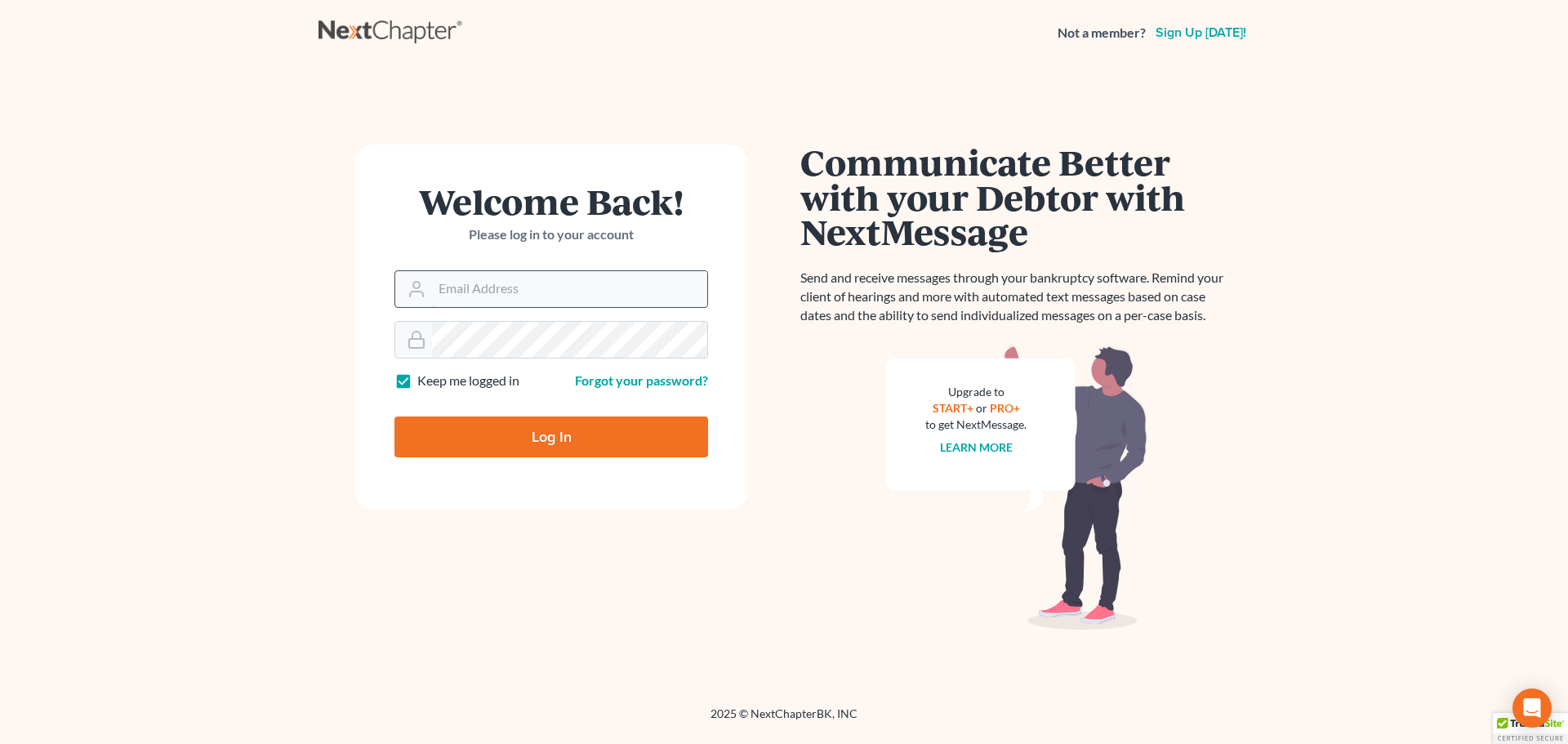
click at [477, 284] on input "Email Address" at bounding box center [569, 289] width 275 height 36
type input "[EMAIL_ADDRESS][DOMAIN_NAME]"
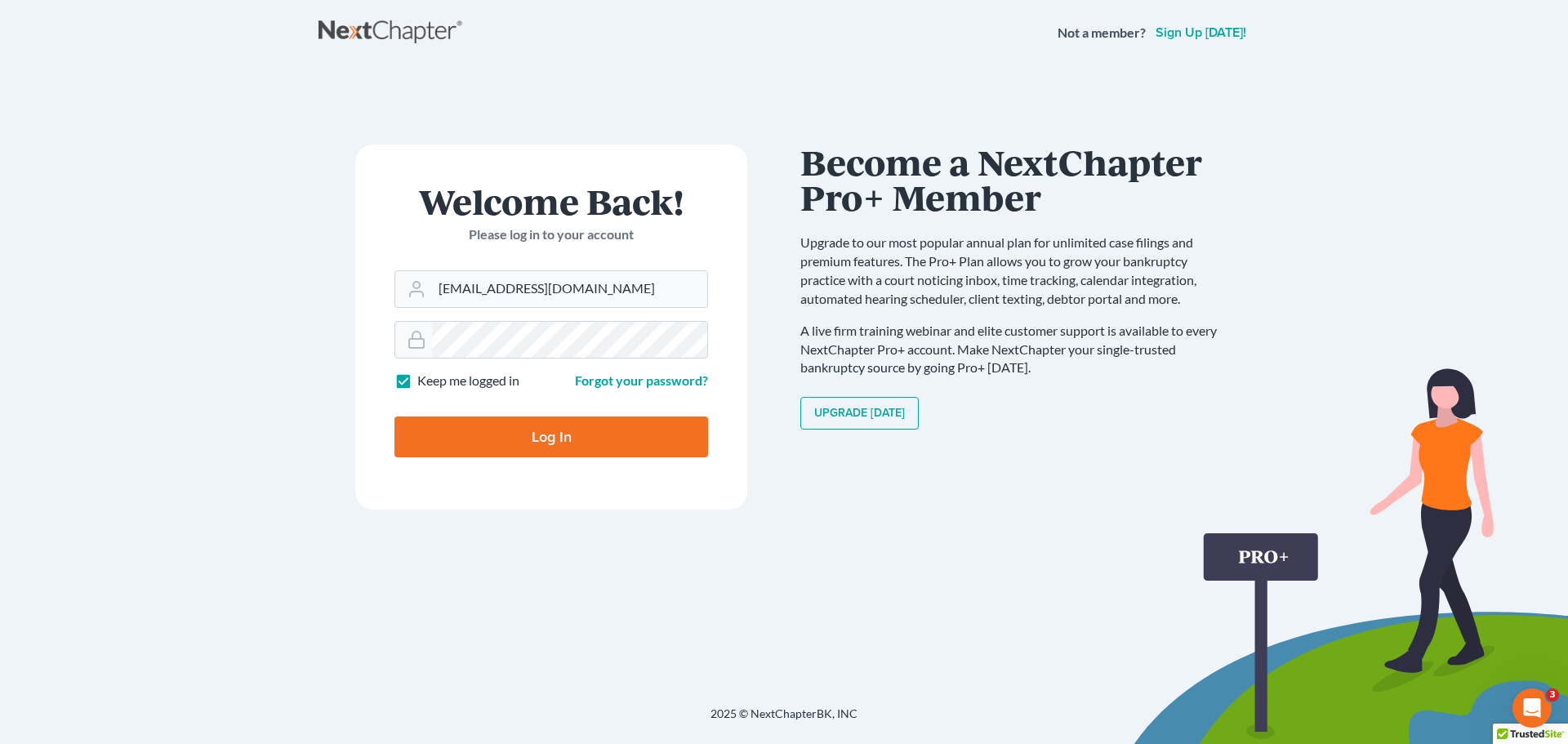
click at [417, 388] on label "Keep me logged in" at bounding box center [468, 381] width 102 height 19
click at [424, 382] on input "Keep me logged in" at bounding box center [429, 377] width 10 height 10
checkbox input "false"
click at [494, 448] on input "Log In" at bounding box center [551, 438] width 314 height 41
type input "Thinking..."
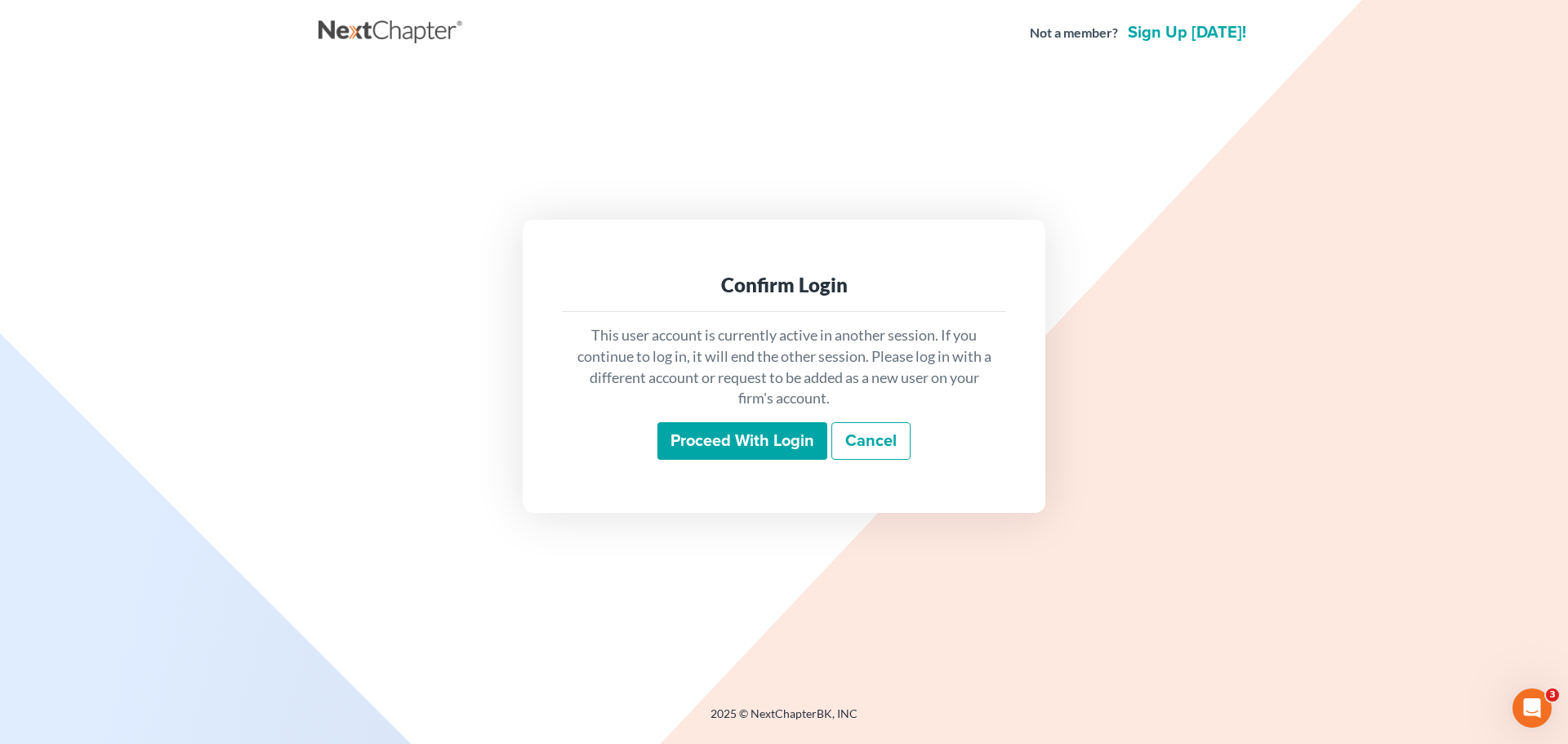
click at [695, 446] on input "Proceed with login" at bounding box center [743, 441] width 170 height 37
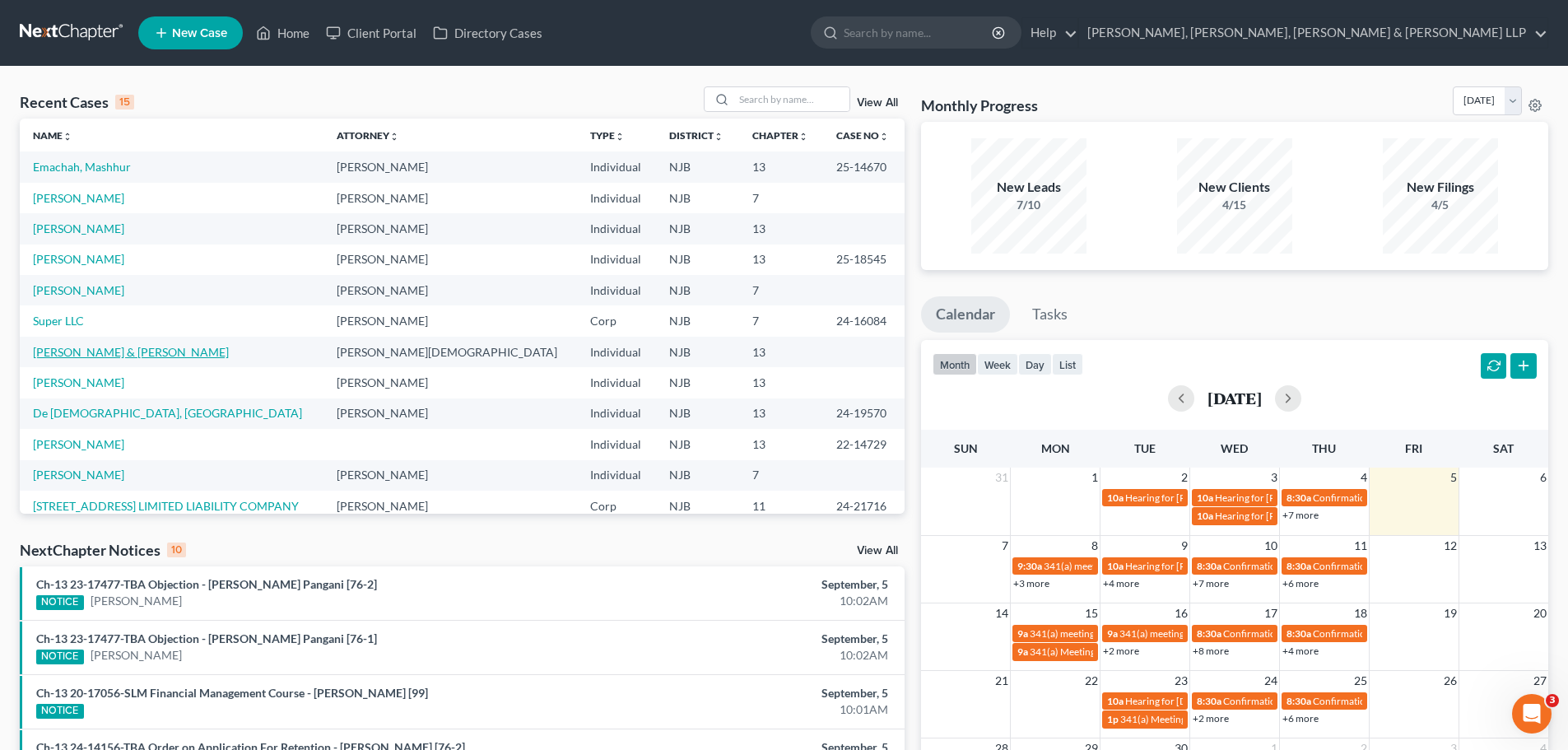
click at [99, 354] on link "Nevith, Robert & Darleana" at bounding box center [130, 352] width 196 height 14
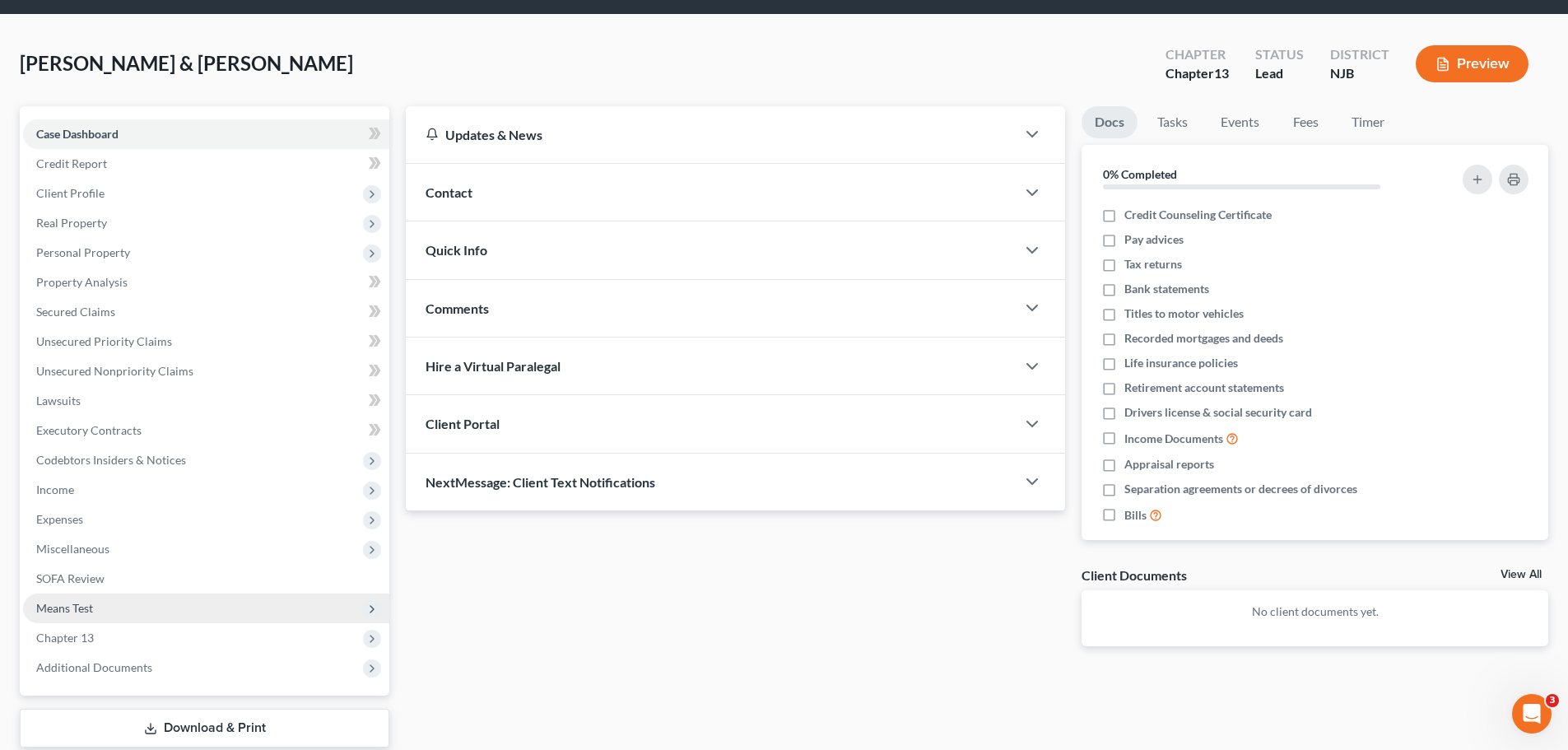
scroll to position [112, 0]
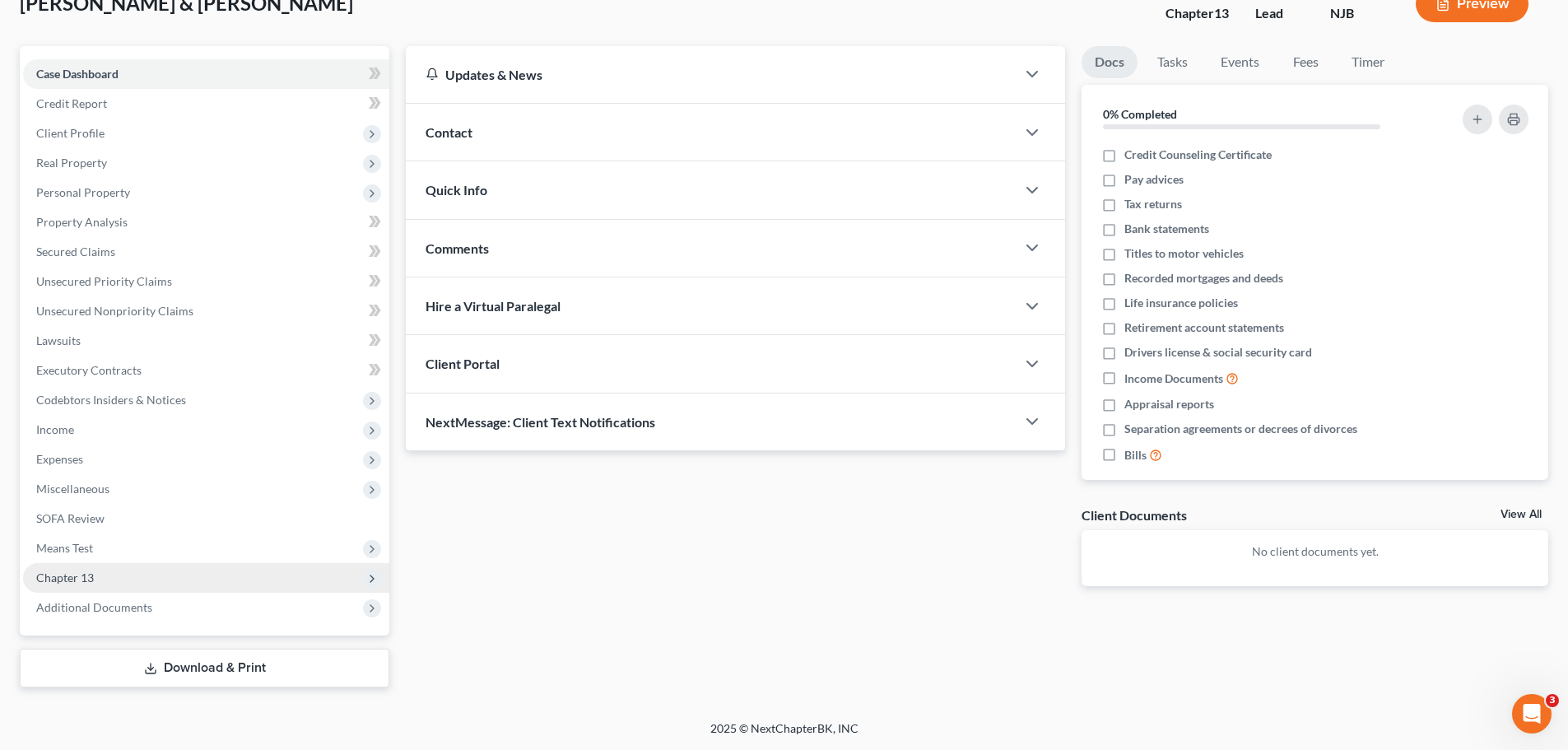
click at [128, 577] on span "Chapter 13" at bounding box center [206, 578] width 366 height 30
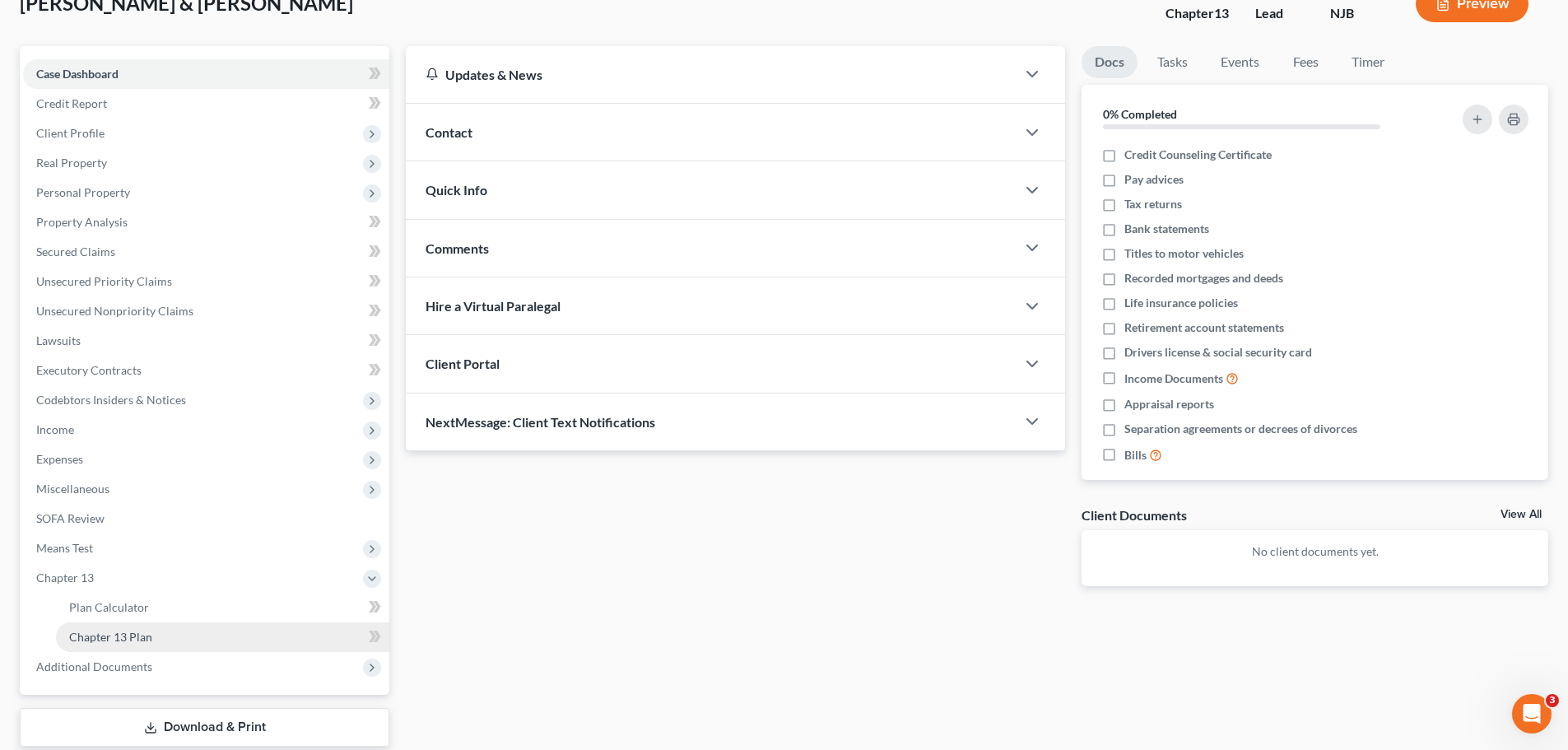
click at [137, 643] on span "Chapter 13 Plan" at bounding box center [111, 637] width 83 height 14
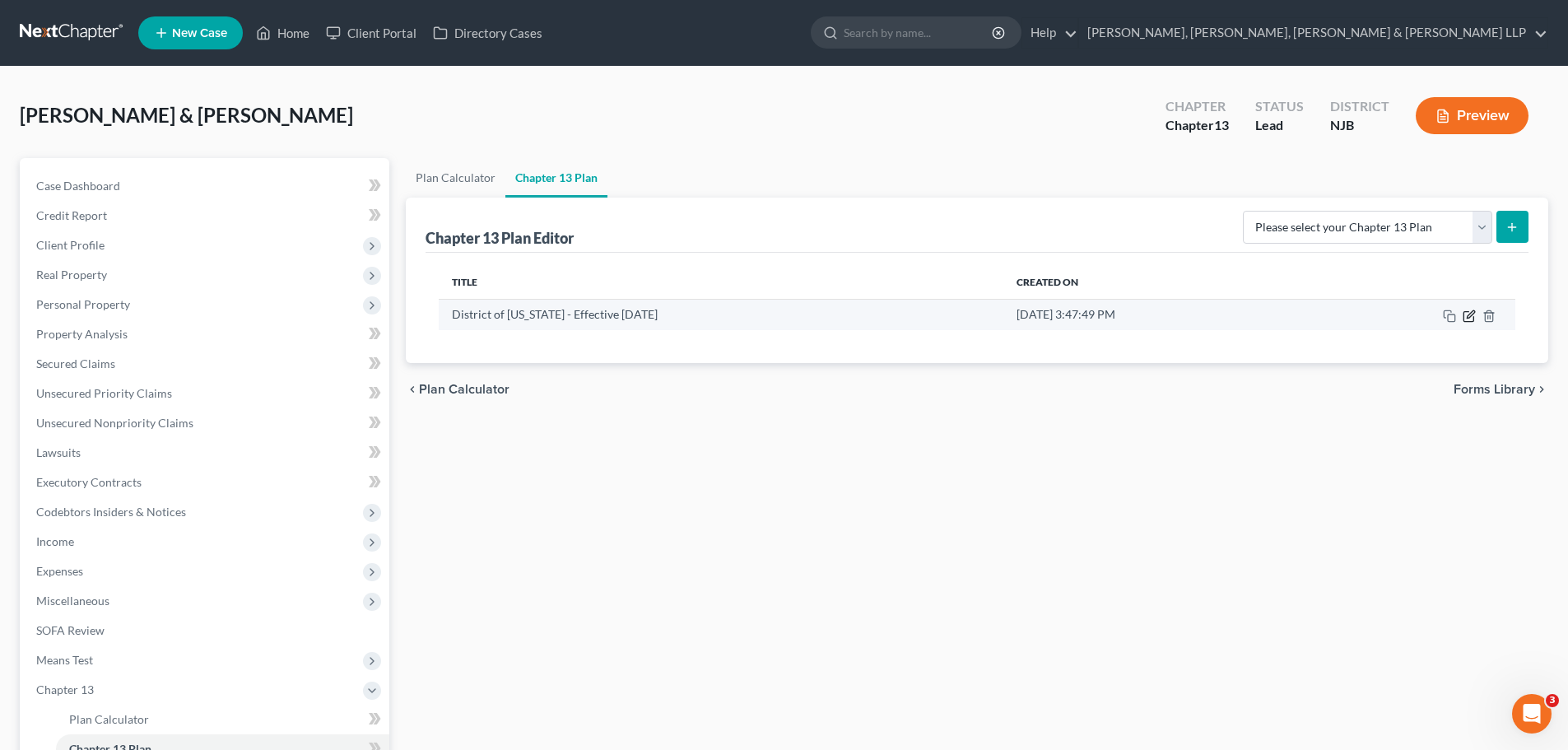
click at [1466, 321] on icon "button" at bounding box center [1469, 317] width 10 height 10
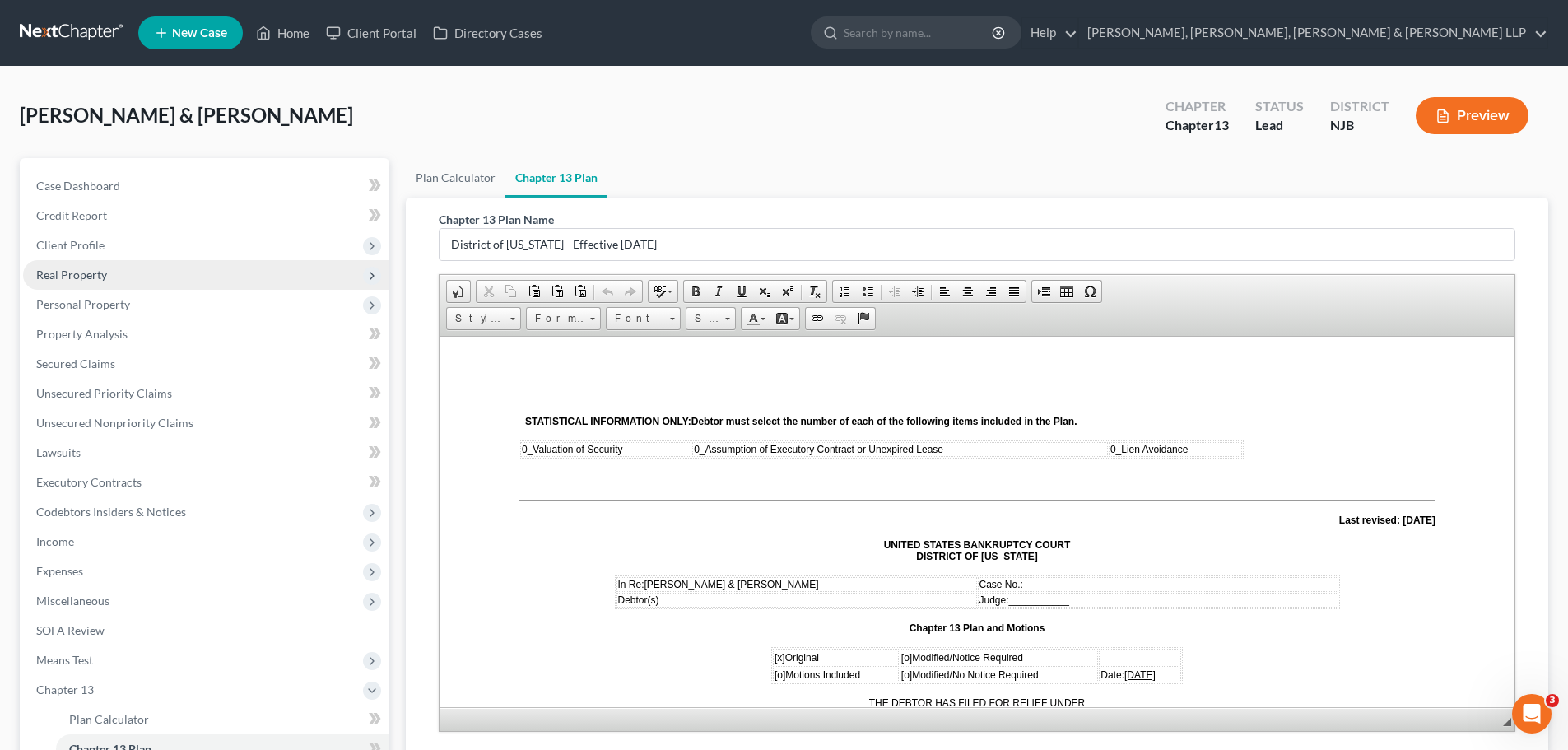
click at [112, 269] on span "Real Property" at bounding box center [206, 275] width 366 height 30
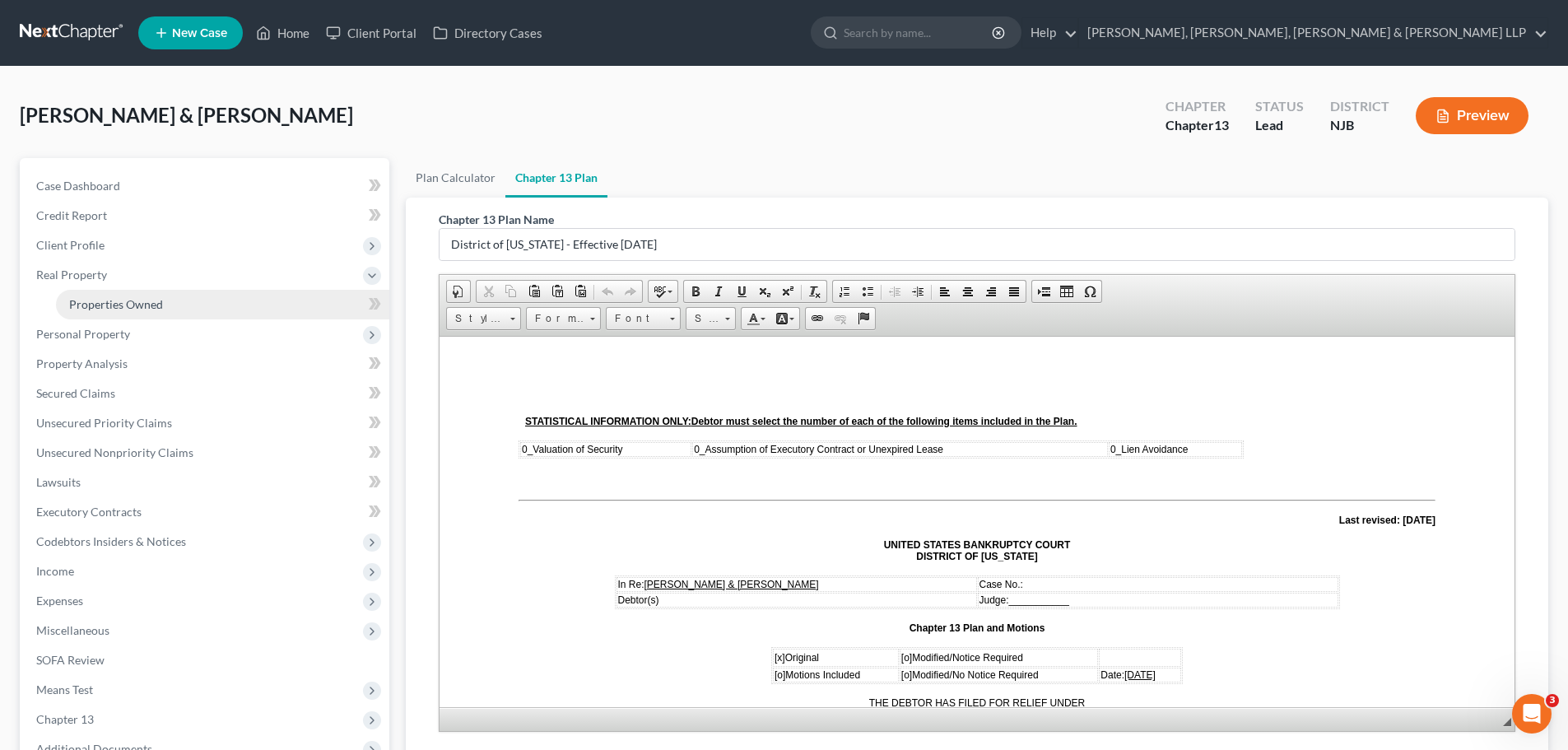
click at [152, 310] on span "Properties Owned" at bounding box center [116, 305] width 93 height 14
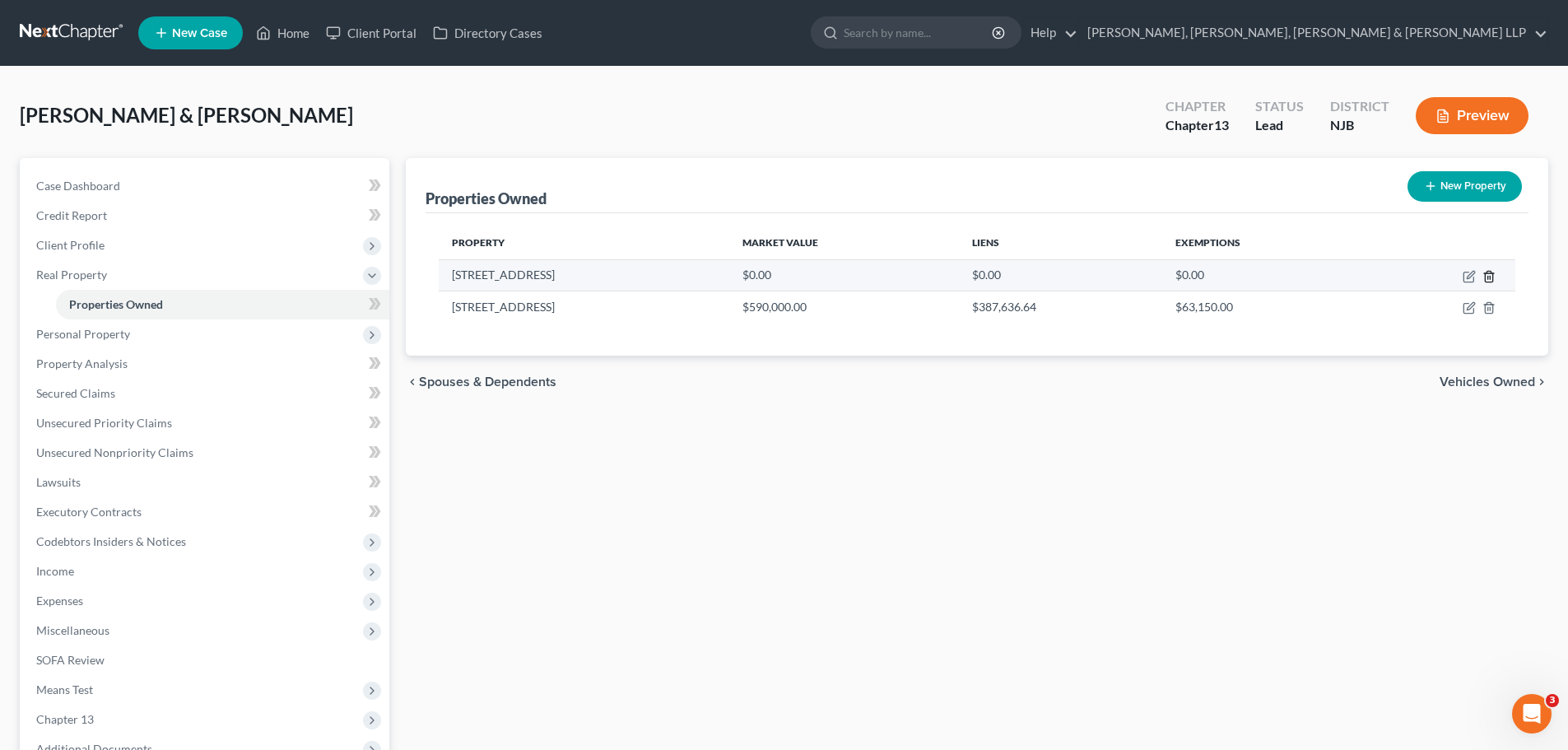
click at [1487, 280] on icon "button" at bounding box center [1489, 276] width 13 height 13
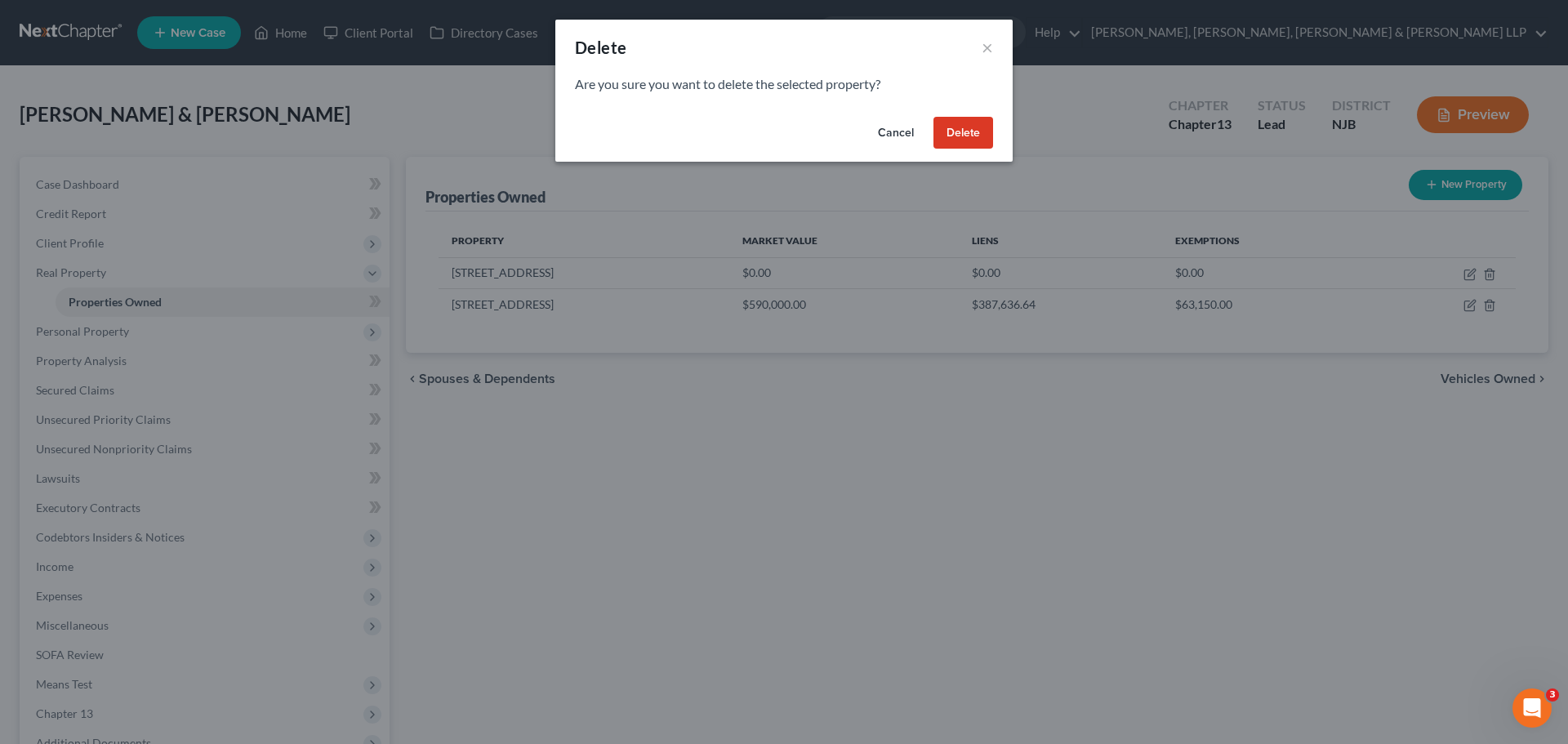
click at [964, 136] on button "Delete" at bounding box center [963, 133] width 60 height 32
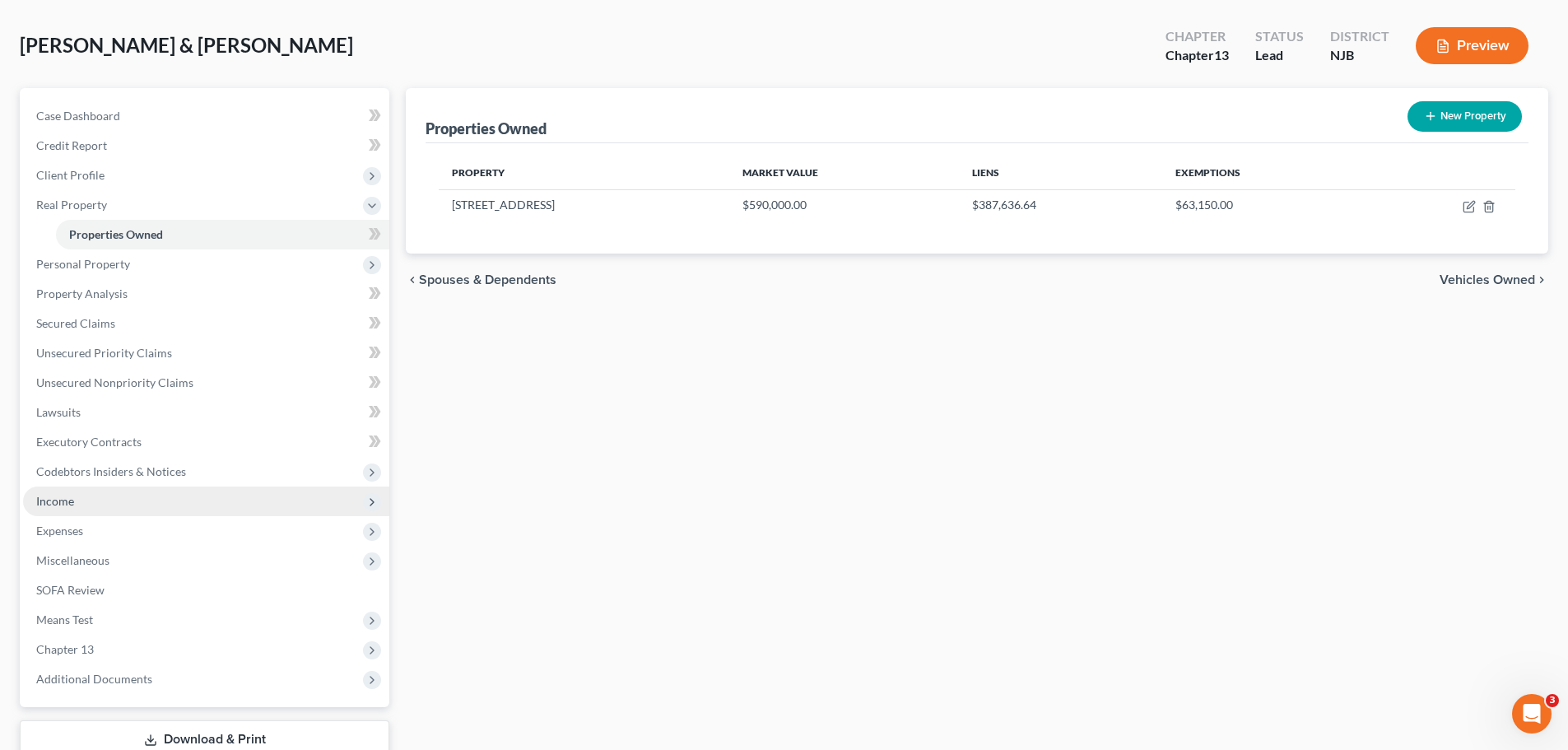
scroll to position [142, 0]
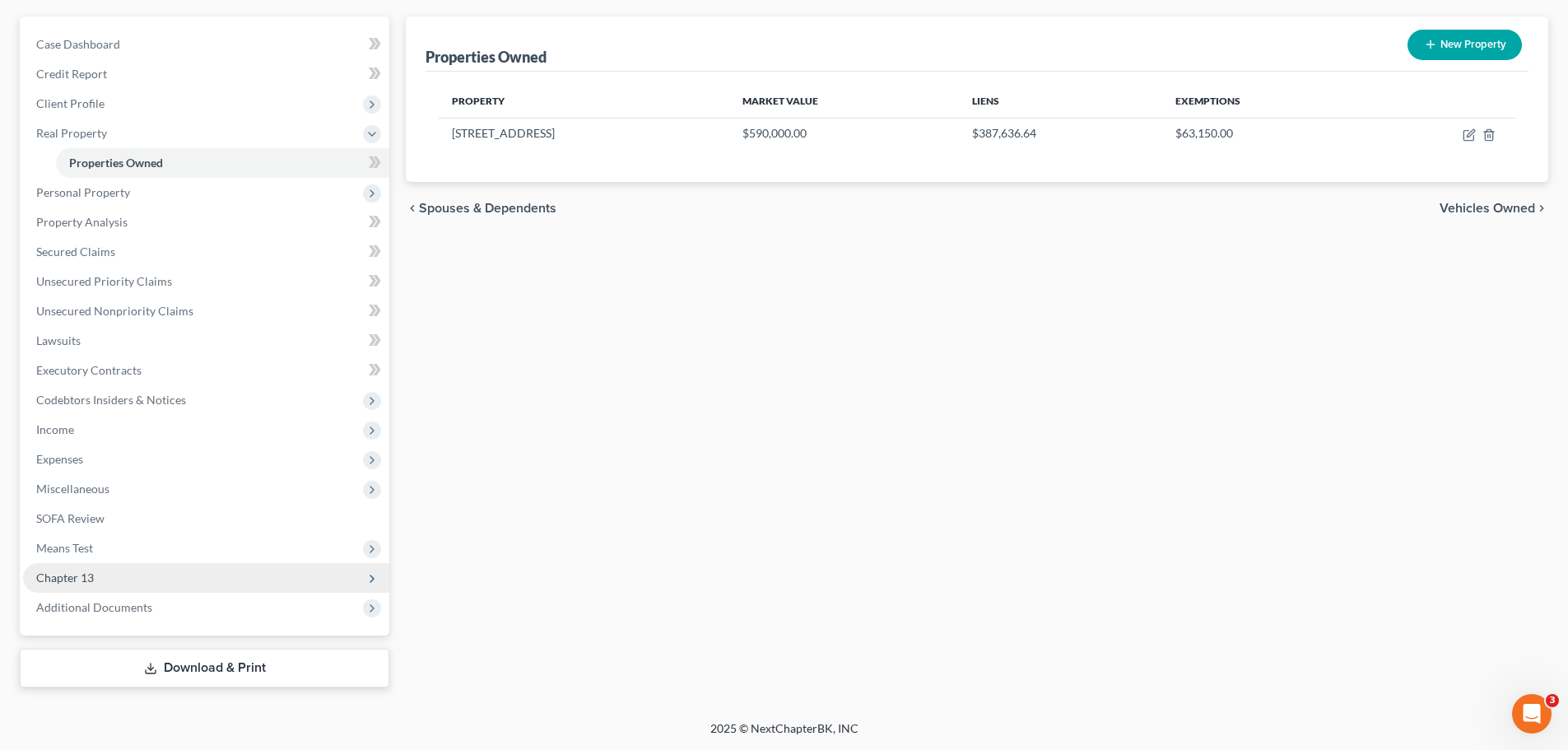
click at [90, 578] on span "Chapter 13" at bounding box center [64, 578] width 57 height 14
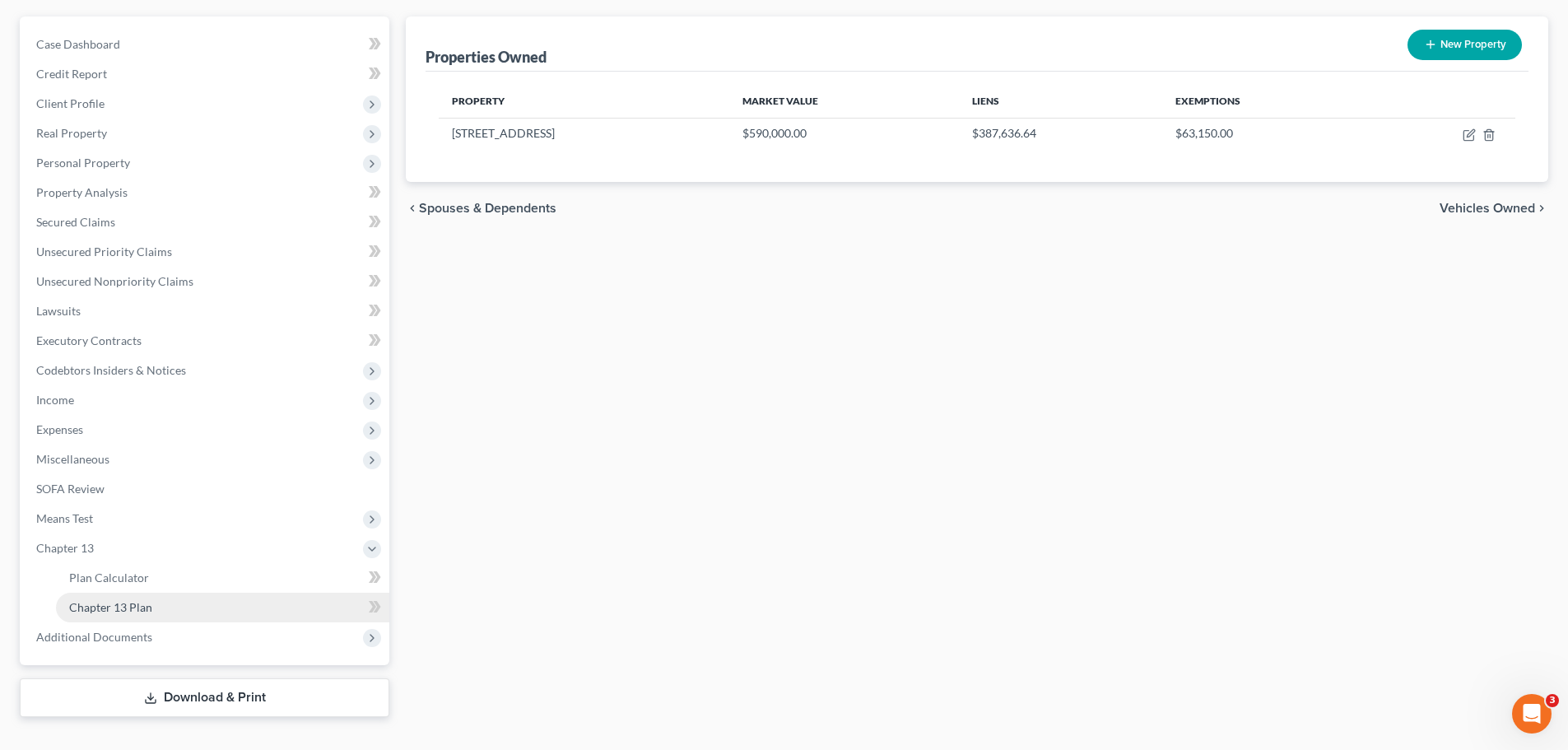
click at [184, 606] on link "Chapter 13 Plan" at bounding box center [222, 608] width 334 height 30
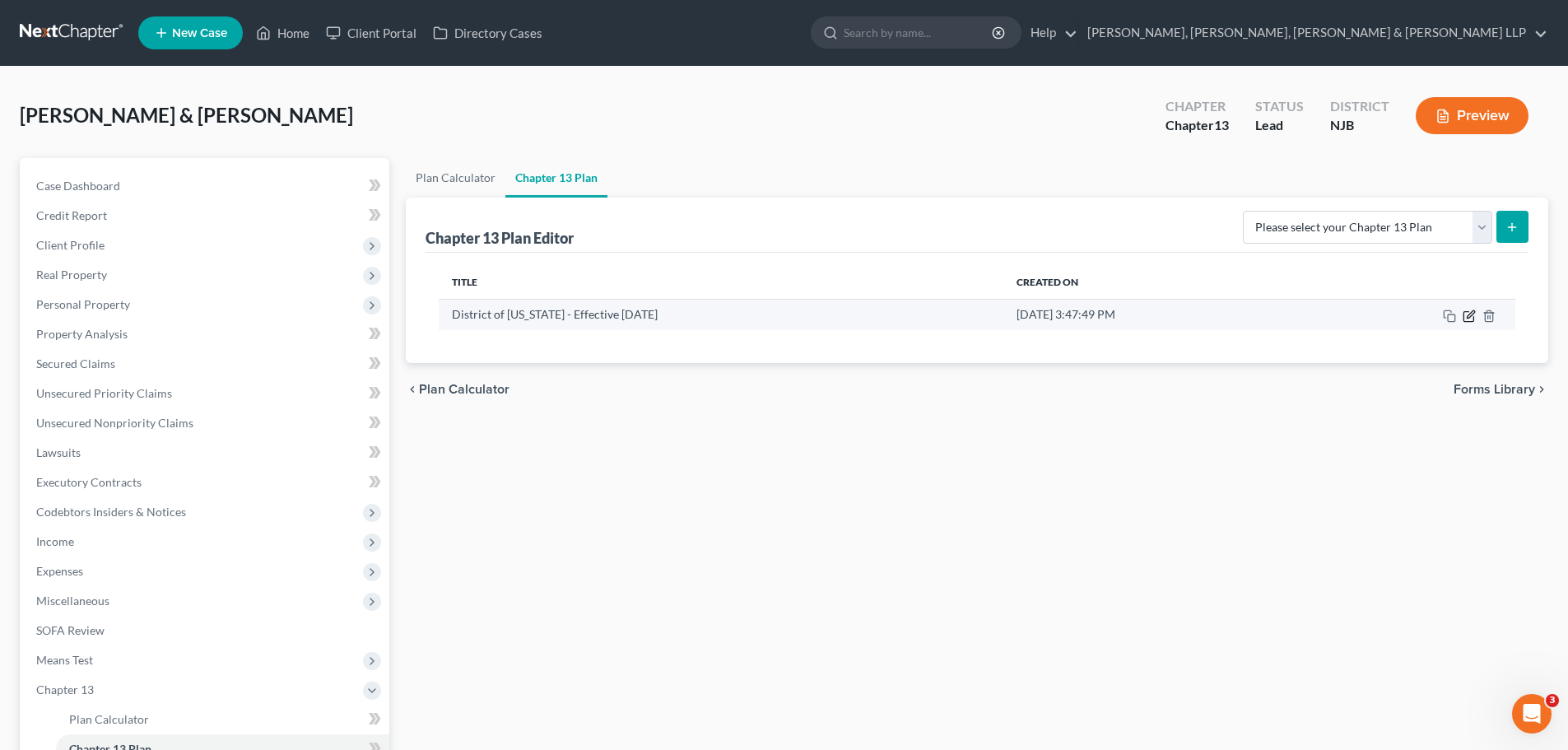
click at [1466, 313] on icon "button" at bounding box center [1469, 316] width 13 height 13
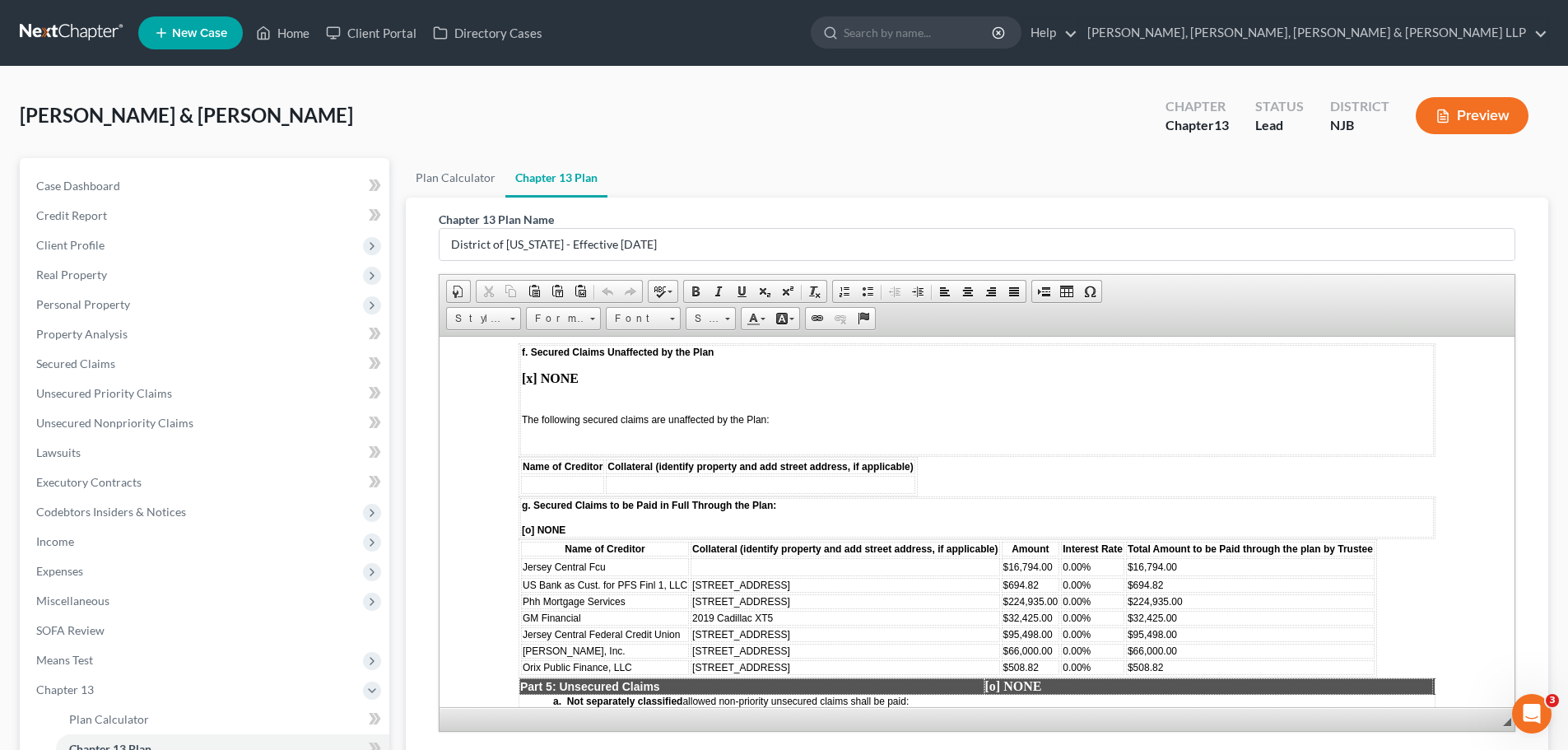
scroll to position [2553, 0]
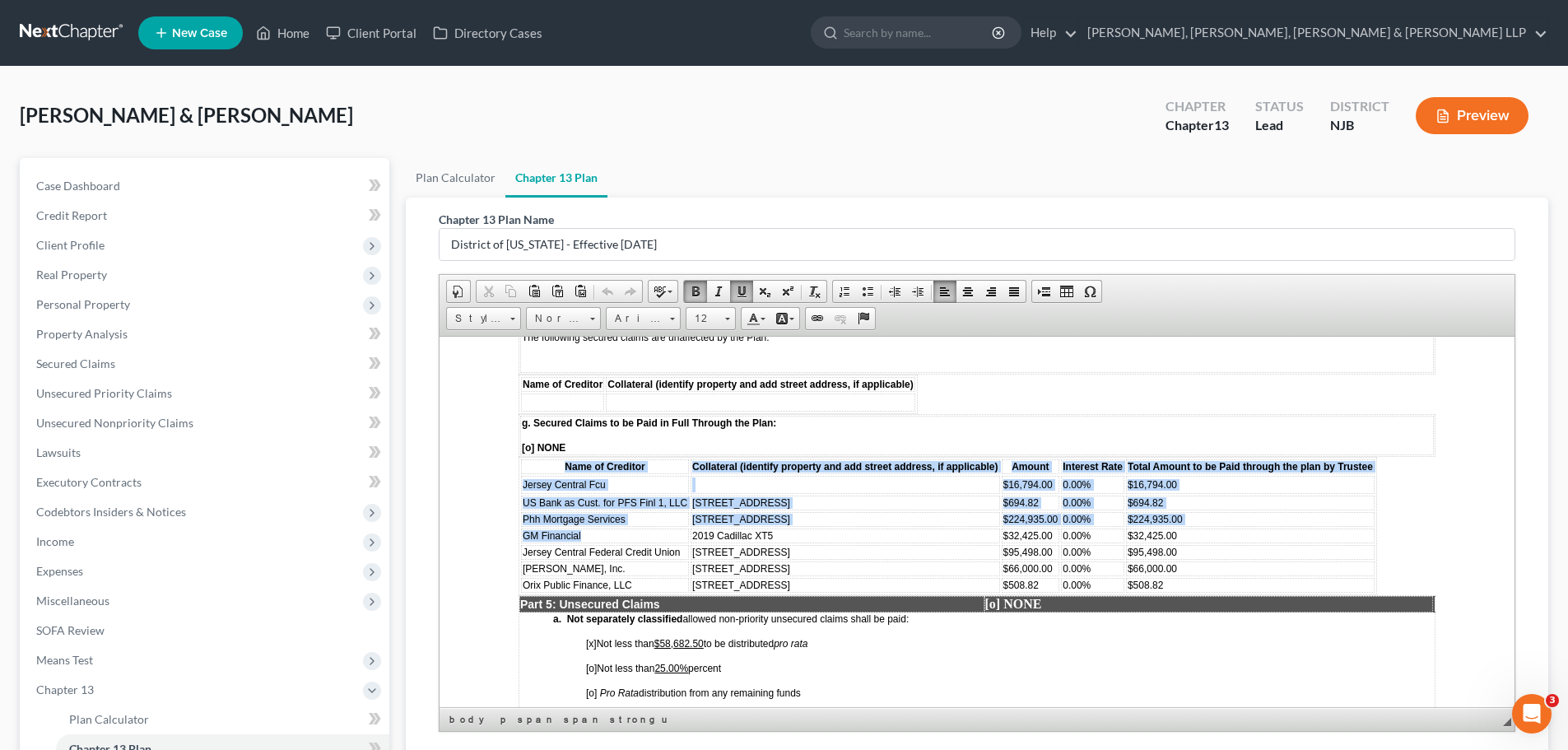
drag, startPoint x: 624, startPoint y: 528, endPoint x: 514, endPoint y: 536, distance: 110.3
click at [514, 536] on html "STATISTICAL INFORMATION ONLY: Debtor must select the number of each of the foll…" at bounding box center [978, 180] width 1076 height 4796
click at [609, 541] on td "GM Financial" at bounding box center [606, 535] width 168 height 15
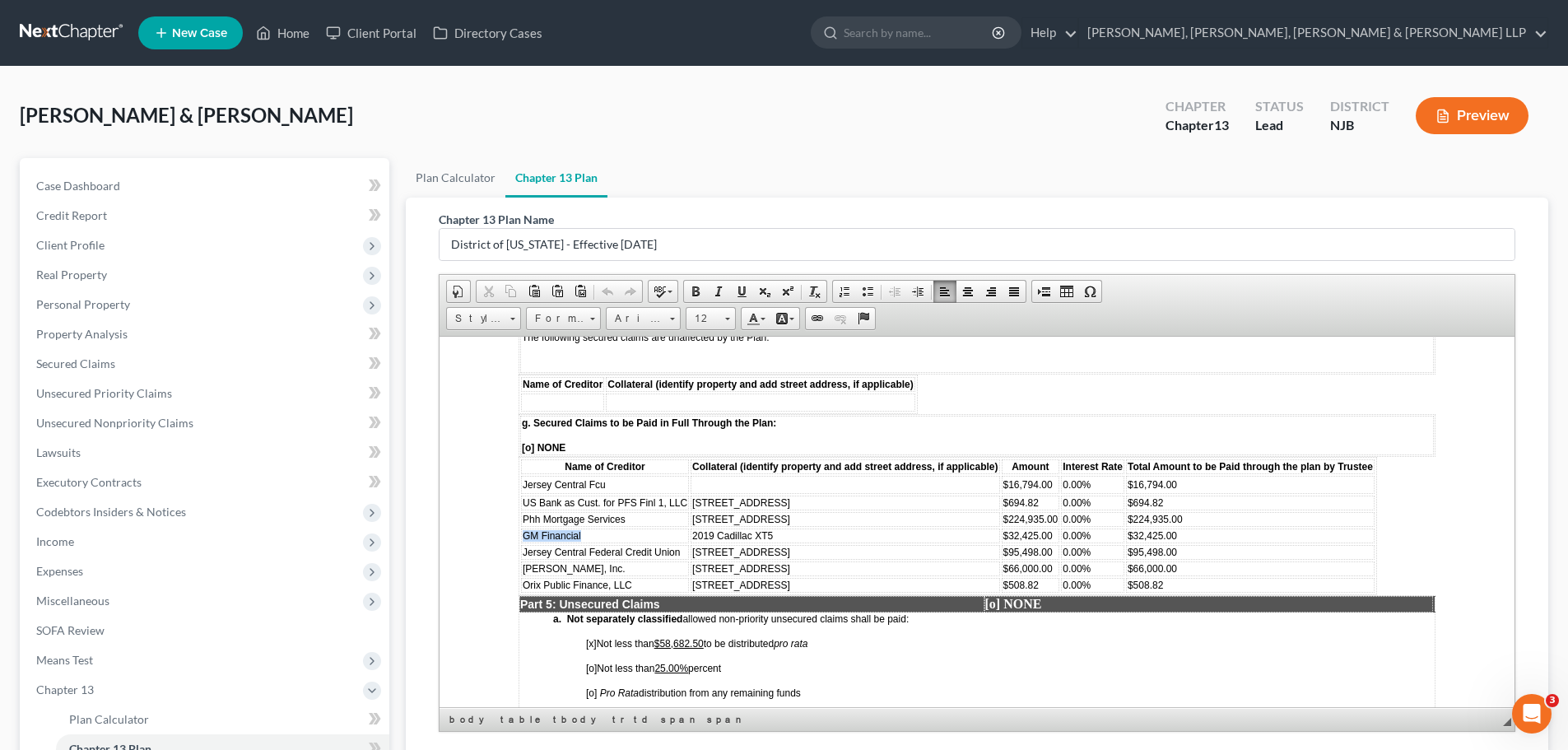
drag, startPoint x: 601, startPoint y: 536, endPoint x: 524, endPoint y: 535, distance: 77.0
click at [524, 535] on td "GM Financial" at bounding box center [606, 535] width 168 height 15
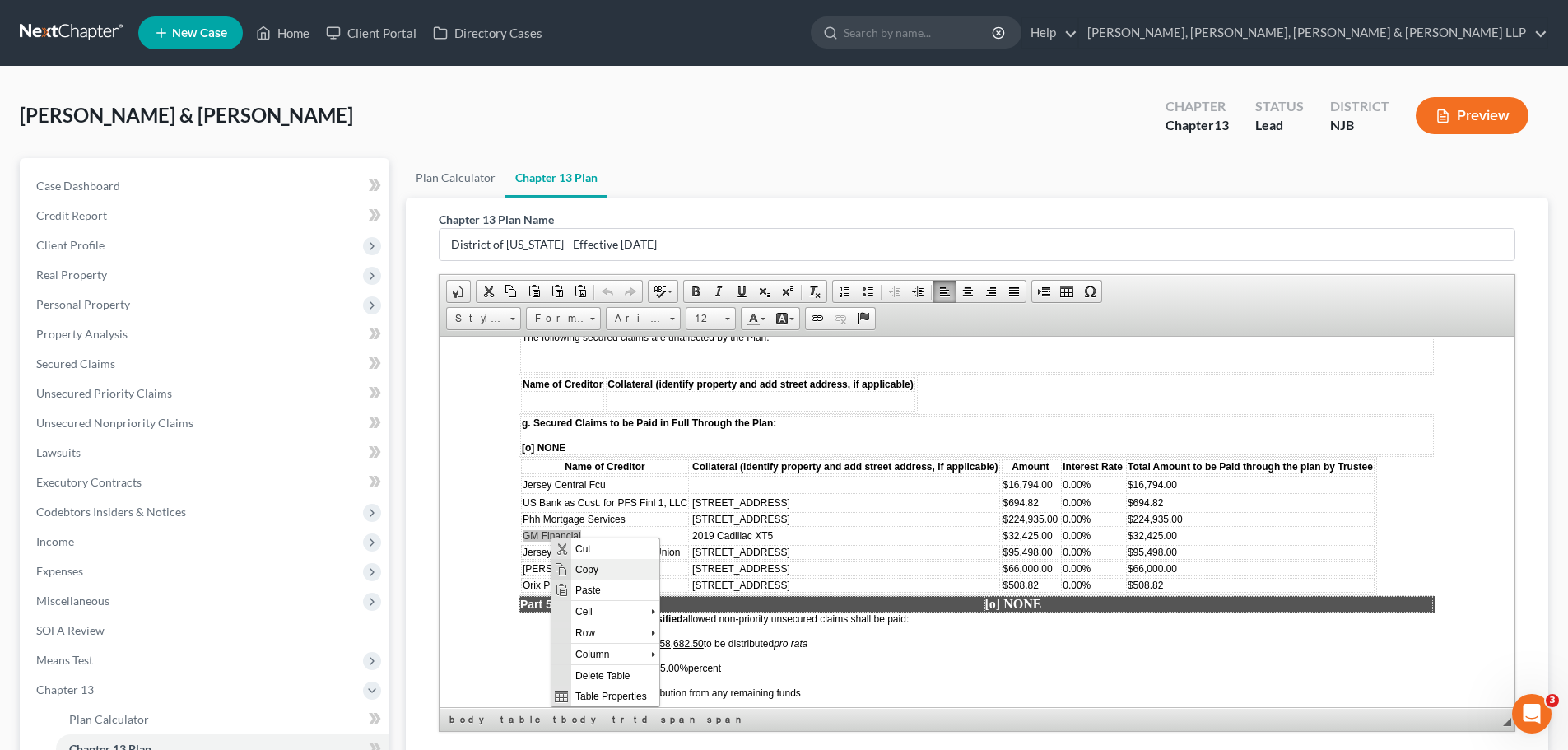
click at [600, 574] on span "Copy" at bounding box center [615, 569] width 88 height 21
copy span "GM Financial"
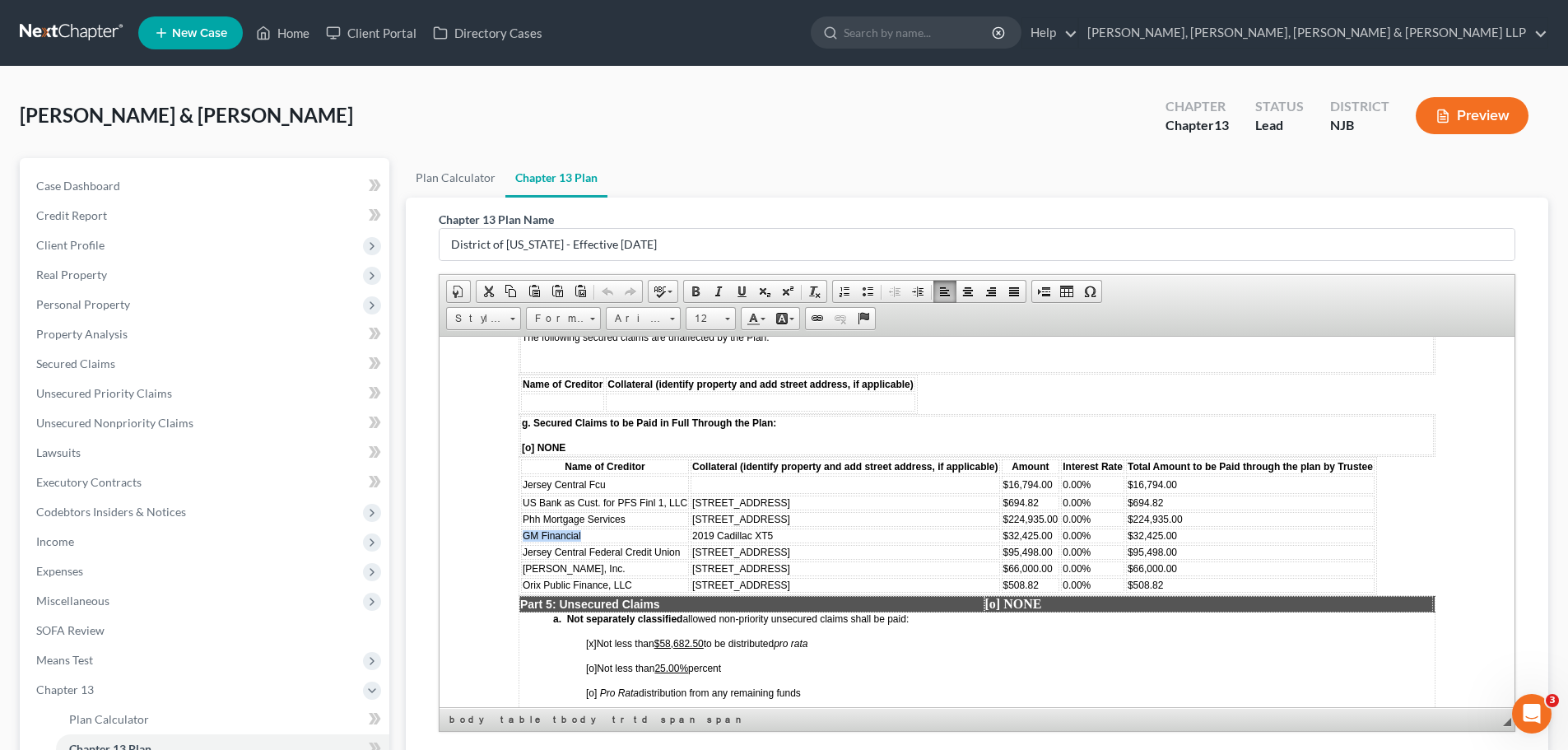
click at [622, 537] on td "GM Financial" at bounding box center [606, 535] width 168 height 15
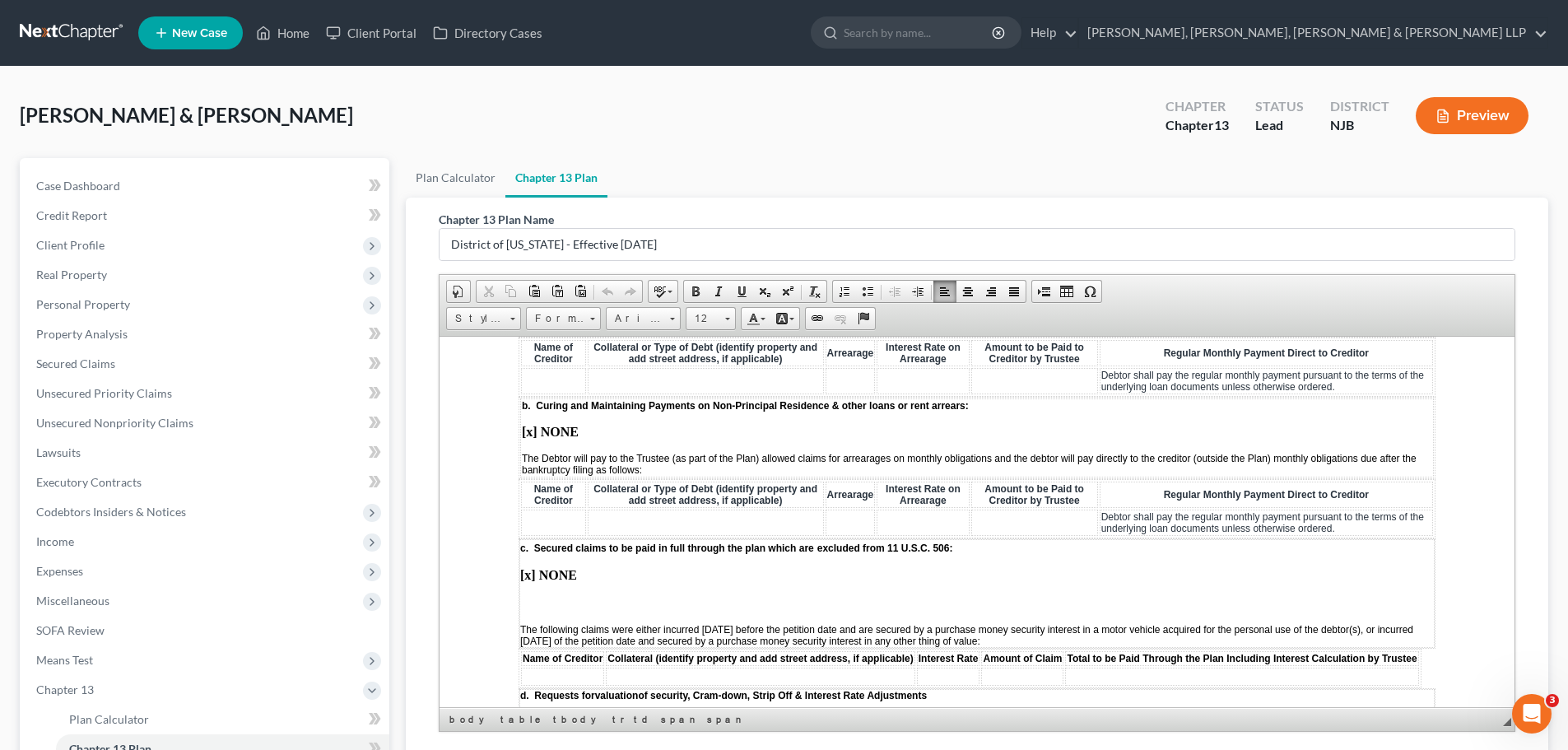
scroll to position [1730, 0]
click at [563, 520] on td at bounding box center [554, 523] width 65 height 27
click at [610, 534] on span "Paste" at bounding box center [627, 529] width 88 height 21
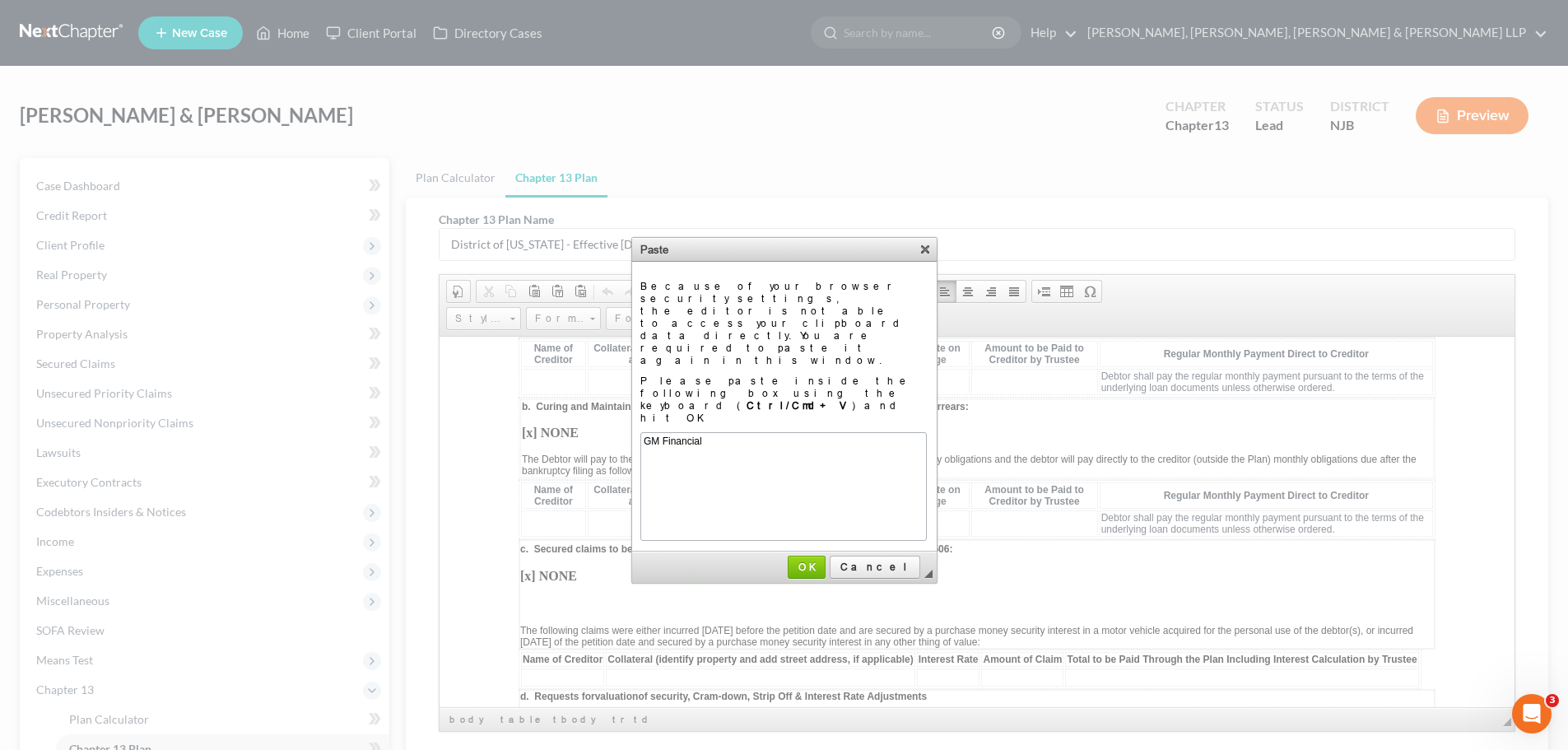
scroll to position [0, 0]
click at [824, 561] on span "OK" at bounding box center [806, 567] width 34 height 12
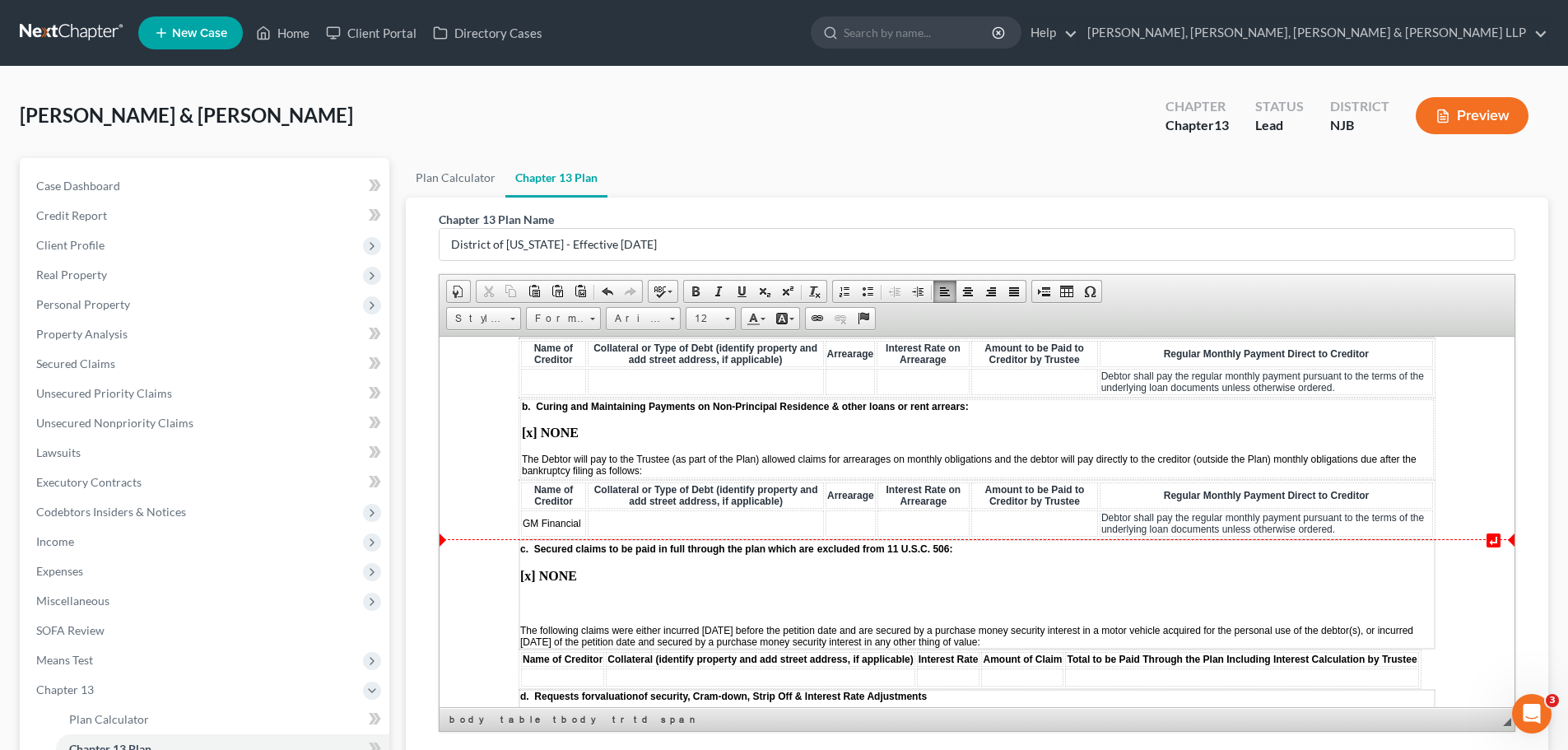
click at [856, 522] on td at bounding box center [851, 523] width 51 height 27
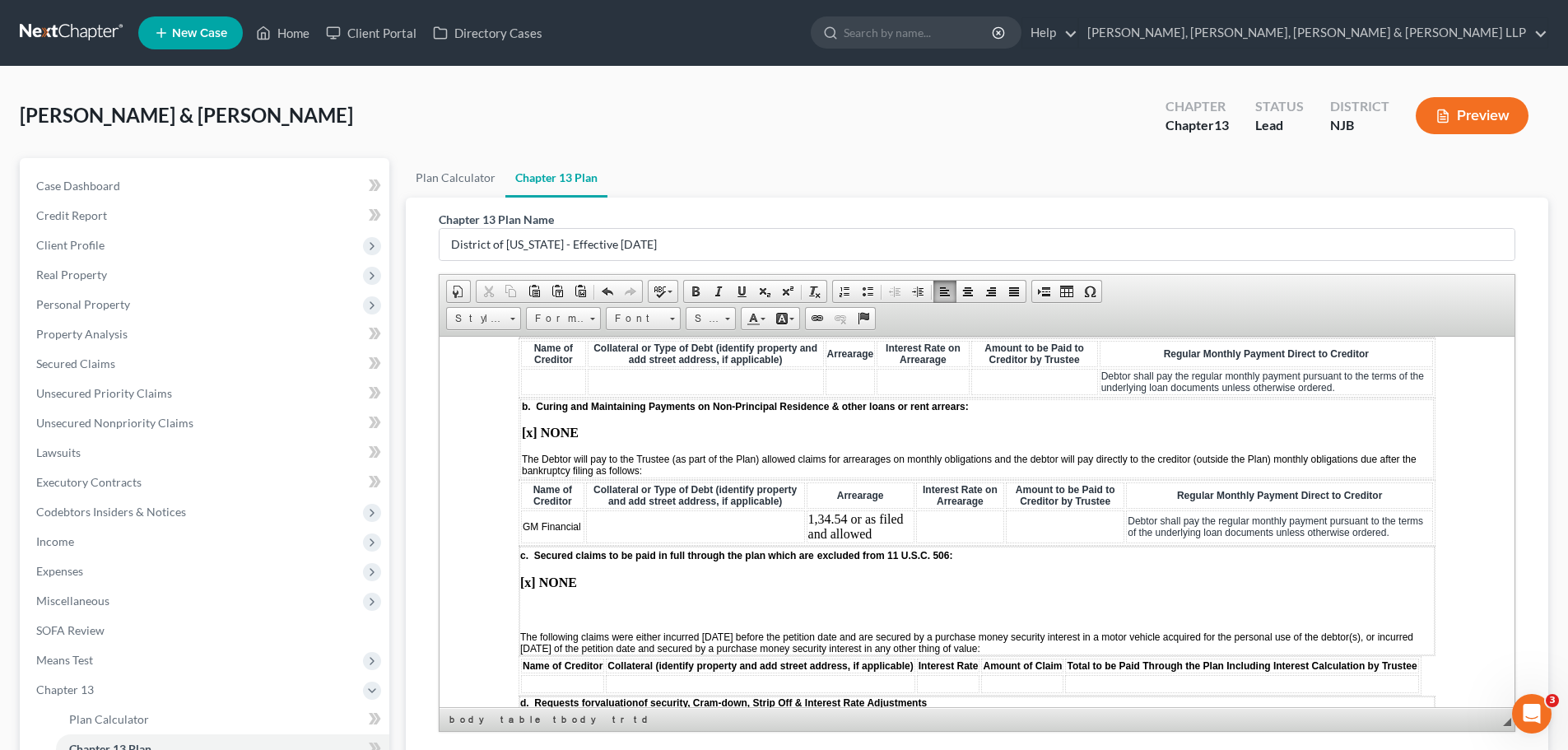
click at [811, 519] on td "1,34.54 or as filed and allowed" at bounding box center [861, 526] width 108 height 33
click at [817, 515] on td "1,34.54 or as filed and allowed" at bounding box center [861, 526] width 108 height 33
click at [815, 515] on td "1,34.54 or as filed and allowed" at bounding box center [861, 526] width 108 height 33
click at [805, 513] on td "1,434.54 or as filed and allowed" at bounding box center [861, 526] width 112 height 33
click at [712, 527] on td at bounding box center [695, 526] width 218 height 33
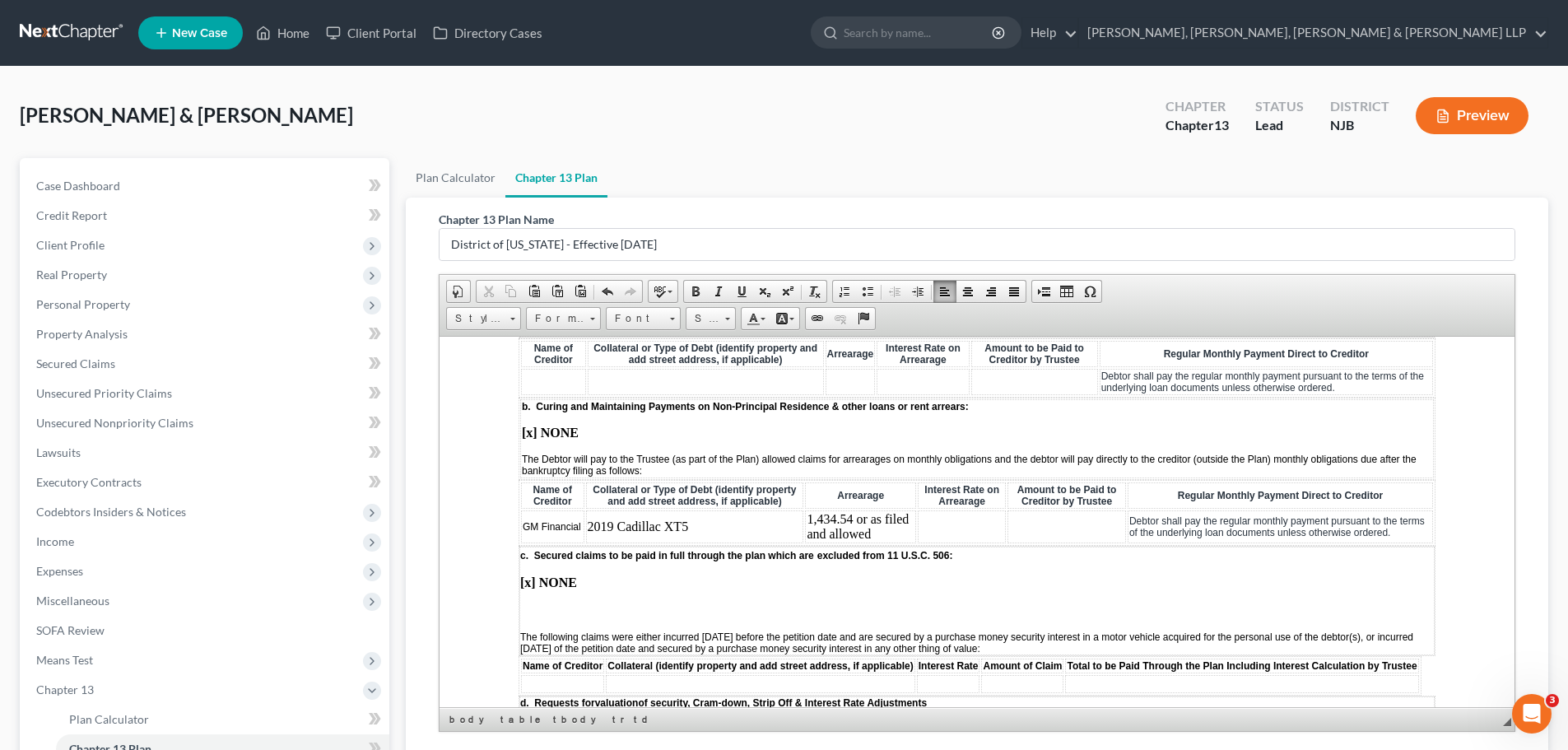
click at [957, 524] on td at bounding box center [962, 526] width 88 height 33
click at [1047, 523] on td at bounding box center [1067, 526] width 118 height 33
click at [805, 515] on td "1,434.54 or as filed and allowed" at bounding box center [861, 526] width 112 height 33
drag, startPoint x: 804, startPoint y: 518, endPoint x: 871, endPoint y: 537, distance: 69.6
click at [871, 537] on td "$1,434.54 or as filed and allowed" at bounding box center [862, 526] width 117 height 33
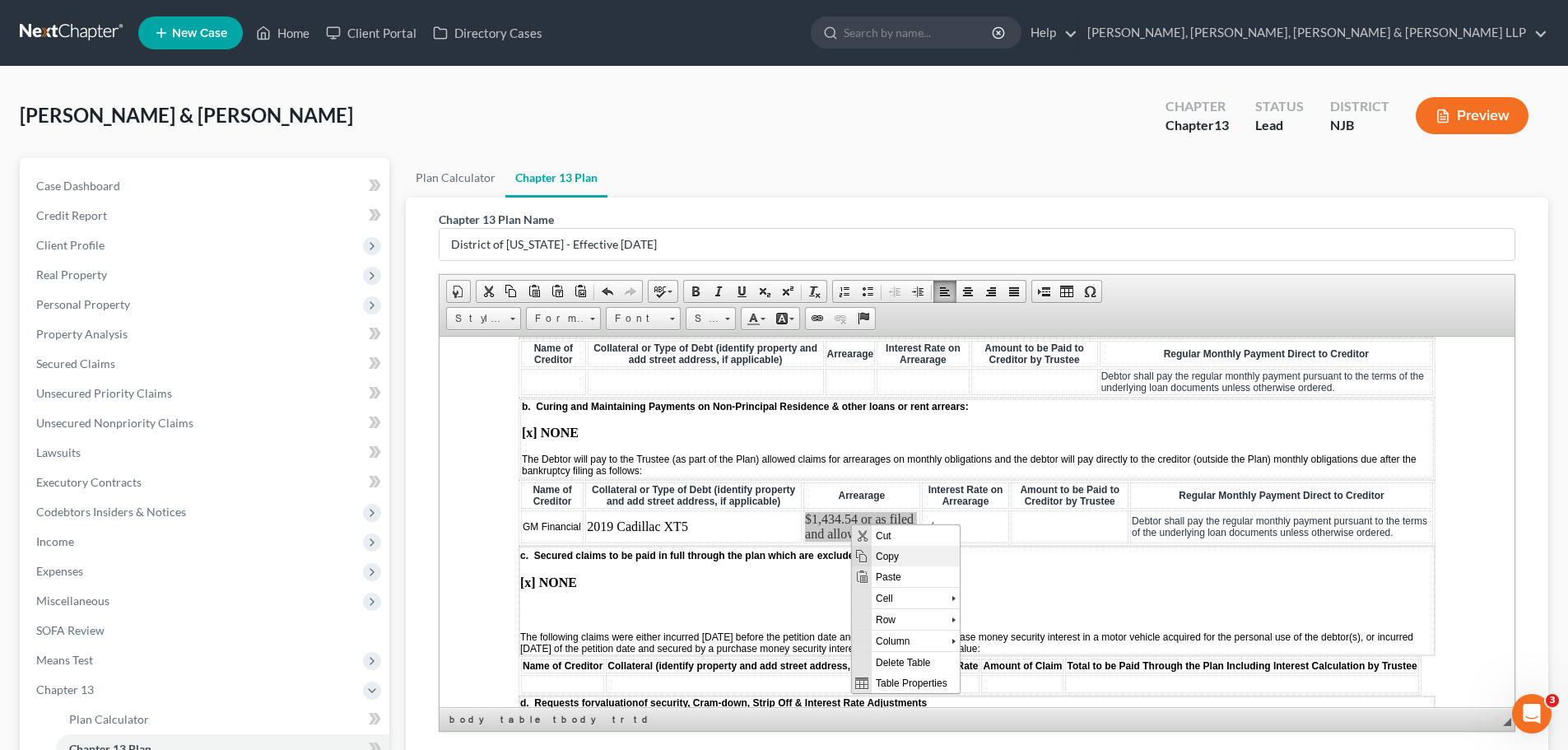
click at [901, 557] on span "Copy" at bounding box center [915, 555] width 88 height 21
copy td "$1,434.54 or as filed and allowed"
click at [1018, 529] on td at bounding box center [1070, 526] width 118 height 33
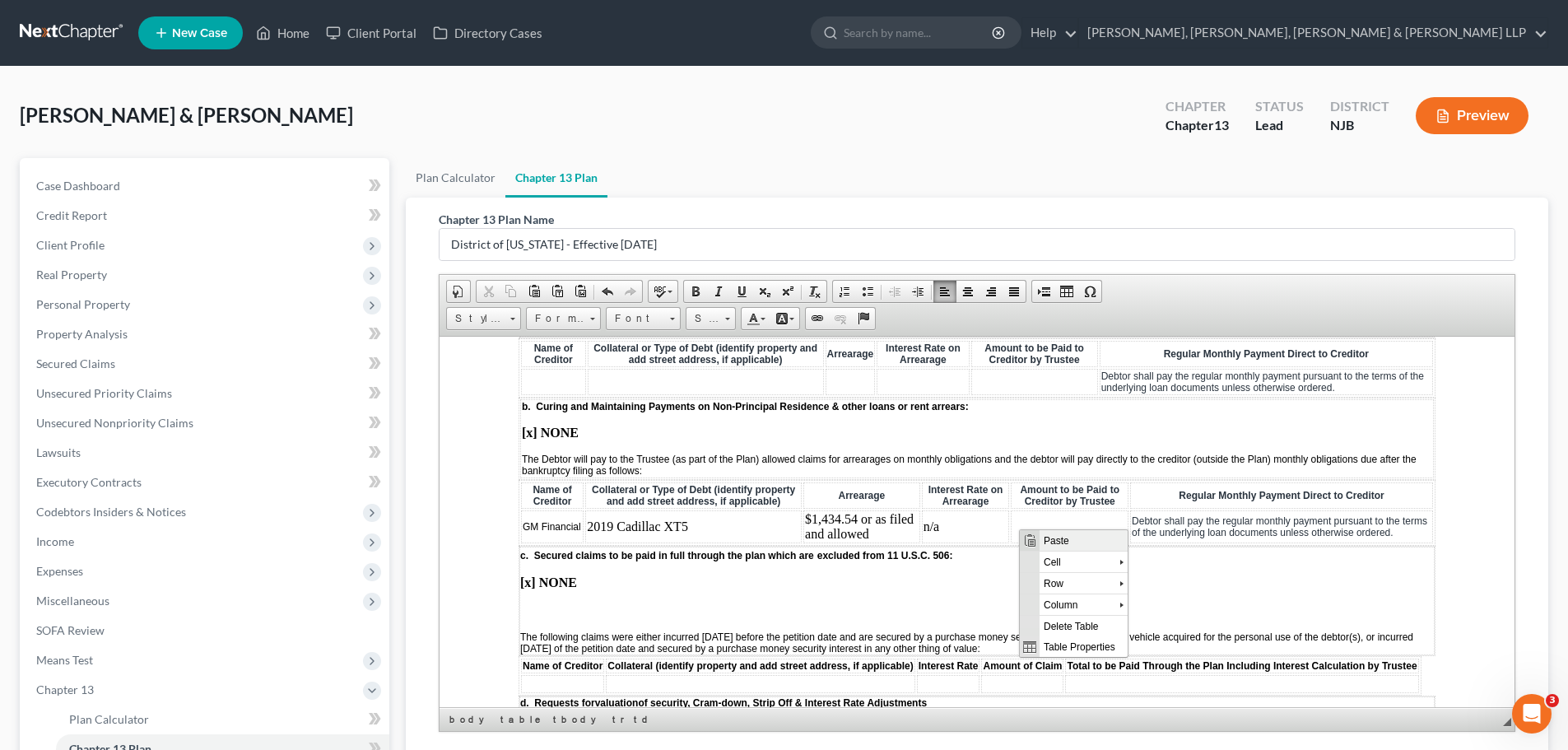
click at [1056, 543] on span "Paste" at bounding box center [1083, 540] width 88 height 21
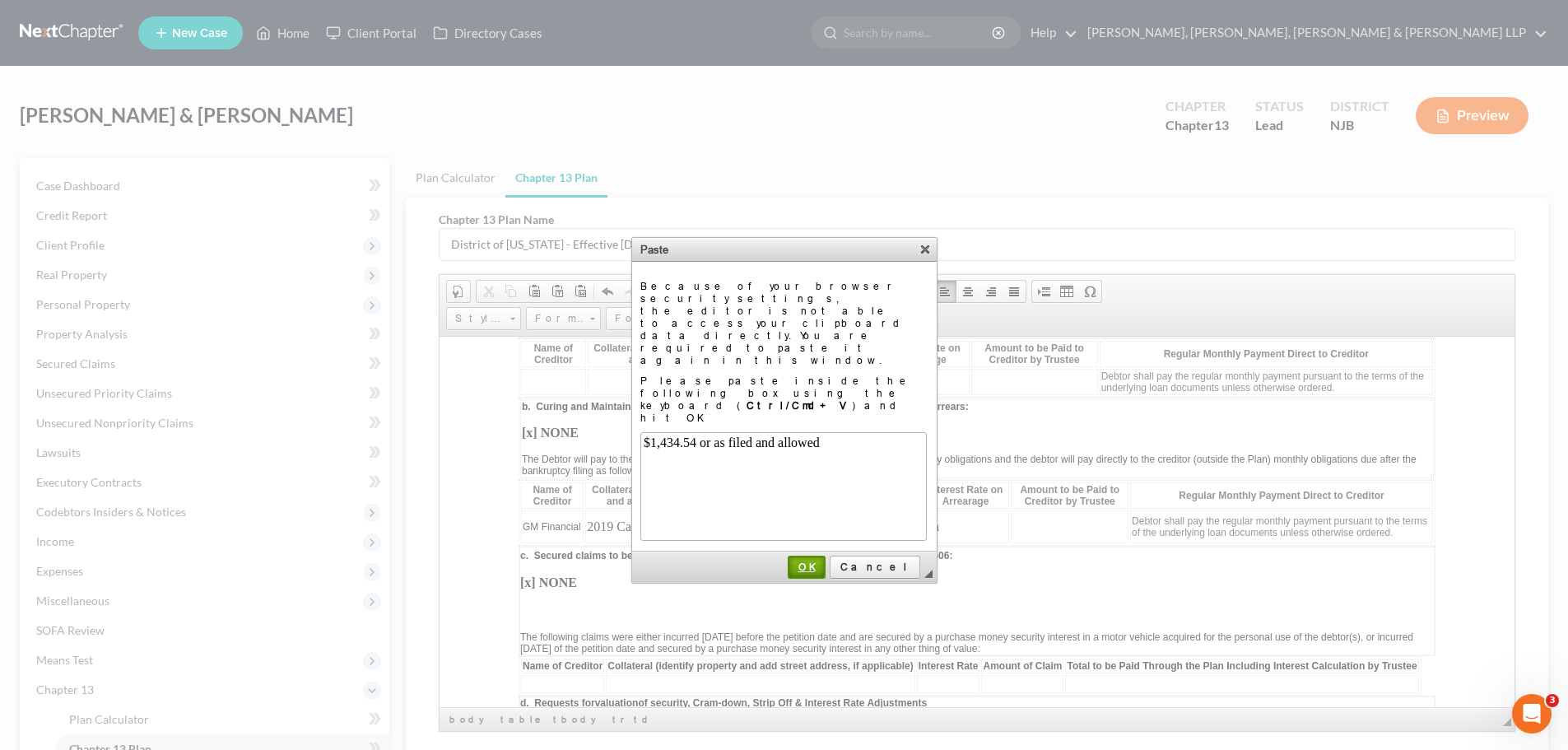
click at [824, 561] on span "OK" at bounding box center [806, 567] width 34 height 12
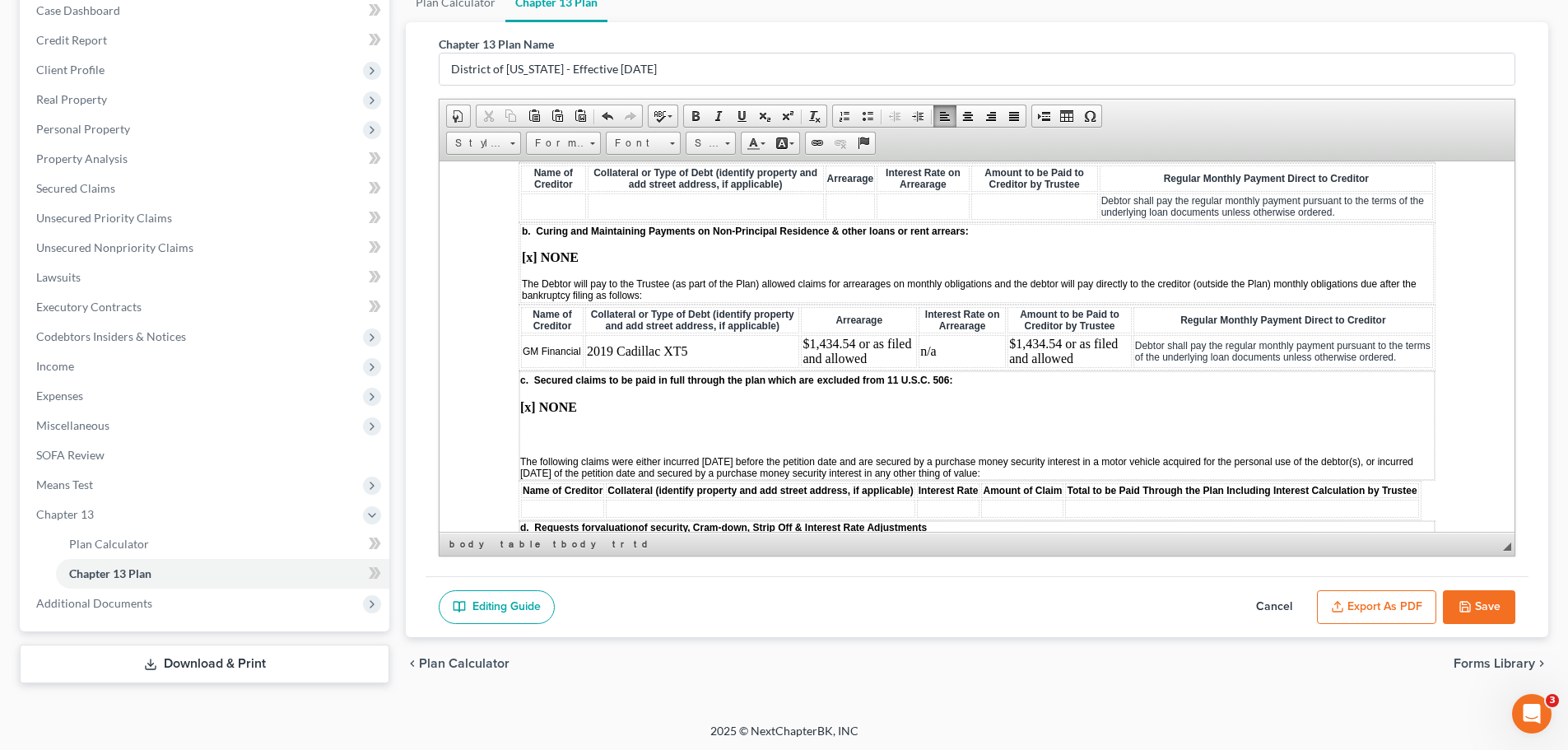
scroll to position [176, 0]
click at [1493, 608] on button "Save" at bounding box center [1480, 607] width 72 height 34
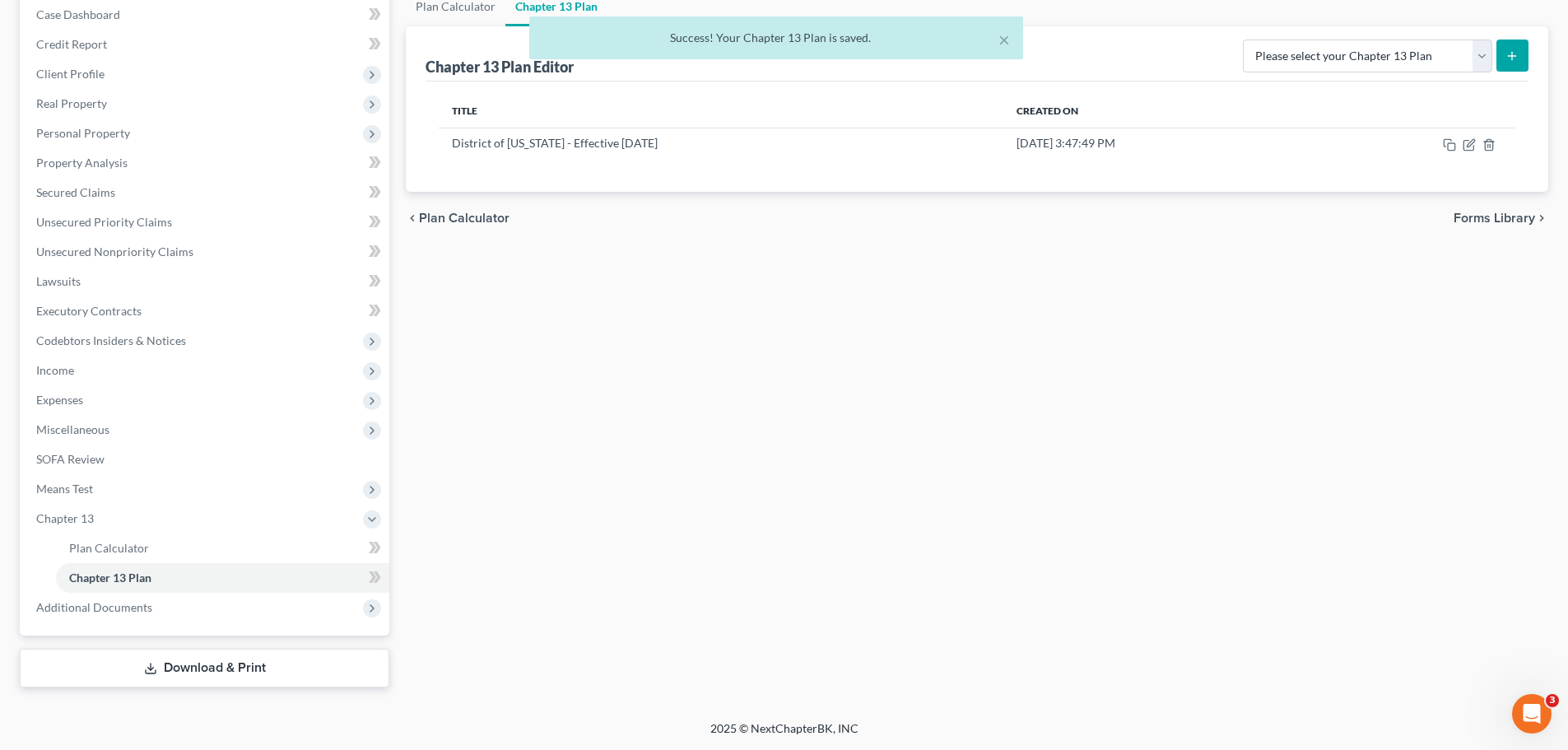
scroll to position [172, 0]
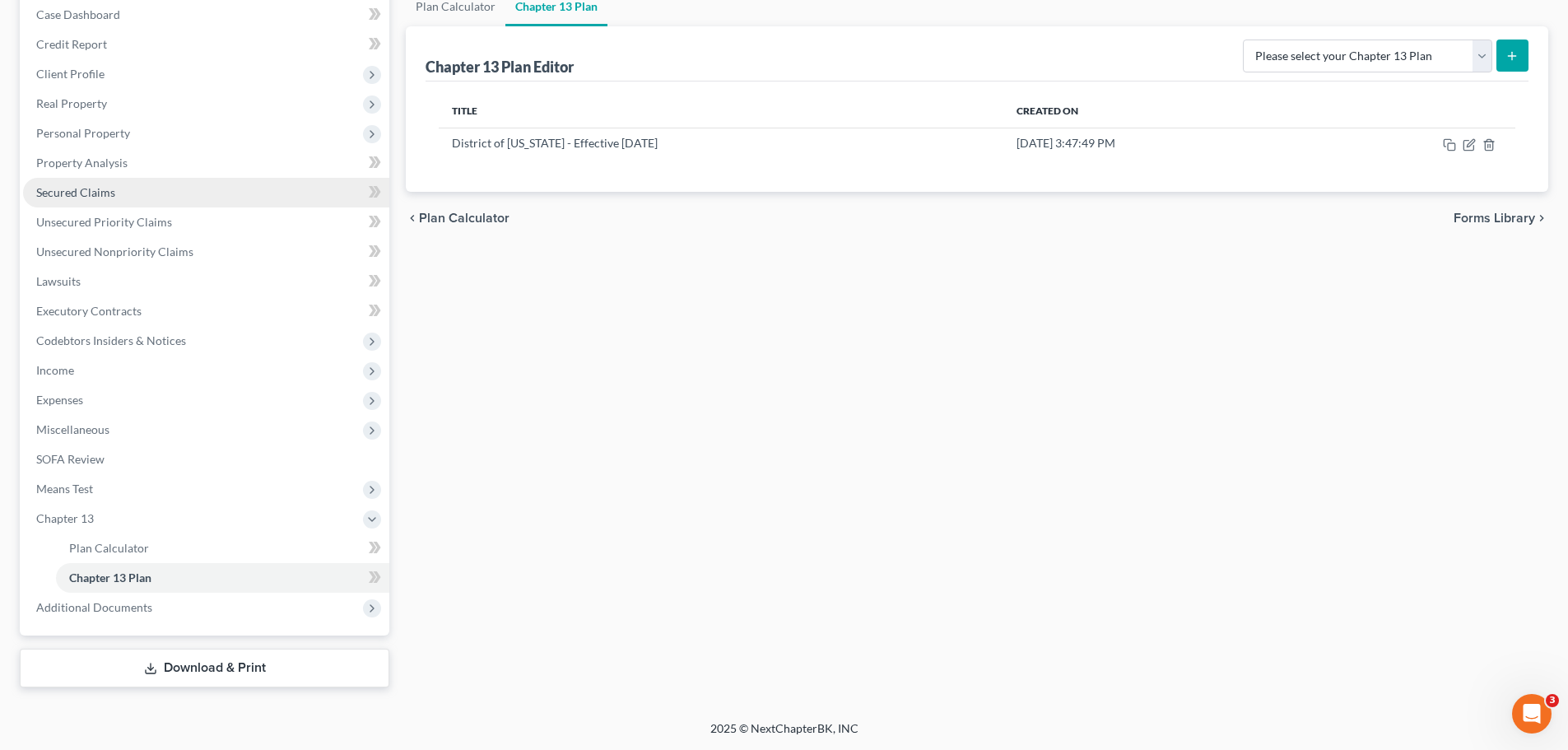
drag, startPoint x: 110, startPoint y: 184, endPoint x: 184, endPoint y: 185, distance: 74.0
click at [110, 184] on link "Secured Claims" at bounding box center [206, 192] width 366 height 30
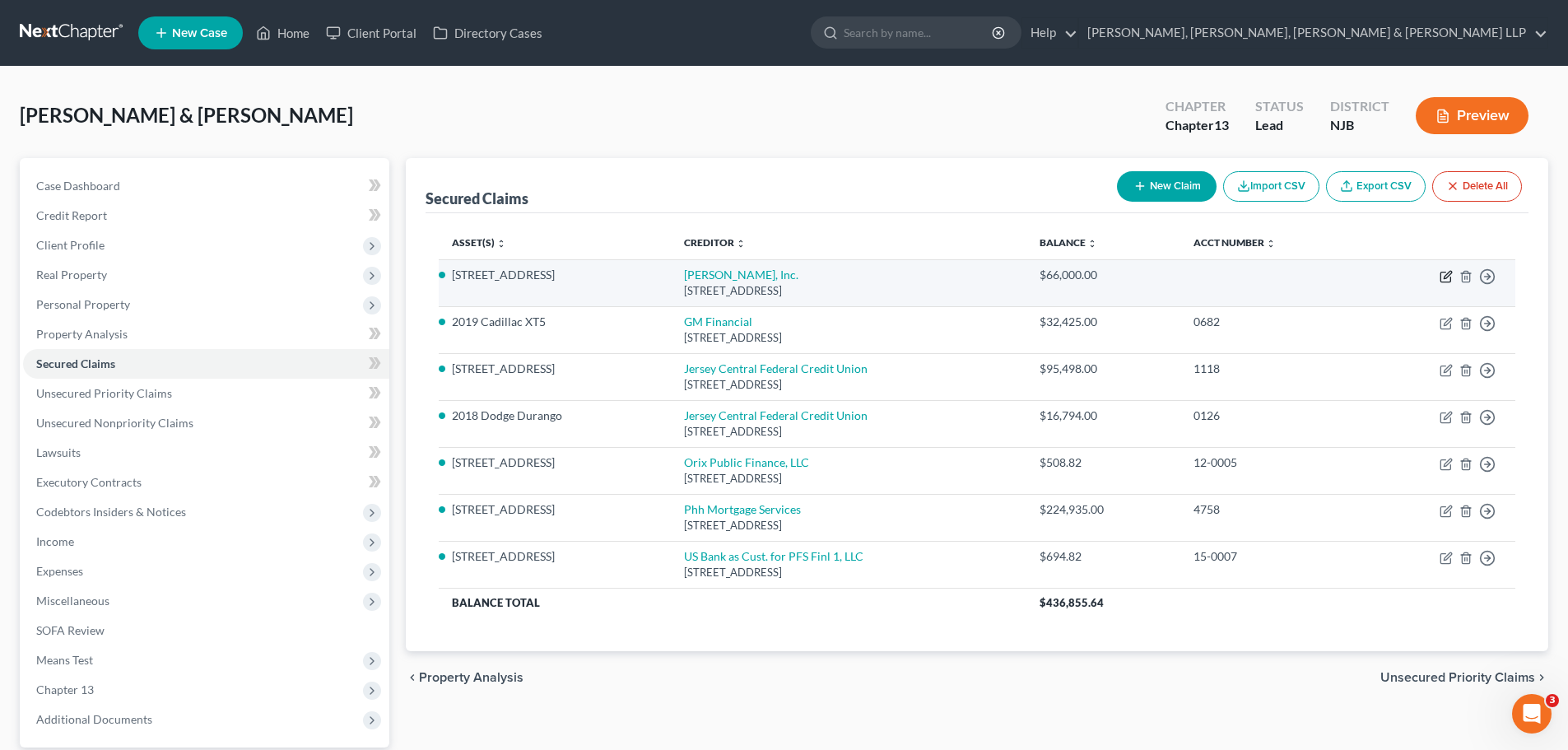
click at [1449, 277] on icon "button" at bounding box center [1446, 276] width 13 height 13
select select "45"
select select "2"
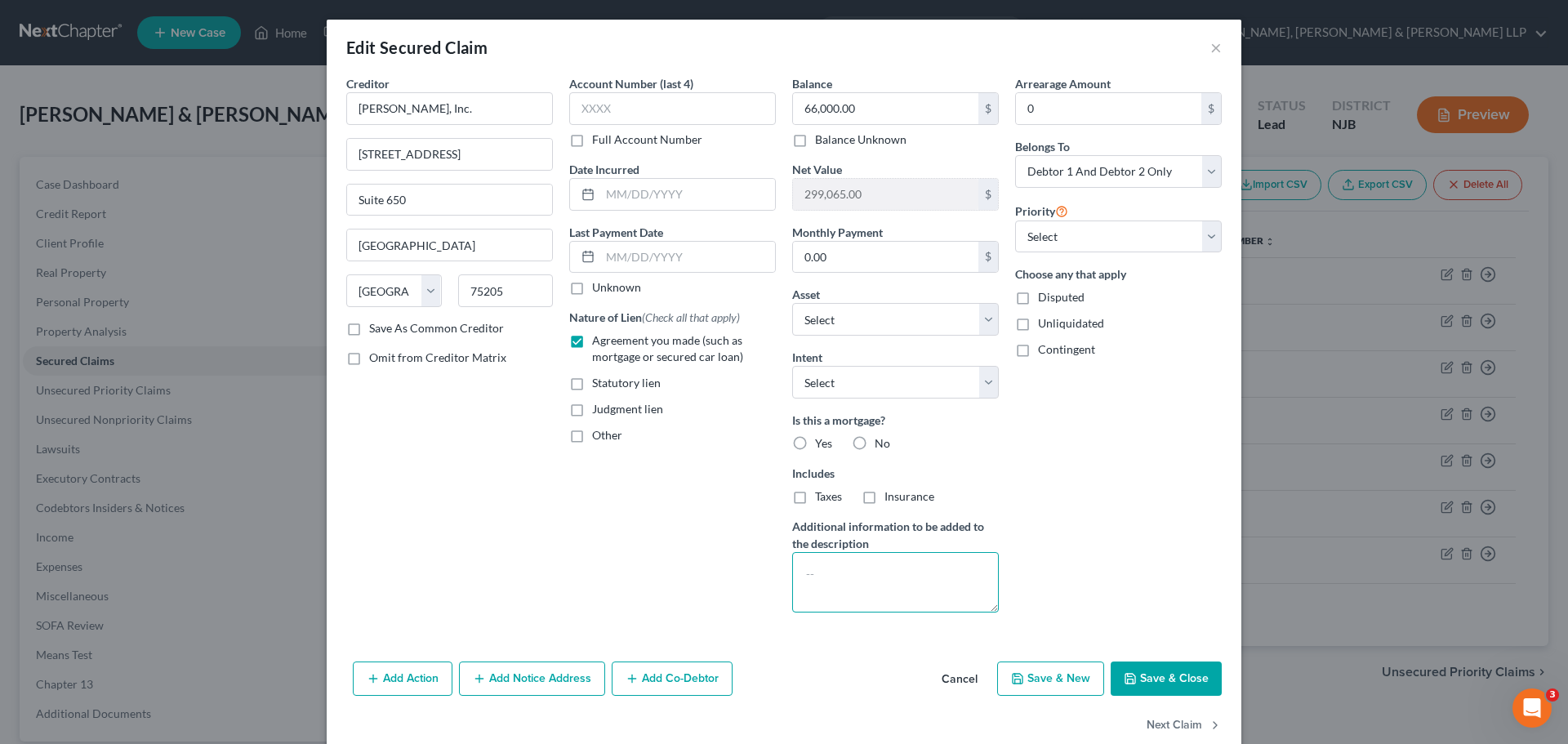
click at [901, 580] on textarea at bounding box center [895, 582] width 207 height 60
type textarea "Second Mortgage"
click at [1177, 682] on button "Save & Close" at bounding box center [1166, 678] width 111 height 34
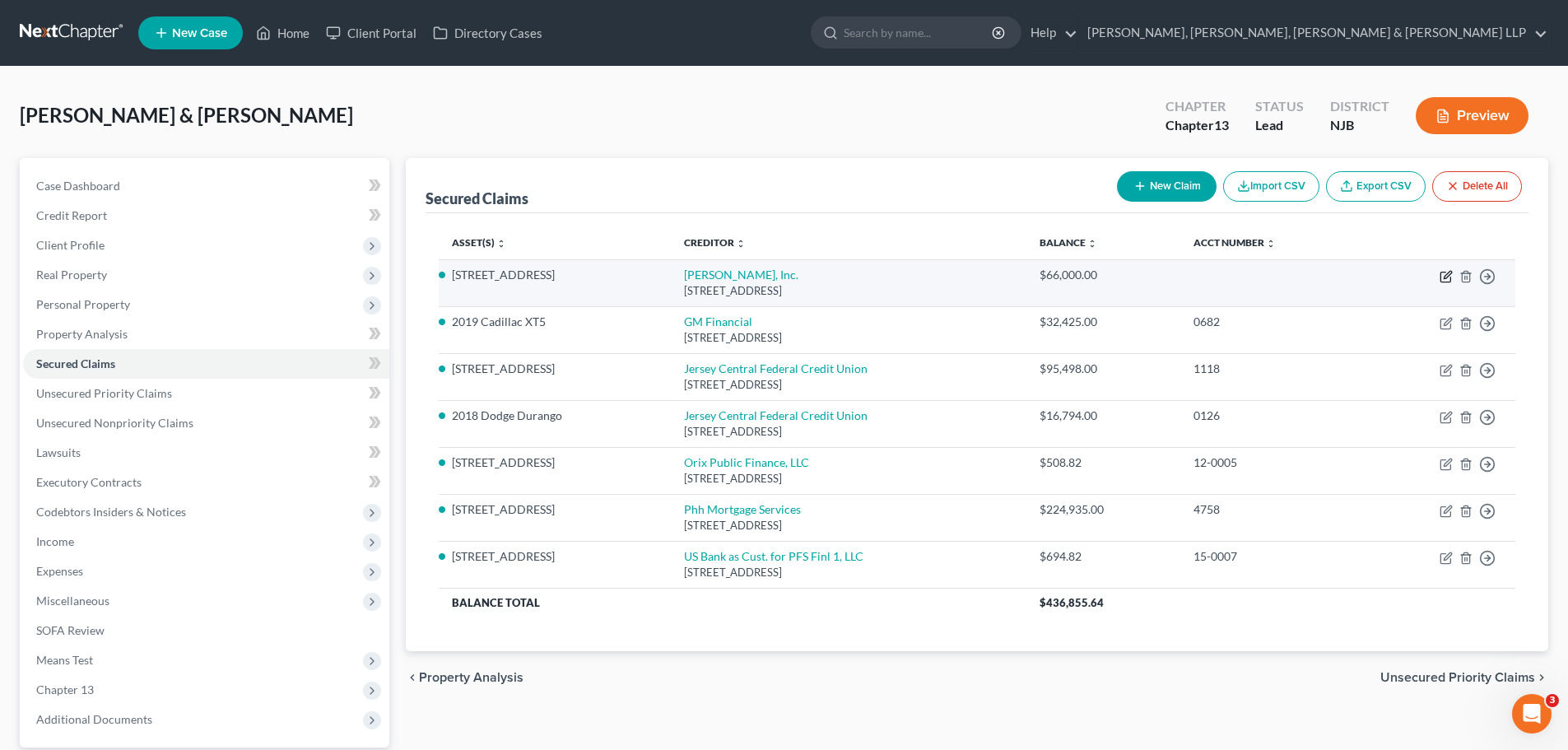
click at [1445, 277] on icon "button" at bounding box center [1448, 275] width 8 height 8
select select "45"
select select "2"
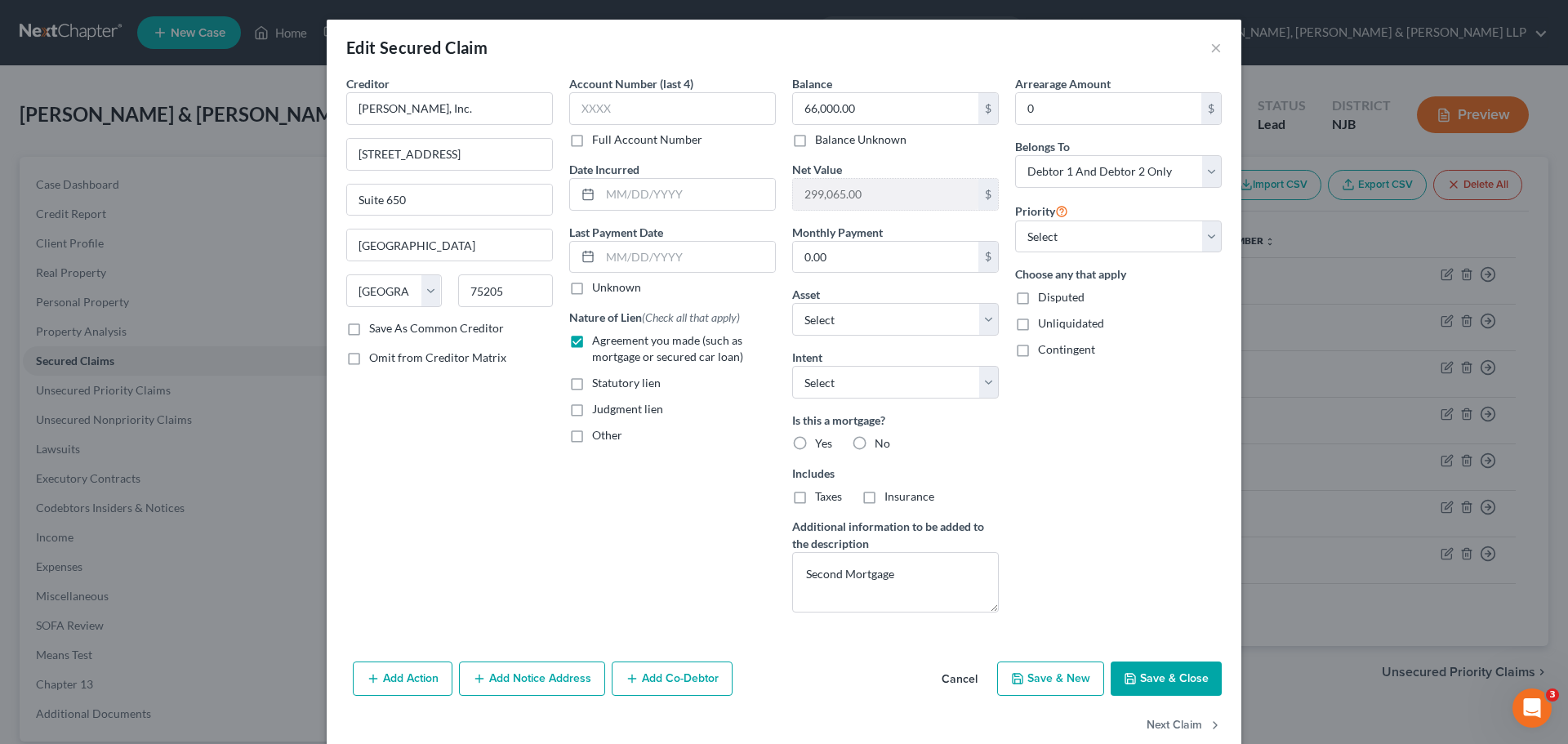
click at [522, 684] on button "Add Notice Address" at bounding box center [532, 678] width 146 height 34
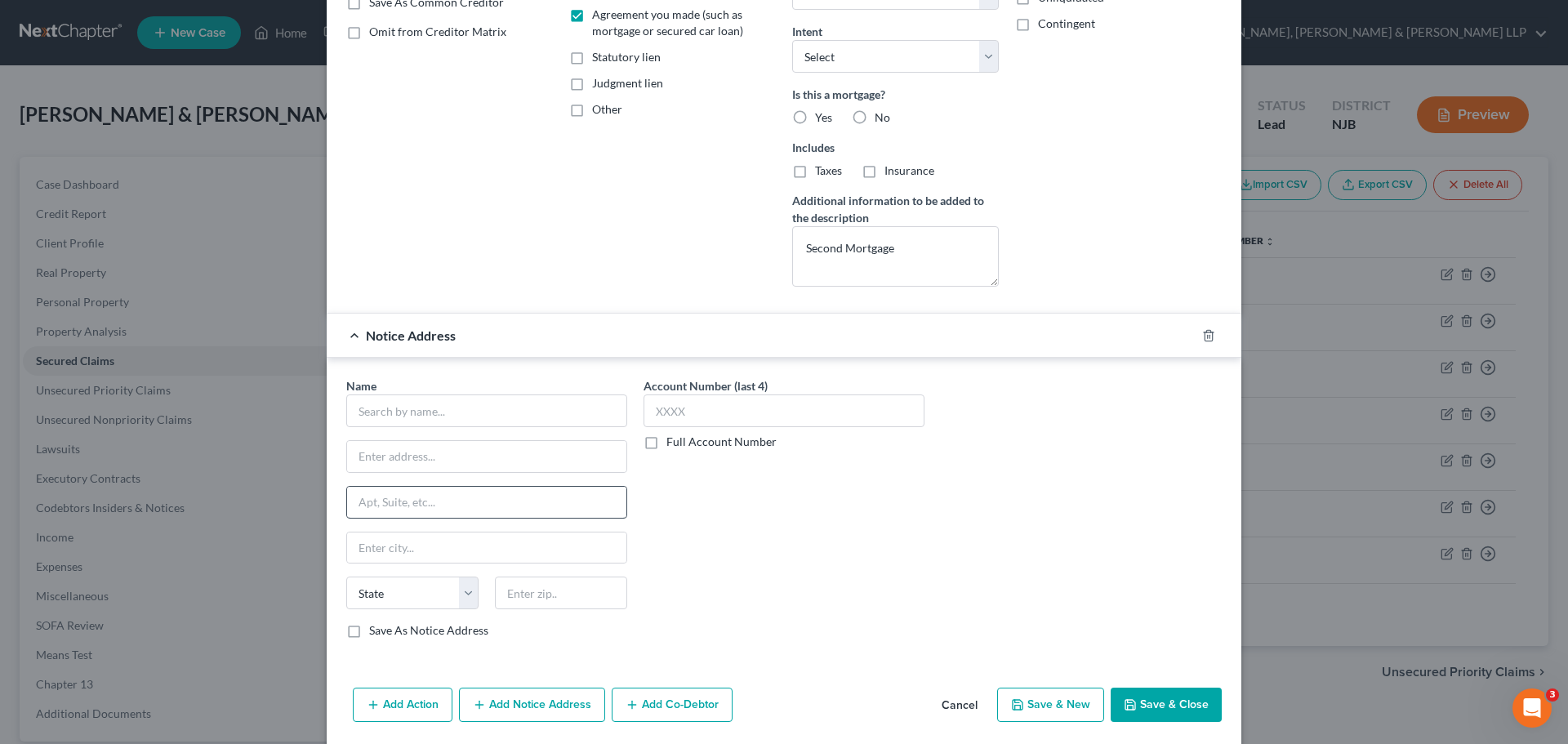
scroll to position [327, 0]
click at [454, 414] on input "text" at bounding box center [487, 410] width 281 height 32
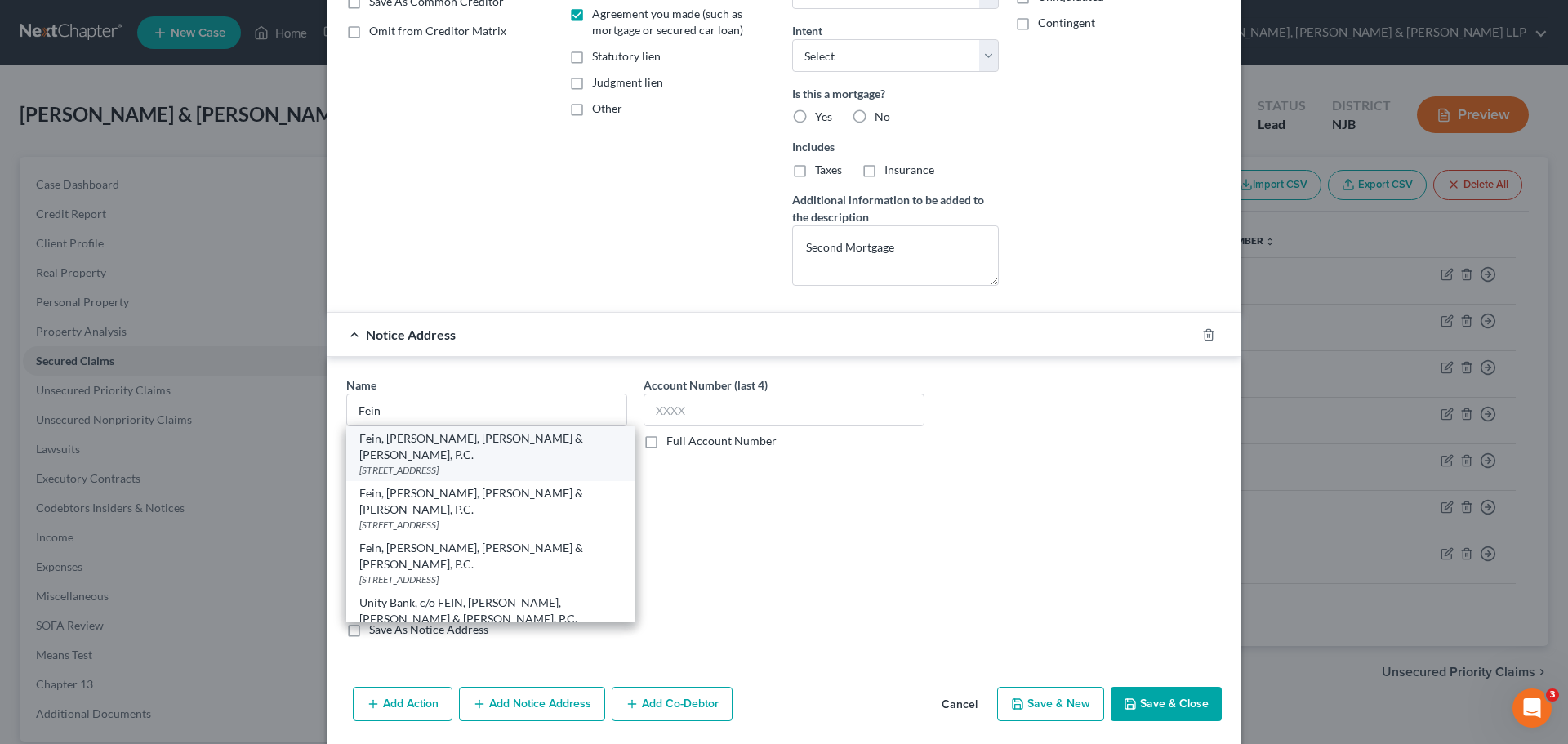
click at [470, 463] on div "6 Century Drive, Suite 304, Parsippany, NJ 07054" at bounding box center [490, 470] width 263 height 14
type input "Fein, Such, Kahn & Shepard, P.C."
type input "6 Century Drive, Suite 304"
type input "Parsippany"
select select "33"
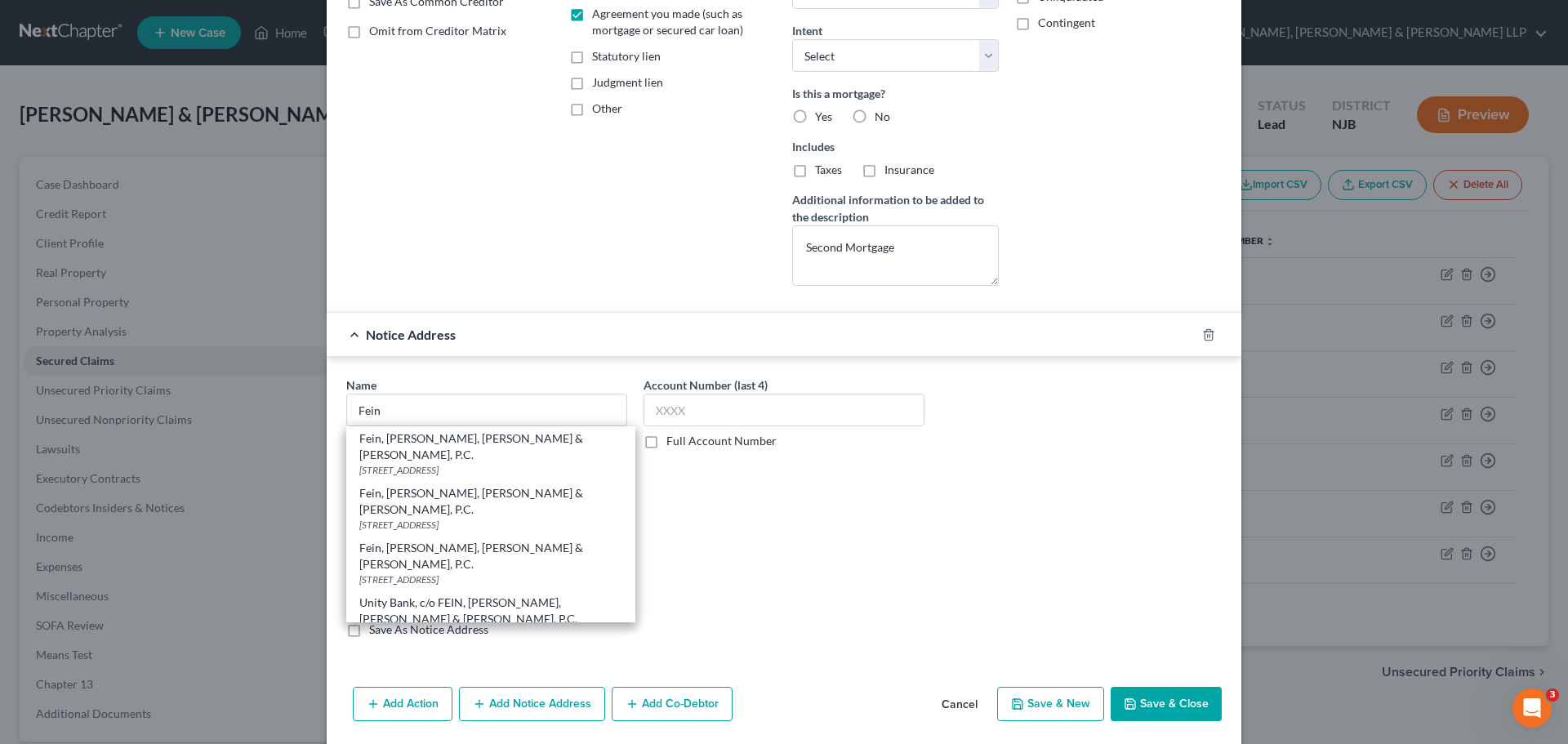
type input "07054"
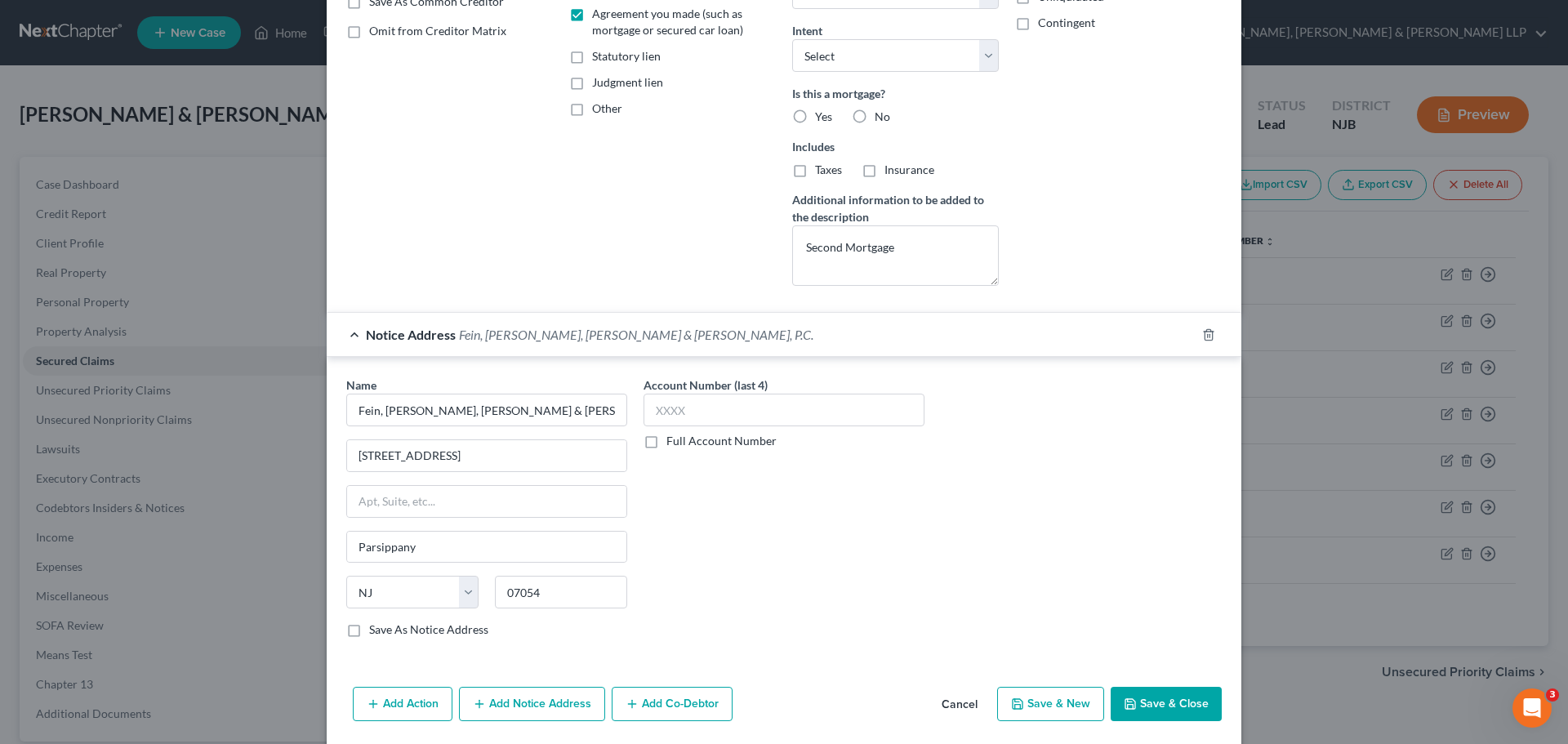
click at [1167, 697] on button "Save & Close" at bounding box center [1166, 704] width 111 height 34
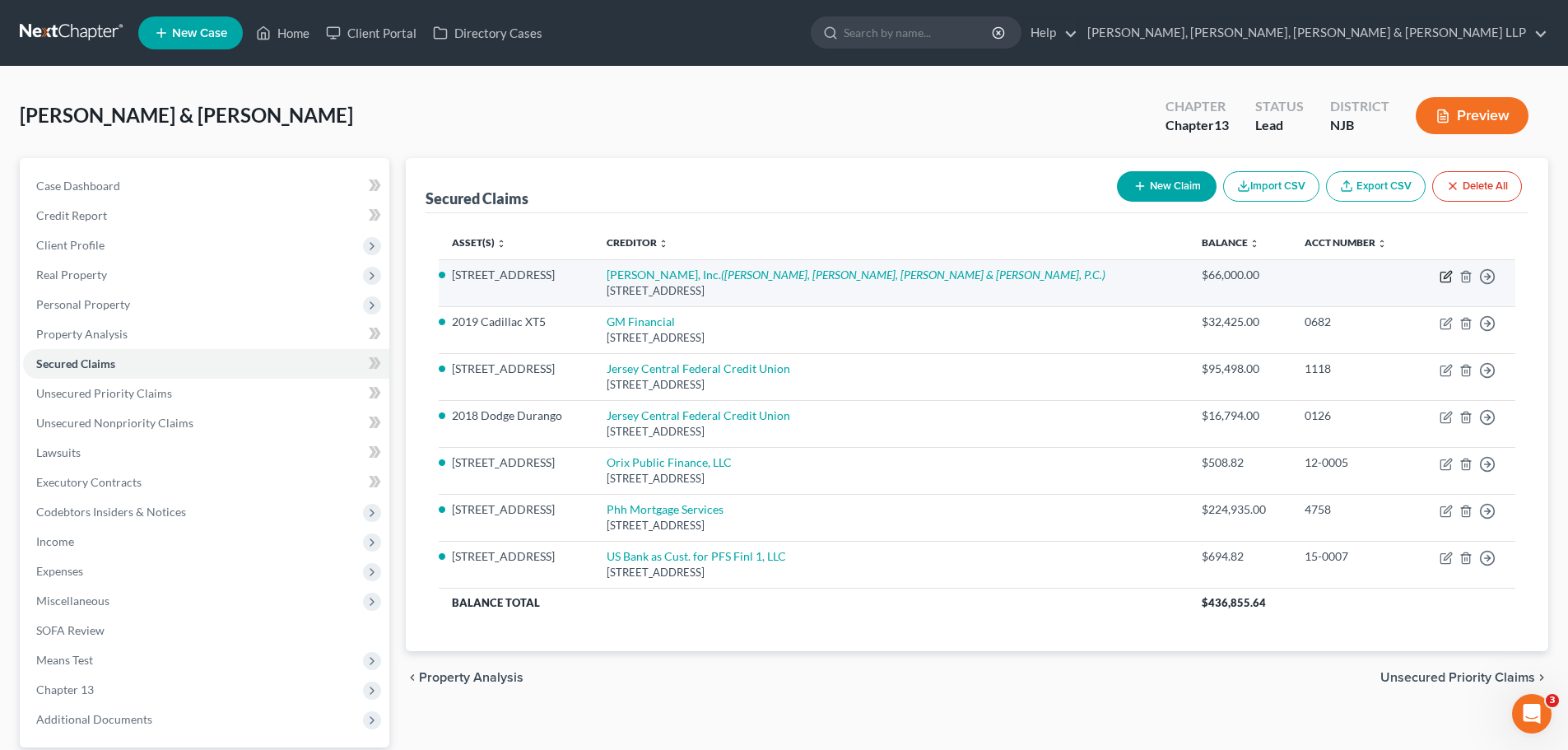
click at [1440, 277] on icon "button" at bounding box center [1446, 276] width 13 height 13
select select "45"
select select "2"
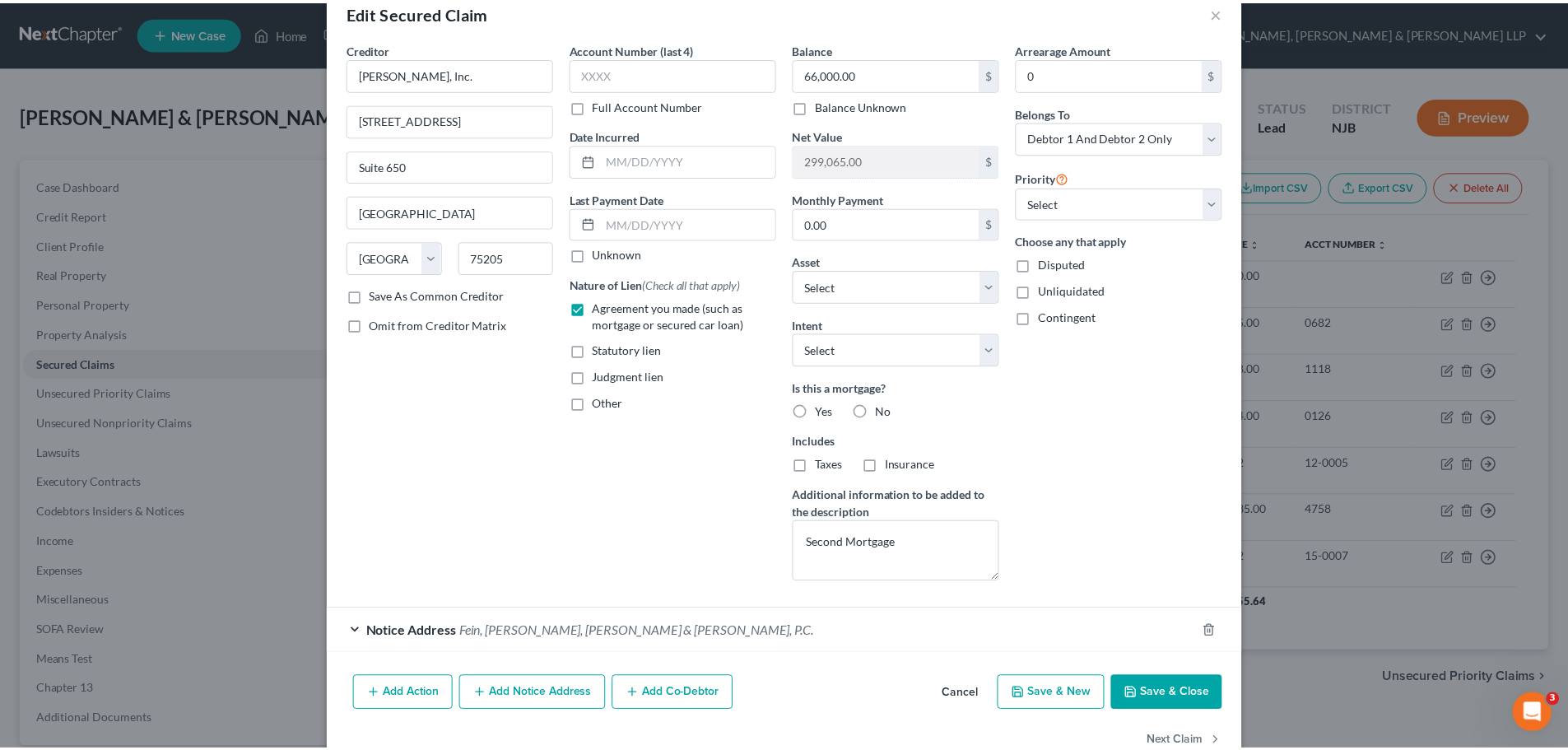
scroll to position [0, 0]
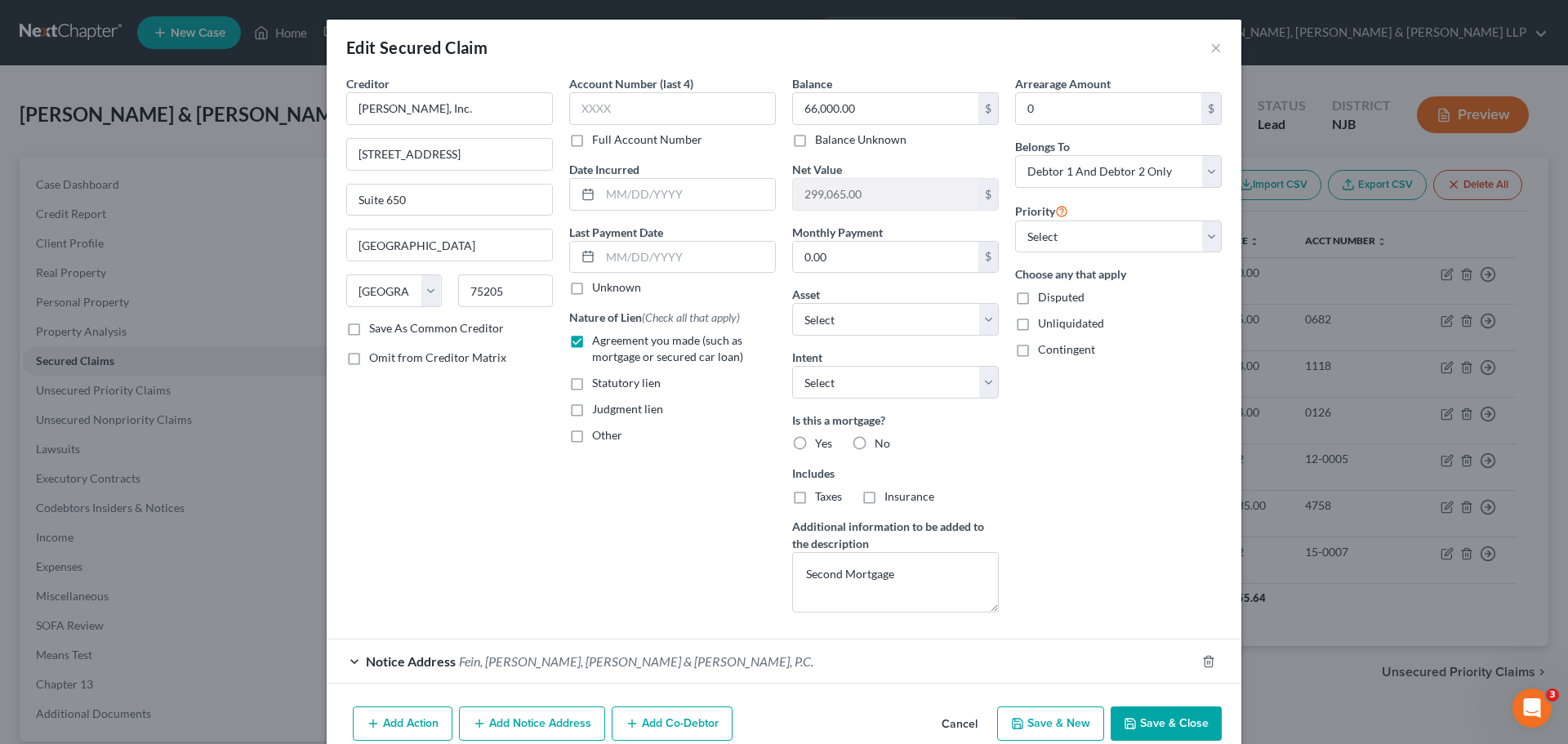
click at [1169, 727] on button "Save & Close" at bounding box center [1166, 724] width 111 height 34
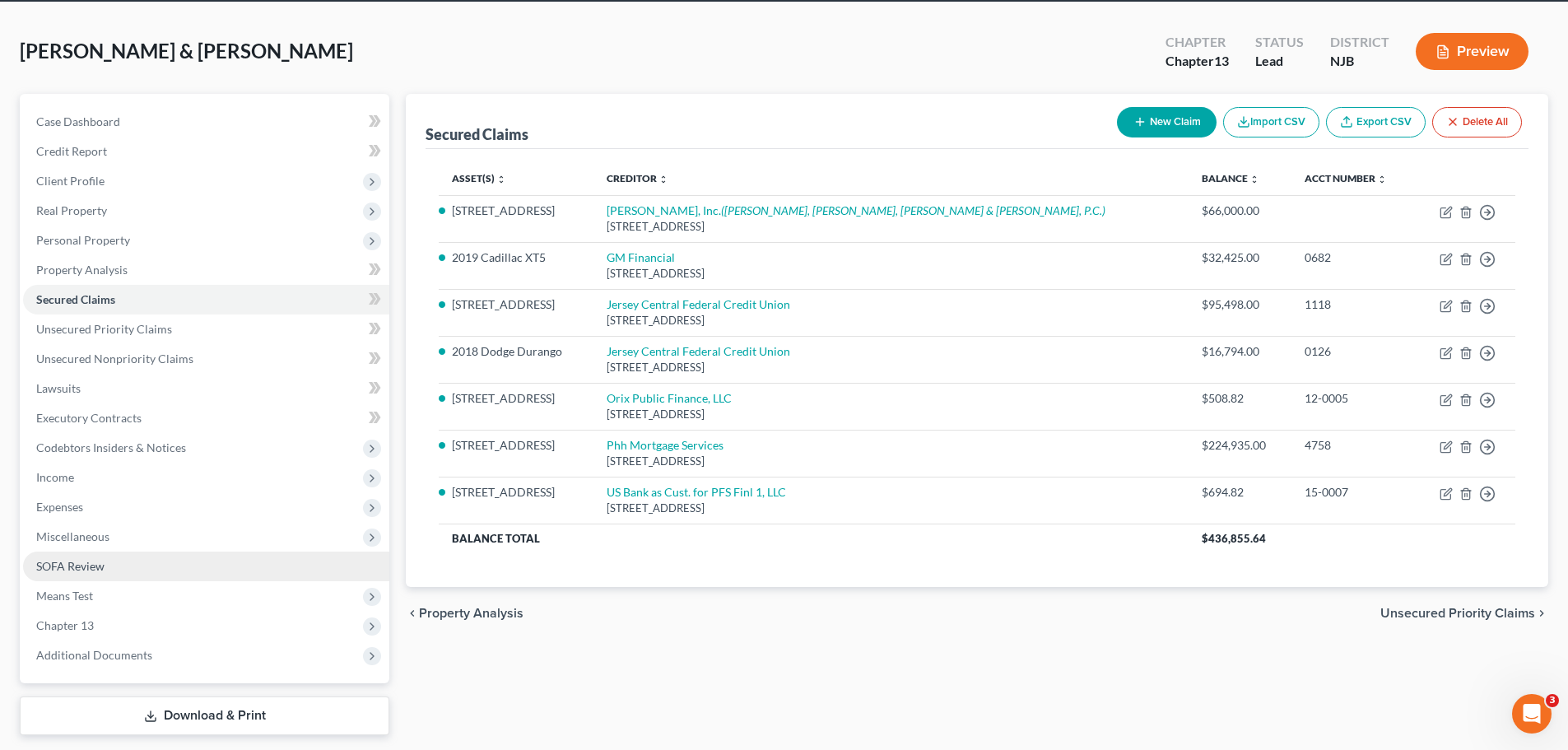
scroll to position [112, 0]
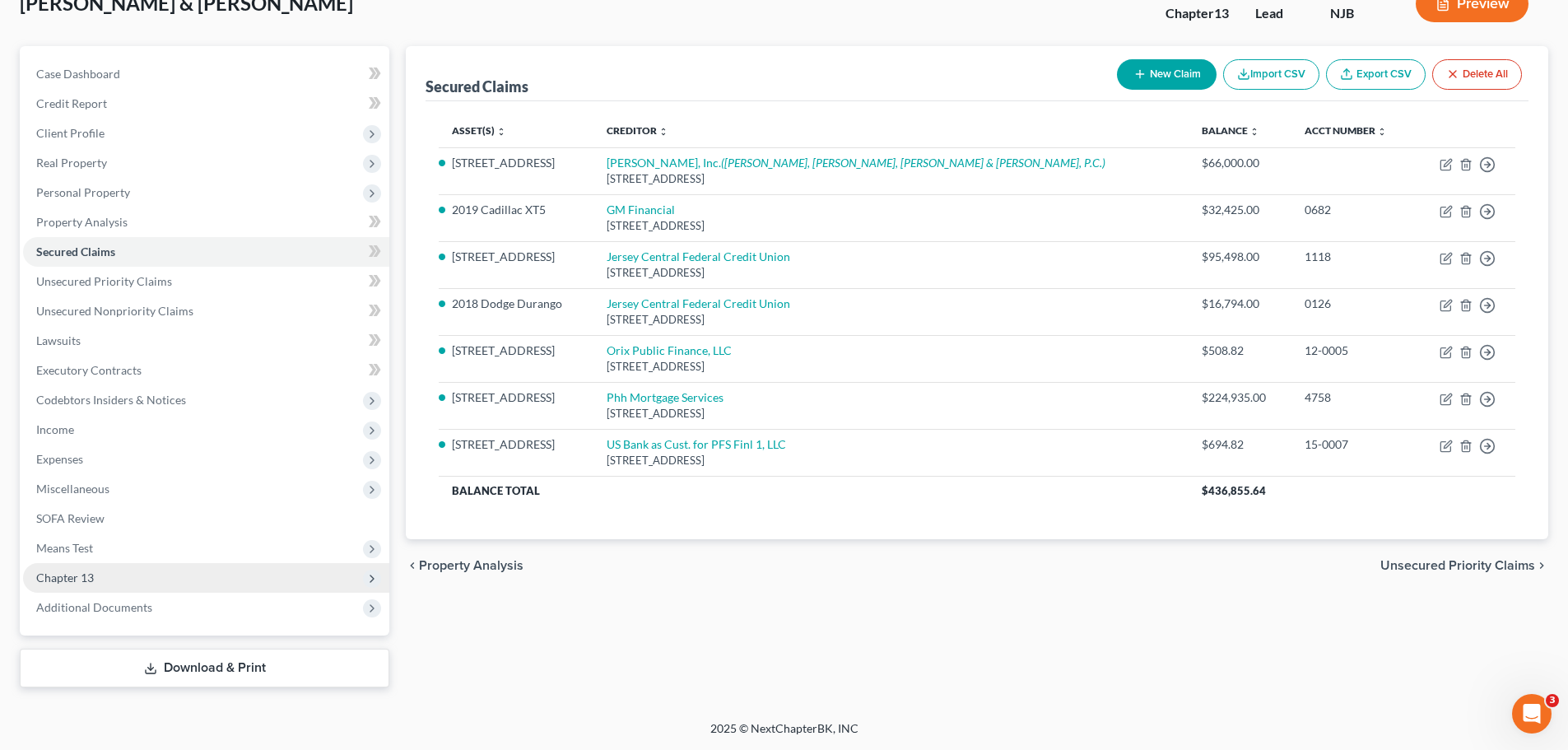
click at [94, 576] on span "Chapter 13" at bounding box center [206, 578] width 366 height 30
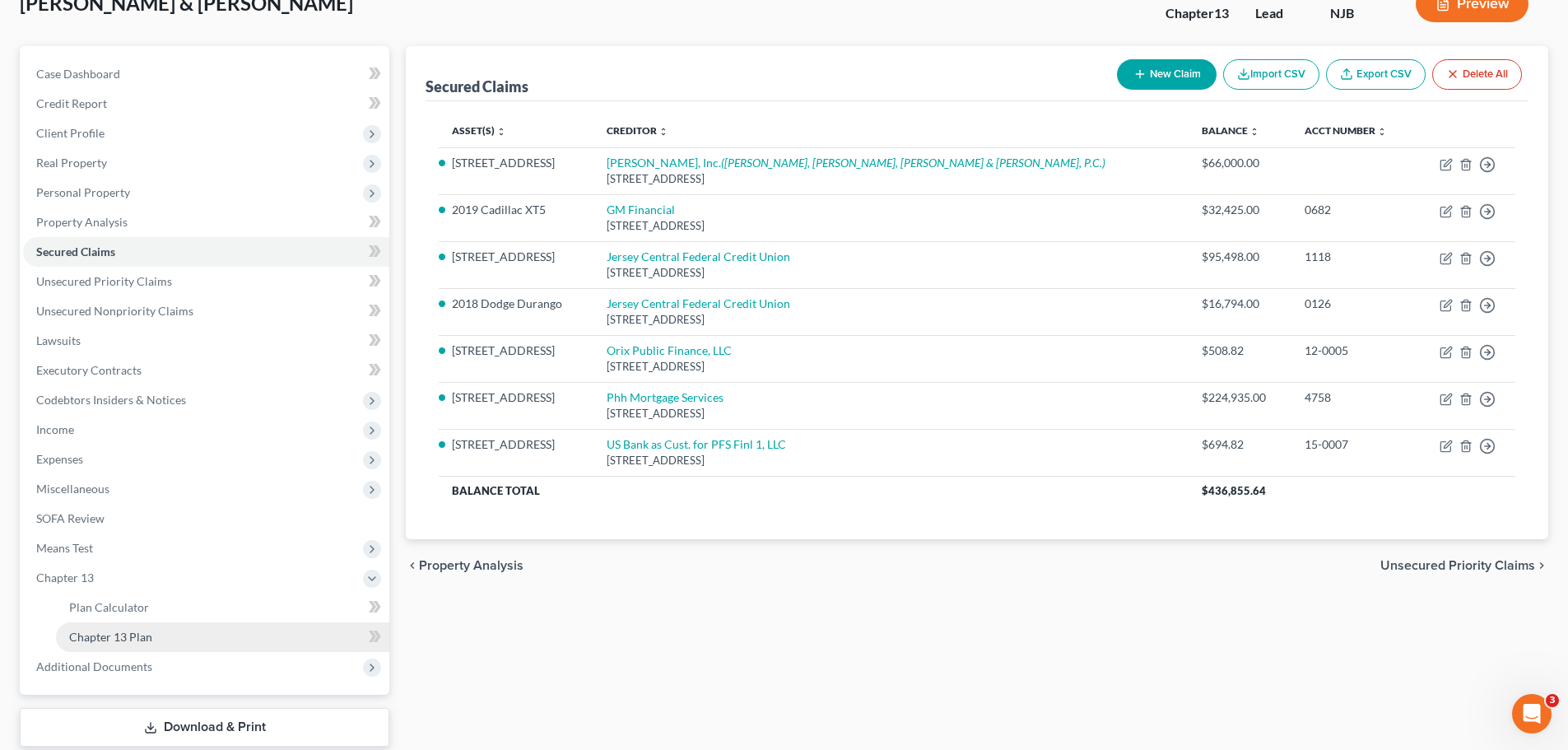
click at [168, 644] on link "Chapter 13 Plan" at bounding box center [222, 638] width 334 height 30
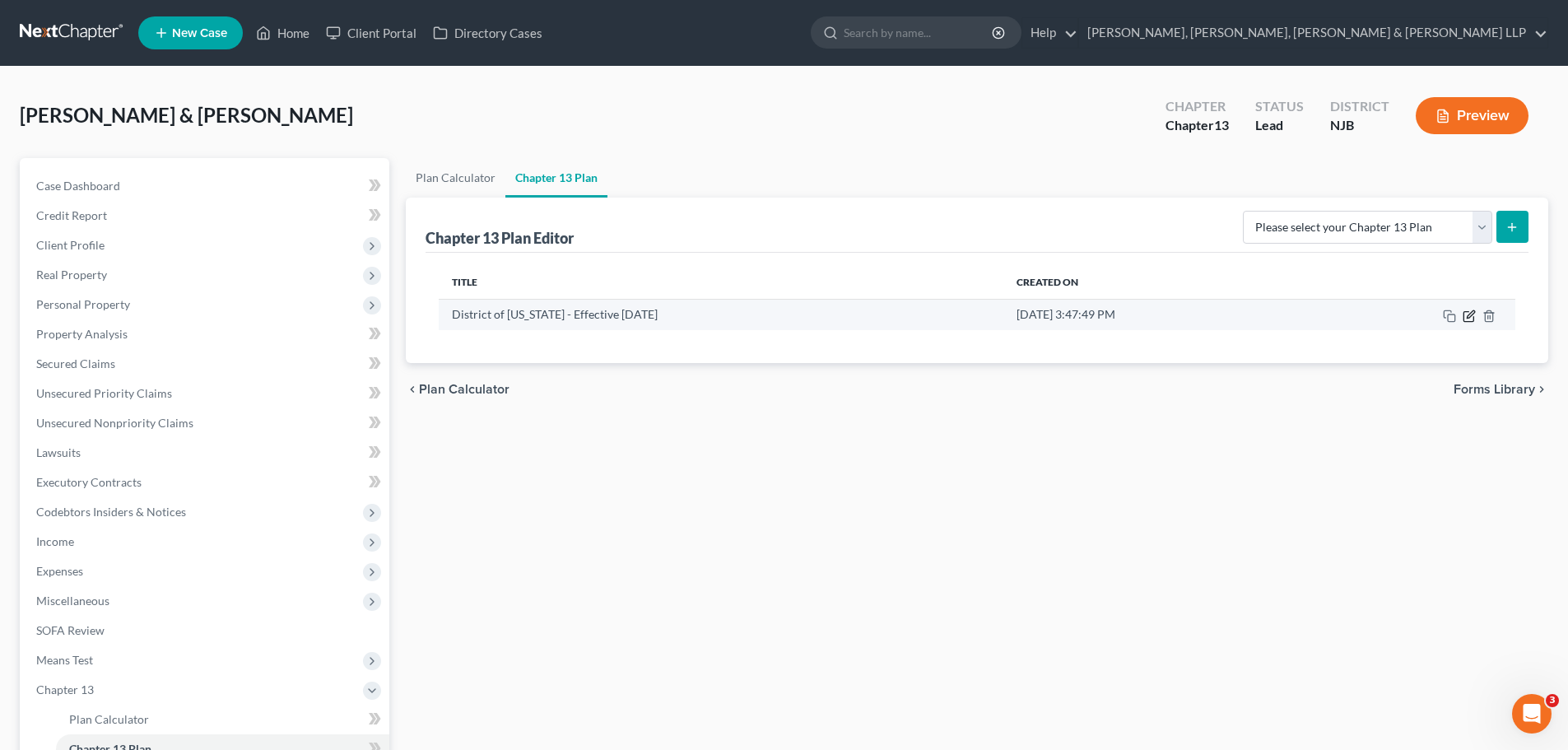
click at [1470, 318] on icon "button" at bounding box center [1469, 316] width 13 height 13
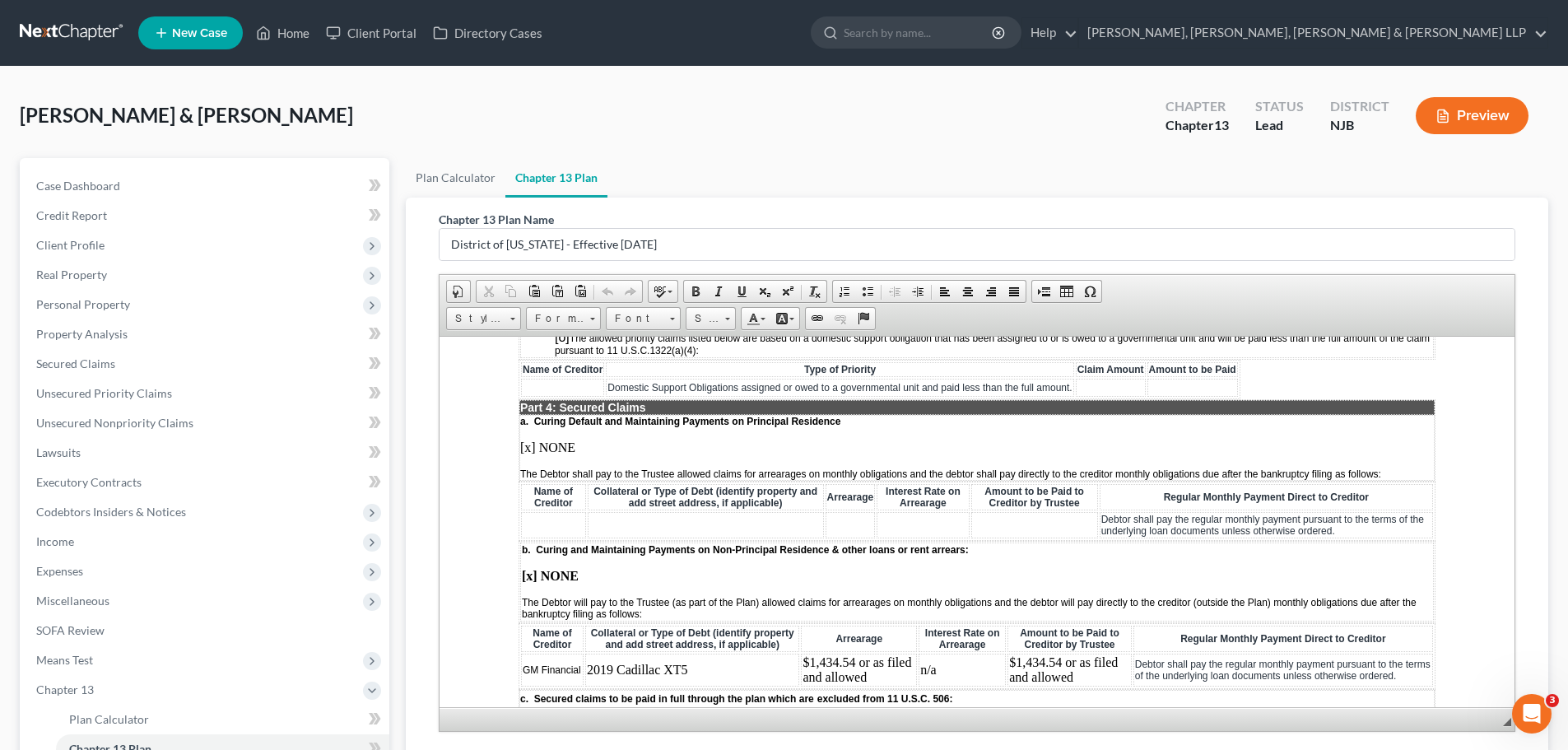
scroll to position [1483, 0]
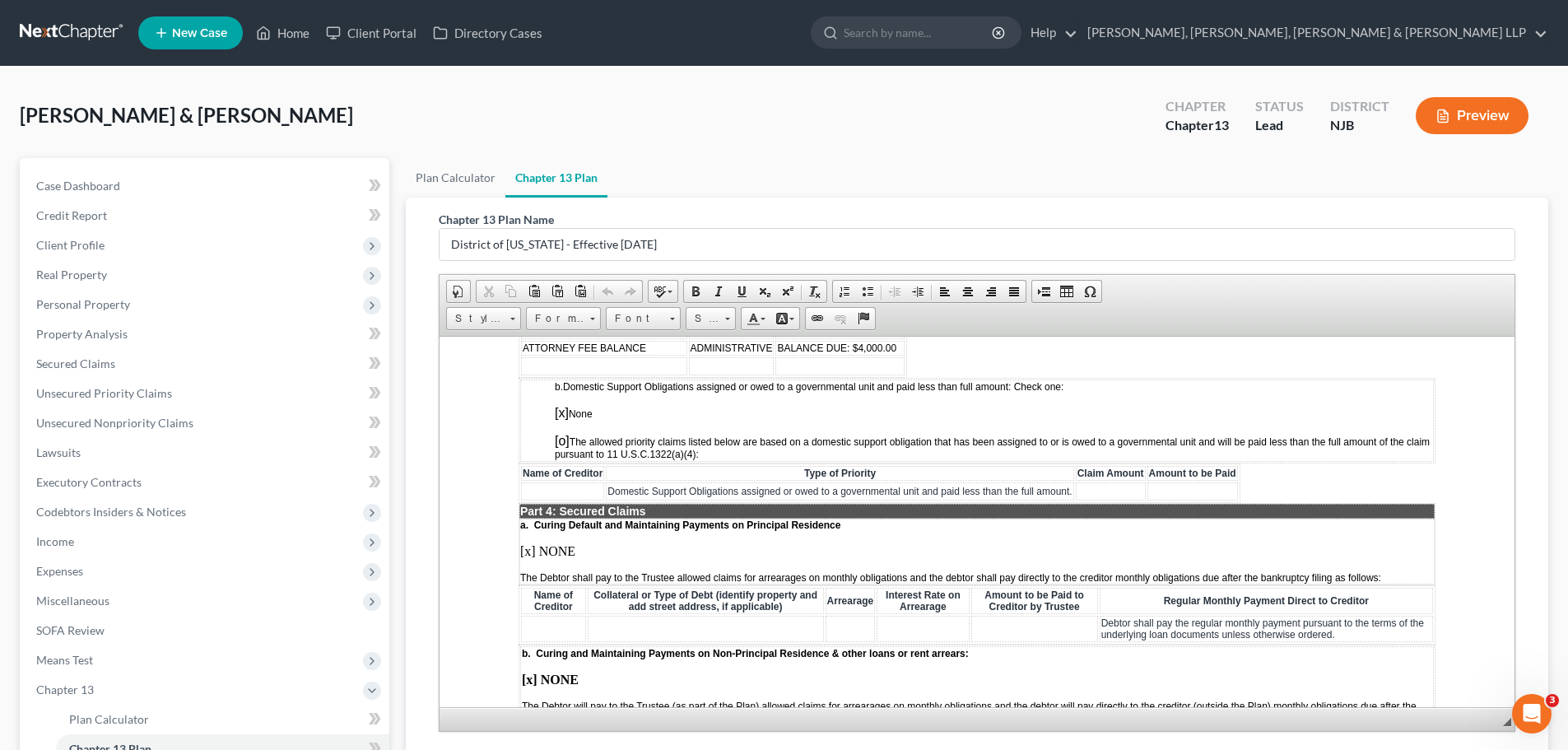
click at [546, 632] on td at bounding box center [554, 628] width 65 height 27
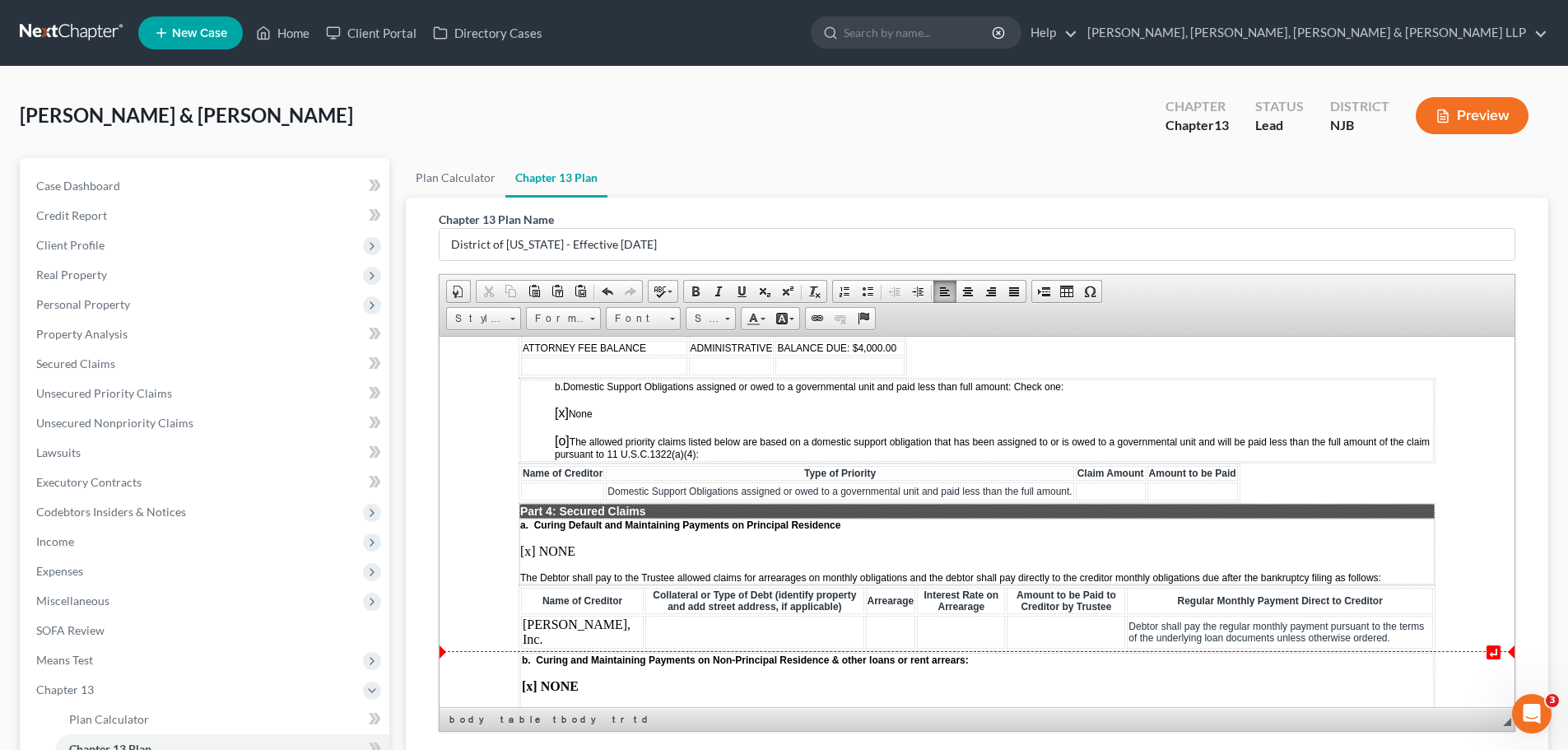
click at [726, 634] on td at bounding box center [755, 632] width 218 height 33
click at [646, 637] on td at bounding box center [755, 632] width 218 height 33
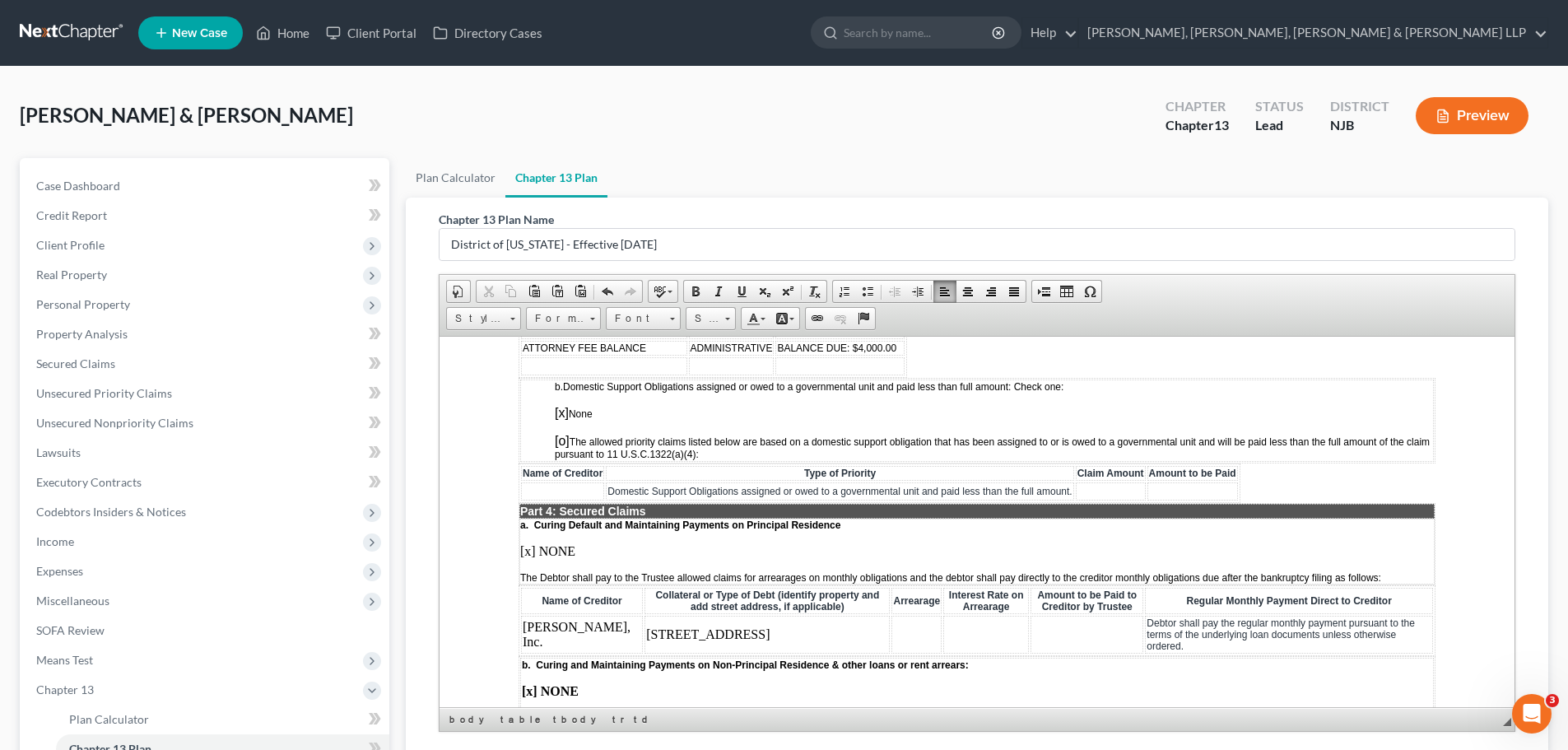
click at [892, 633] on td at bounding box center [917, 634] width 51 height 38
click at [889, 630] on td "124,747.01" at bounding box center [920, 634] width 63 height 38
click at [957, 626] on td at bounding box center [999, 634] width 84 height 38
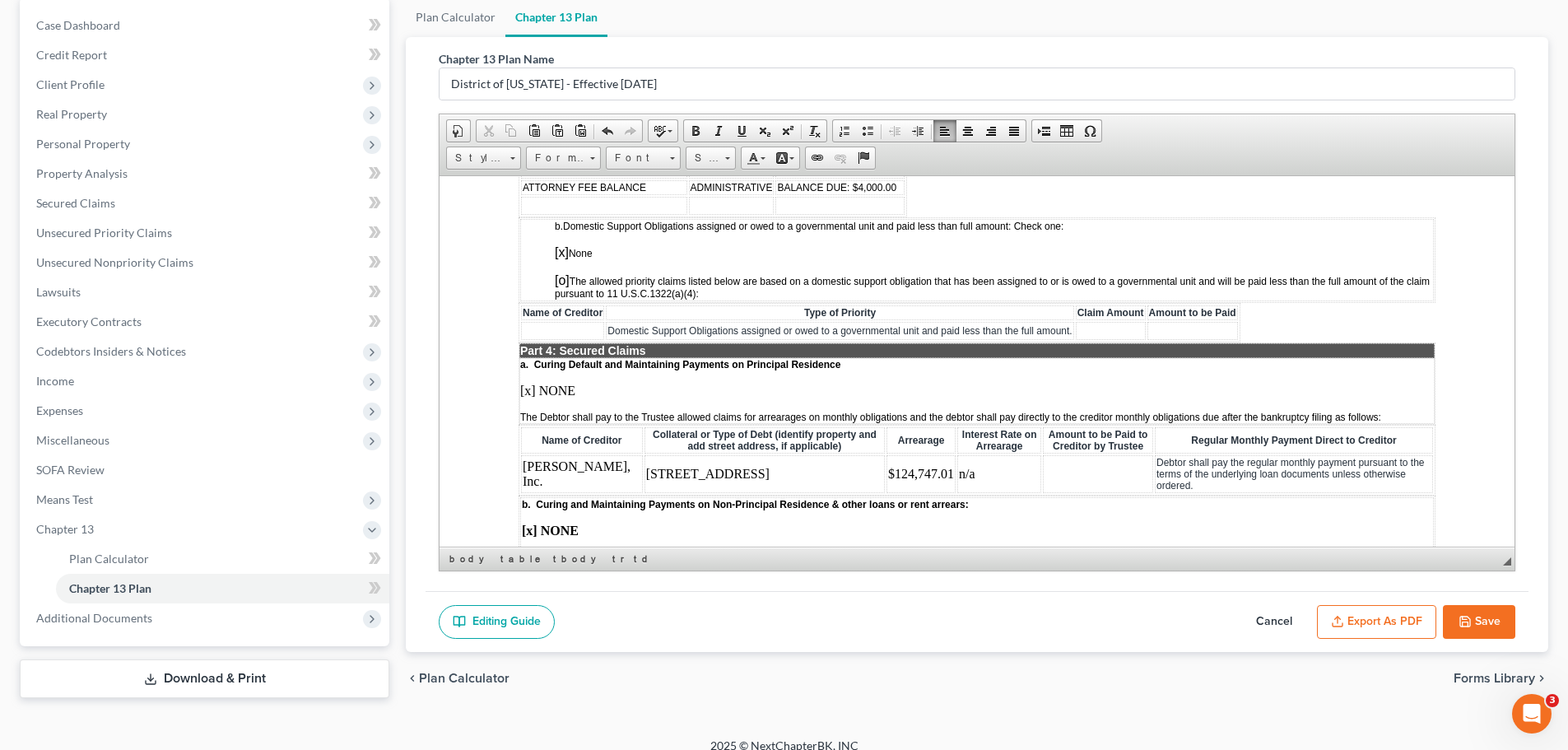
scroll to position [176, 0]
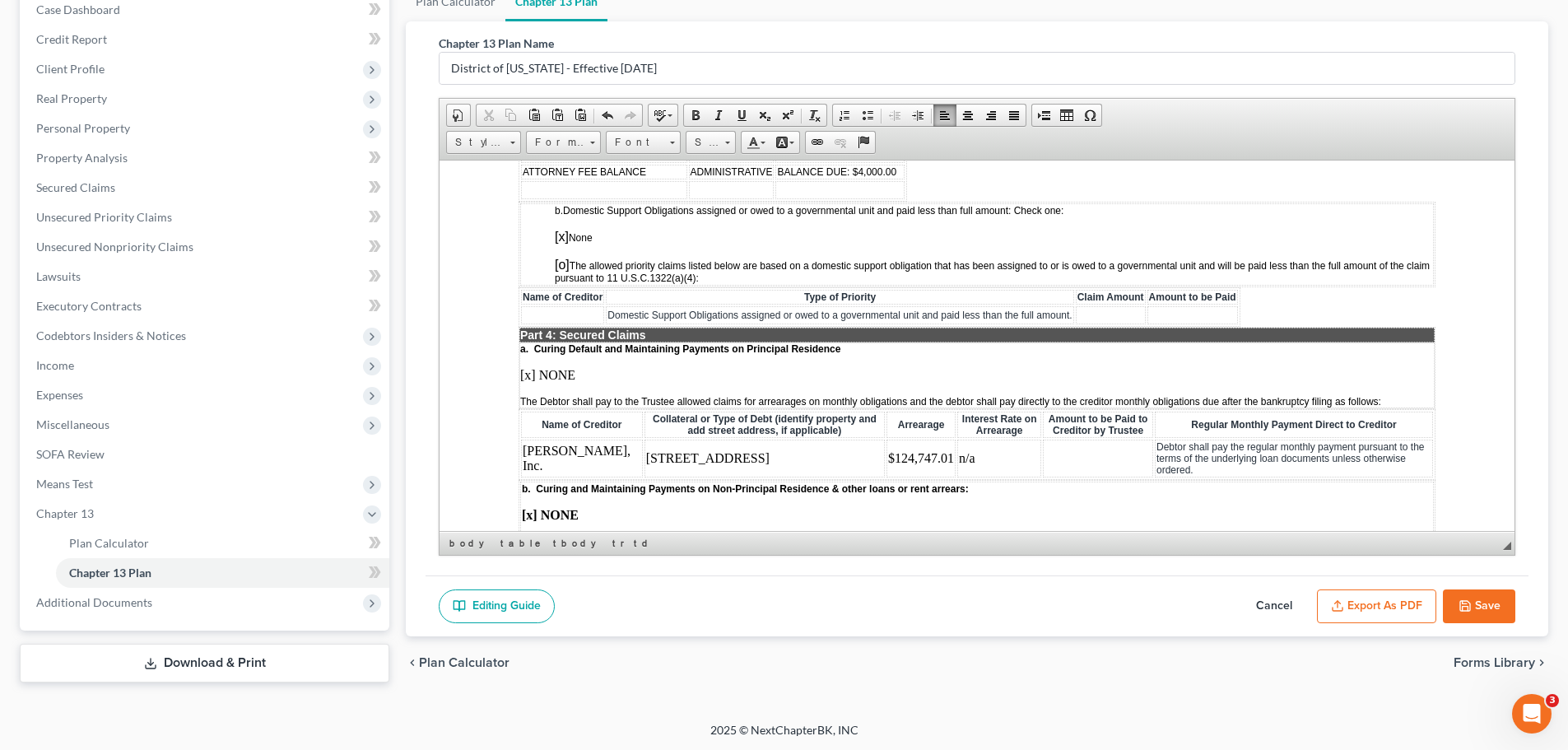
click at [1505, 603] on button "Save" at bounding box center [1480, 607] width 72 height 34
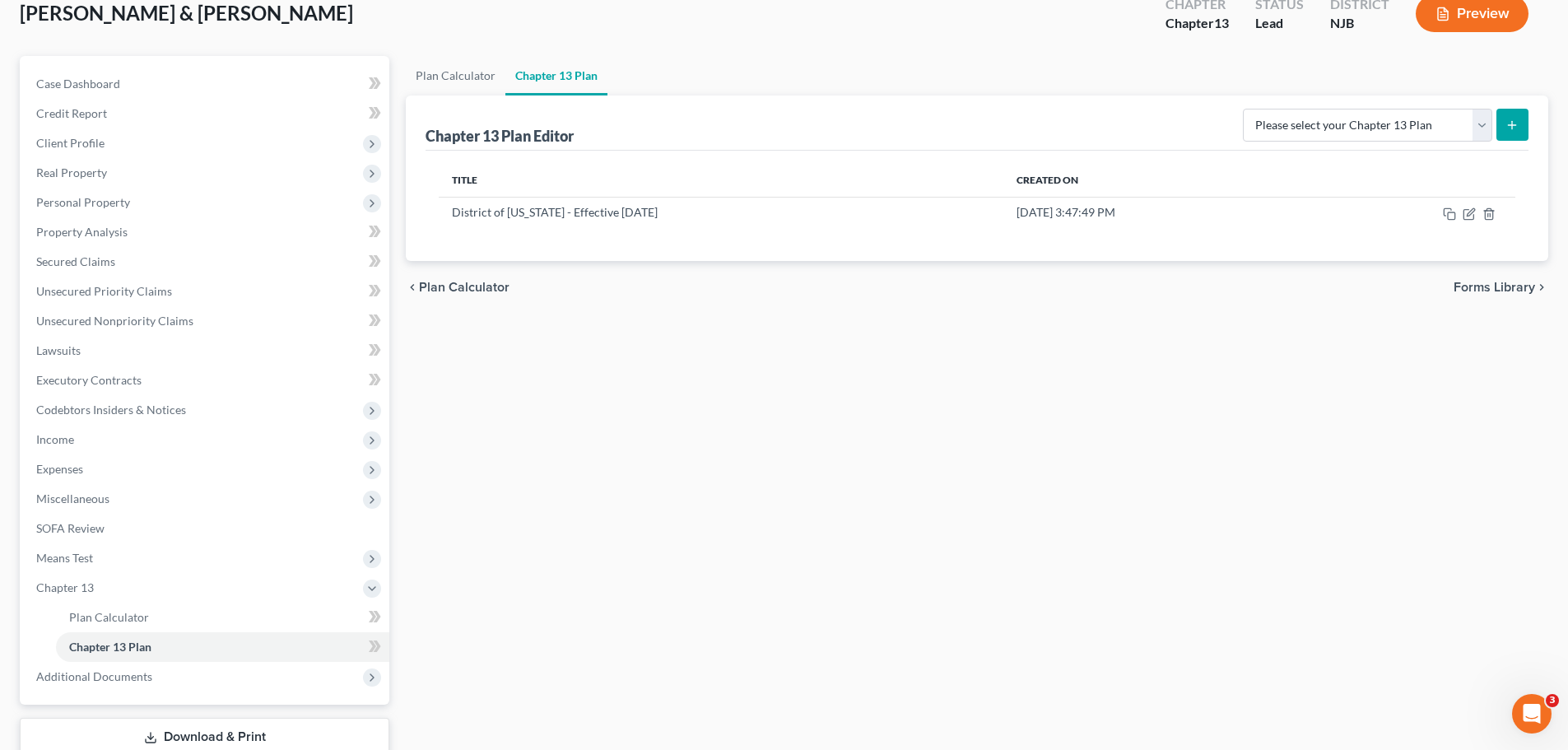
scroll to position [7, 0]
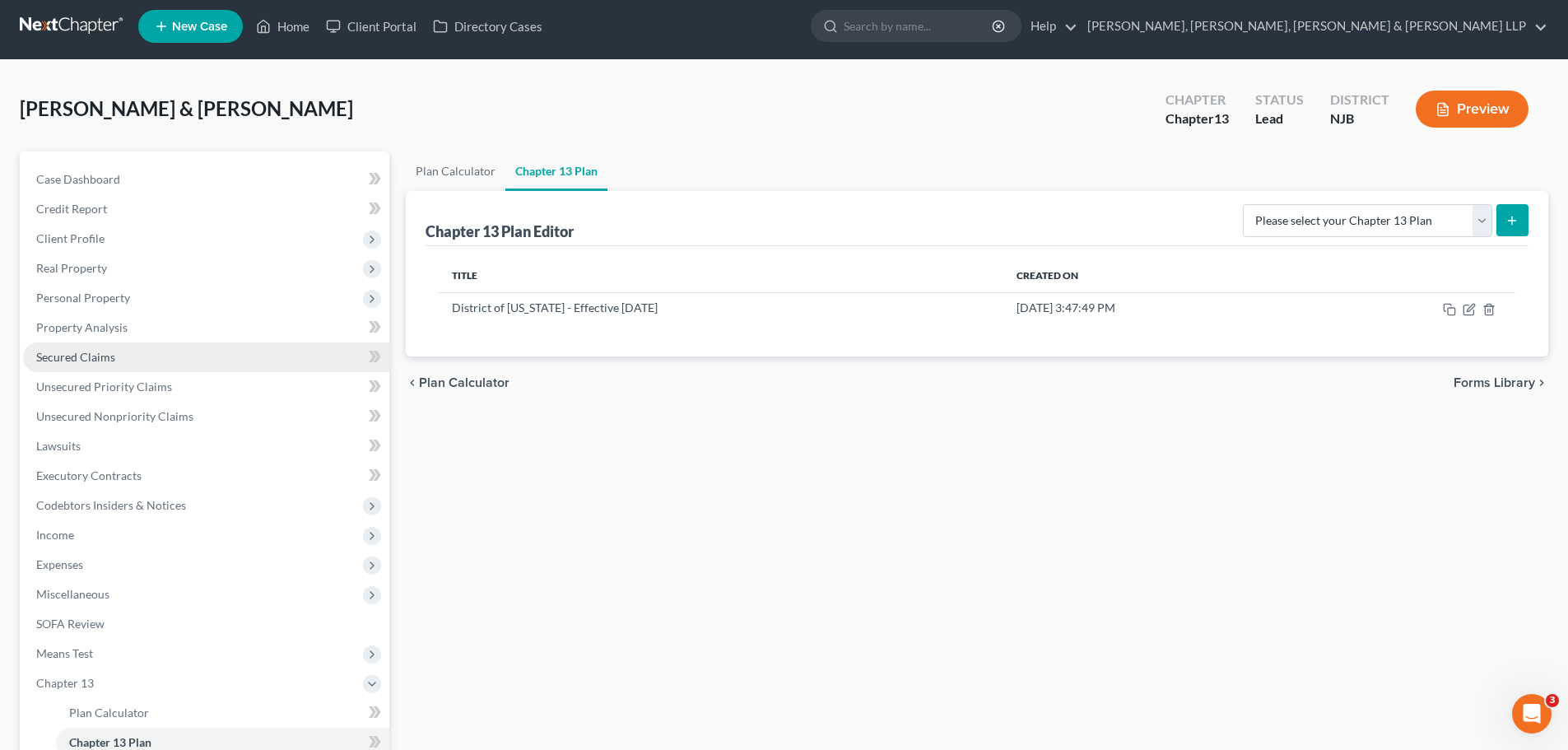
click at [130, 366] on link "Secured Claims" at bounding box center [206, 357] width 366 height 30
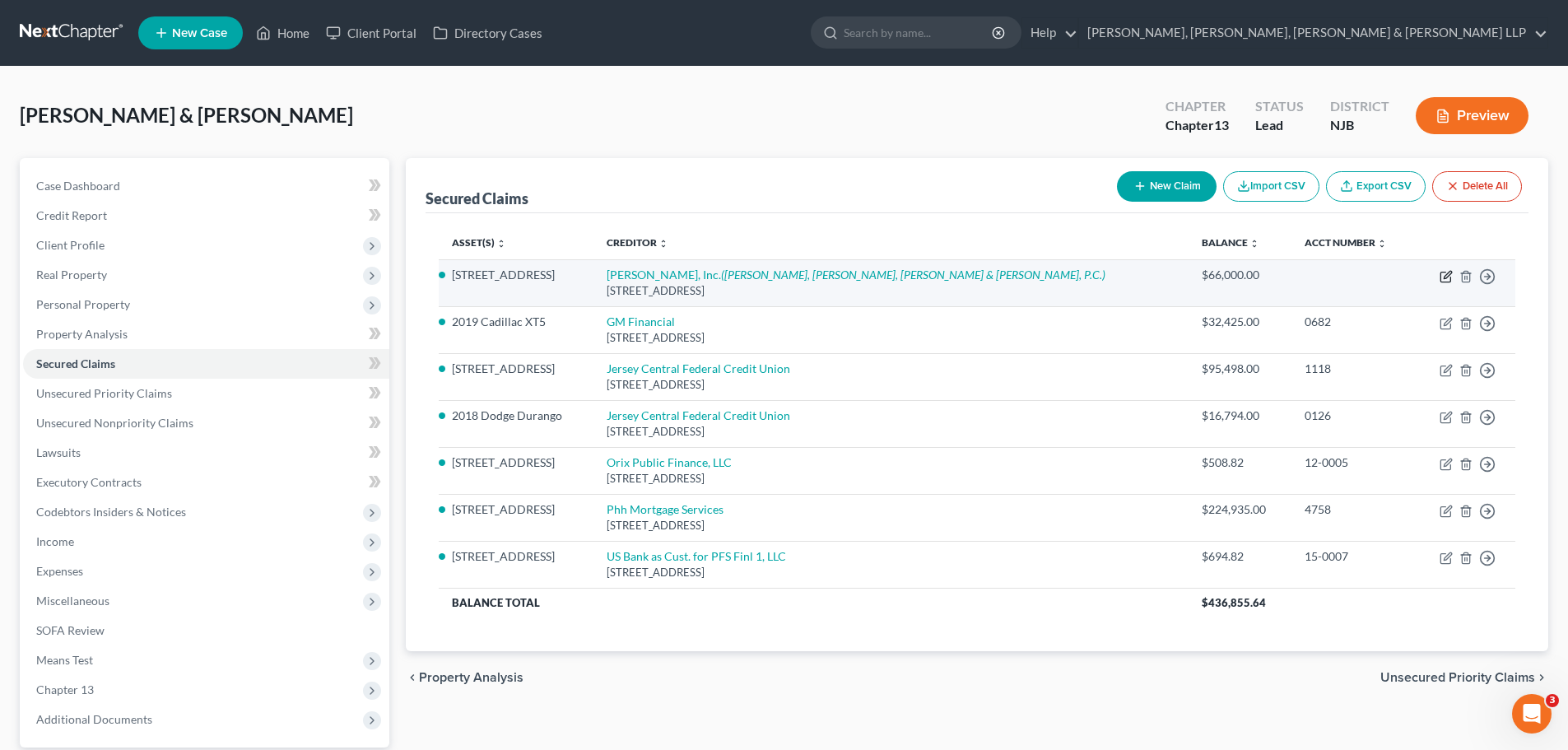
click at [1449, 279] on icon "button" at bounding box center [1446, 276] width 13 height 13
select select "45"
select select "16"
select select "2"
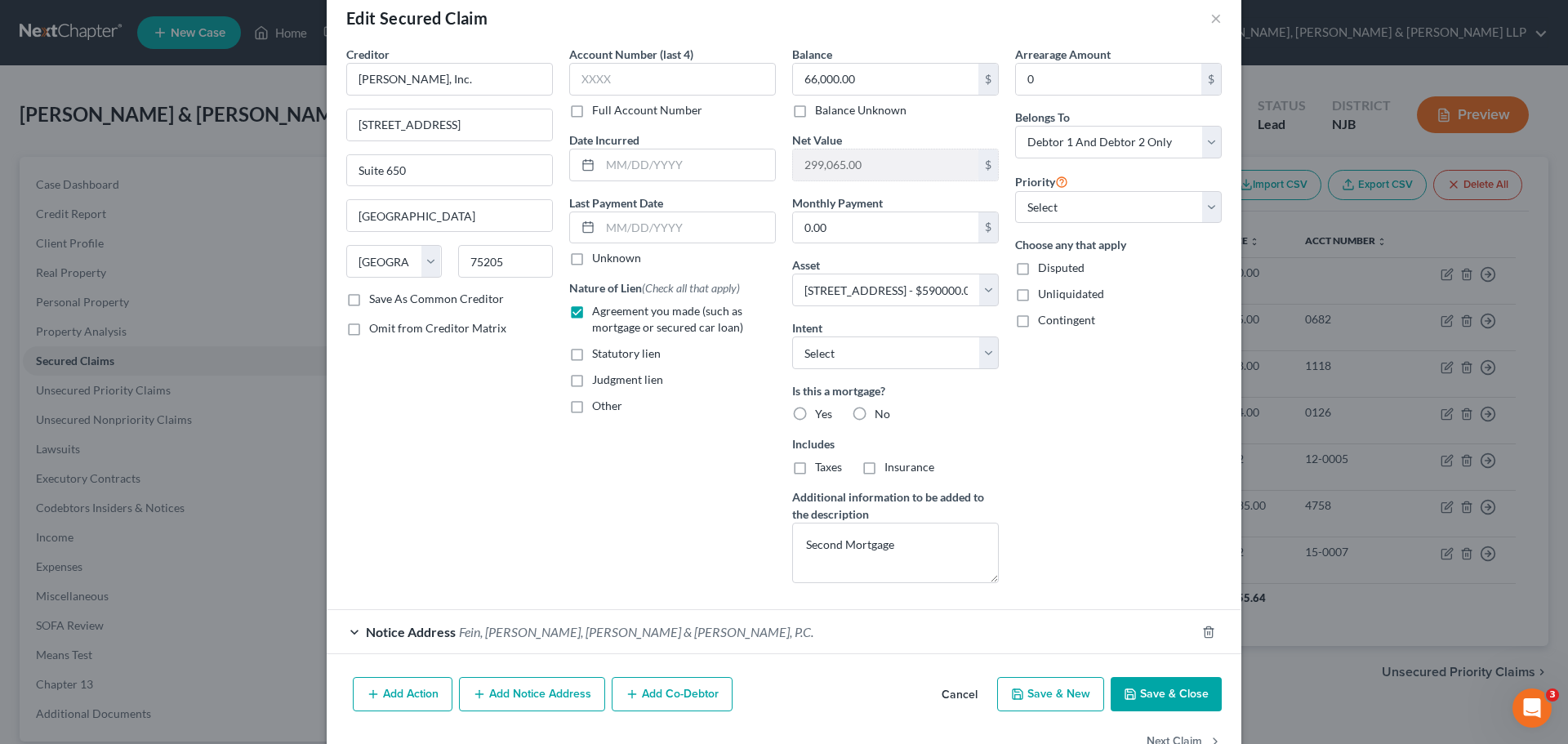
scroll to position [76, 0]
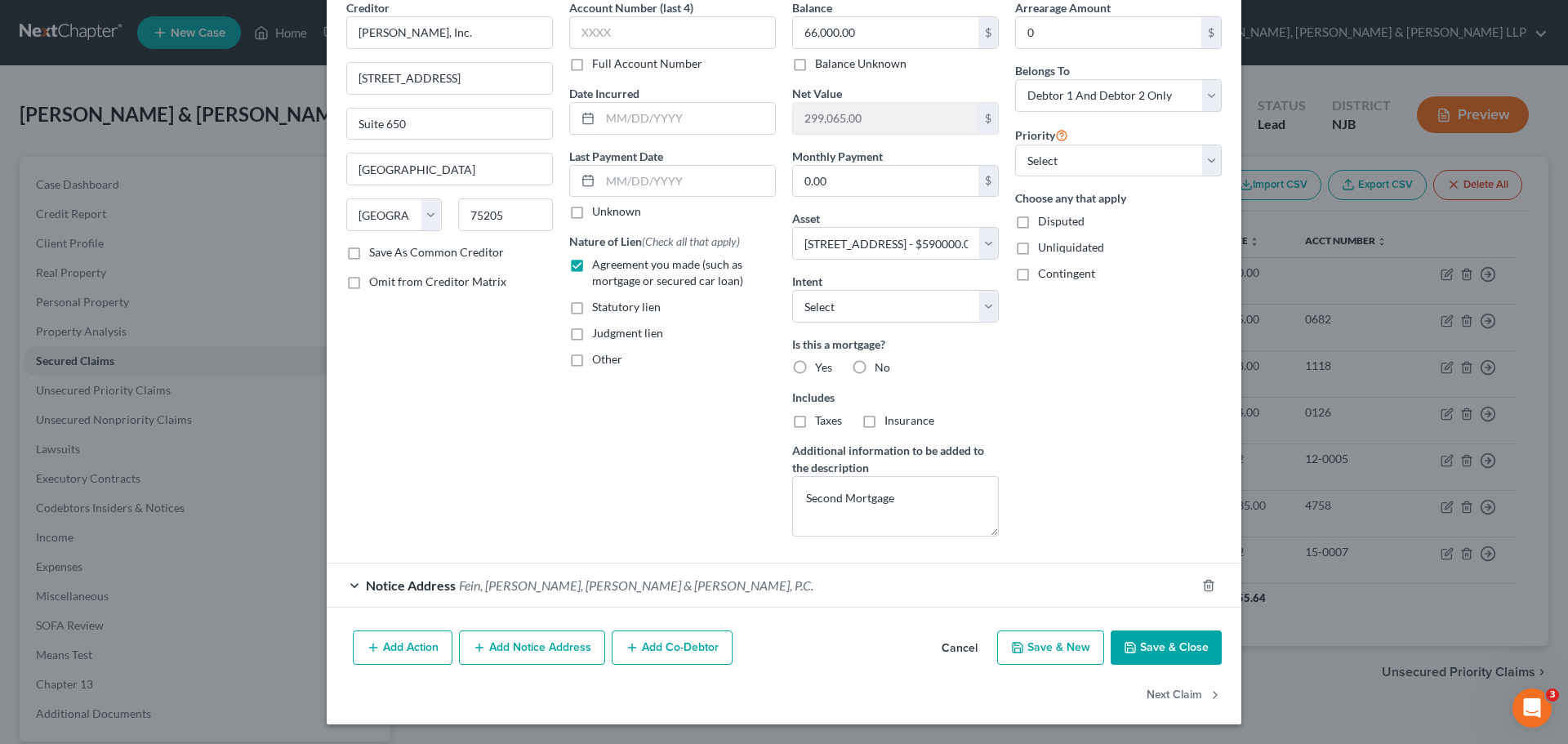
click at [503, 656] on button "Add Notice Address" at bounding box center [532, 648] width 146 height 34
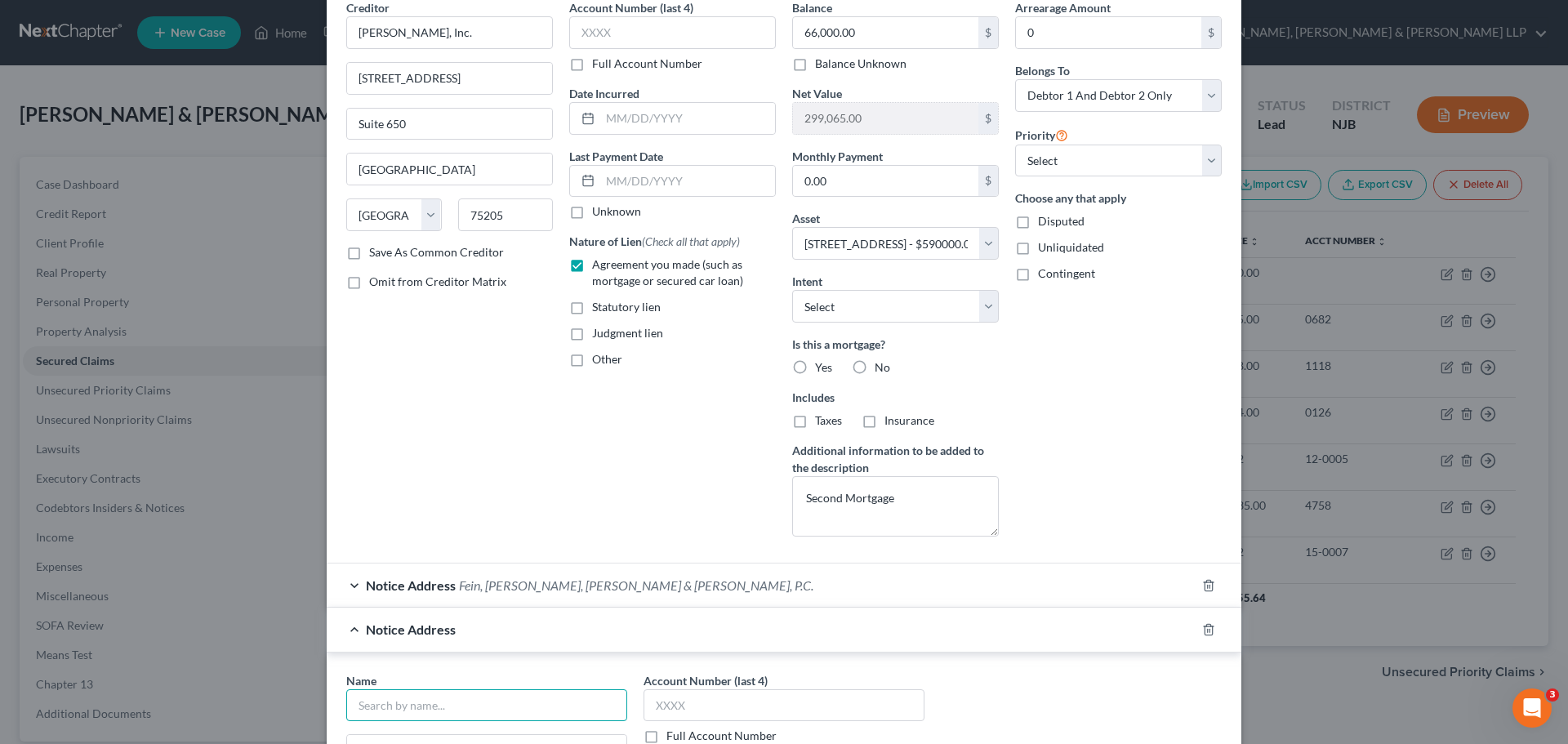
click at [499, 710] on input "text" at bounding box center [487, 706] width 281 height 32
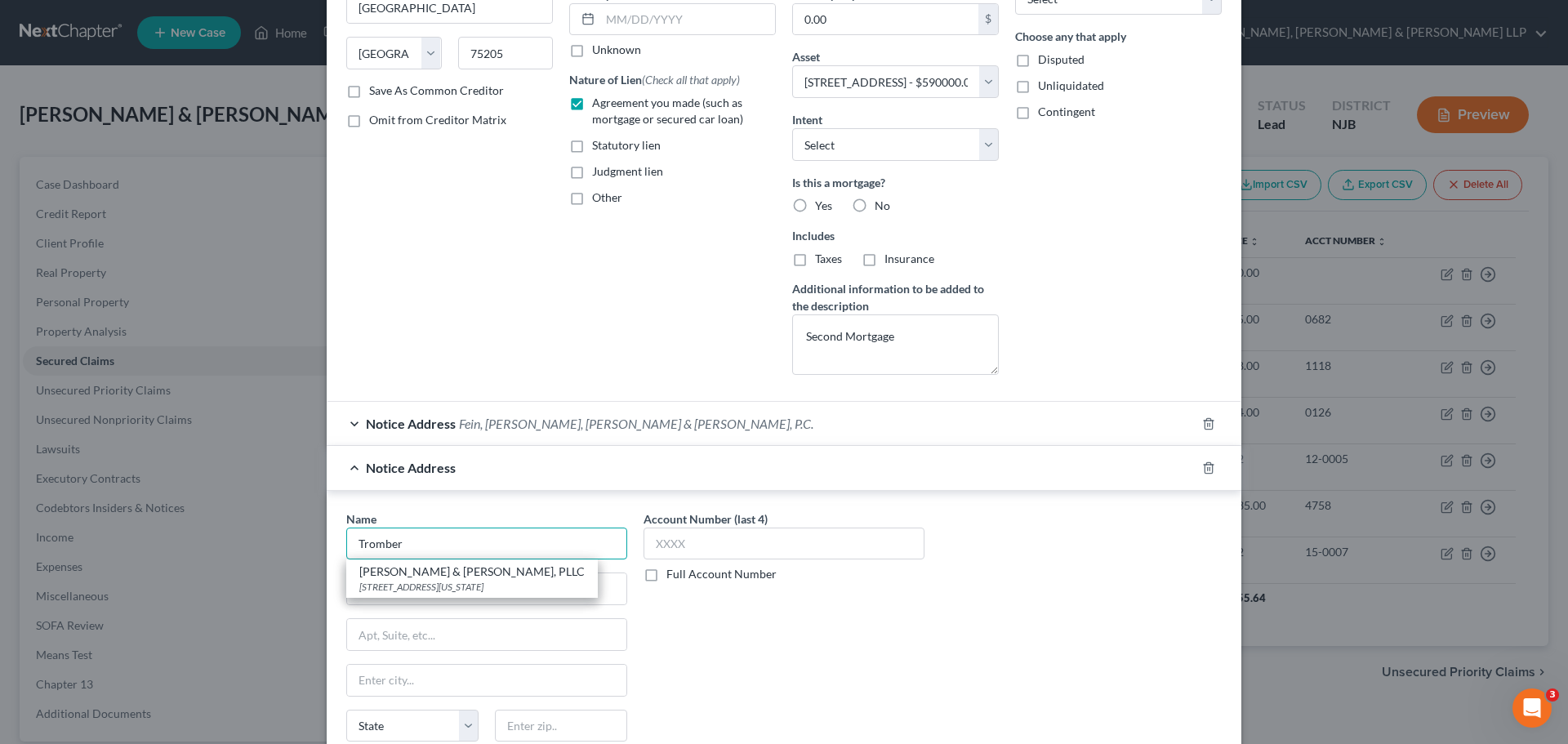
scroll to position [239, 0]
click at [459, 582] on div "9 Broadway #1250, New York, NY 10006" at bounding box center [471, 586] width 225 height 14
type input "Tromberg, Morris & Poulin, PLLC"
type input "9 Broadway #1250"
type input "New York"
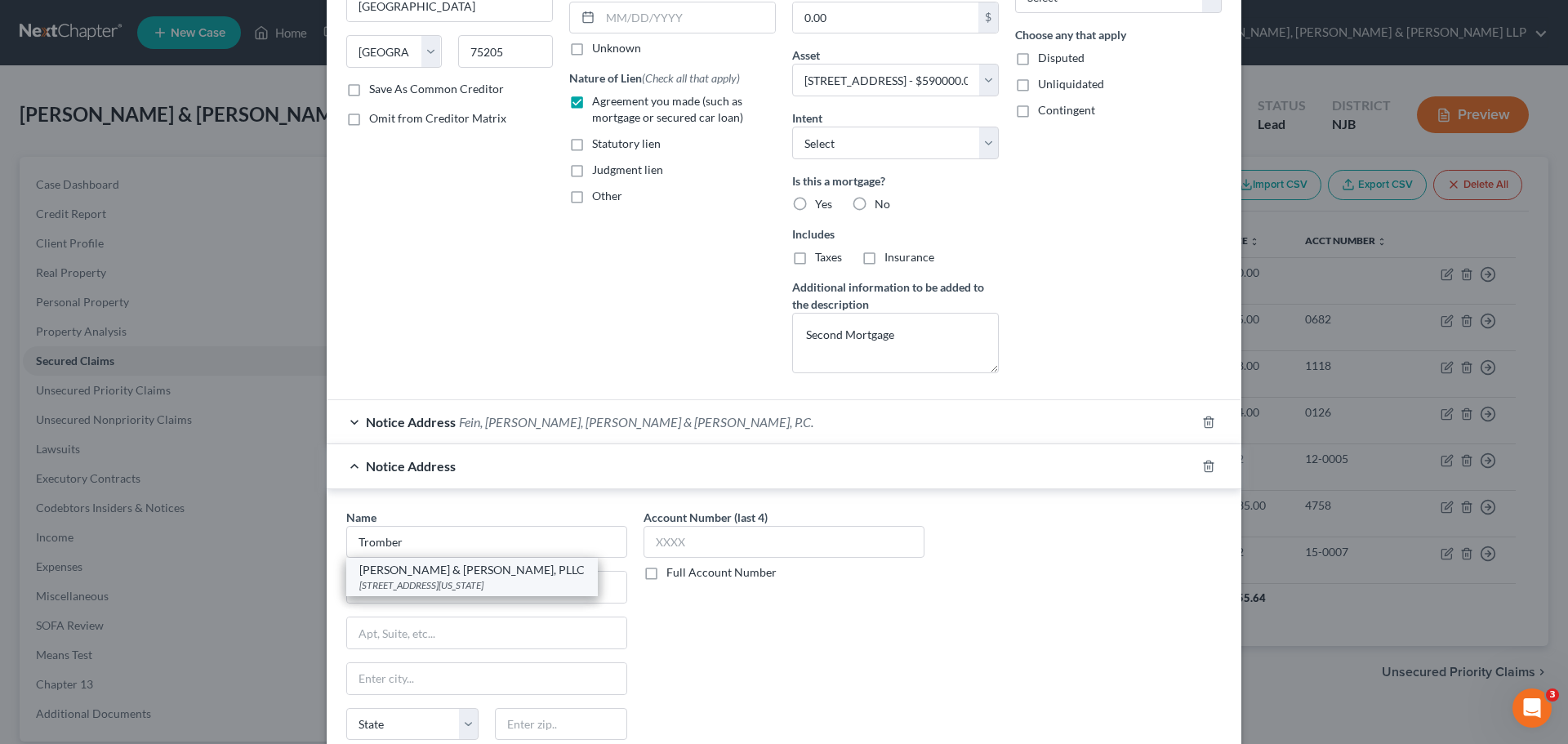
select select "35"
type input "10006"
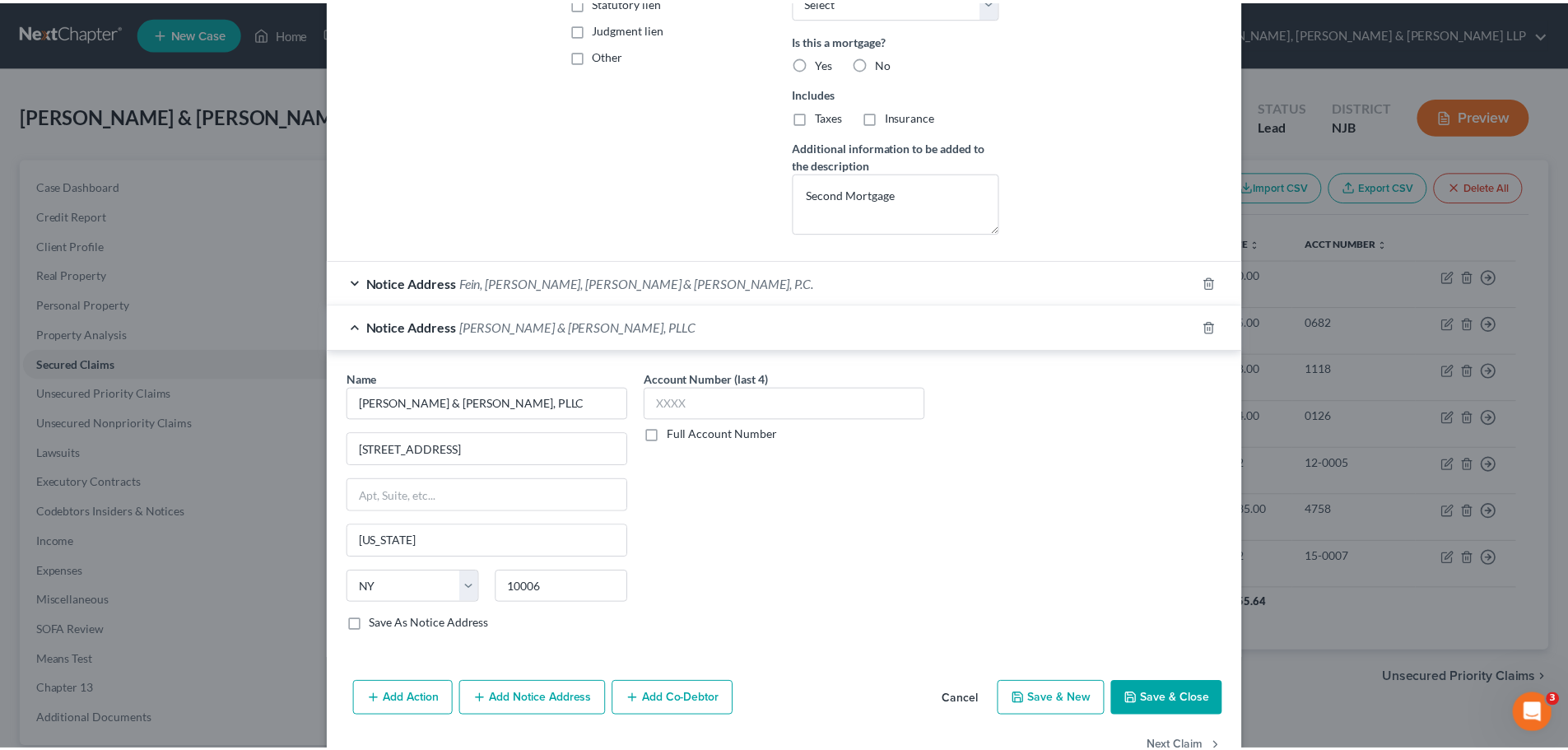
scroll to position [432, 0]
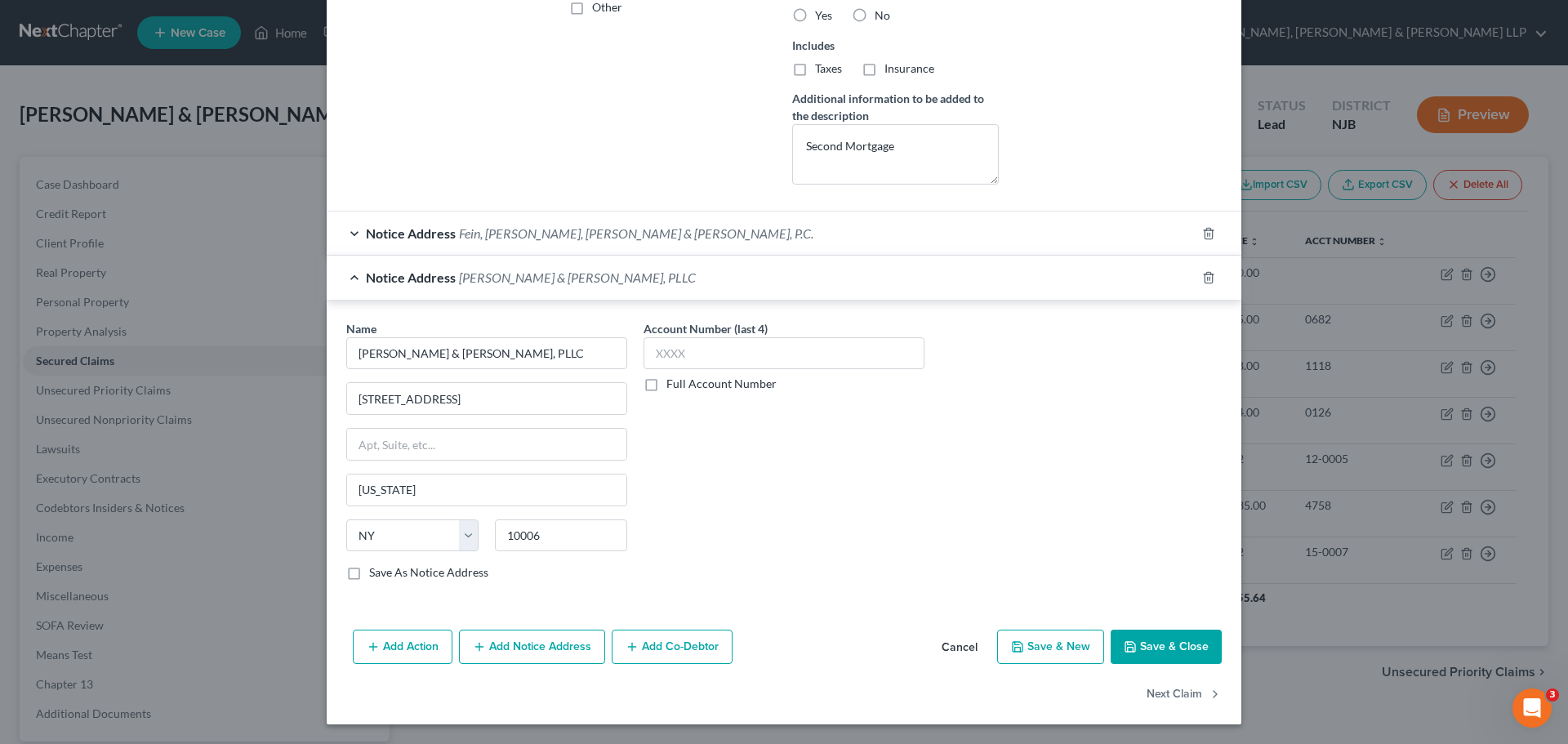
click at [1189, 655] on button "Save & Close" at bounding box center [1166, 647] width 111 height 34
select select
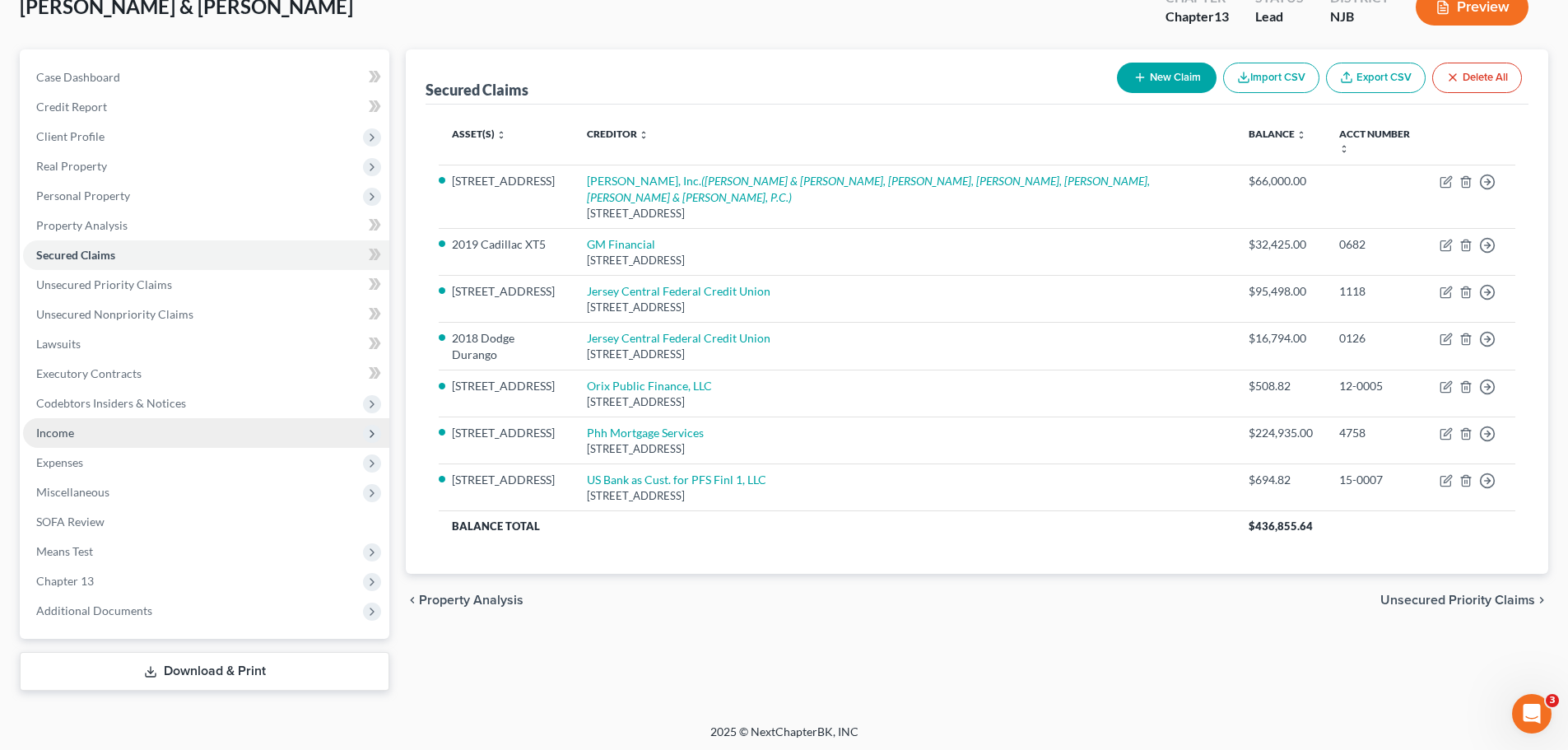
scroll to position [112, 0]
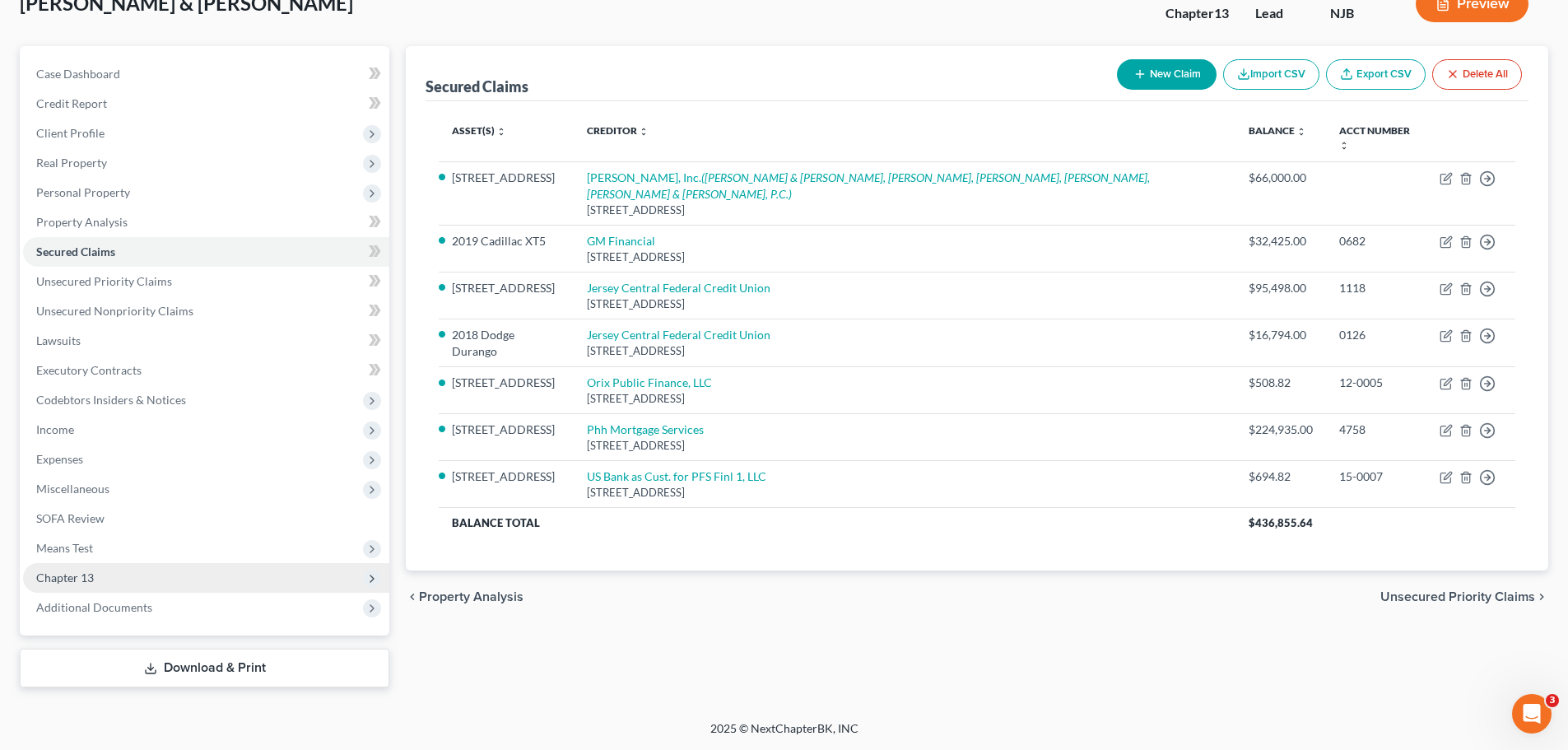
click at [69, 580] on span "Chapter 13" at bounding box center [64, 578] width 57 height 14
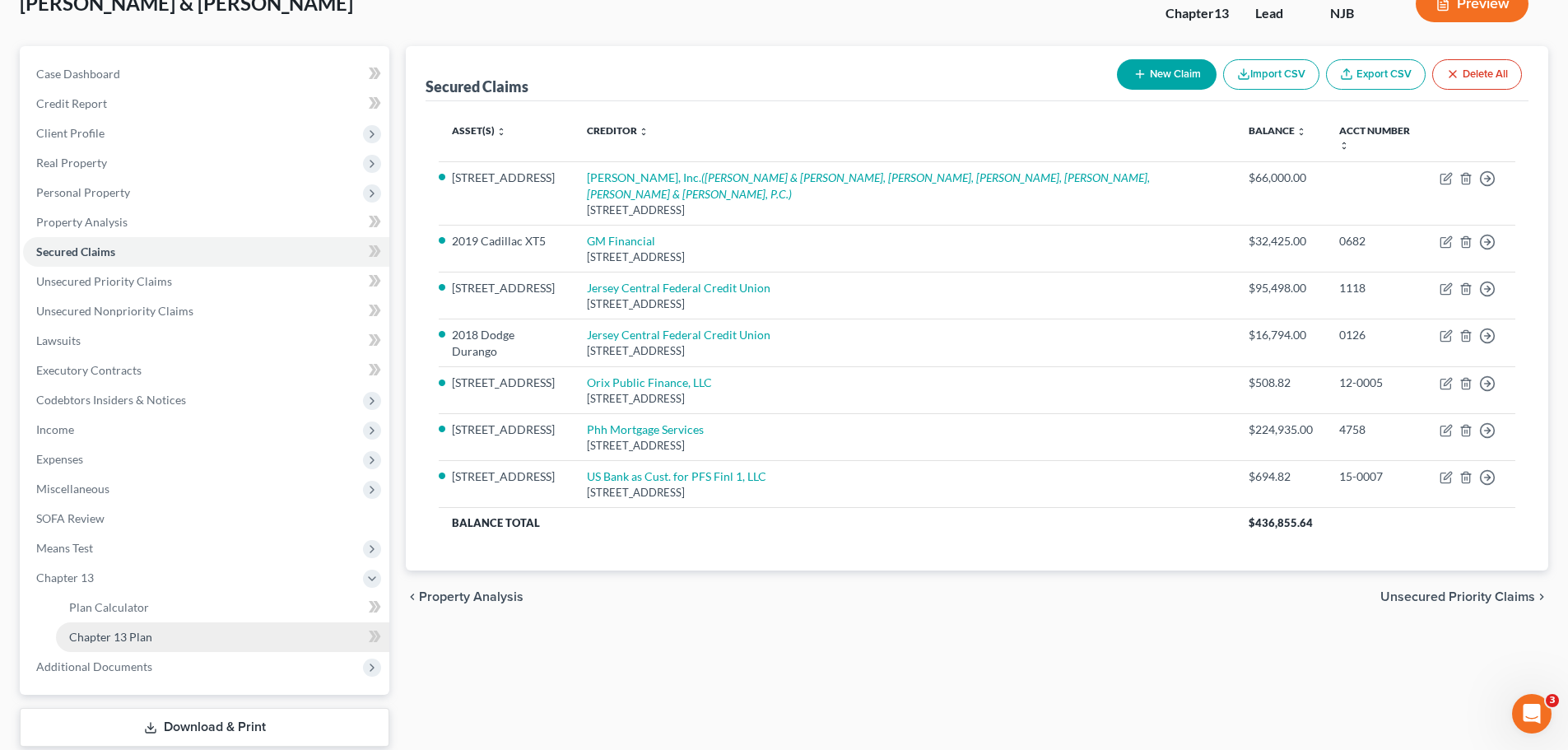
click at [148, 638] on span "Chapter 13 Plan" at bounding box center [111, 637] width 83 height 14
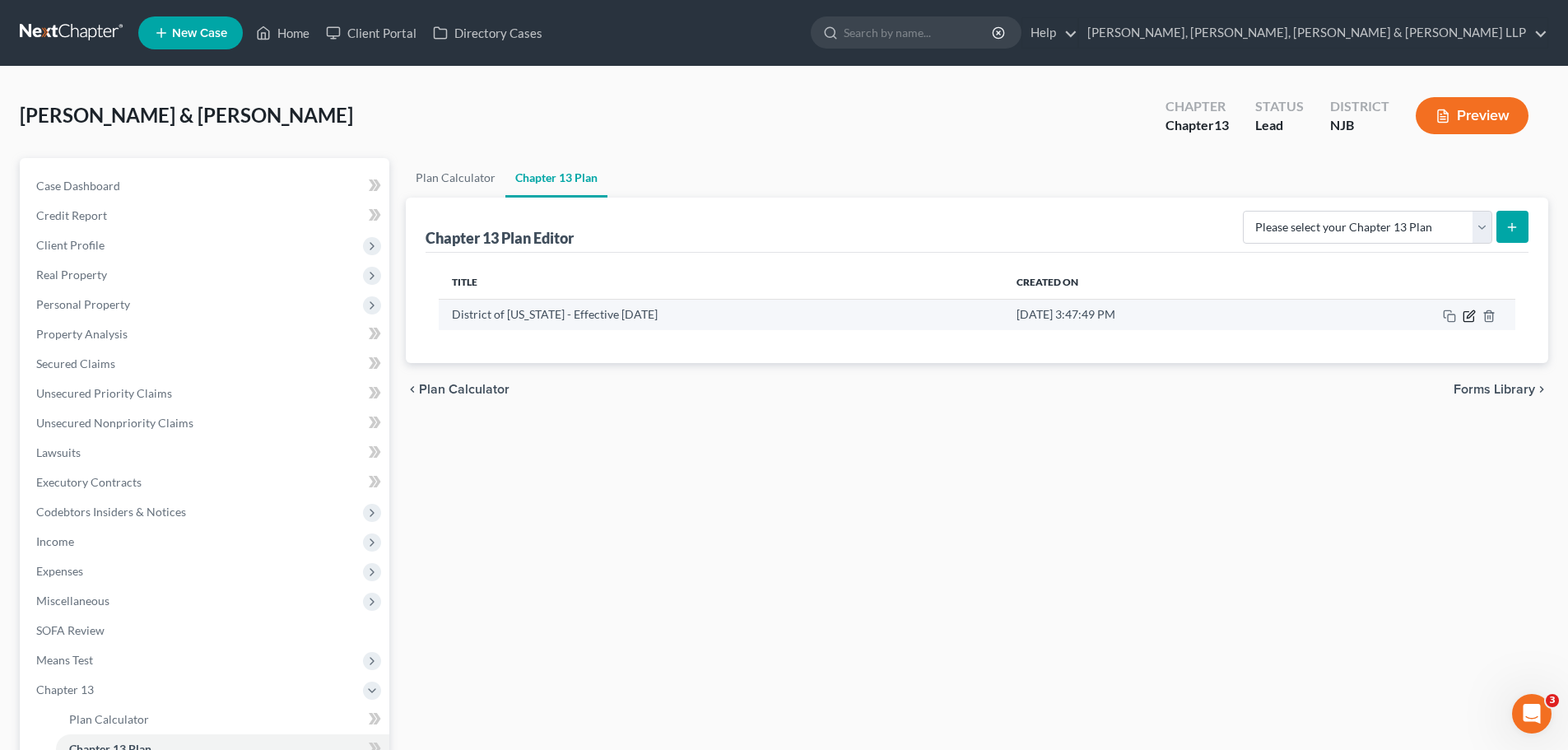
click at [1473, 321] on icon "button" at bounding box center [1469, 317] width 10 height 10
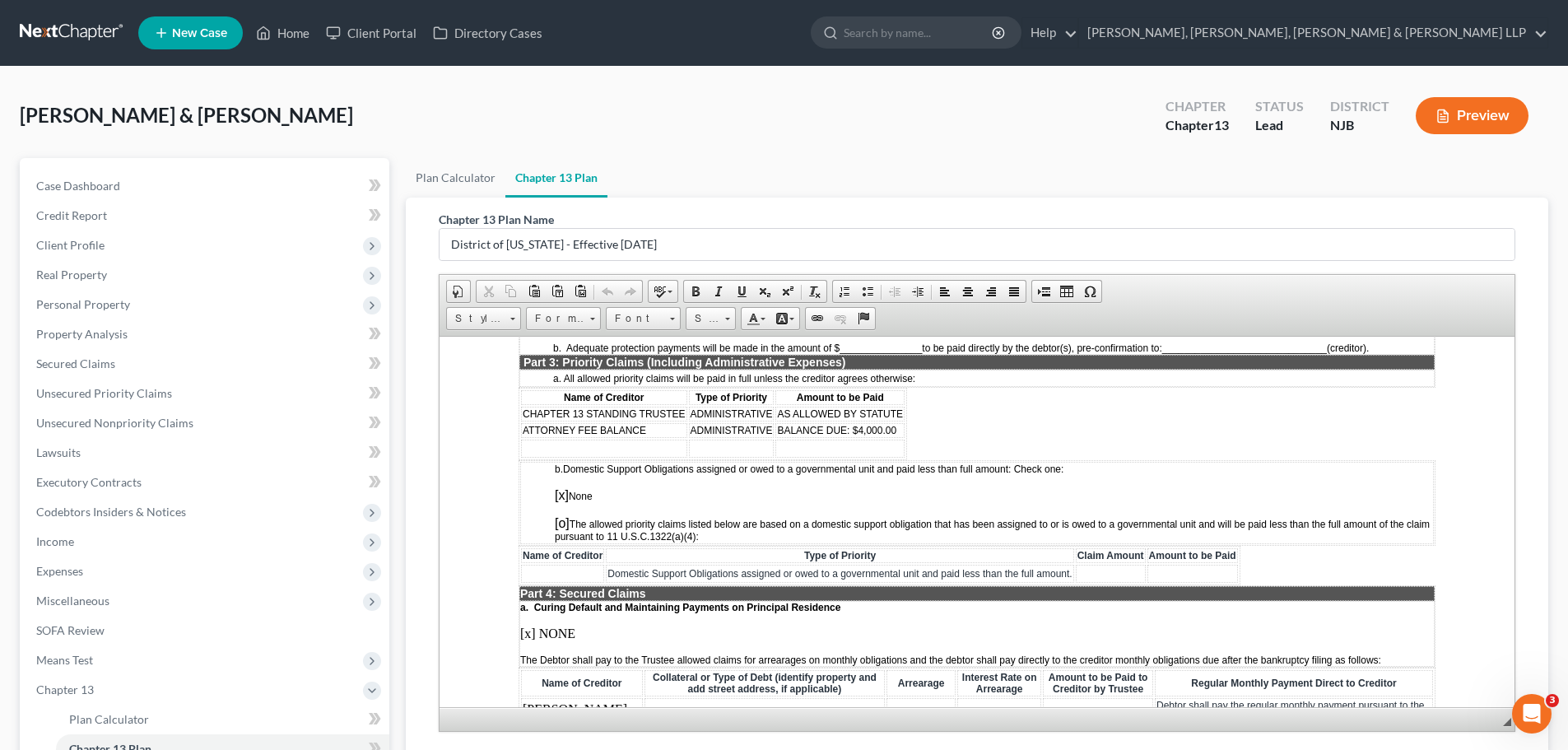
scroll to position [1565, 0]
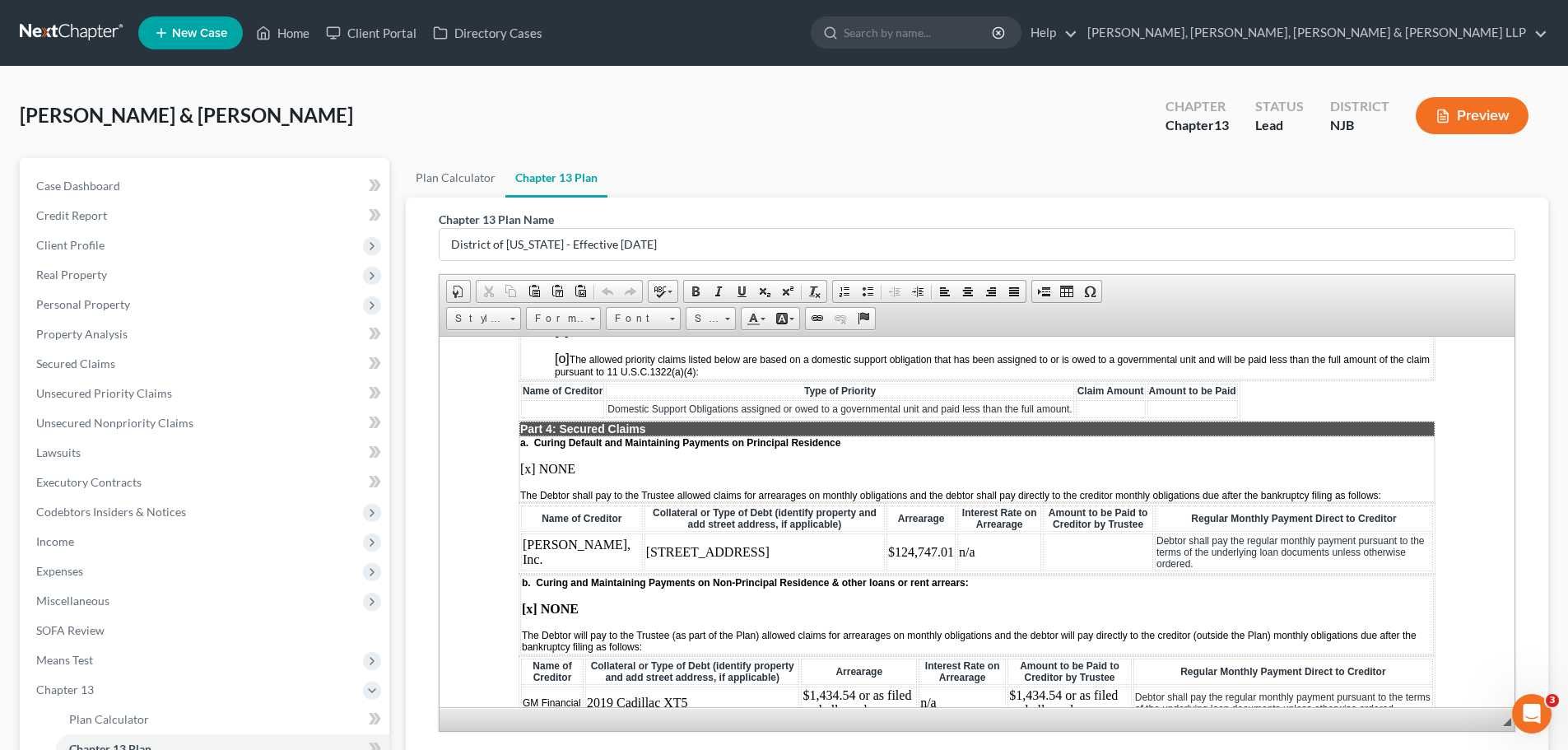
click at [887, 549] on td "$124,747.01" at bounding box center [921, 552] width 69 height 38
drag, startPoint x: 805, startPoint y: 544, endPoint x: 871, endPoint y: 564, distance: 69.0
click at [873, 564] on td "$124,747.01 or as filed and allowed" at bounding box center [932, 552] width 118 height 38
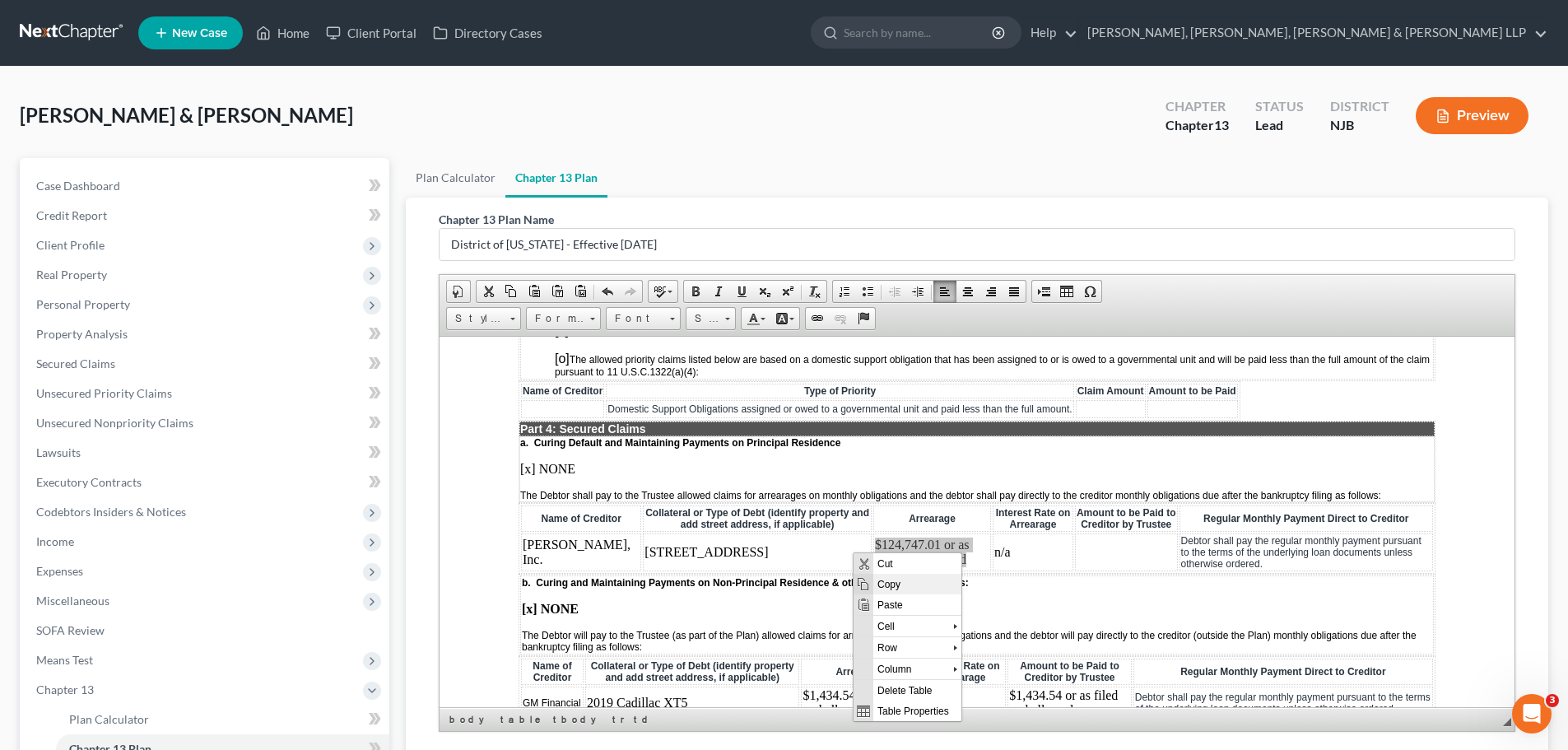
click at [899, 589] on span "Copy" at bounding box center [917, 584] width 88 height 21
copy td "$124,747.01 or as filed and allowed"
click at [1076, 551] on td at bounding box center [1127, 552] width 103 height 38
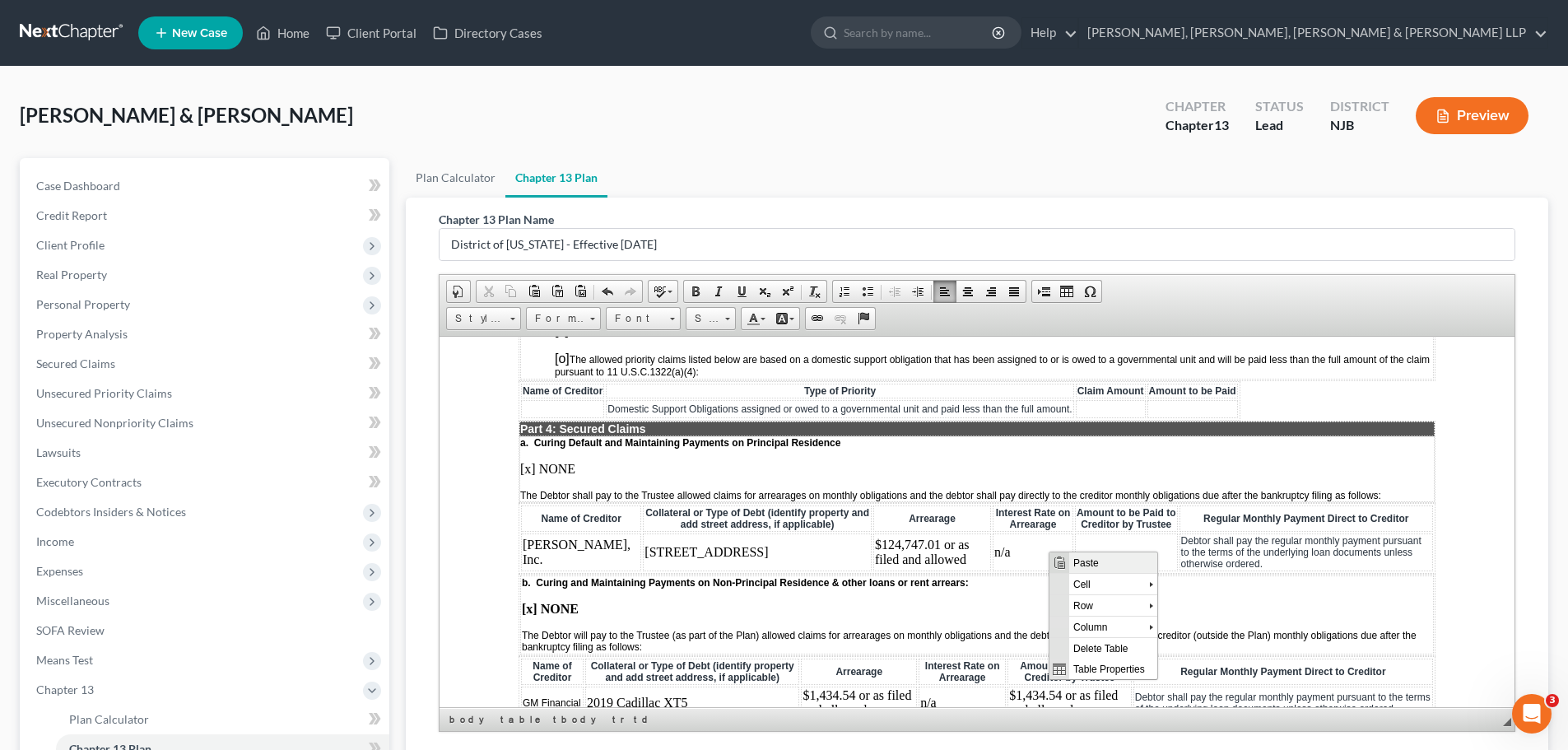
click at [1094, 560] on span "Paste" at bounding box center [1113, 562] width 88 height 21
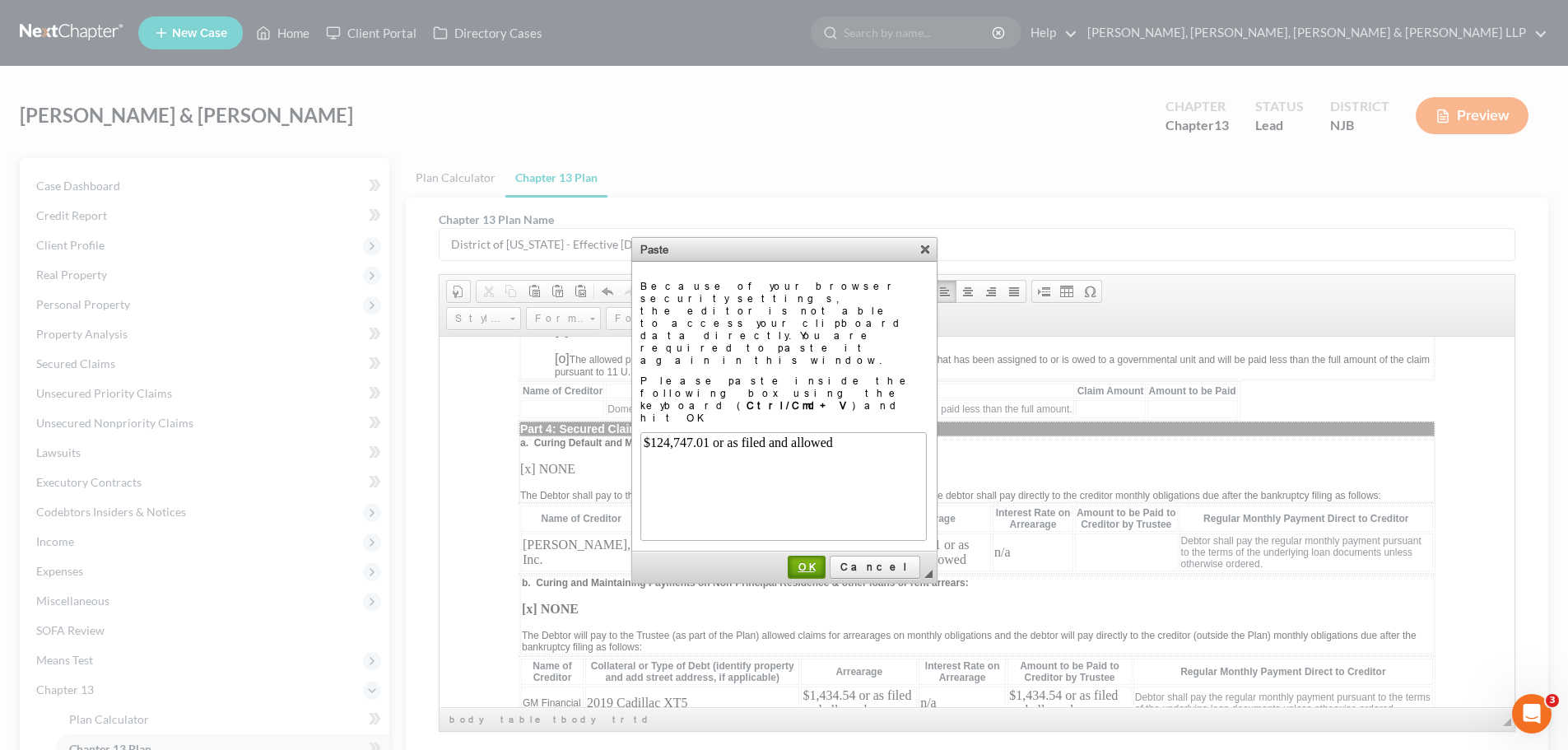
click at [824, 561] on span "OK" at bounding box center [806, 567] width 34 height 12
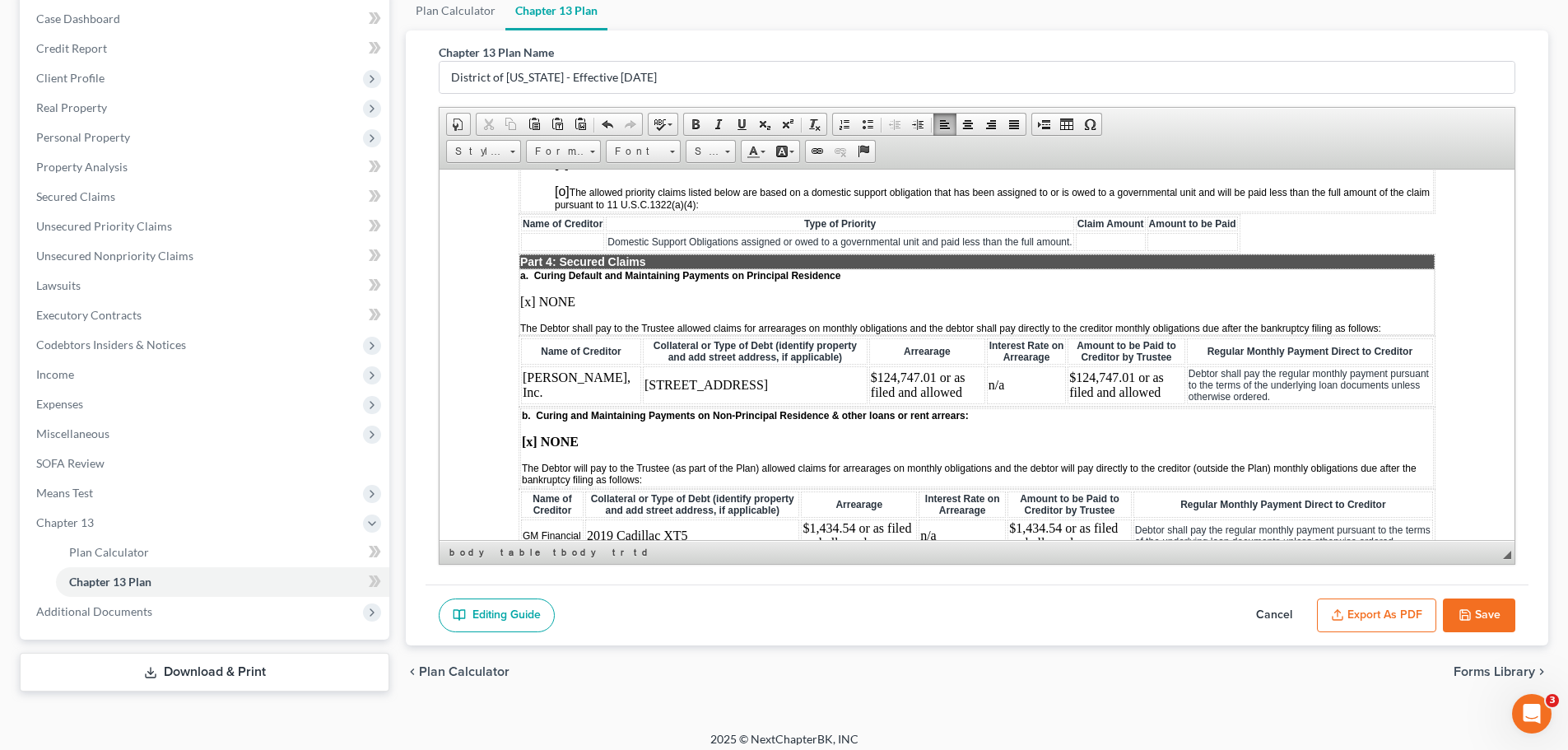
scroll to position [176, 0]
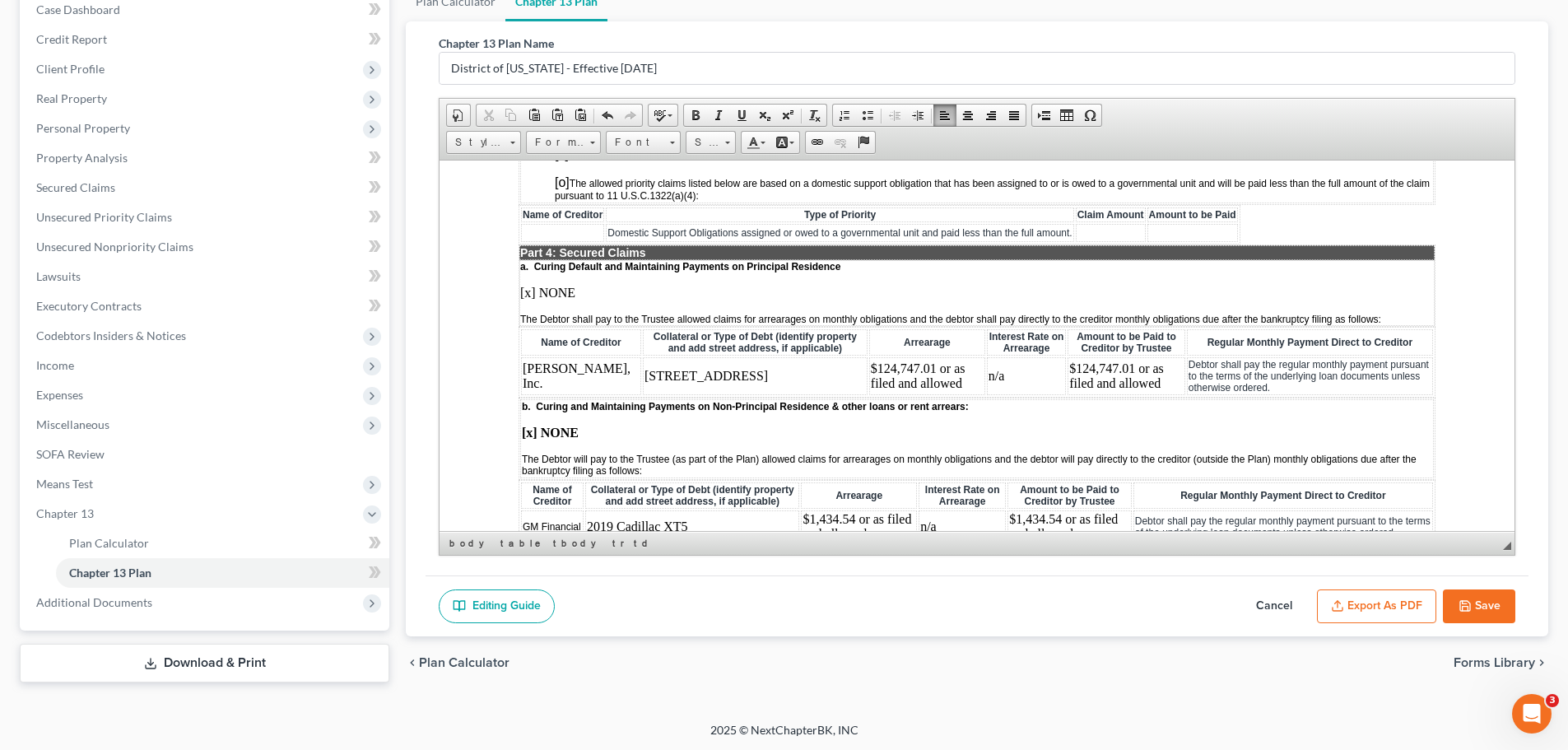
click at [1501, 611] on button "Save" at bounding box center [1480, 607] width 72 height 34
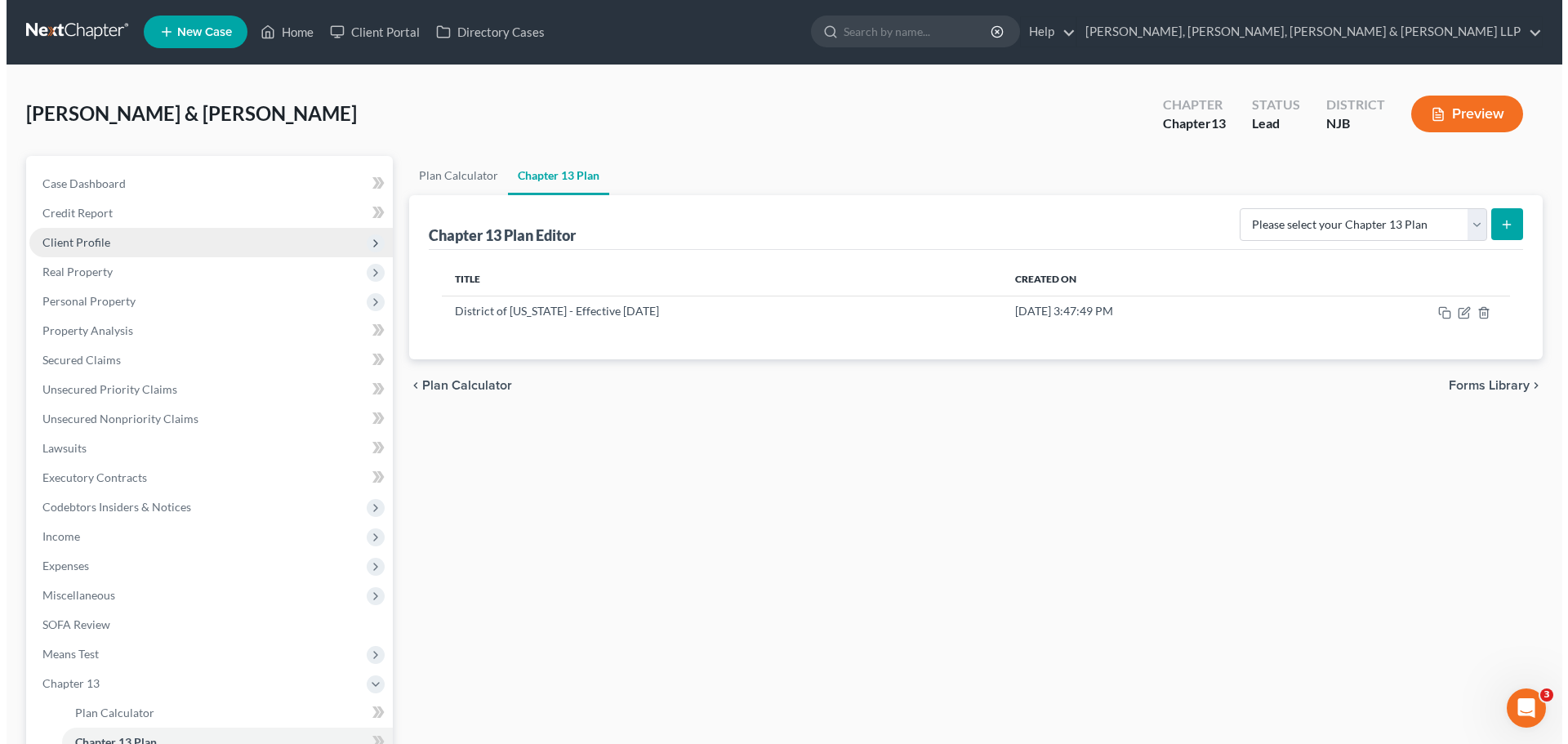
scroll to position [0, 0]
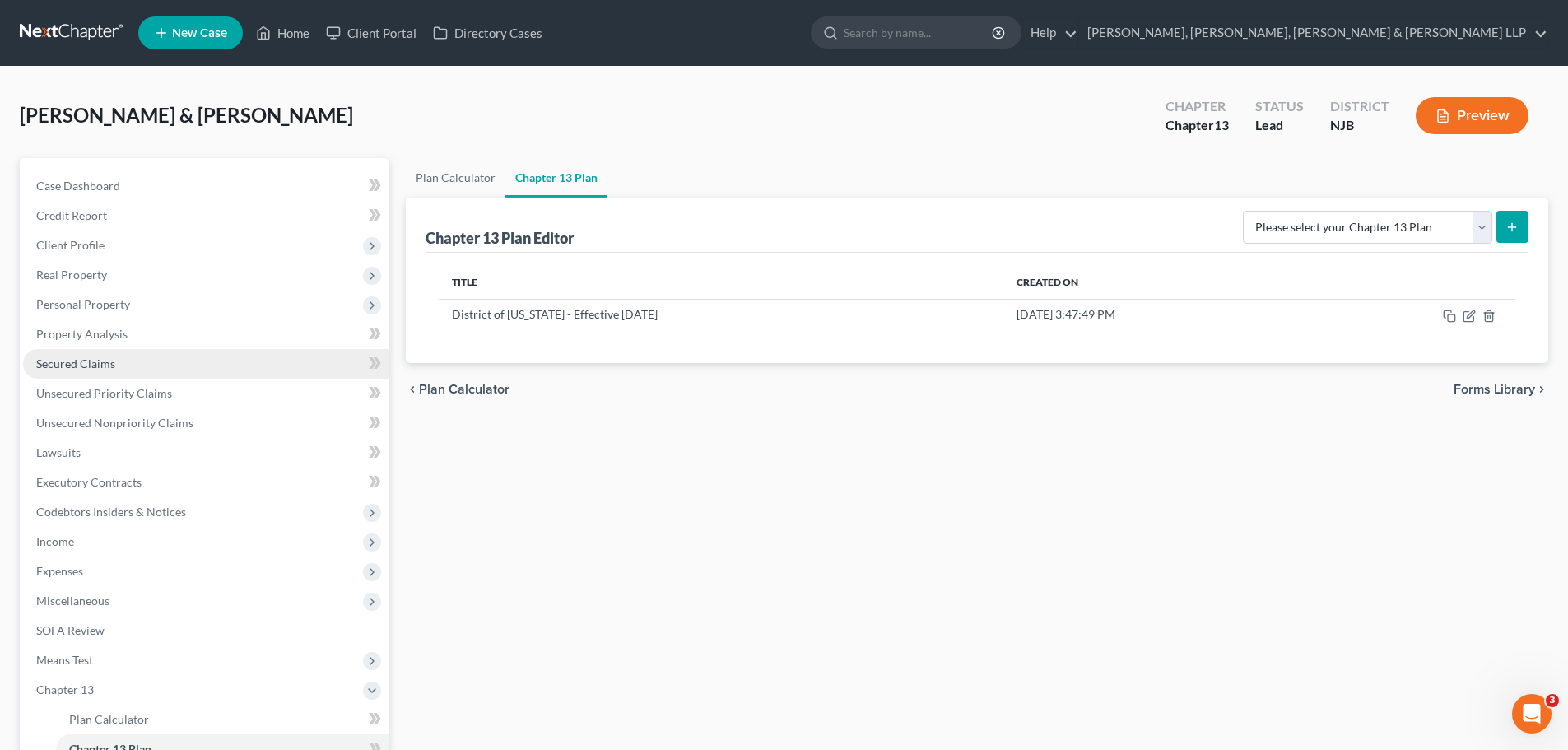
click at [93, 364] on span "Secured Claims" at bounding box center [75, 364] width 79 height 14
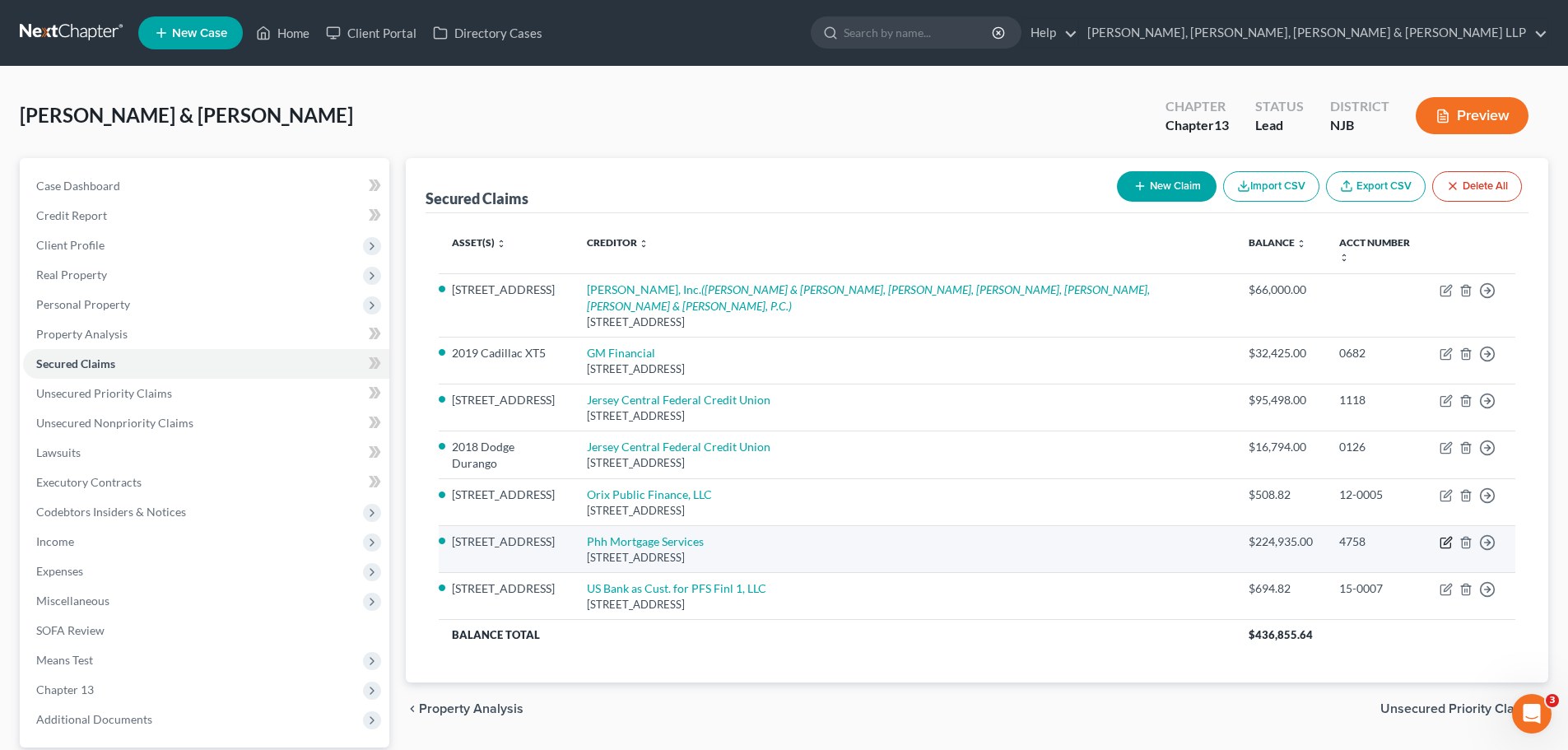
click at [1445, 536] on icon "button" at bounding box center [1446, 542] width 13 height 13
select select "33"
select select "2"
select select "0"
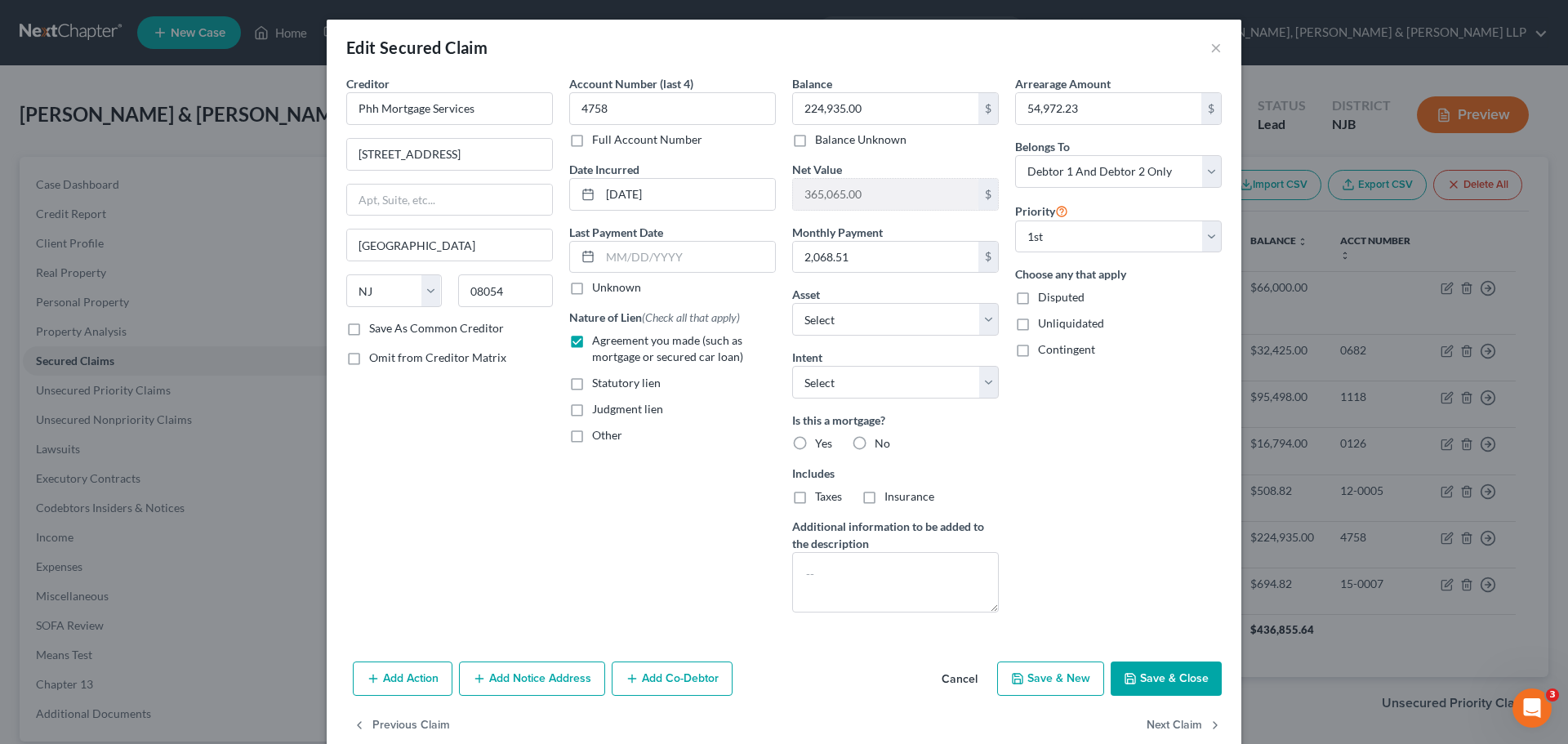
click at [499, 684] on button "Add Notice Address" at bounding box center [532, 678] width 146 height 34
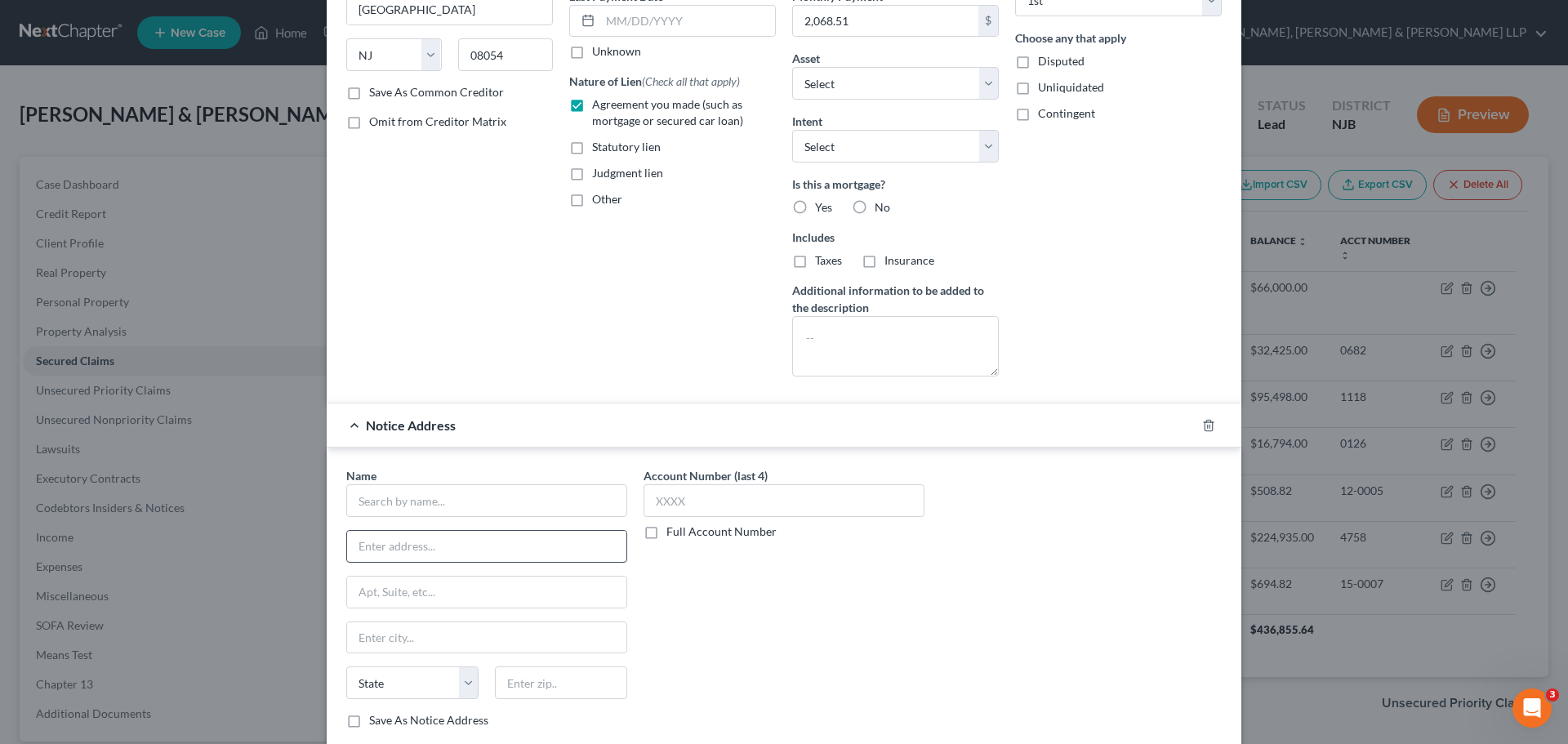
scroll to position [245, 0]
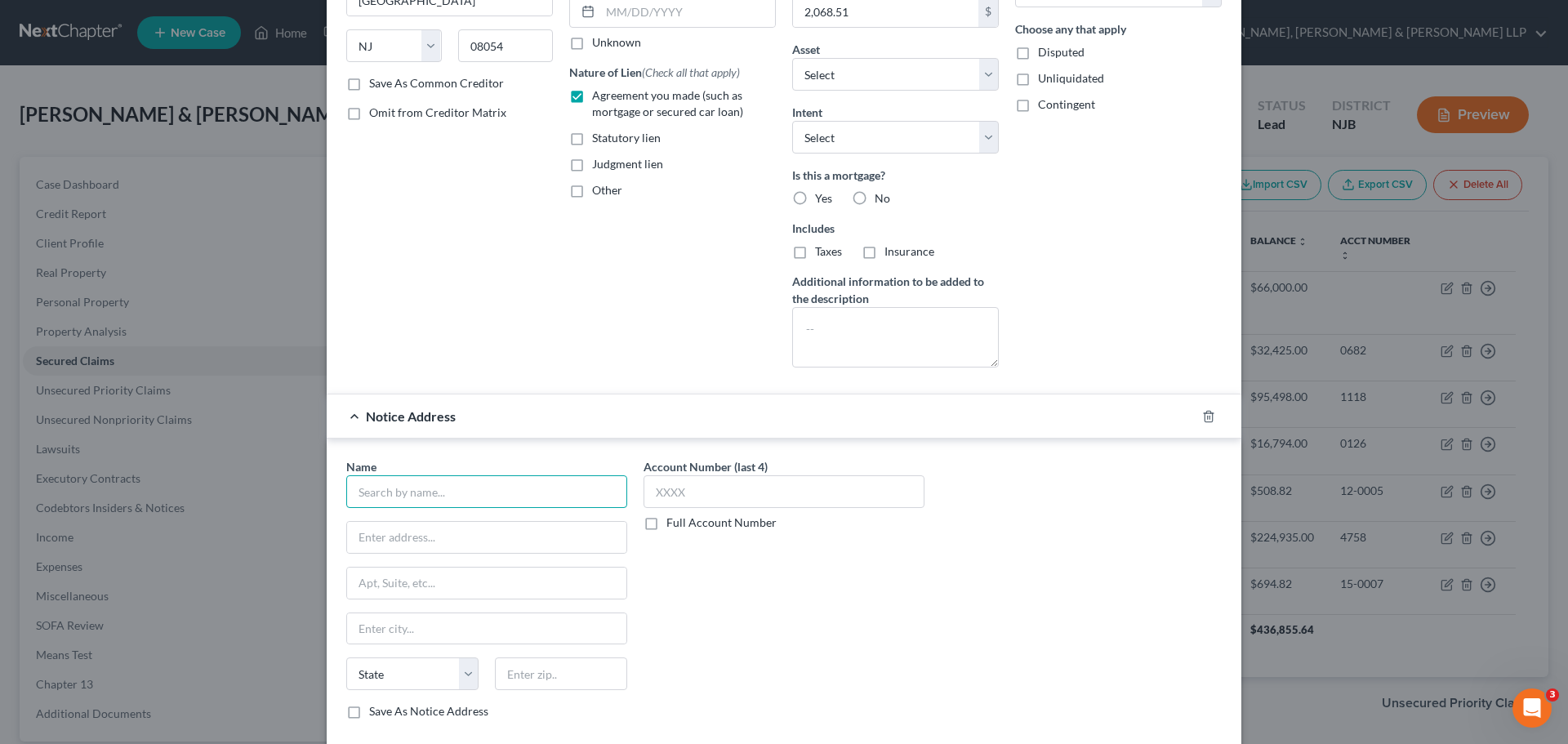
click at [460, 496] on input "text" at bounding box center [487, 492] width 281 height 32
click at [520, 498] on input "brock" at bounding box center [487, 492] width 281 height 32
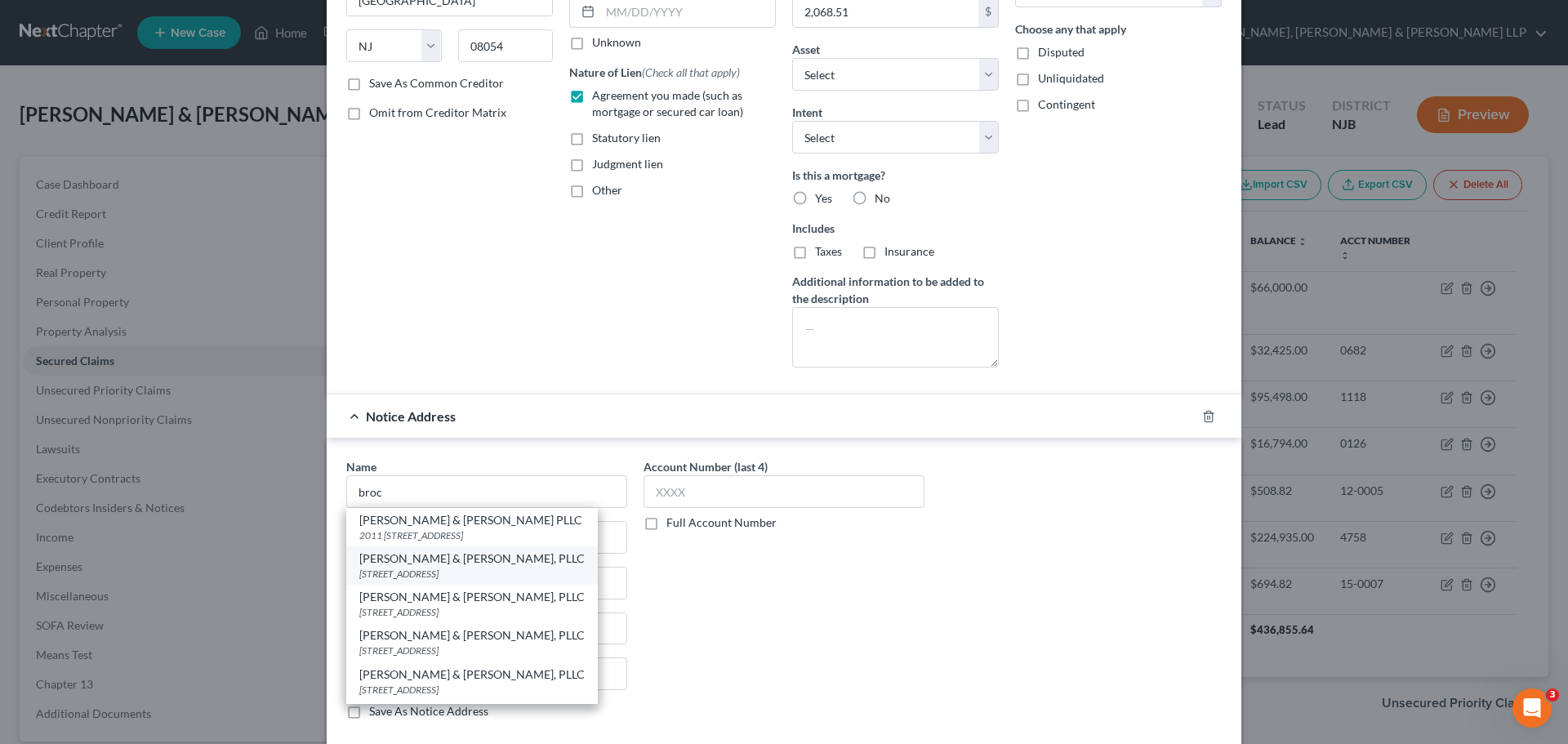
click at [511, 578] on div "302 Fellowship Road Suite 130, Mount Laurel, NJ 08054" at bounding box center [471, 574] width 225 height 14
type input "Brock & Scott, PLLC"
type input "302 Fellowship Road Suite 130"
type input "Mount Laurel"
select select "33"
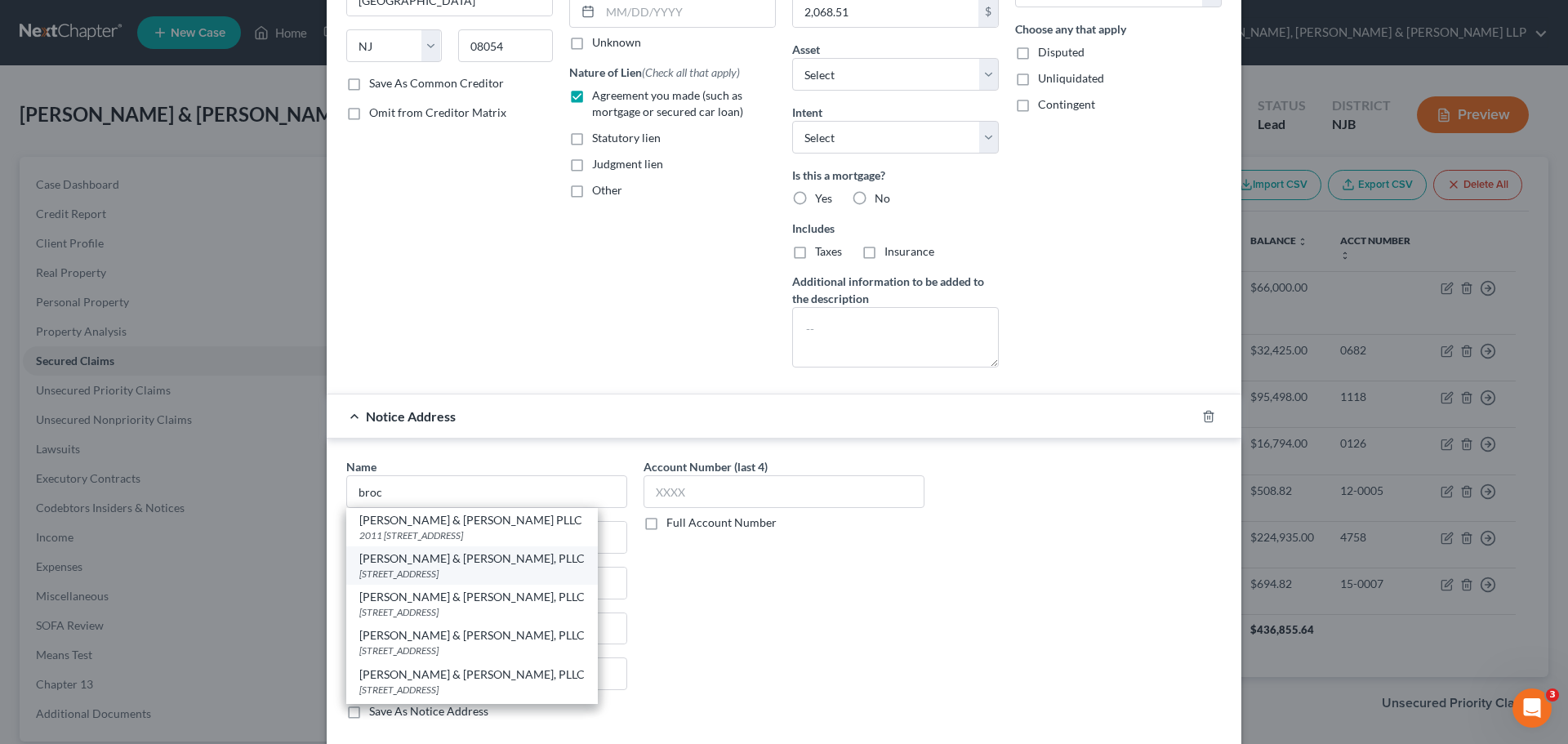
type input "08054"
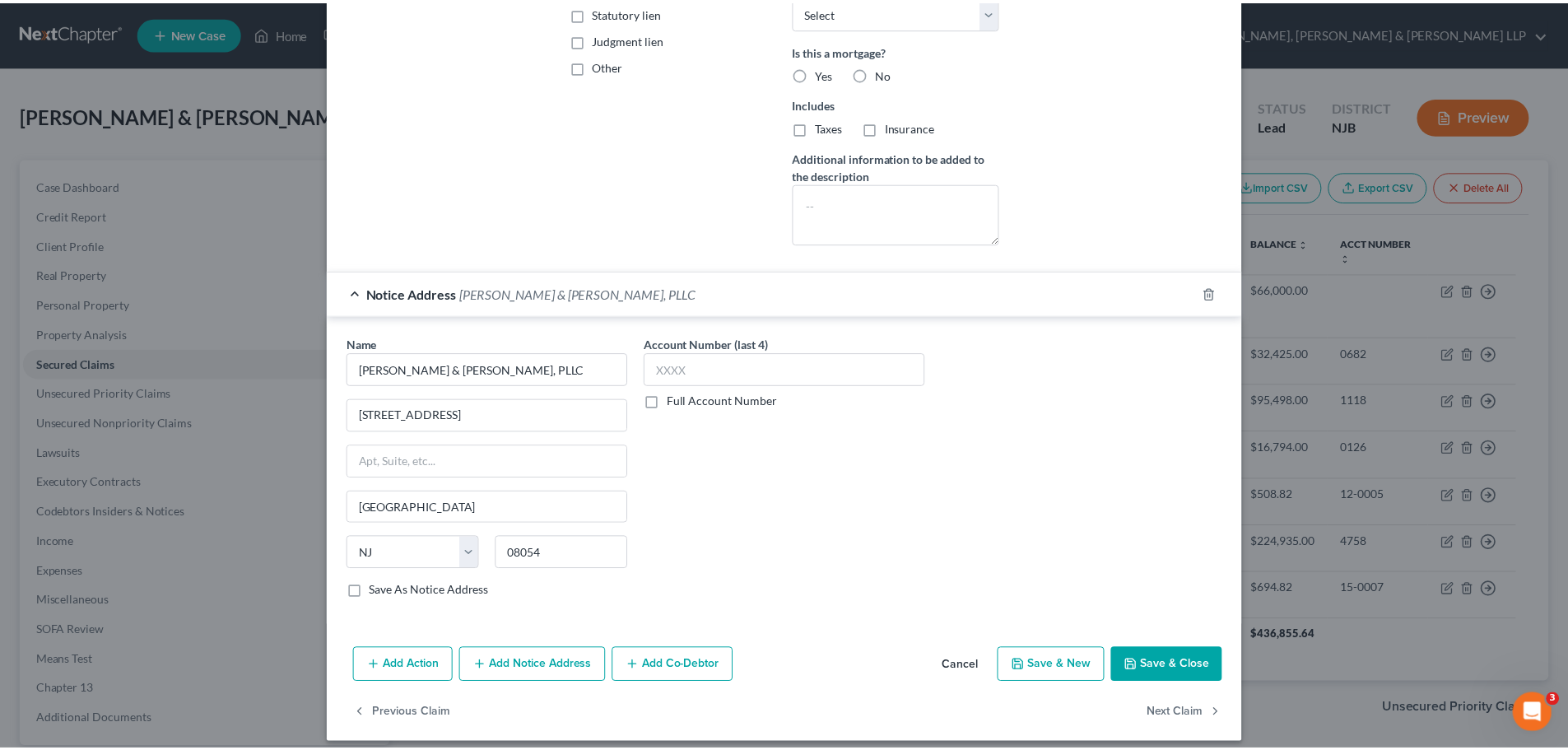
scroll to position [386, 0]
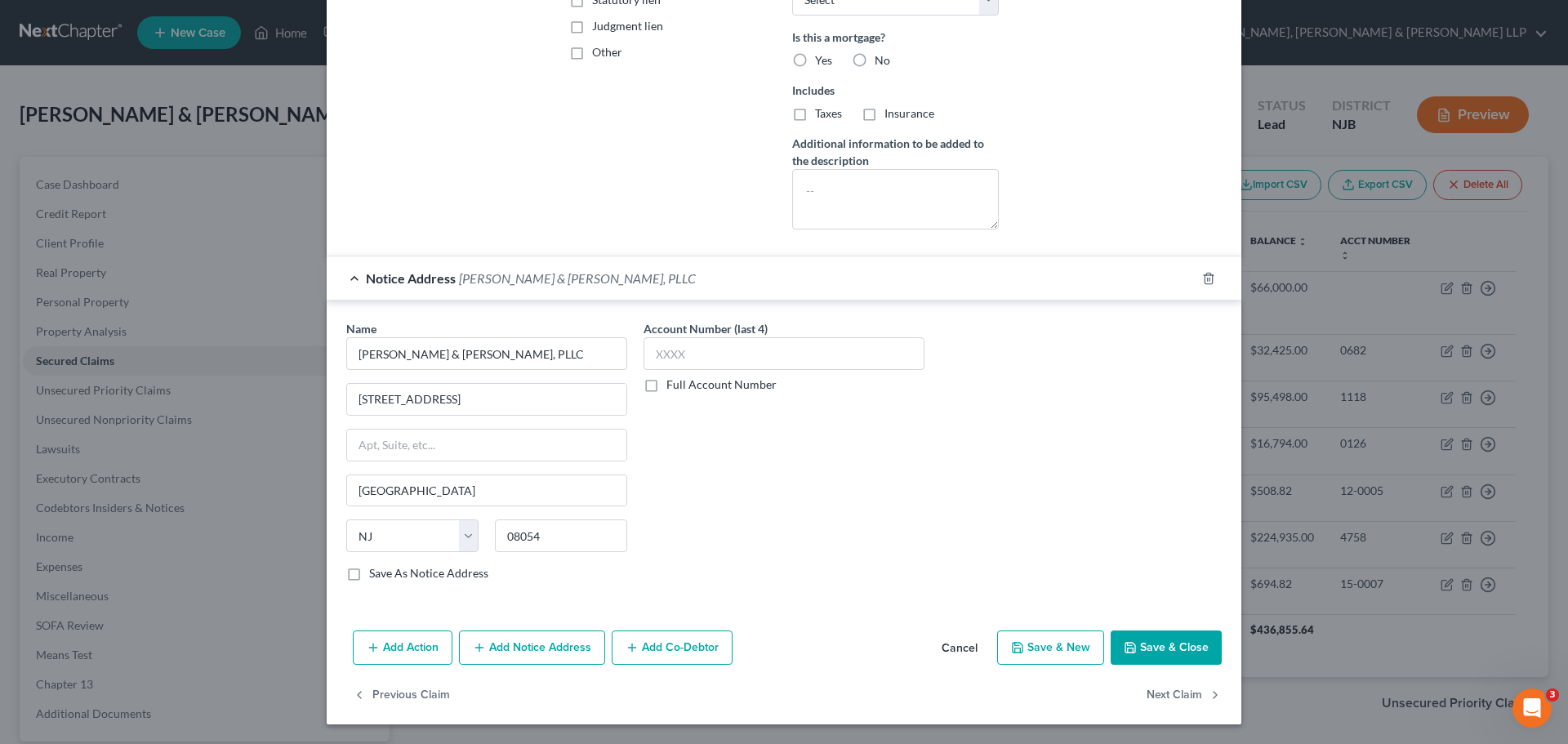
click at [1177, 649] on button "Save & Close" at bounding box center [1166, 648] width 111 height 34
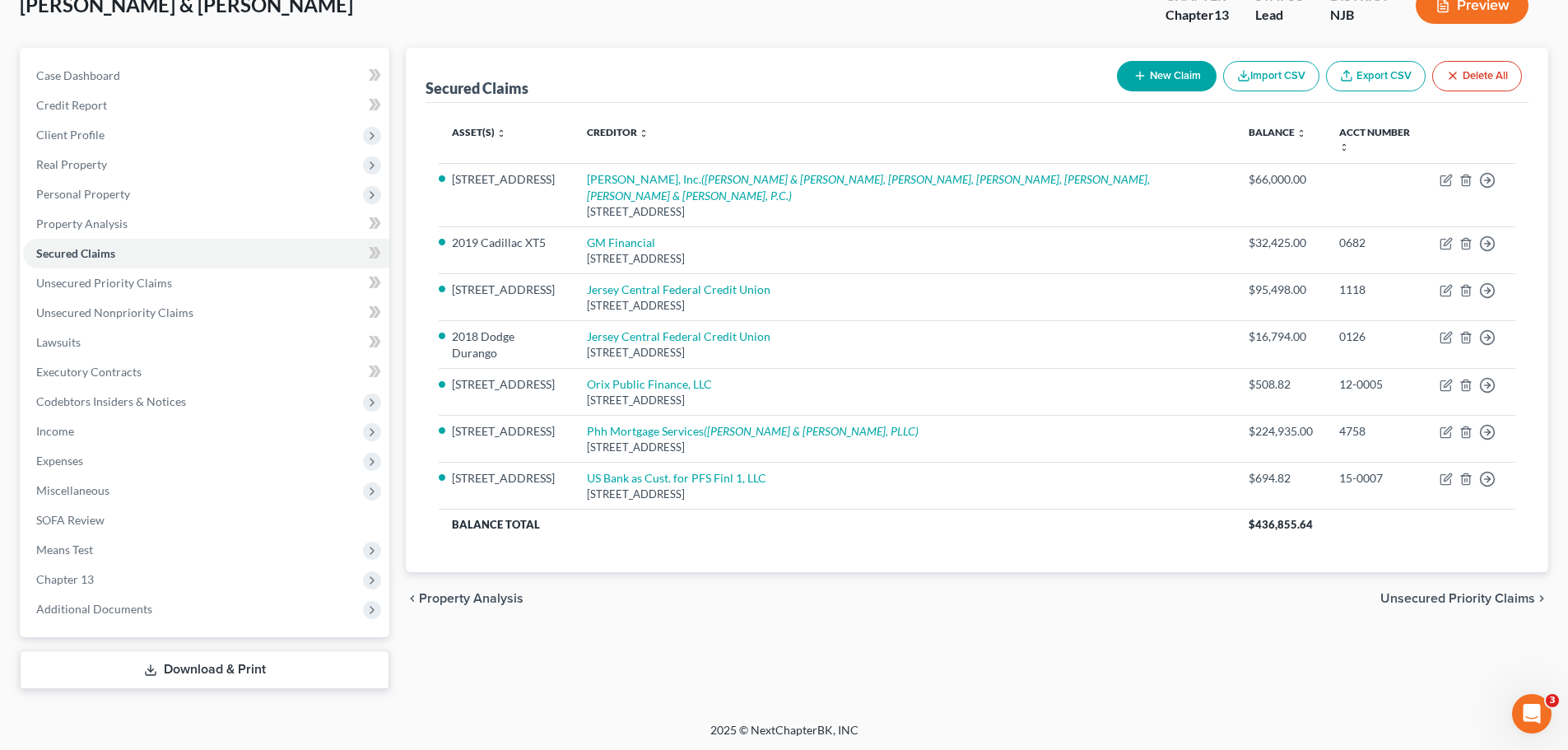
scroll to position [112, 0]
click at [83, 578] on span "Chapter 13" at bounding box center [64, 578] width 57 height 14
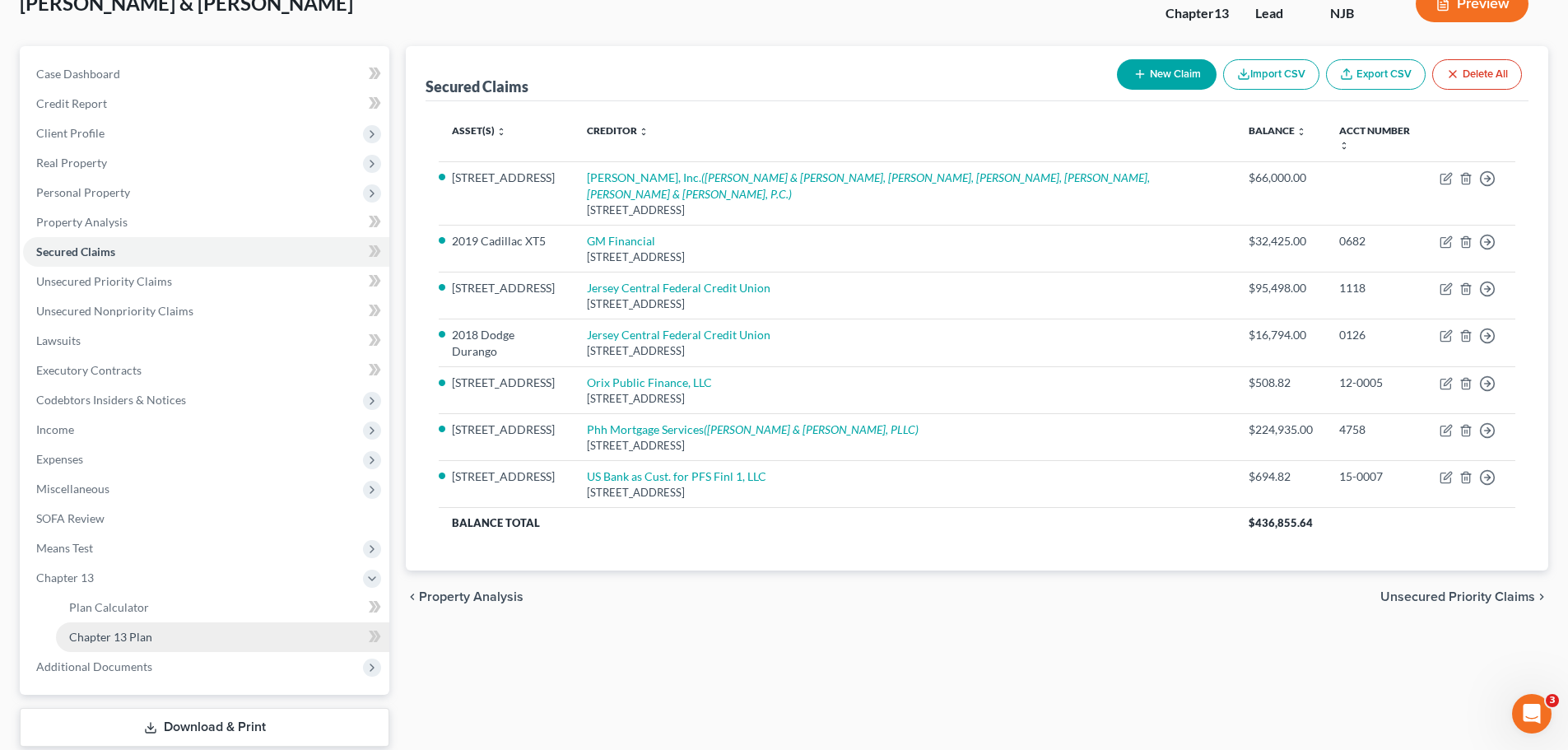
click at [115, 641] on span "Chapter 13 Plan" at bounding box center [111, 637] width 83 height 14
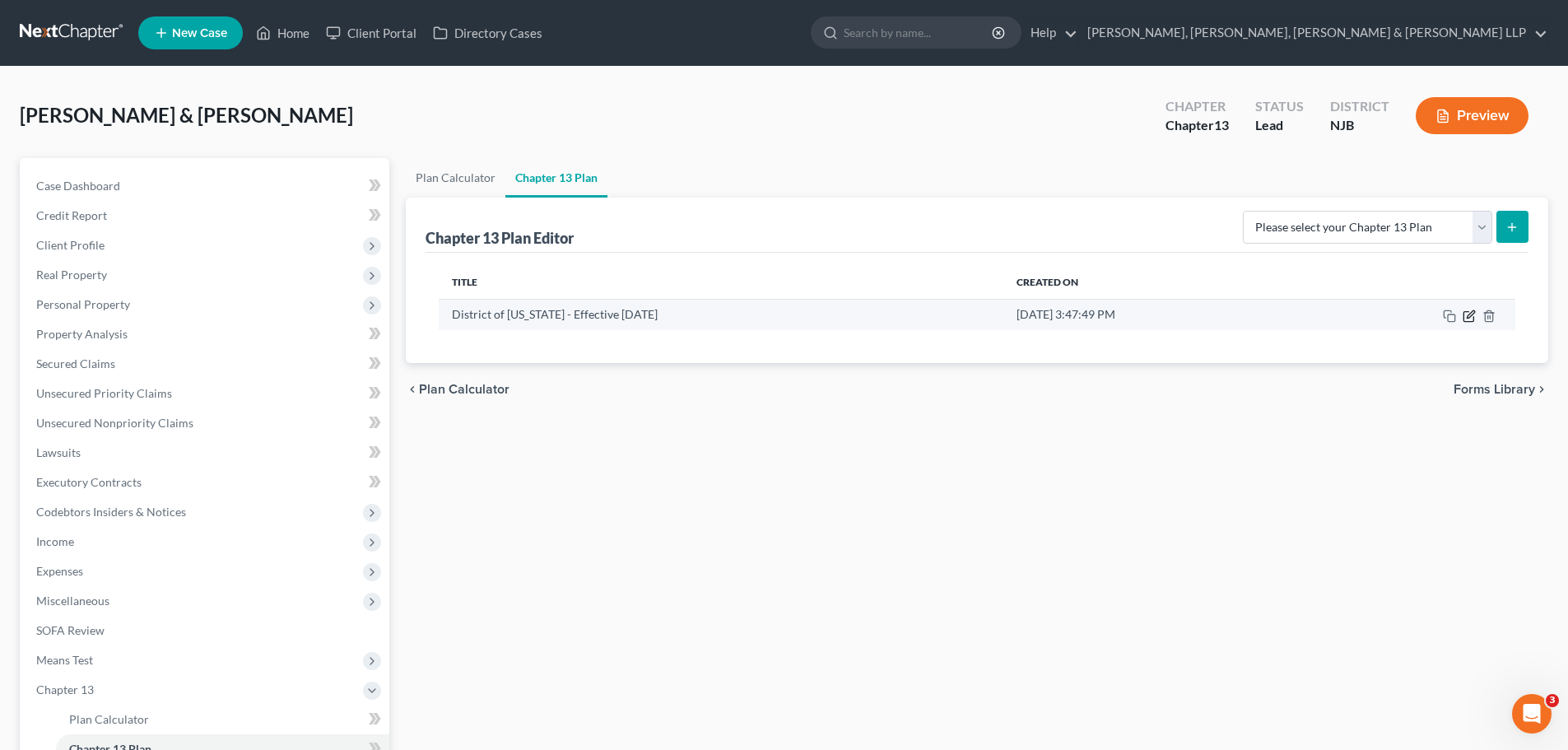
click at [1468, 317] on icon "button" at bounding box center [1469, 316] width 13 height 13
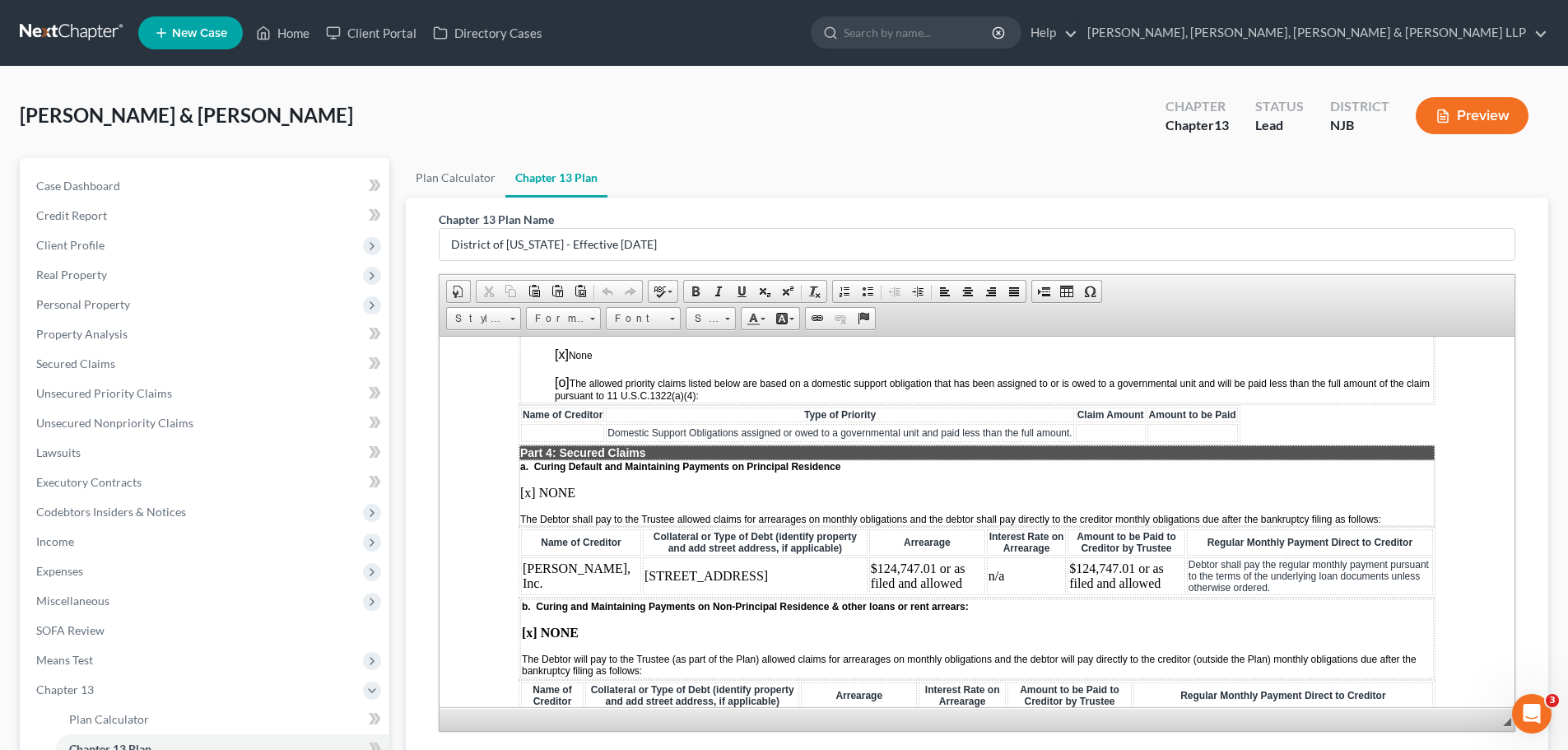
scroll to position [1730, 0]
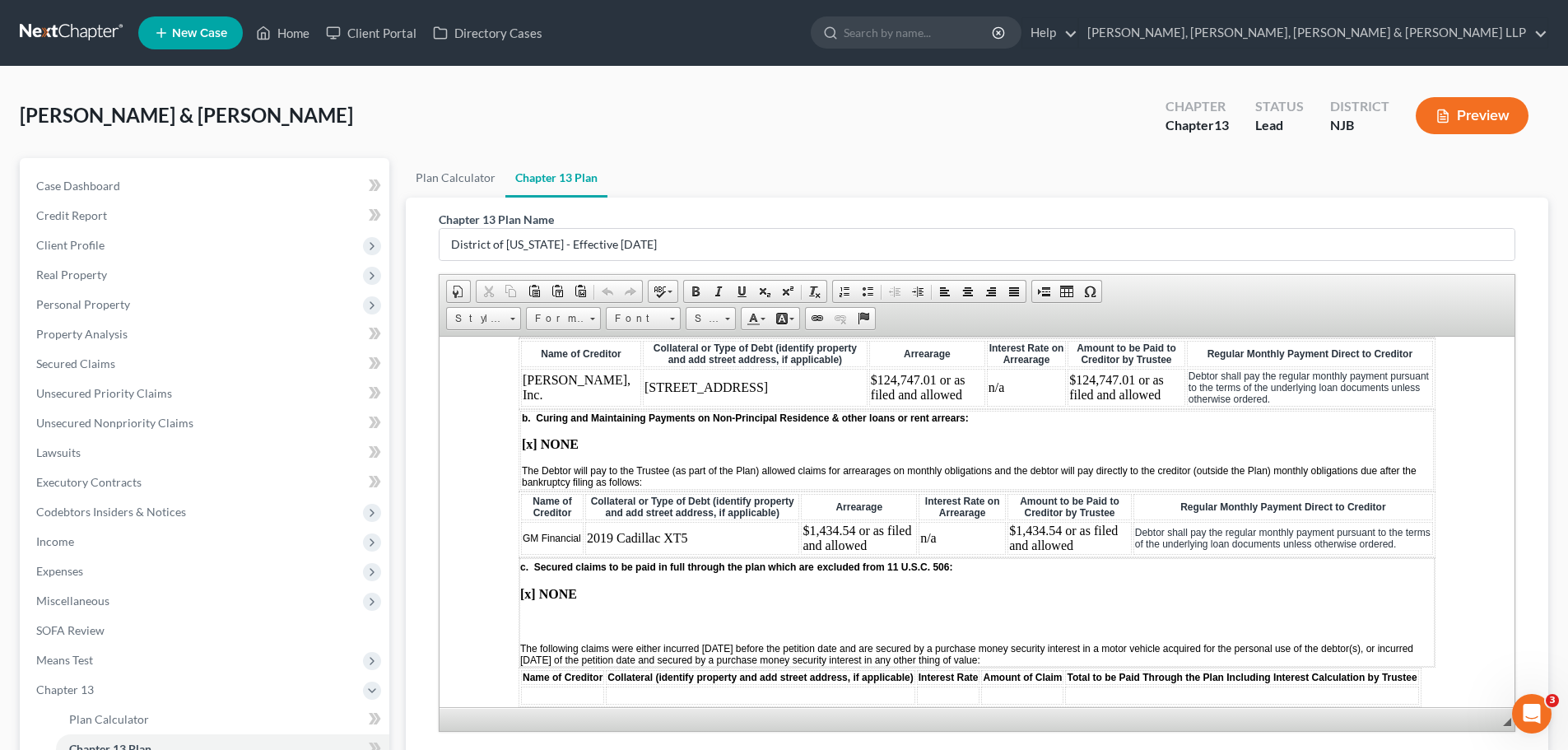
click at [582, 405] on td "Dyck-O'Neal, Inc." at bounding box center [582, 387] width 120 height 38
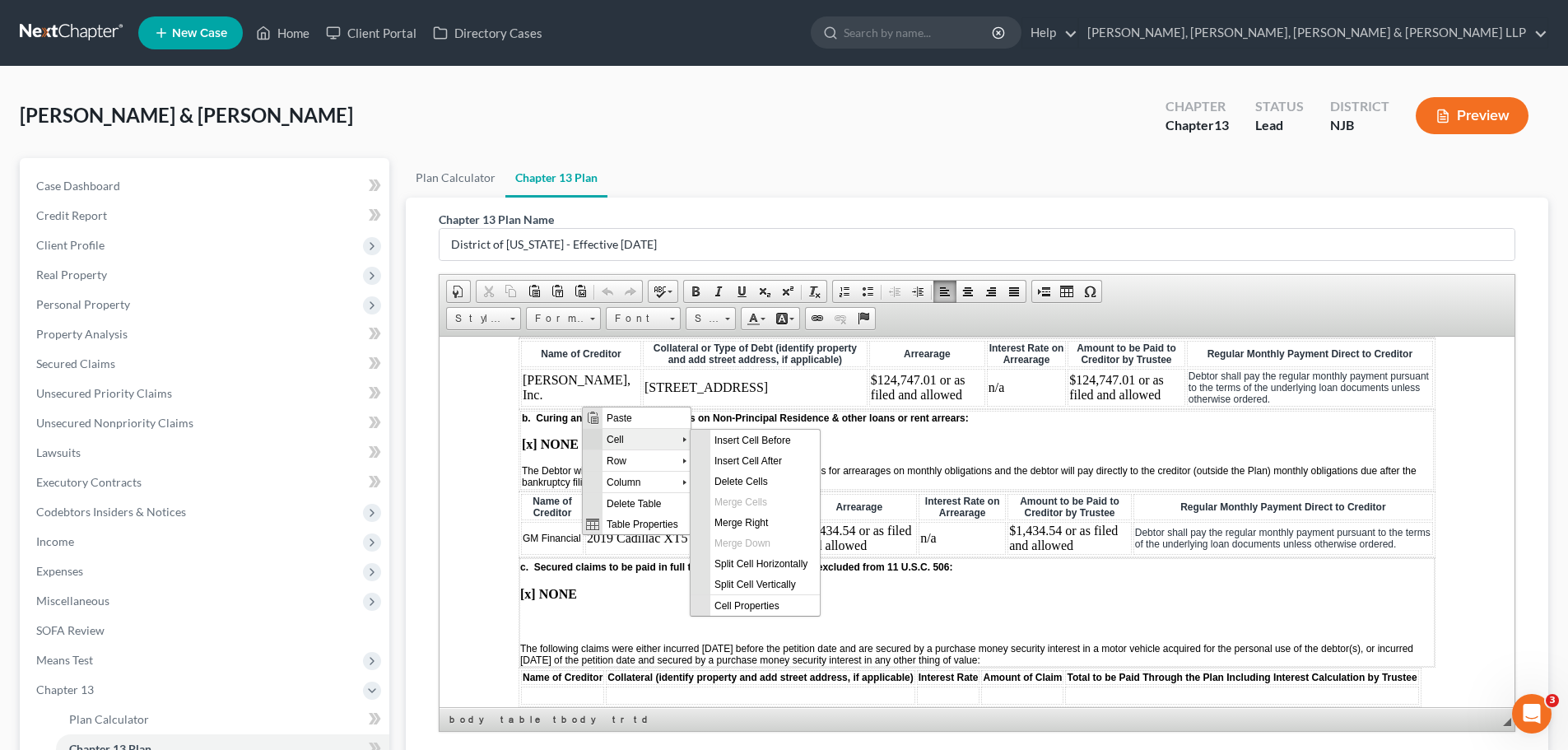
scroll to position [0, 0]
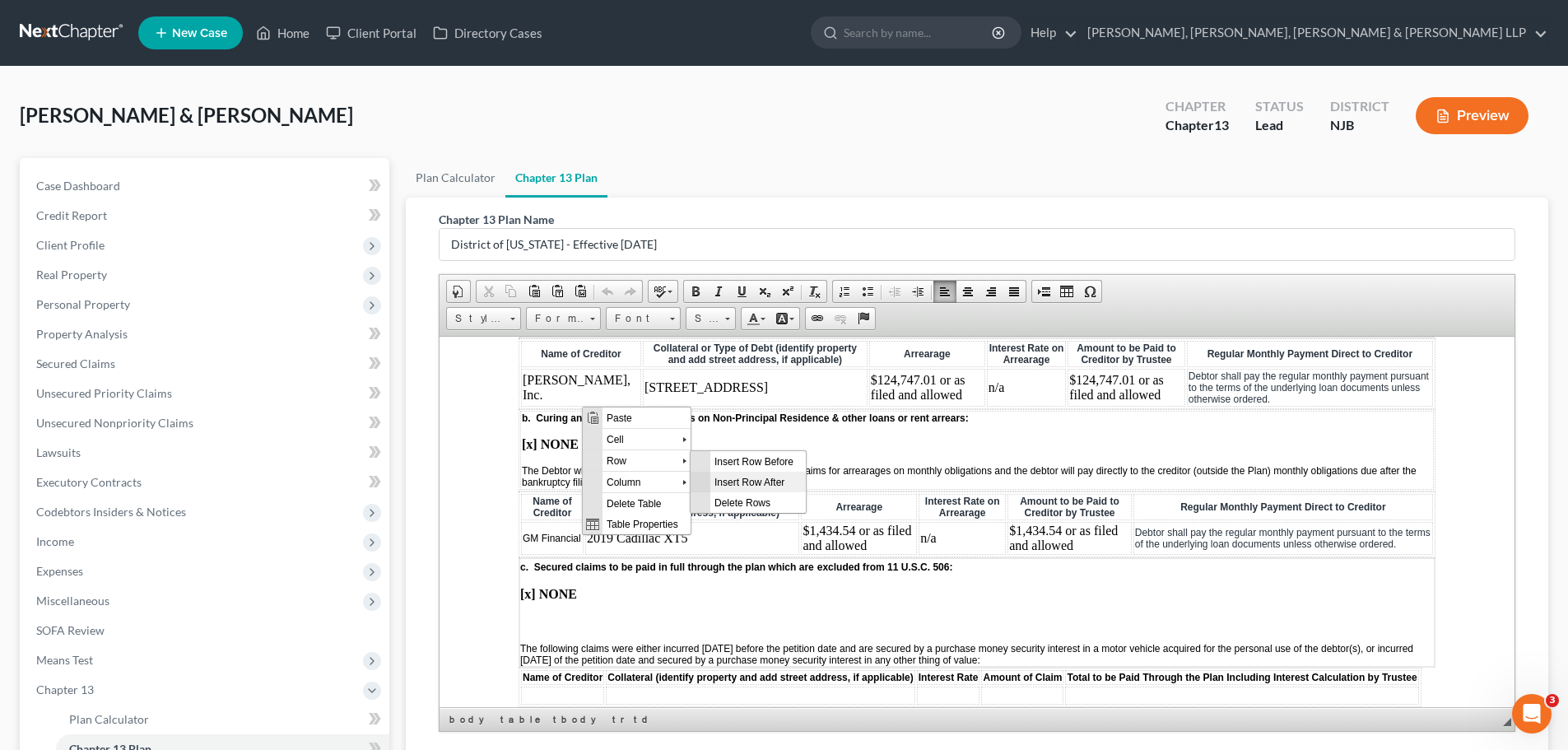
click at [733, 481] on span "Insert Row After" at bounding box center [757, 481] width 95 height 21
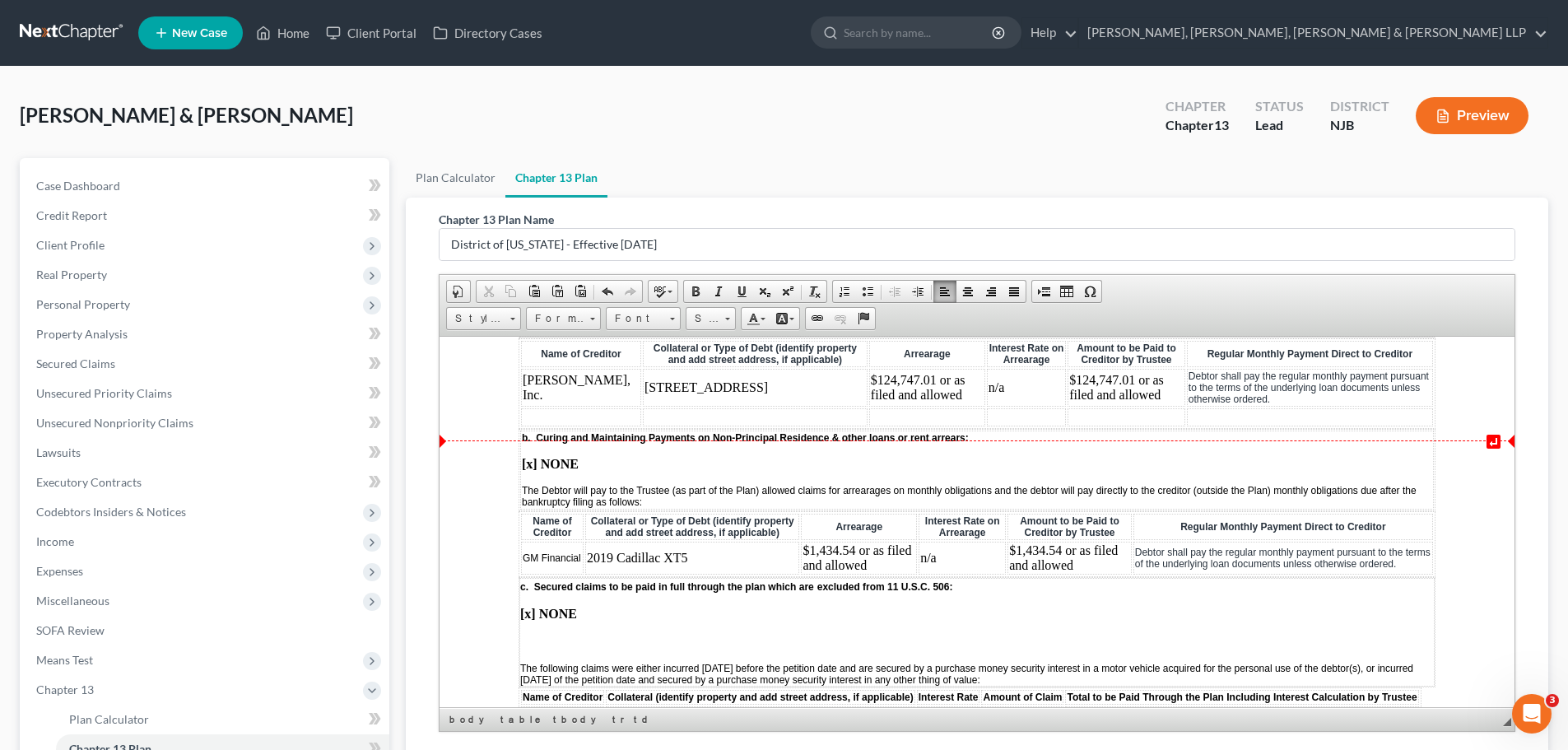
click at [571, 426] on td at bounding box center [582, 416] width 120 height 18
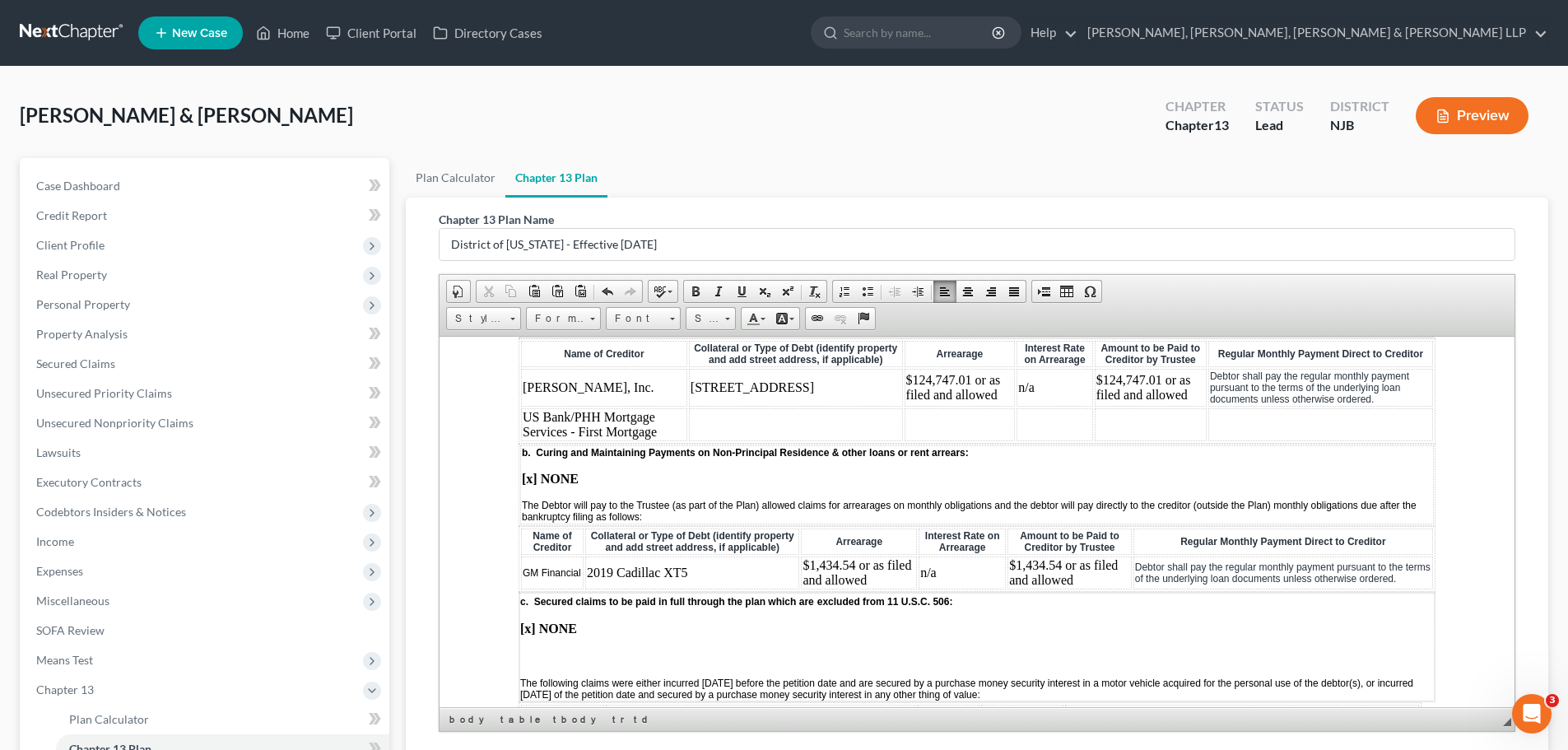
click at [629, 401] on td "Dyck-O'Neal, Inc." at bounding box center [605, 387] width 166 height 38
drag, startPoint x: 668, startPoint y: 398, endPoint x: 853, endPoint y: 397, distance: 185.0
click at [853, 397] on tr "Dyck-O'Neal, Inc.- Second Mortgage 65 West 57th Street, Bayonne, NJ $124,747.01…" at bounding box center [977, 387] width 912 height 38
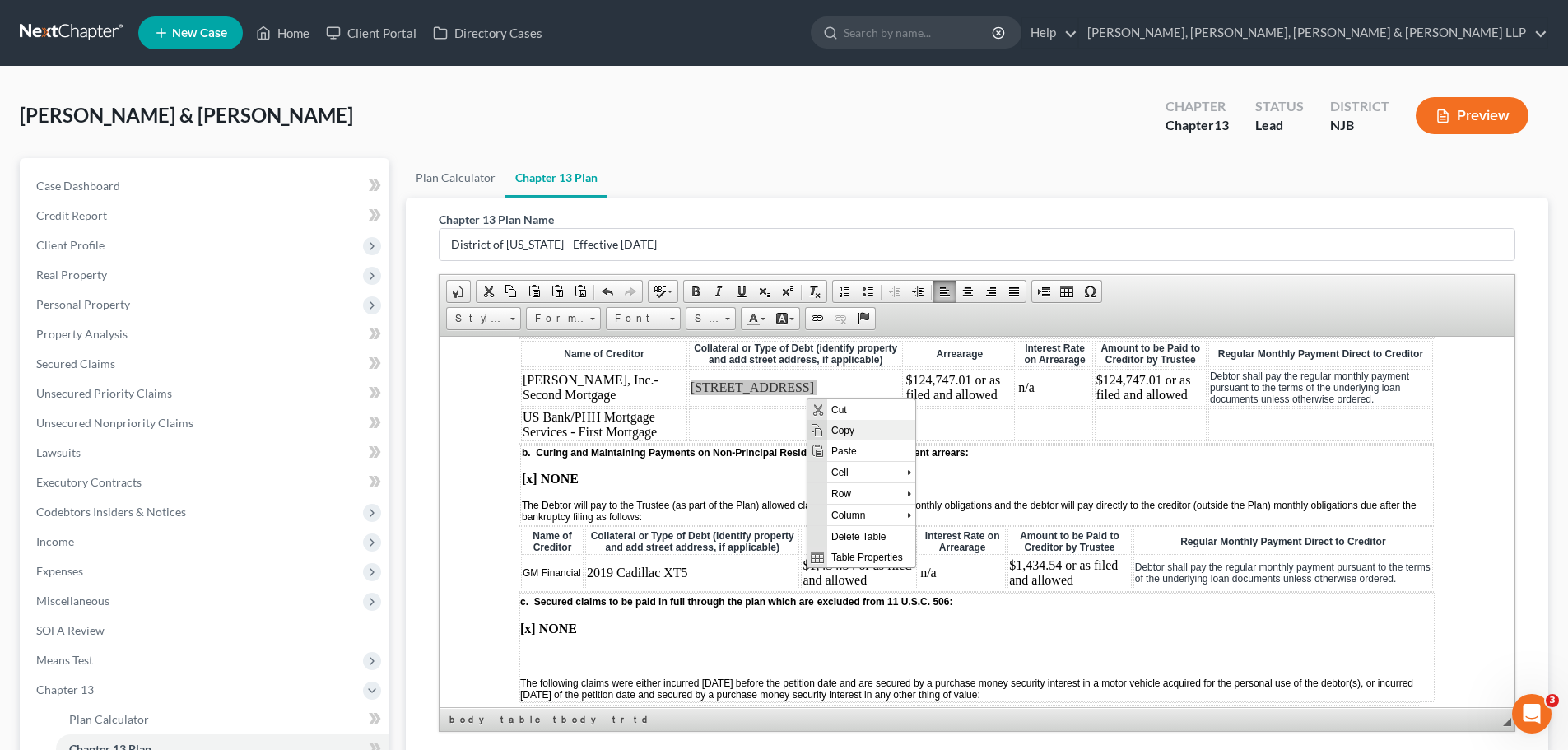
click at [849, 431] on span "Copy" at bounding box center [871, 430] width 88 height 21
copy td "65 West 57th Street, Bayonne, NJ"
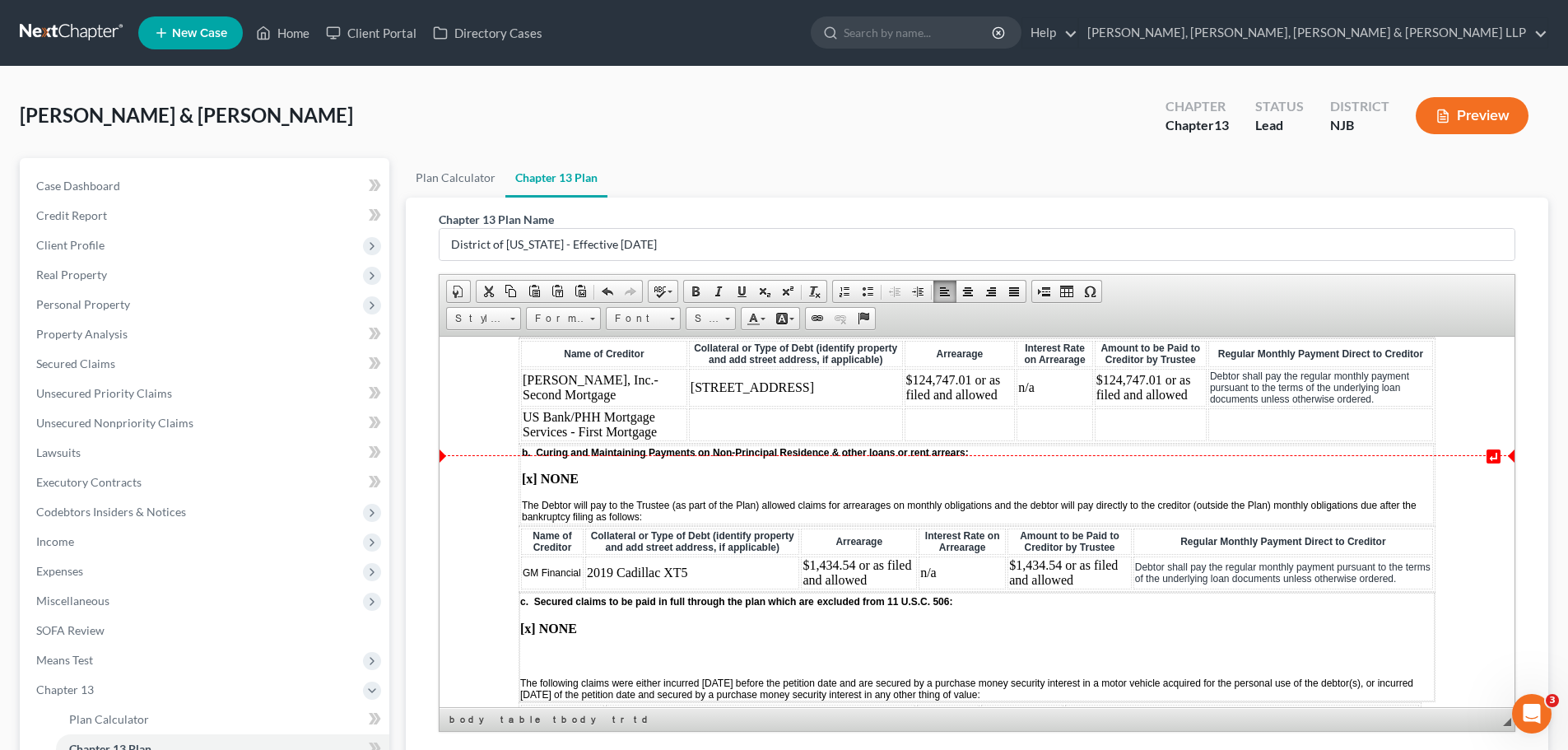
click at [763, 438] on td at bounding box center [796, 424] width 214 height 33
click at [812, 443] on span "Paste" at bounding box center [825, 441] width 88 height 21
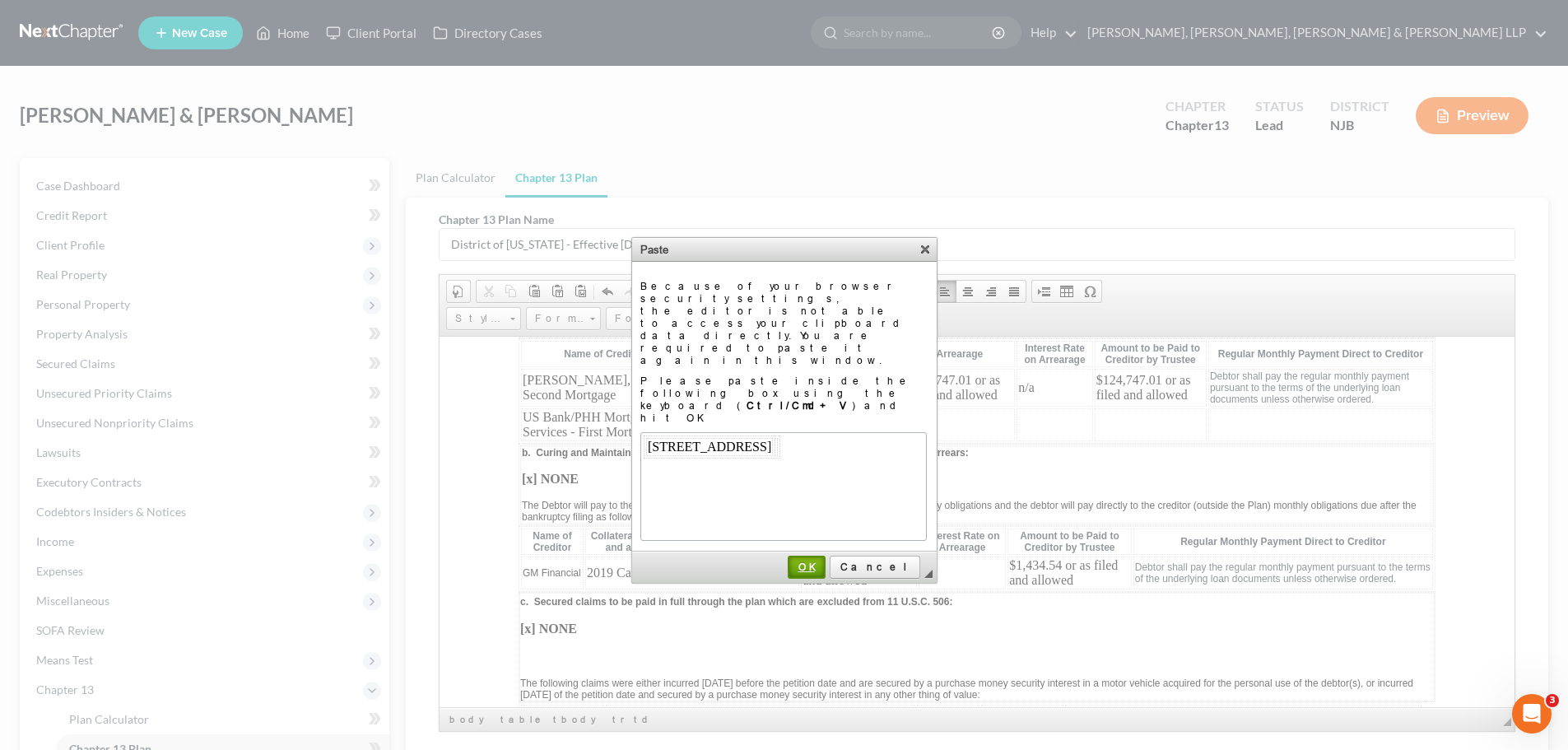
click at [824, 561] on span "OK" at bounding box center [806, 567] width 34 height 12
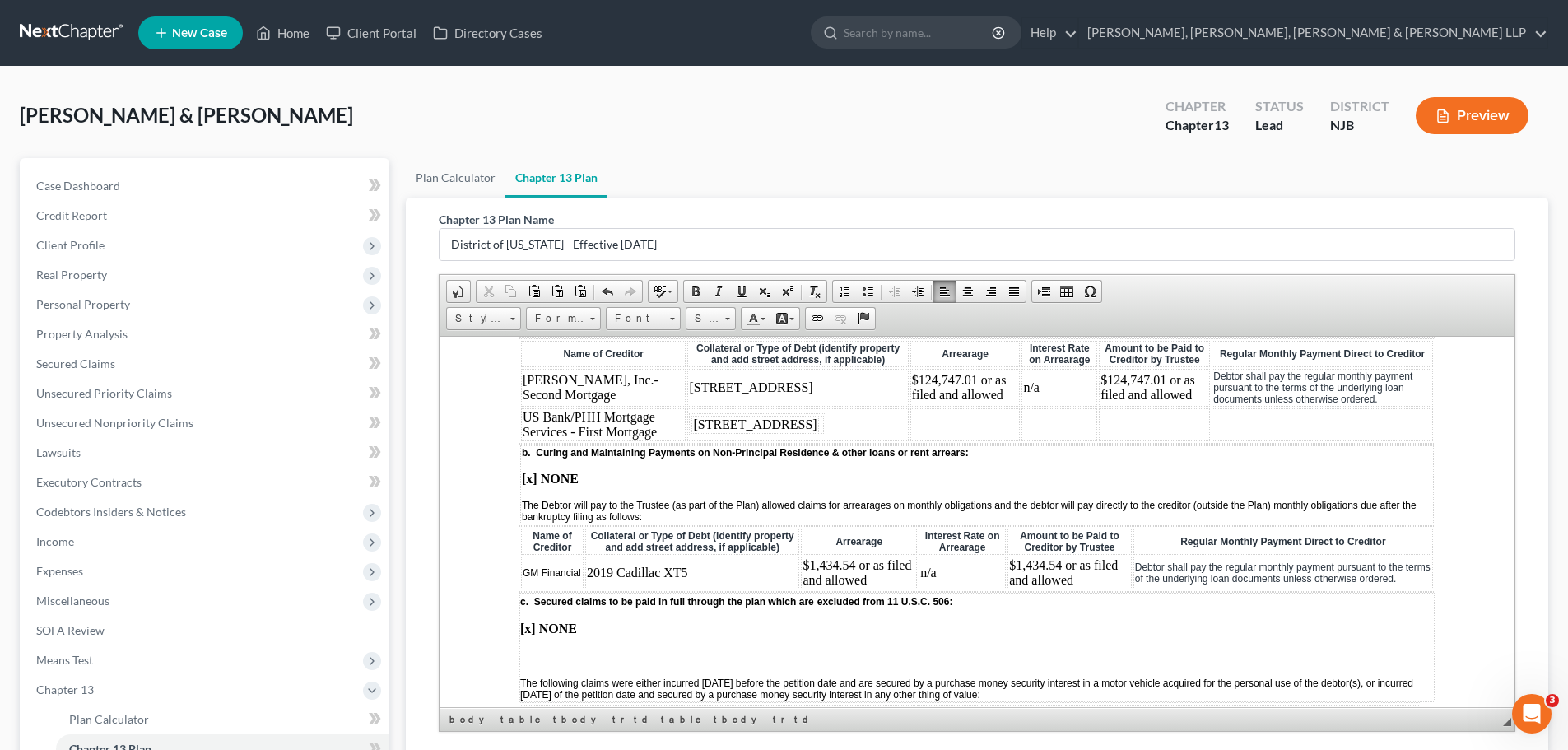
click at [911, 433] on td at bounding box center [966, 424] width 111 height 33
click at [1022, 441] on td at bounding box center [1059, 424] width 75 height 33
drag, startPoint x: 856, startPoint y: 431, endPoint x: 954, endPoint y: 452, distance: 100.2
click at [954, 441] on td "$50,835.00 or as filed and allowed" at bounding box center [966, 424] width 111 height 33
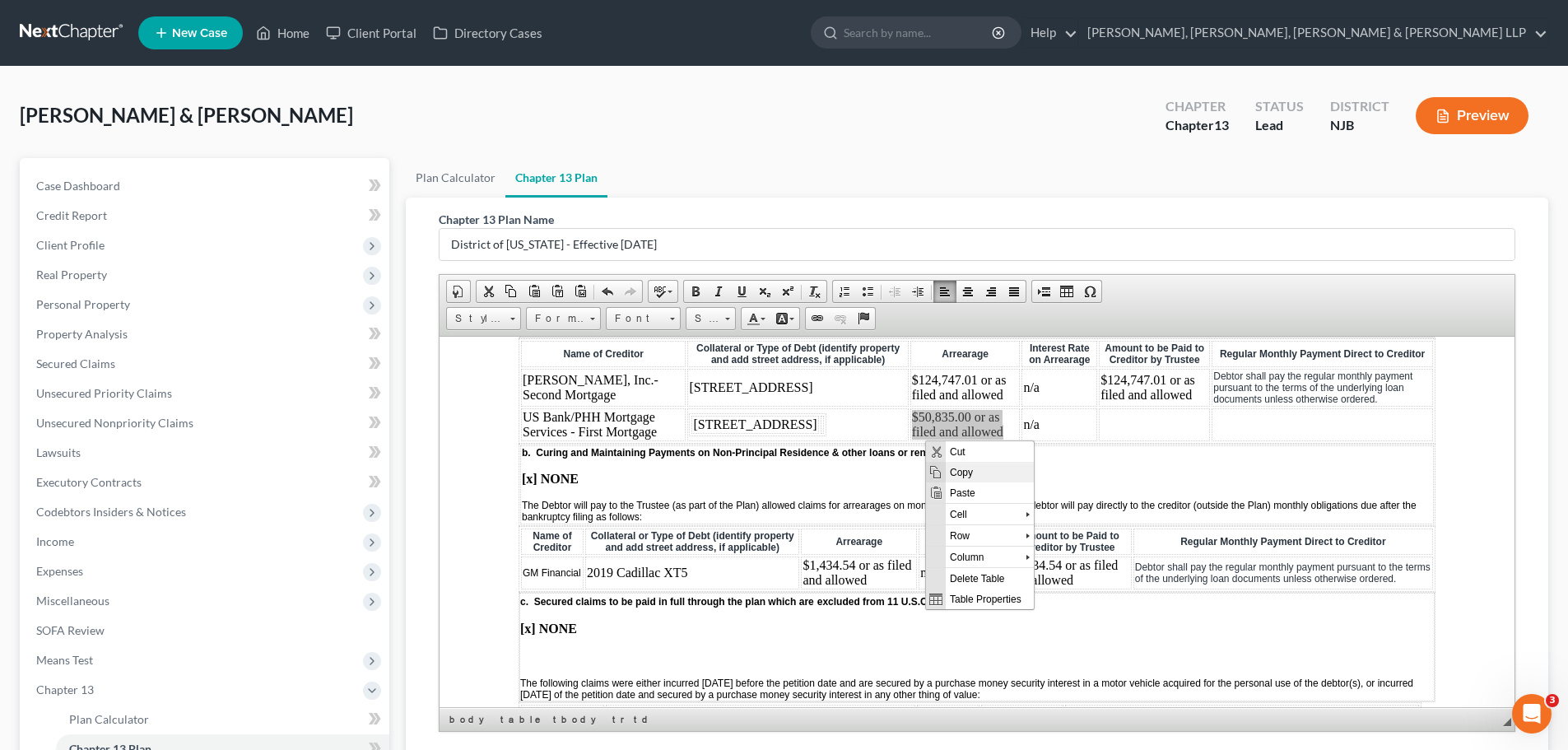
click at [976, 472] on span "Copy" at bounding box center [990, 472] width 88 height 21
copy td "$50,835.00 or as filed and allowed"
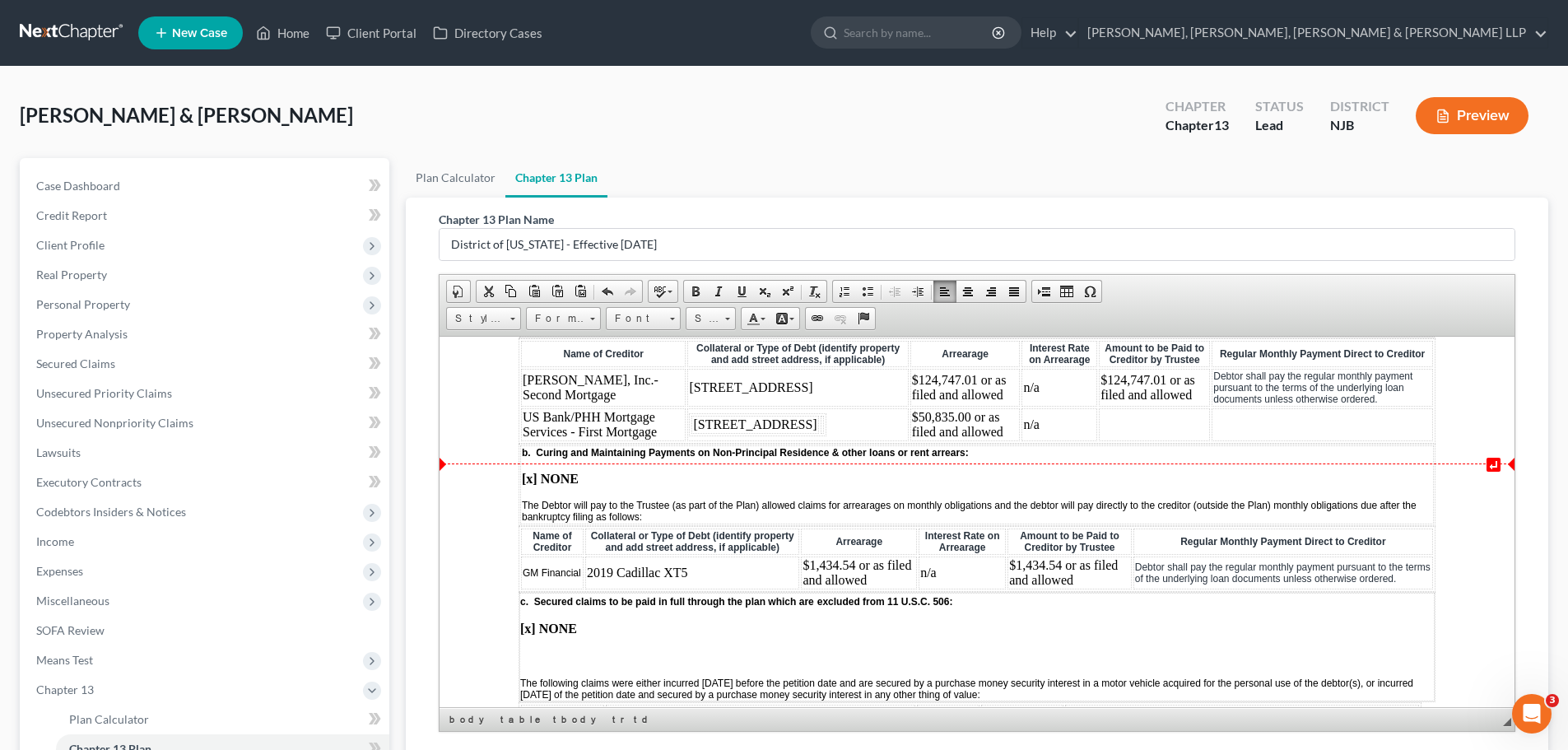
click at [1099, 441] on td at bounding box center [1155, 424] width 112 height 33
drag, startPoint x: 1123, startPoint y: 450, endPoint x: 2210, endPoint y: 891, distance: 1173.1
click at [1123, 450] on span "Paste" at bounding box center [1155, 451] width 88 height 21
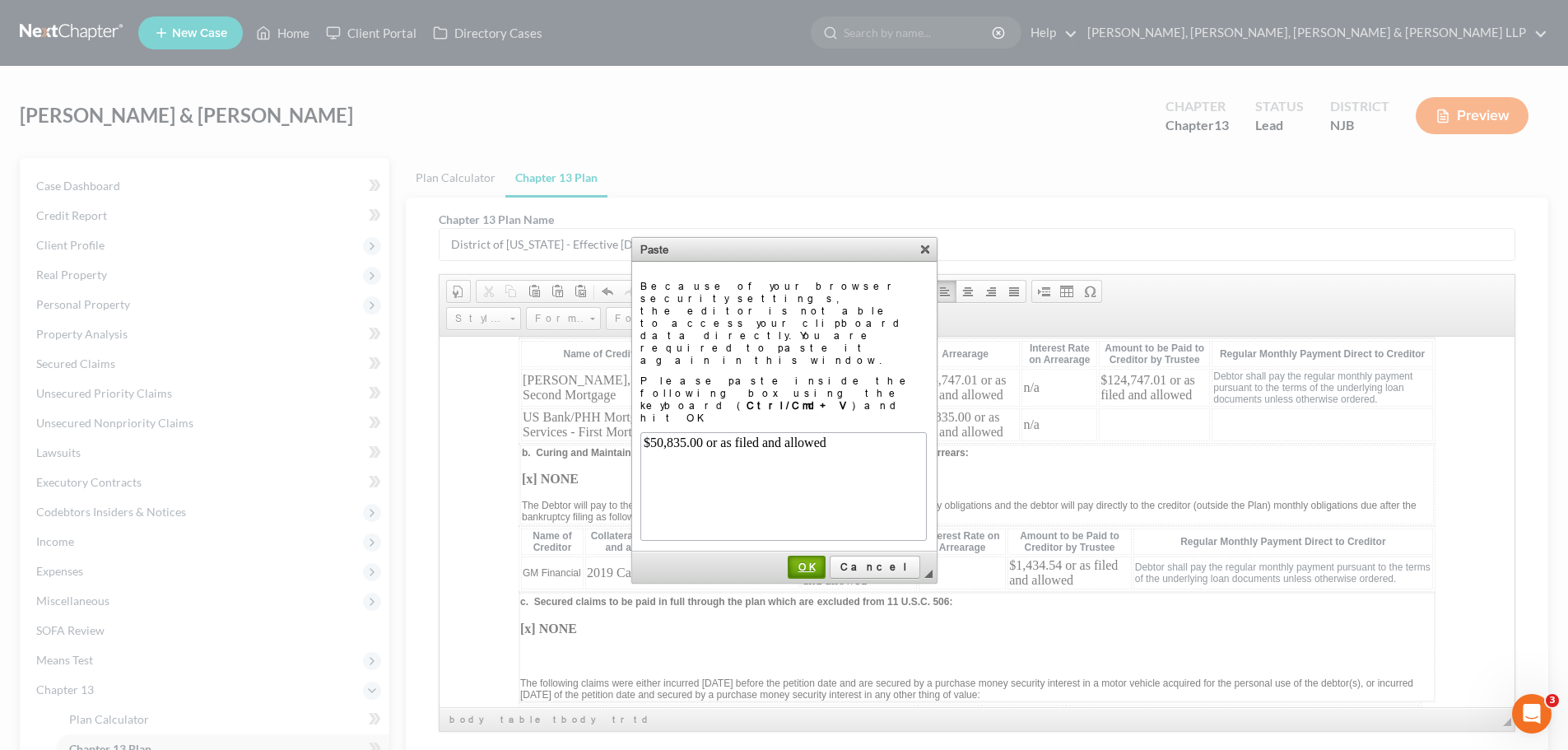
click at [824, 561] on span "OK" at bounding box center [806, 567] width 34 height 12
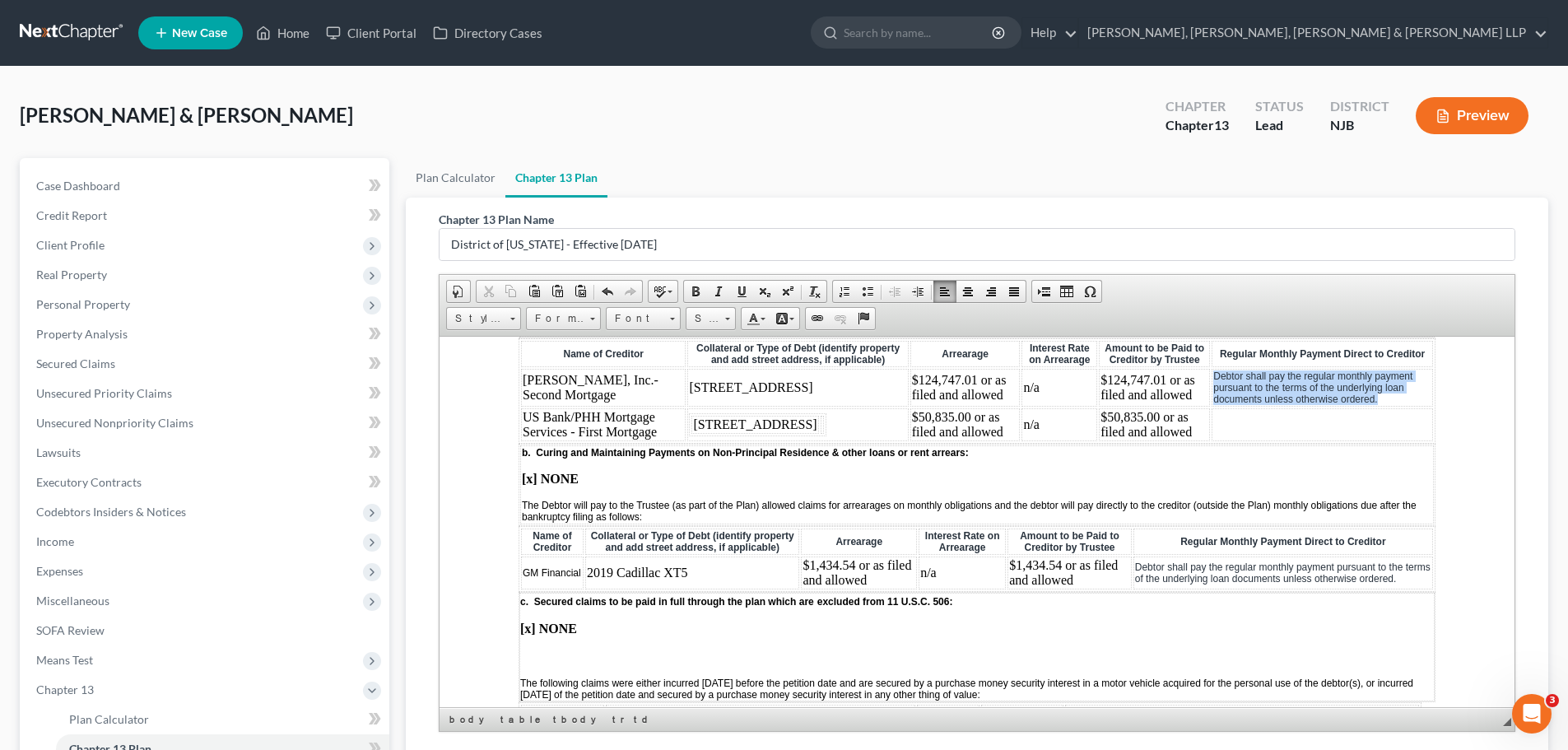
drag, startPoint x: 1176, startPoint y: 388, endPoint x: 1284, endPoint y: 407, distance: 109.7
click at [1284, 406] on td "Debtor shall pay the regular monthly payment pursuant to the terms of the under…" at bounding box center [1323, 387] width 221 height 38
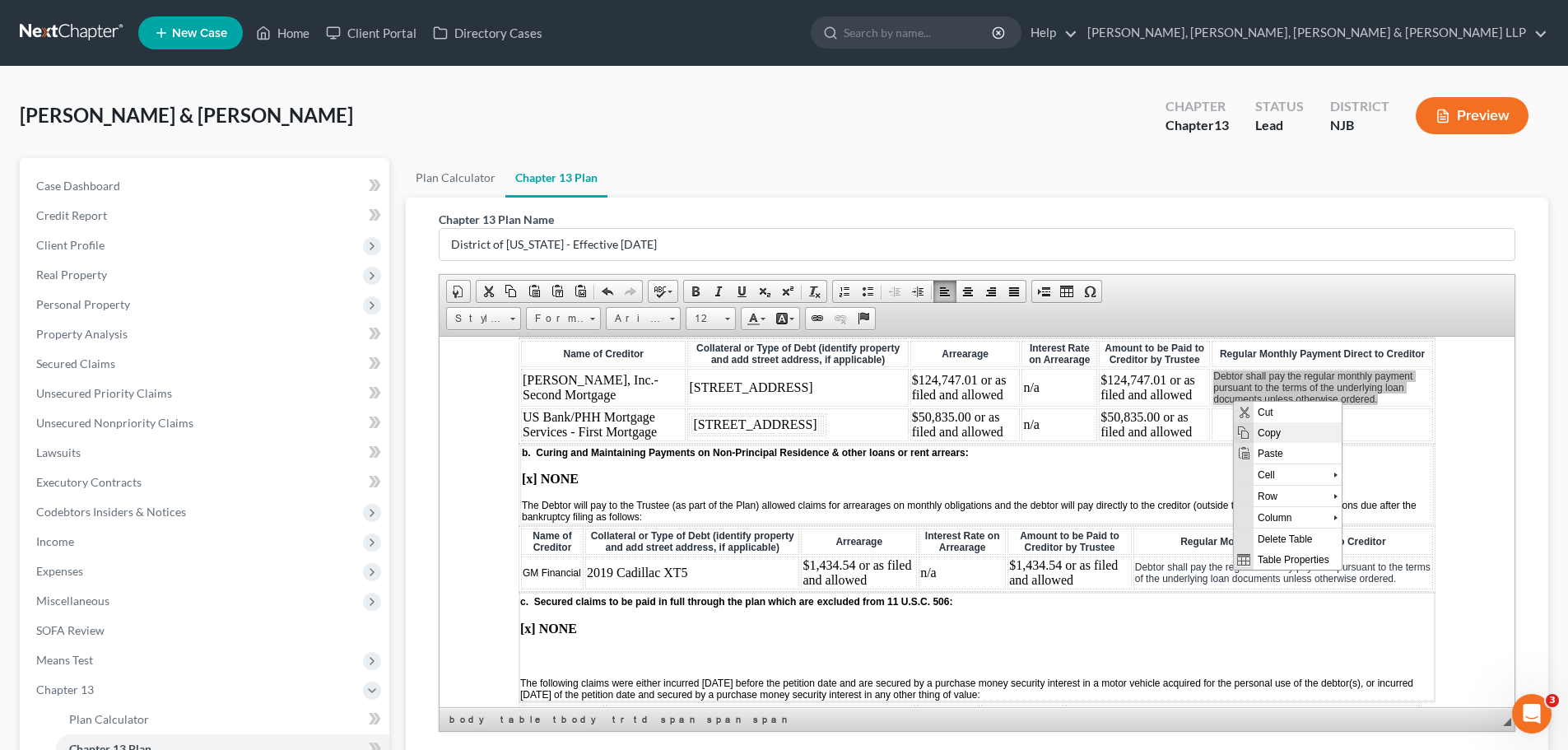
click at [1281, 430] on span "Copy" at bounding box center [1298, 432] width 88 height 21
copy span "Debtor shall pay the regular monthly payment pursuant to the terms of the under…"
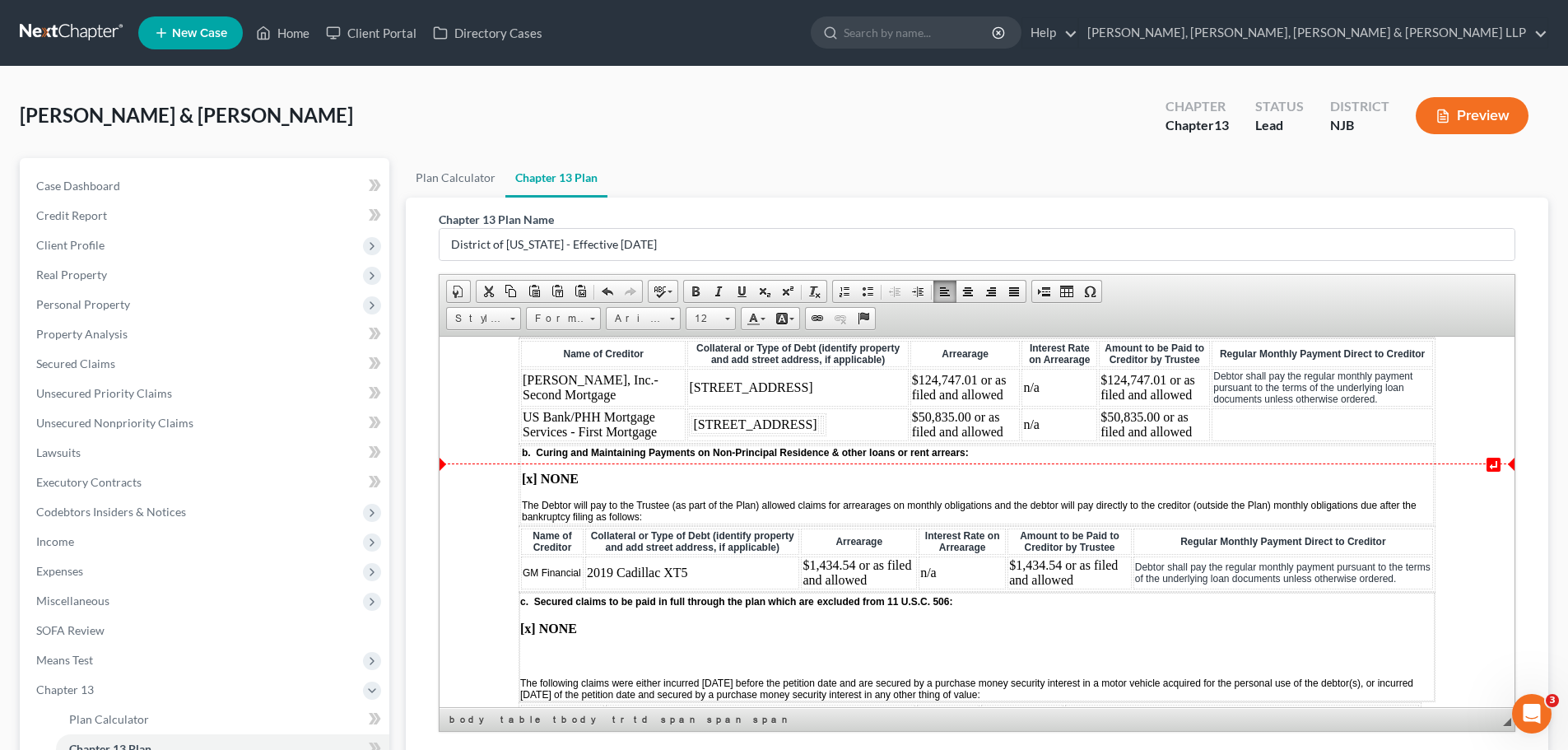
click at [1251, 441] on td at bounding box center [1323, 424] width 221 height 33
click at [1291, 452] on span "Paste" at bounding box center [1316, 451] width 88 height 21
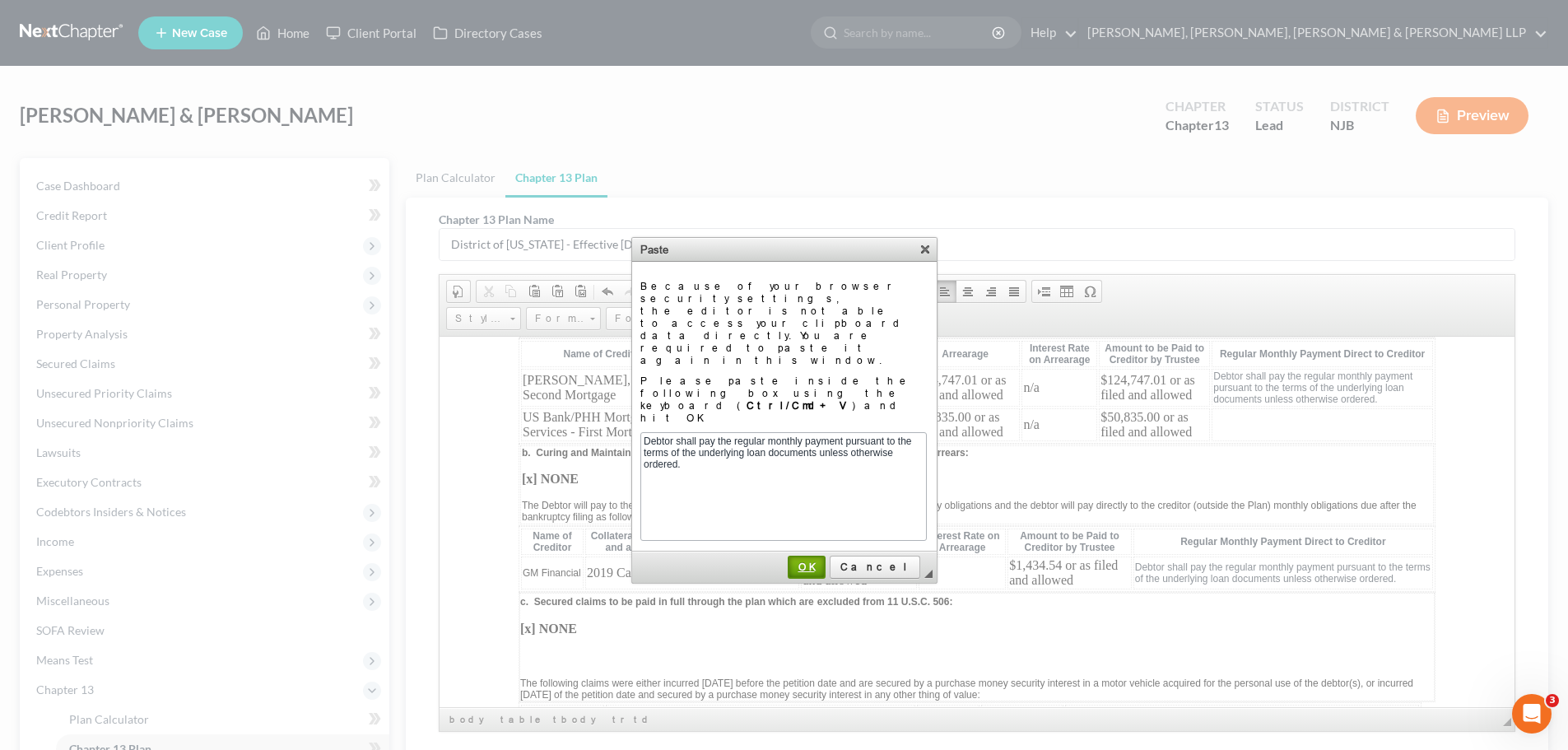
click at [824, 561] on span "OK" at bounding box center [806, 567] width 34 height 12
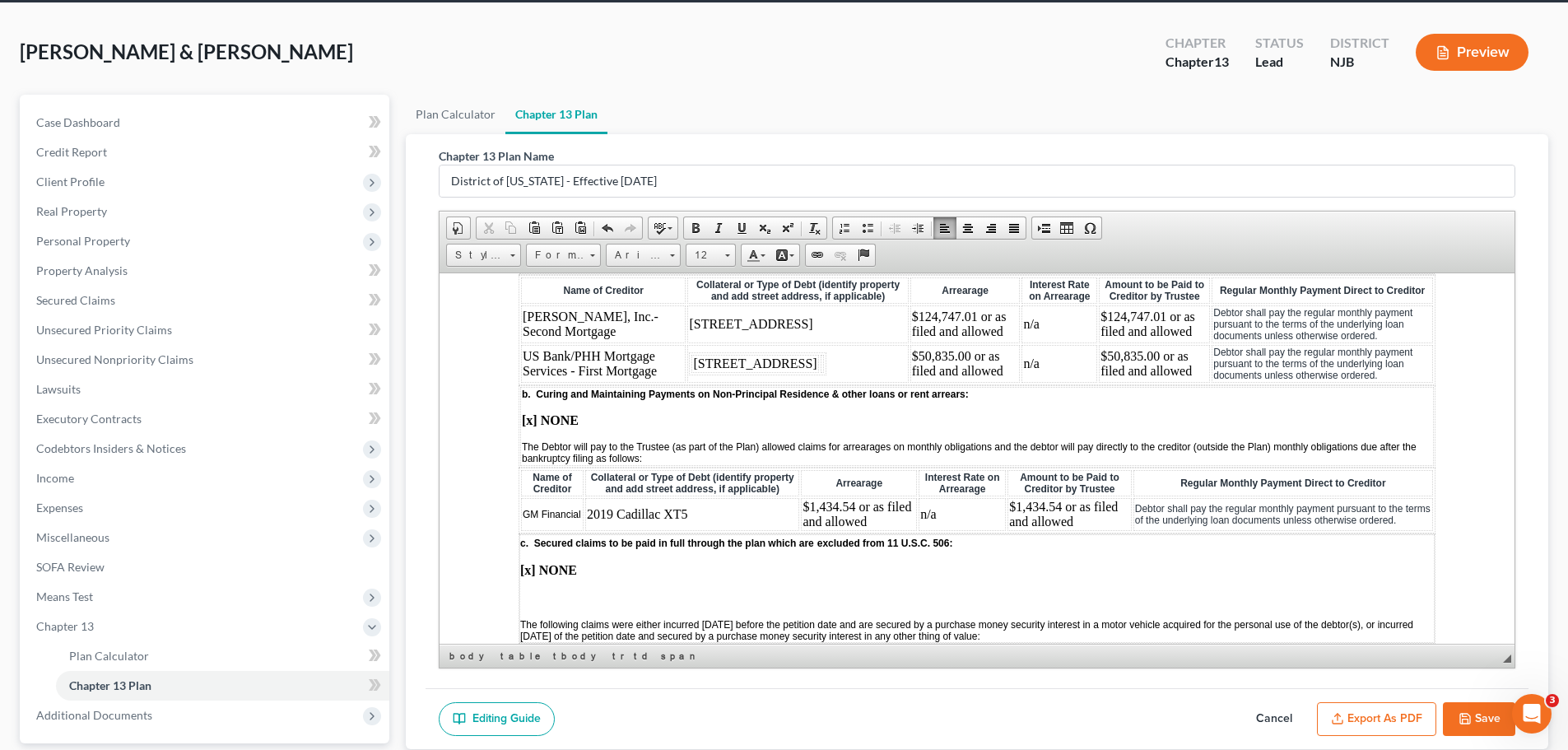
scroll to position [176, 0]
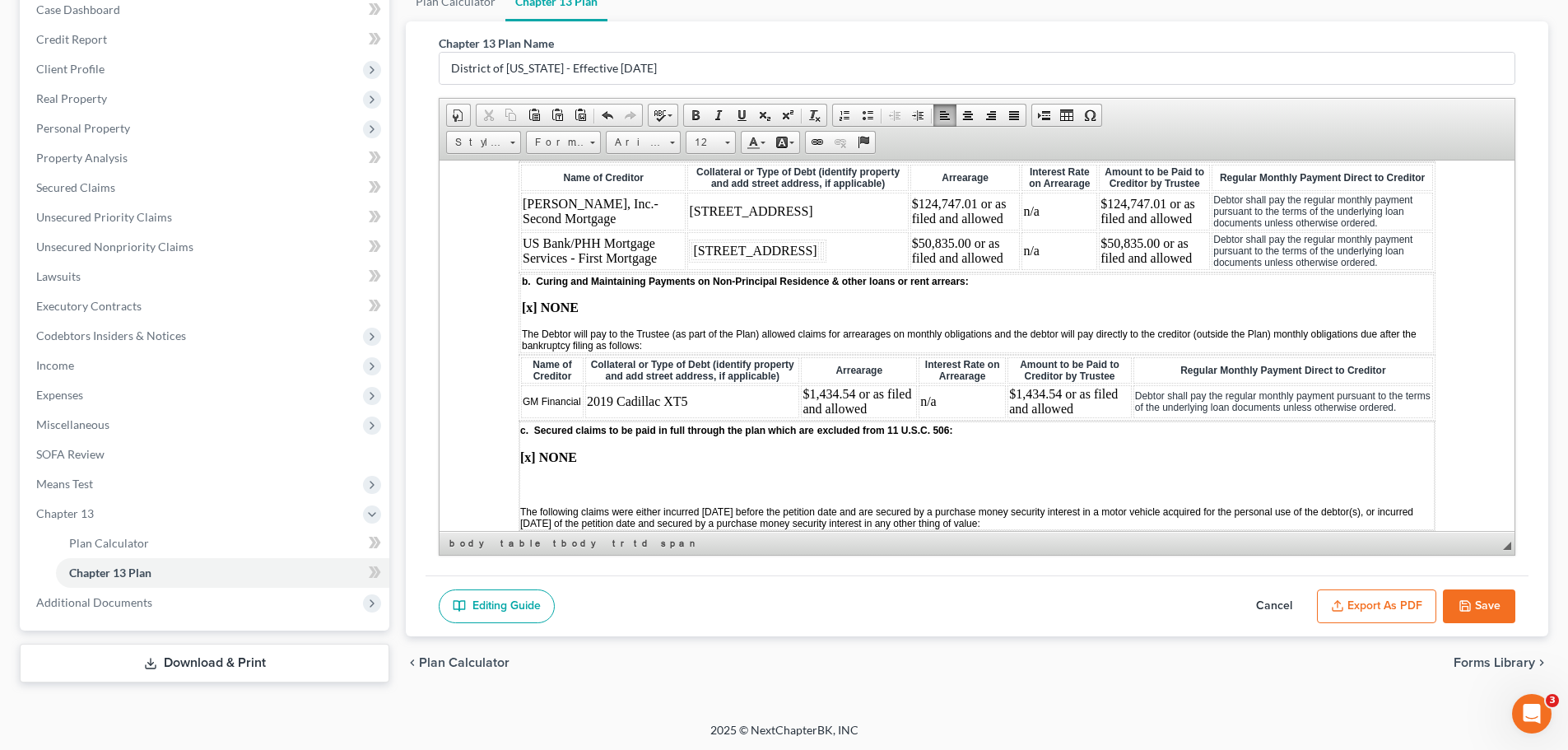
click at [1487, 603] on button "Save" at bounding box center [1480, 607] width 72 height 34
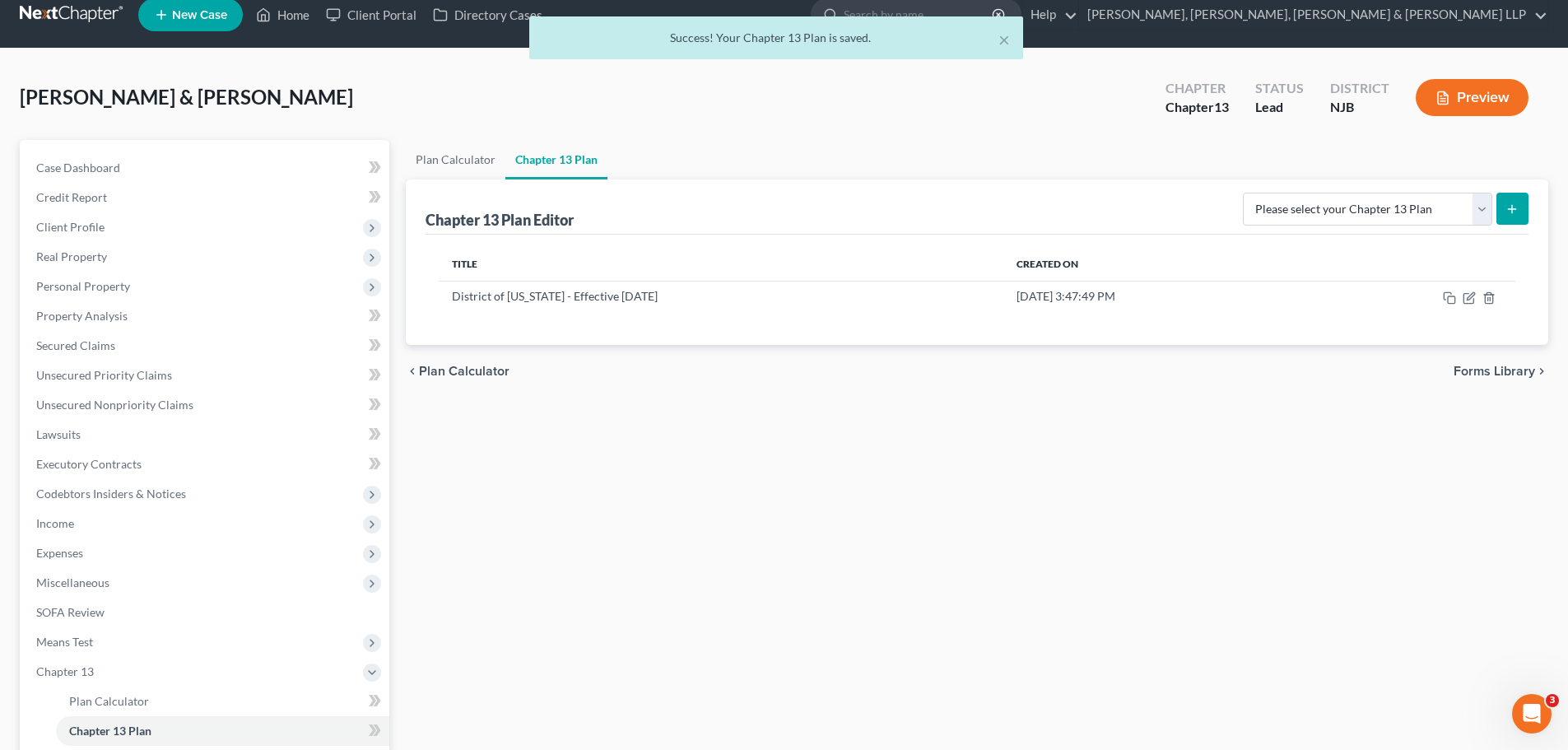
scroll to position [7, 0]
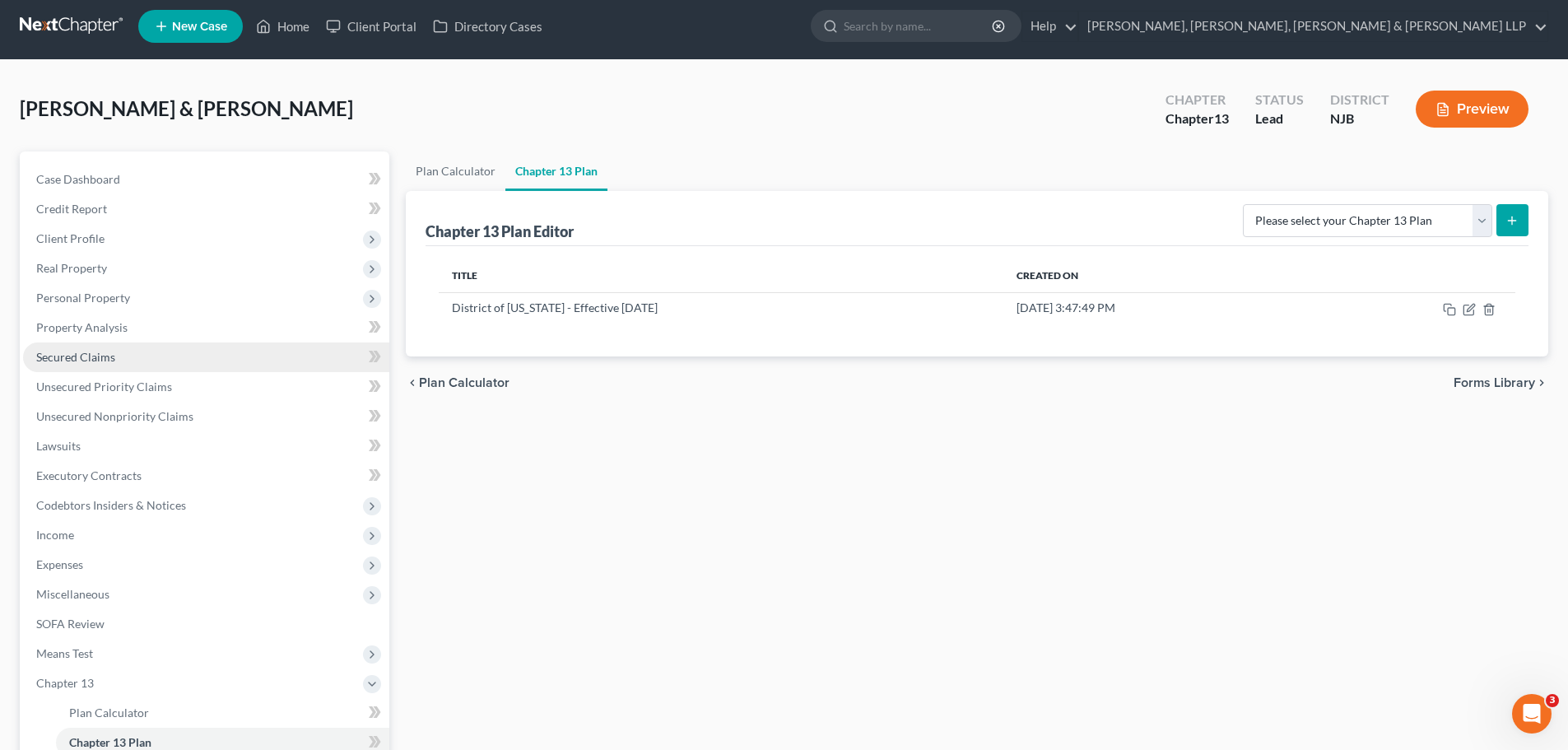
click at [118, 356] on link "Secured Claims" at bounding box center [206, 357] width 366 height 30
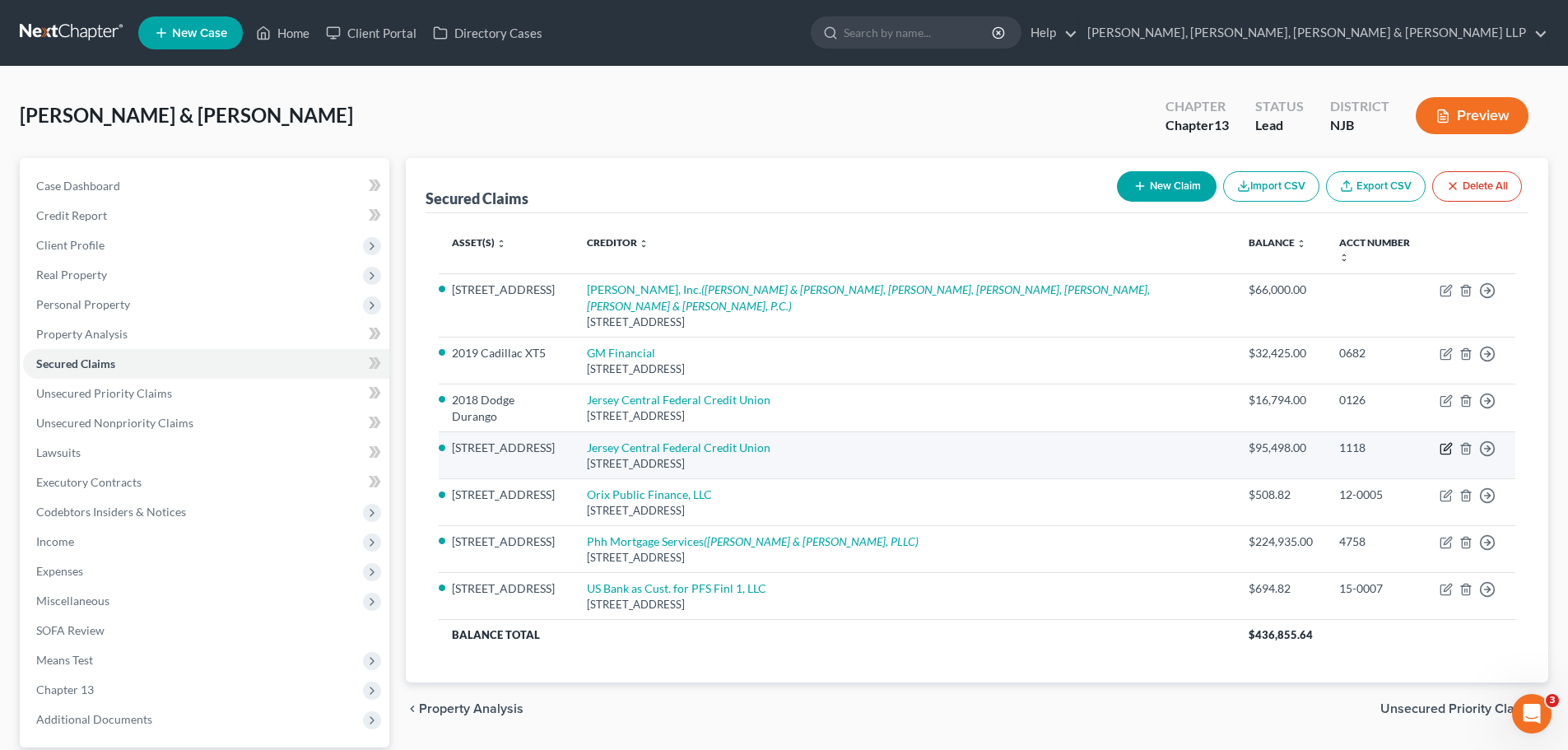
click at [1450, 442] on icon "button" at bounding box center [1446, 448] width 13 height 13
select select "33"
select select "2"
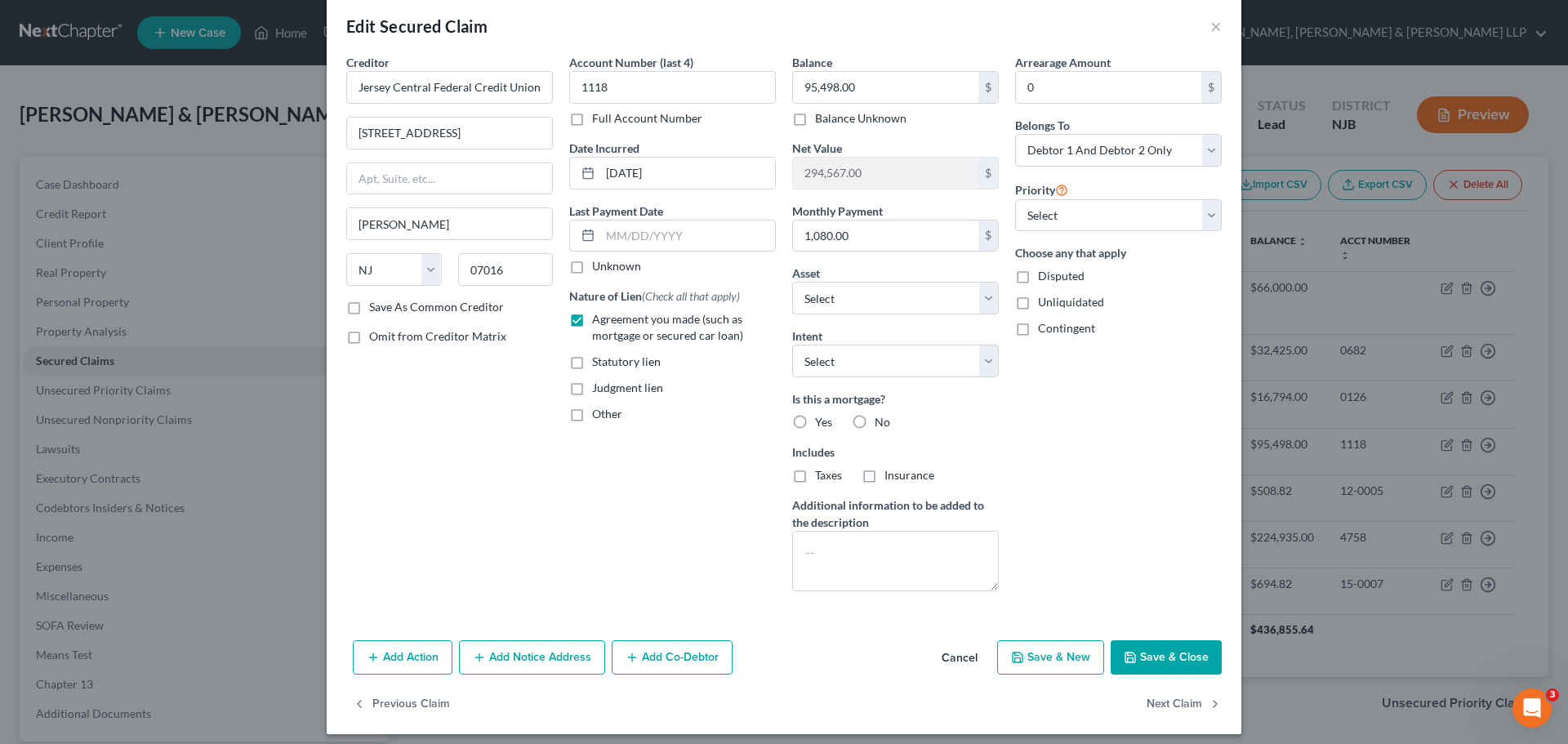
scroll to position [31, 0]
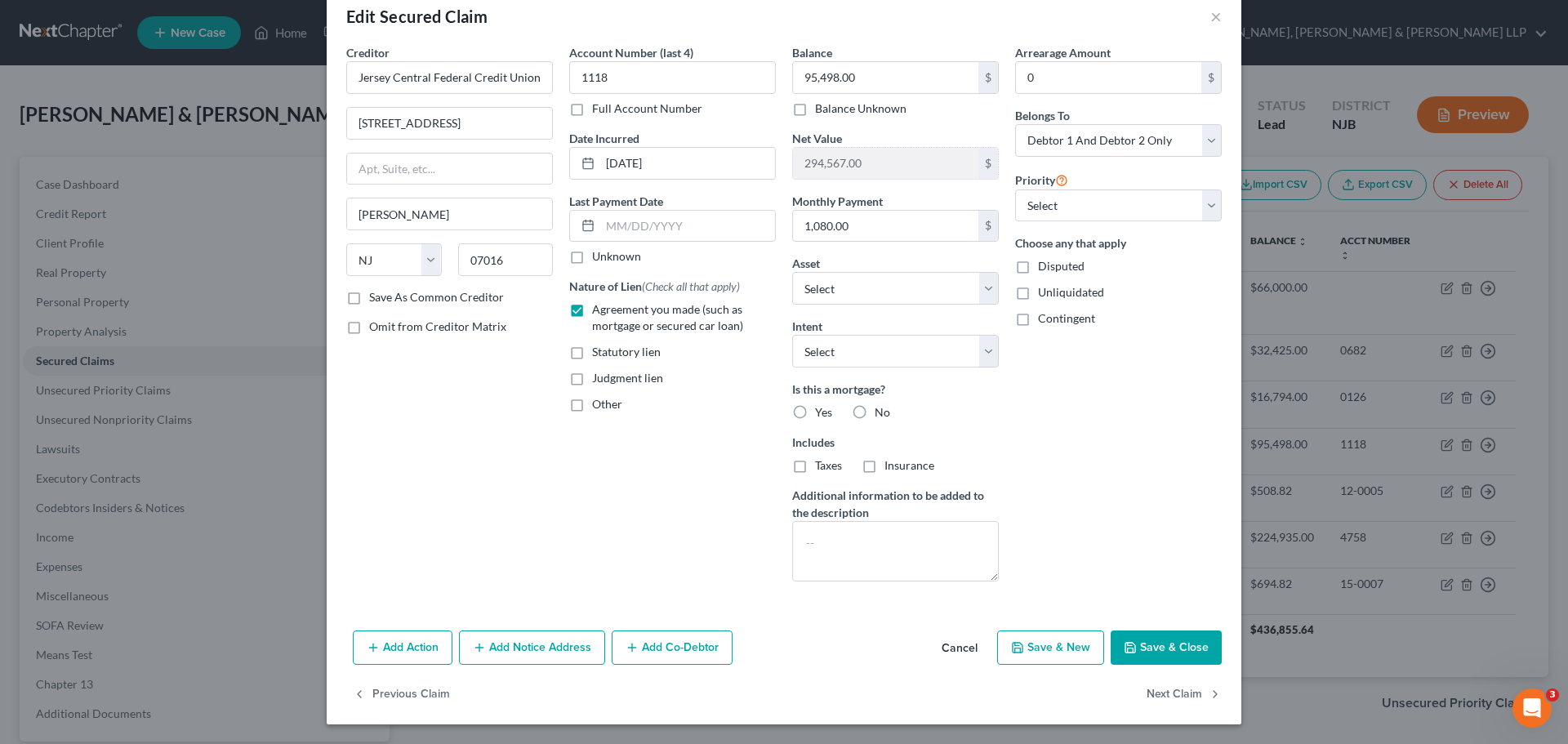
click at [518, 659] on button "Add Notice Address" at bounding box center [532, 648] width 146 height 34
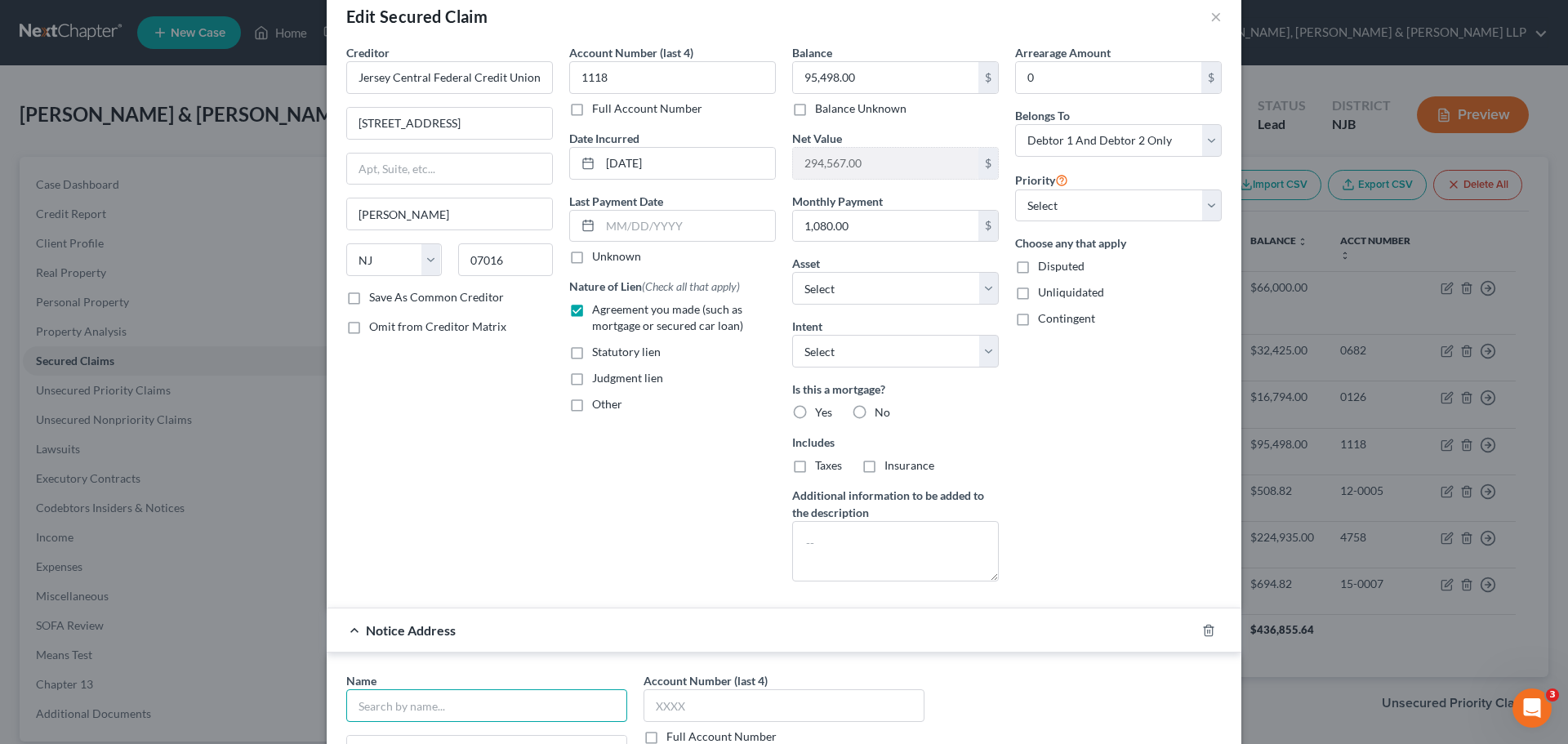
click at [513, 713] on input "text" at bounding box center [487, 706] width 281 height 32
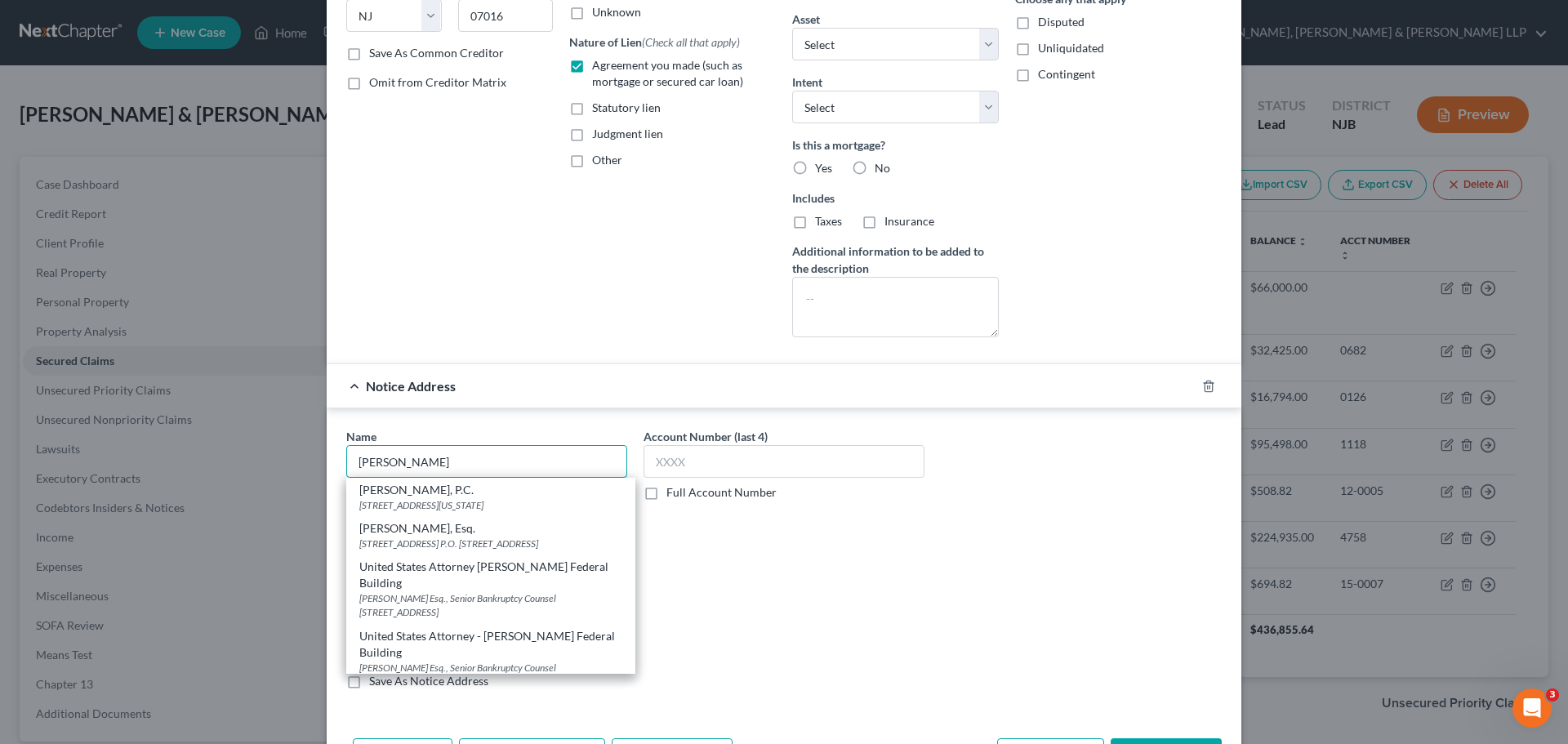
scroll to position [276, 0]
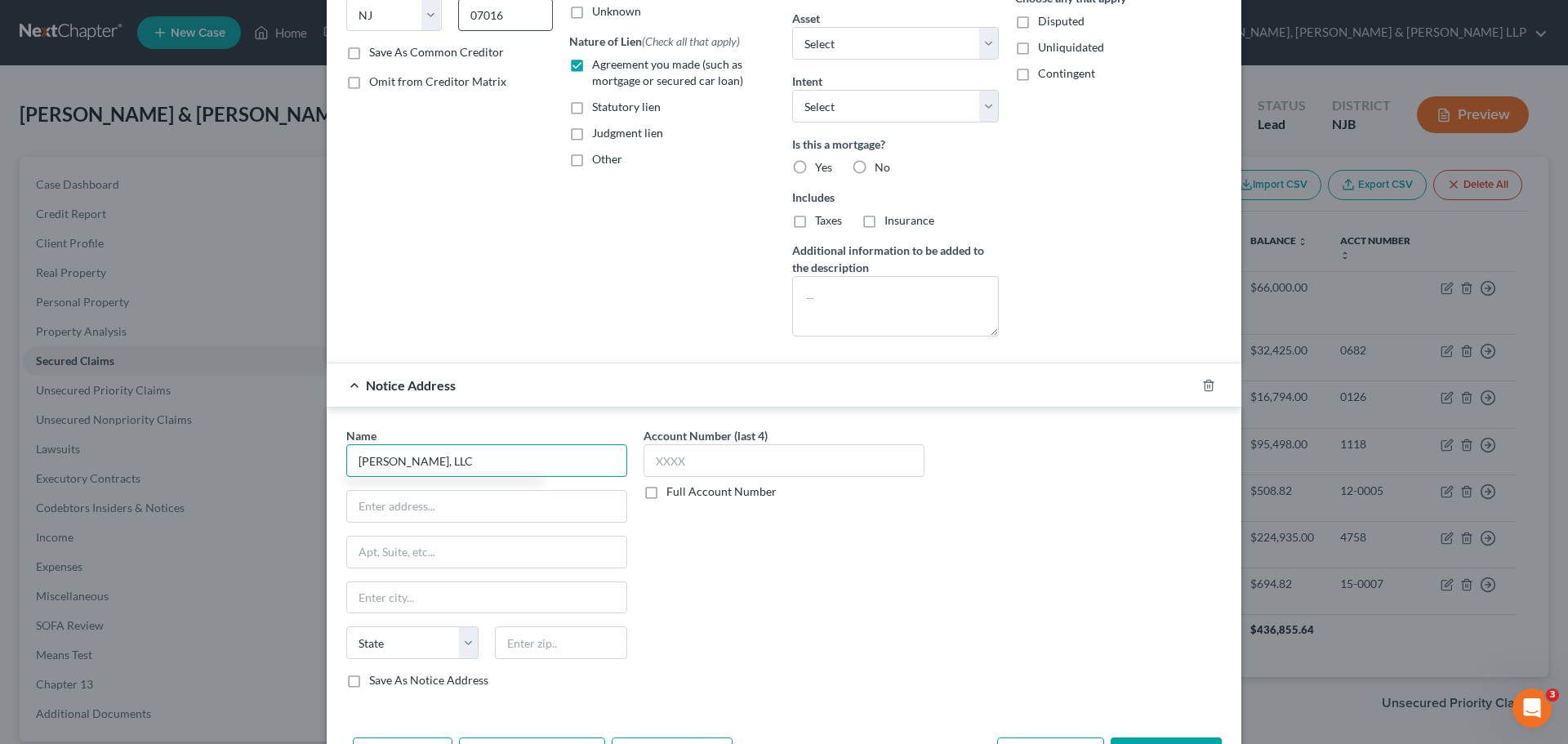
type input "Peter J. Liska, LLC"
click at [453, 517] on input "text" at bounding box center [487, 506] width 279 height 31
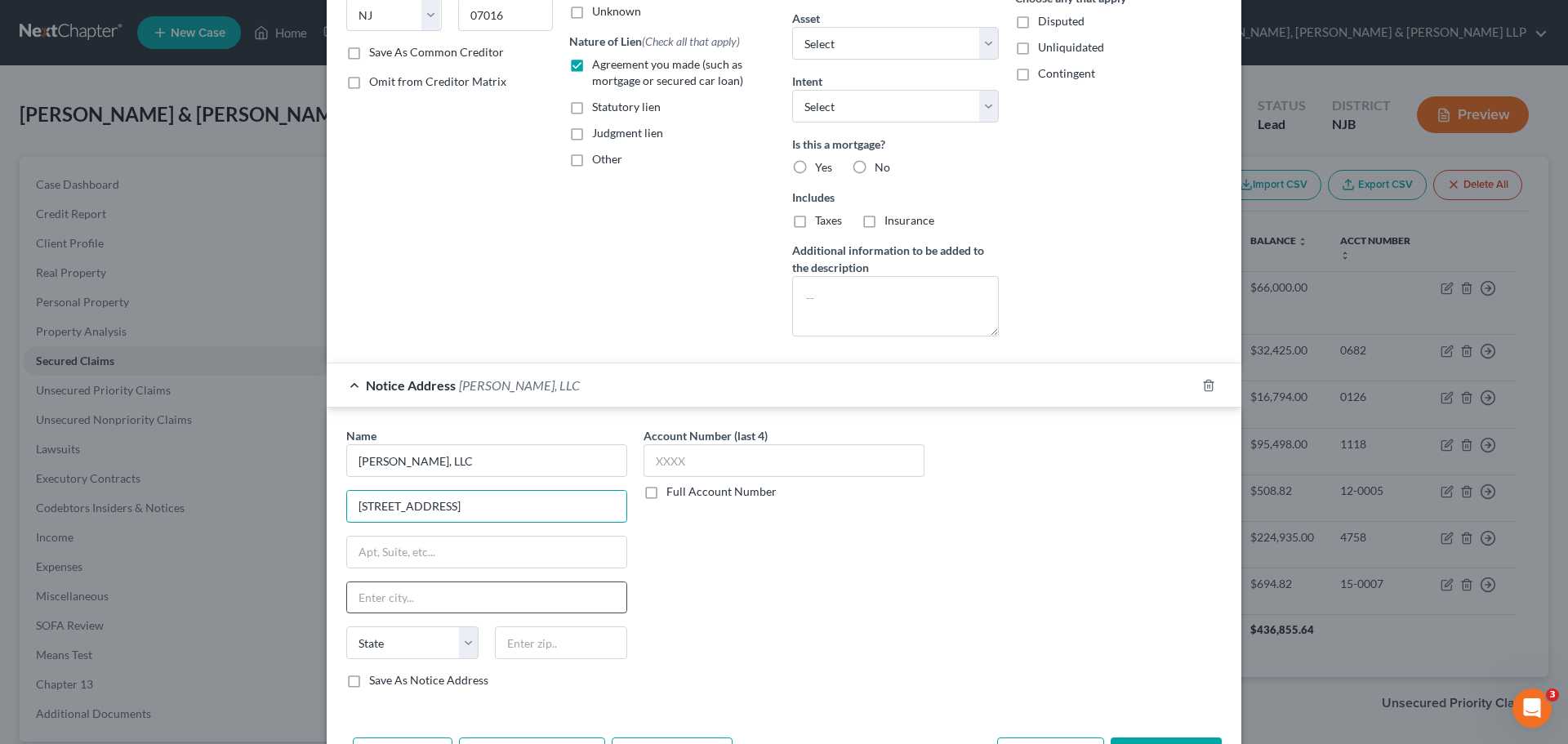
type input "766 Shrewsbury Avenue"
click at [453, 595] on input "text" at bounding box center [487, 598] width 279 height 31
type input "Tinton Falls"
click at [459, 647] on select "State AL AK AR AZ CA CO CT DE DC FL GA GU HI ID IL IN IA KS KY LA ME MD MA MI M…" at bounding box center [412, 643] width 132 height 32
select select "33"
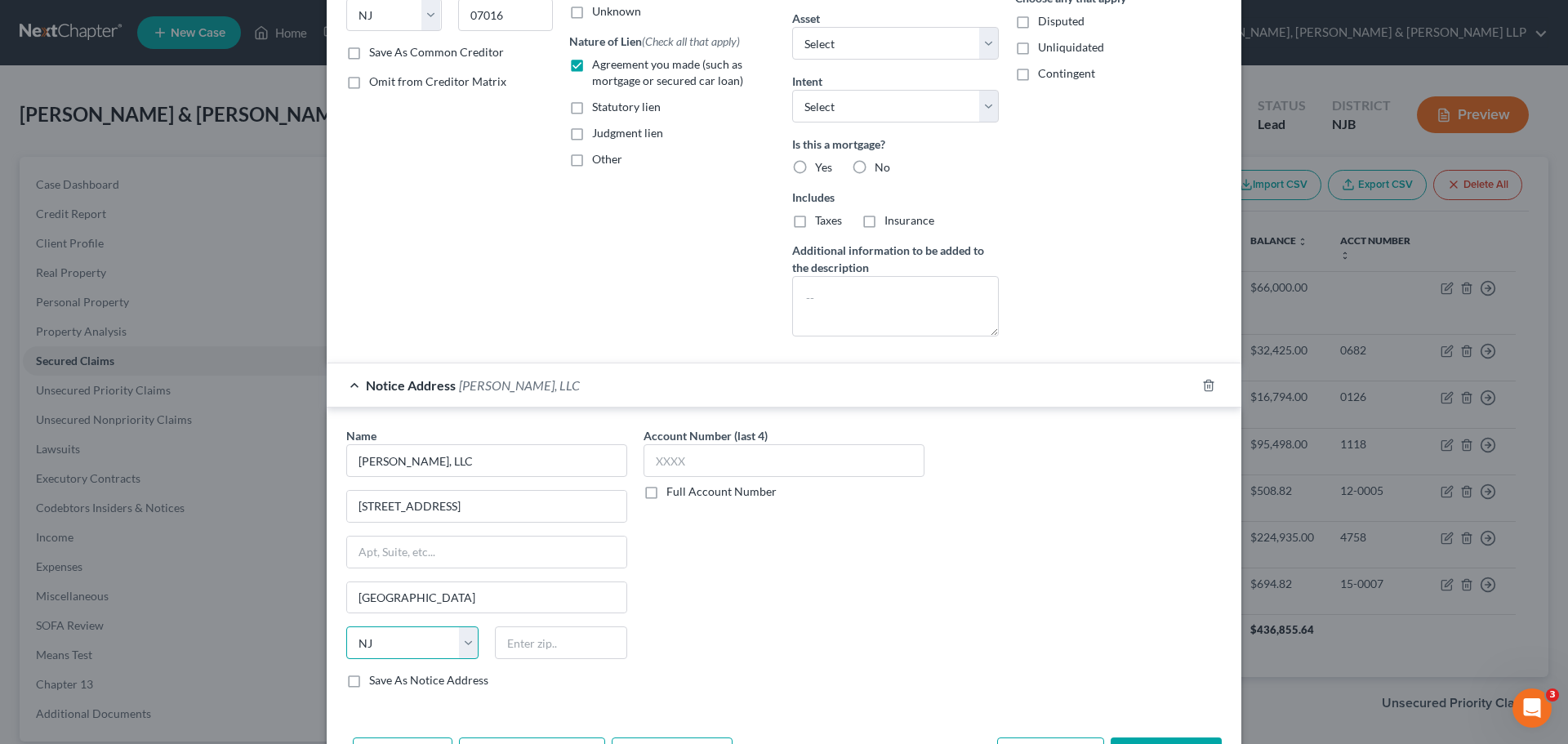
click at [346, 627] on select "State AL AK AR AZ CA CO CT DE DC FL GA GU HI ID IL IN IA KS KY LA ME MD MA MI M…" at bounding box center [412, 643] width 132 height 32
click at [567, 659] on input "text" at bounding box center [561, 643] width 132 height 32
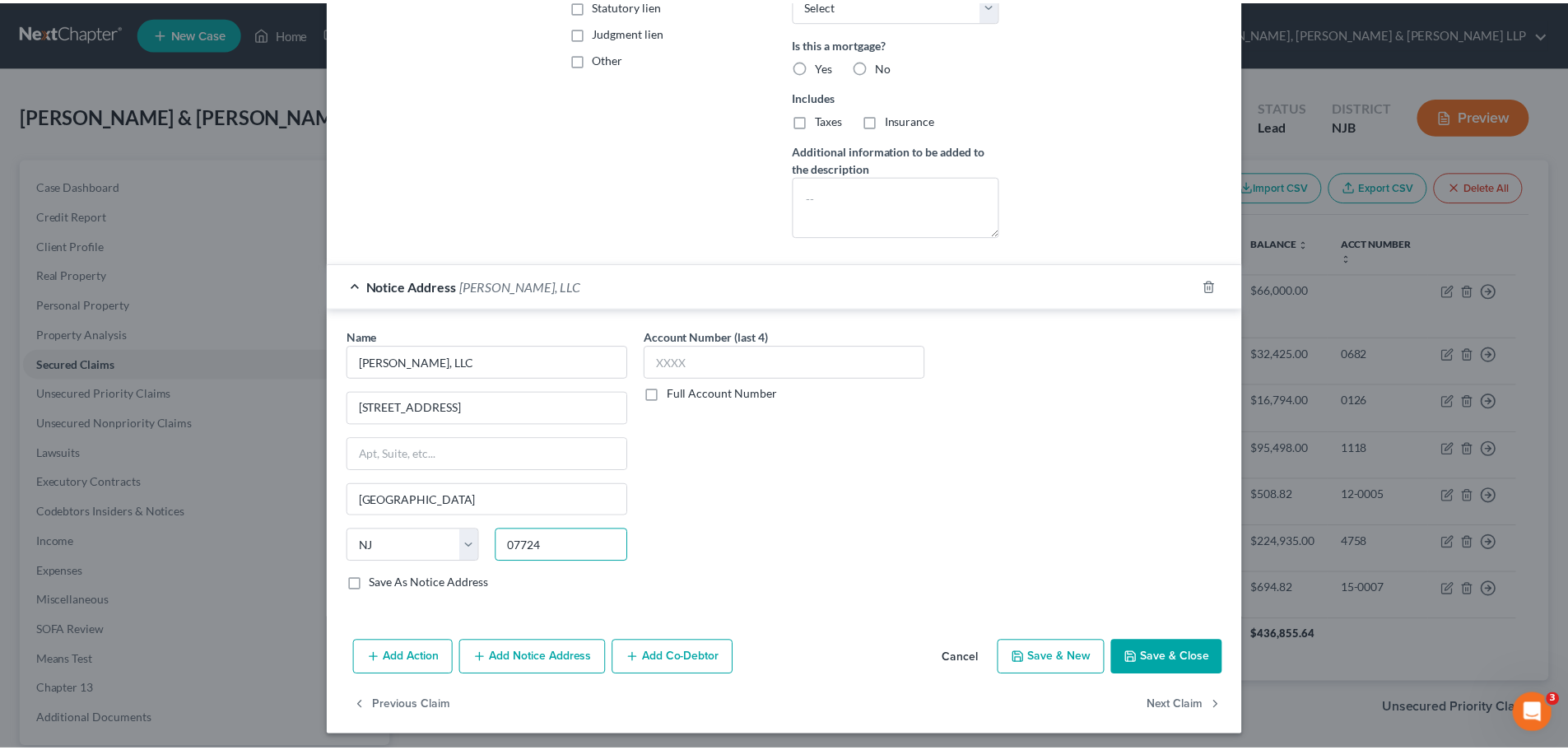
scroll to position [386, 0]
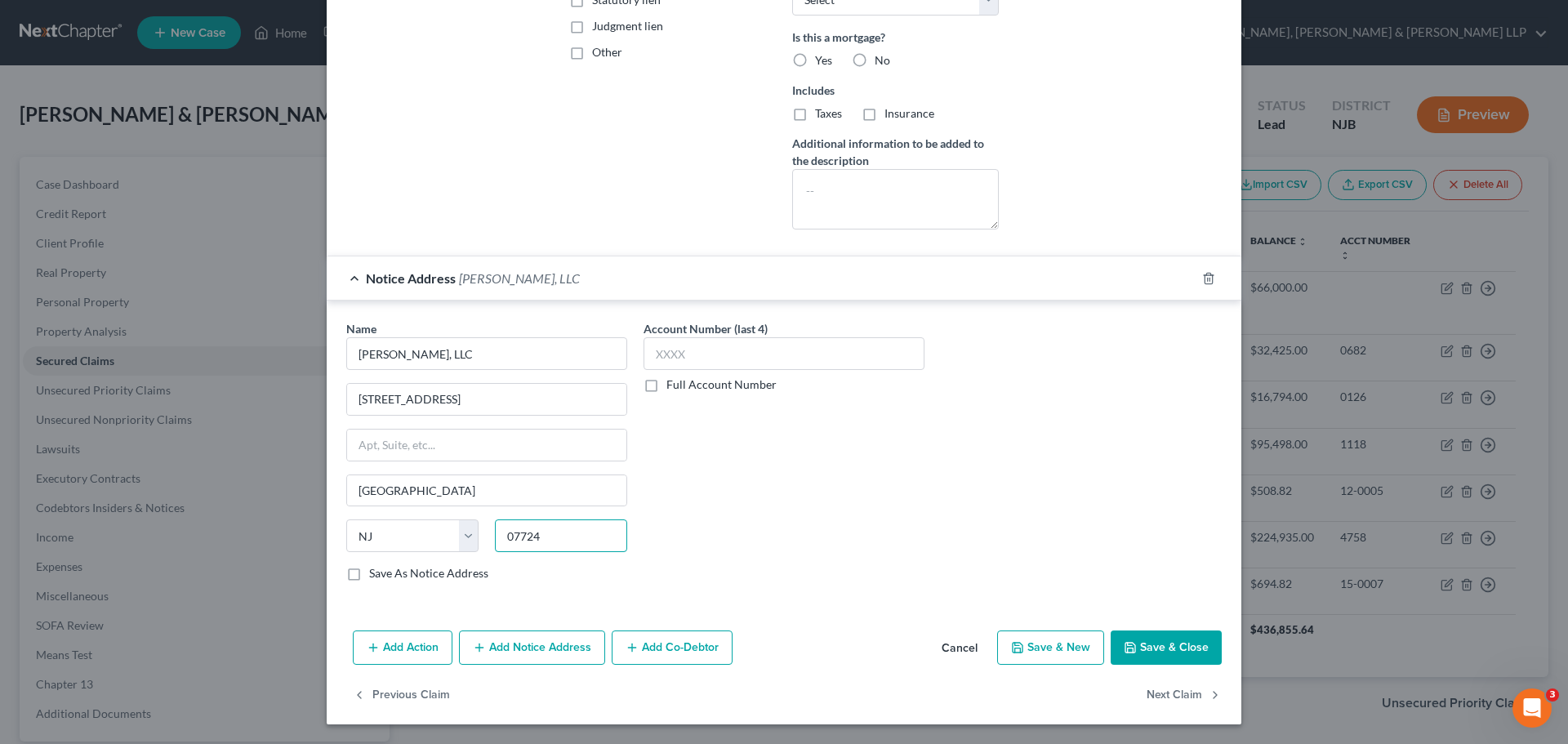
type input "07724"
click at [1183, 656] on button "Save & Close" at bounding box center [1166, 648] width 111 height 34
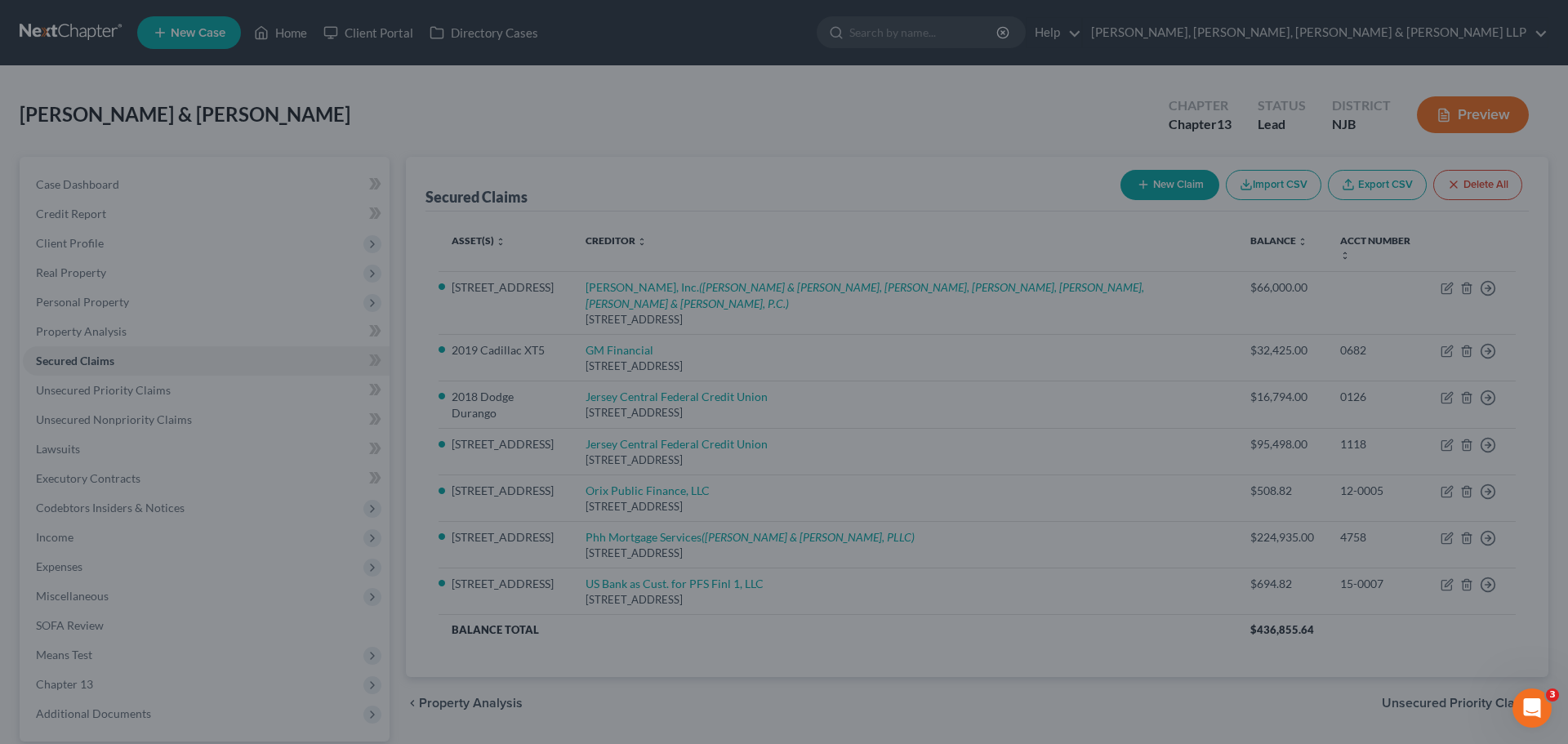
type input "Eatontown"
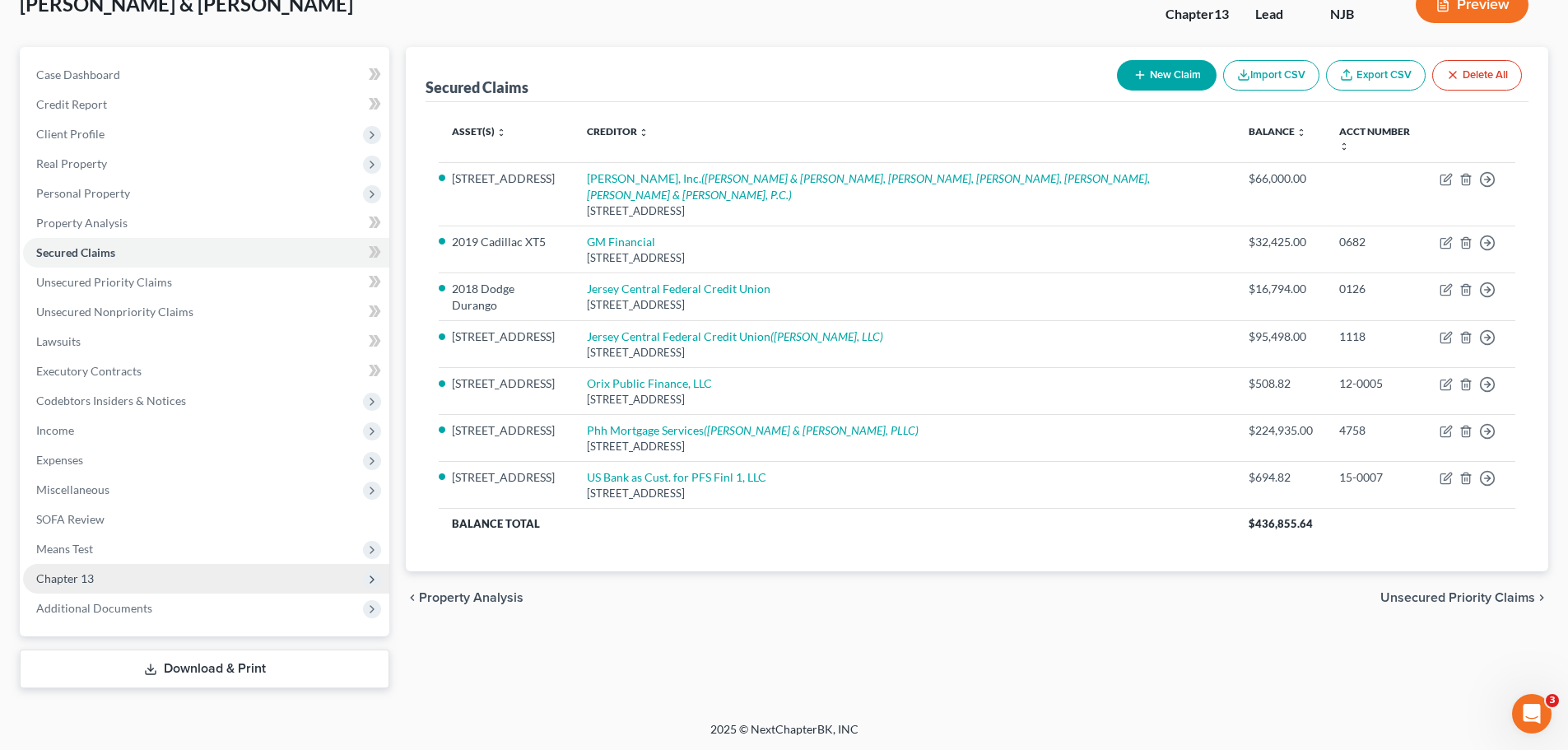
scroll to position [112, 0]
click at [117, 577] on span "Chapter 13" at bounding box center [206, 578] width 366 height 30
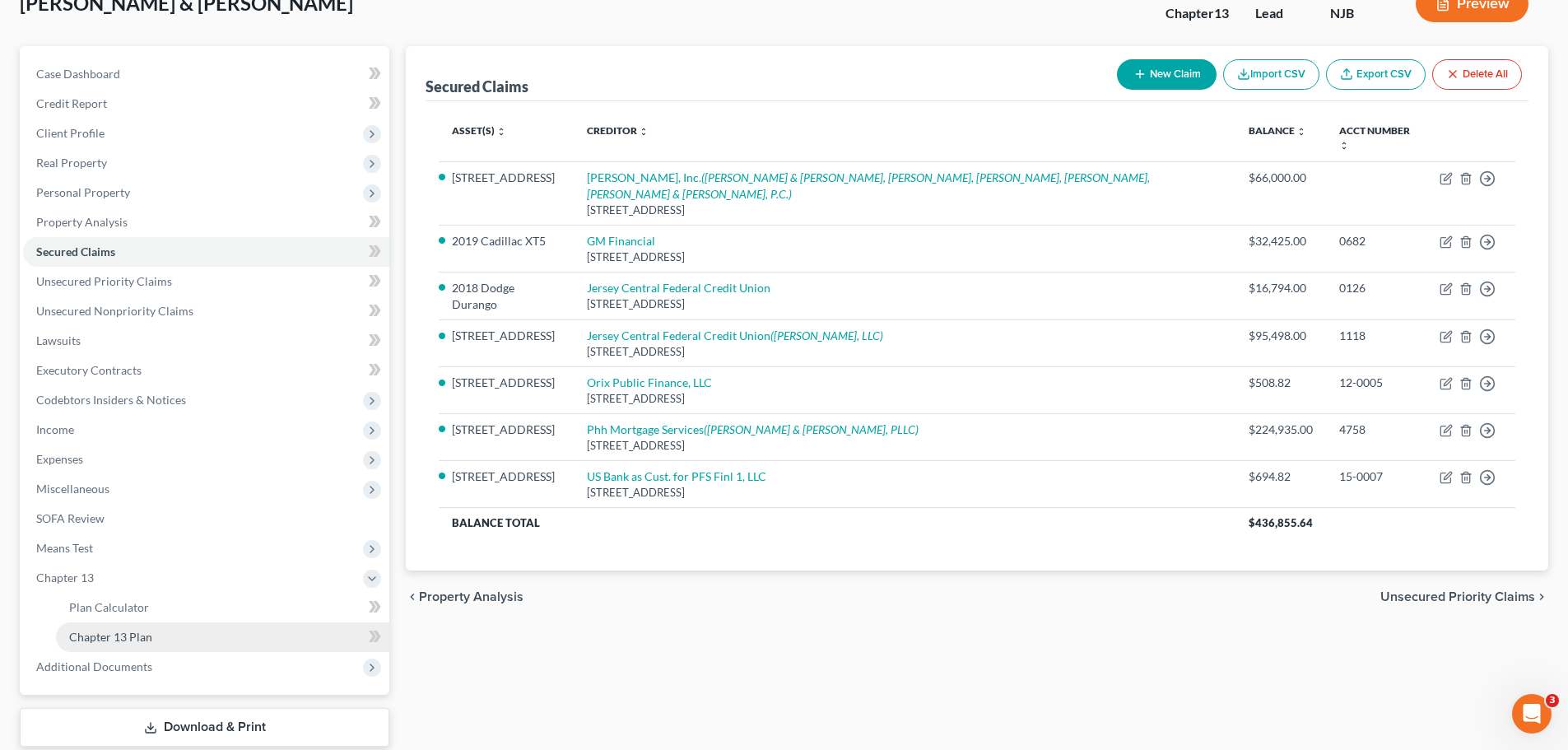
click at [124, 646] on link "Chapter 13 Plan" at bounding box center [222, 638] width 334 height 30
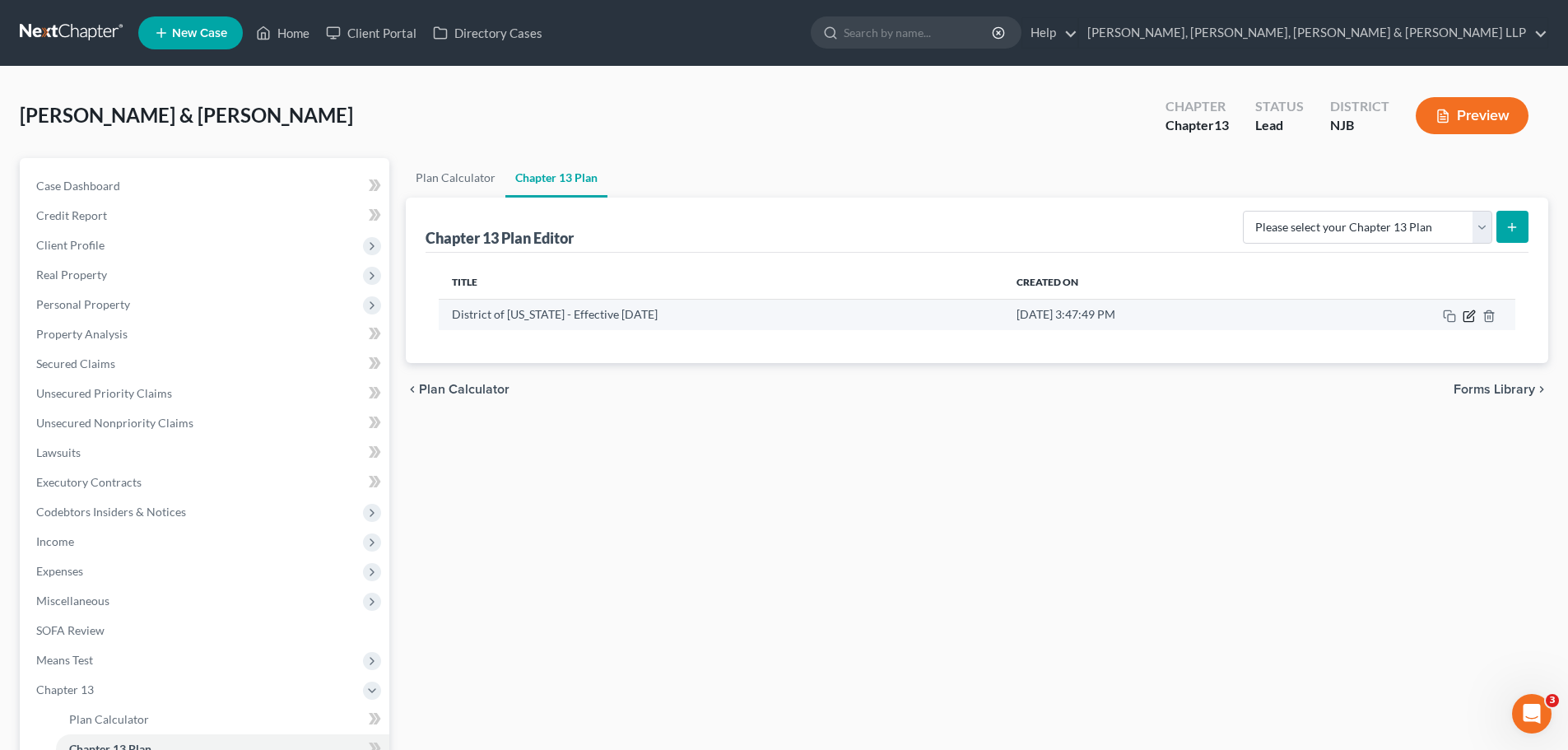
click at [1467, 320] on icon "button" at bounding box center [1469, 316] width 13 height 13
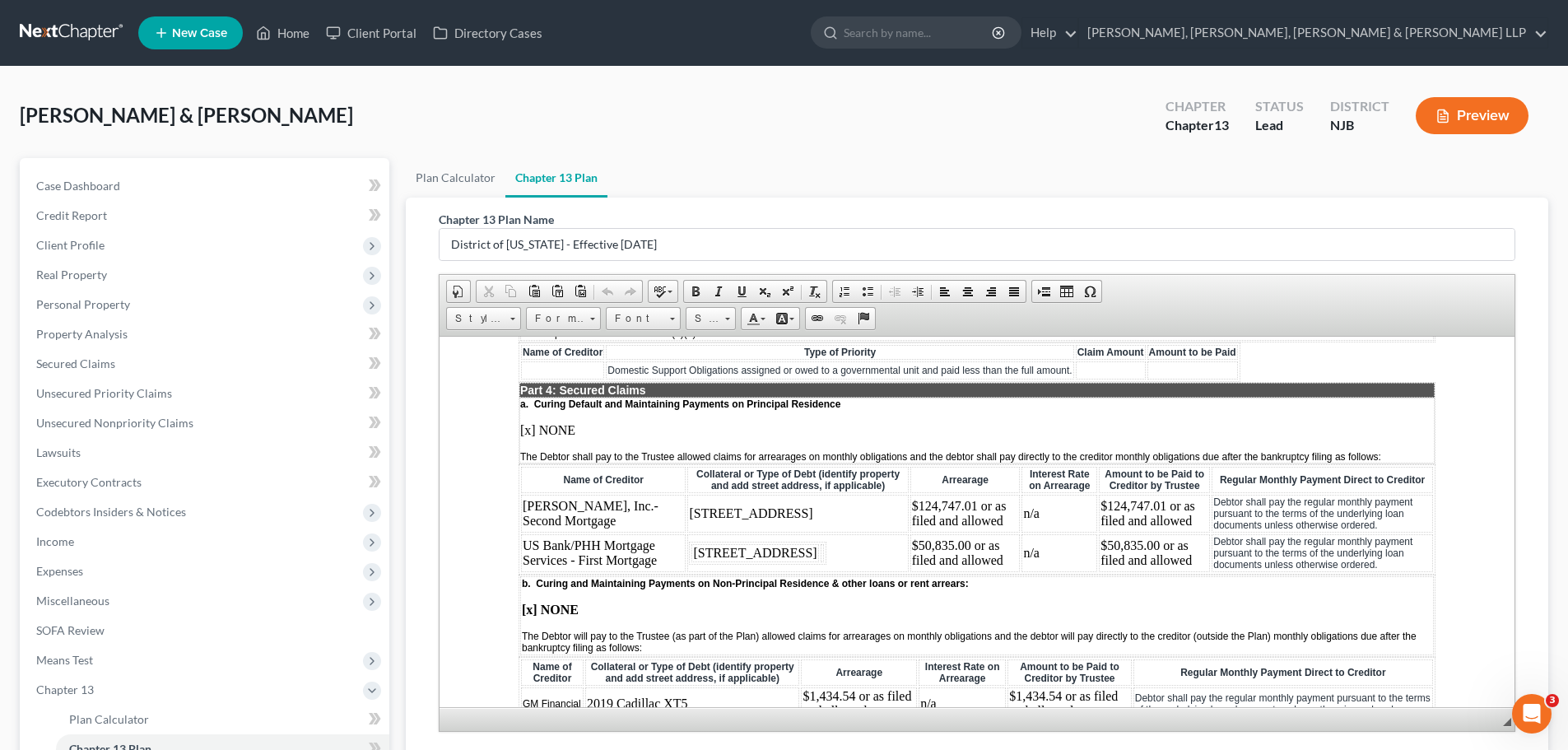
scroll to position [1648, 0]
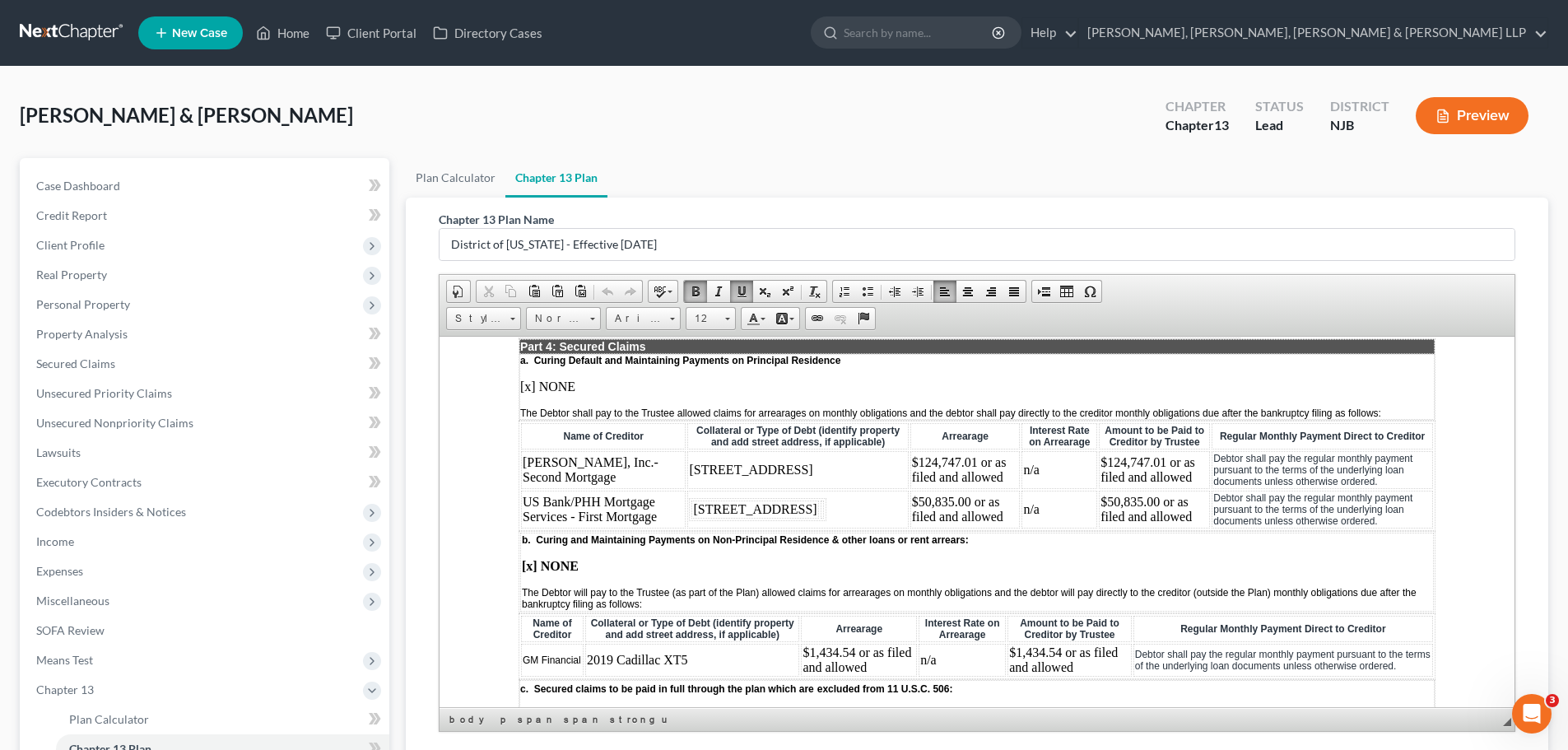
click at [625, 475] on td "Dyck-O'Neal, Inc.- Second Mortgage" at bounding box center [604, 469] width 165 height 38
click at [783, 536] on span "Insert Row Before" at bounding box center [805, 531] width 95 height 21
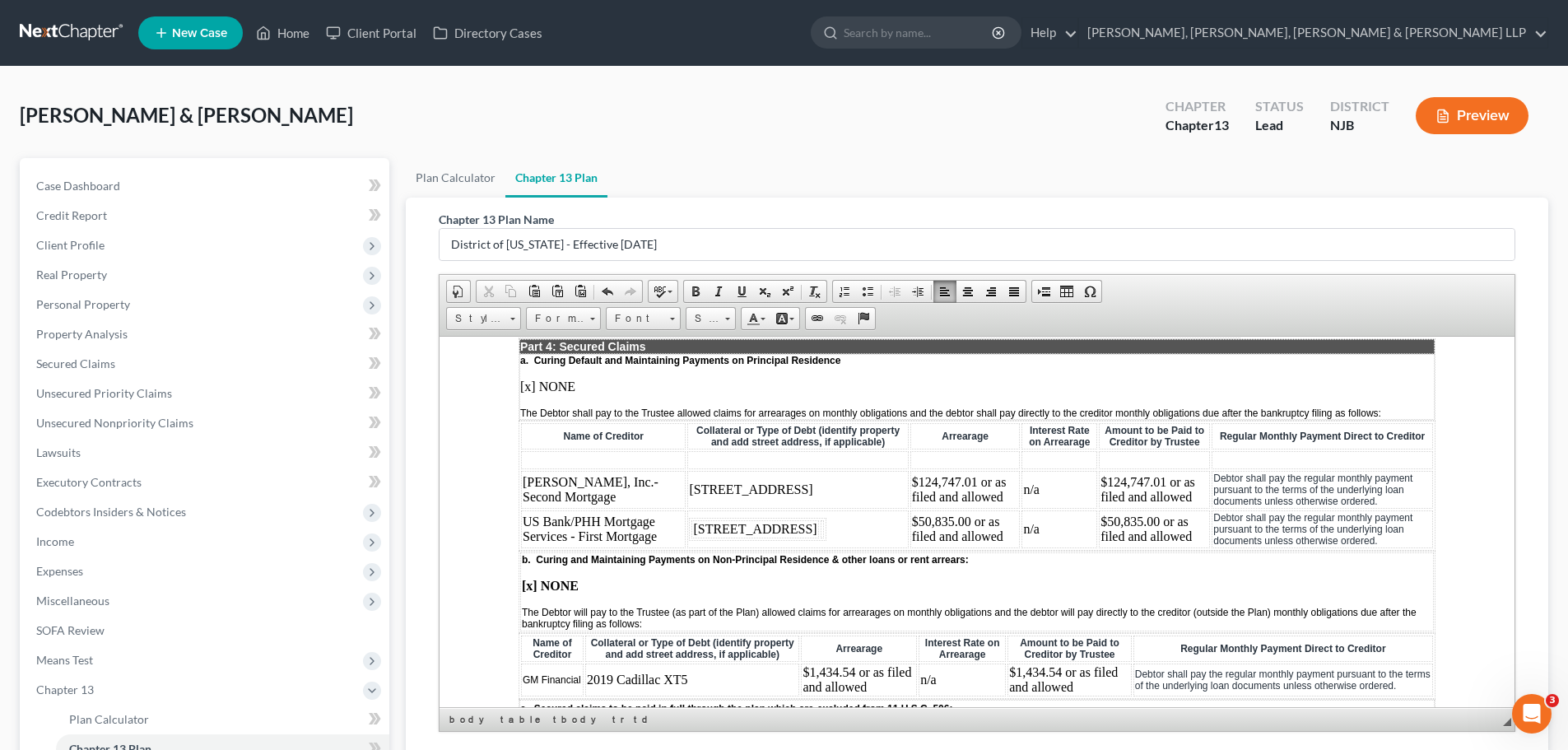
click at [601, 466] on td at bounding box center [604, 459] width 165 height 18
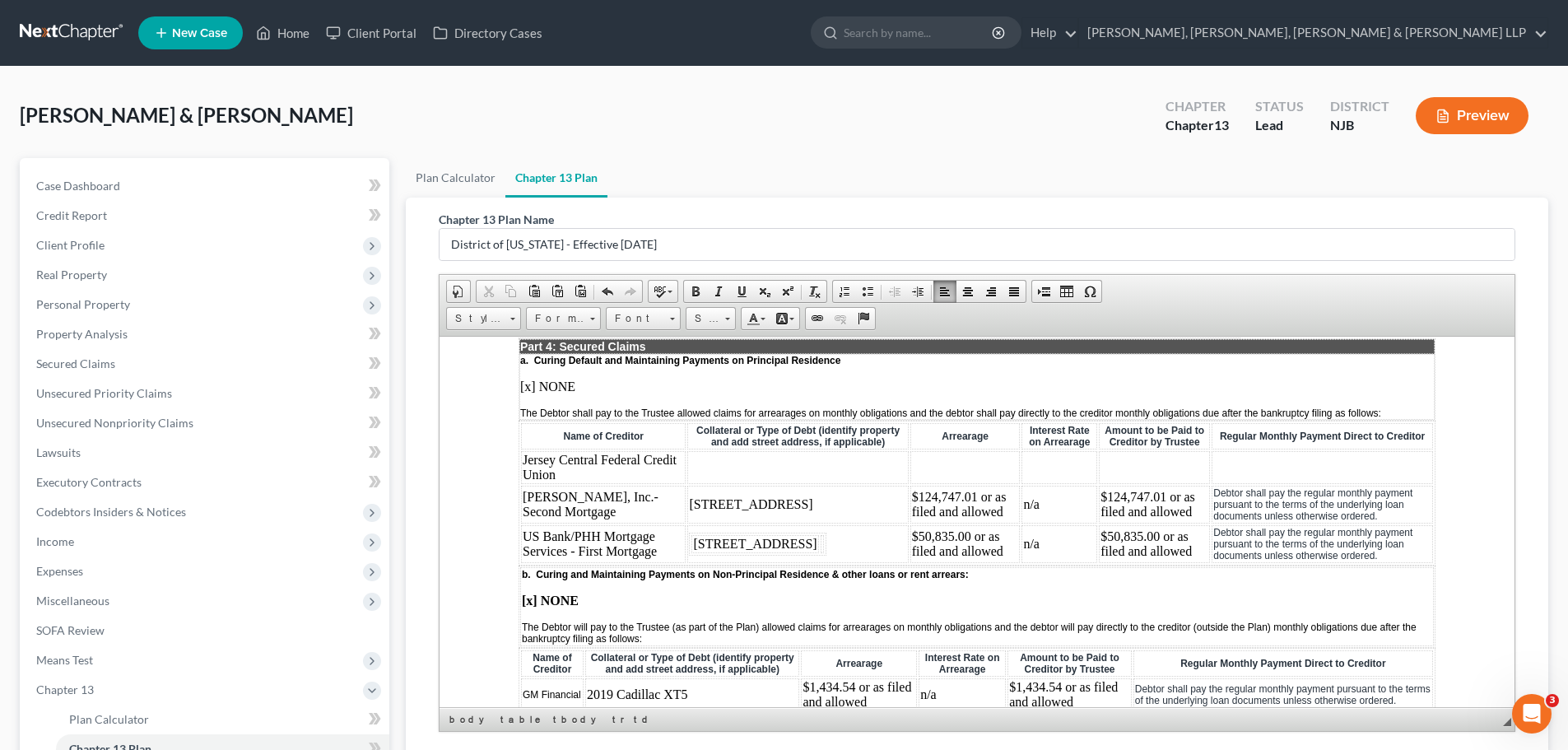
click at [687, 514] on td "65 West 57th Street, Bayonne, NJ" at bounding box center [797, 504] width 220 height 38
drag, startPoint x: 667, startPoint y: 513, endPoint x: 842, endPoint y: 518, distance: 175.1
click at [842, 518] on td "65 West 57th Street, Bayonne, NJ" at bounding box center [797, 504] width 220 height 38
click at [865, 547] on span "Copy" at bounding box center [883, 547] width 88 height 21
copy td "65 West 57th Street, Bayonne, NJ"
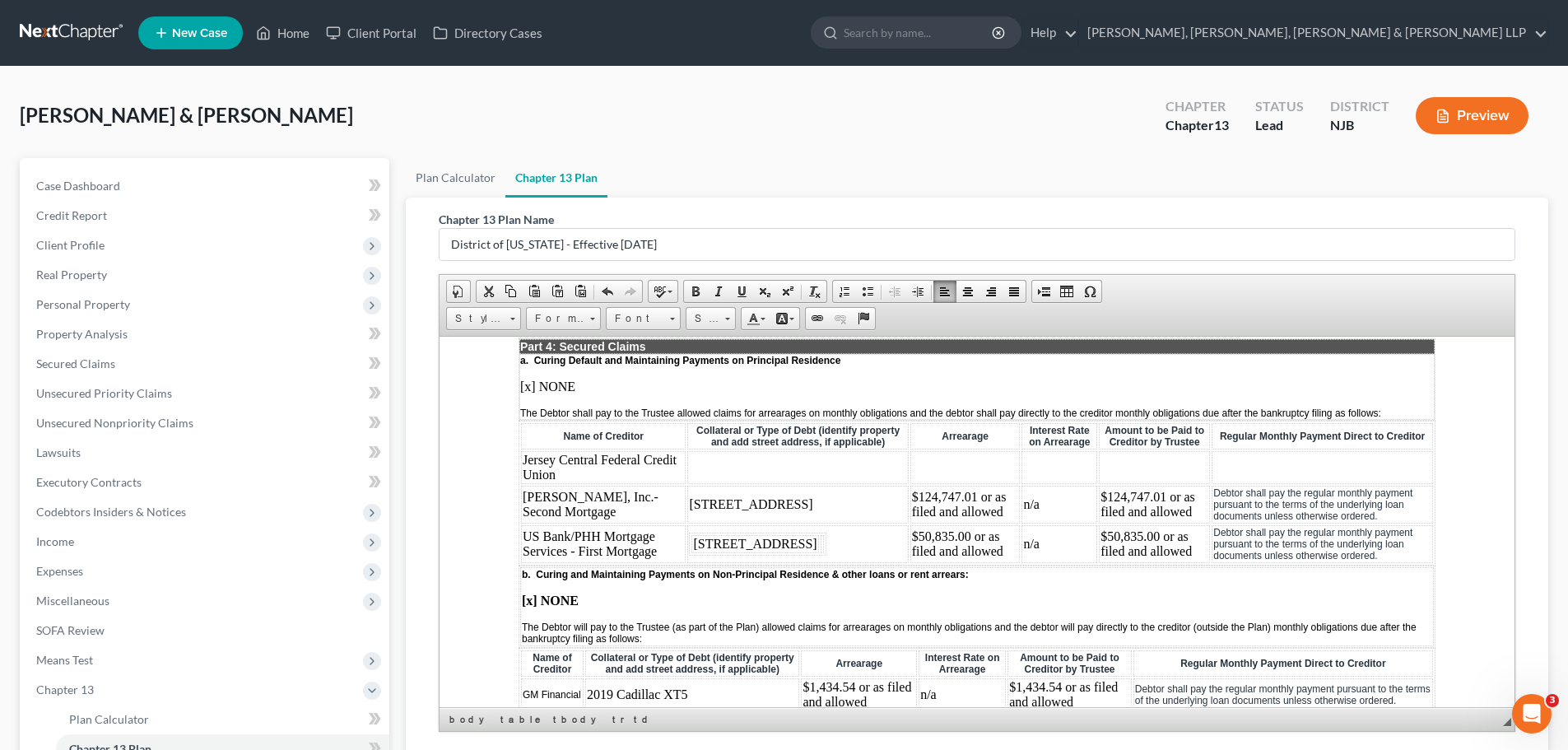
click at [753, 481] on td at bounding box center [797, 467] width 220 height 33
drag, startPoint x: 752, startPoint y: 482, endPoint x: 1193, endPoint y: 820, distance: 555.6
click at [791, 491] on span "Paste" at bounding box center [817, 493] width 88 height 21
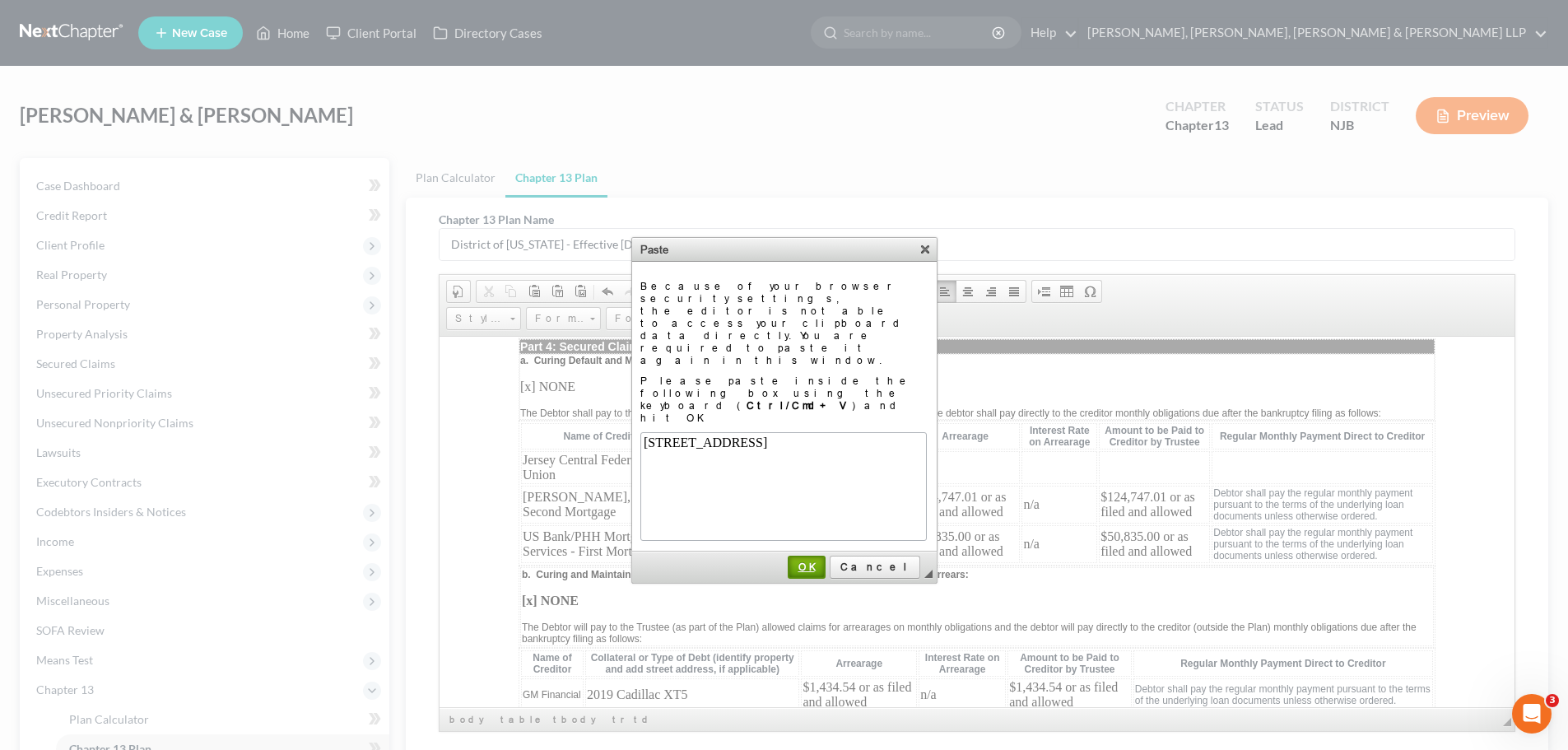
click at [824, 561] on span "OK" at bounding box center [806, 567] width 34 height 12
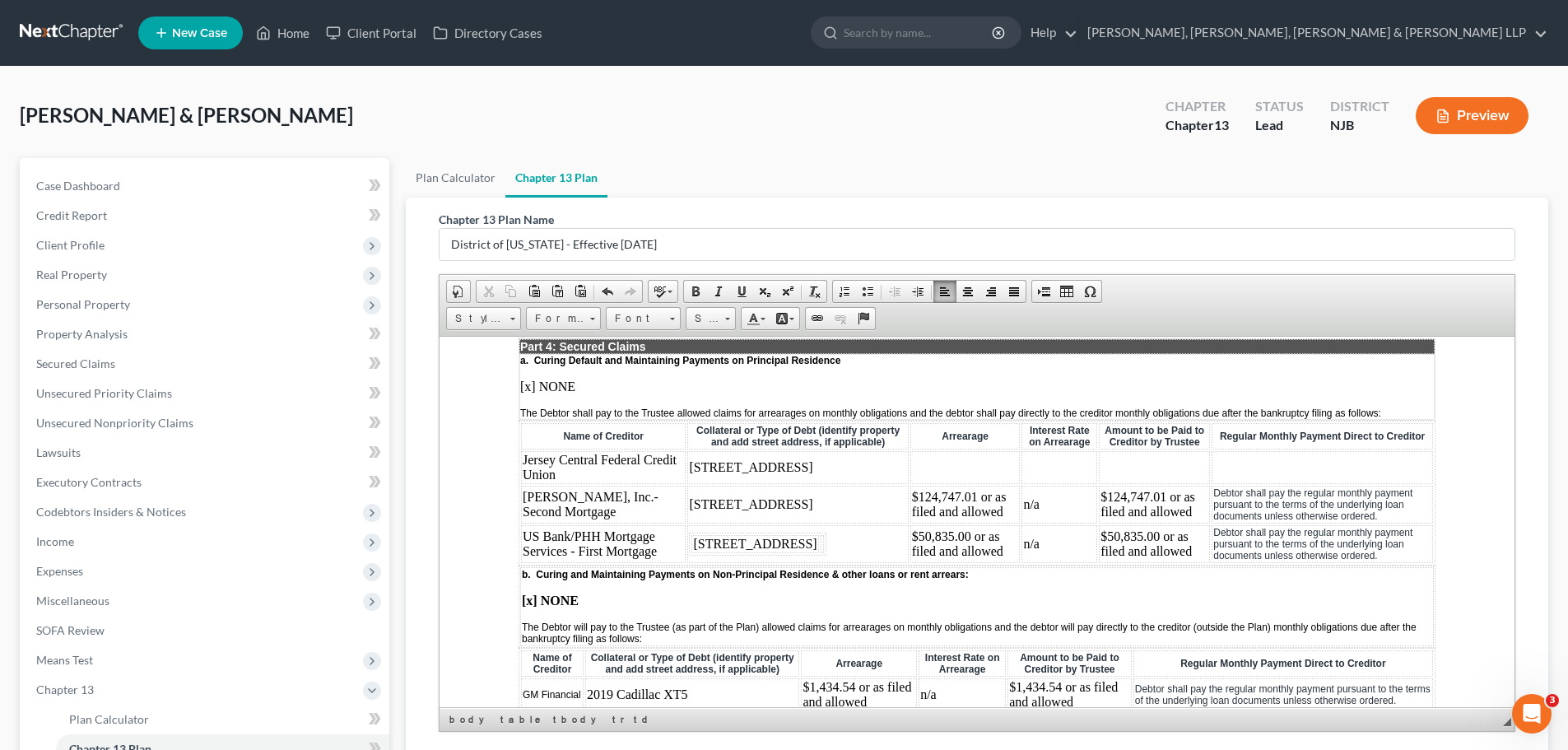
click at [935, 482] on td at bounding box center [966, 467] width 111 height 33
drag, startPoint x: 851, startPoint y: 469, endPoint x: 965, endPoint y: 488, distance: 115.6
click at [965, 483] on td "Estimated $25,000.00 or as filed and allowed" at bounding box center [967, 467] width 124 height 33
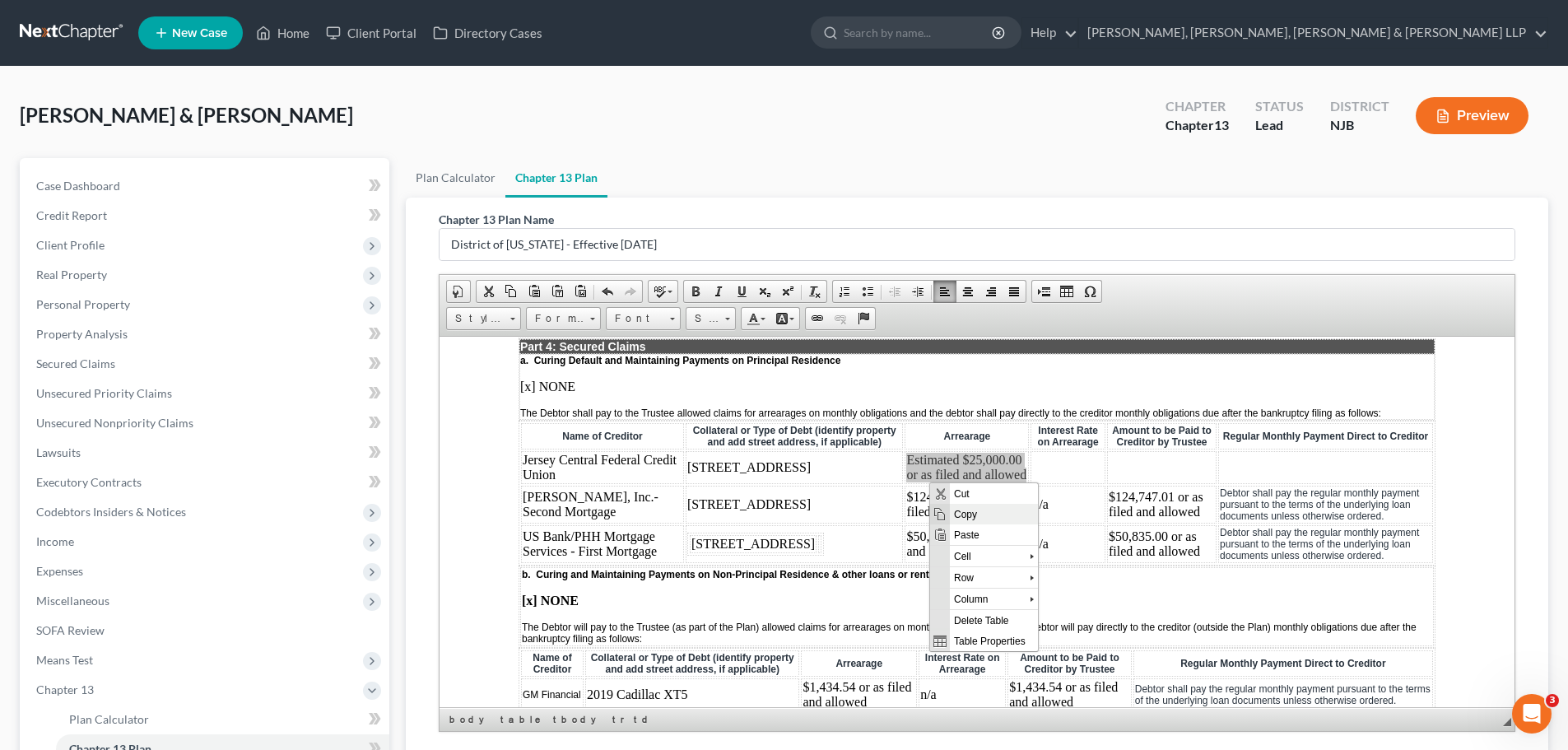
click at [979, 517] on span "Copy" at bounding box center [994, 513] width 88 height 21
copy td "Estimated $25,000.00 or as filed and allowed"
click at [1034, 482] on td at bounding box center [1068, 467] width 75 height 33
click at [1107, 478] on td at bounding box center [1162, 467] width 110 height 33
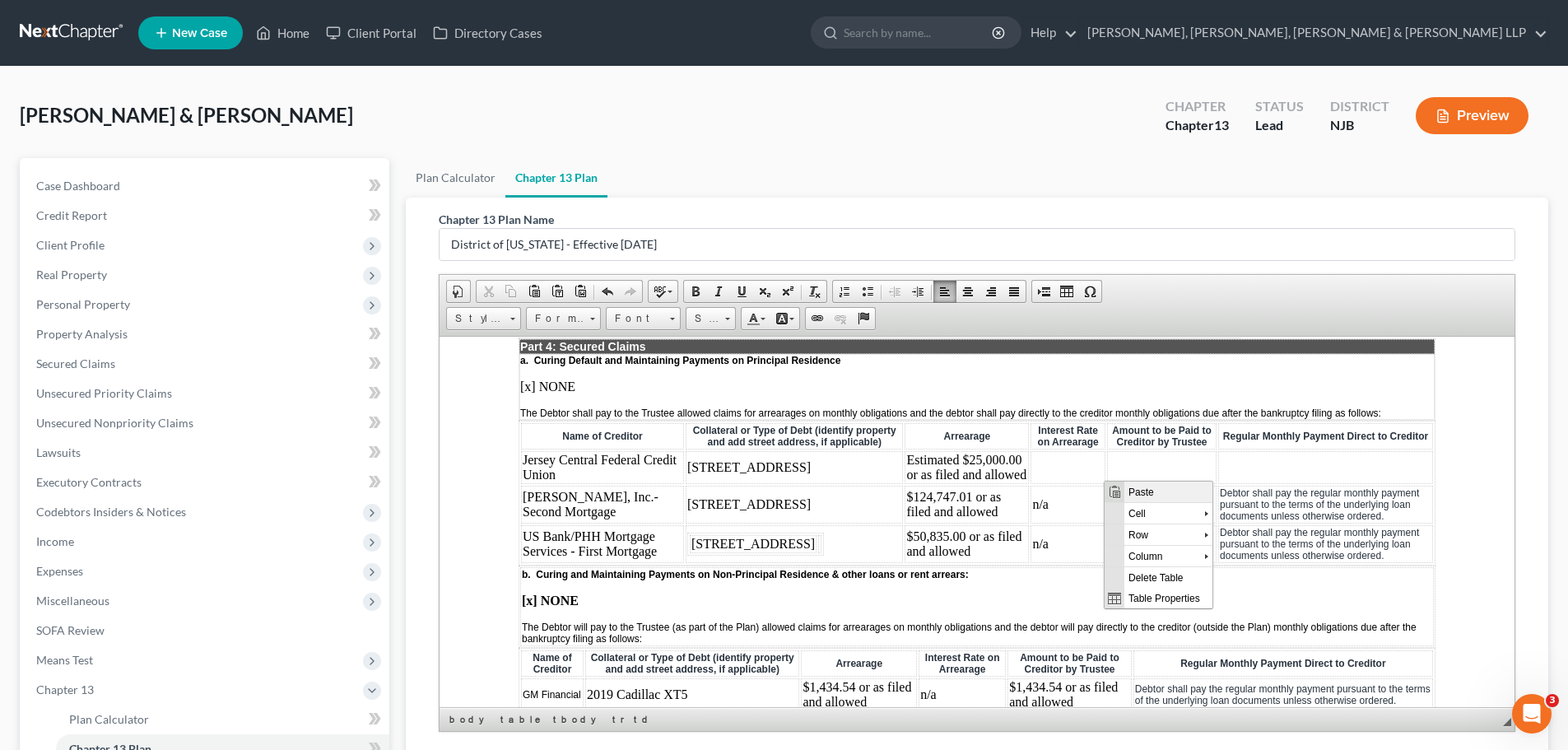
click at [1138, 493] on span "Paste" at bounding box center [1168, 492] width 88 height 21
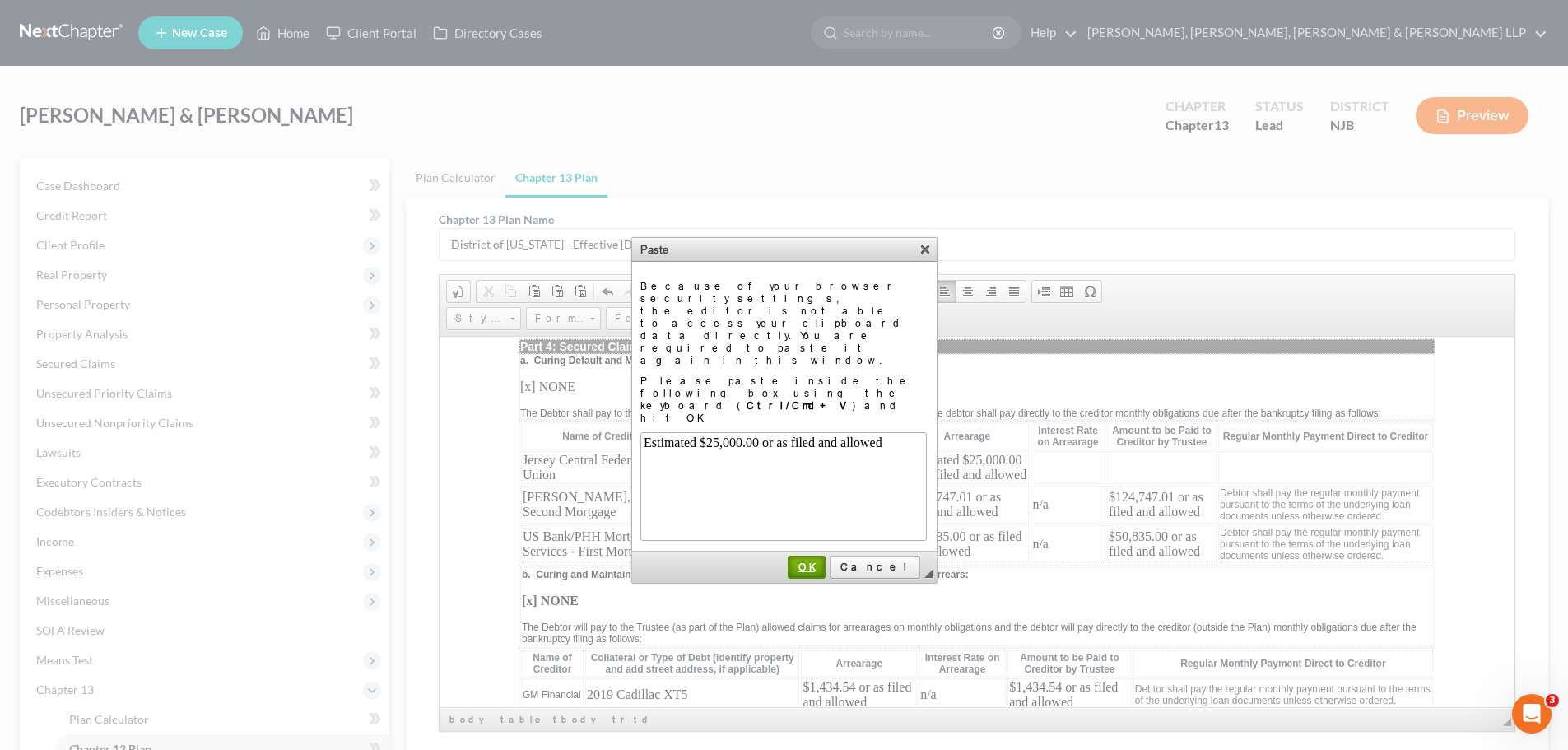
click at [826, 556] on link "OK" at bounding box center [807, 567] width 38 height 23
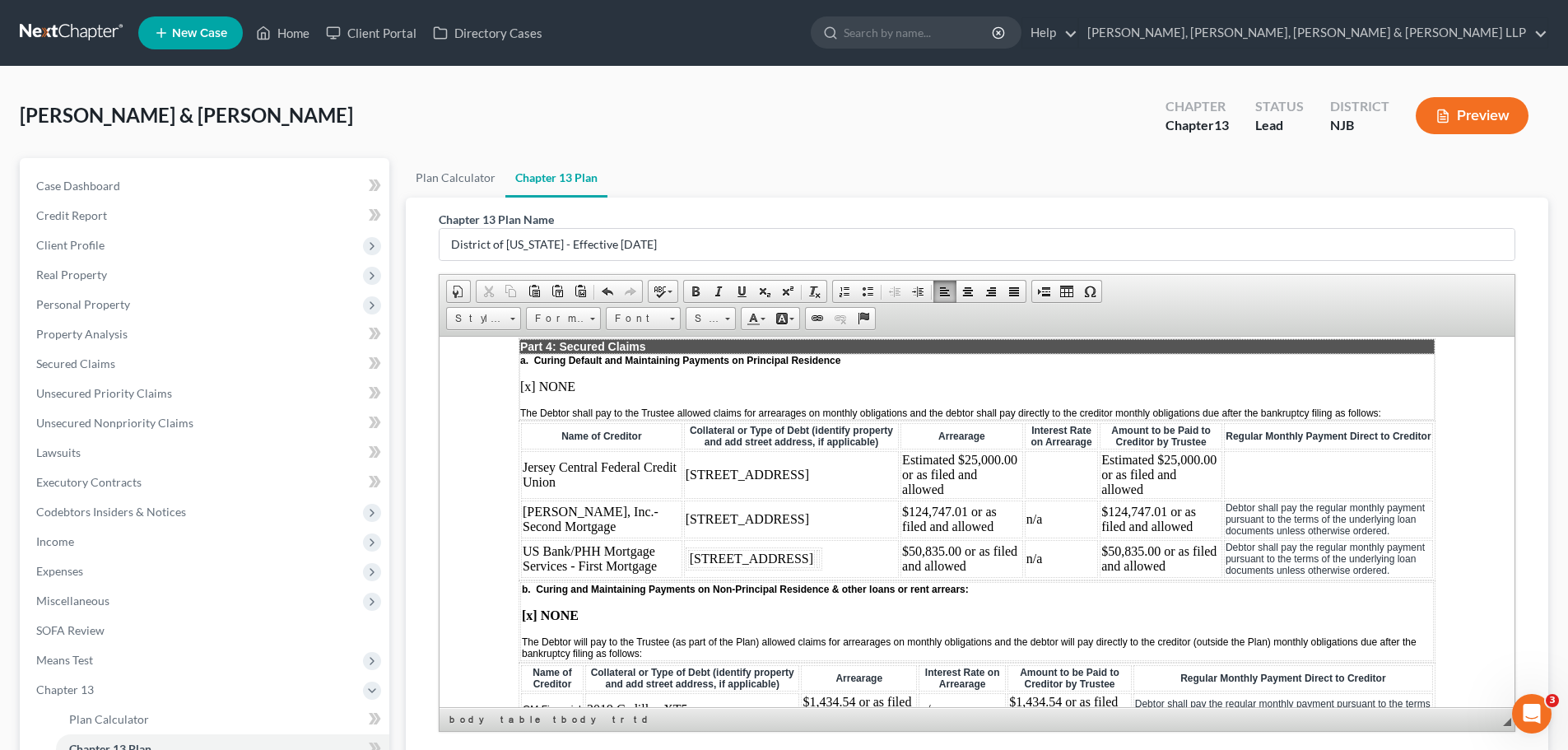
click at [1025, 469] on td at bounding box center [1062, 475] width 74 height 48
click at [611, 484] on td "Jersey Central Federal Credit Union" at bounding box center [602, 475] width 161 height 48
drag, startPoint x: 1190, startPoint y: 517, endPoint x: 1364, endPoint y: 541, distance: 175.6
click at [1364, 538] on td "Debtor shall pay the regular monthly payment pursuant to the terms of the under…" at bounding box center [1330, 519] width 208 height 38
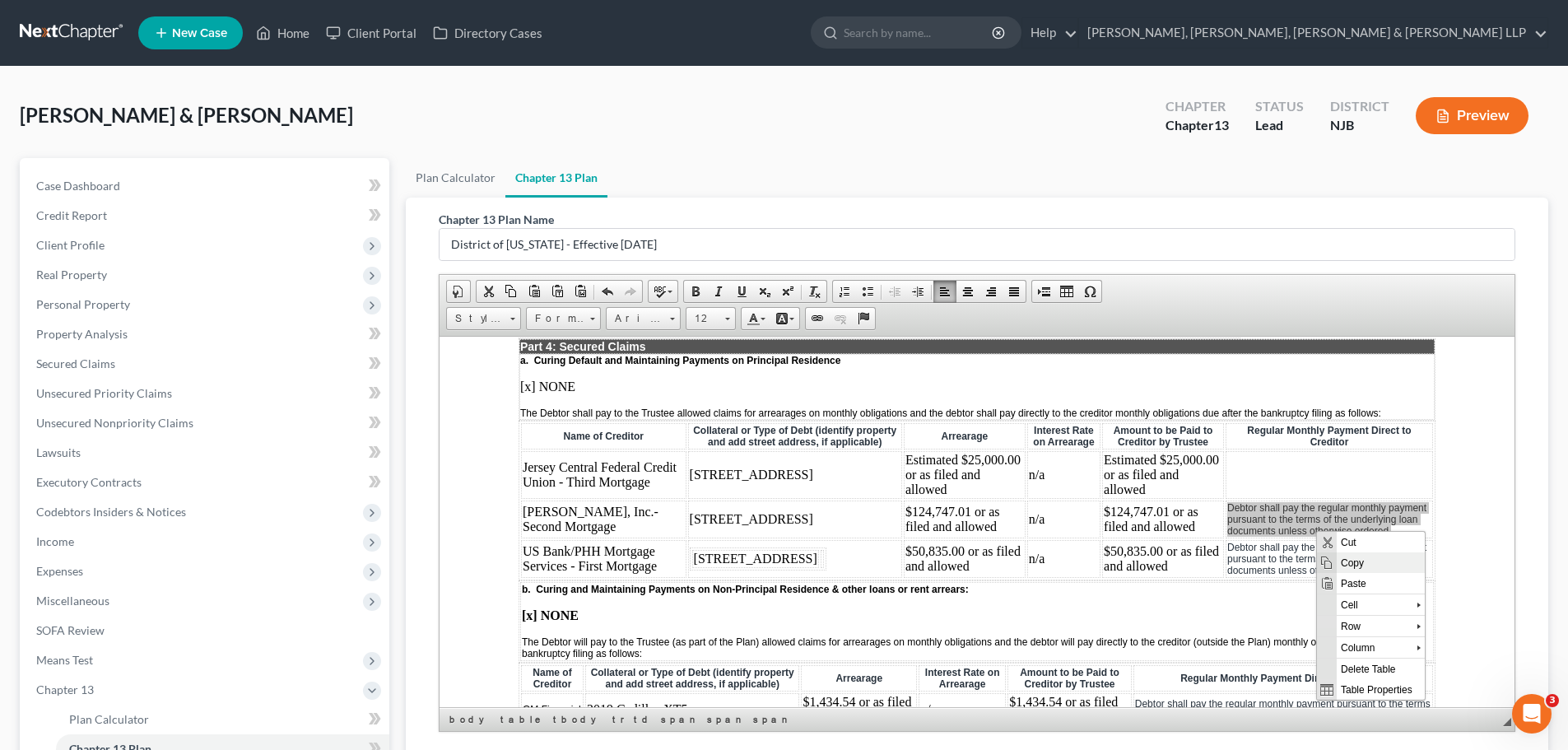
drag, startPoint x: 1369, startPoint y: 564, endPoint x: 2214, endPoint y: 728, distance: 860.8
click at [1369, 564] on span "Copy" at bounding box center [1381, 562] width 88 height 21
copy span "Debtor shall pay the regular monthly payment pursuant to the terms of the under…"
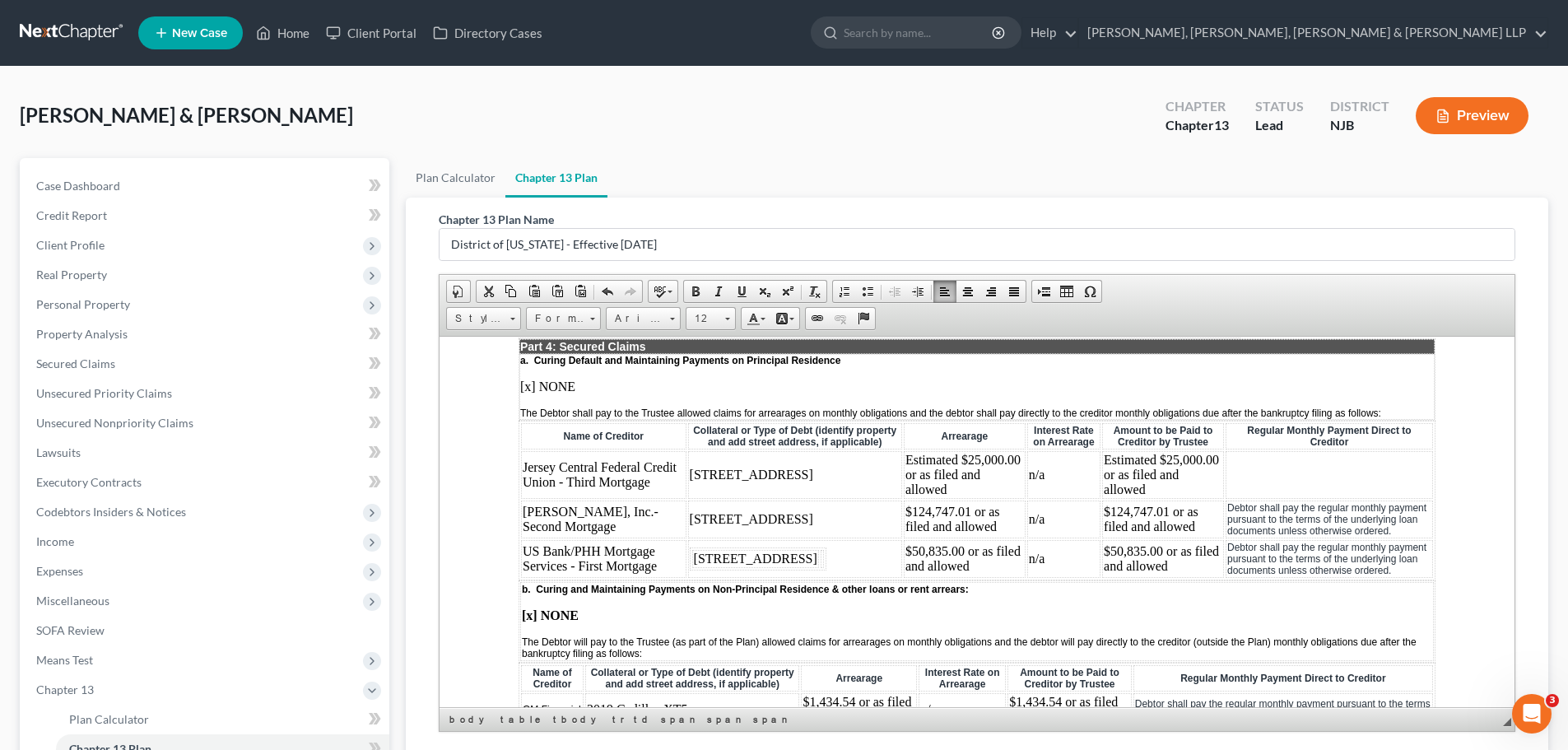
click at [1277, 480] on td at bounding box center [1330, 475] width 208 height 48
click at [1336, 494] on span "Paste" at bounding box center [1341, 489] width 88 height 21
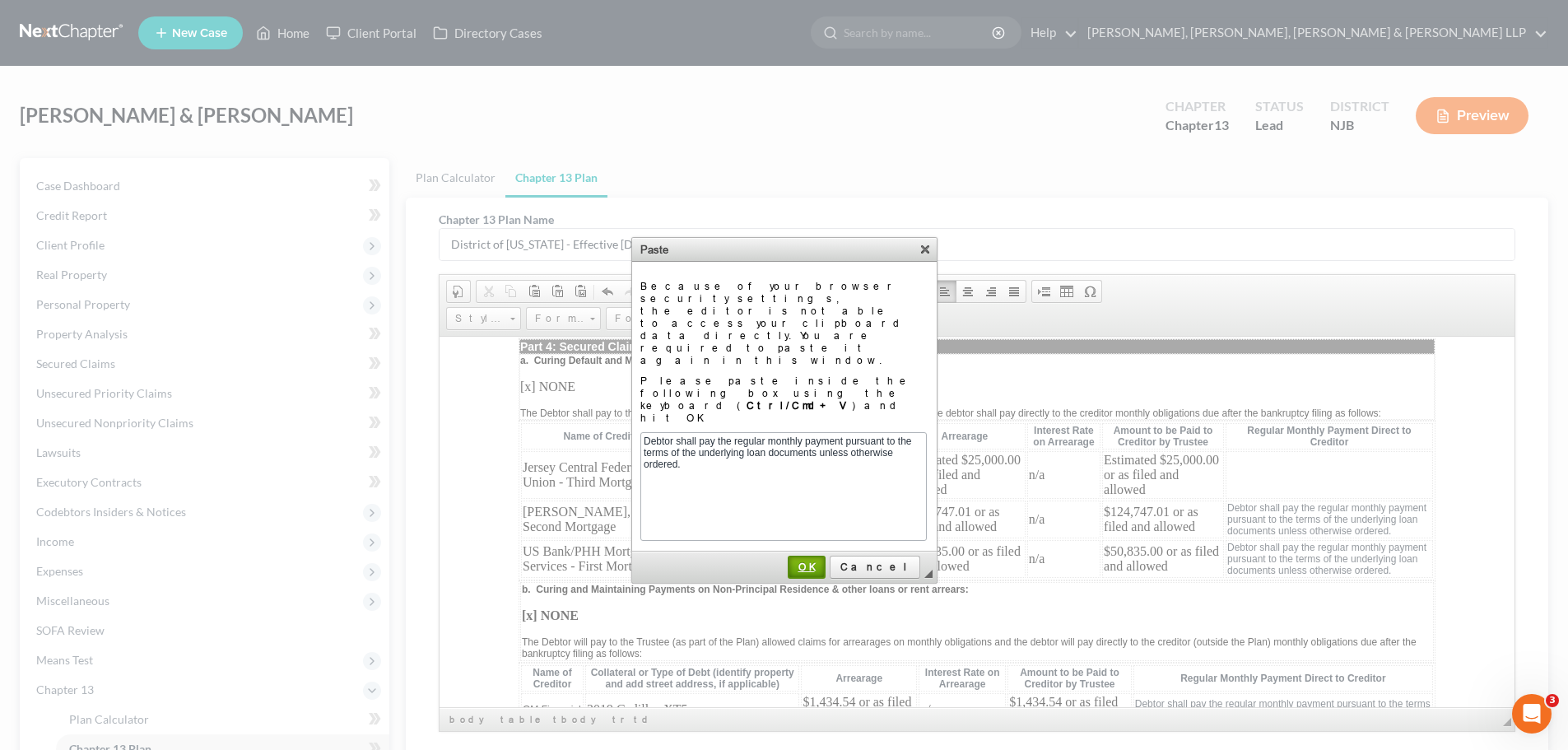
click at [826, 556] on link "OK" at bounding box center [807, 567] width 38 height 23
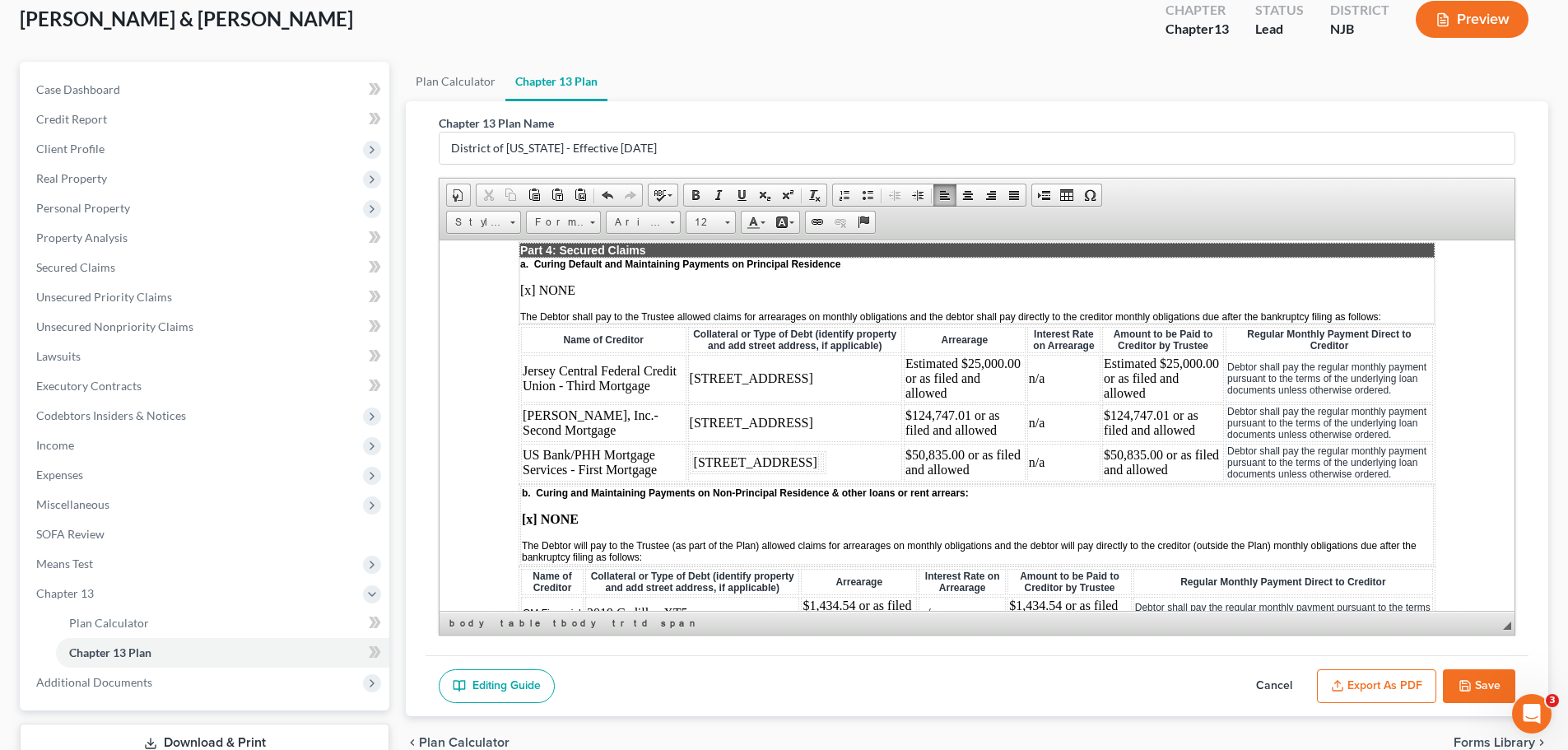
scroll to position [176, 0]
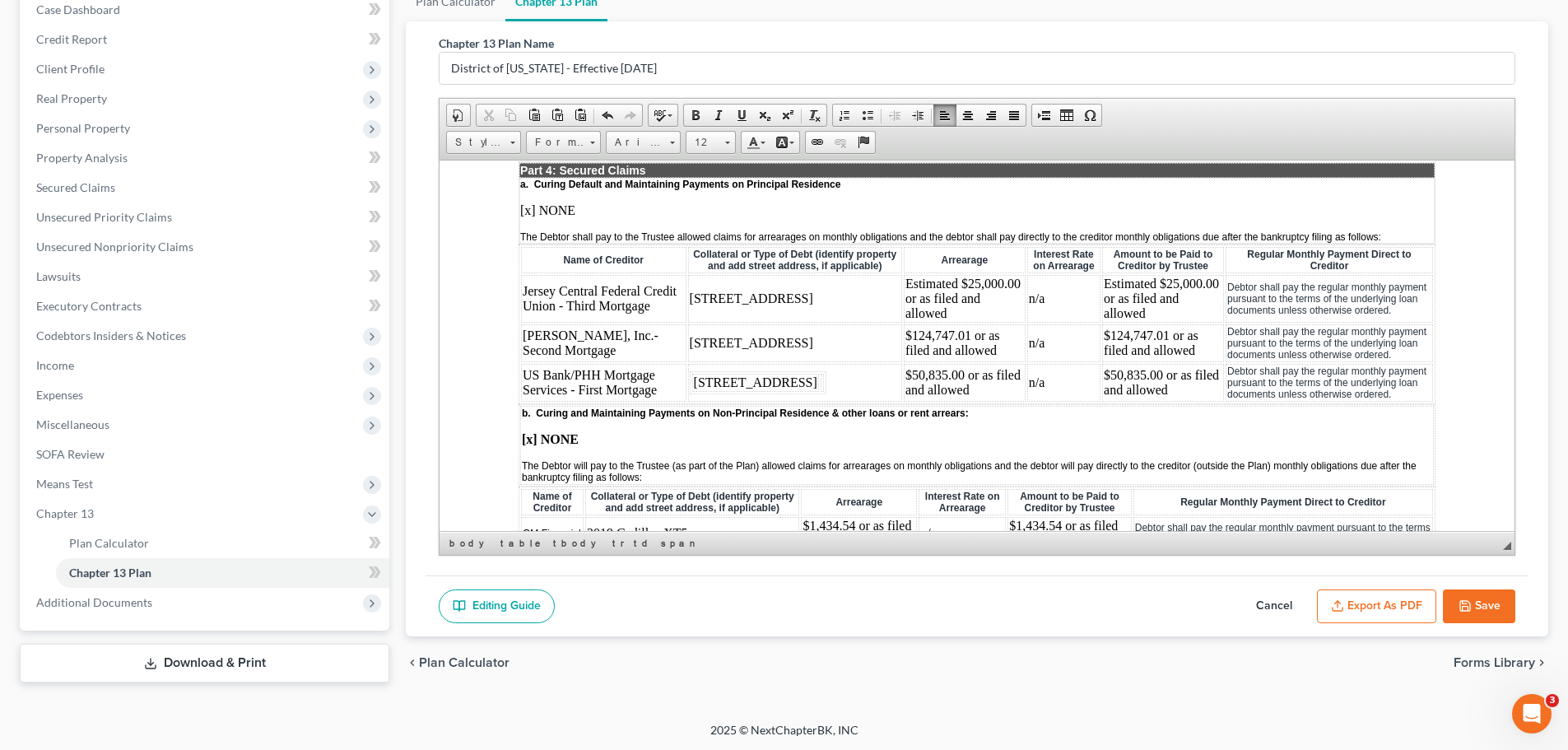
click at [1499, 608] on button "Save" at bounding box center [1480, 607] width 72 height 34
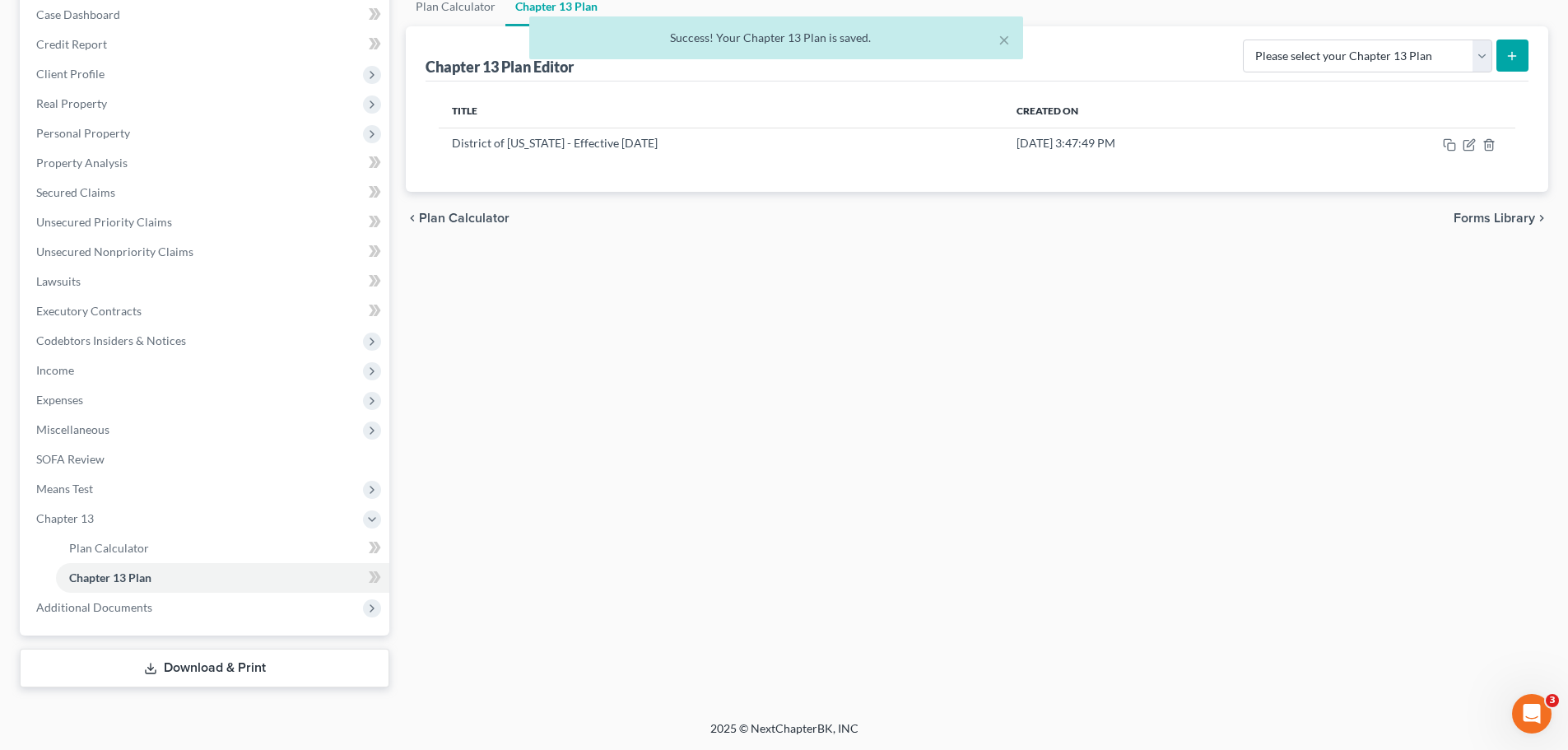
scroll to position [172, 0]
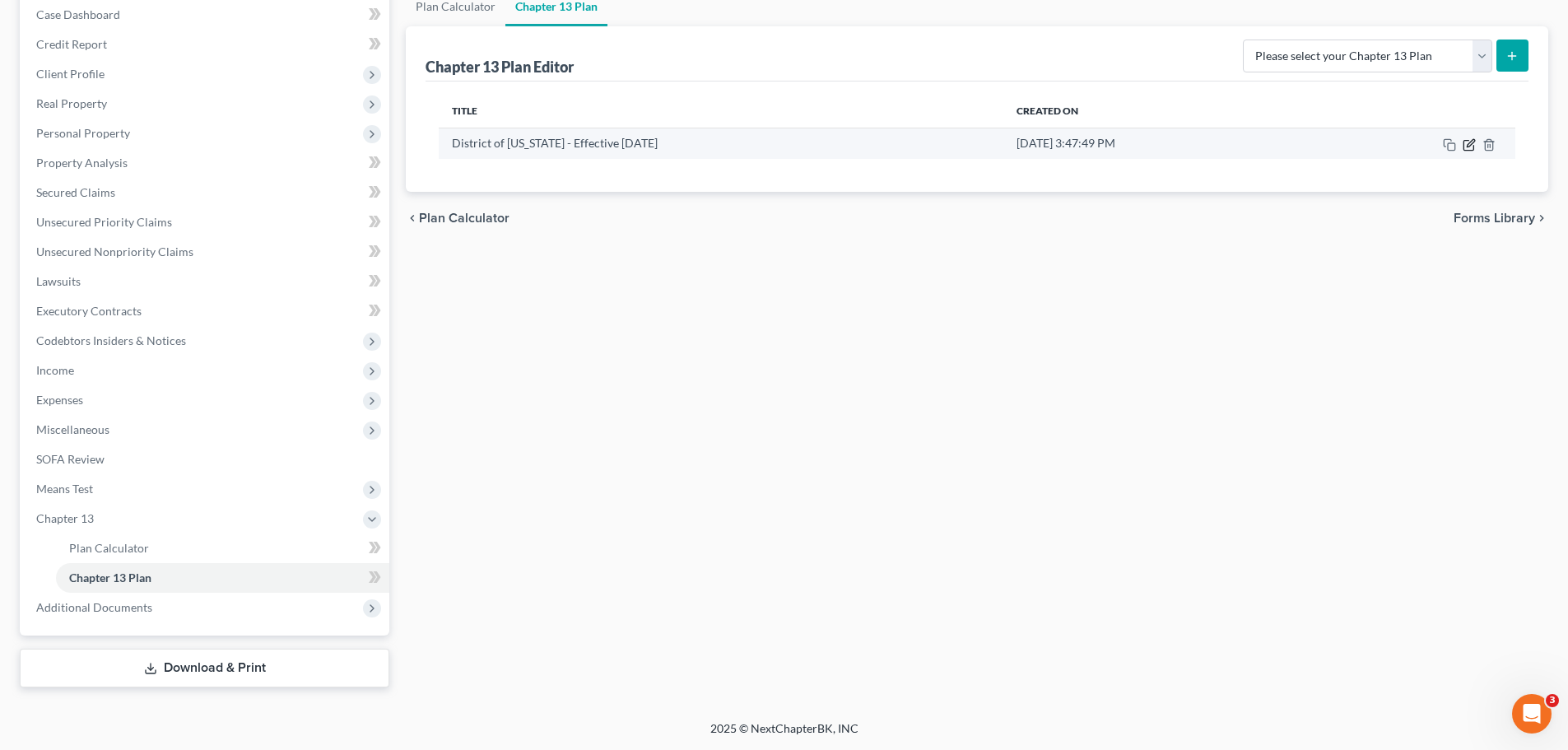
click at [1467, 145] on icon "button" at bounding box center [1469, 144] width 13 height 13
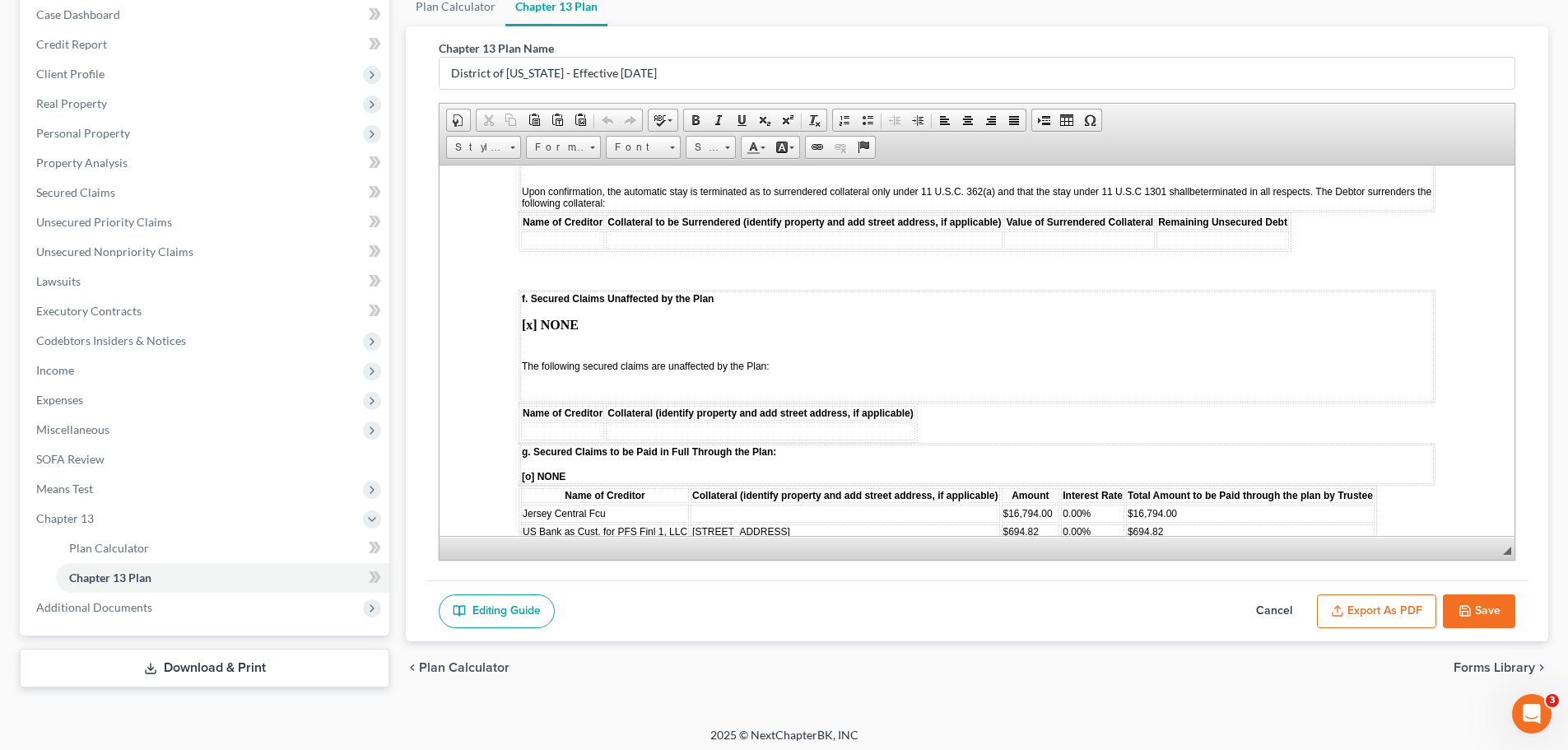
scroll to position [2635, 0]
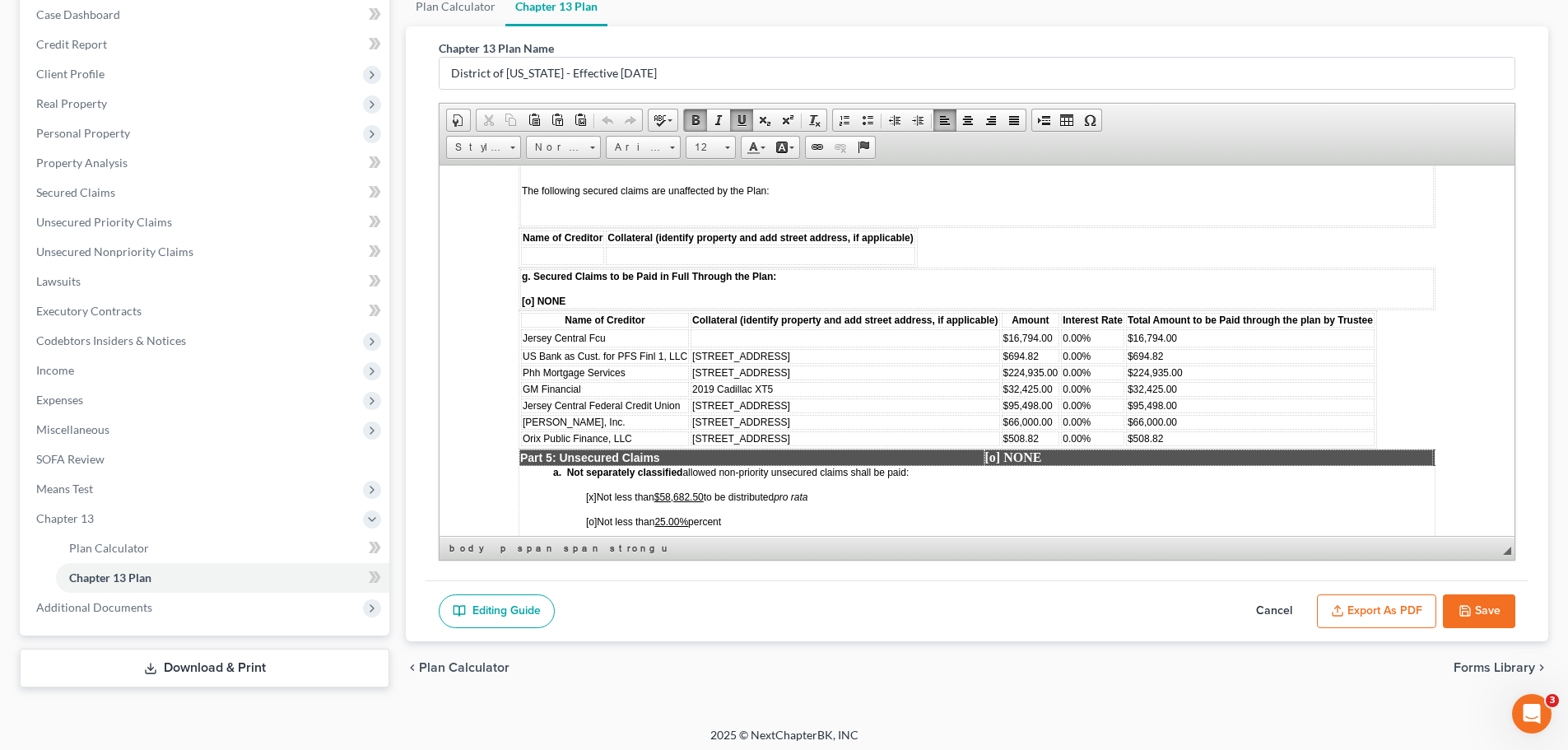
click at [617, 347] on td "Jersey Central Fcu" at bounding box center [606, 337] width 168 height 18
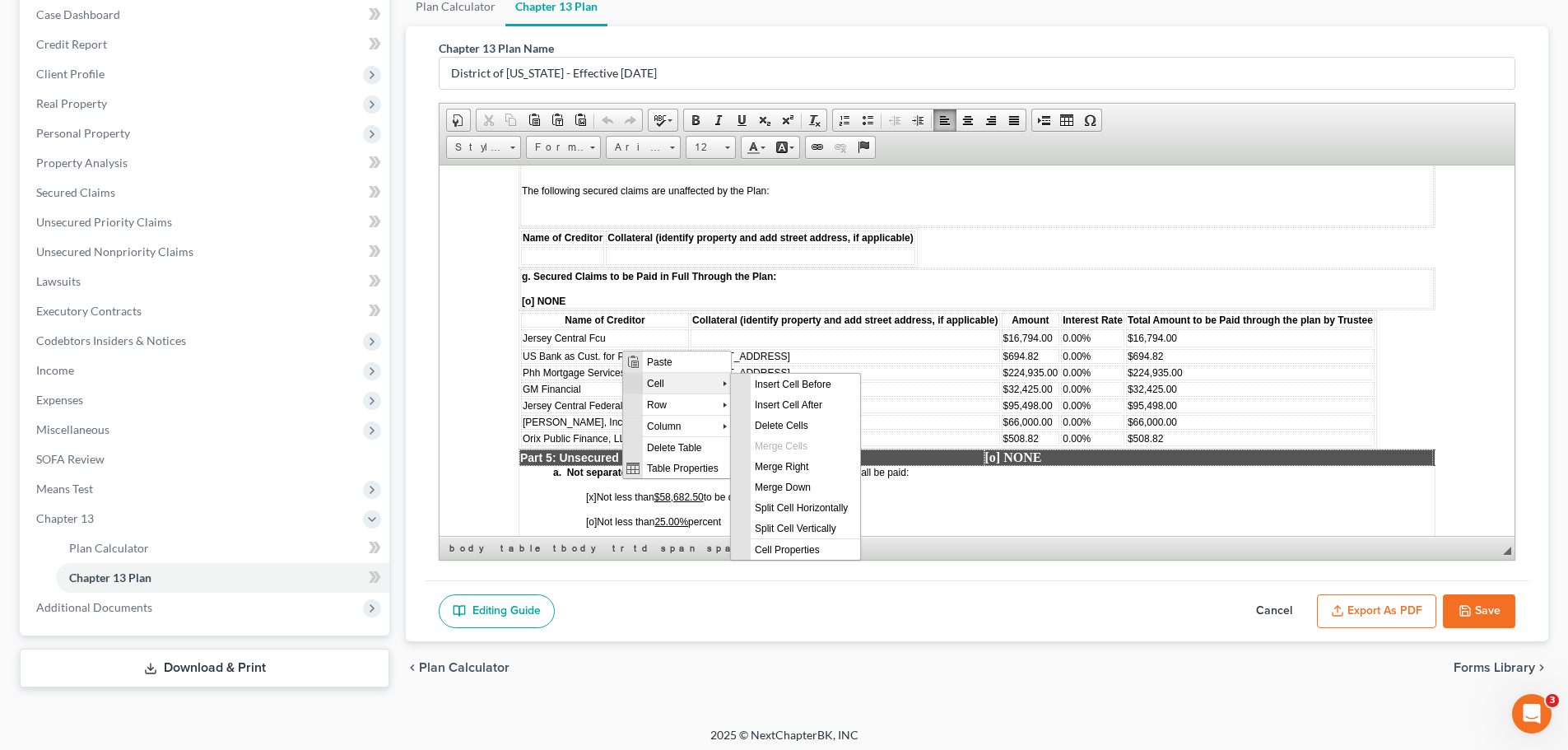
scroll to position [0, 0]
click at [794, 441] on span "Delete Rows" at bounding box center [798, 446] width 95 height 21
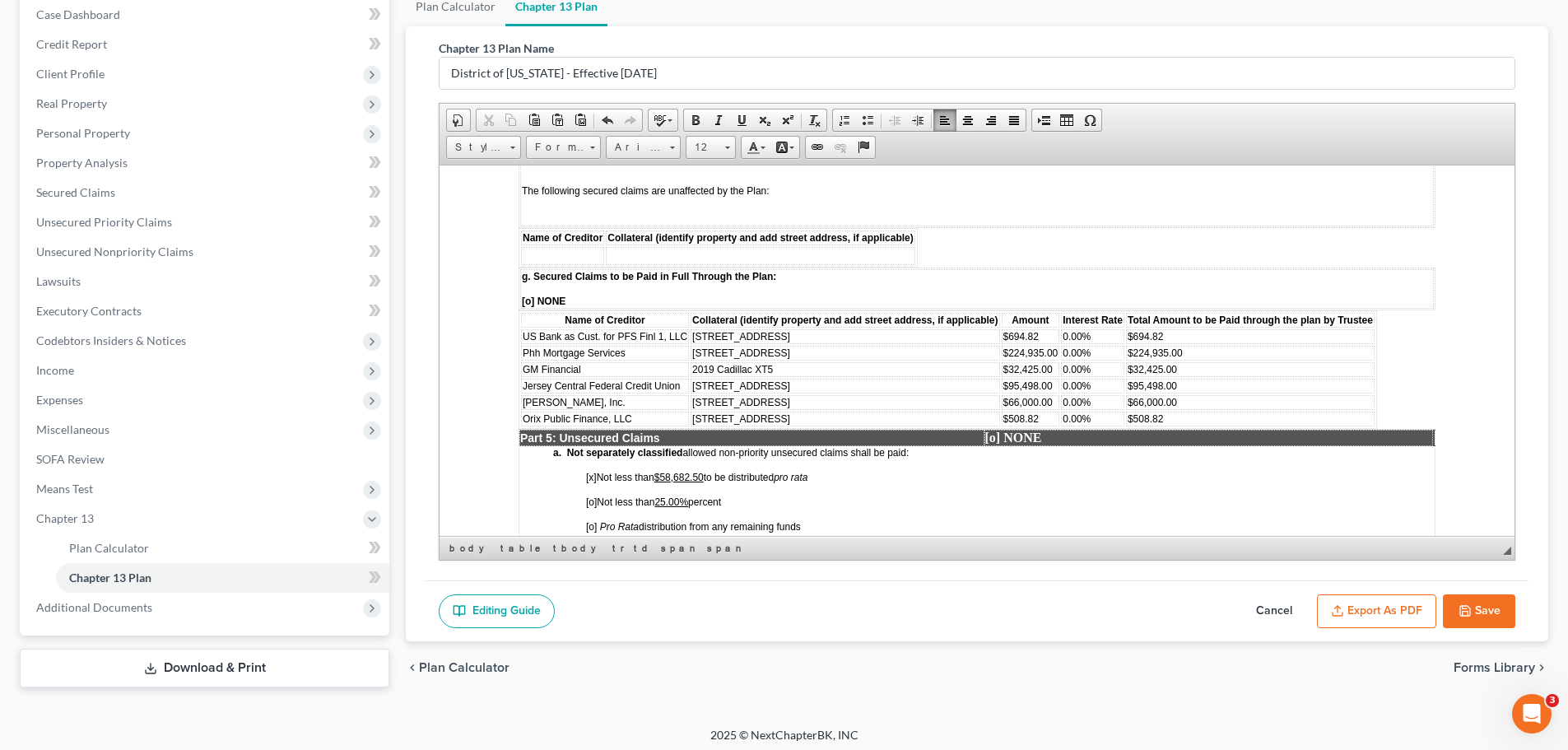
click at [823, 359] on table "Name of Creditor Collateral (identify property and add street address, if appli…" at bounding box center [948, 369] width 859 height 118
click at [666, 360] on td "Phh Mortgage Services" at bounding box center [606, 352] width 168 height 15
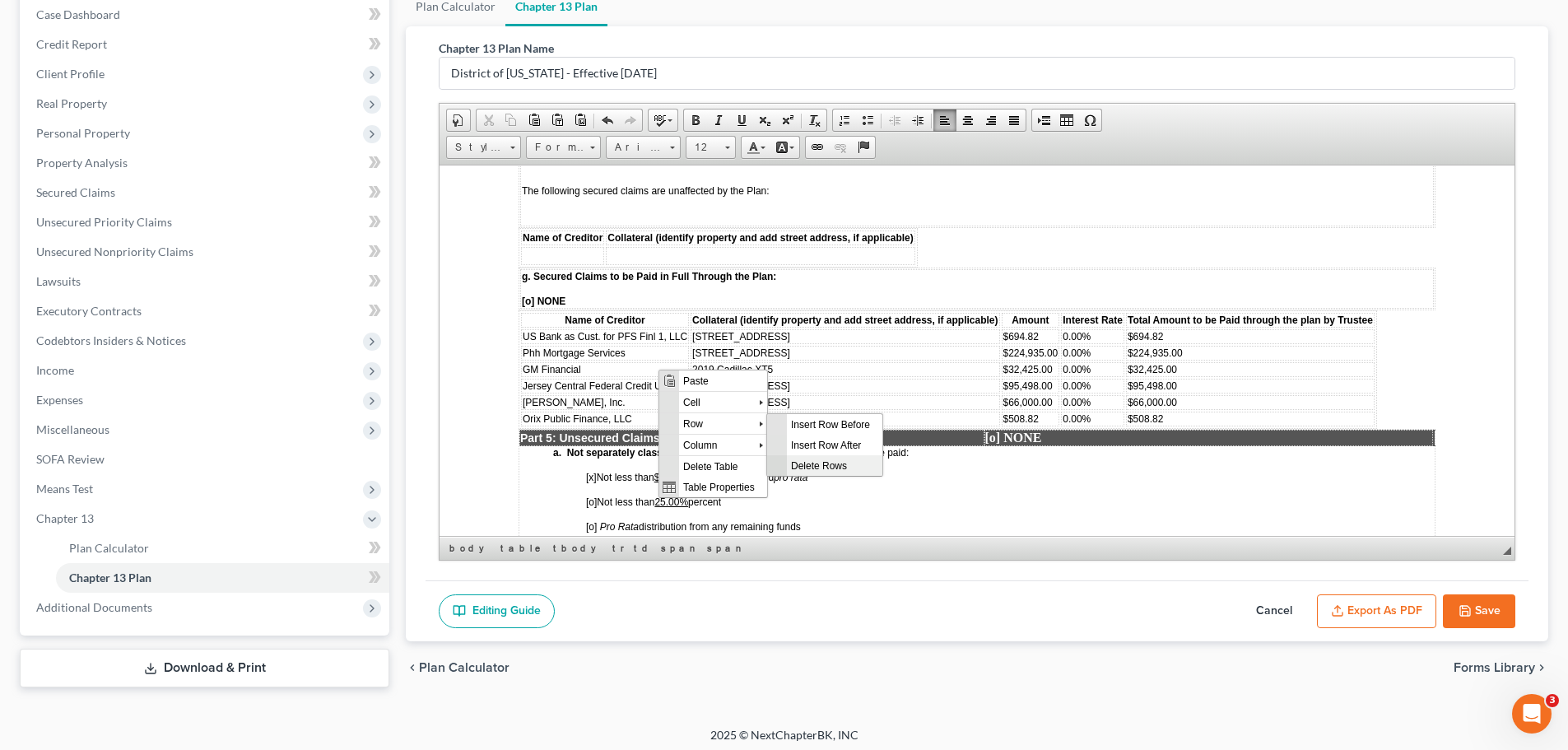
click at [826, 465] on span "Delete Rows" at bounding box center [835, 465] width 95 height 21
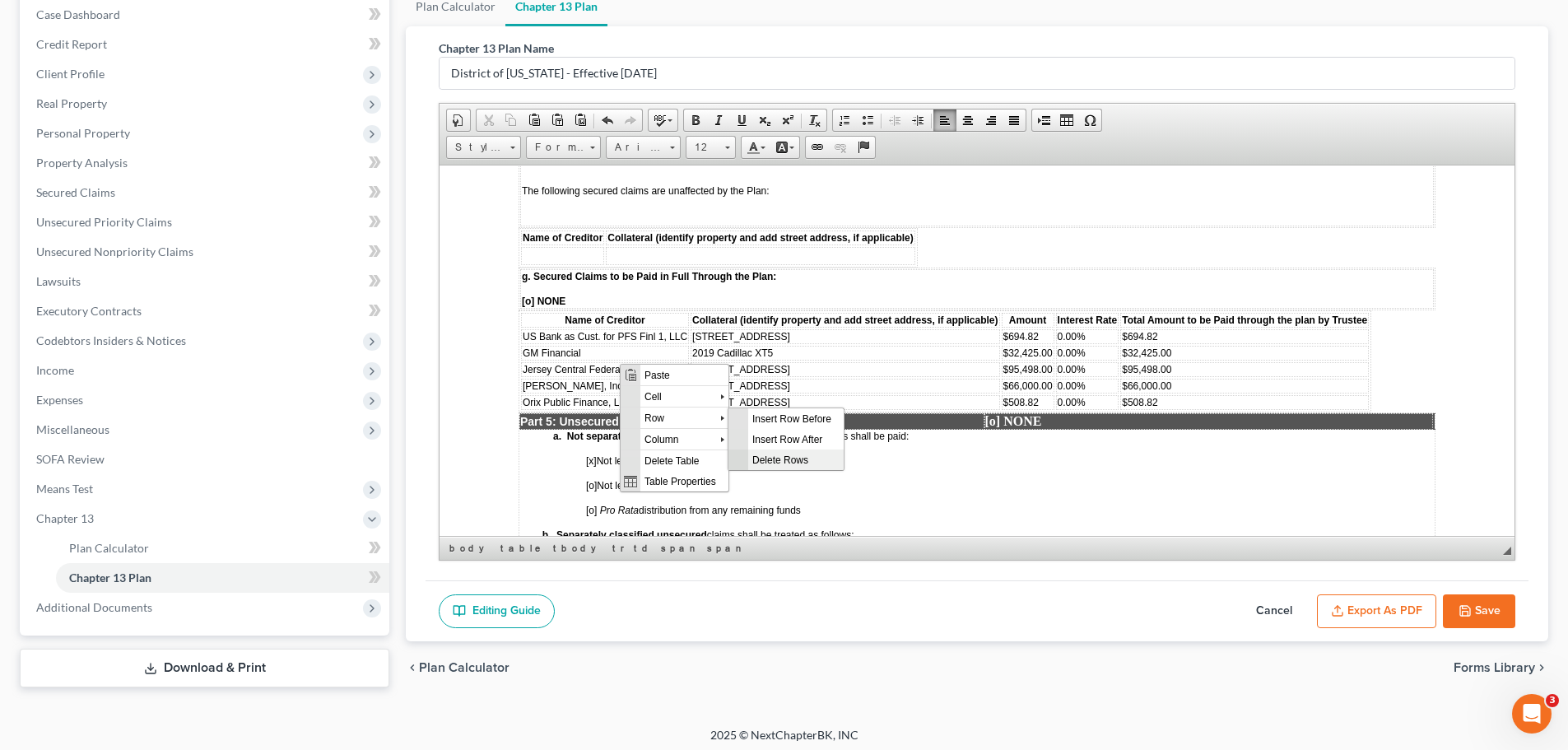
click at [790, 462] on span "Delete Rows" at bounding box center [795, 459] width 95 height 21
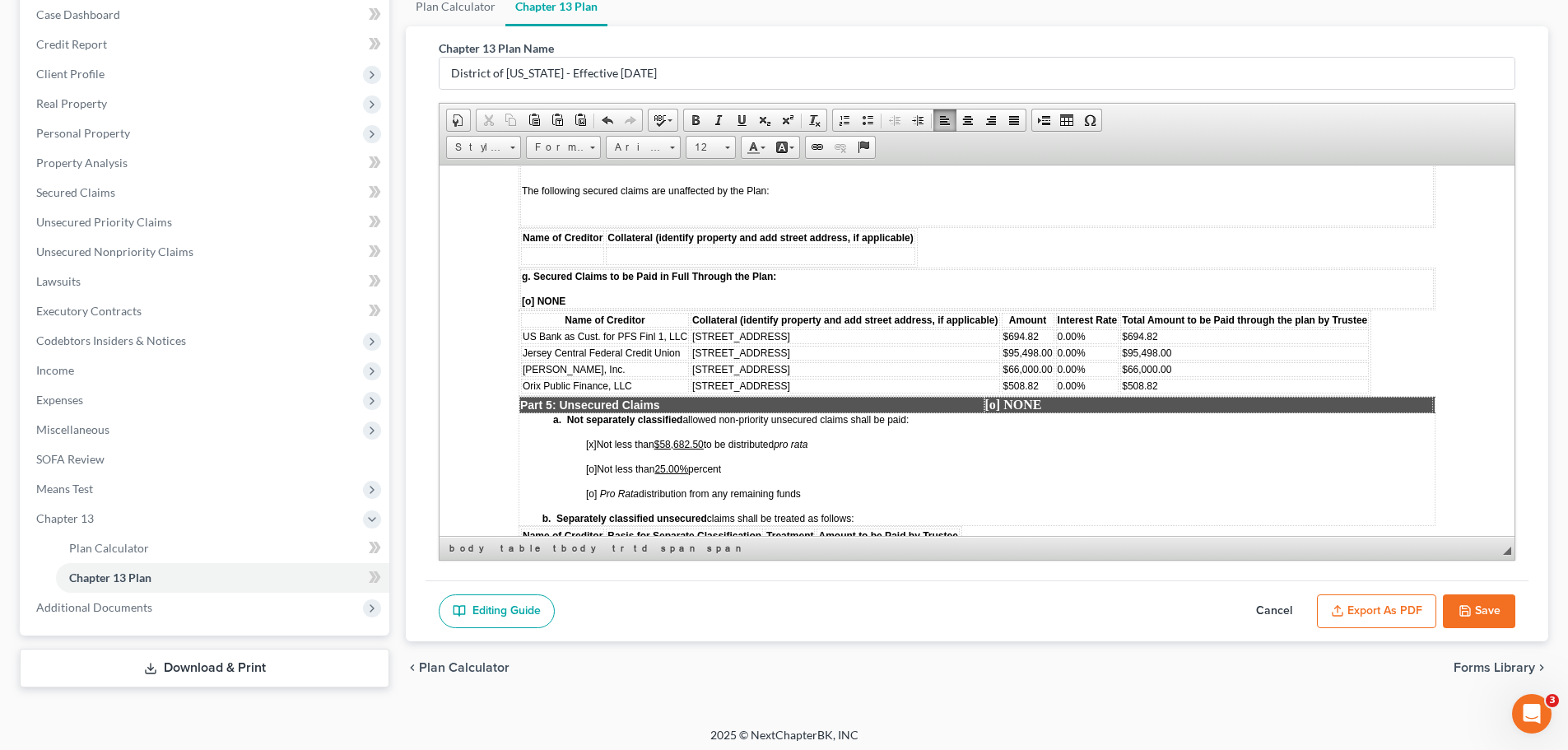
click at [688, 360] on td "Jersey Central Federal Credit Union" at bounding box center [606, 352] width 168 height 15
click at [678, 359] on span "Jersey Central Federal Credit Union" at bounding box center [600, 352] width 157 height 11
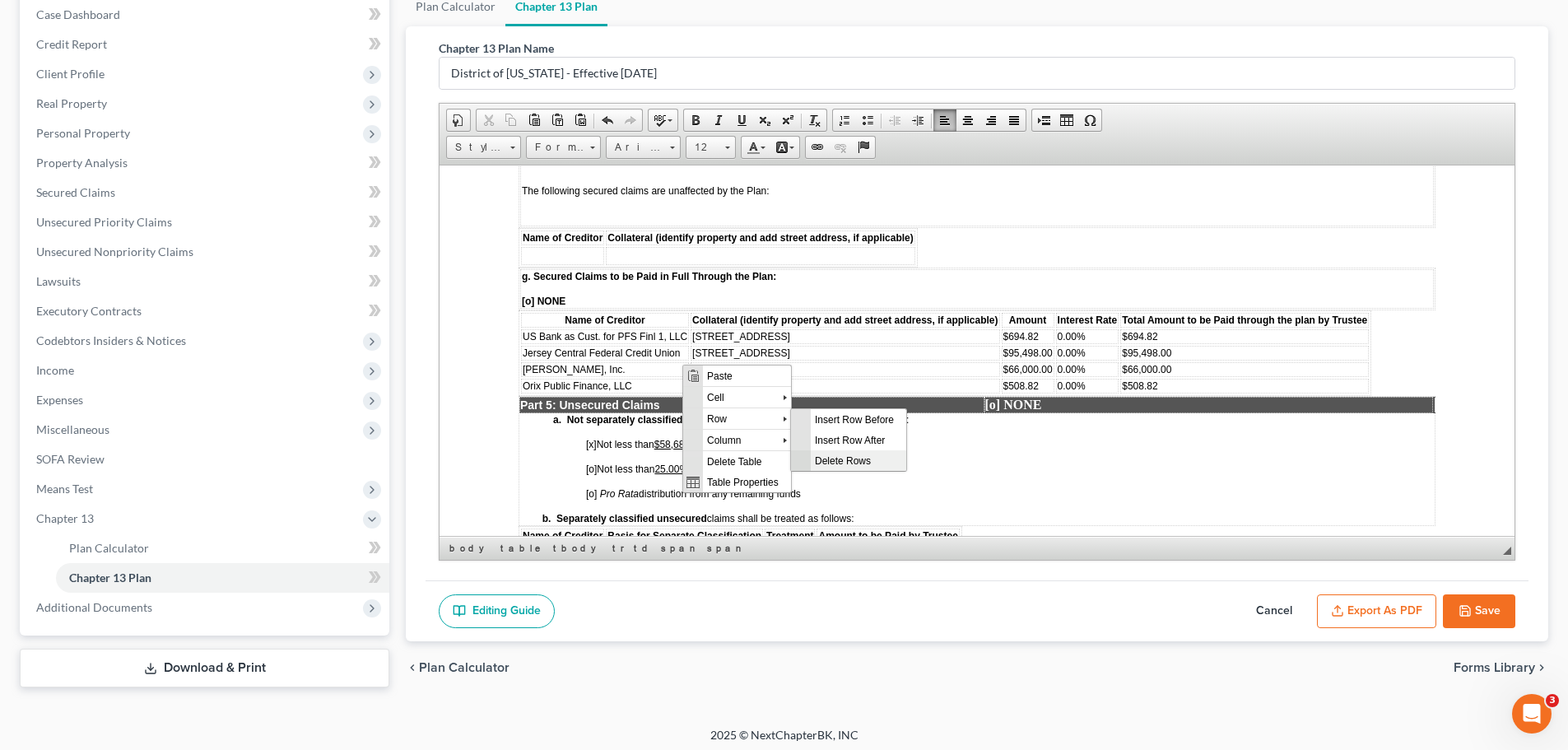
click at [842, 462] on span "Delete Rows" at bounding box center [858, 460] width 95 height 21
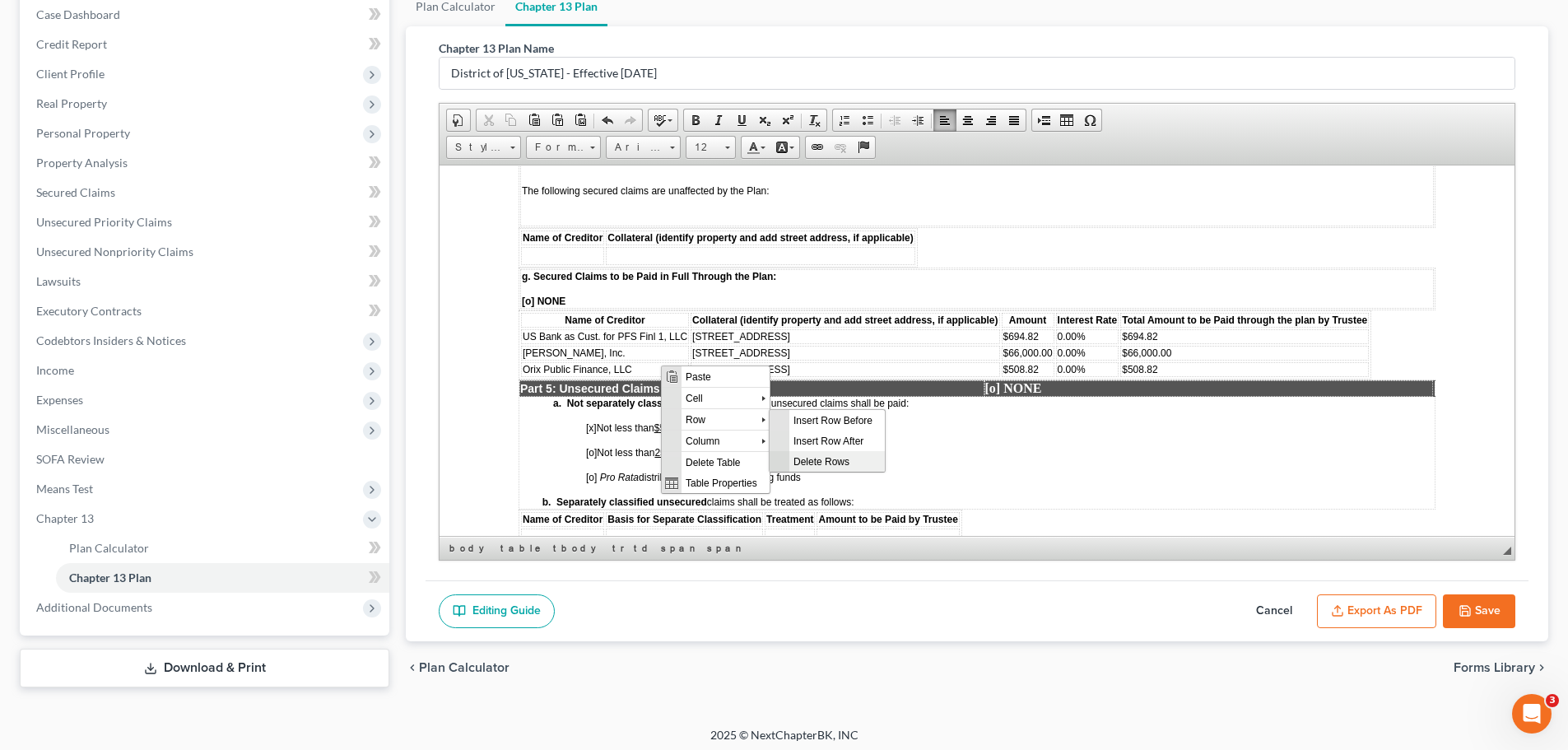
click at [821, 462] on span "Delete Rows" at bounding box center [836, 461] width 95 height 21
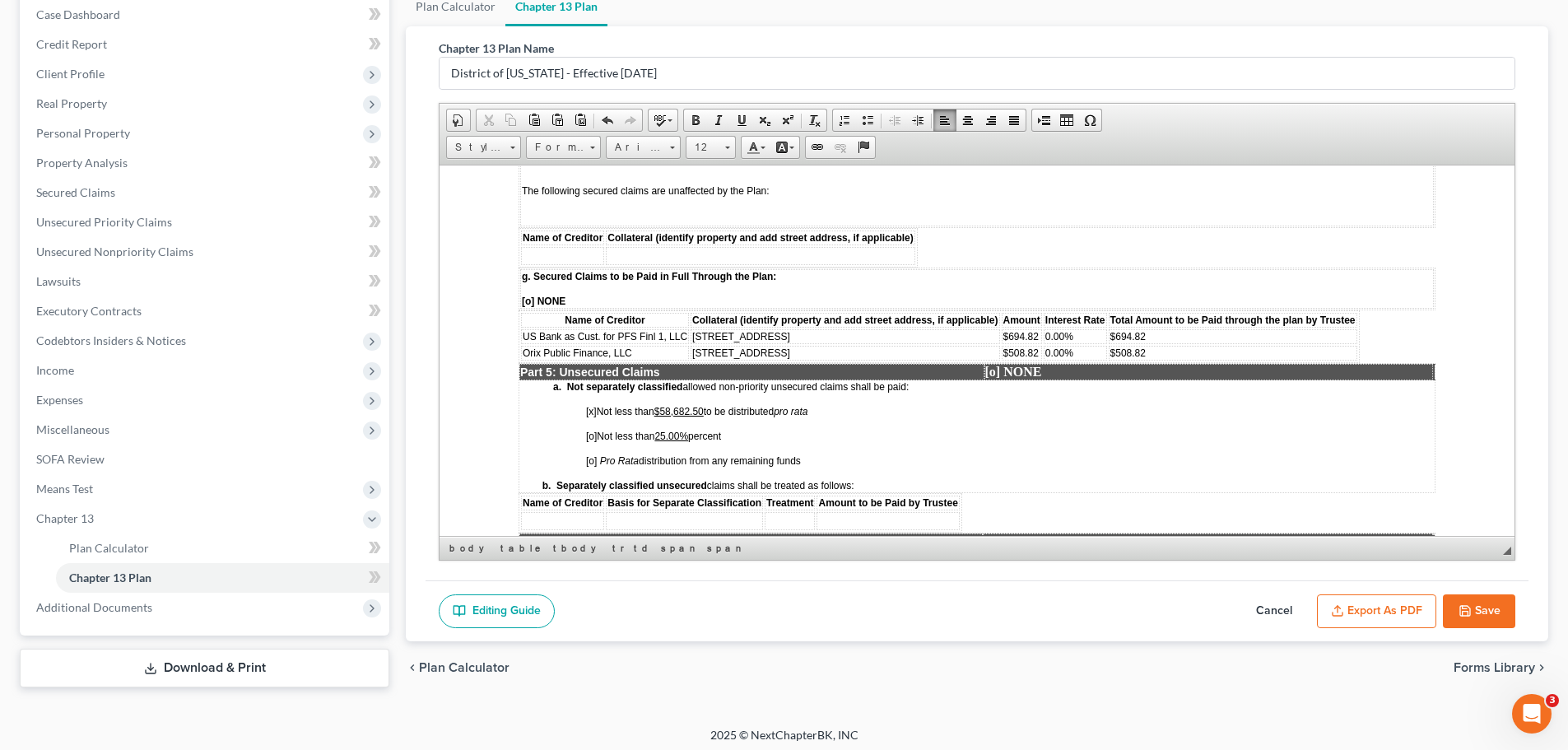
click at [832, 360] on td "65 West 57th Street" at bounding box center [845, 352] width 309 height 15
click at [1507, 618] on button "Save" at bounding box center [1480, 612] width 72 height 34
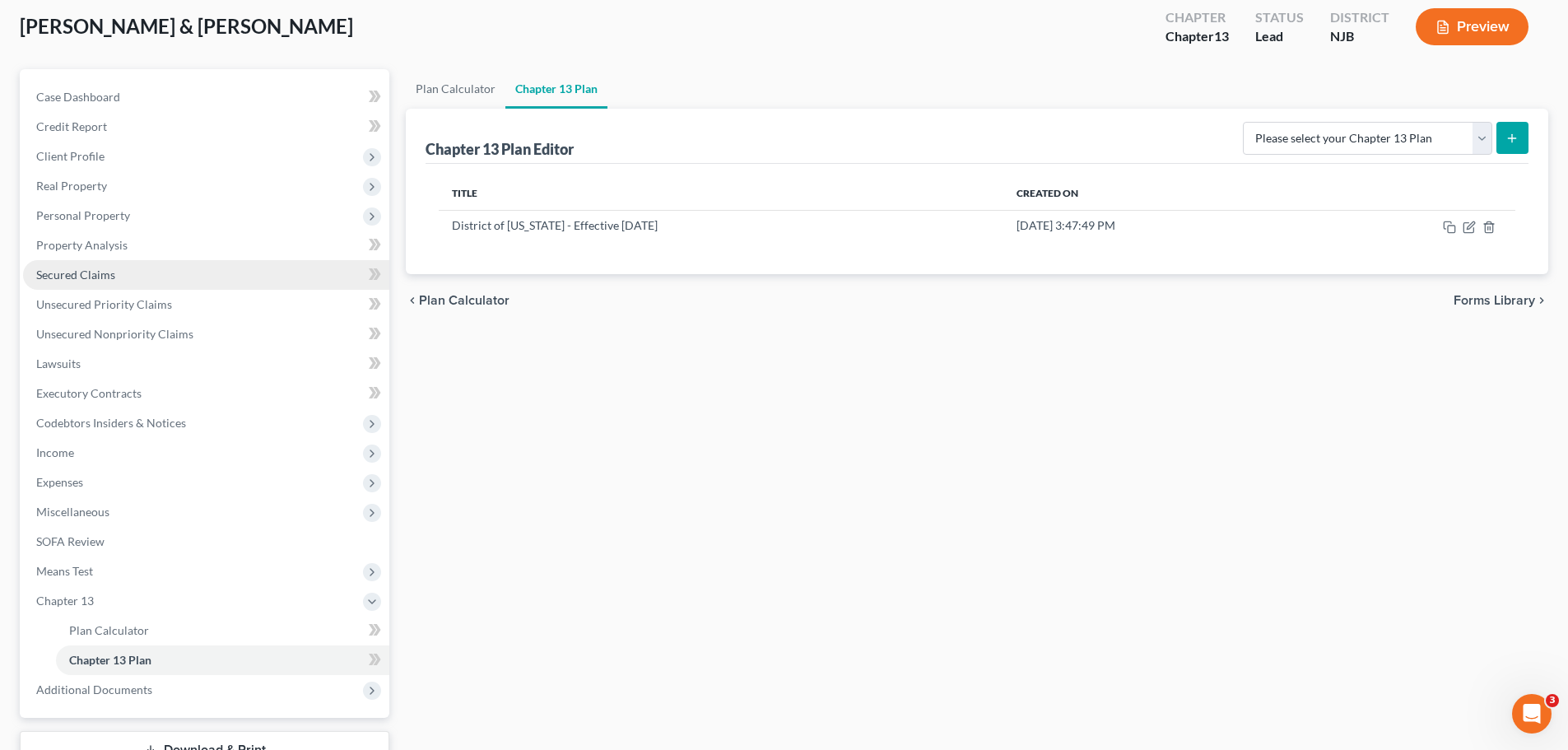
click at [112, 270] on span "Secured Claims" at bounding box center [75, 275] width 79 height 14
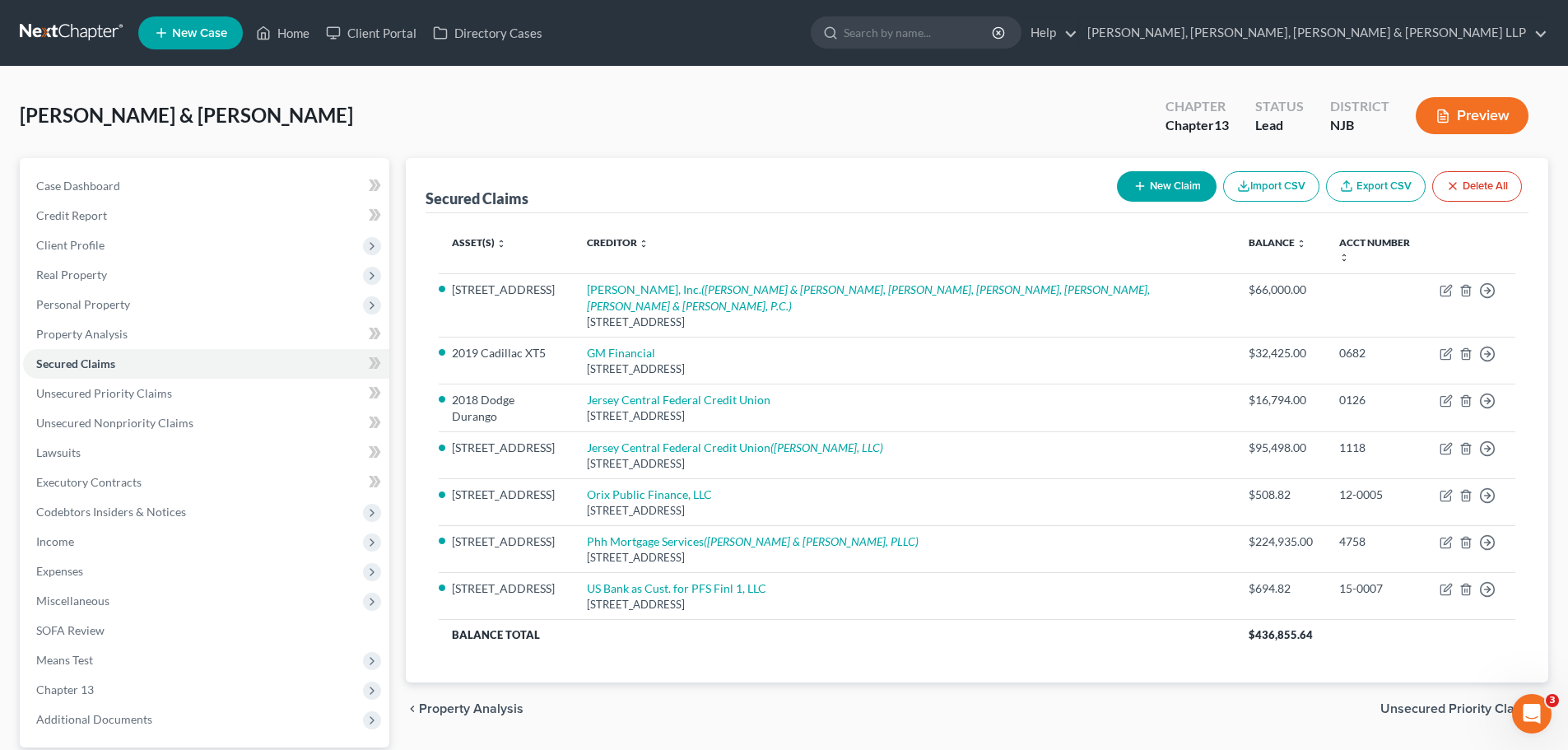
click at [1185, 188] on button "New Claim" at bounding box center [1167, 187] width 100 height 31
select select "0"
select select "2"
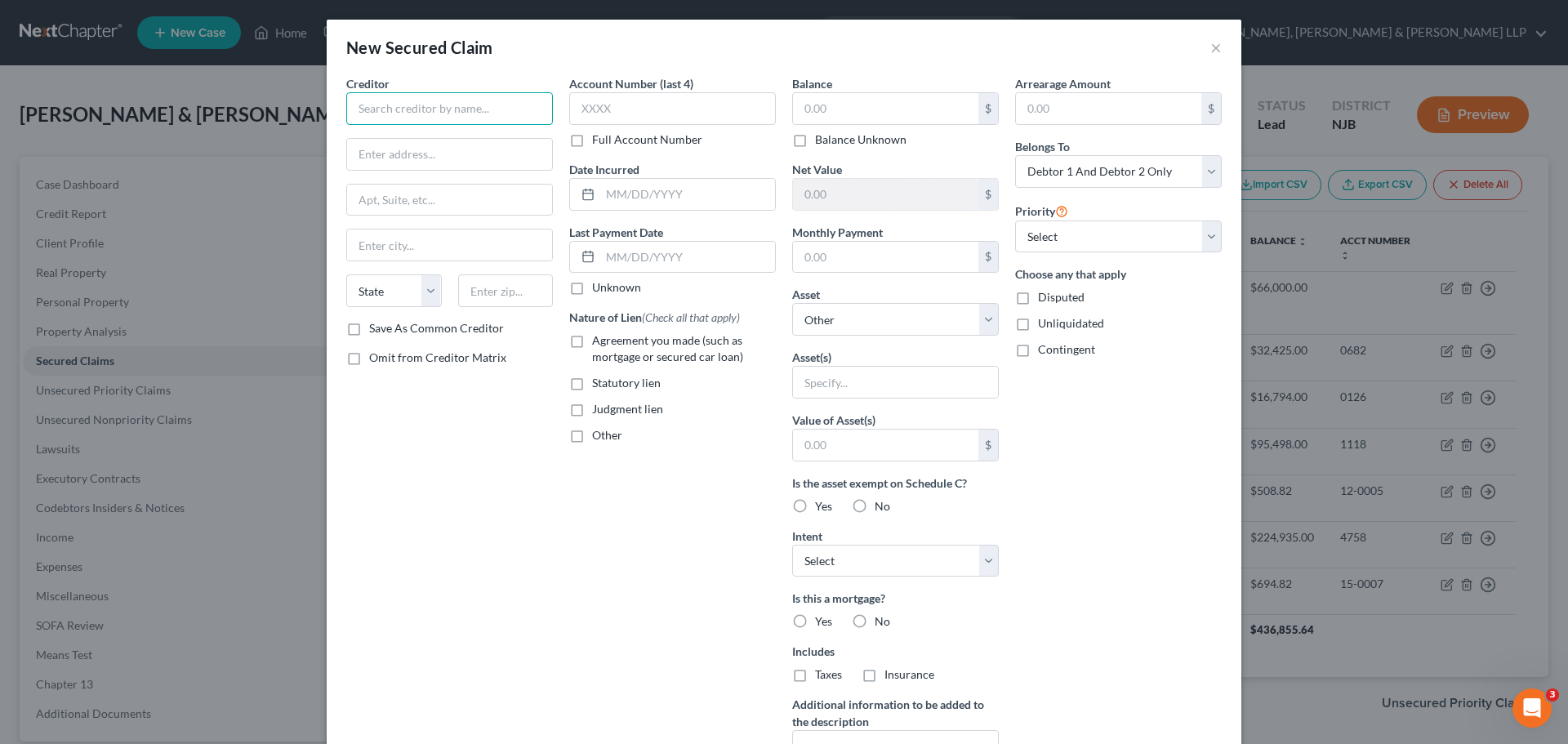
click at [448, 105] on input "text" at bounding box center [449, 108] width 207 height 32
type input "City of Bayonne"
click at [451, 151] on input "text" at bounding box center [449, 154] width 205 height 31
type input "Attn: Tax Collector"
click at [448, 211] on input "text" at bounding box center [449, 200] width 205 height 31
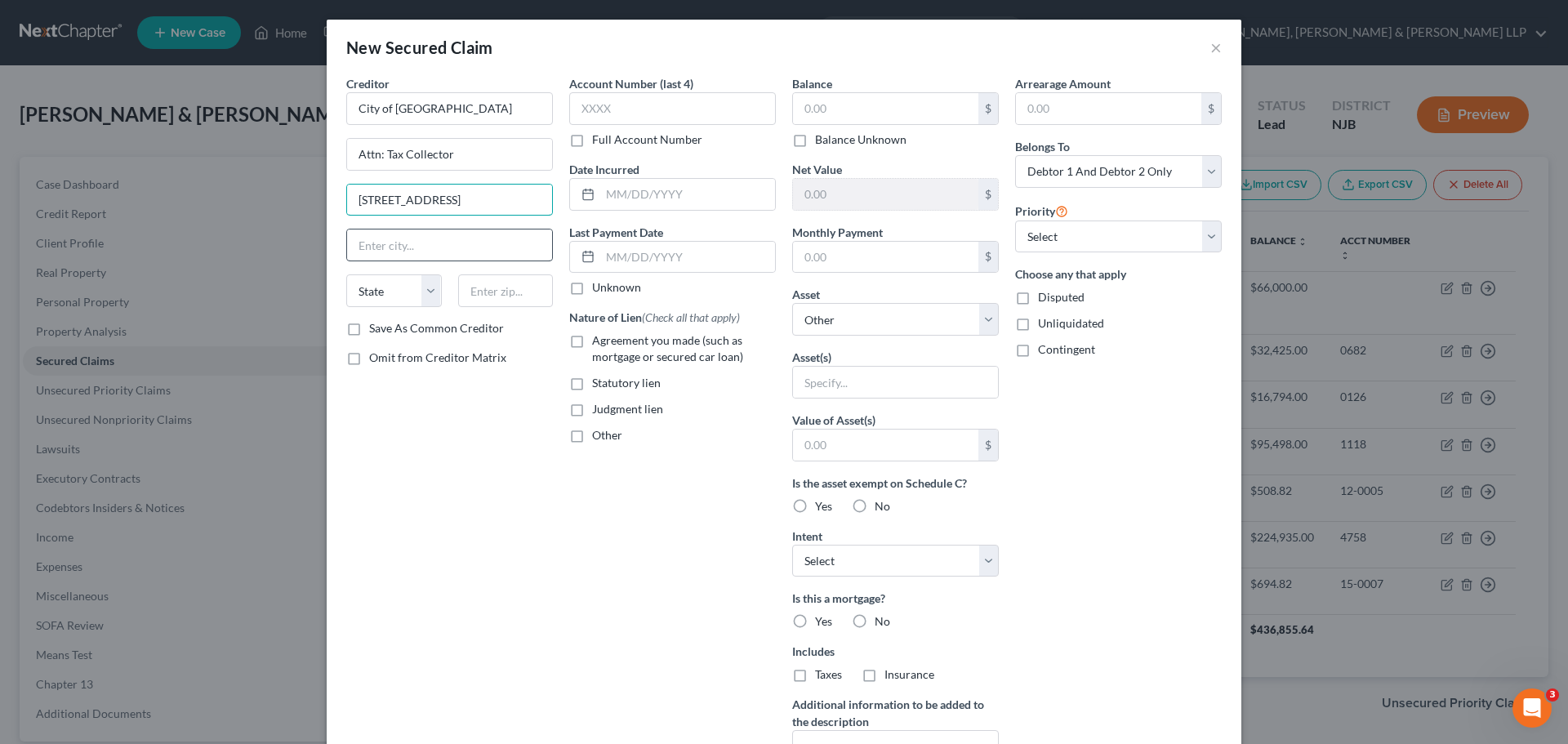
type input "630 Avenue C"
click at [464, 249] on input "text" at bounding box center [449, 245] width 205 height 31
type input "Bayonne"
click at [430, 298] on select "State AL AK AR AZ CA CO CT DE DC FL GA GU HI ID IL IN IA KS KY LA ME MD MA MI M…" at bounding box center [394, 291] width 95 height 32
select select "33"
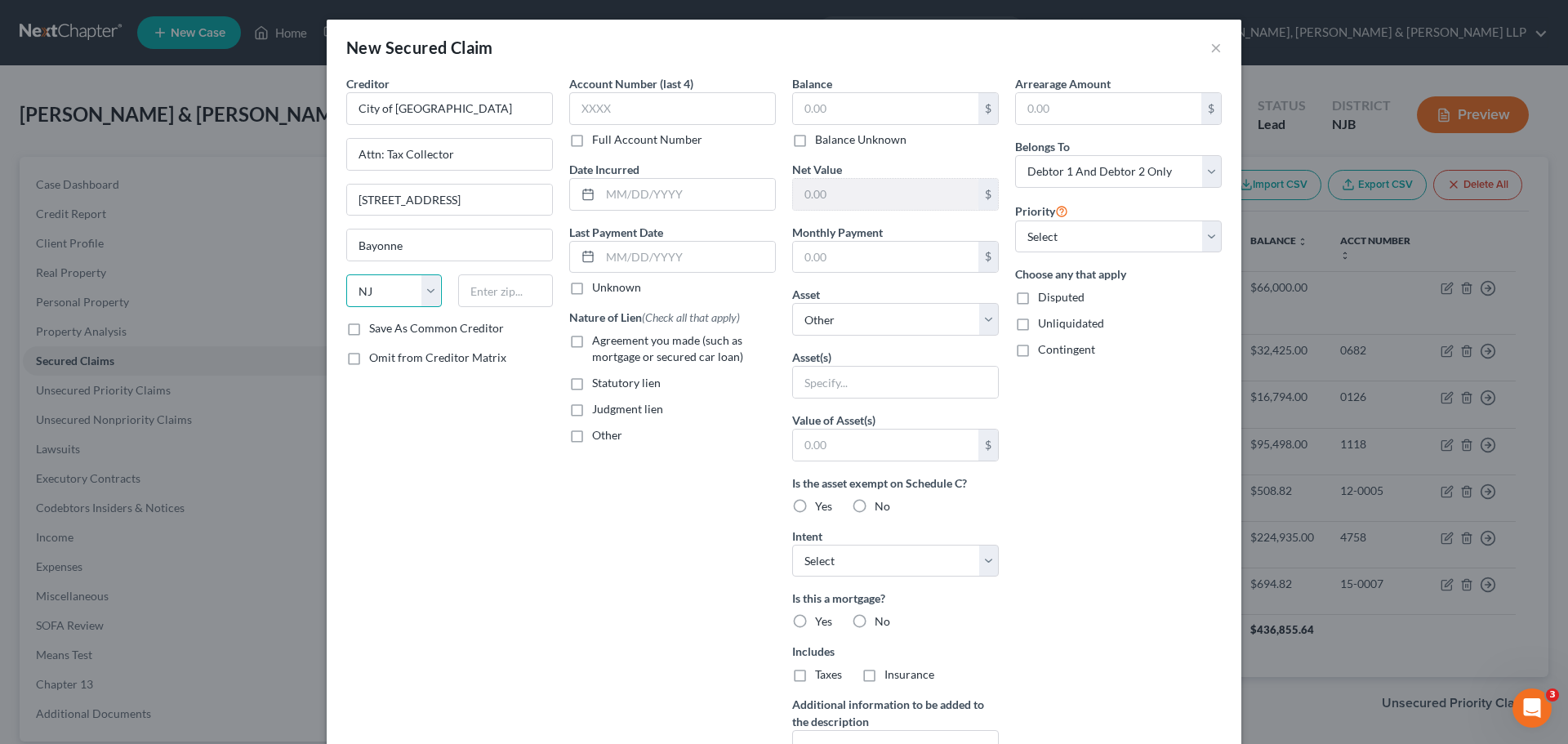
click at [346, 275] on select "State AL AK AR AZ CA CO CT DE DC FL GA GU HI ID IL IN IA KS KY LA ME MD MA MI M…" at bounding box center [394, 291] width 95 height 32
click at [500, 296] on input "text" at bounding box center [505, 291] width 95 height 32
type input "07002"
click at [815, 141] on label "Balance Unknown" at bounding box center [861, 140] width 92 height 16
click at [822, 141] on input "Balance Unknown" at bounding box center [827, 137] width 10 height 10
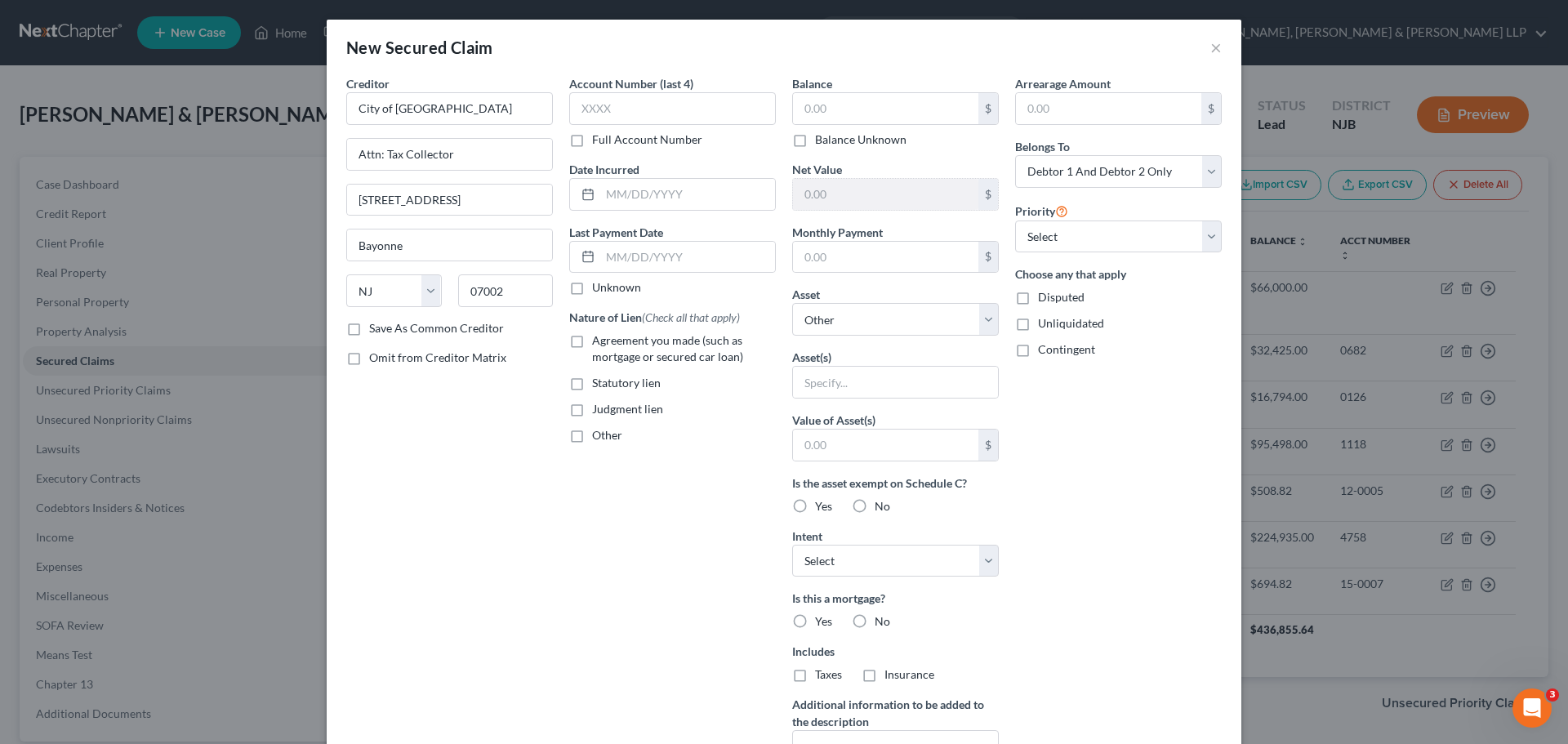
checkbox input "true"
type input "0.00"
click at [592, 438] on label "Other" at bounding box center [607, 435] width 31 height 16
click at [599, 438] on input "Other" at bounding box center [604, 432] width 10 height 10
checkbox input "true"
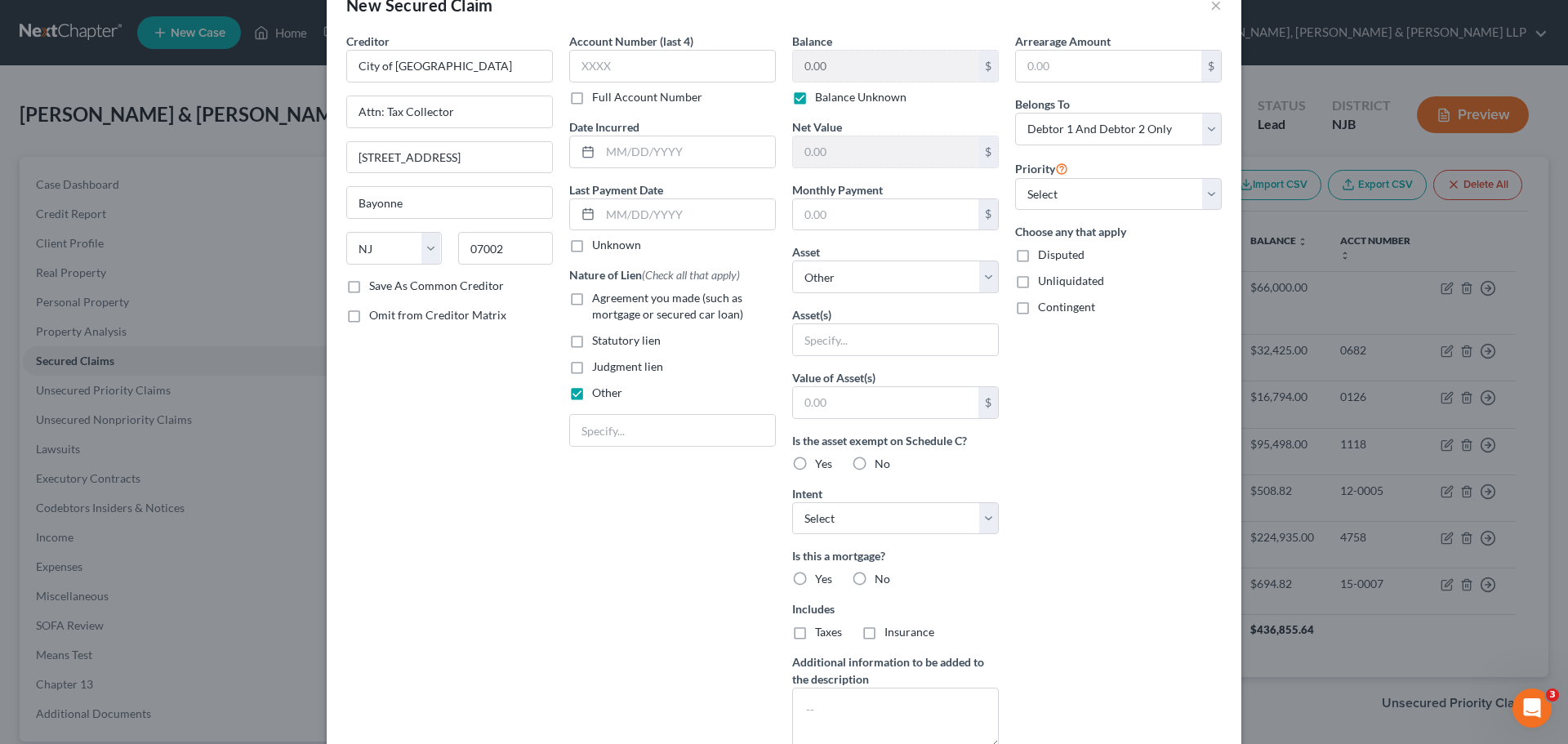
scroll to position [82, 0]
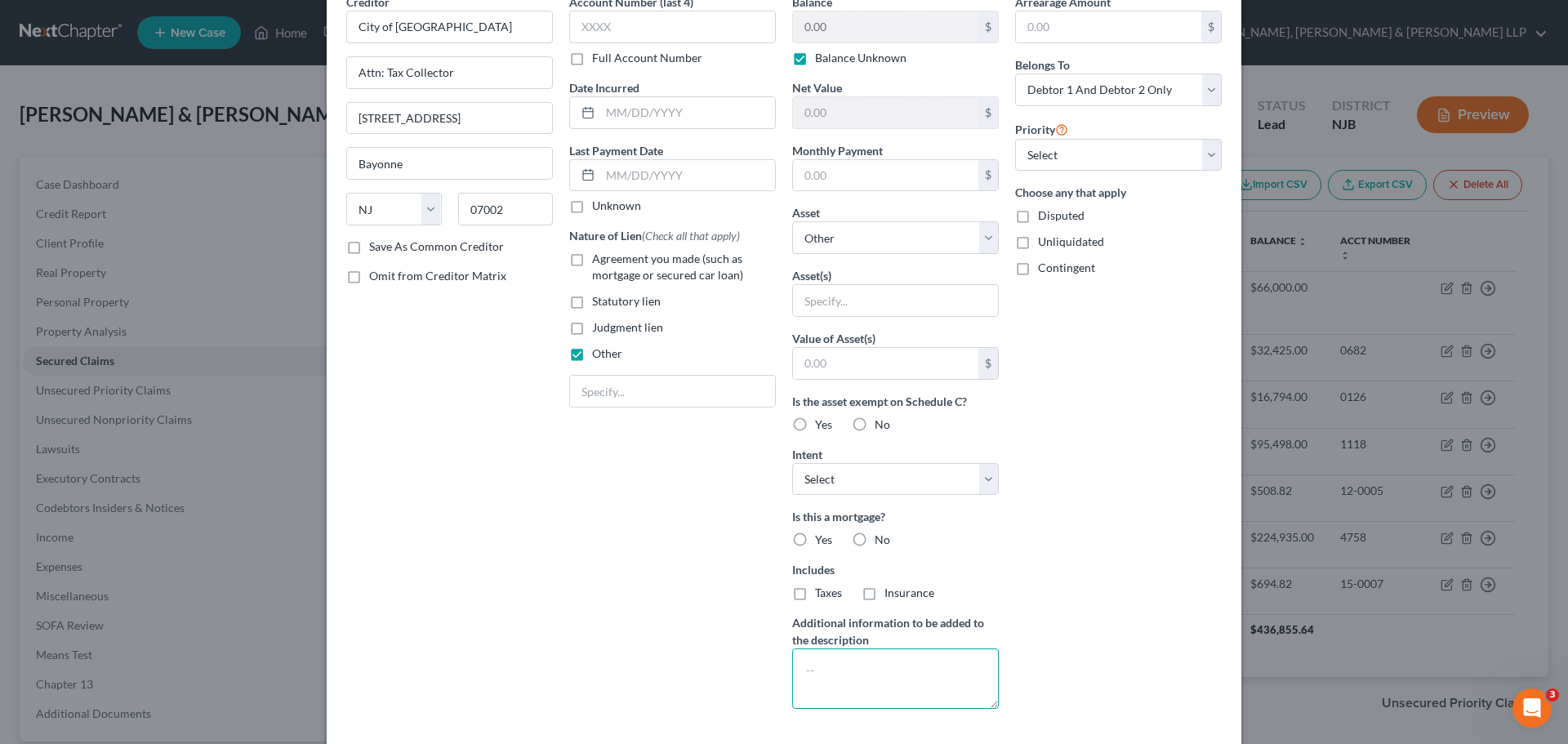
click at [860, 675] on textarea at bounding box center [895, 678] width 207 height 60
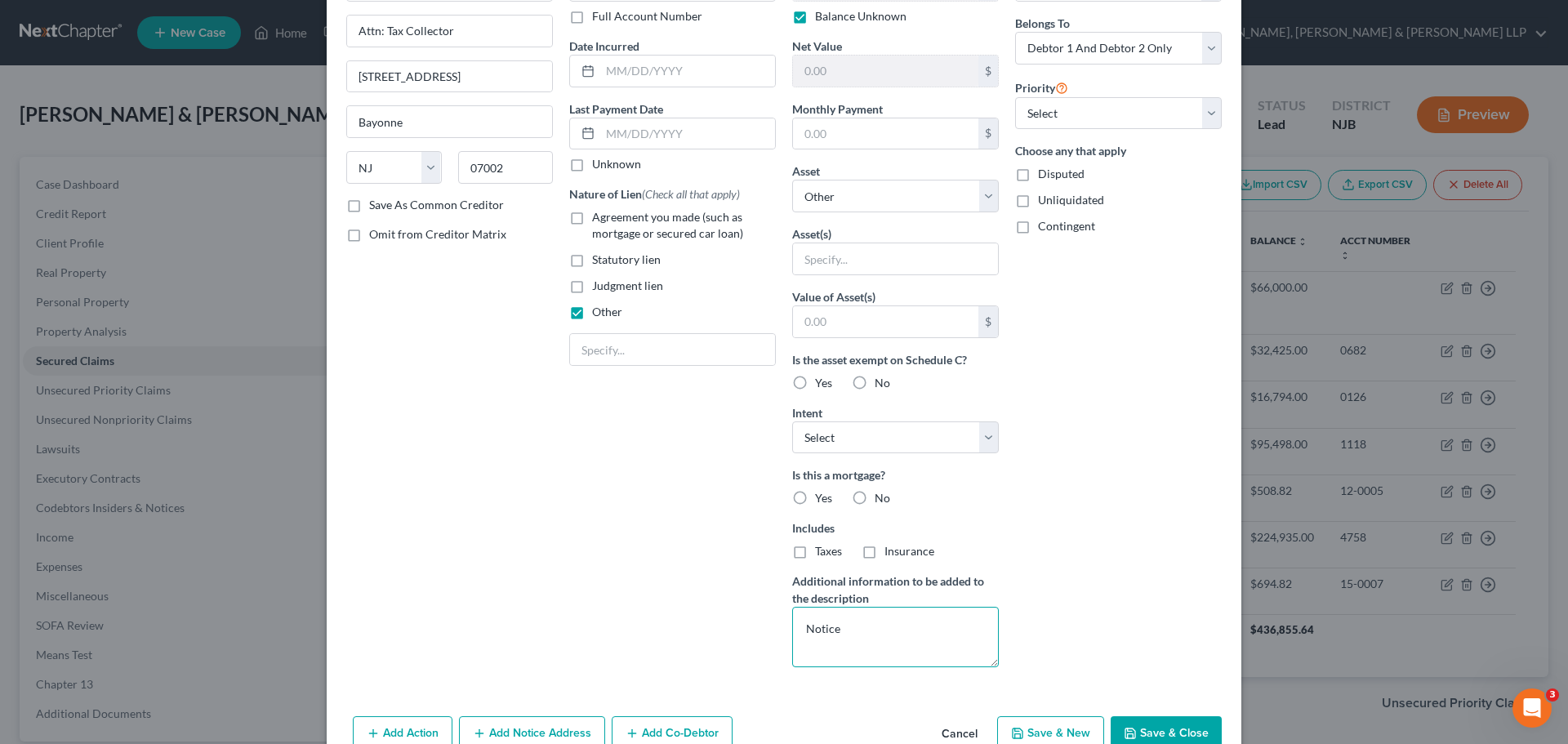
scroll to position [163, 0]
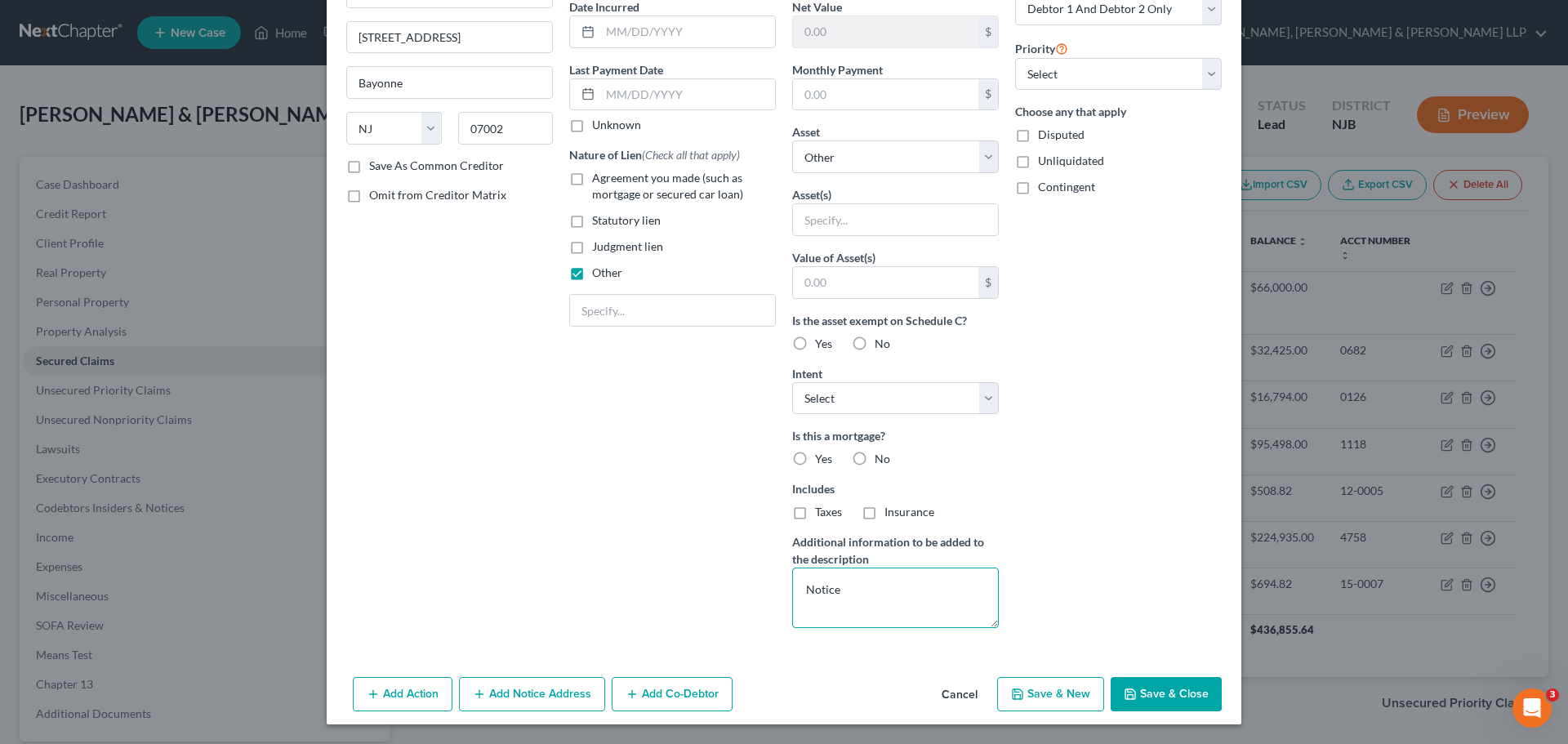
type textarea "Notice"
click at [1160, 696] on button "Save & Close" at bounding box center [1166, 695] width 111 height 34
select select
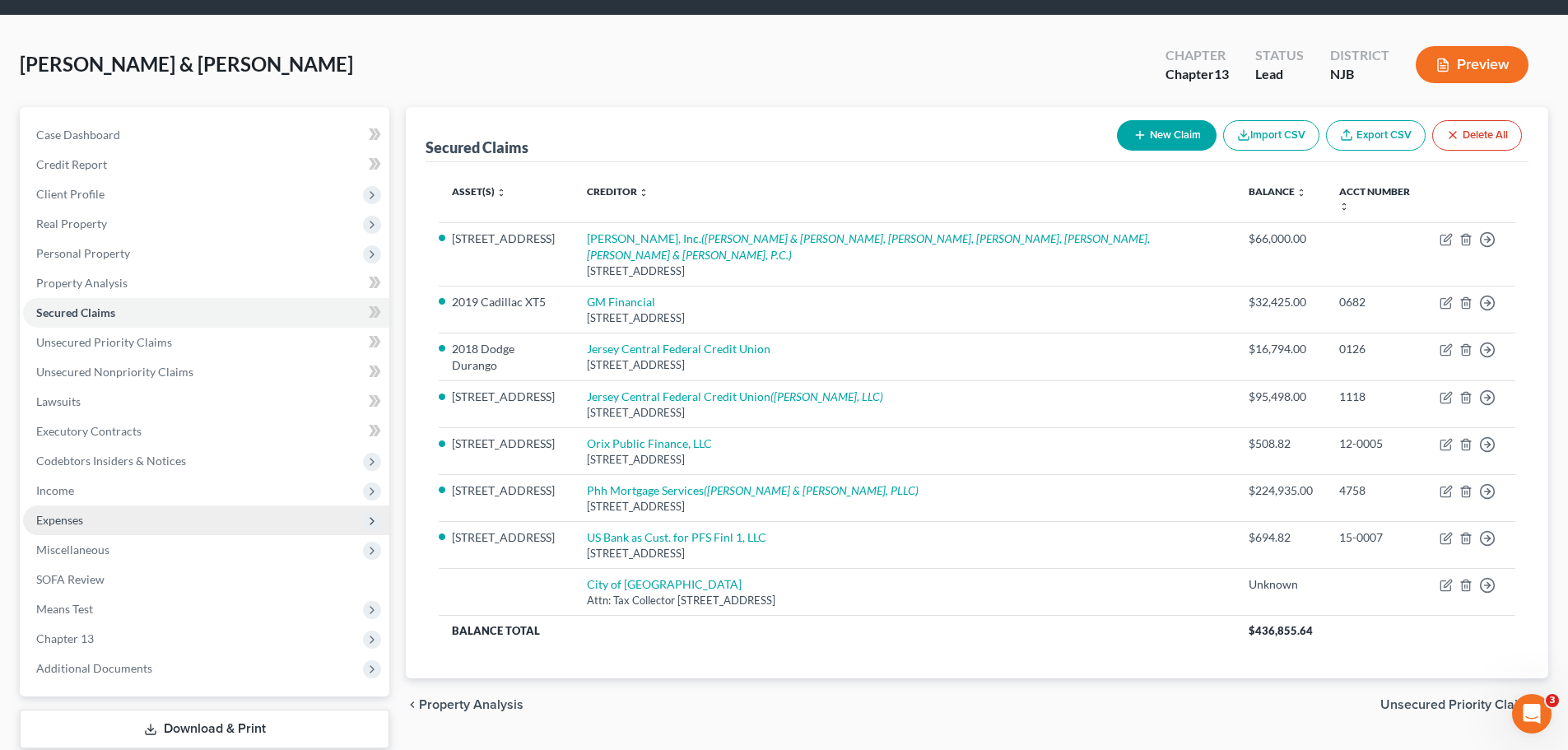
scroll to position [112, 0]
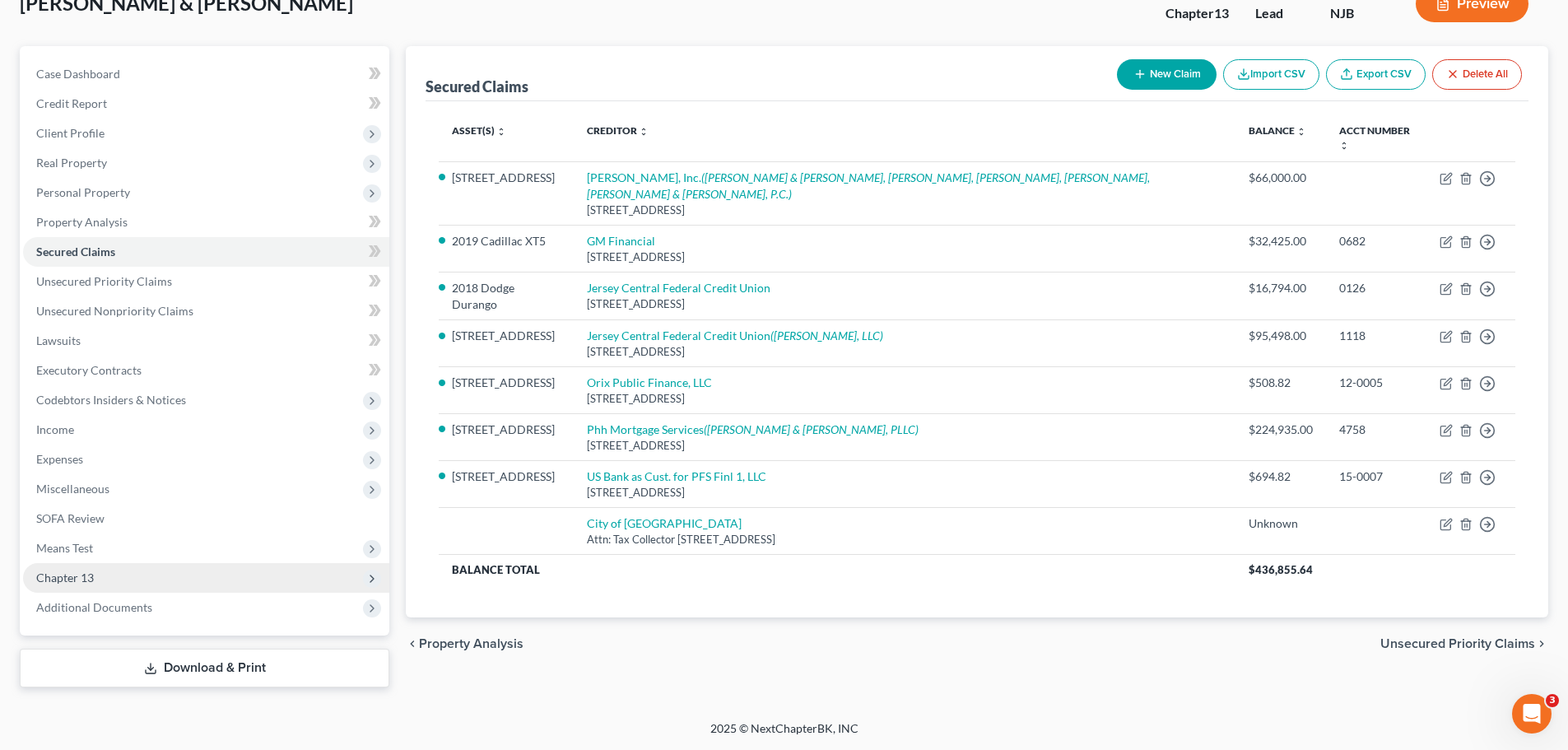
click at [104, 584] on span "Chapter 13" at bounding box center [206, 578] width 366 height 30
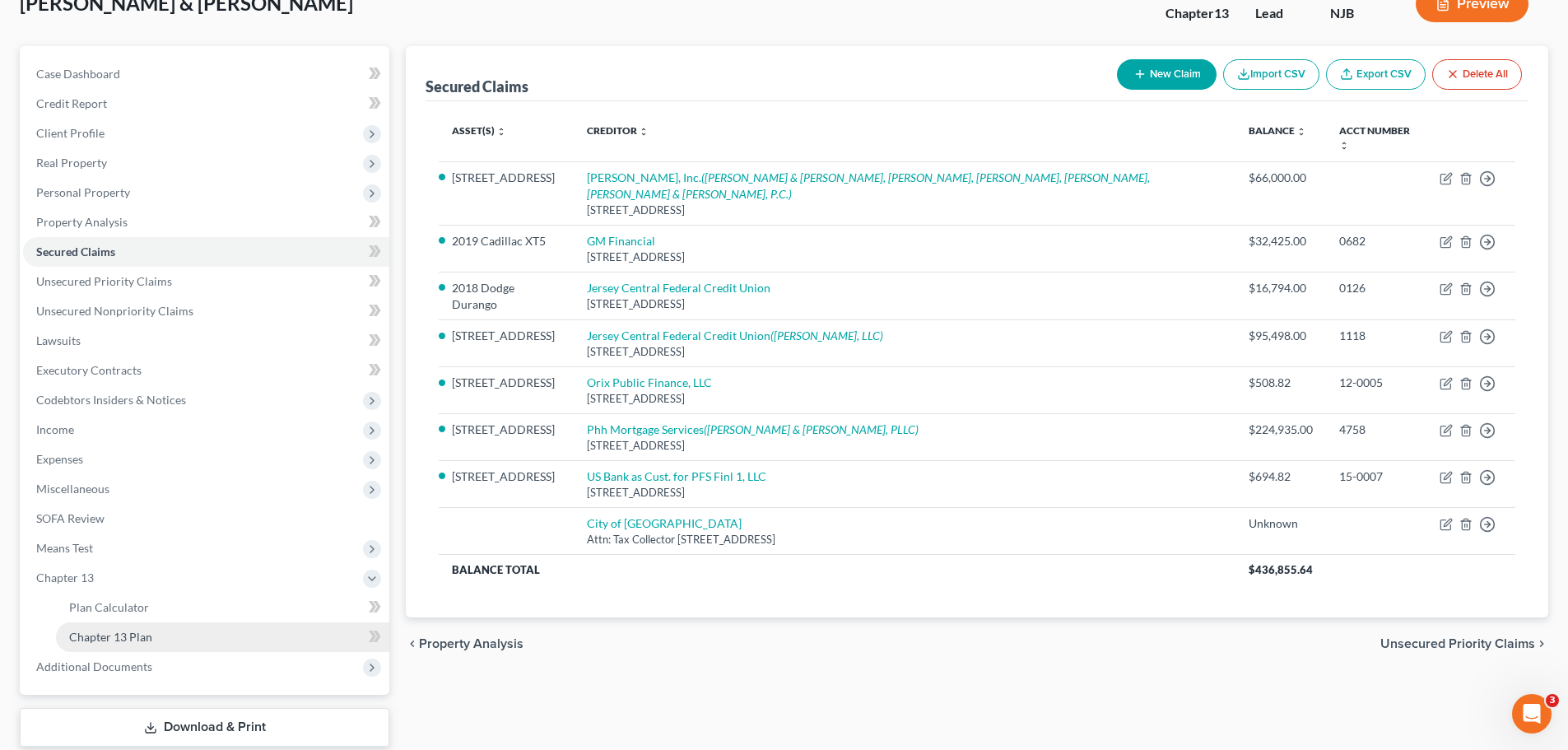
drag, startPoint x: 136, startPoint y: 645, endPoint x: 151, endPoint y: 645, distance: 15.0
click at [137, 645] on link "Chapter 13 Plan" at bounding box center [222, 638] width 334 height 30
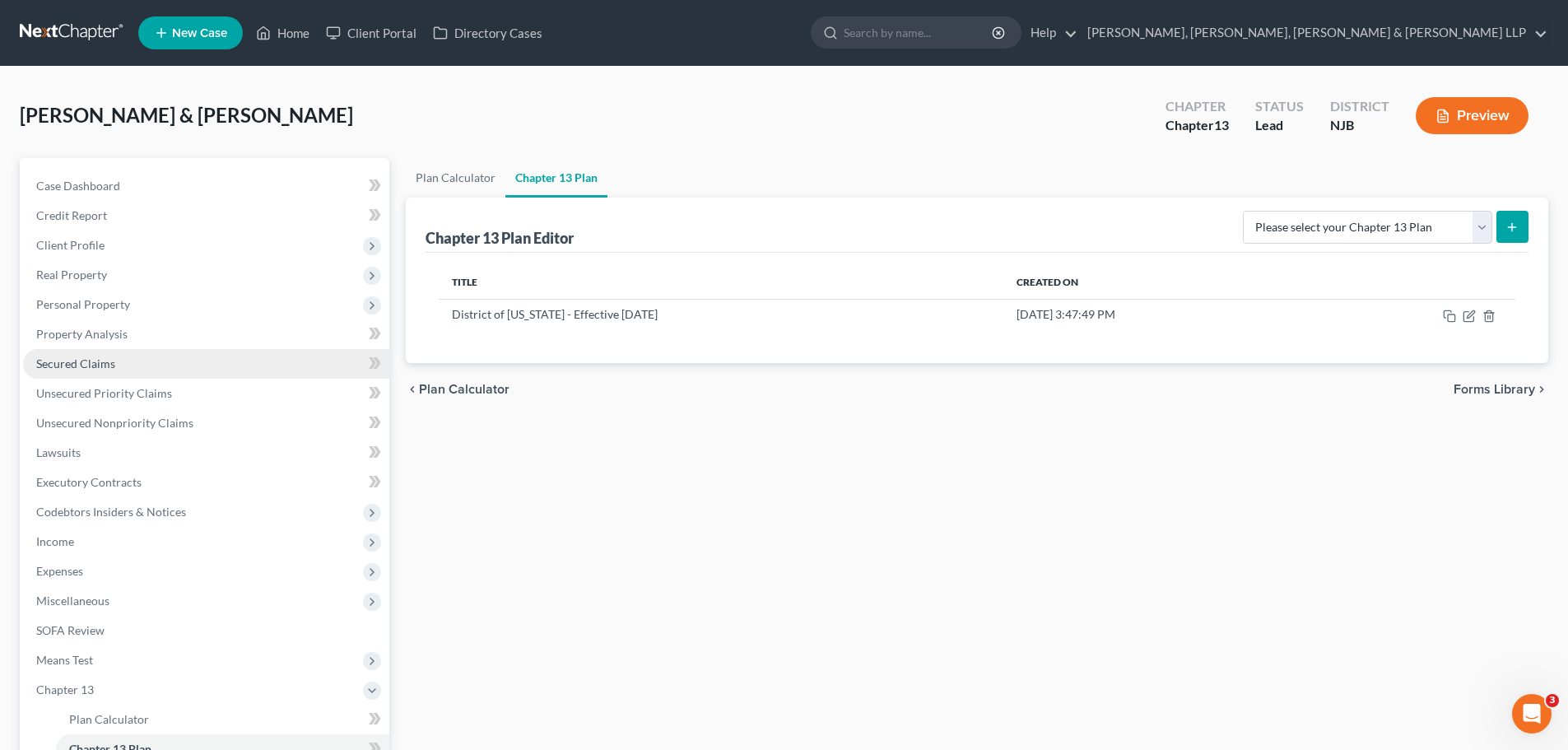
click at [113, 359] on span "Secured Claims" at bounding box center [75, 364] width 79 height 14
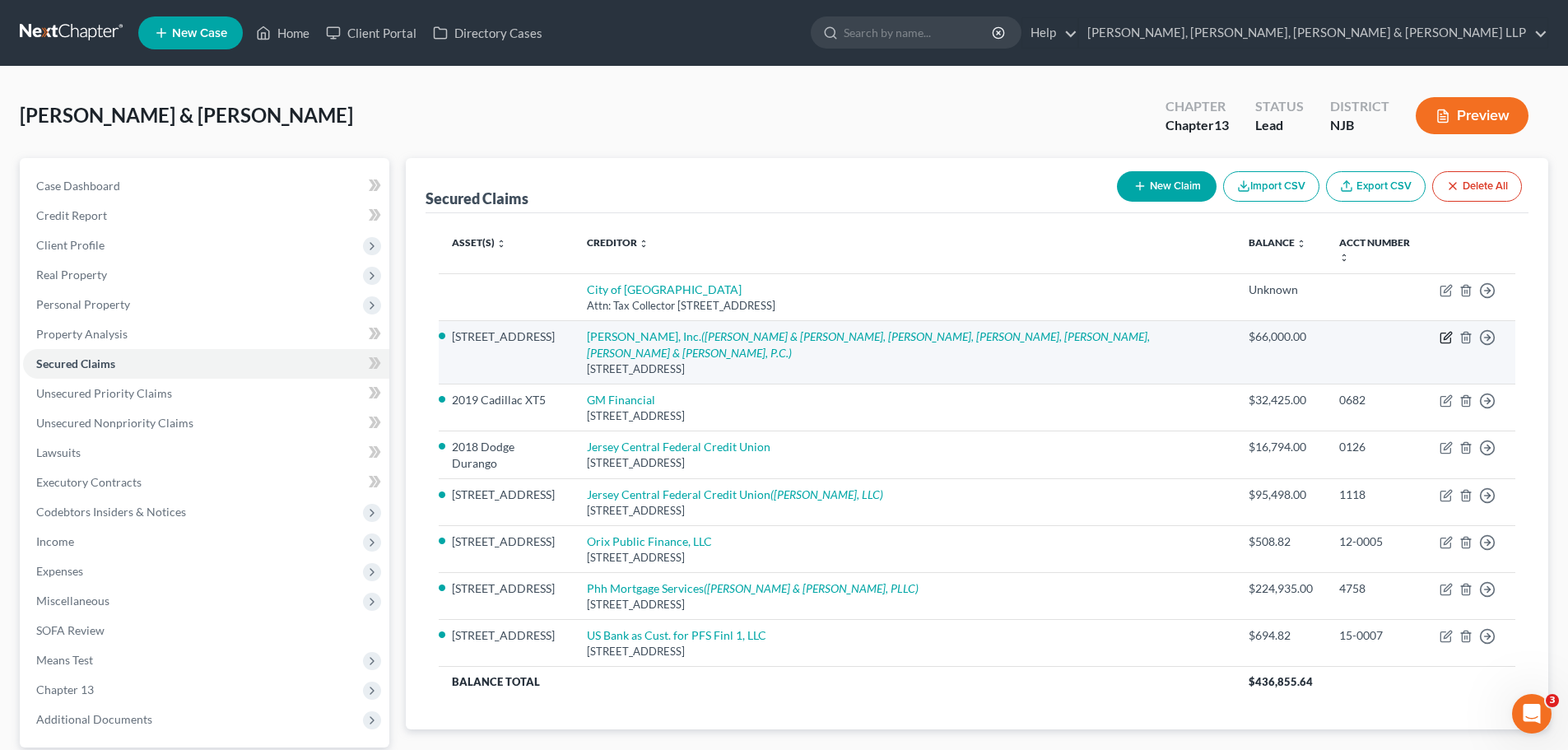
click at [1450, 331] on icon "button" at bounding box center [1446, 337] width 13 height 13
select select "45"
select select "15"
select select "2"
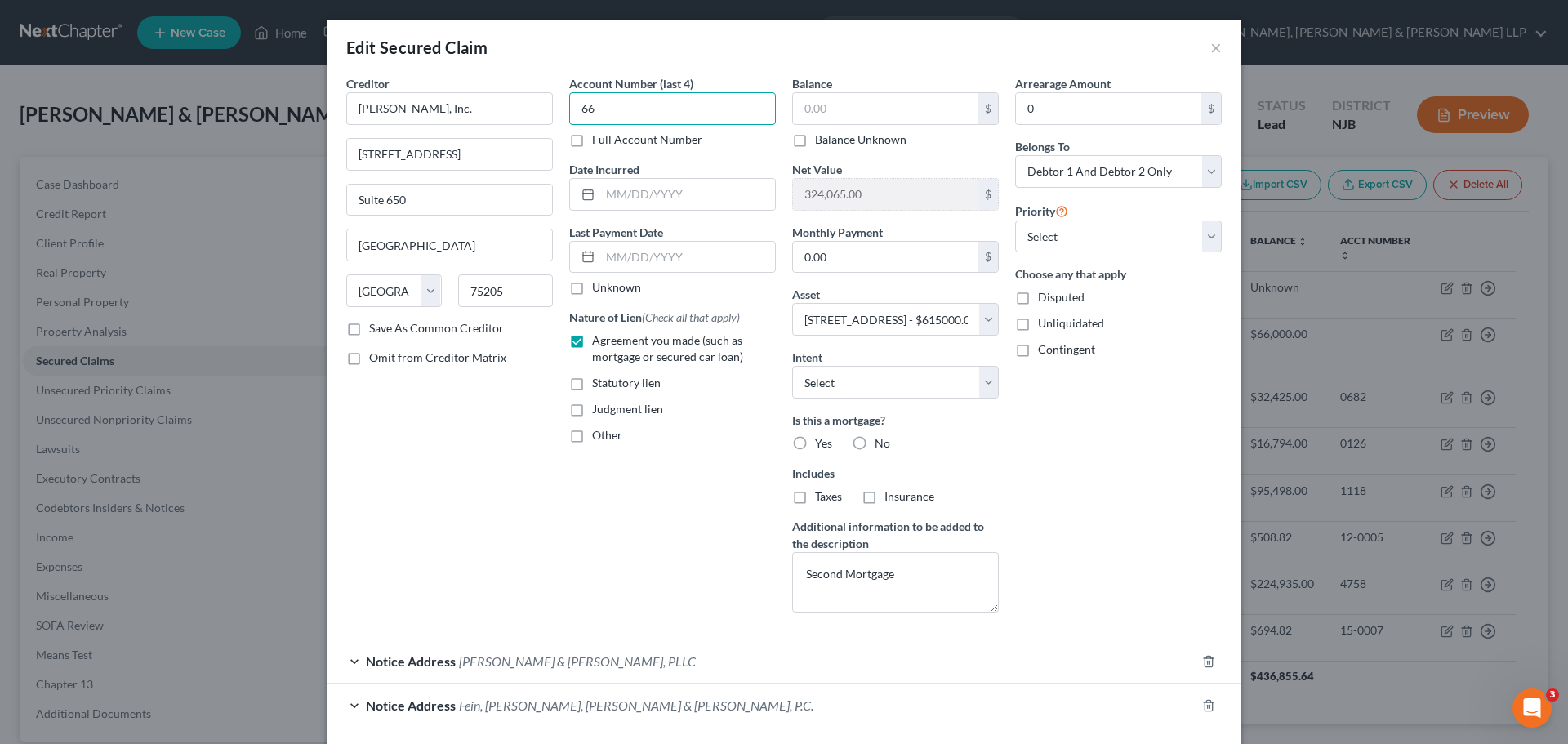
type input "6"
click at [835, 109] on input "text" at bounding box center [886, 108] width 185 height 31
type input "190,408.18"
click at [904, 576] on textarea "Second Mortgage" at bounding box center [895, 582] width 207 height 60
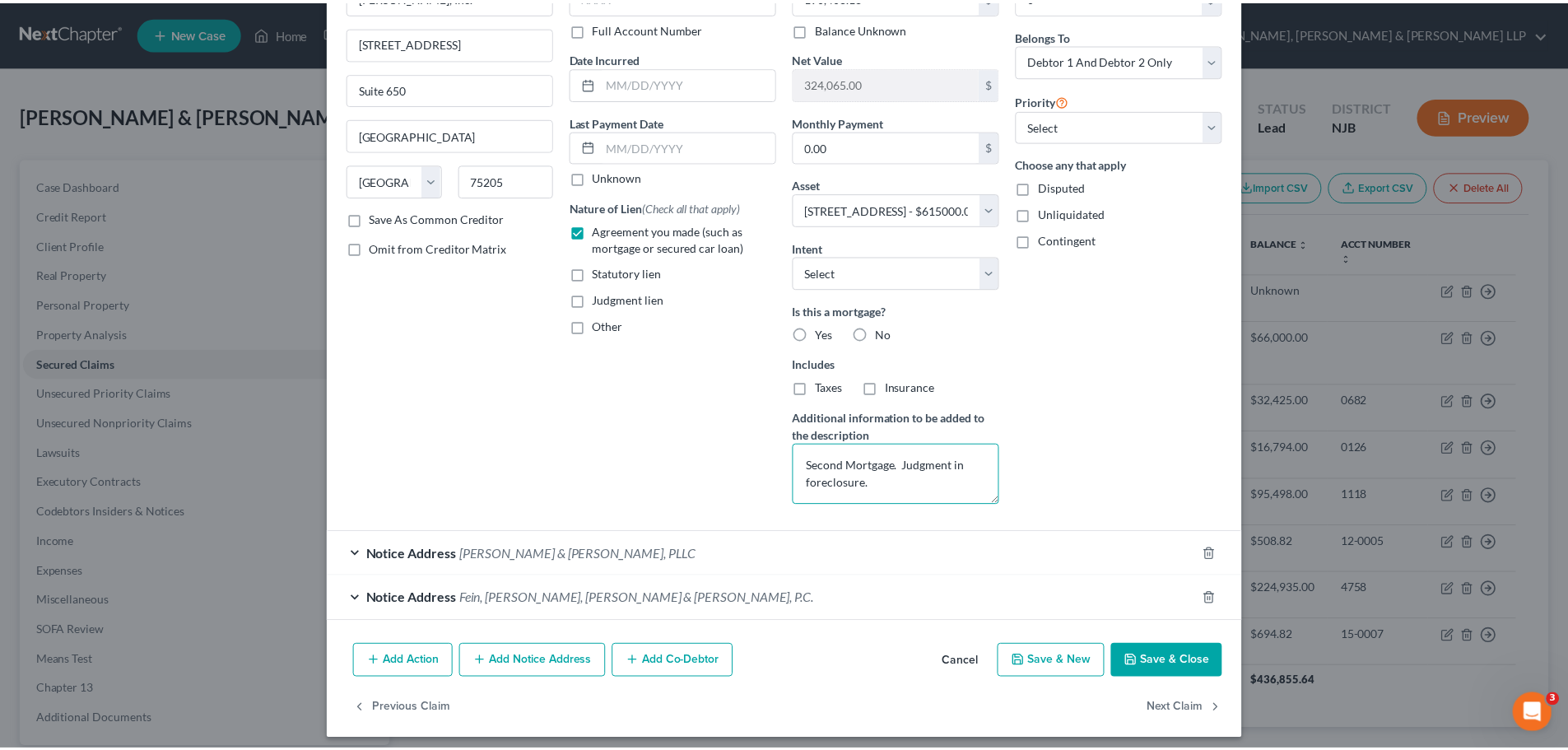
scroll to position [122, 0]
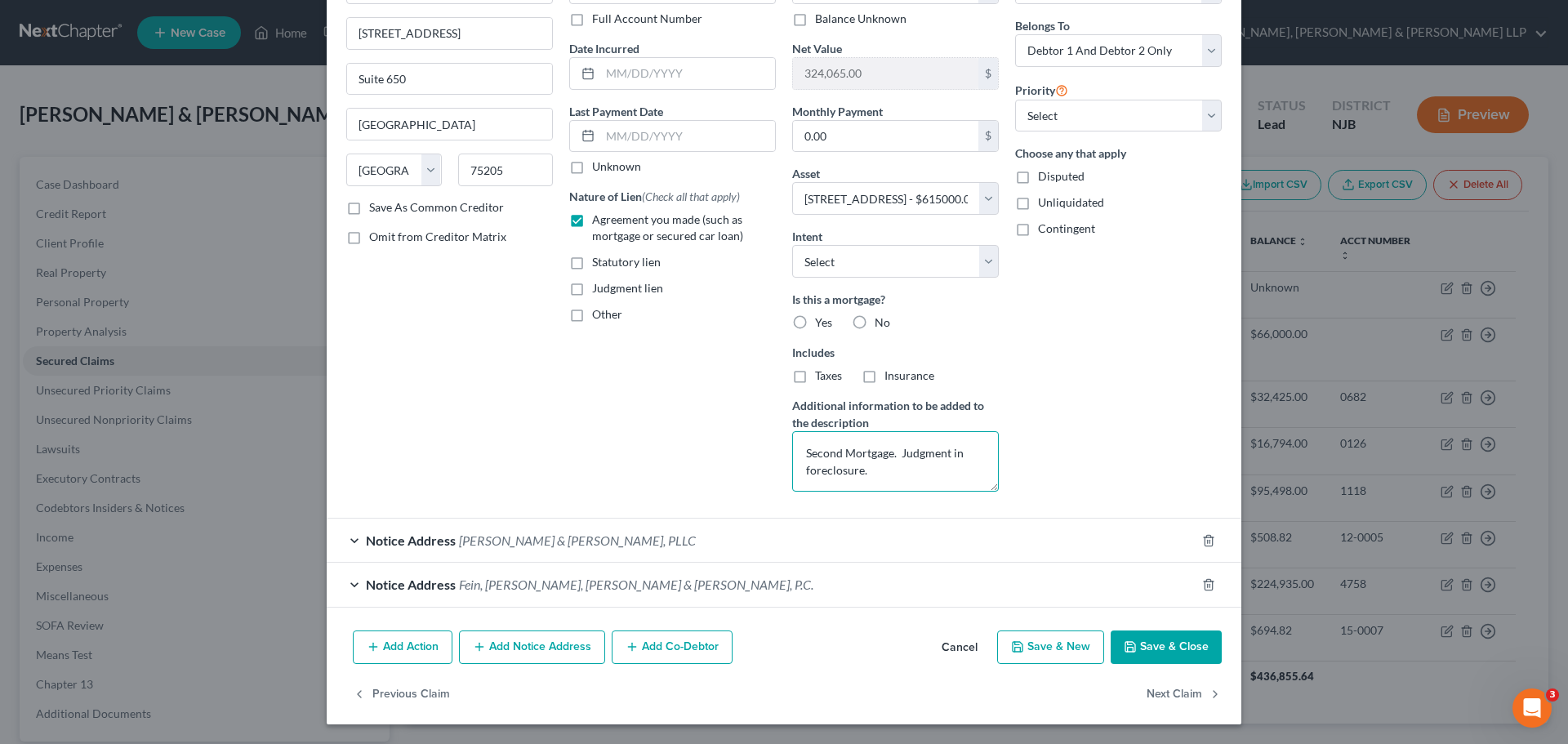
type textarea "Second Mortgage. Judgment in foreclosure."
click at [1165, 650] on button "Save & Close" at bounding box center [1166, 648] width 111 height 34
select select
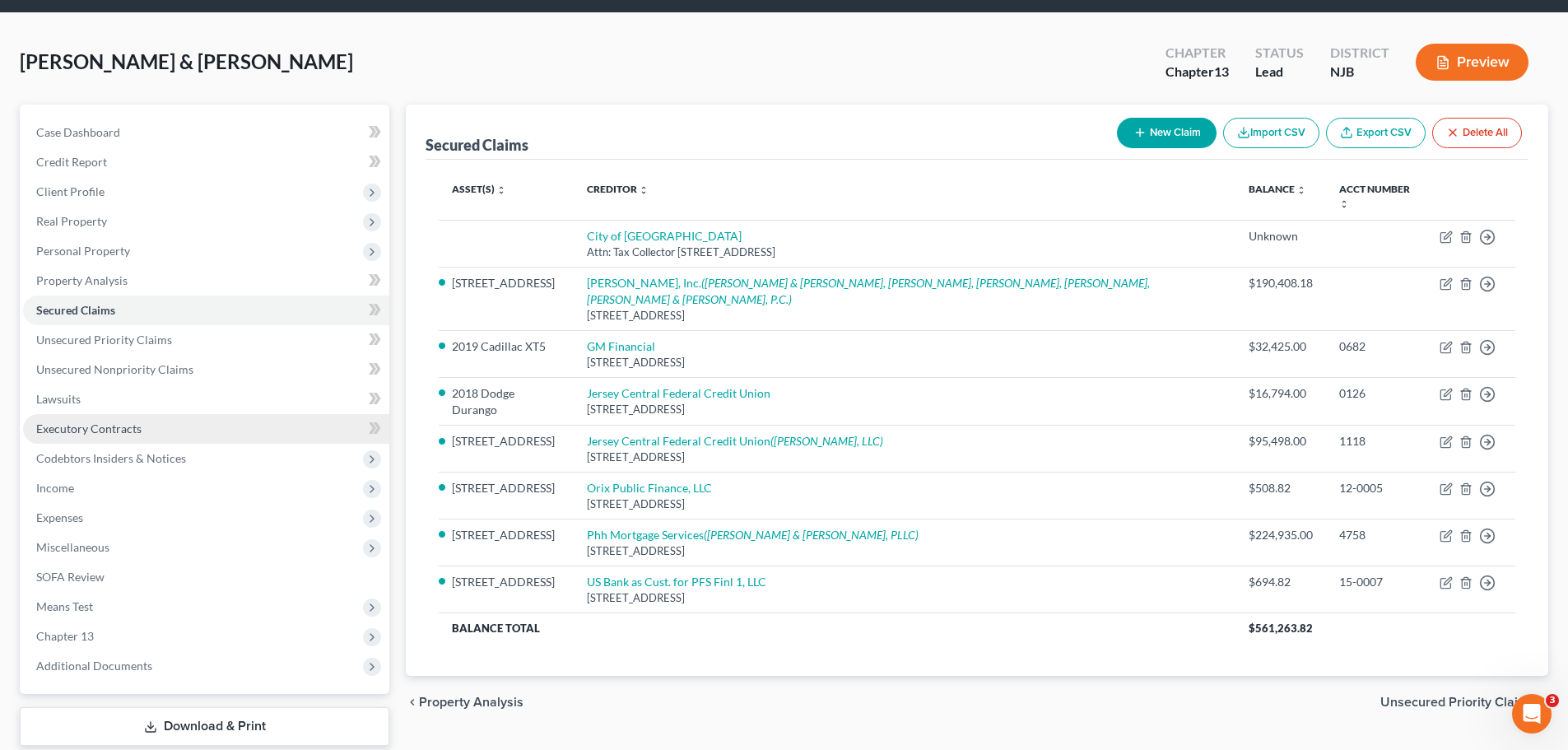
scroll to position [82, 0]
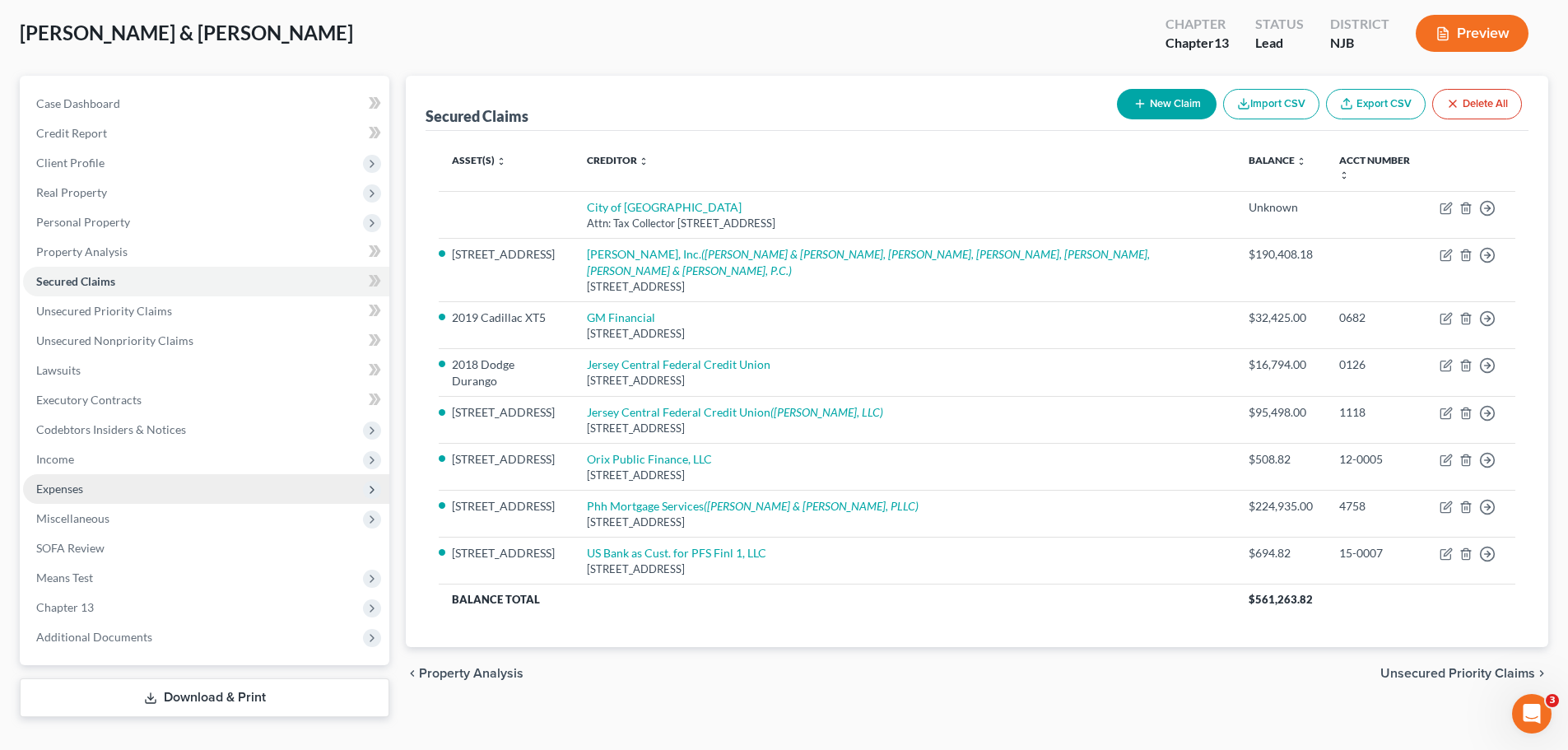
click at [109, 497] on span "Expenses" at bounding box center [206, 489] width 366 height 30
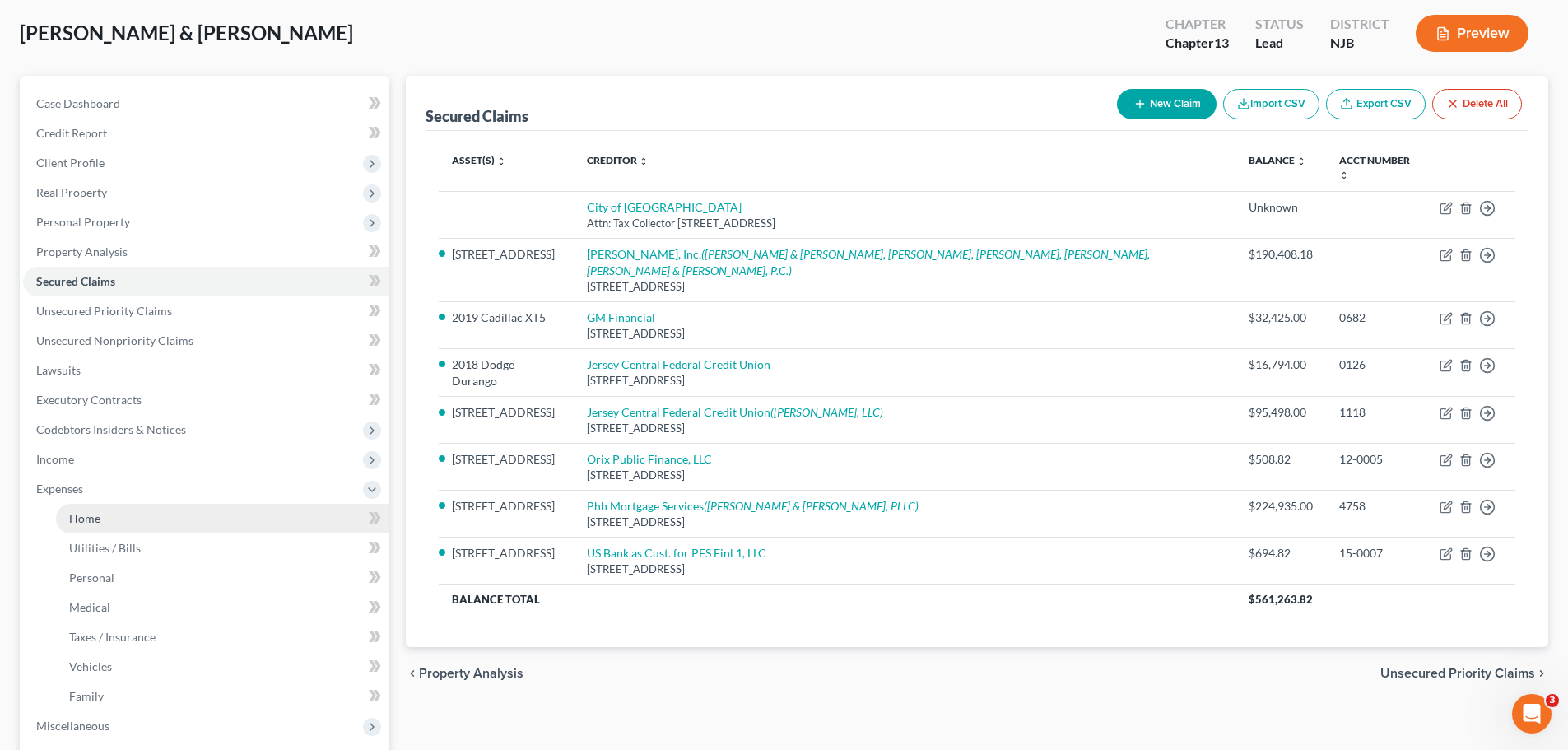
click at [96, 524] on span "Home" at bounding box center [85, 518] width 31 height 14
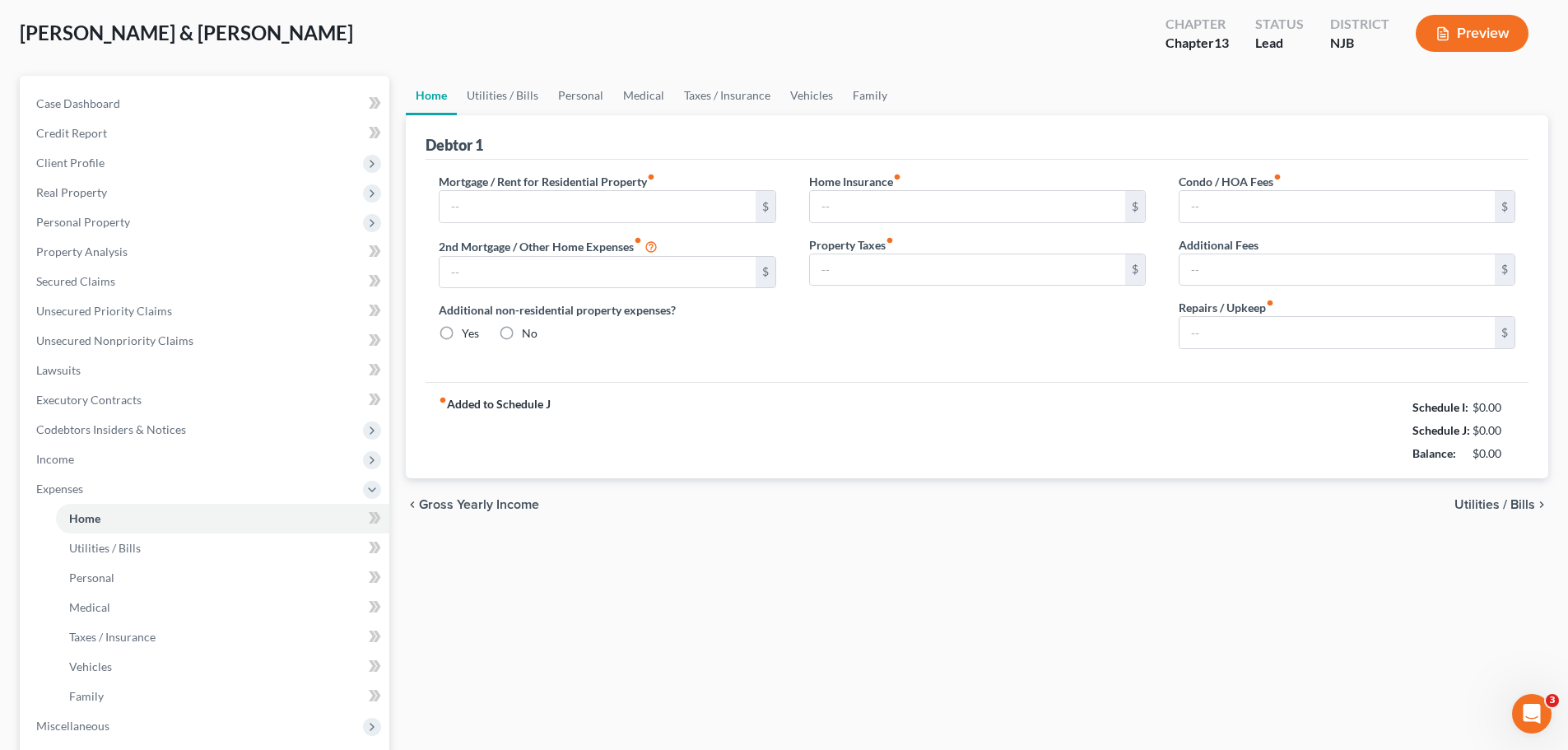
type input "2,068.51"
type input "0.00"
radio input "true"
type input "0.00"
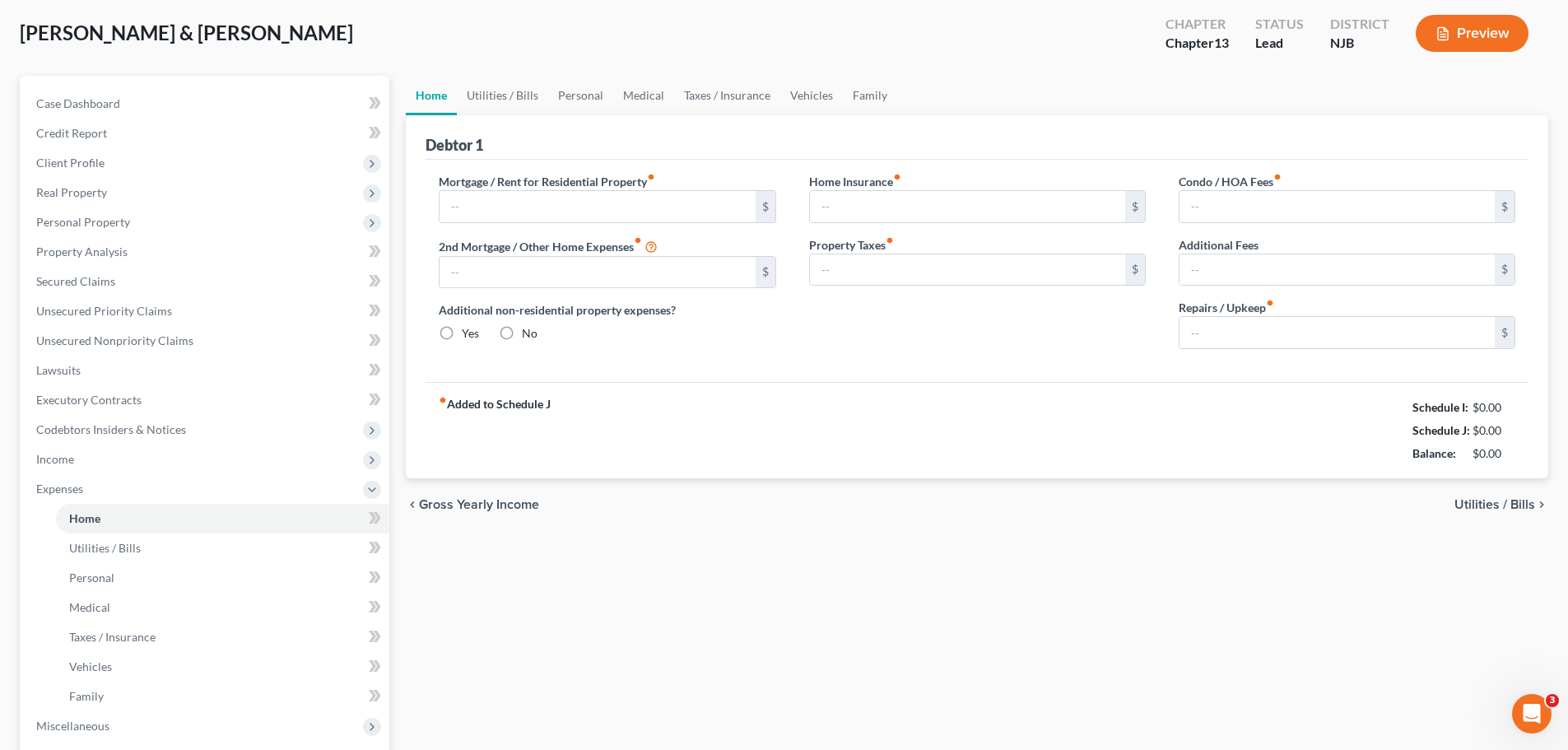
type input "0.00"
type input "150.00"
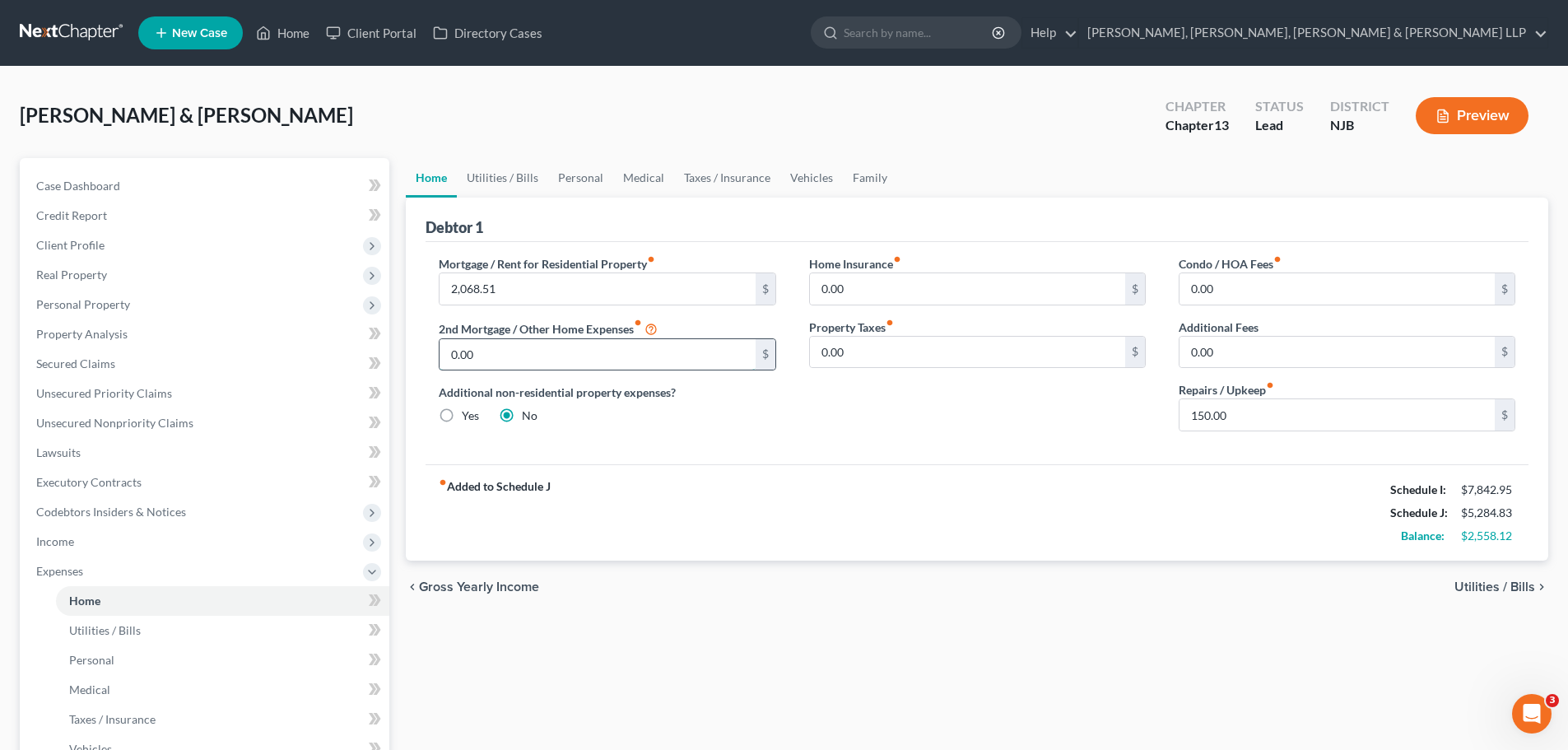
click at [511, 357] on input "0.00" at bounding box center [598, 354] width 316 height 31
type input "1,300"
click at [896, 342] on input "0.00" at bounding box center [968, 353] width 316 height 31
click at [1463, 584] on span "Utilities / Bills" at bounding box center [1495, 587] width 81 height 13
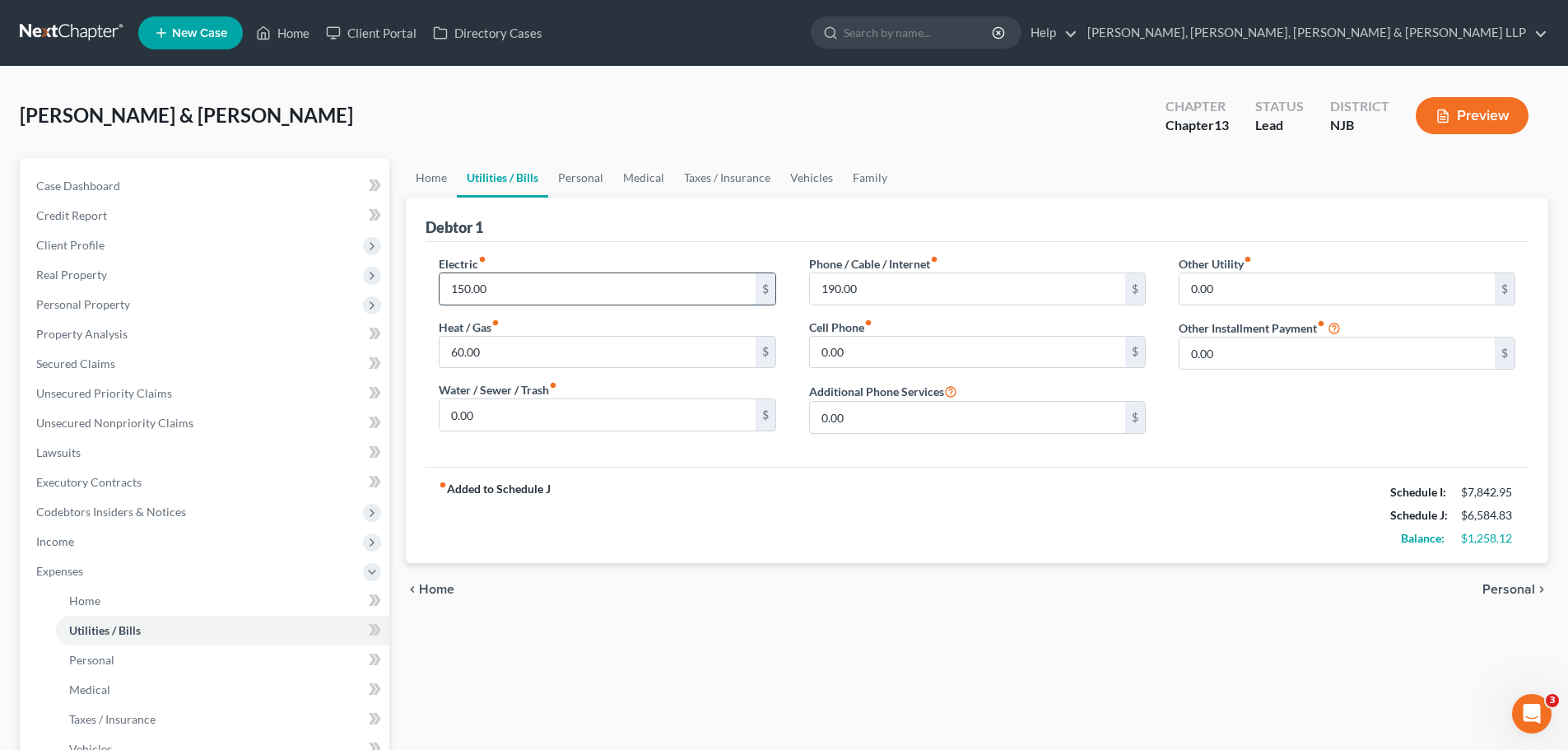
click at [599, 277] on input "150.00" at bounding box center [598, 289] width 316 height 31
click at [604, 420] on input "0.00" at bounding box center [598, 415] width 316 height 31
click at [1506, 592] on span "Personal" at bounding box center [1509, 590] width 52 height 13
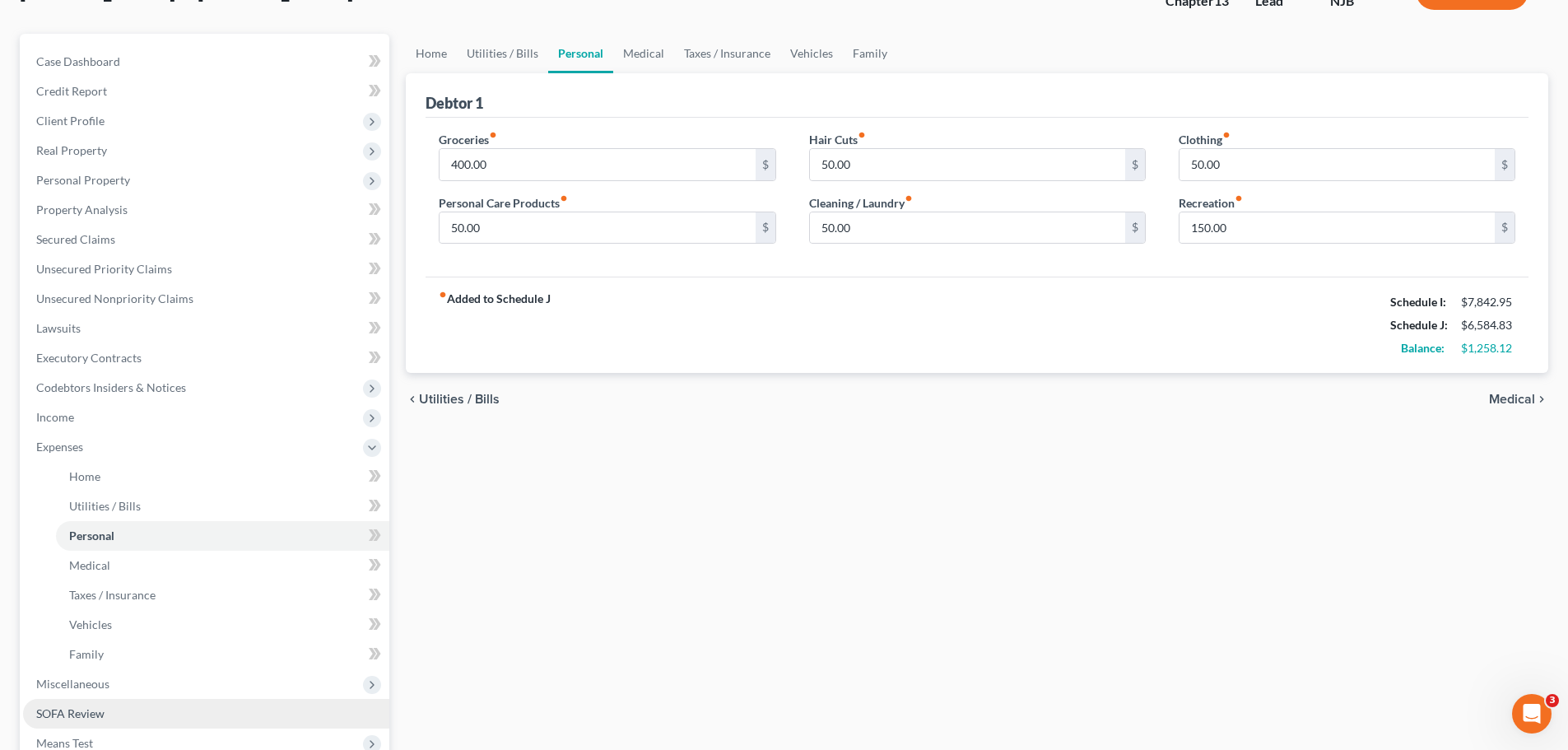
scroll to position [319, 0]
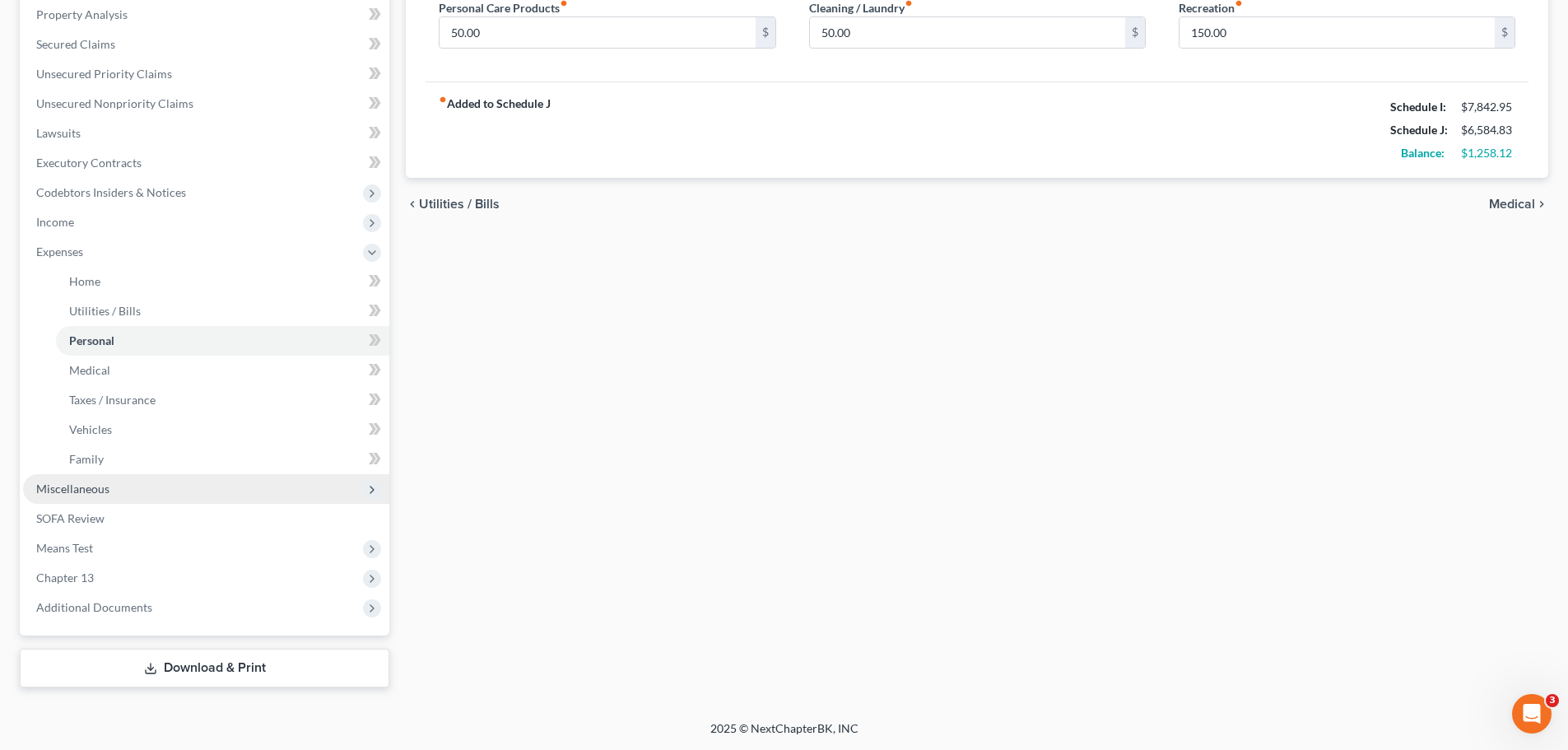
click at [142, 499] on span "Miscellaneous" at bounding box center [206, 489] width 366 height 30
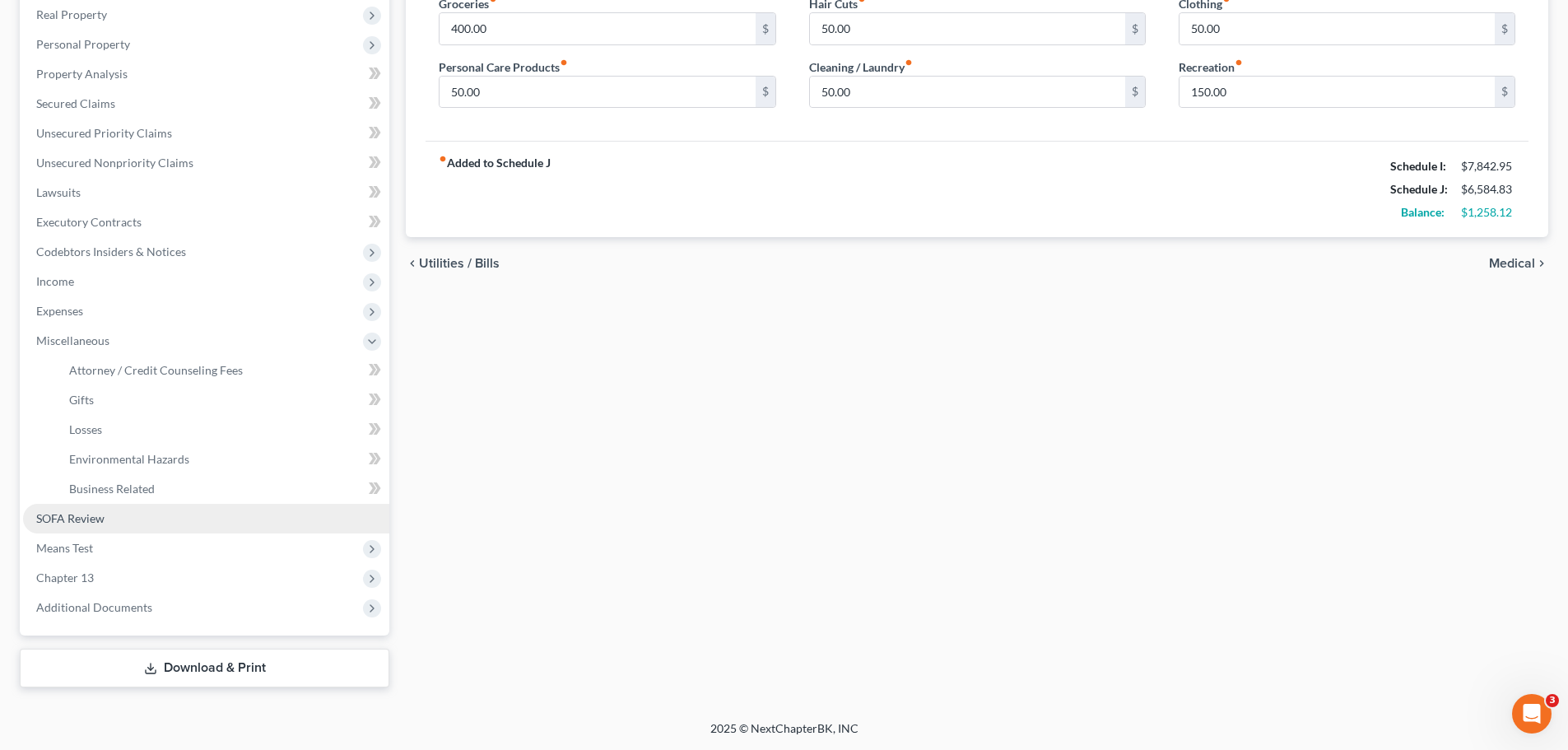
scroll to position [260, 0]
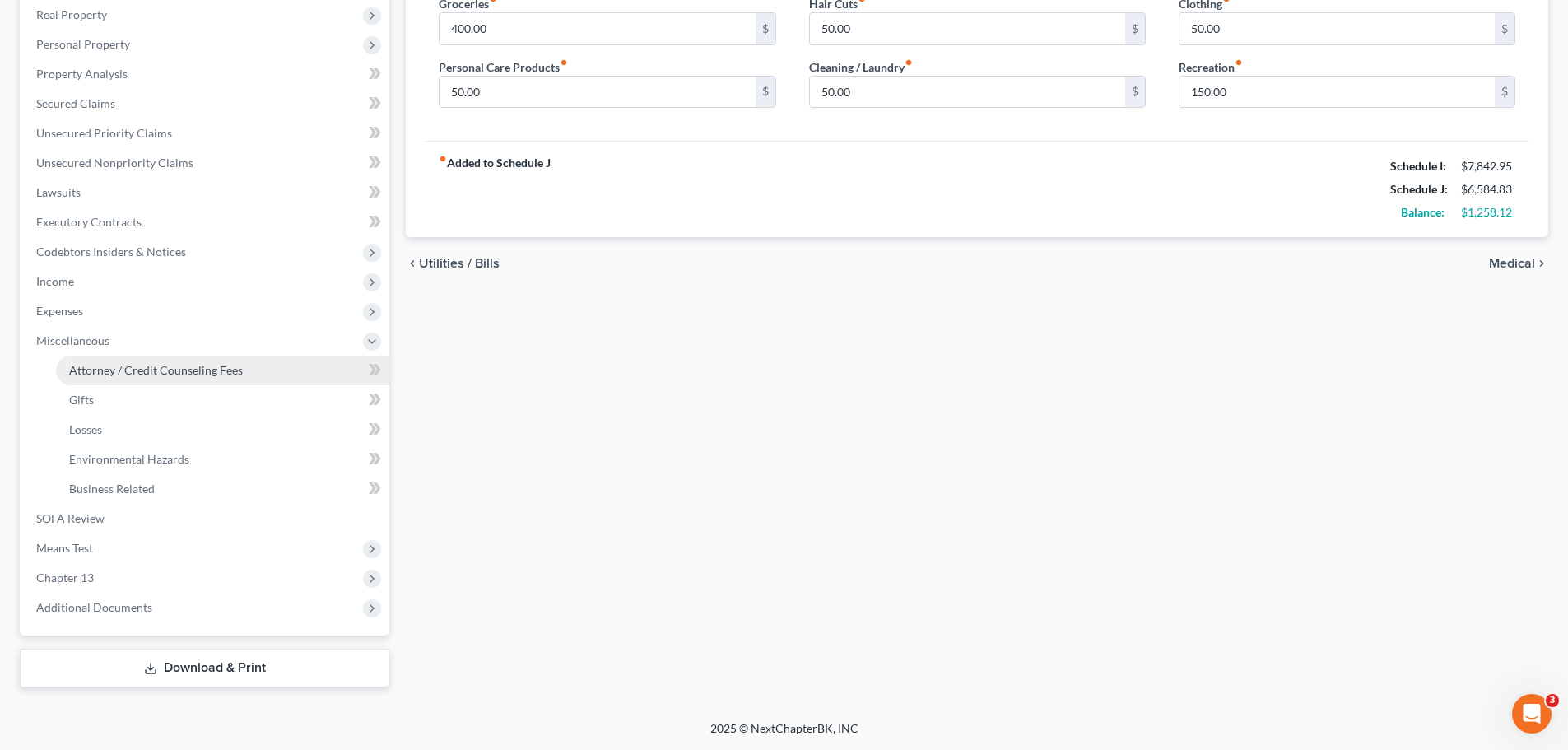
click at [112, 378] on link "Attorney / Credit Counseling Fees" at bounding box center [222, 371] width 334 height 30
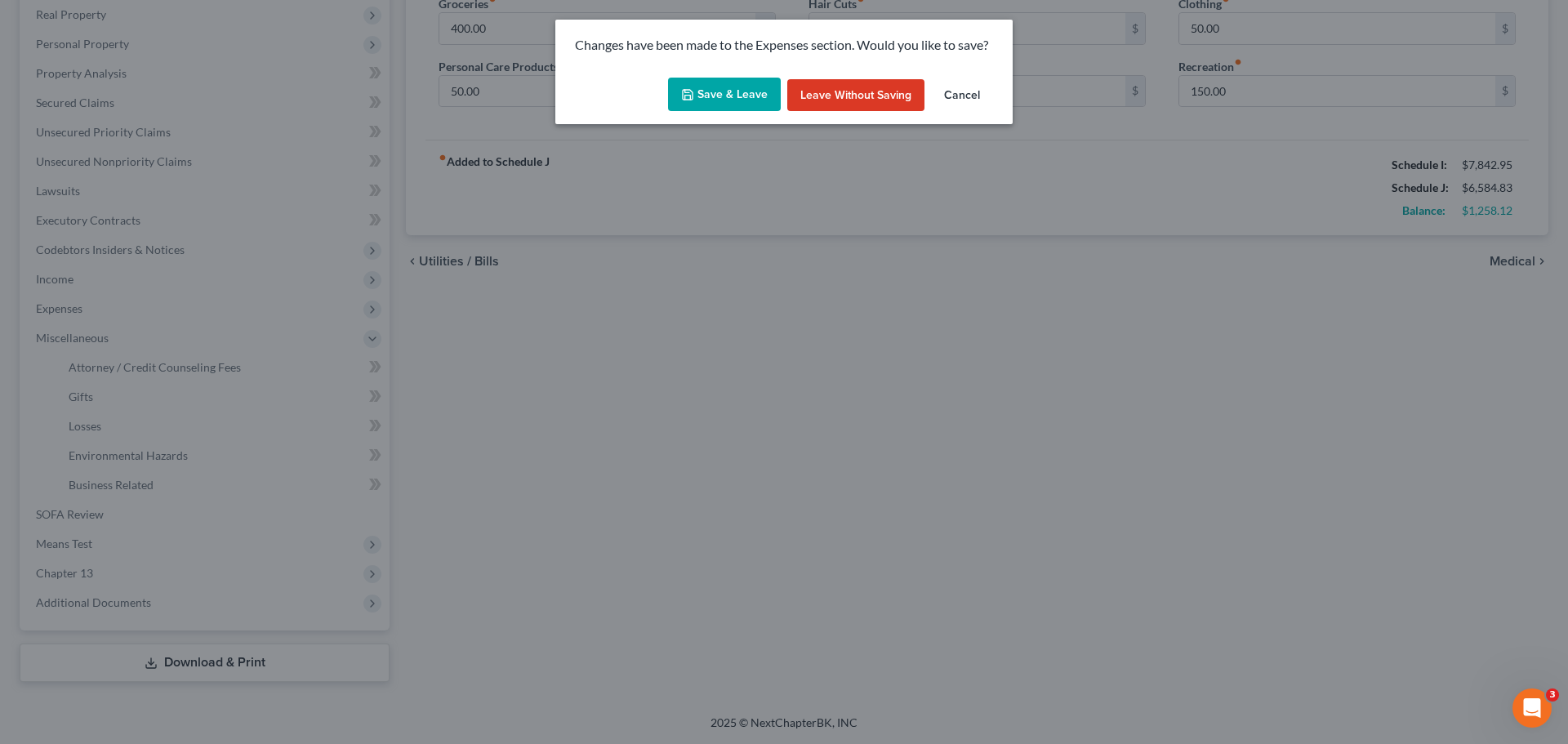
click at [729, 90] on button "Save & Leave" at bounding box center [724, 94] width 112 height 34
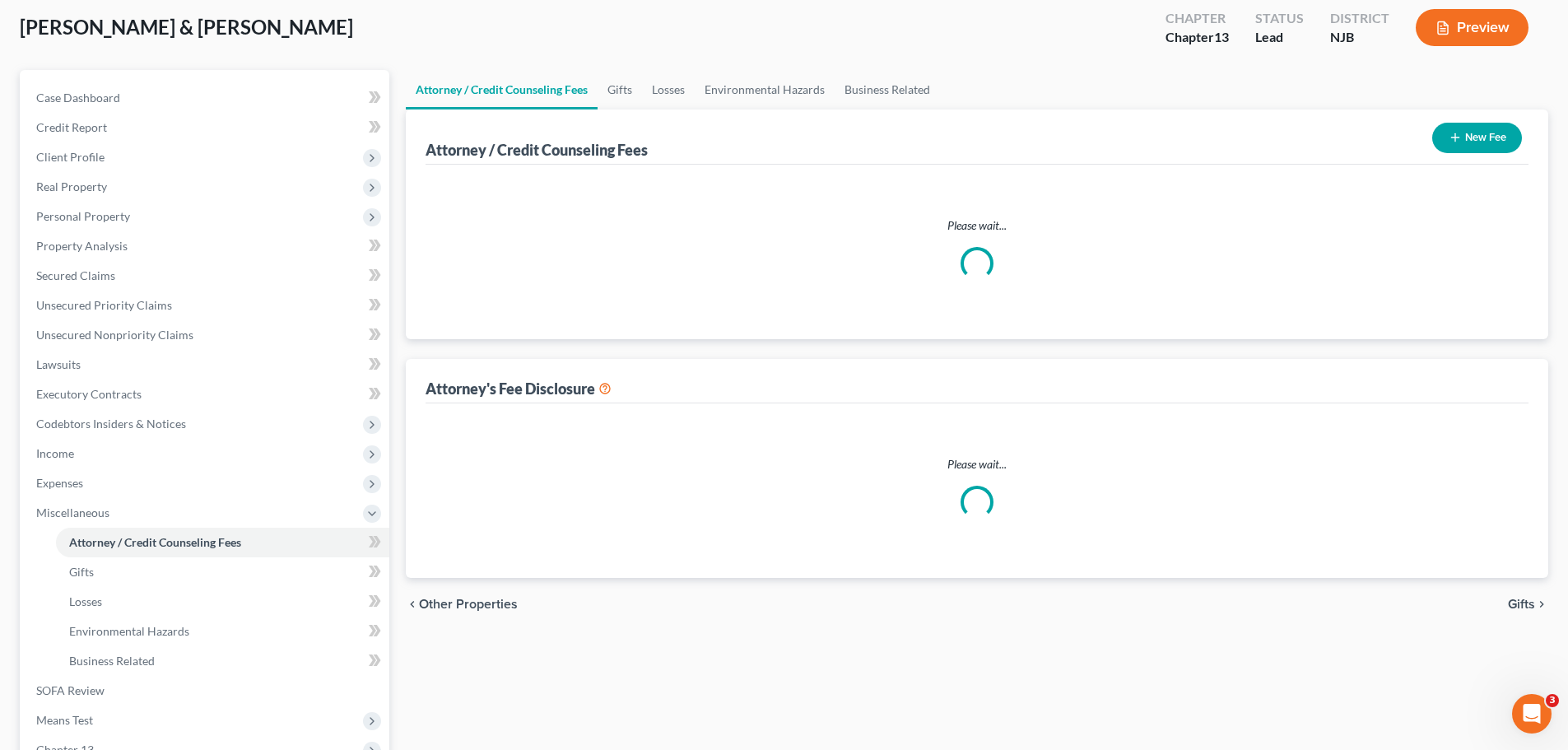
select select "0"
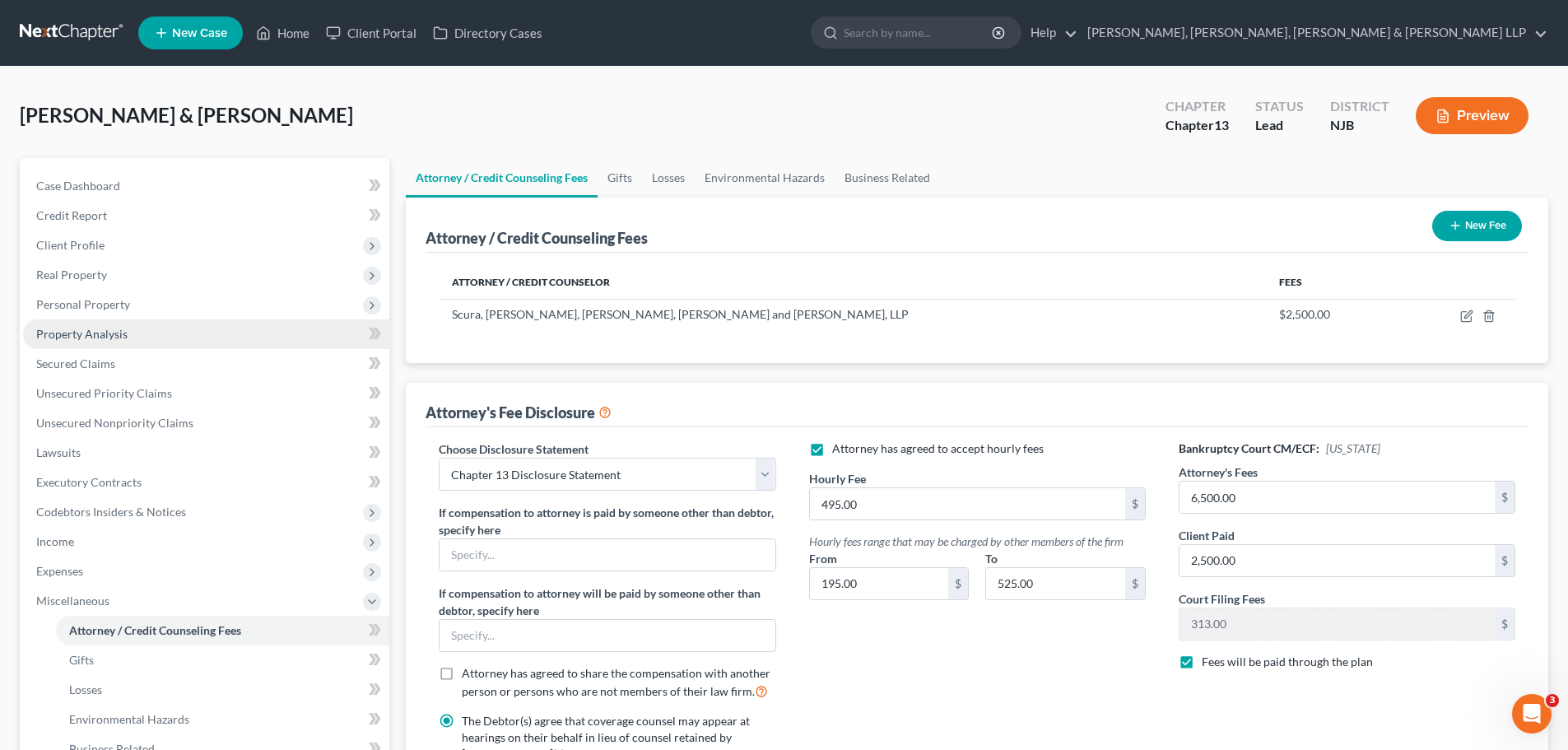
click at [107, 336] on span "Property Analysis" at bounding box center [81, 334] width 92 height 14
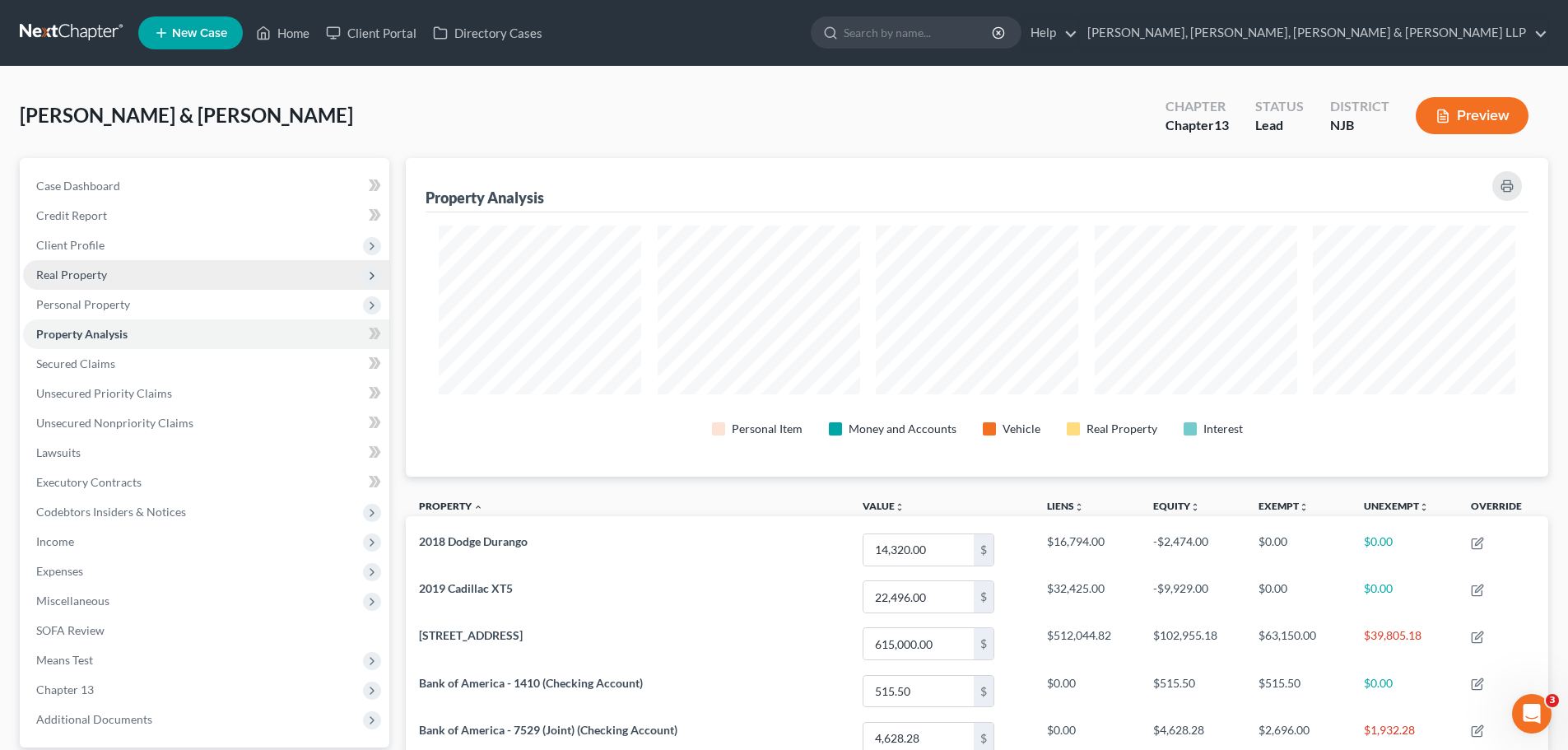
click at [97, 276] on span "Real Property" at bounding box center [71, 275] width 71 height 14
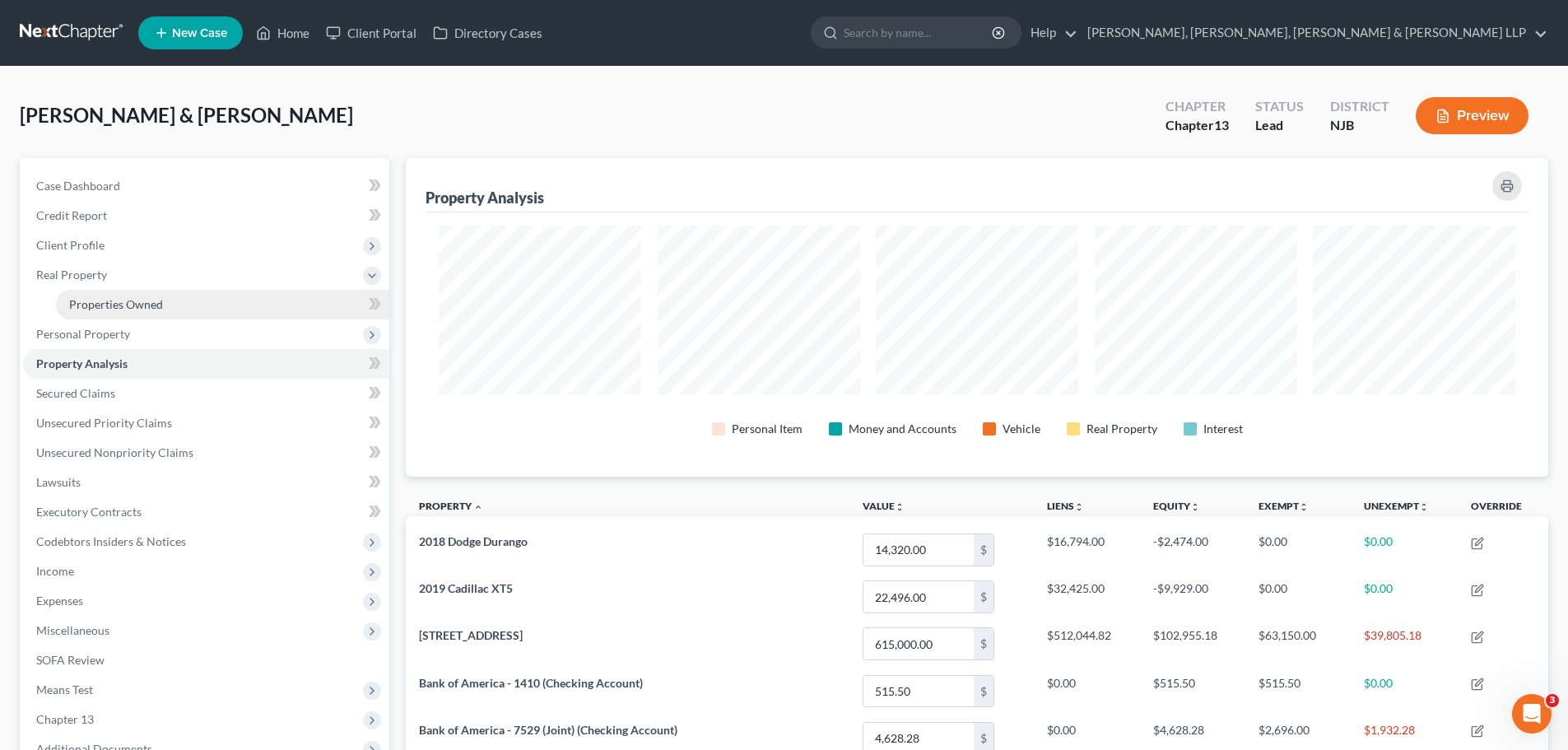
click at [106, 307] on span "Properties Owned" at bounding box center [116, 305] width 93 height 14
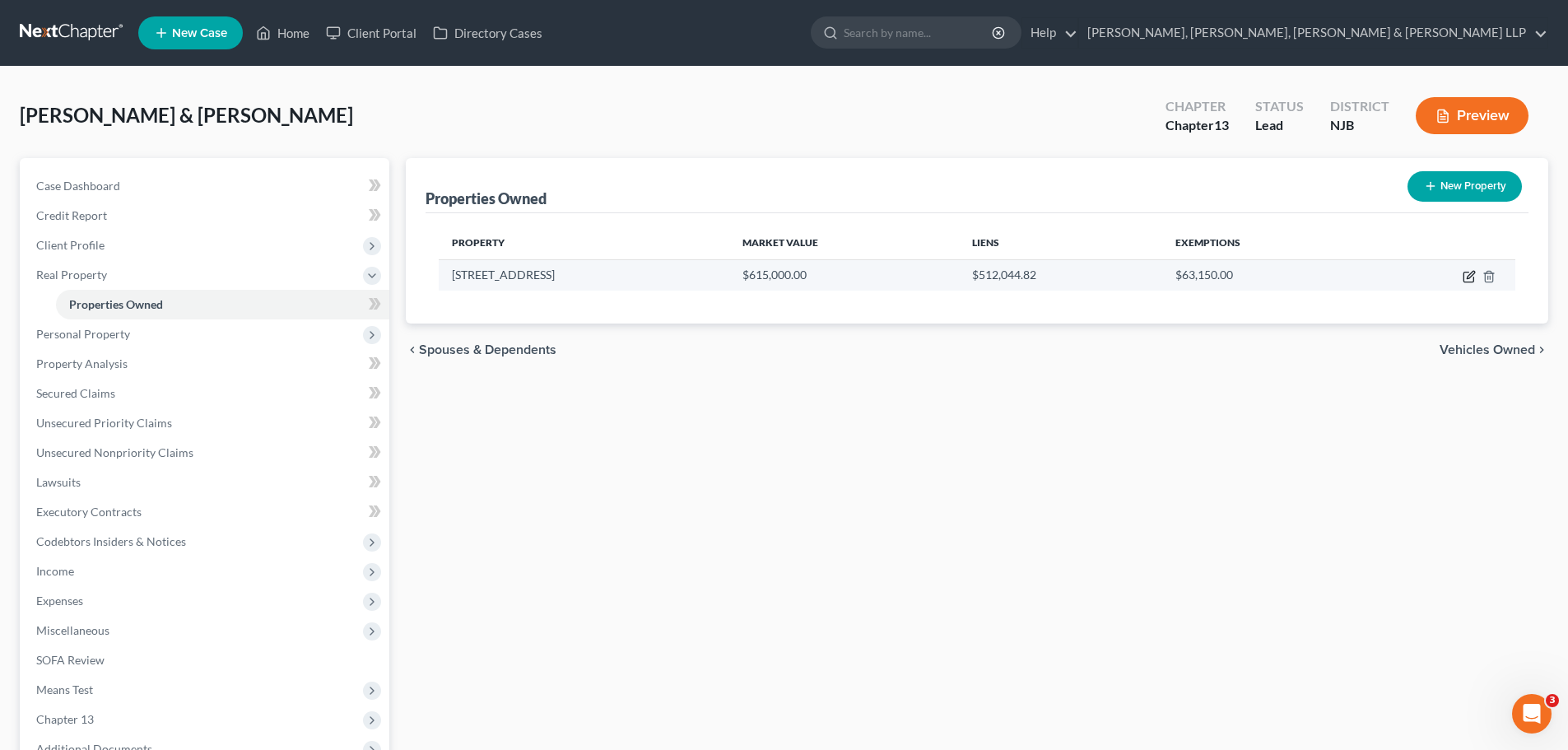
click at [1466, 281] on icon "button" at bounding box center [1469, 278] width 10 height 10
select select "33"
select select "2"
select select "5"
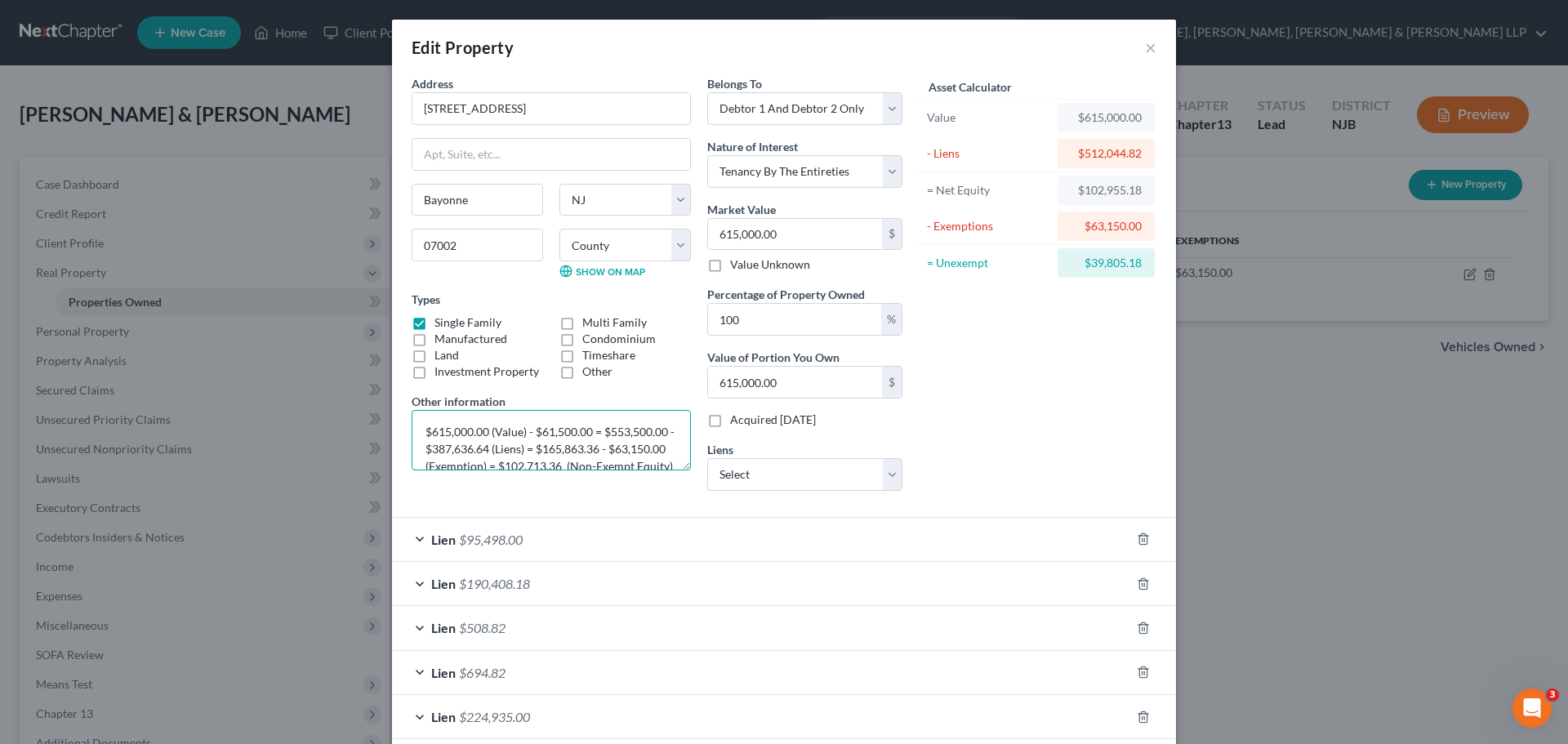
click at [556, 447] on textarea "$615,000.00 (Value) - $61,500.00 = $553,500.00 - $387,636.64 (Liens) = $165,863…" at bounding box center [551, 440] width 279 height 60
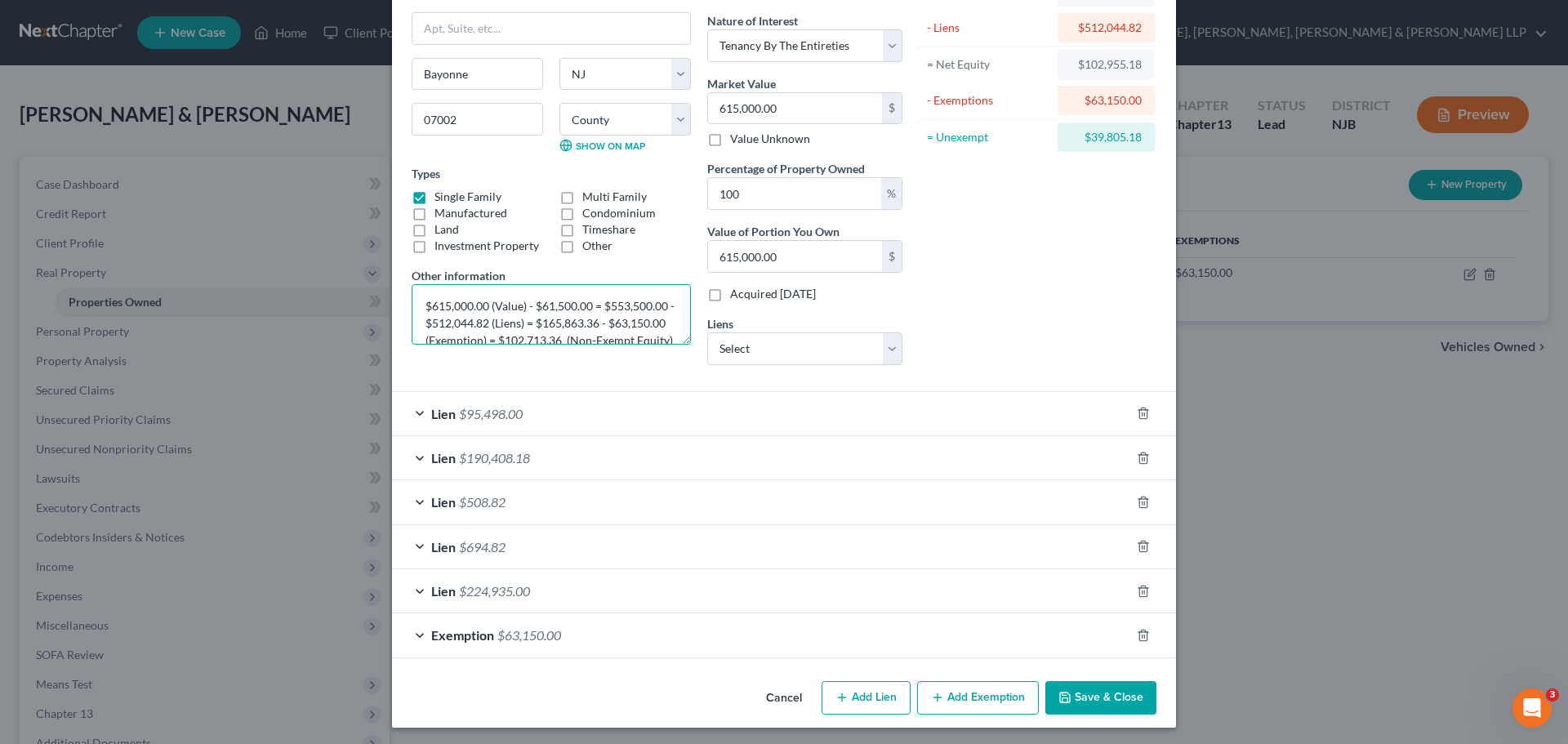
scroll to position [129, 0]
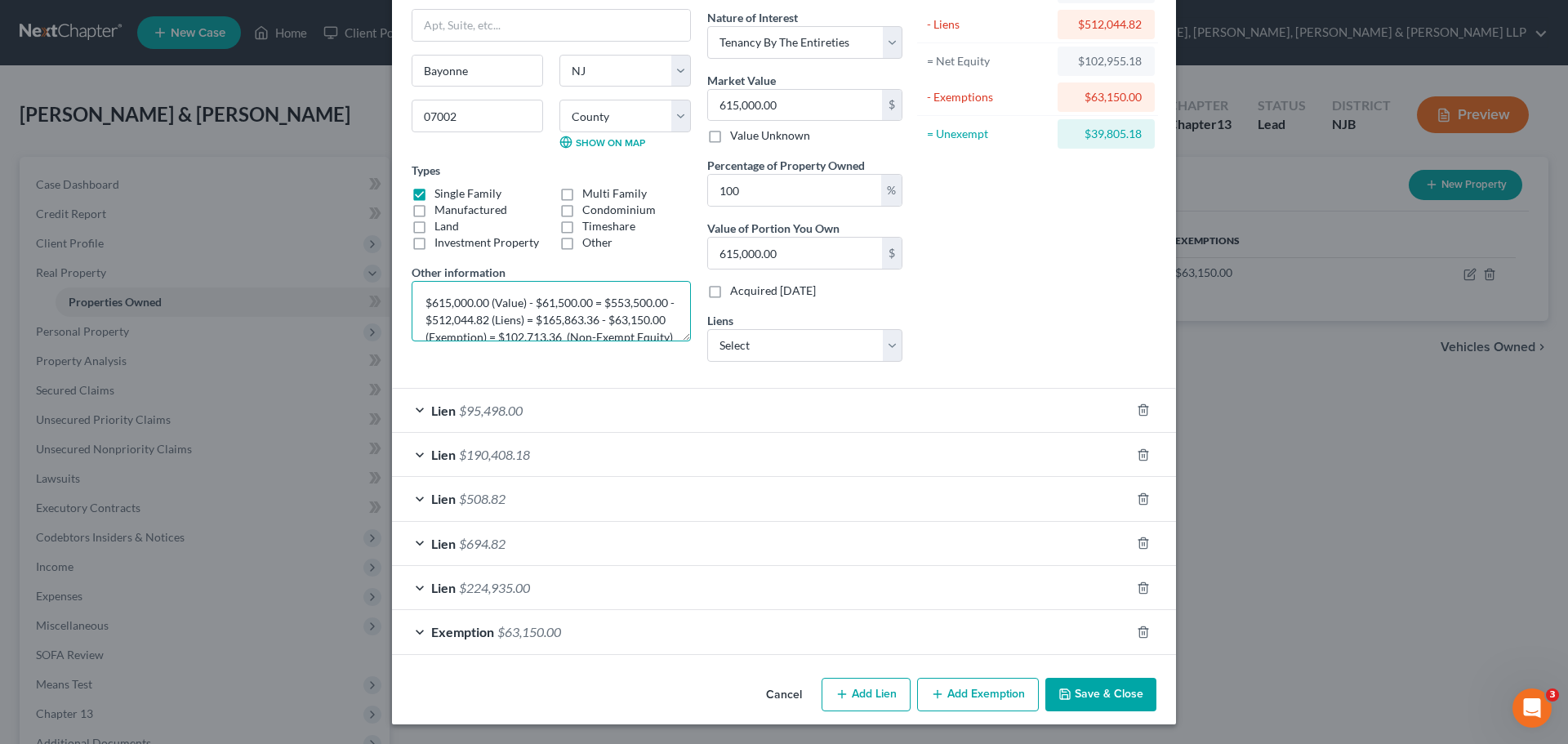
type textarea "$615,000.00 (Value) - $61,500.00 = $553,500.00 - $512,044.82 (Liens) = $165,863…"
click at [1082, 701] on button "Save & Close" at bounding box center [1101, 695] width 111 height 34
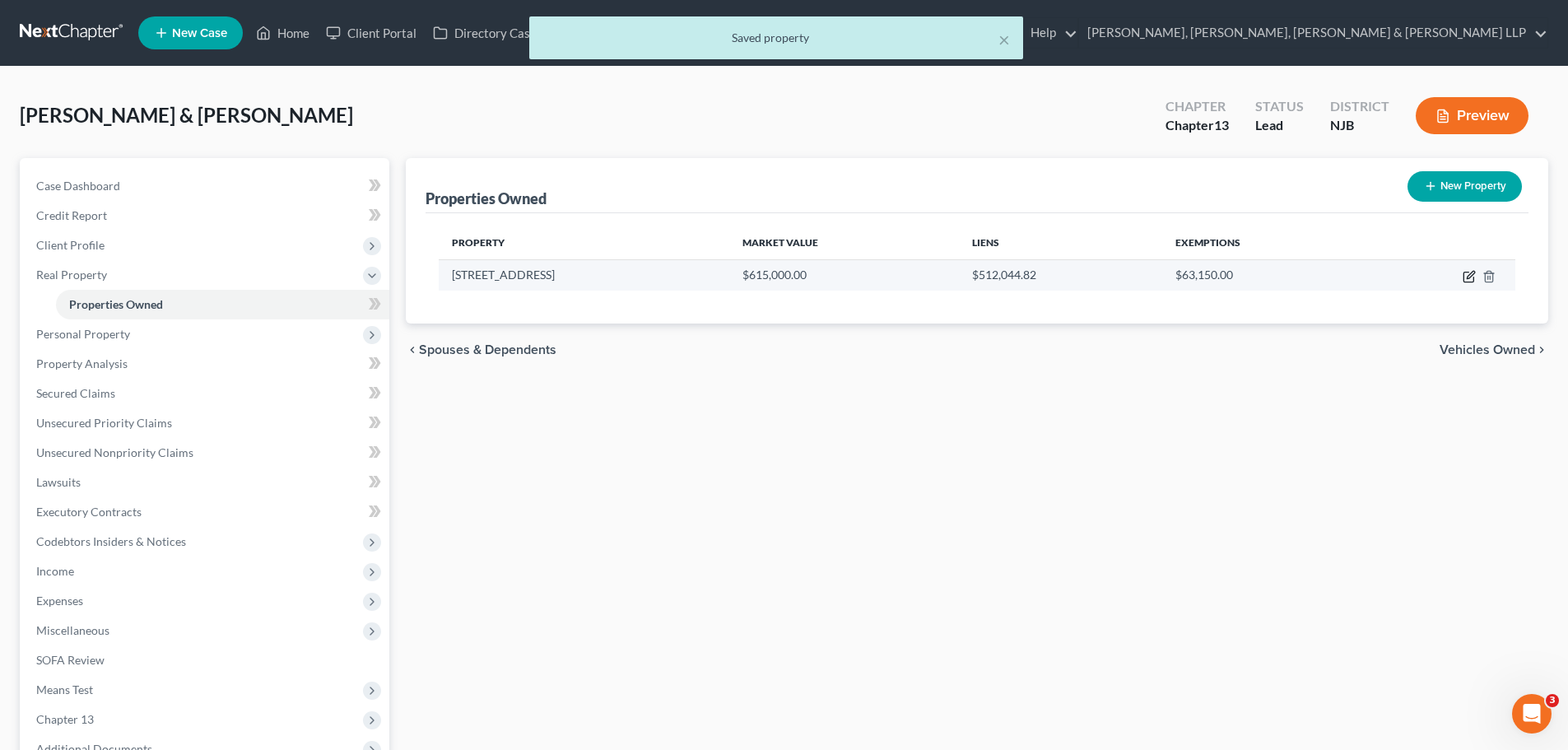
click at [1471, 276] on icon "button" at bounding box center [1470, 275] width 8 height 8
select select "33"
select select "8"
select select "2"
select select "5"
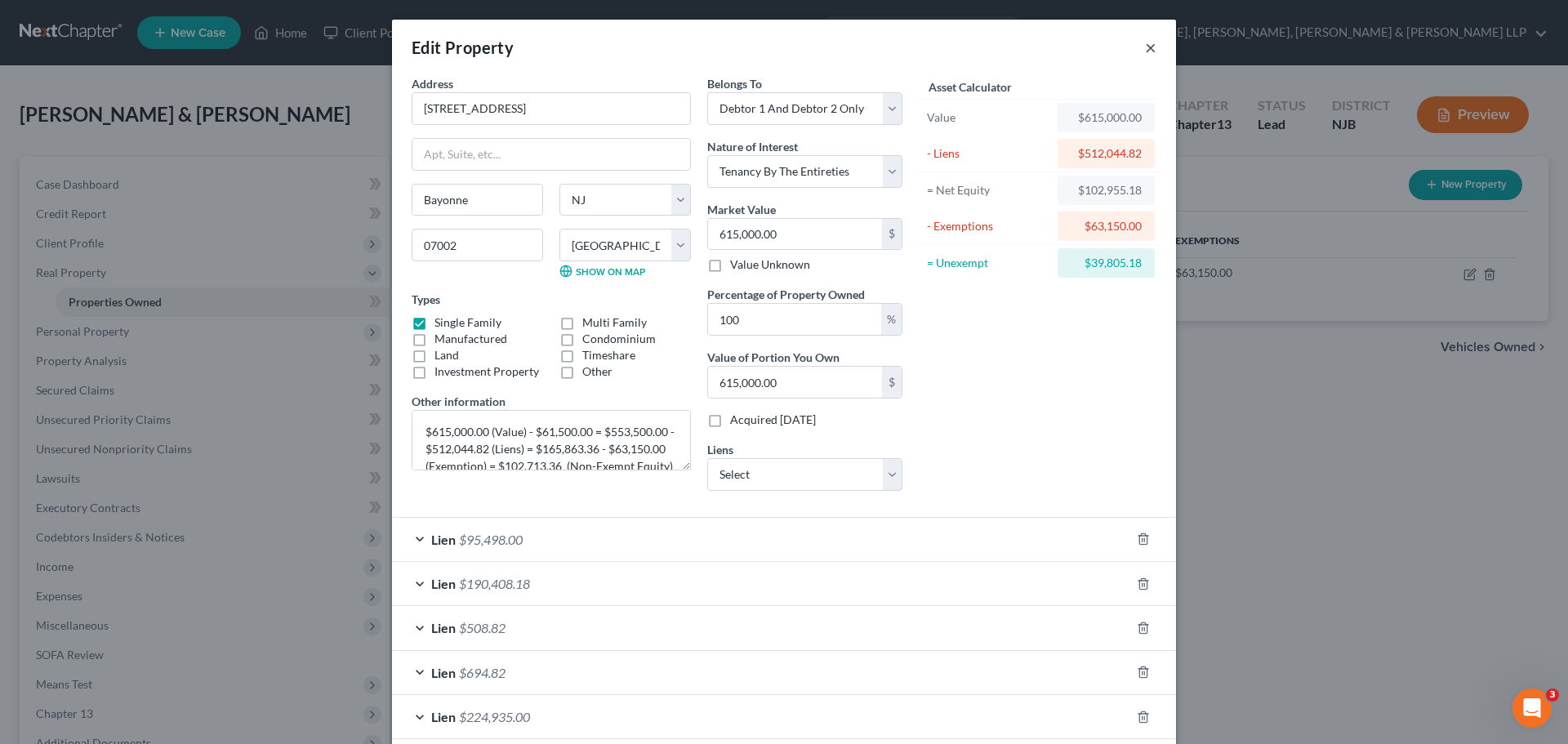
click at [1145, 46] on button "×" at bounding box center [1150, 47] width 11 height 20
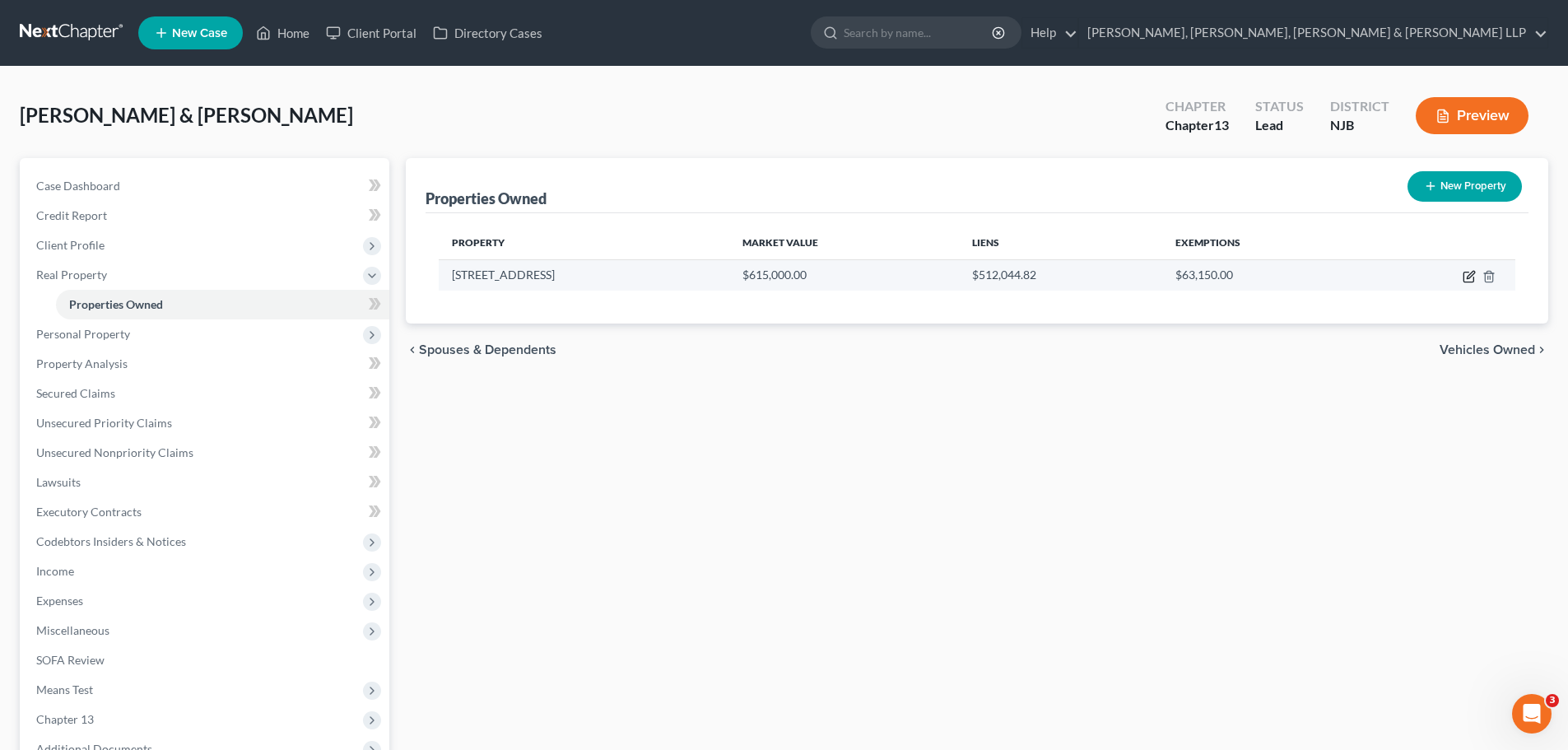
click at [1466, 276] on icon "button" at bounding box center [1469, 276] width 13 height 13
select select "33"
select select "8"
select select "2"
select select "5"
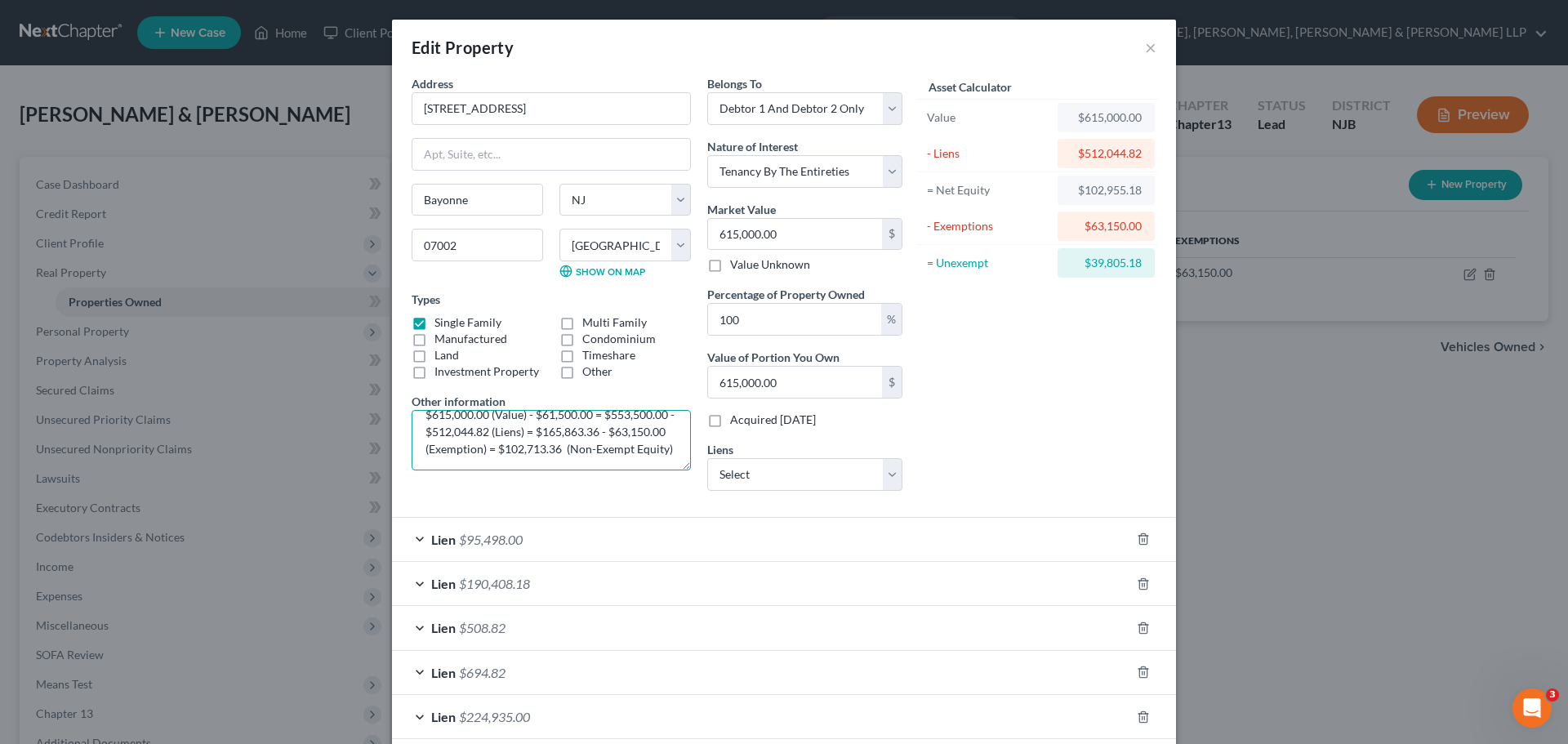
scroll to position [32, 0]
drag, startPoint x: 482, startPoint y: 432, endPoint x: 499, endPoint y: 432, distance: 17.0
click at [483, 432] on textarea "$615,000.00 (Value) - $61,500.00 = $553,500.00 - $512,044.82 (Liens) = $165,863…" at bounding box center [551, 440] width 279 height 60
click at [544, 432] on textarea "$615,000.00 (Value) - $61,500.00 = $553,500.00 - $512,044.82 (Liens) = $41,455.…" at bounding box center [551, 440] width 279 height 60
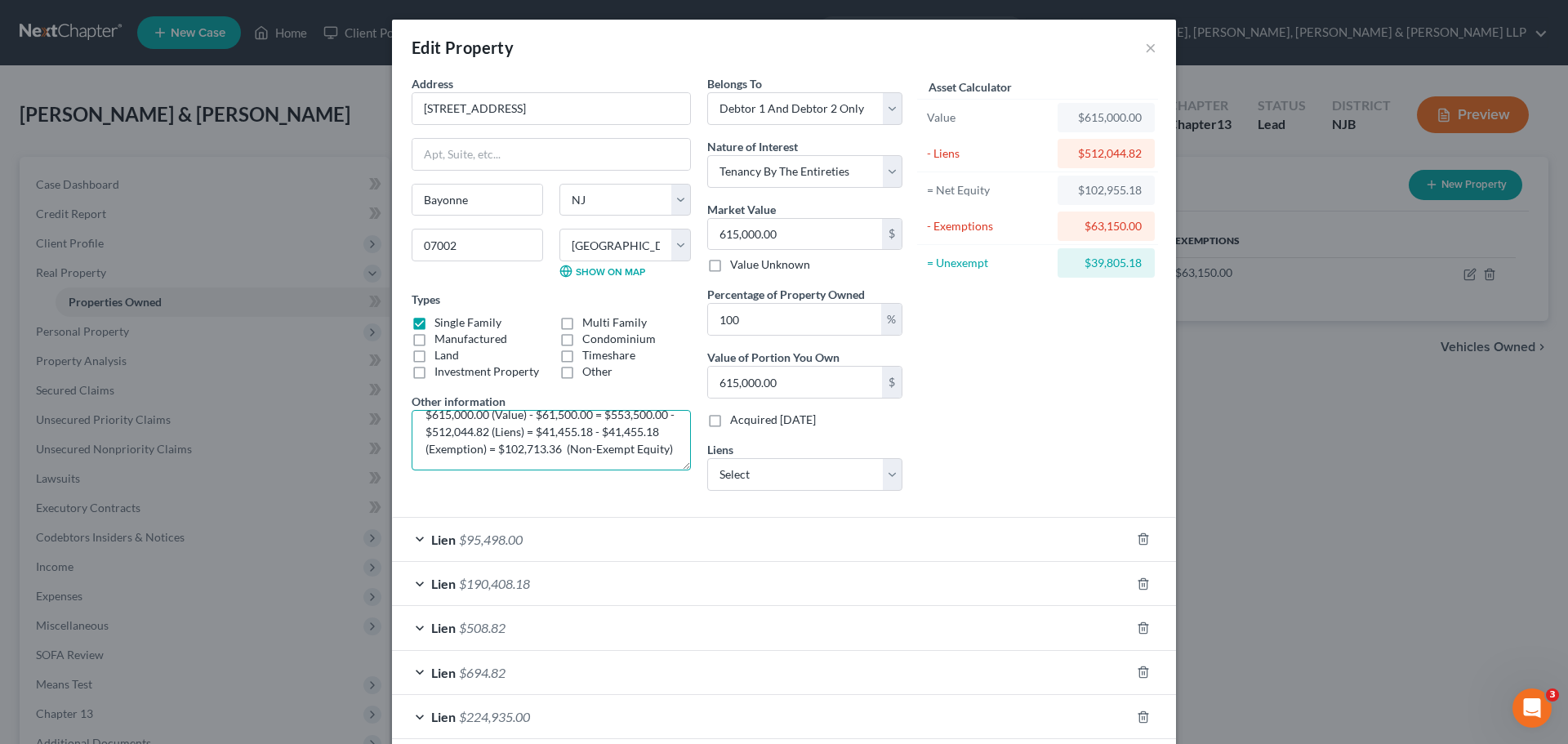
click at [482, 454] on textarea "$615,000.00 (Value) - $61,500.00 = $553,500.00 - $512,044.82 (Liens) = $41,455.…" at bounding box center [551, 440] width 279 height 60
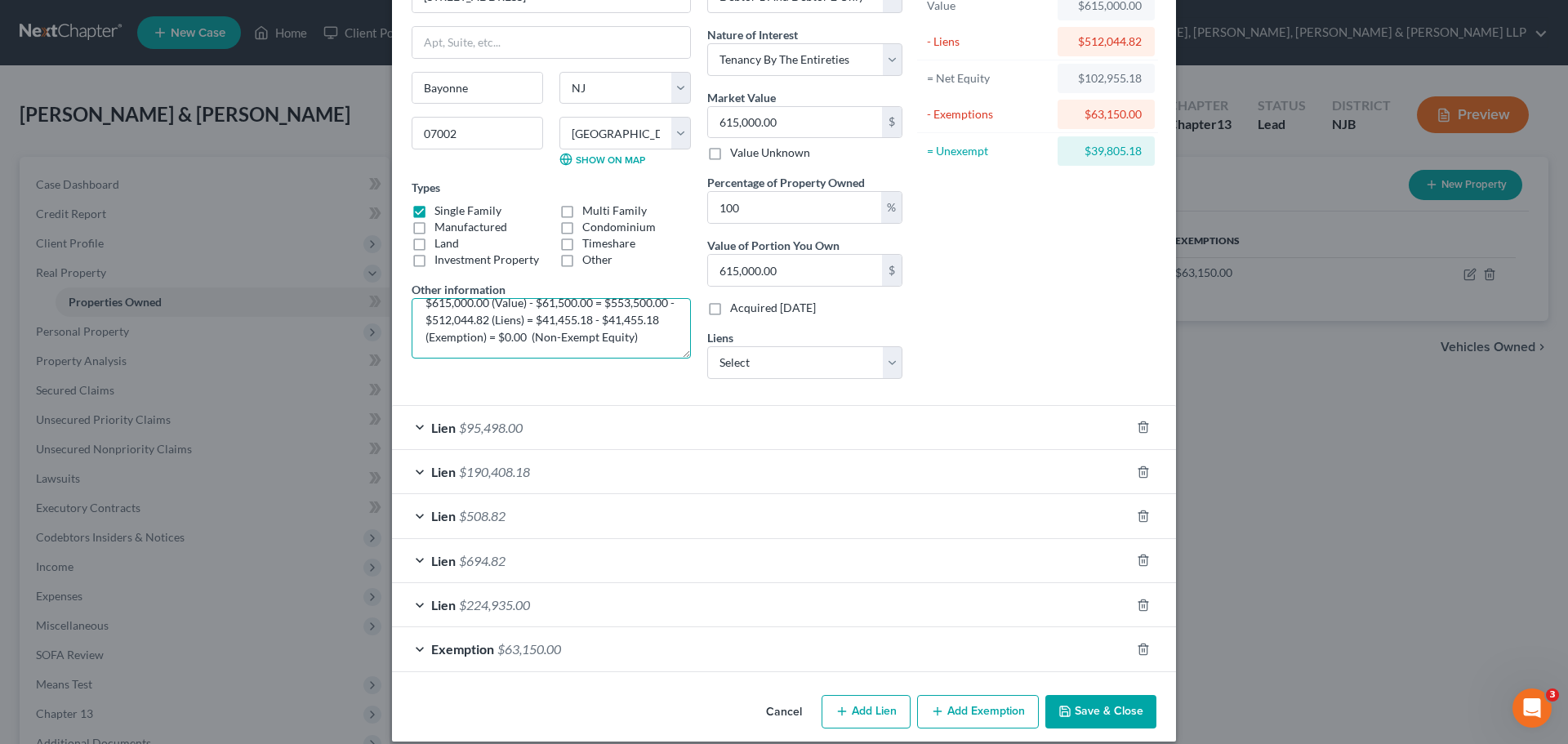
scroll to position [129, 0]
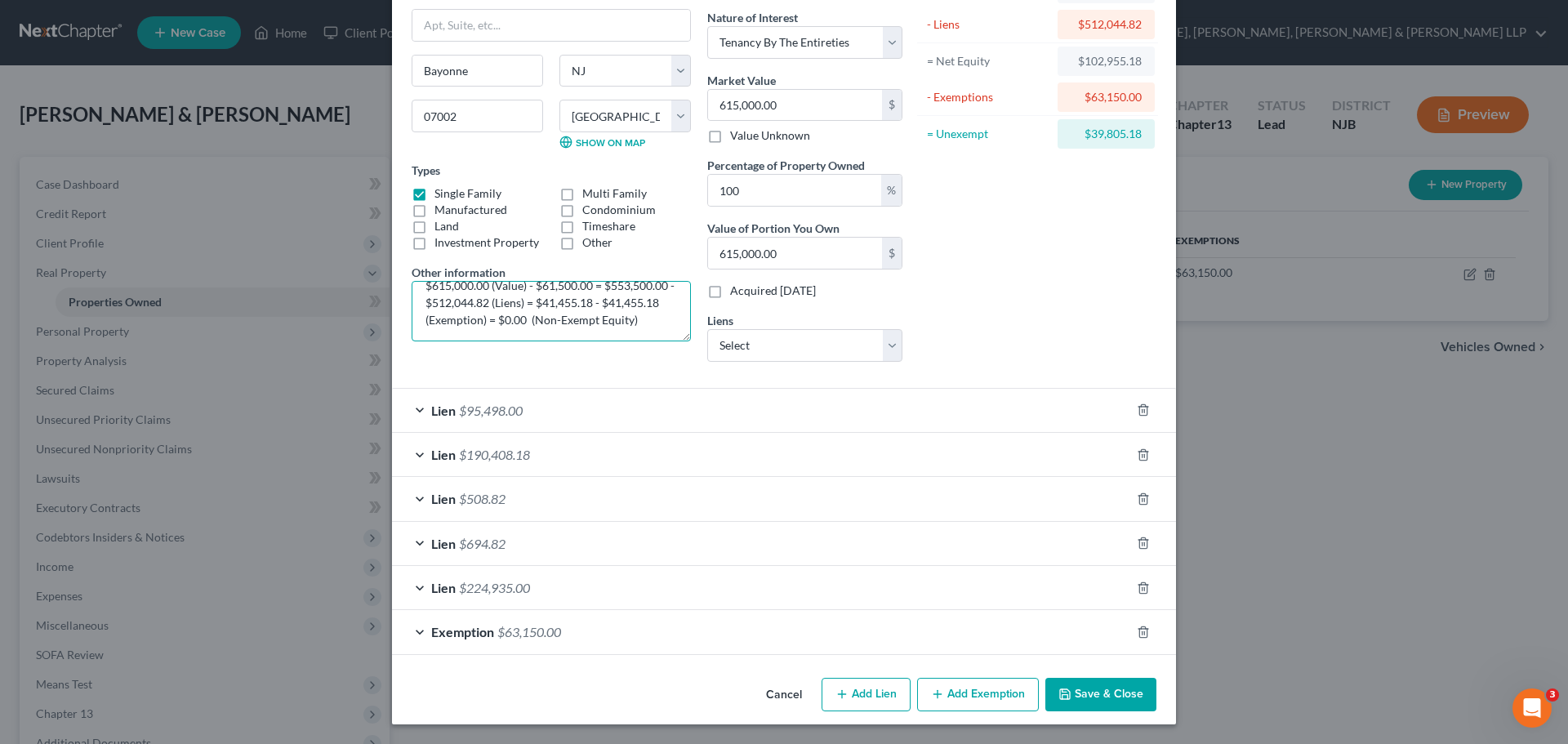
type textarea "$615,000.00 (Value) - $61,500.00 = $553,500.00 - $512,044.82 (Liens) = $41,455.…"
click at [1125, 701] on button "Save & Close" at bounding box center [1101, 695] width 111 height 34
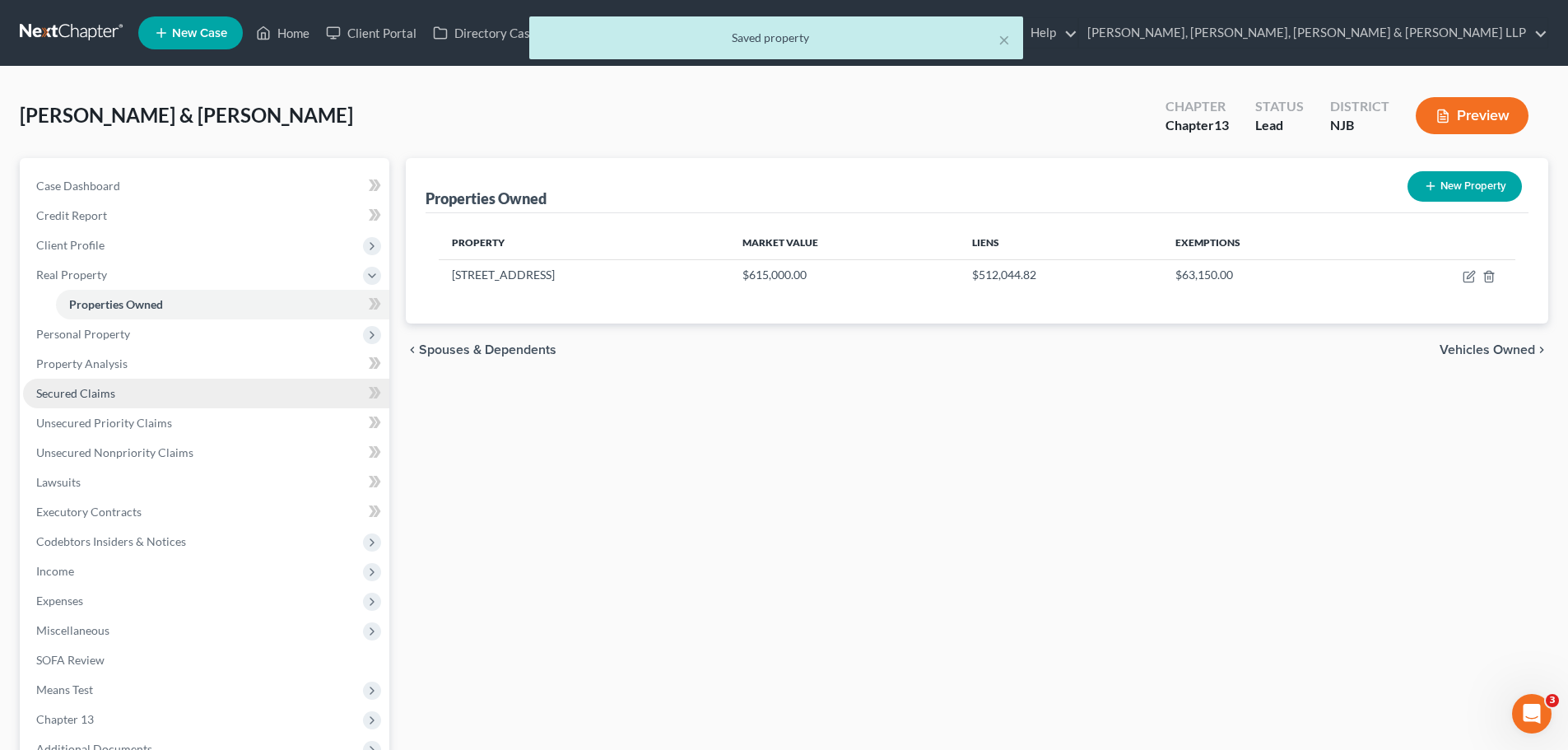
click at [84, 398] on span "Secured Claims" at bounding box center [75, 393] width 79 height 14
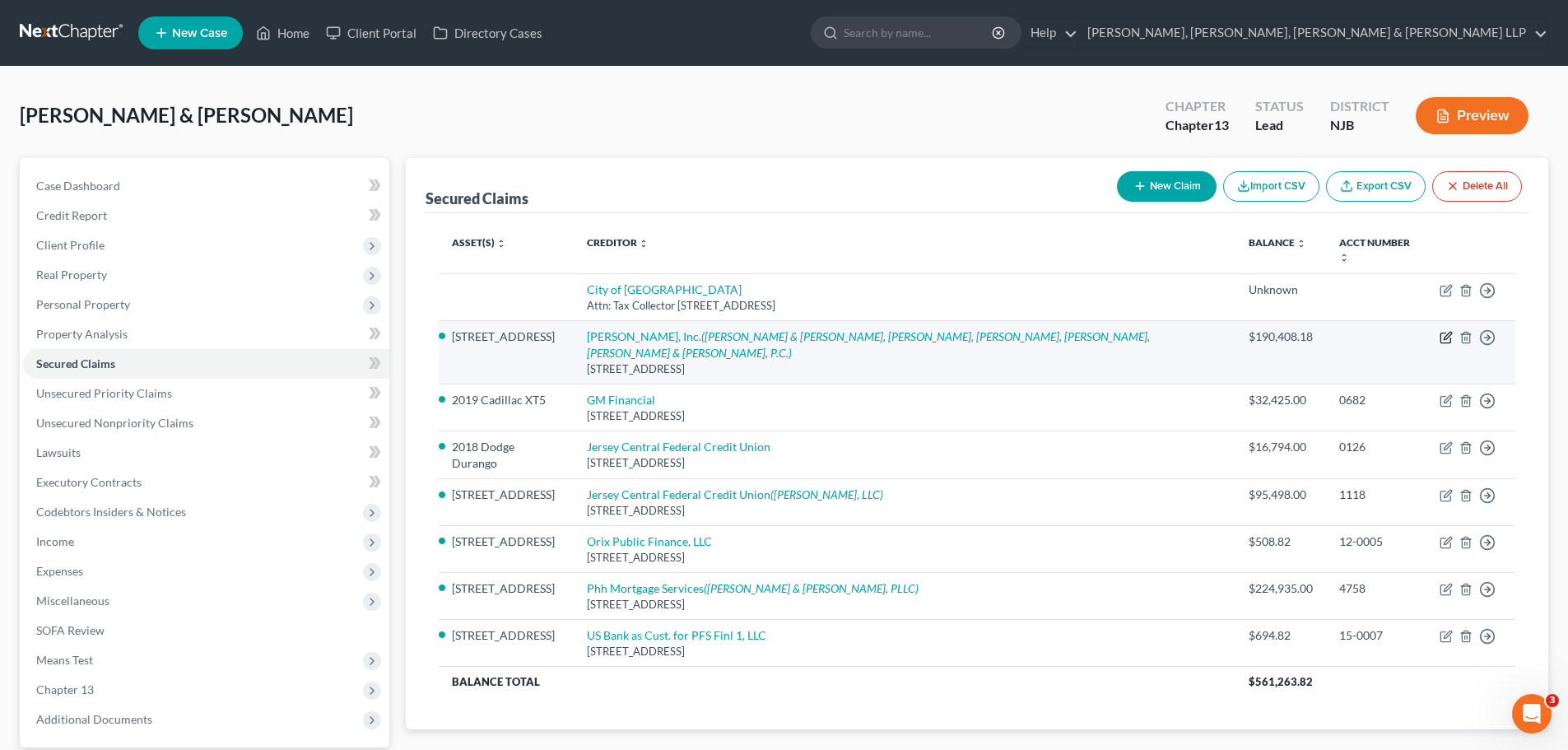
click at [1450, 332] on icon "button" at bounding box center [1448, 336] width 8 height 8
select select "45"
select select "15"
select select "2"
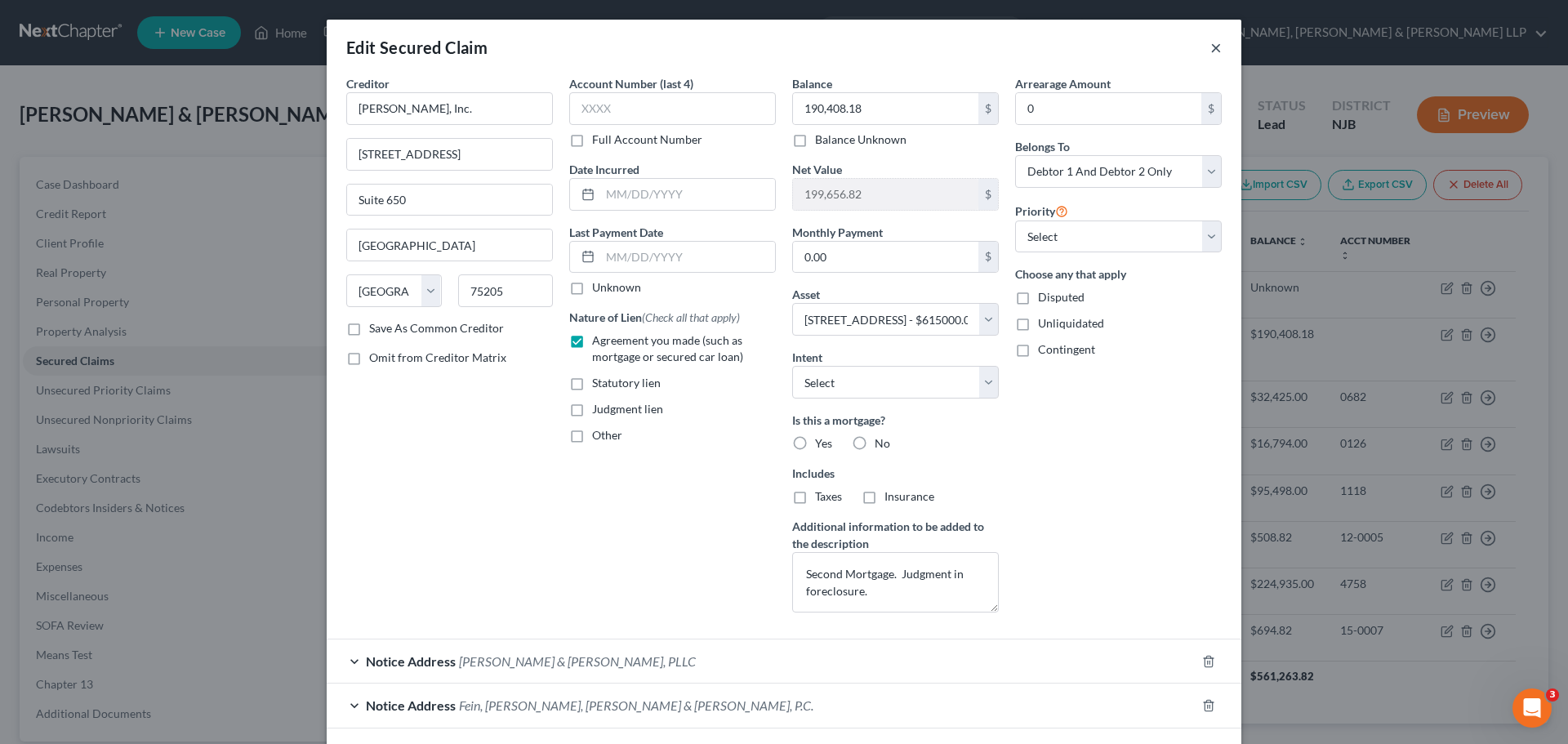
click at [1210, 50] on button "×" at bounding box center [1215, 47] width 11 height 20
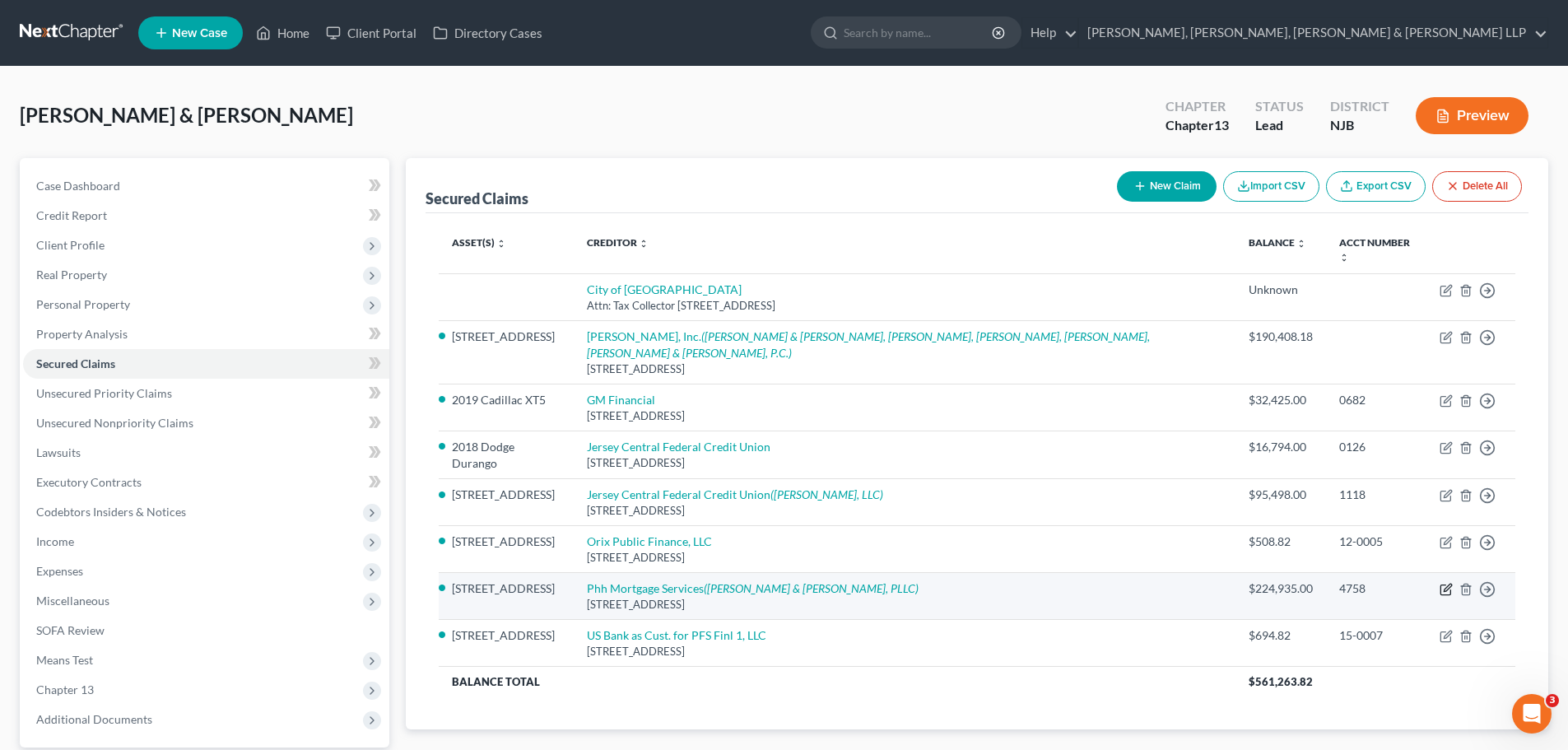
click at [1444, 584] on icon "button" at bounding box center [1448, 588] width 8 height 8
select select "33"
select select "15"
select select "2"
select select "0"
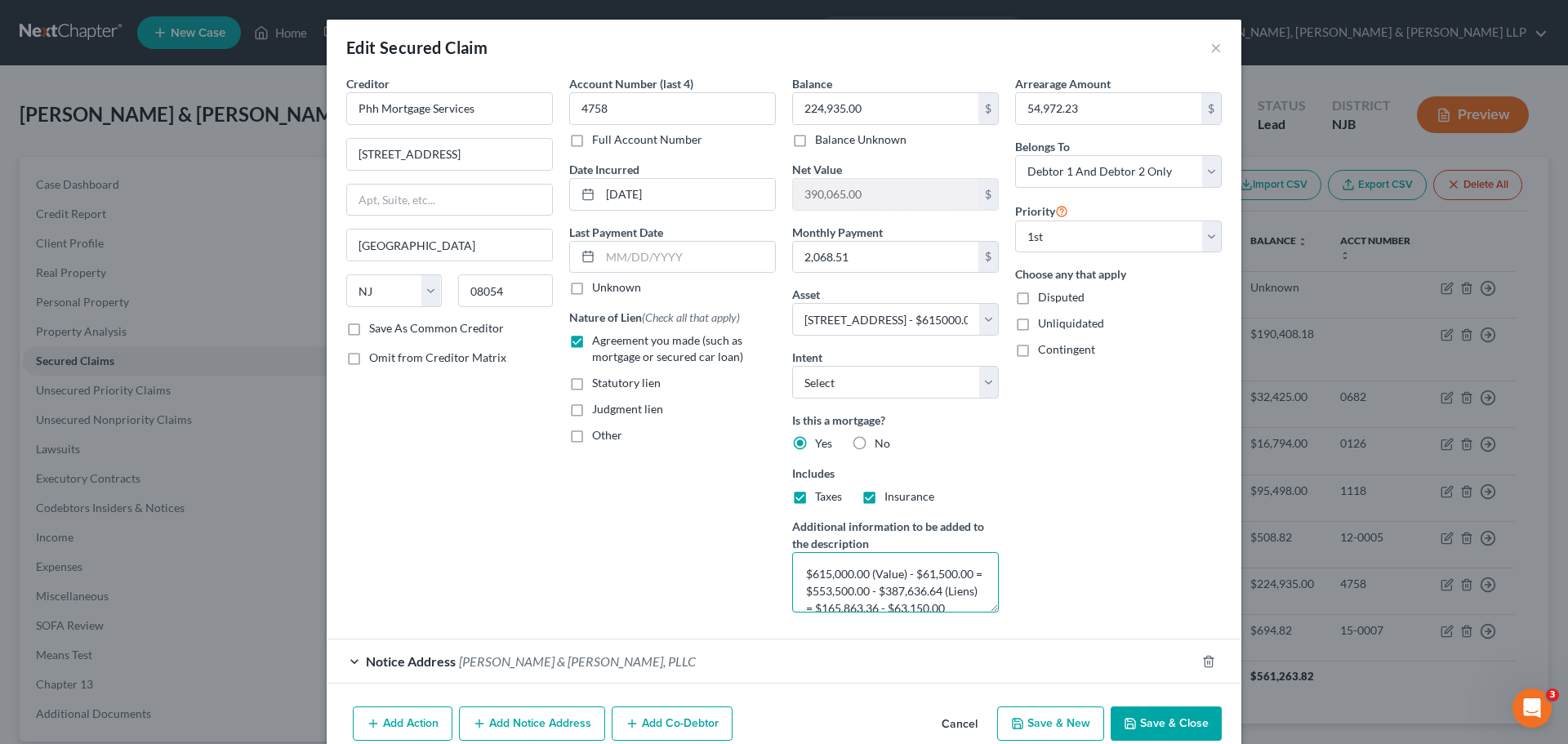
scroll to position [69, 0]
drag, startPoint x: 801, startPoint y: 573, endPoint x: 1045, endPoint y: 607, distance: 246.4
click at [995, 633] on form "Creditor * Phh Mortgage Services 1 Mortgage Way Mount Laurel State AL AK AR AZ …" at bounding box center [784, 379] width 875 height 609
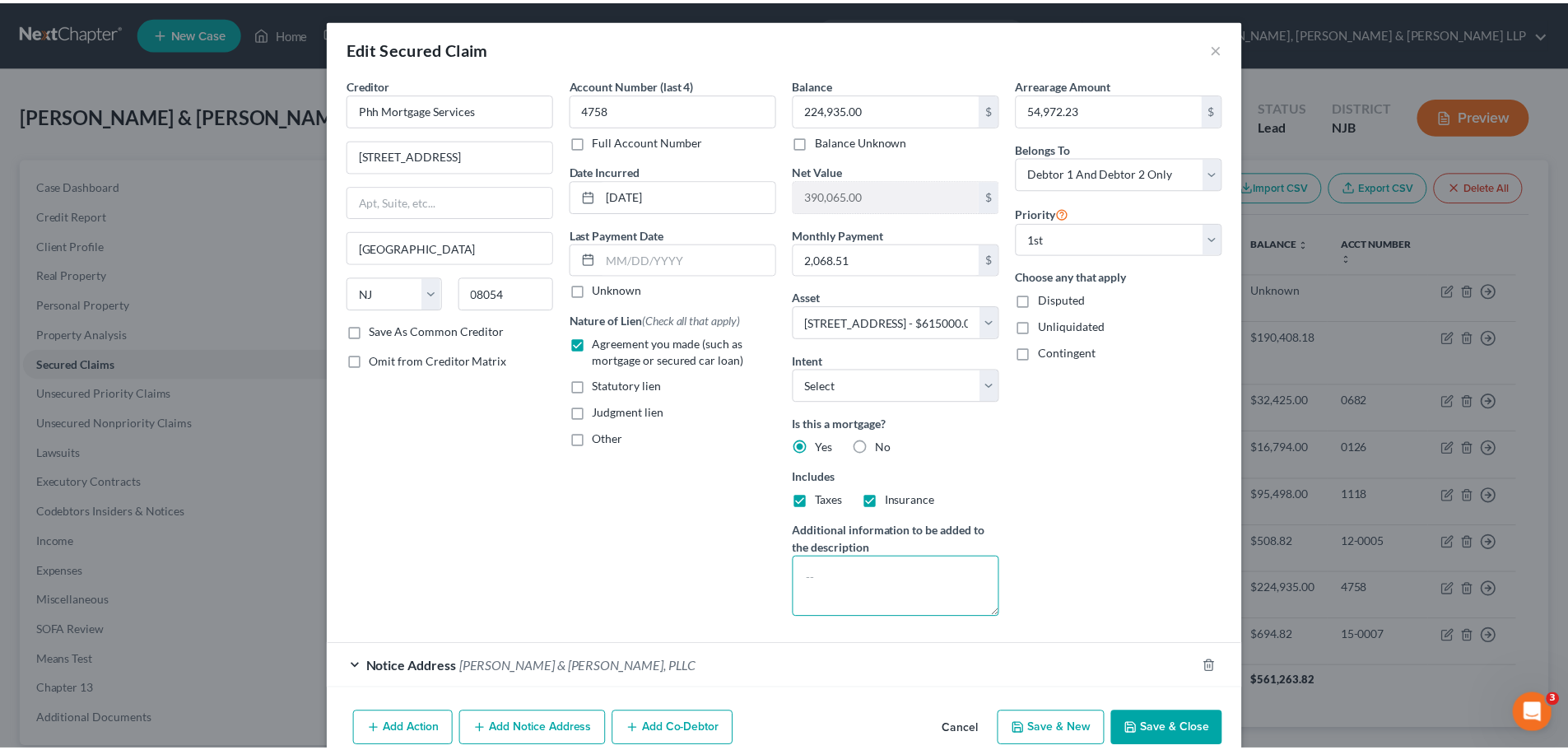
scroll to position [0, 0]
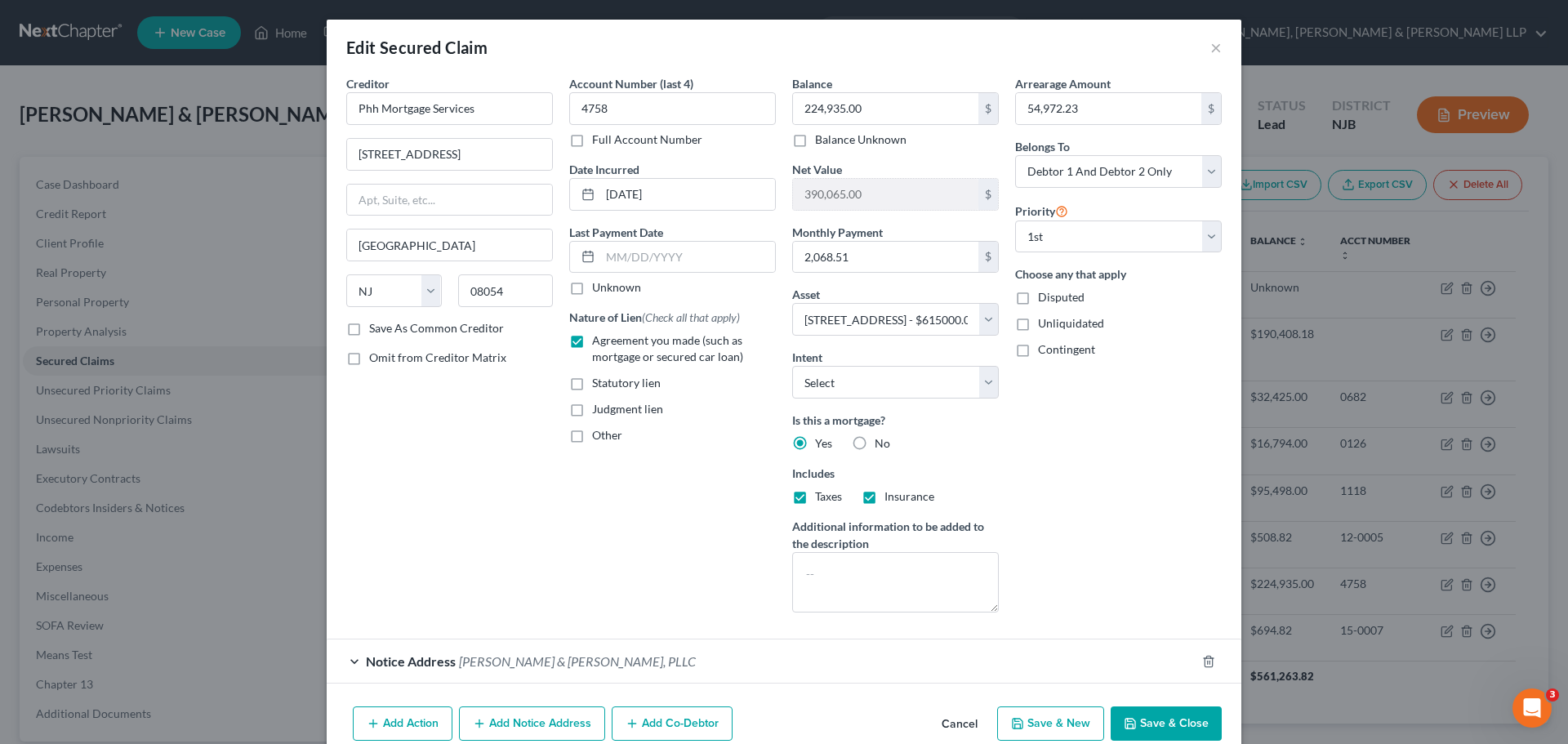
click at [1174, 732] on button "Save & Close" at bounding box center [1166, 724] width 111 height 34
select select
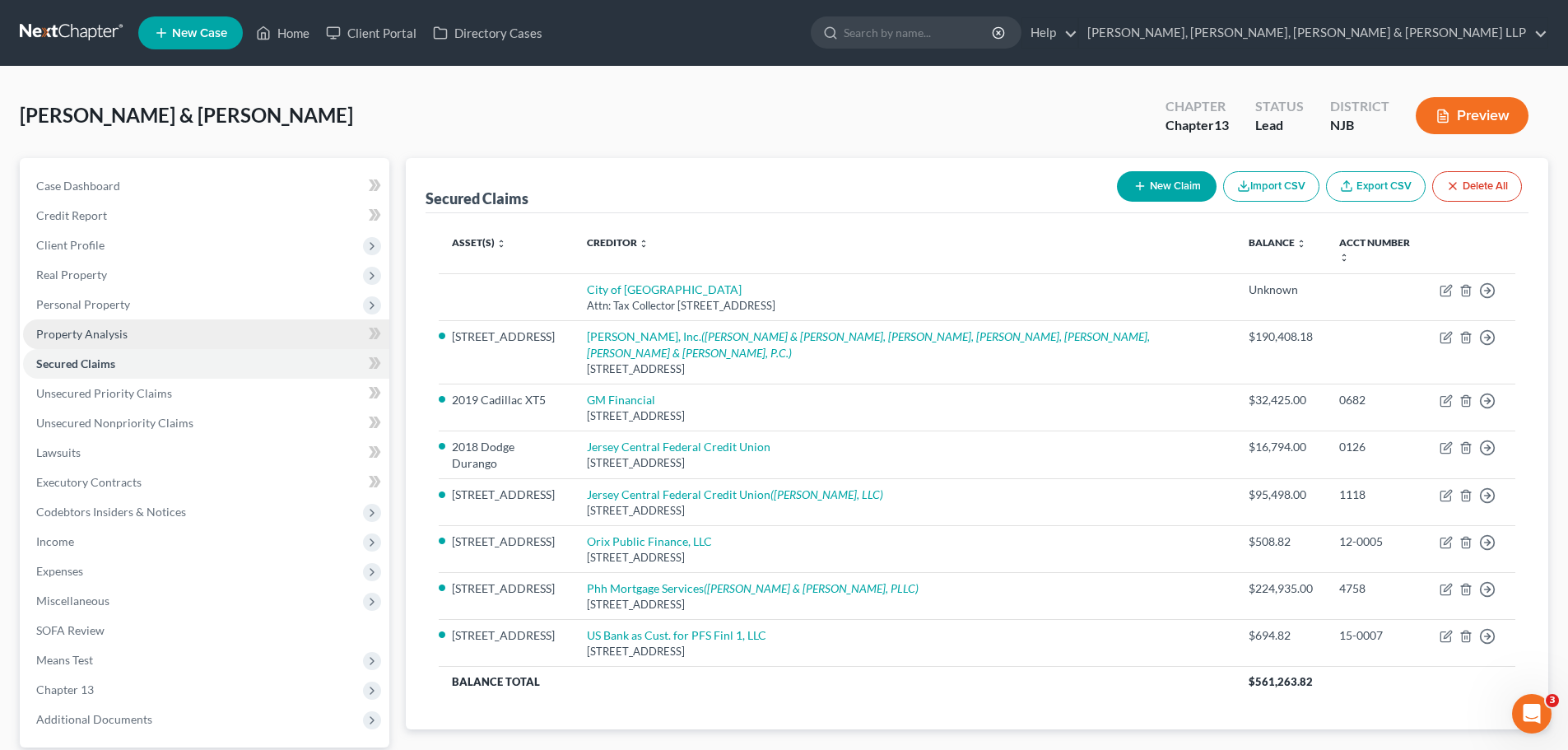
click at [108, 334] on span "Property Analysis" at bounding box center [81, 334] width 92 height 14
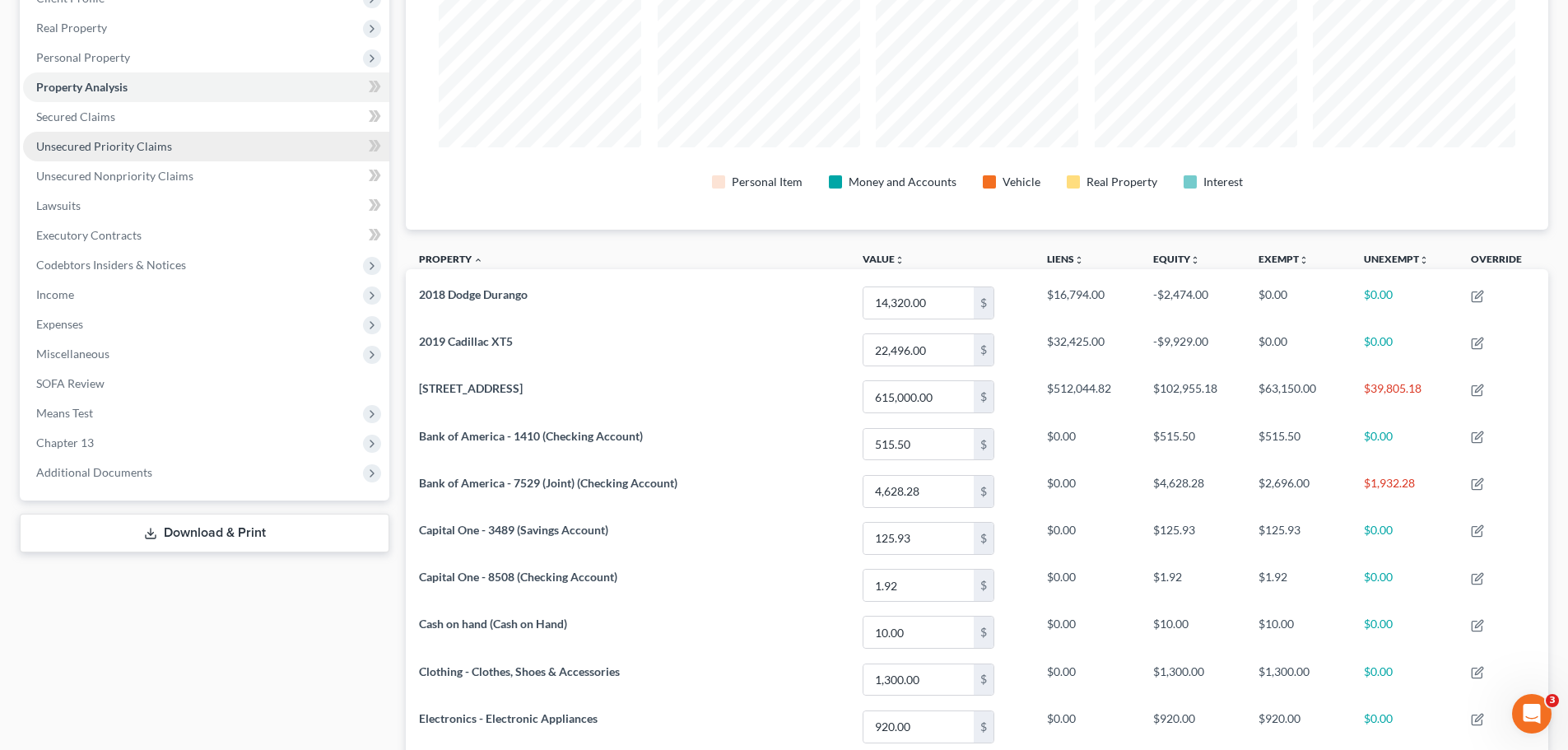
scroll to position [165, 0]
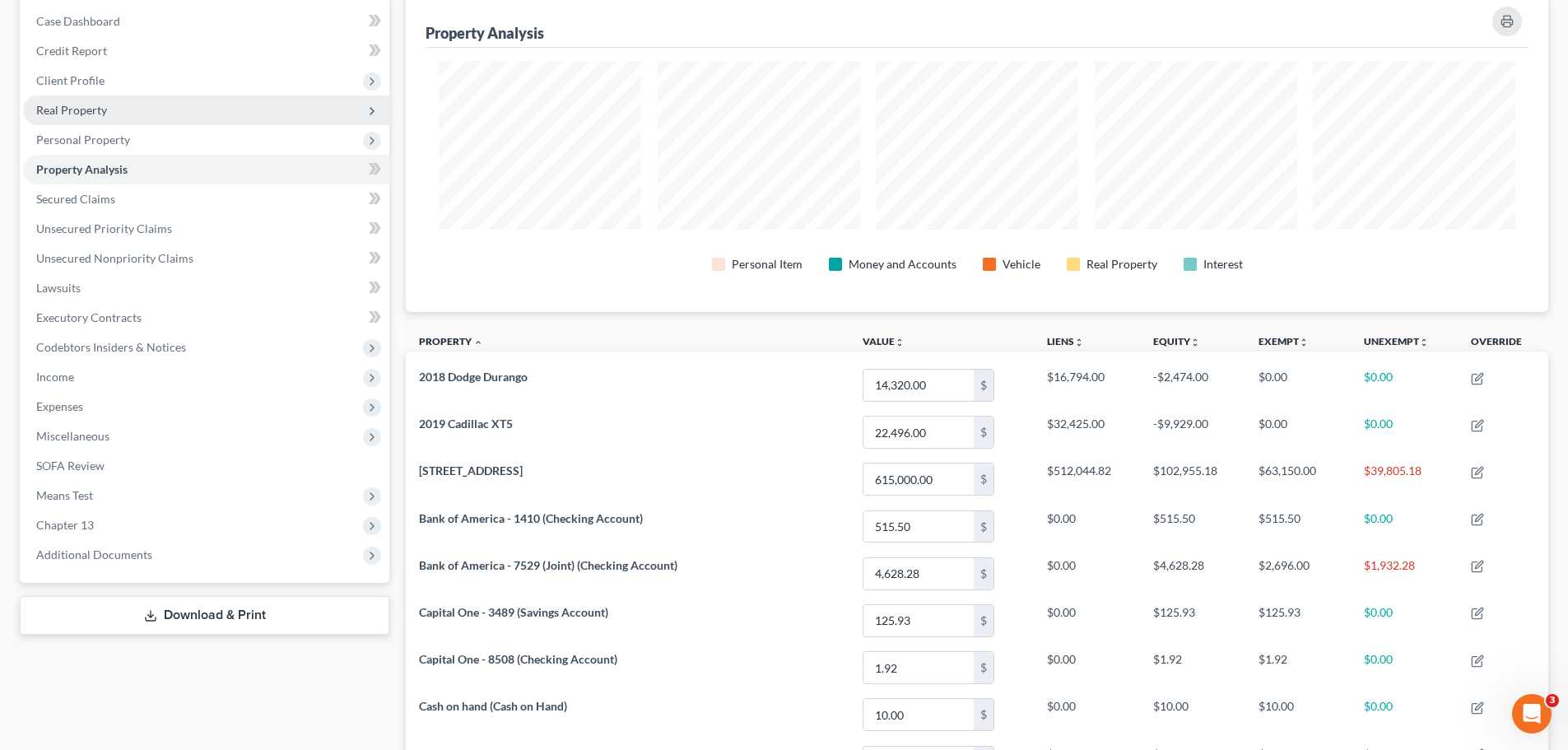
click at [111, 112] on span "Real Property" at bounding box center [206, 110] width 366 height 30
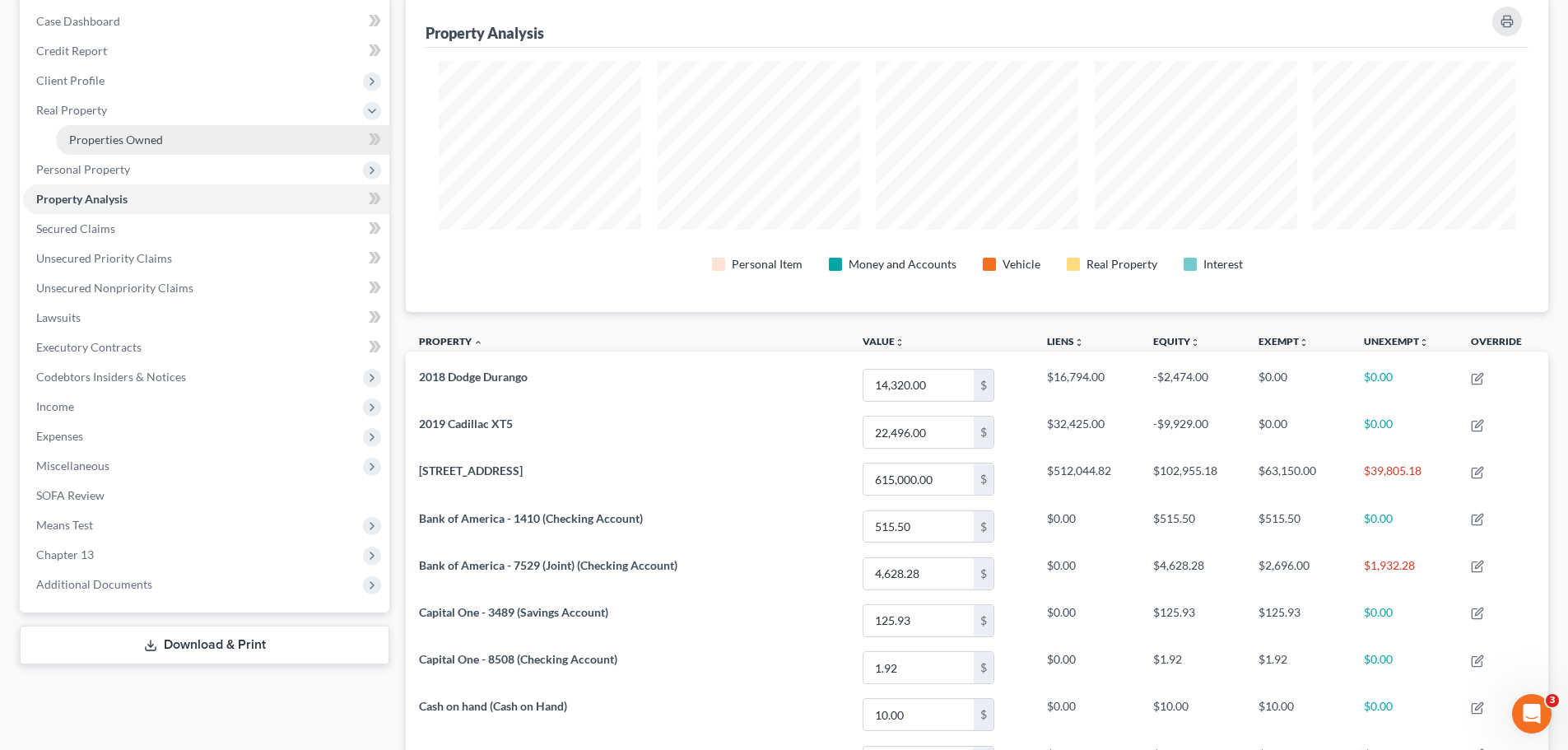
click at [125, 142] on span "Properties Owned" at bounding box center [116, 140] width 93 height 14
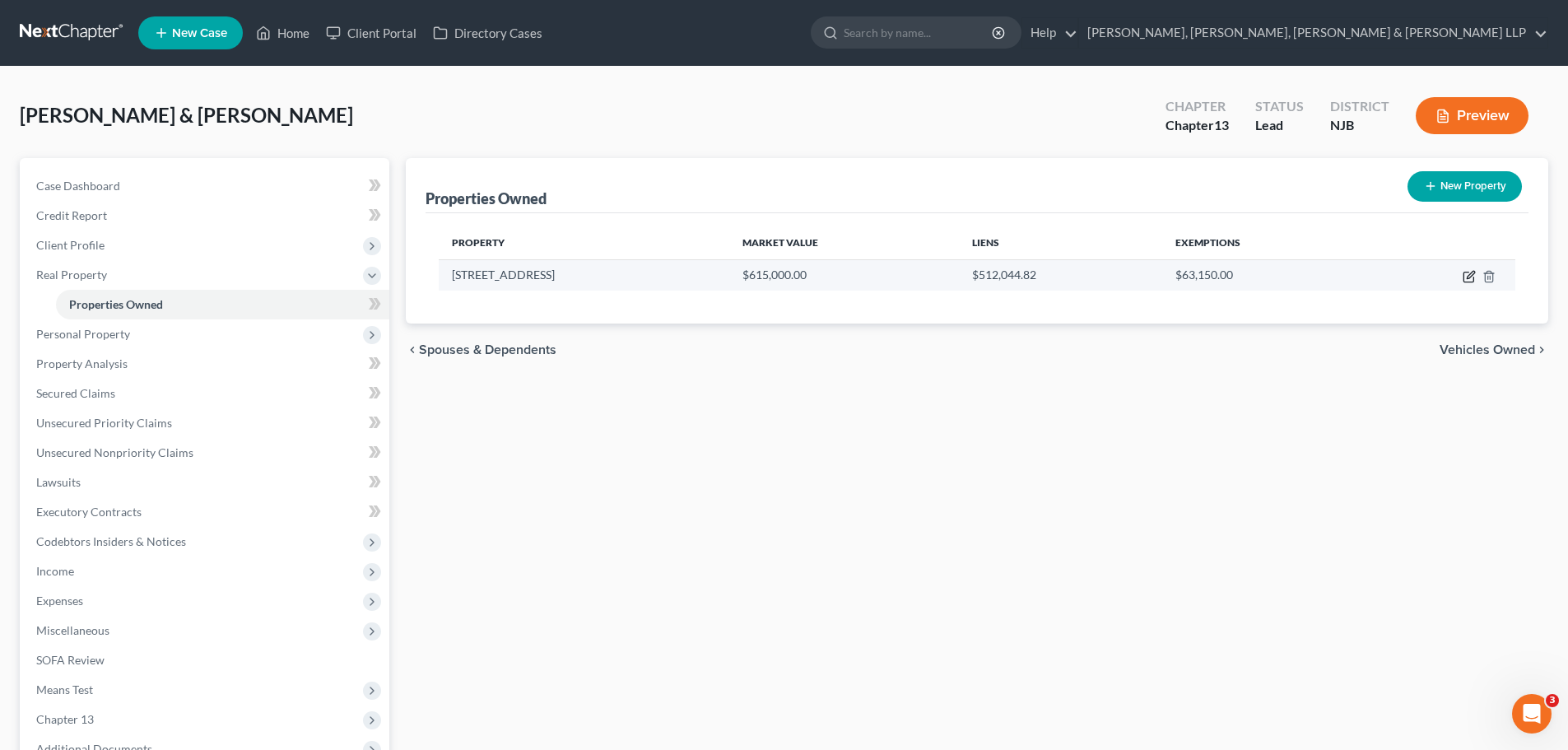
click at [1468, 281] on icon "button" at bounding box center [1469, 276] width 13 height 13
select select "33"
select select "8"
select select "2"
select select "5"
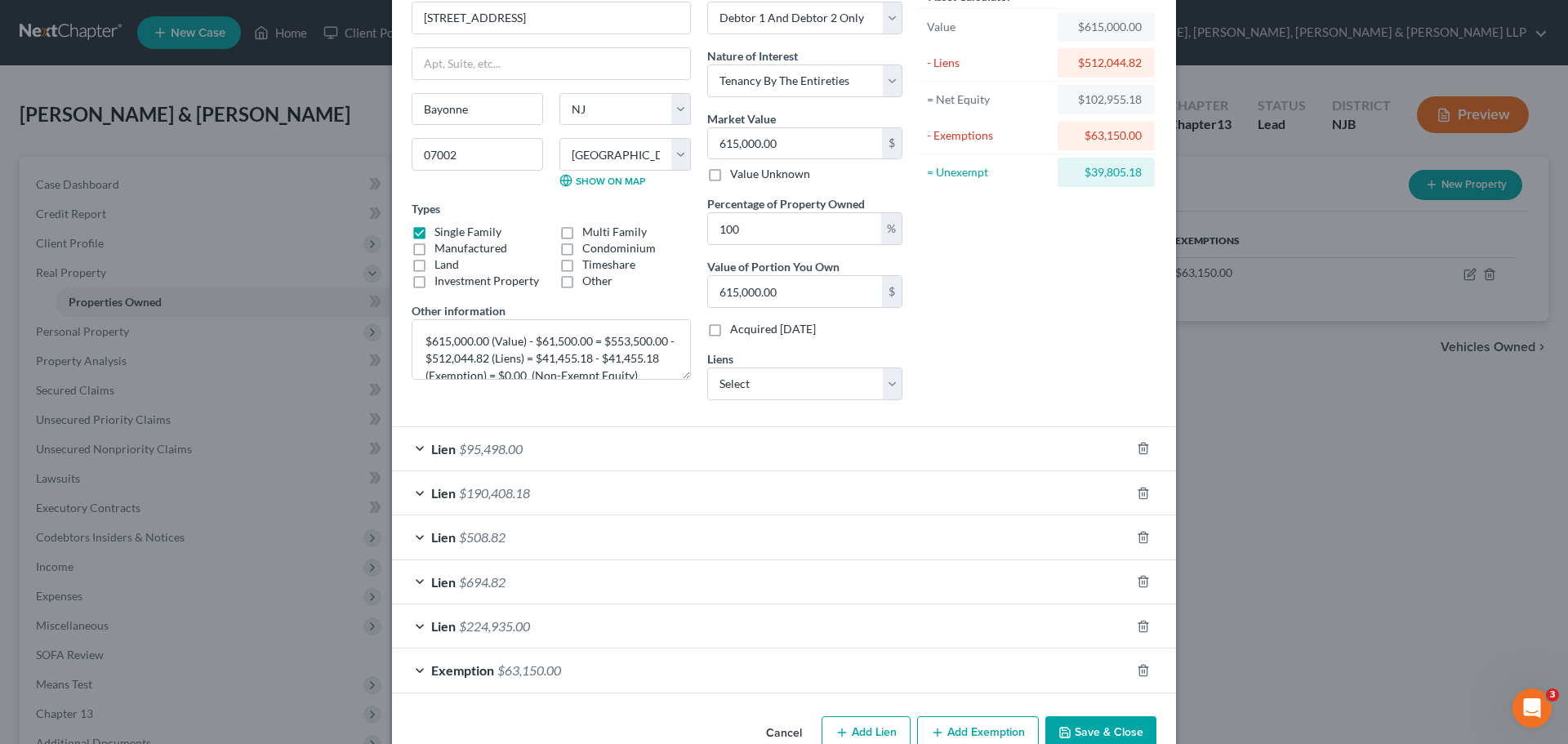
scroll to position [129, 0]
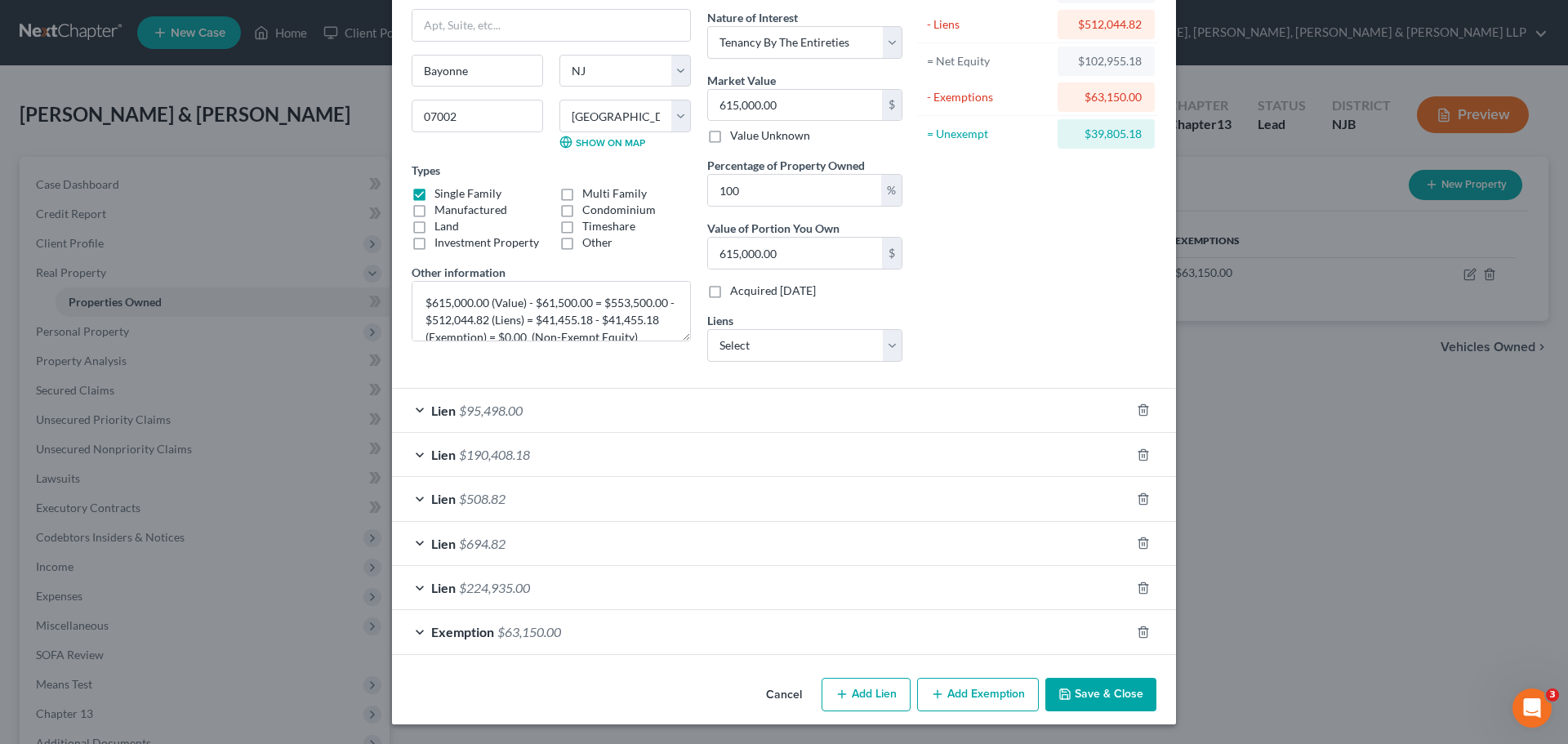
click at [776, 634] on div "Exemption $63,150.00" at bounding box center [761, 632] width 738 height 43
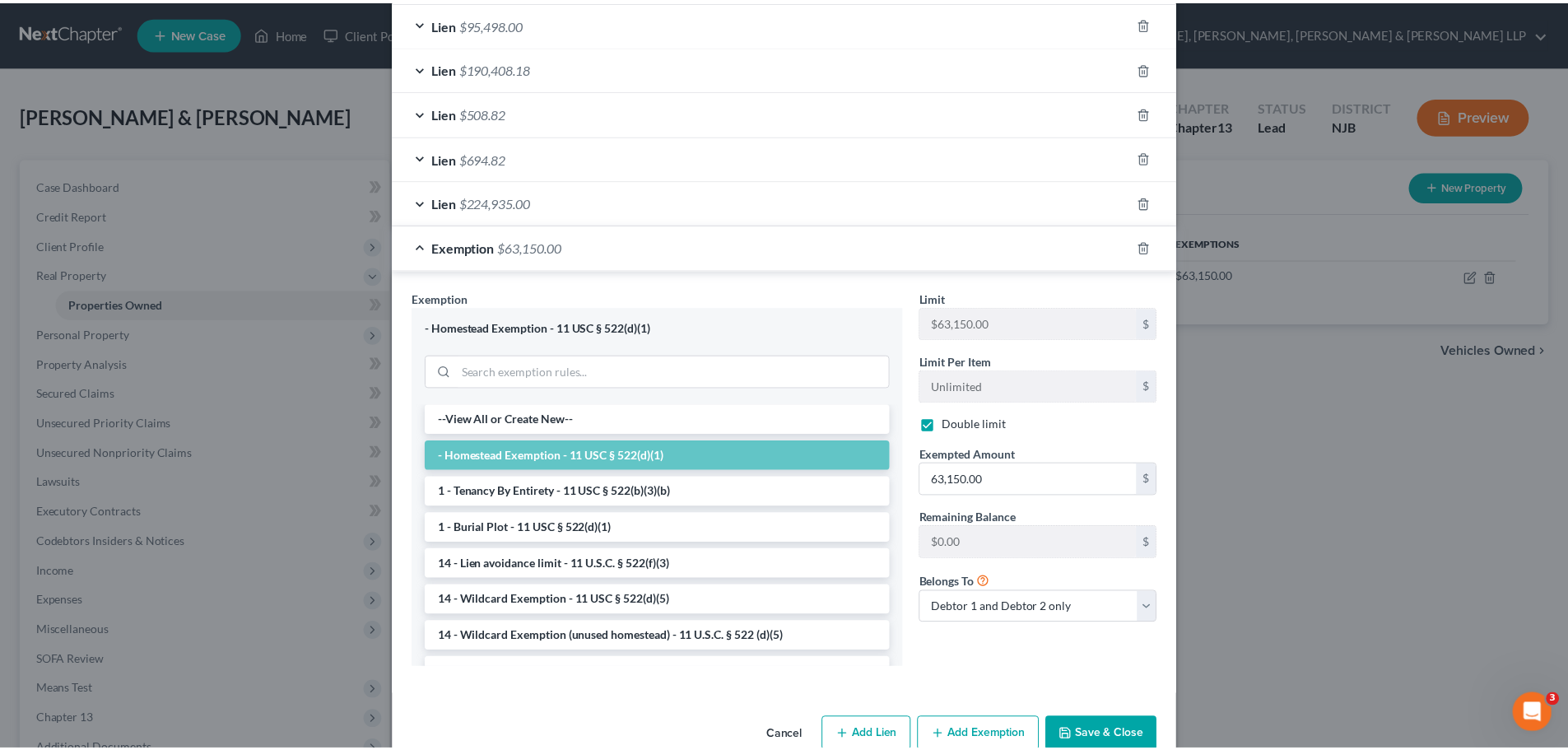
scroll to position [542, 0]
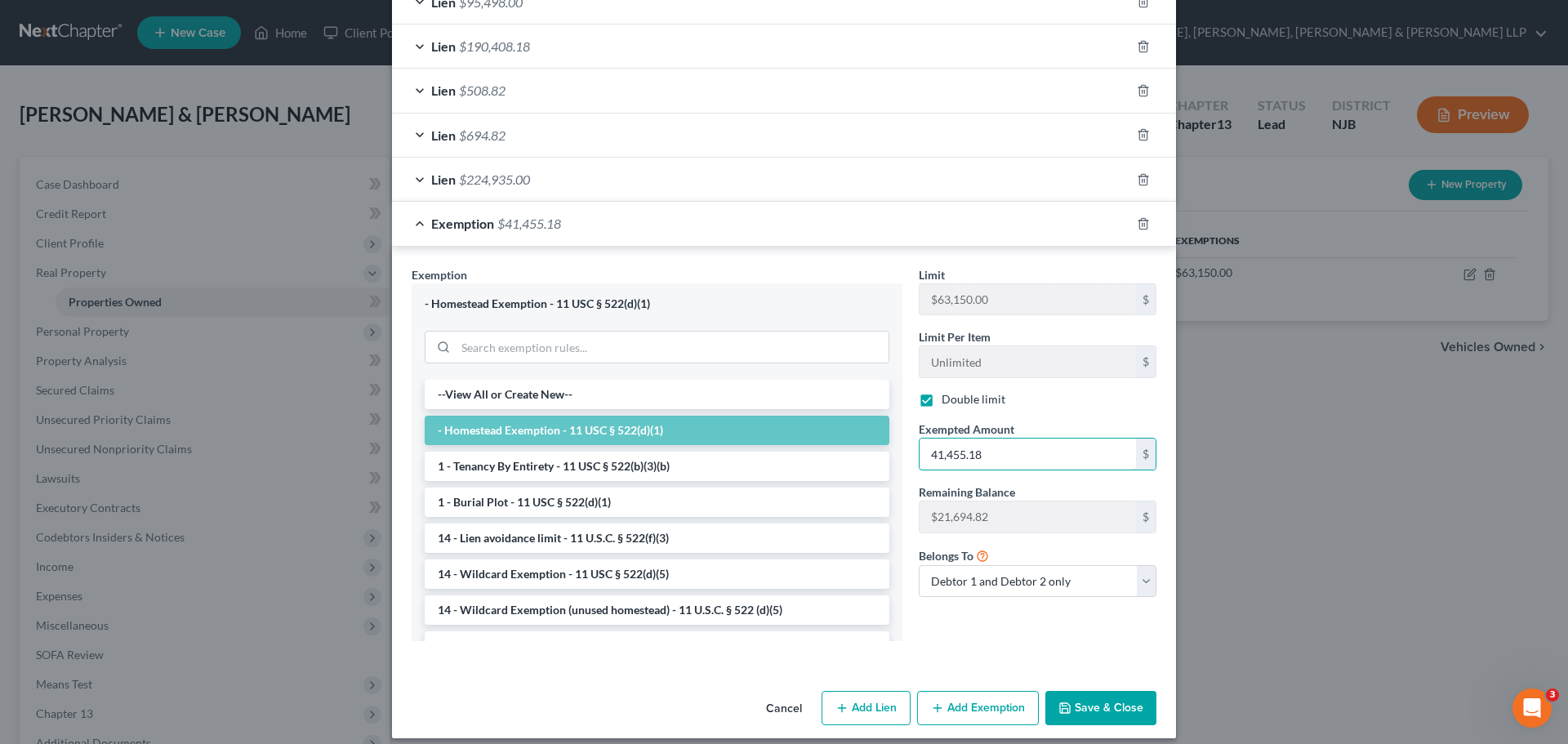
type input "41,455.18"
click at [1098, 719] on button "Save & Close" at bounding box center [1101, 708] width 111 height 34
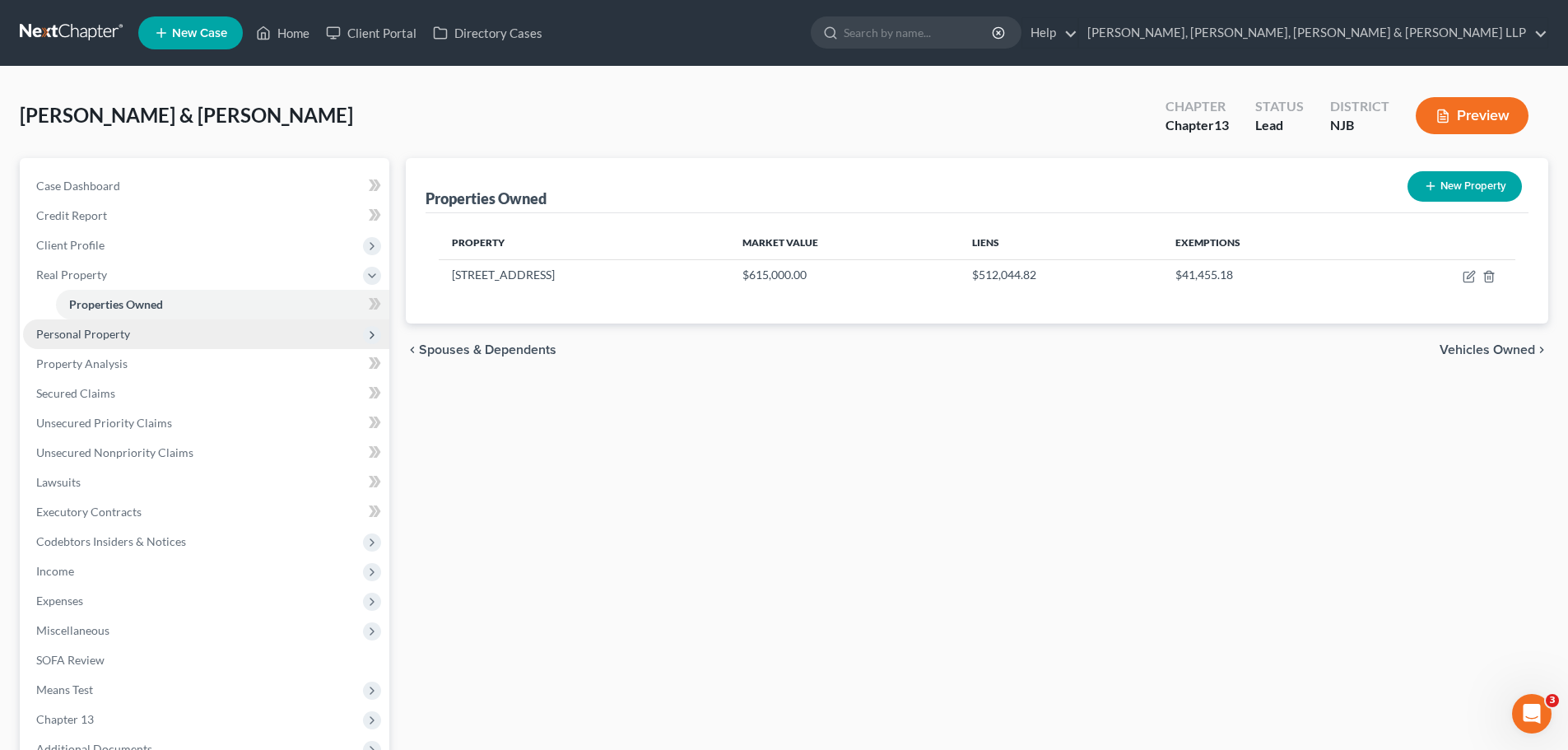
click at [141, 336] on span "Personal Property" at bounding box center [206, 334] width 366 height 30
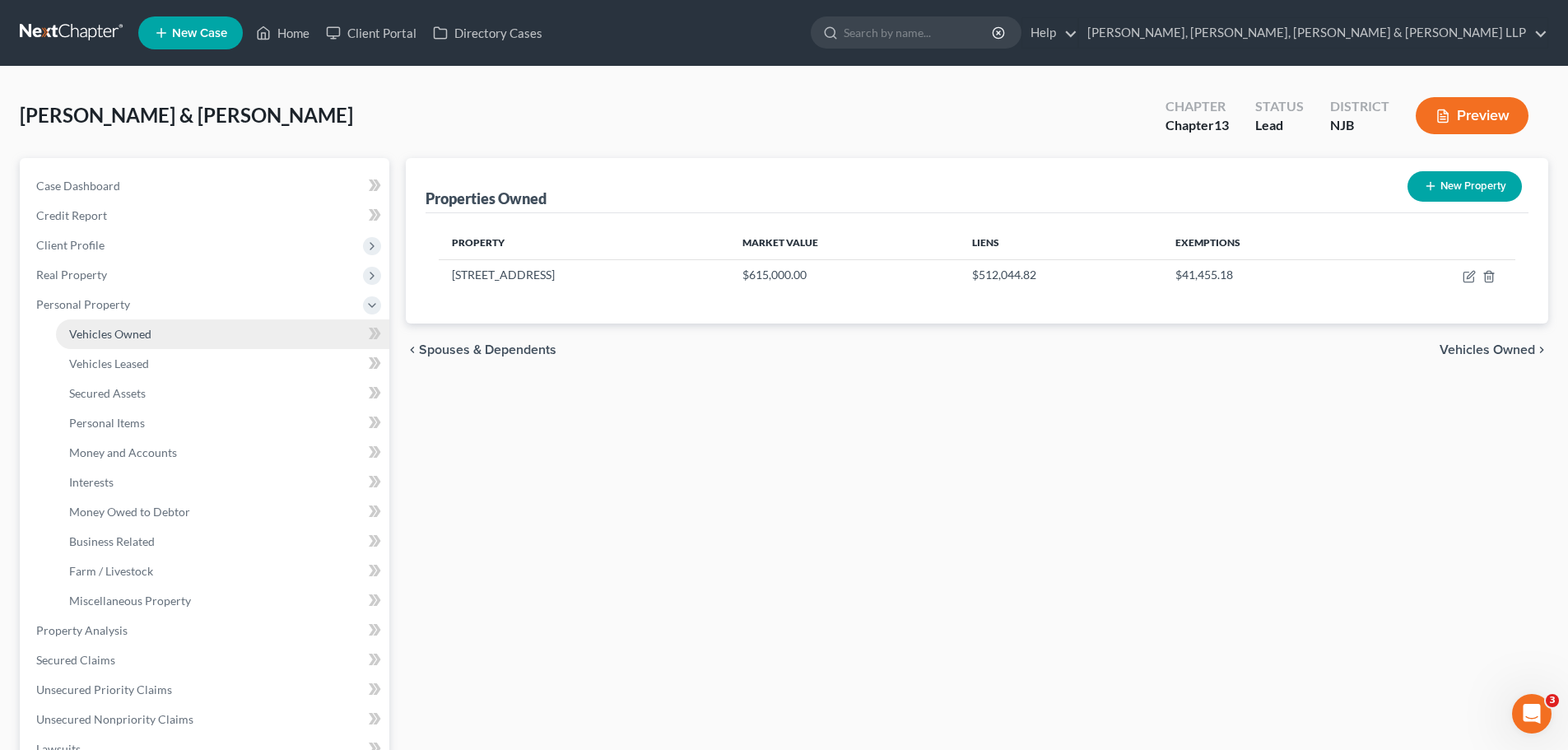
click at [139, 331] on span "Vehicles Owned" at bounding box center [111, 334] width 82 height 14
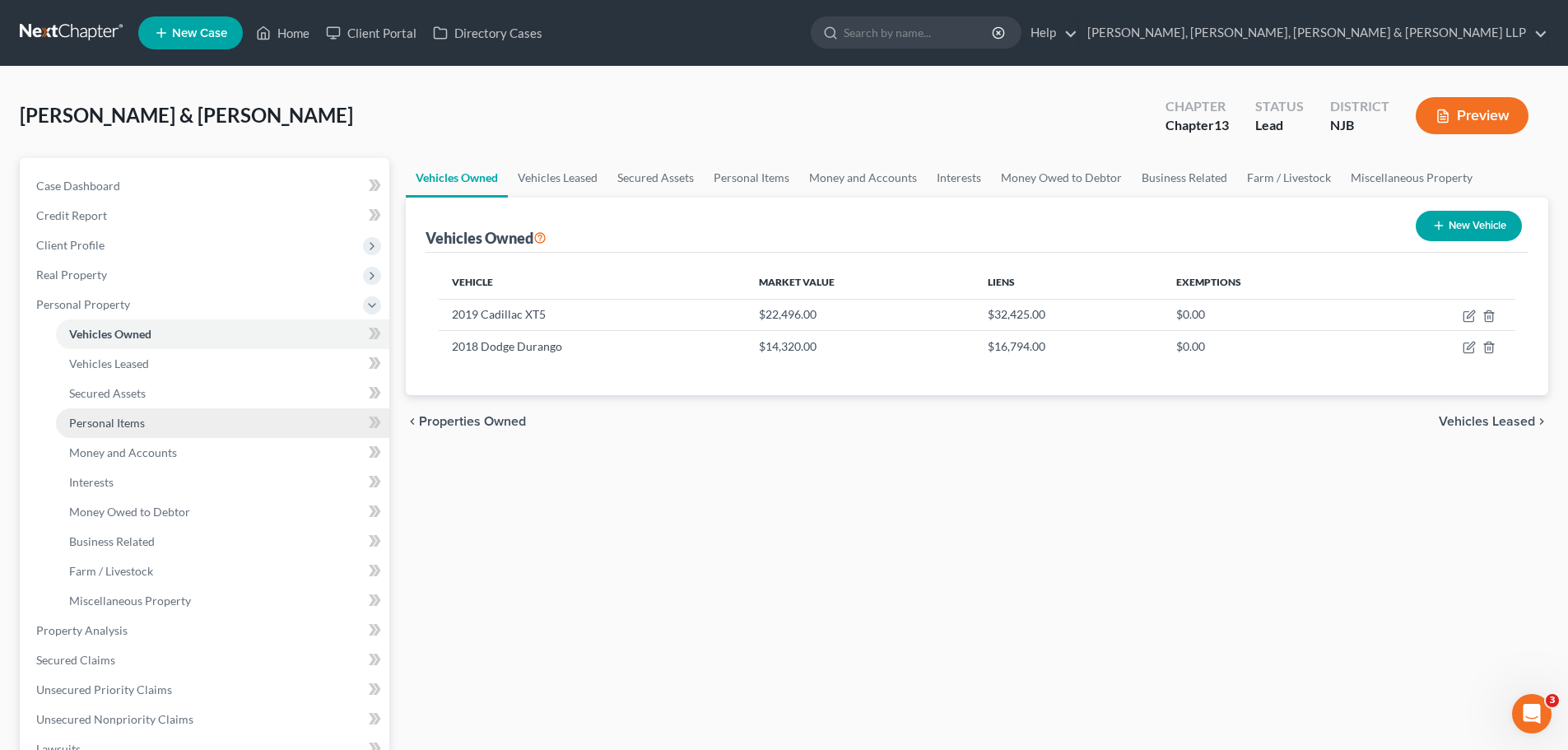
click at [148, 420] on link "Personal Items" at bounding box center [222, 423] width 334 height 30
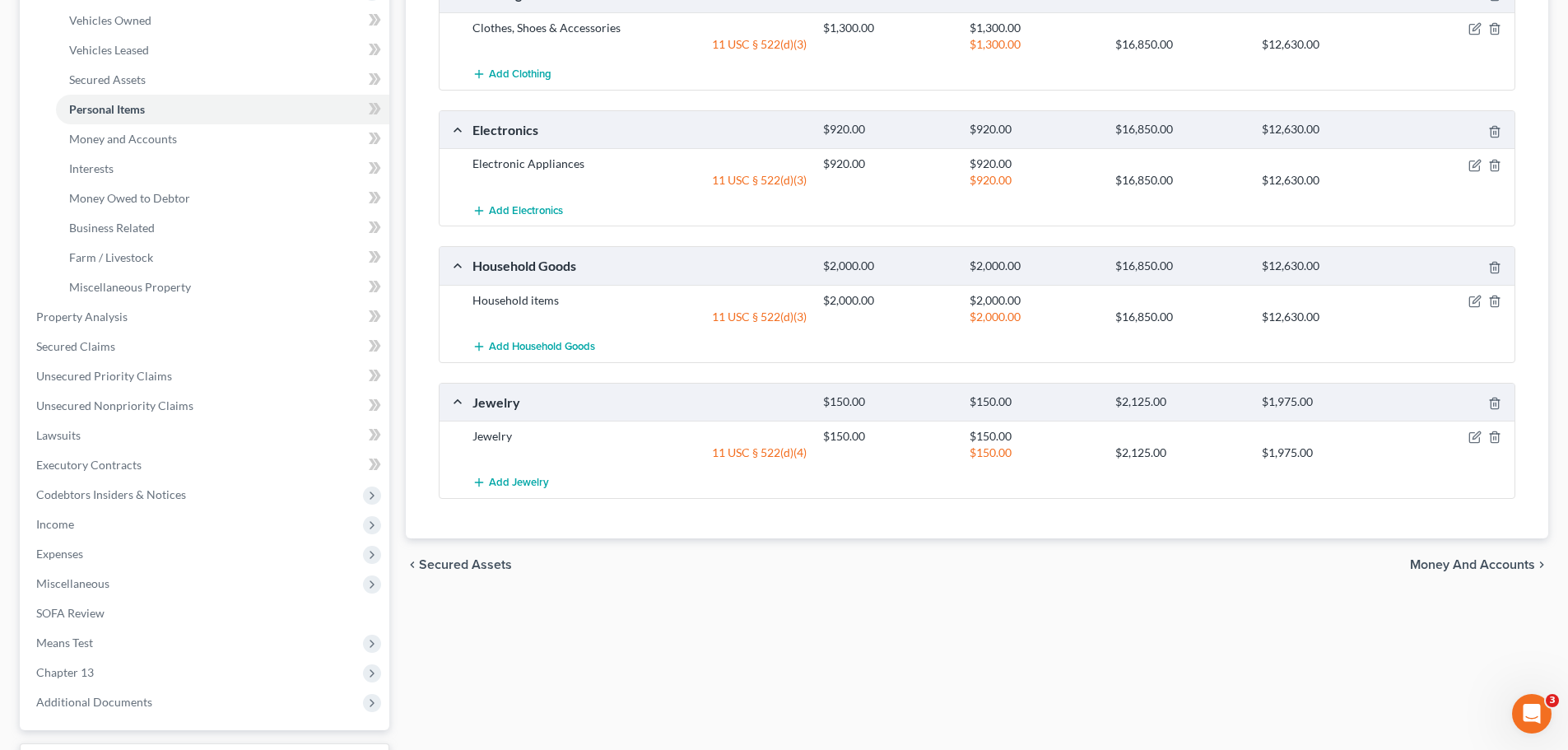
scroll to position [330, 0]
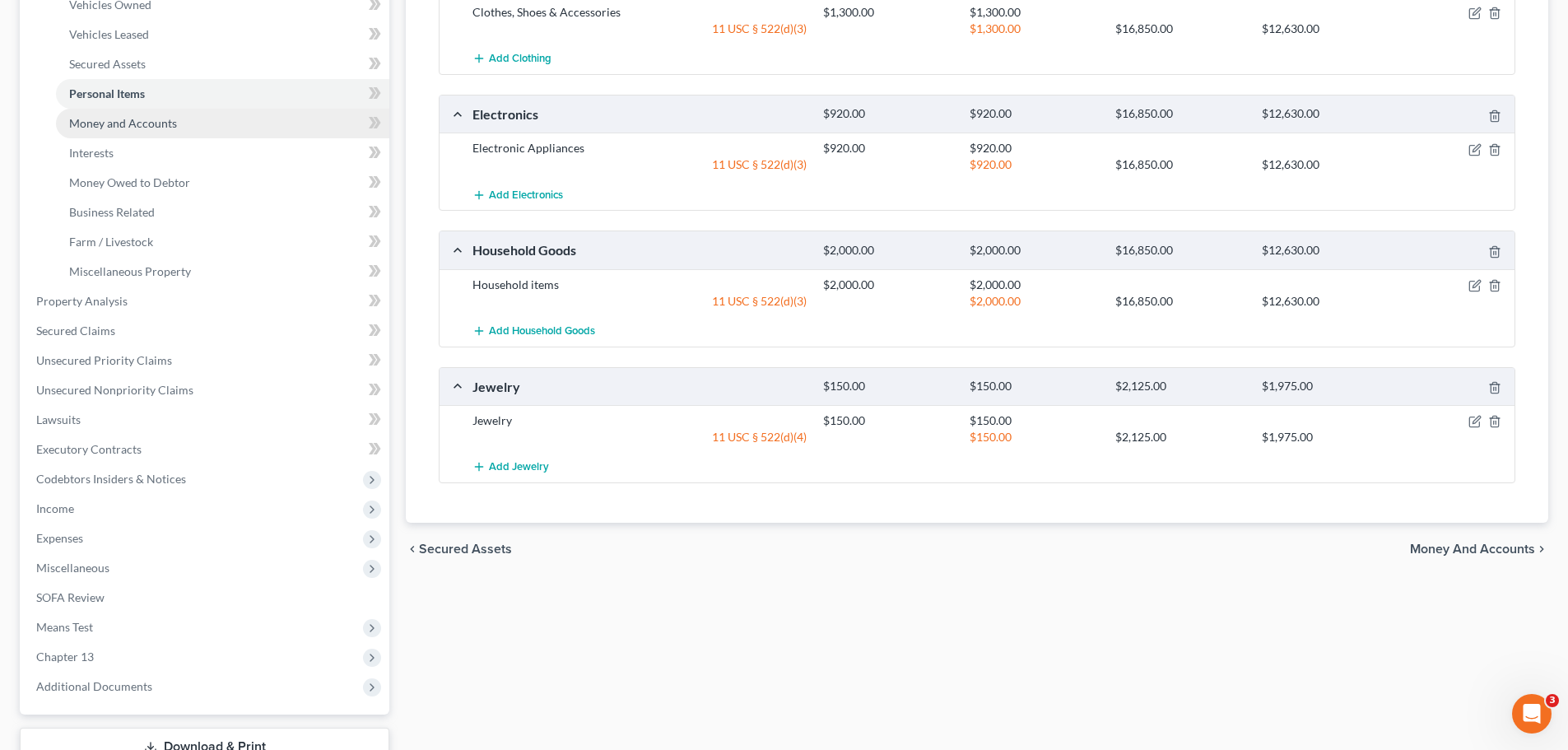
click at [168, 135] on link "Money and Accounts" at bounding box center [222, 124] width 334 height 30
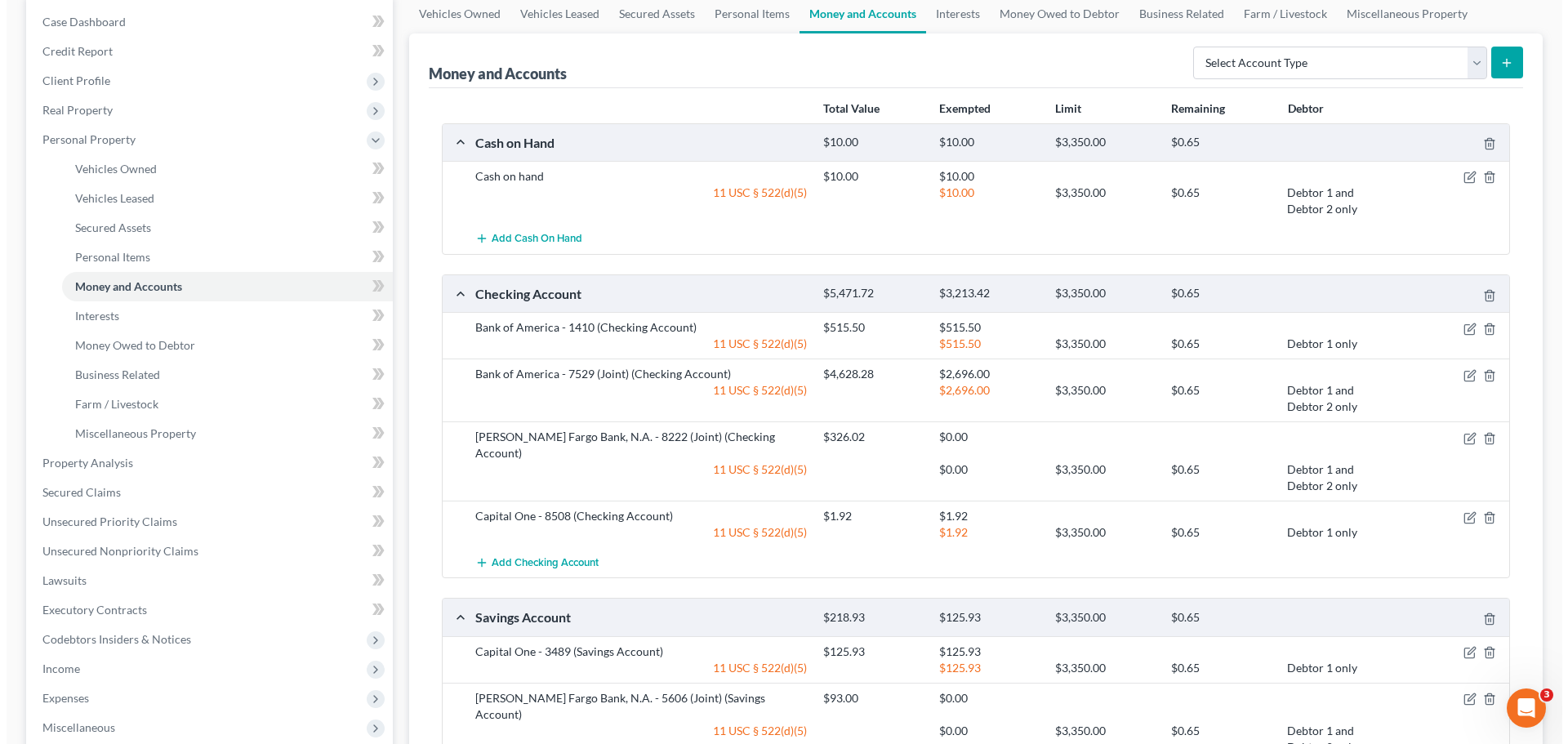
scroll to position [163, 0]
click at [1457, 370] on icon "button" at bounding box center [1463, 375] width 13 height 13
select select "2"
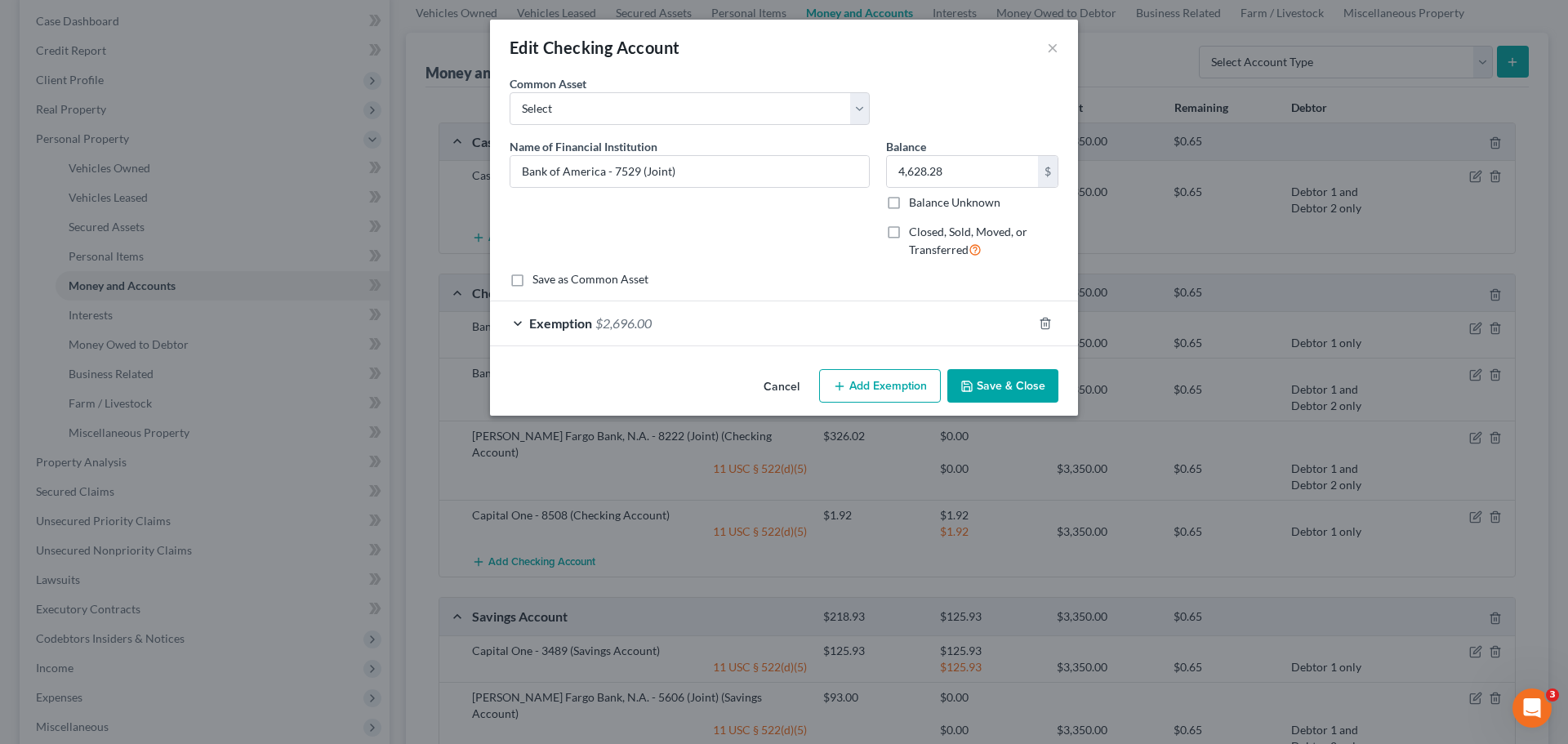
click at [629, 329] on span "$2,696.00" at bounding box center [624, 323] width 56 height 15
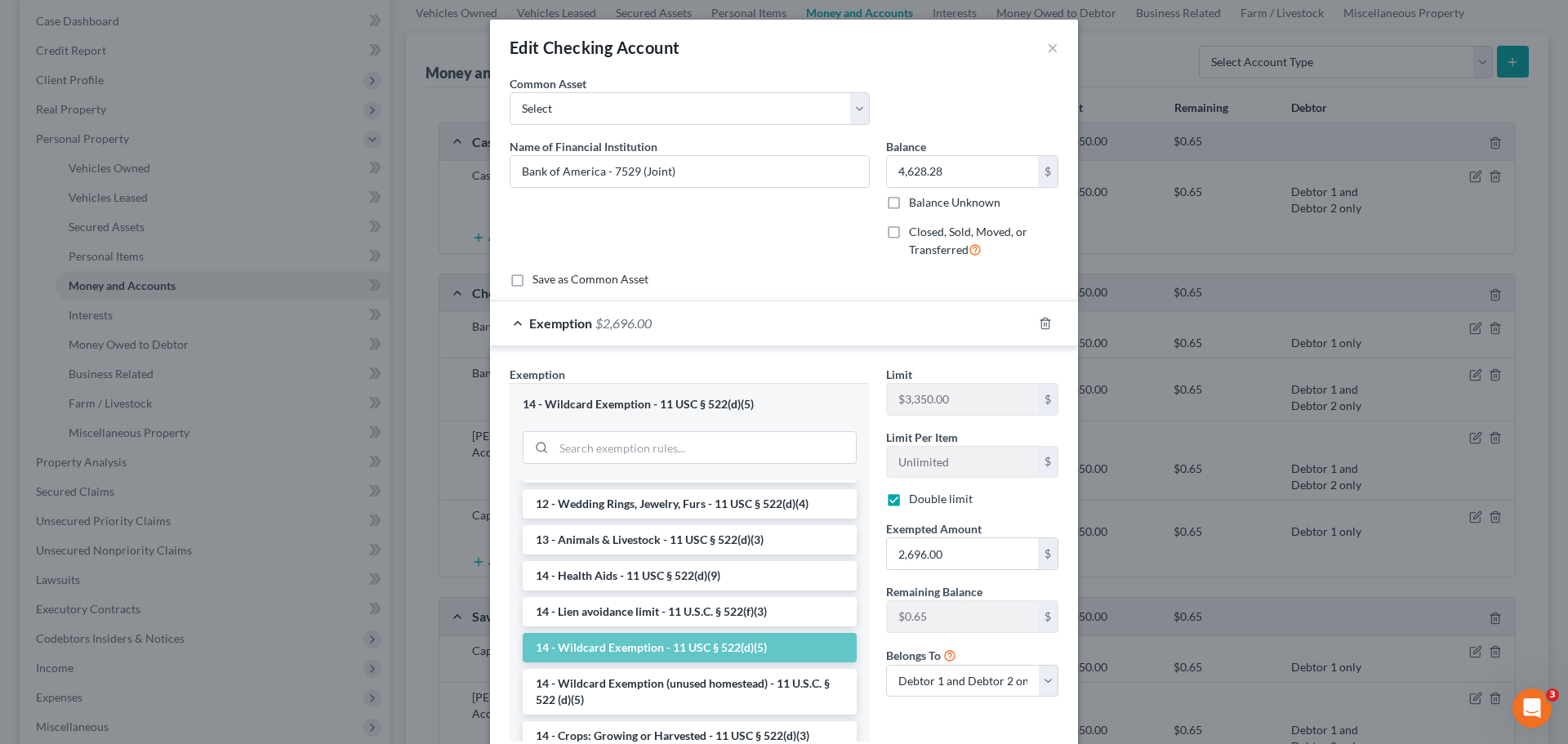
scroll to position [245, 0]
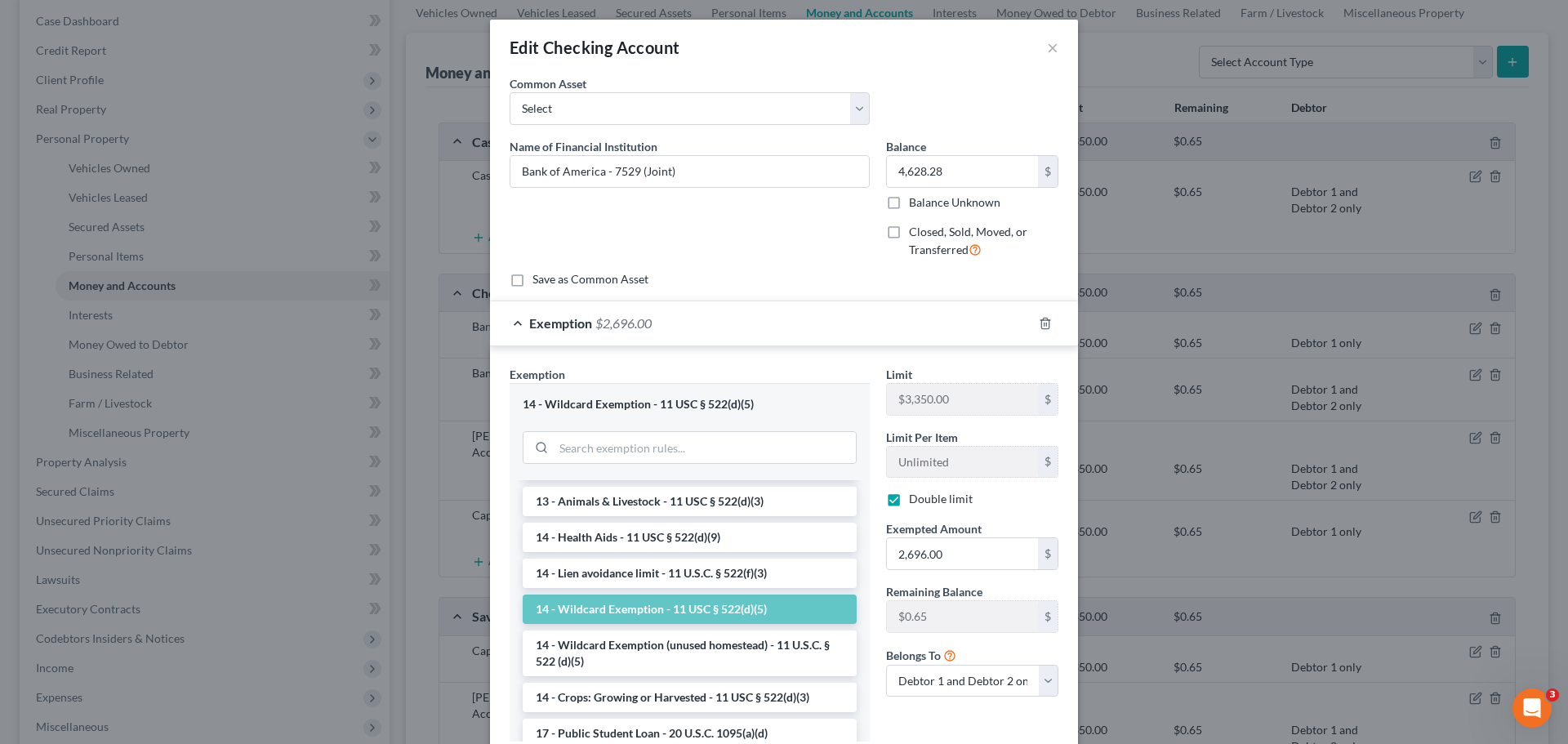
click at [713, 655] on li "14 - Wildcard Exemption (unused homestead) - 11 U.S.C. § 522 (d)(5)" at bounding box center [689, 654] width 334 height 46
checkbox input "false"
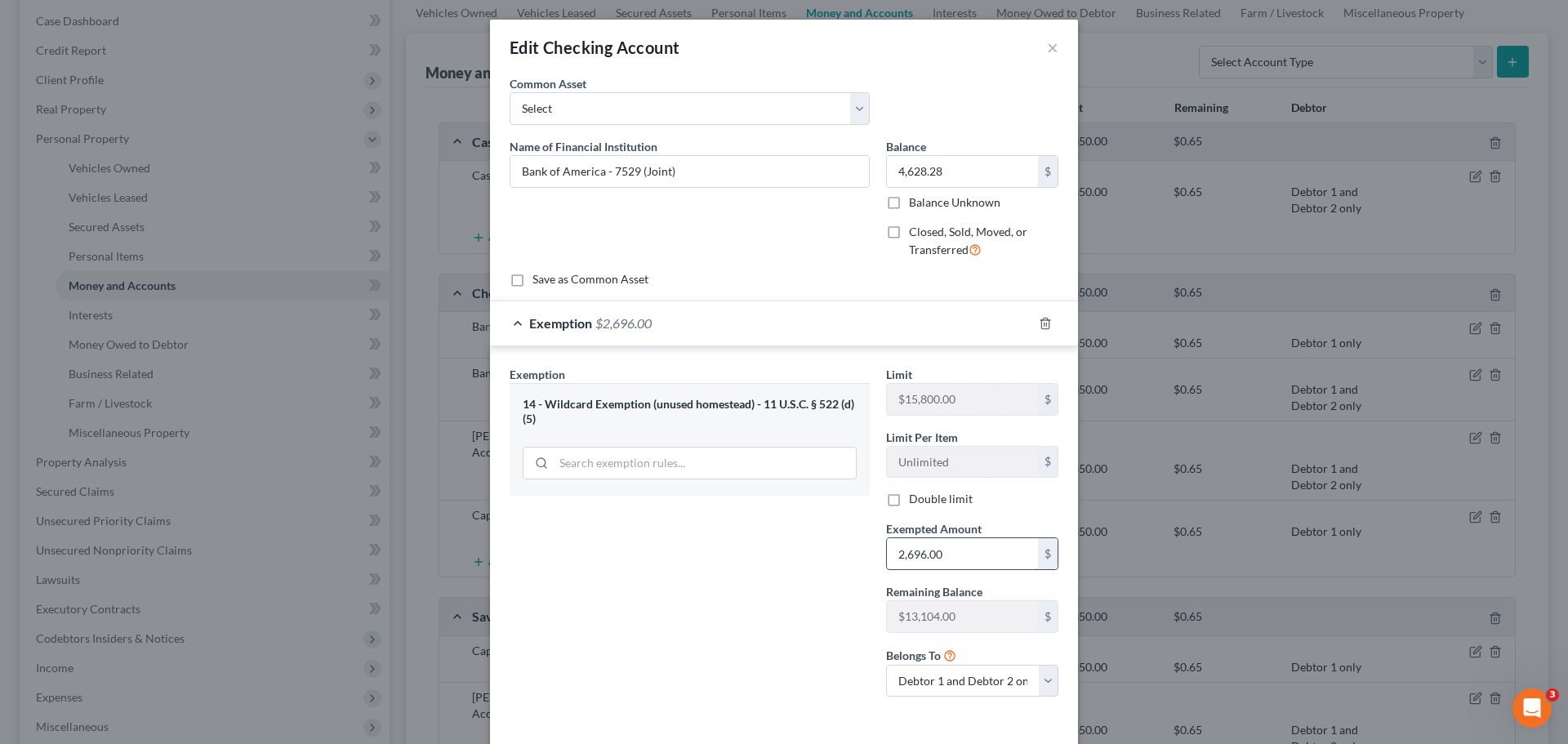
click at [959, 547] on input "2,696.00" at bounding box center [962, 554] width 151 height 31
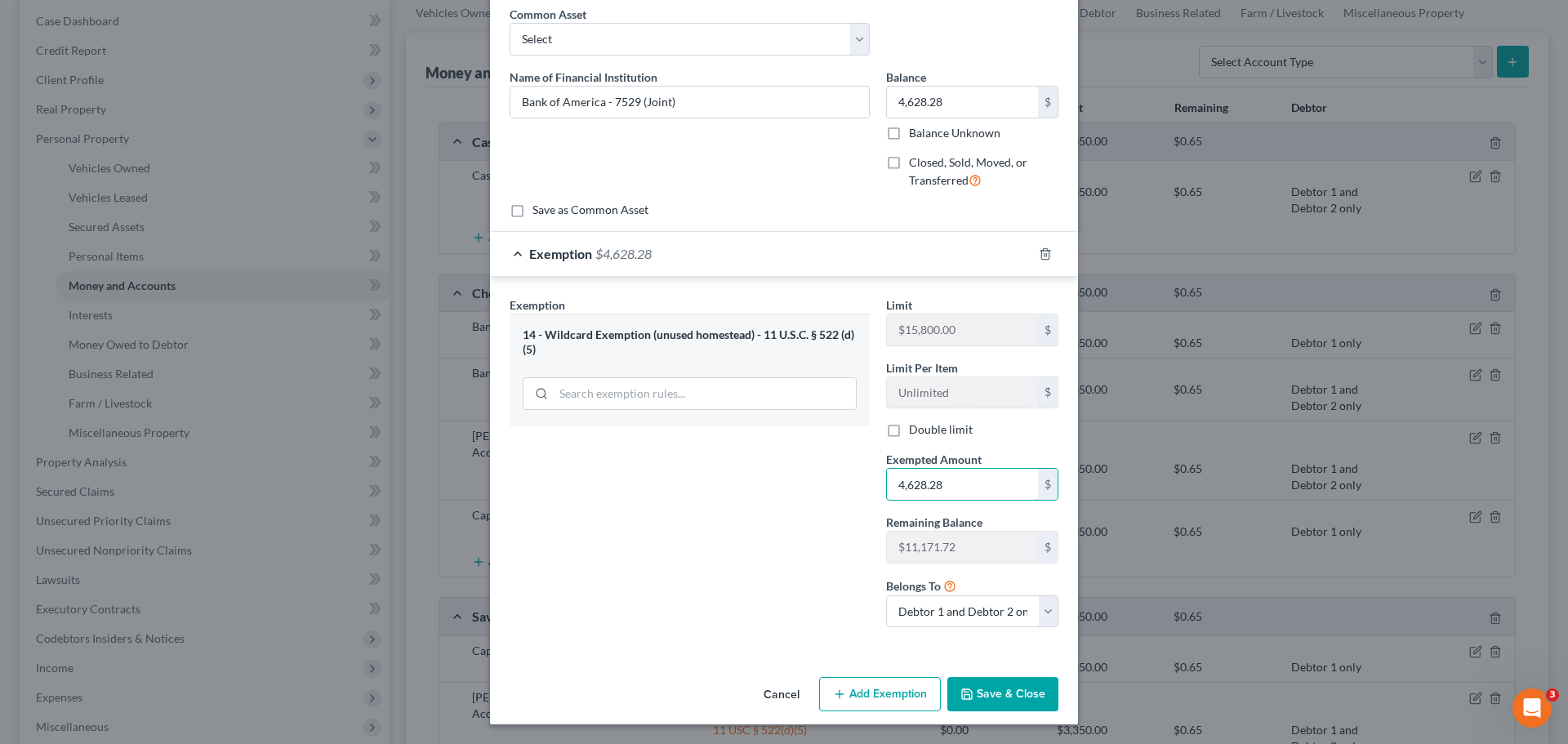
type input "4,628.28"
click at [1010, 703] on button "Save & Close" at bounding box center [1002, 695] width 111 height 34
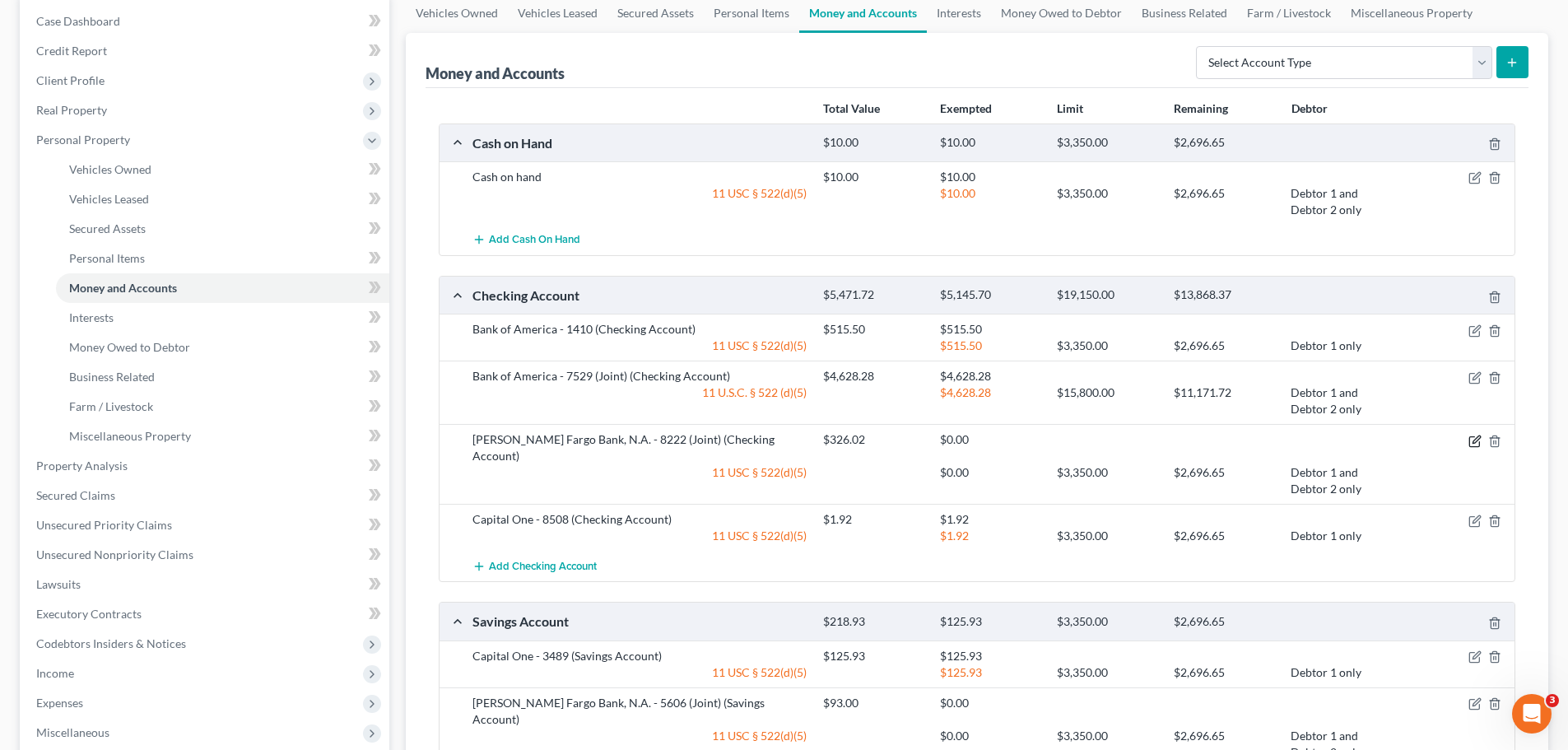
click at [1475, 445] on icon "button" at bounding box center [1475, 441] width 13 height 13
select select "2"
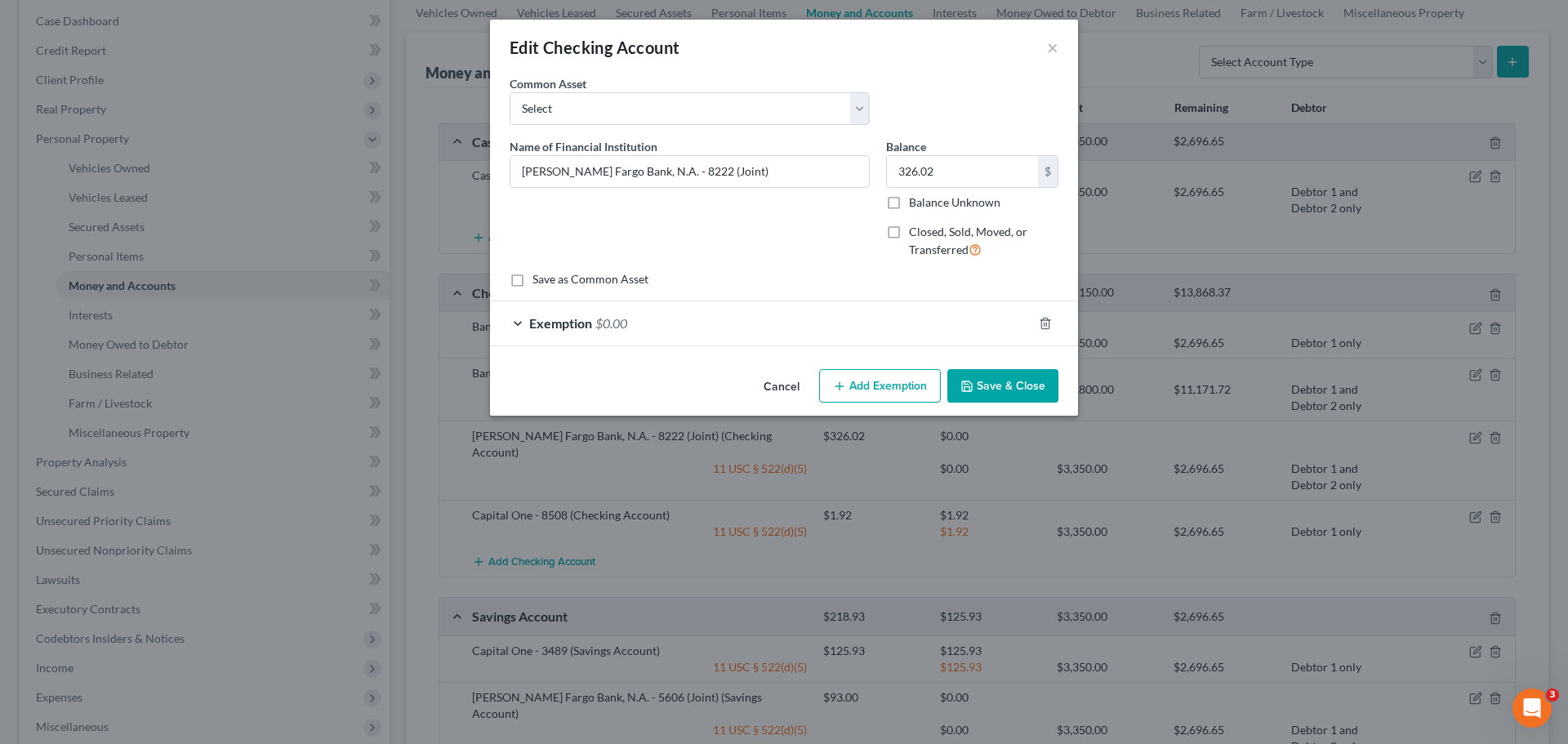
click at [627, 330] on div "Exemption $0.00" at bounding box center [761, 323] width 542 height 43
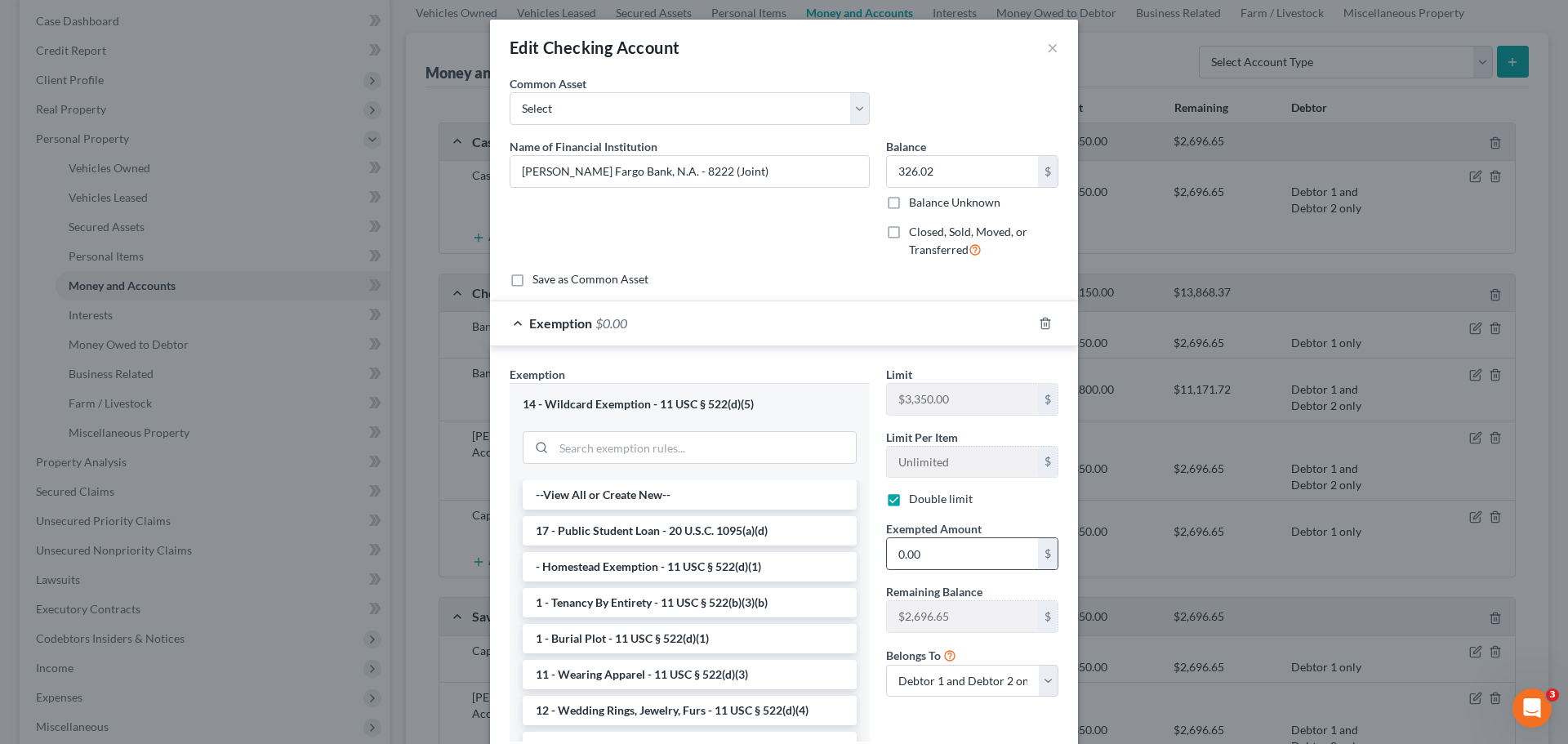
click at [970, 547] on input "0.00" at bounding box center [962, 554] width 151 height 31
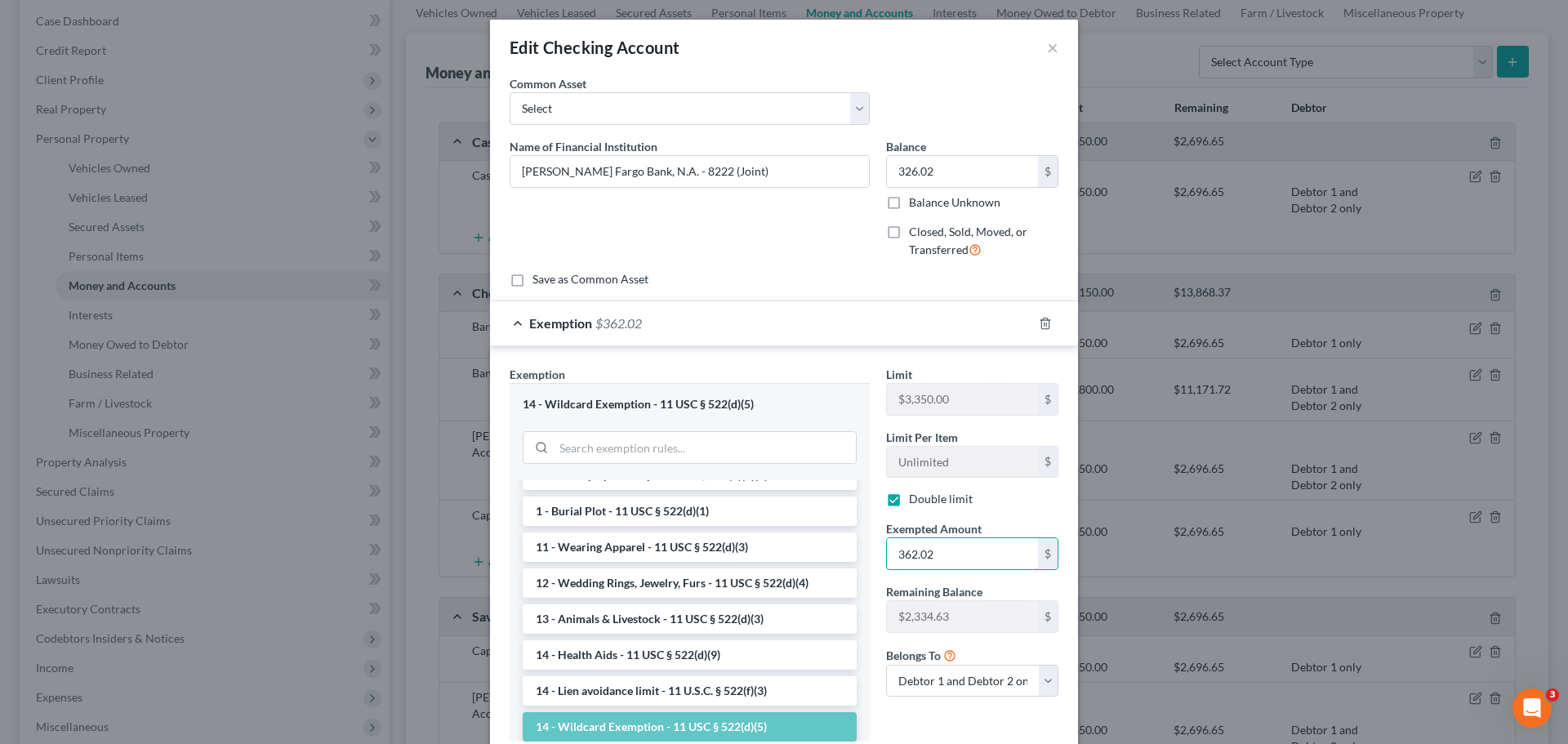
scroll to position [163, 0]
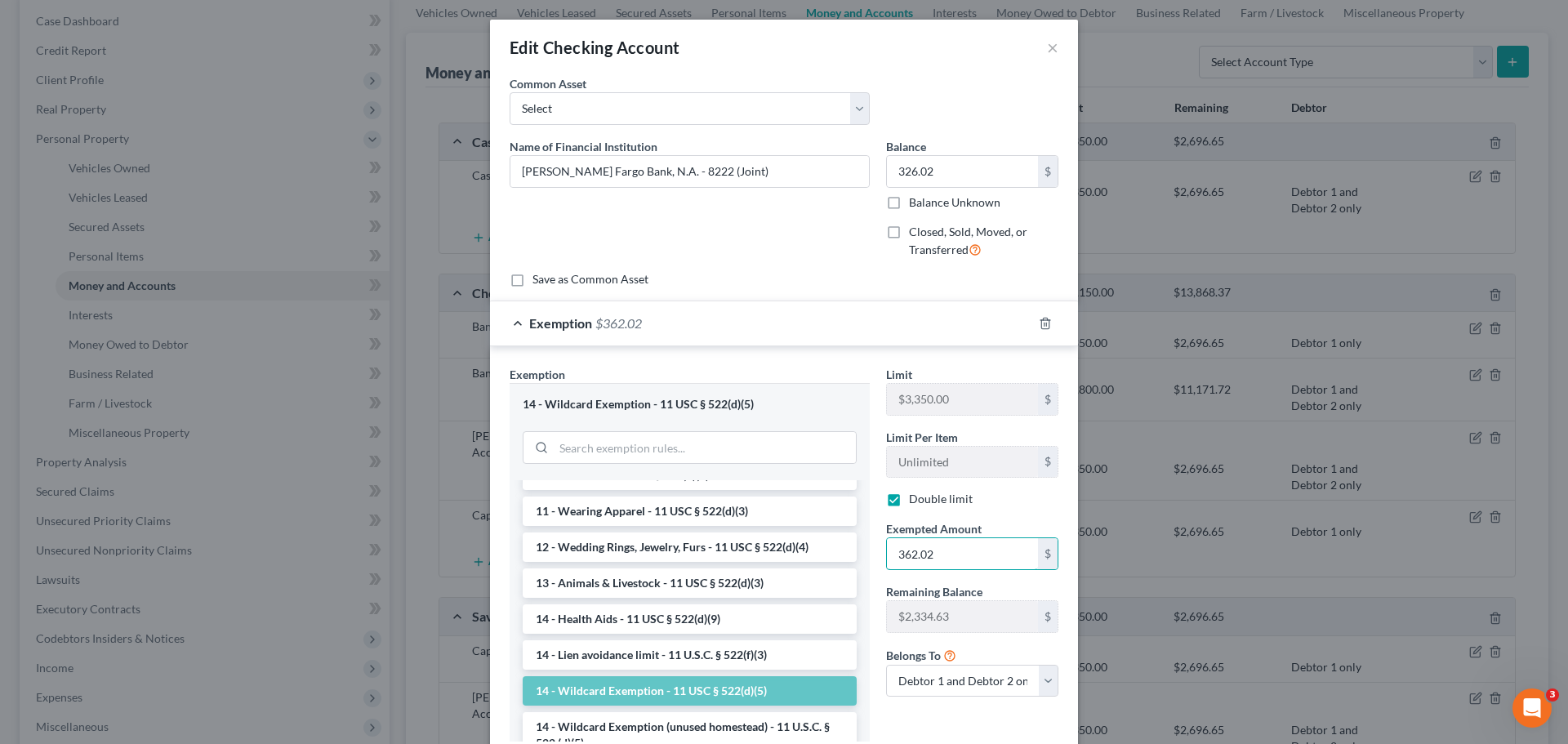
type input "362.02"
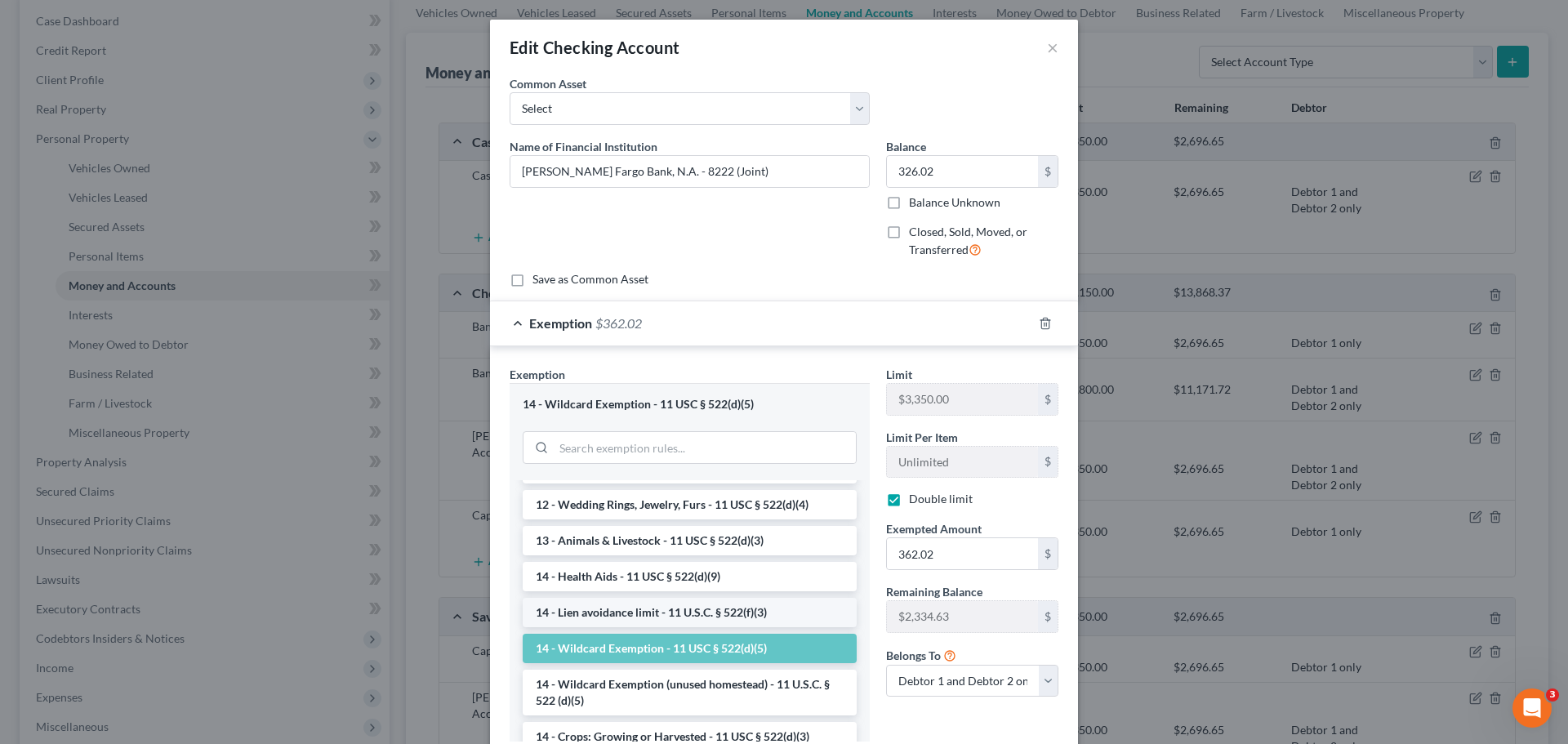
scroll to position [245, 0]
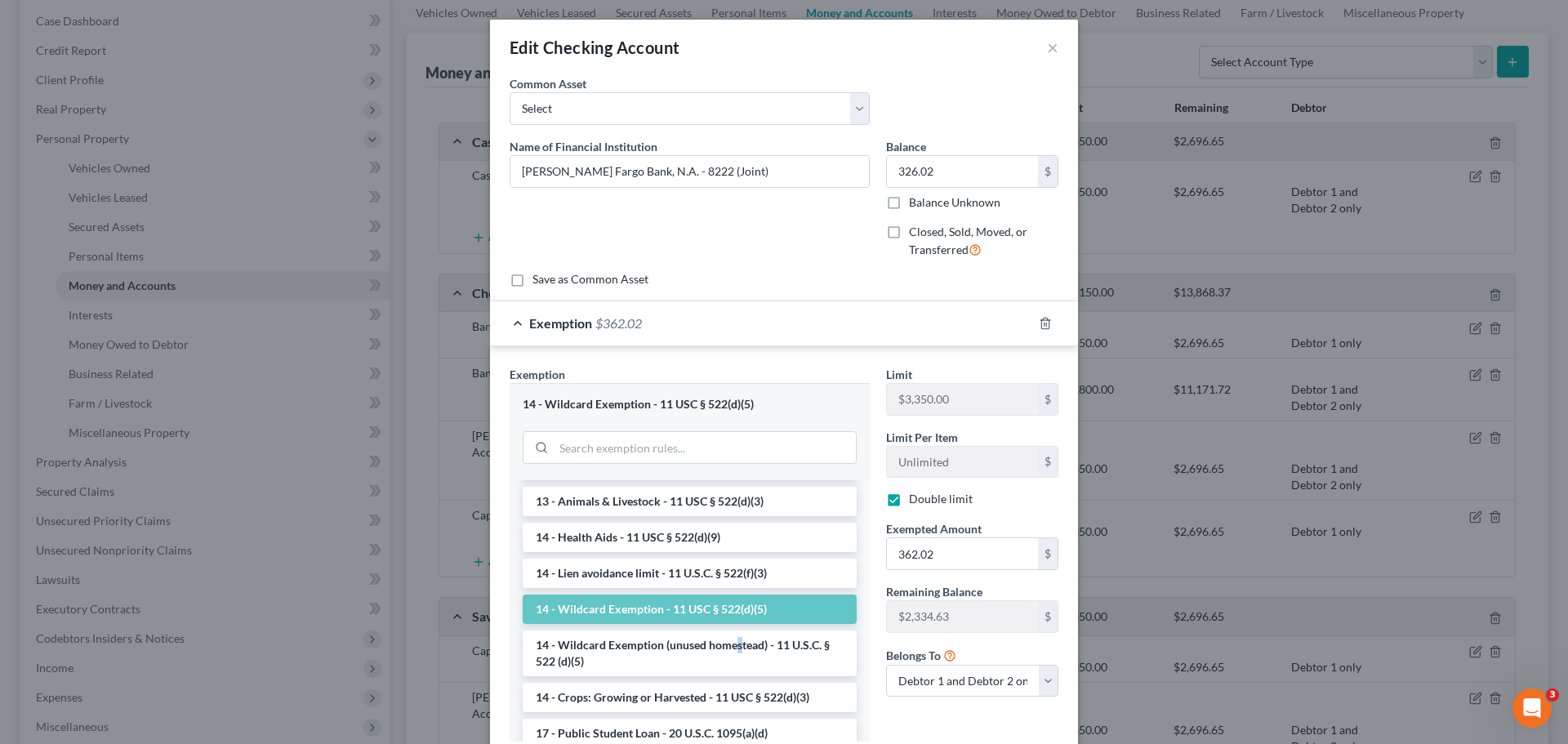
click at [734, 648] on li "14 - Wildcard Exemption (unused homestead) - 11 U.S.C. § 522 (d)(5)" at bounding box center [689, 654] width 334 height 46
checkbox input "false"
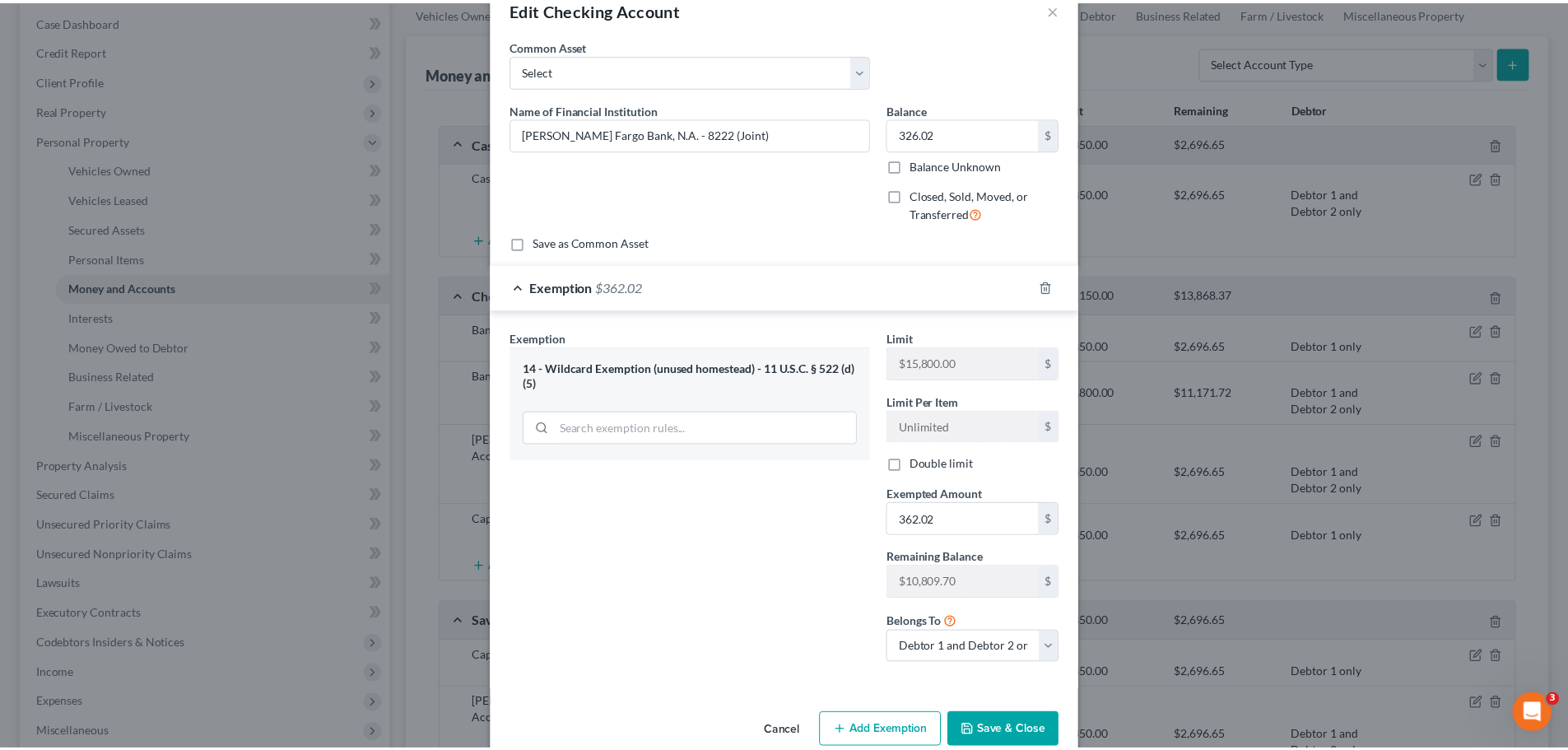
scroll to position [70, 0]
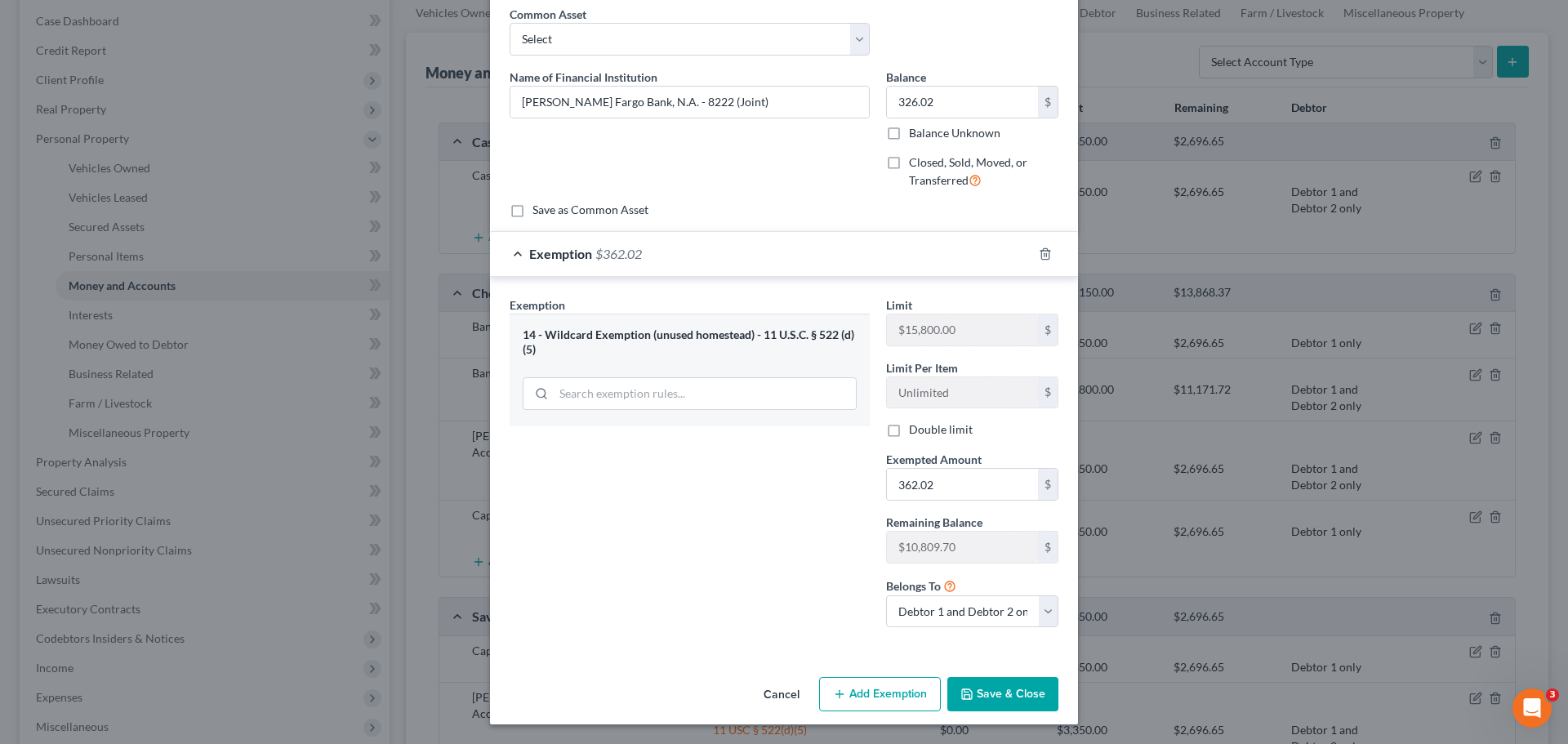
click at [1013, 703] on button "Save & Close" at bounding box center [1002, 695] width 111 height 34
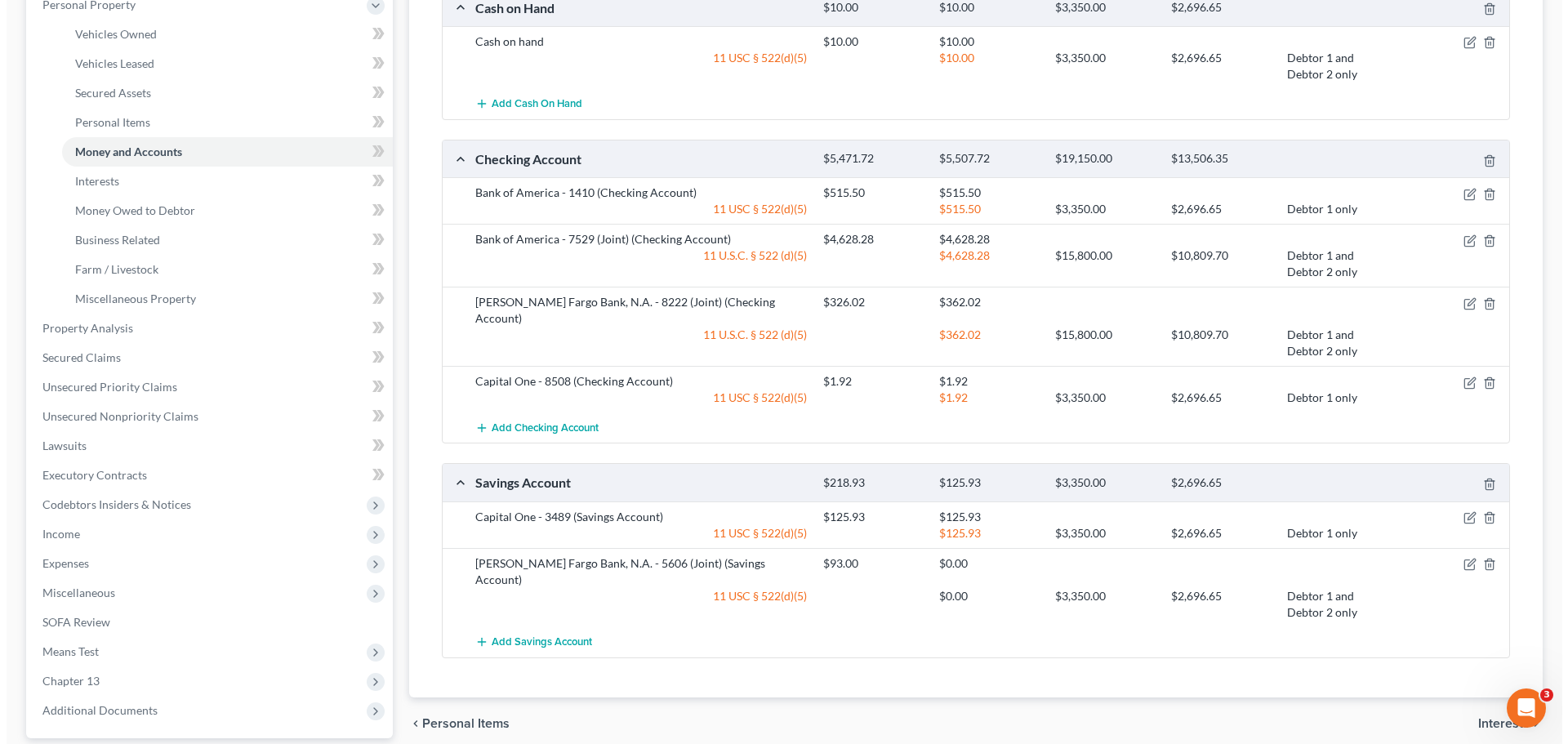
scroll to position [327, 0]
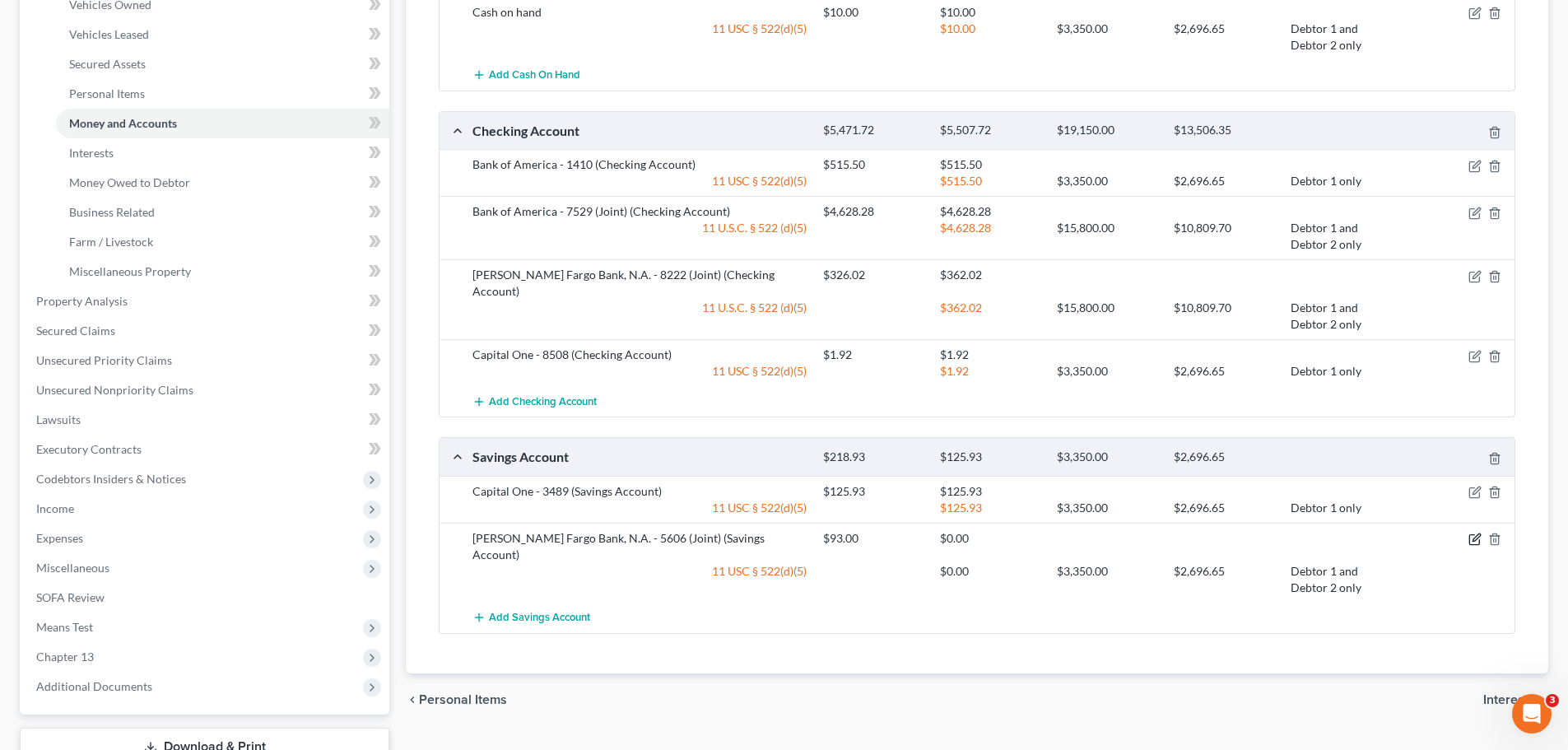
click at [1473, 533] on icon "button" at bounding box center [1475, 539] width 13 height 13
select select "2"
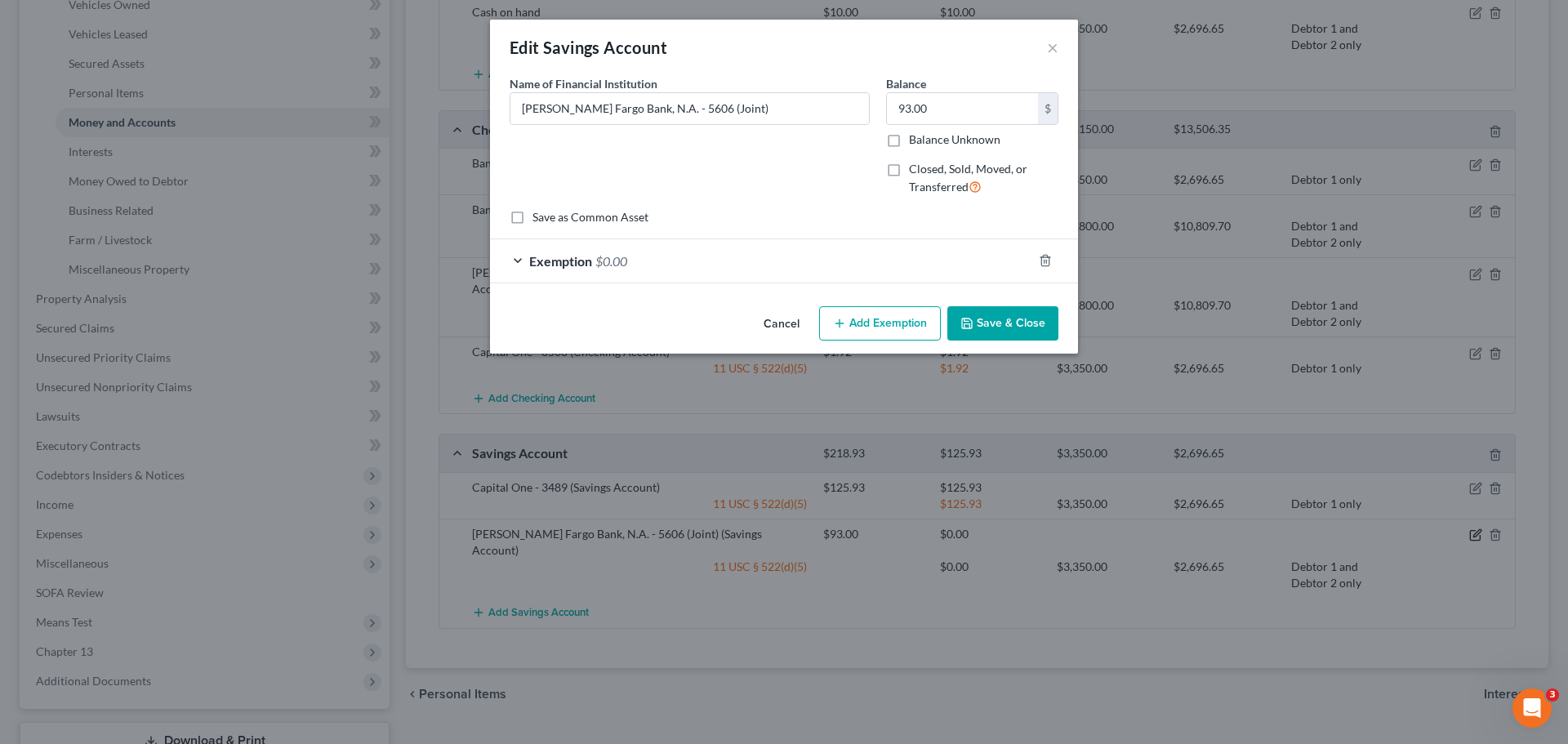
checkbox input "true"
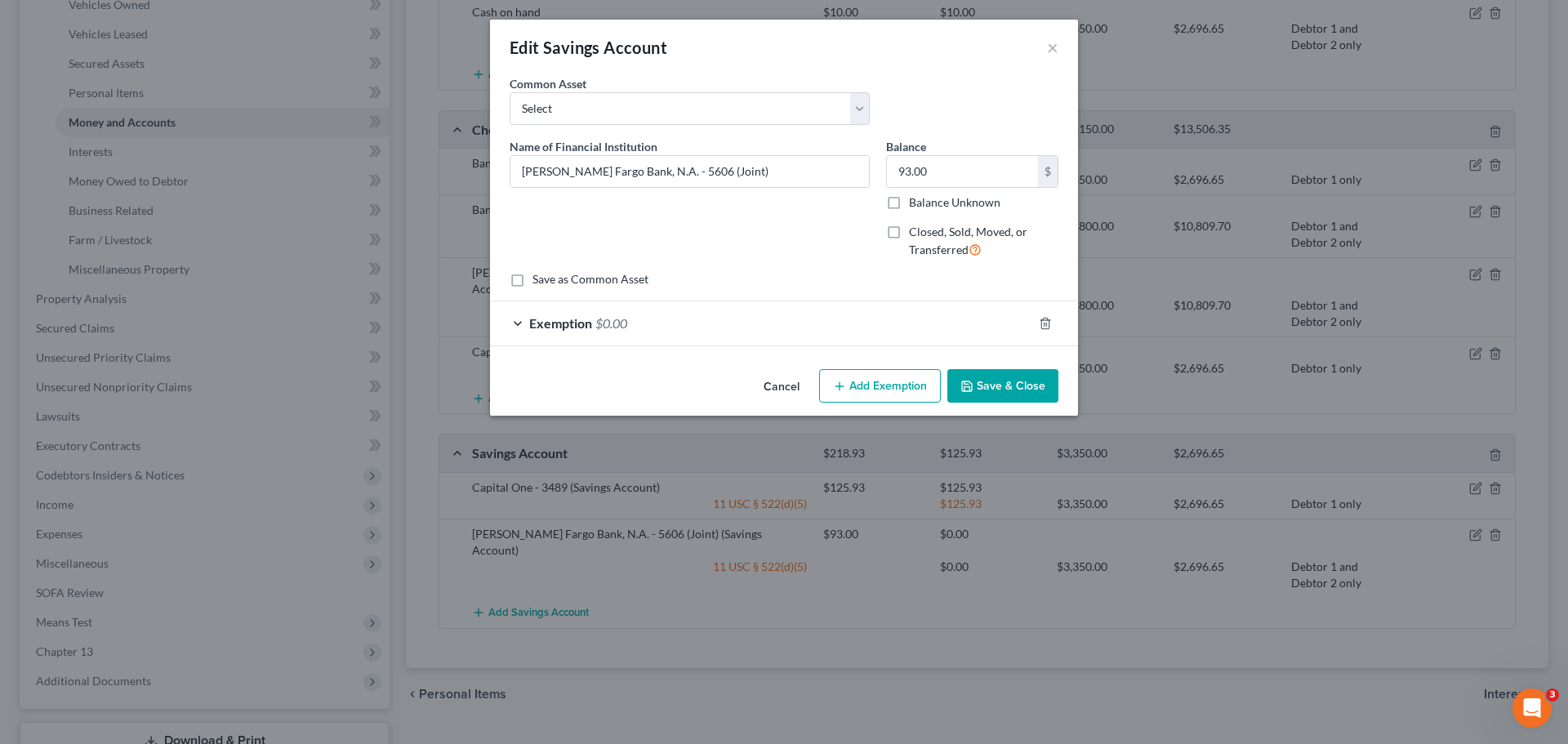
click at [701, 335] on div "Exemption $0.00" at bounding box center [761, 323] width 542 height 43
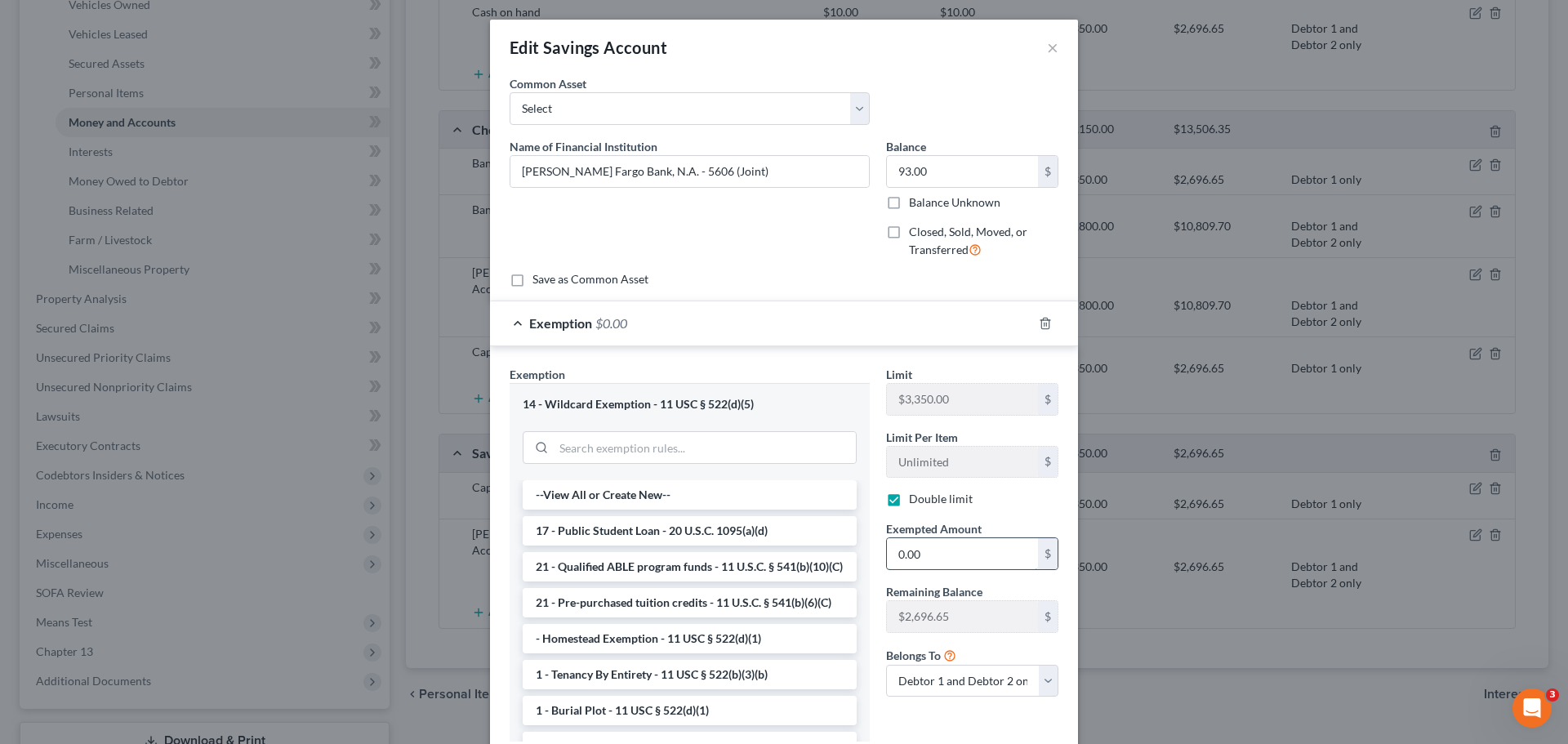
click at [964, 551] on input "0.00" at bounding box center [962, 554] width 151 height 31
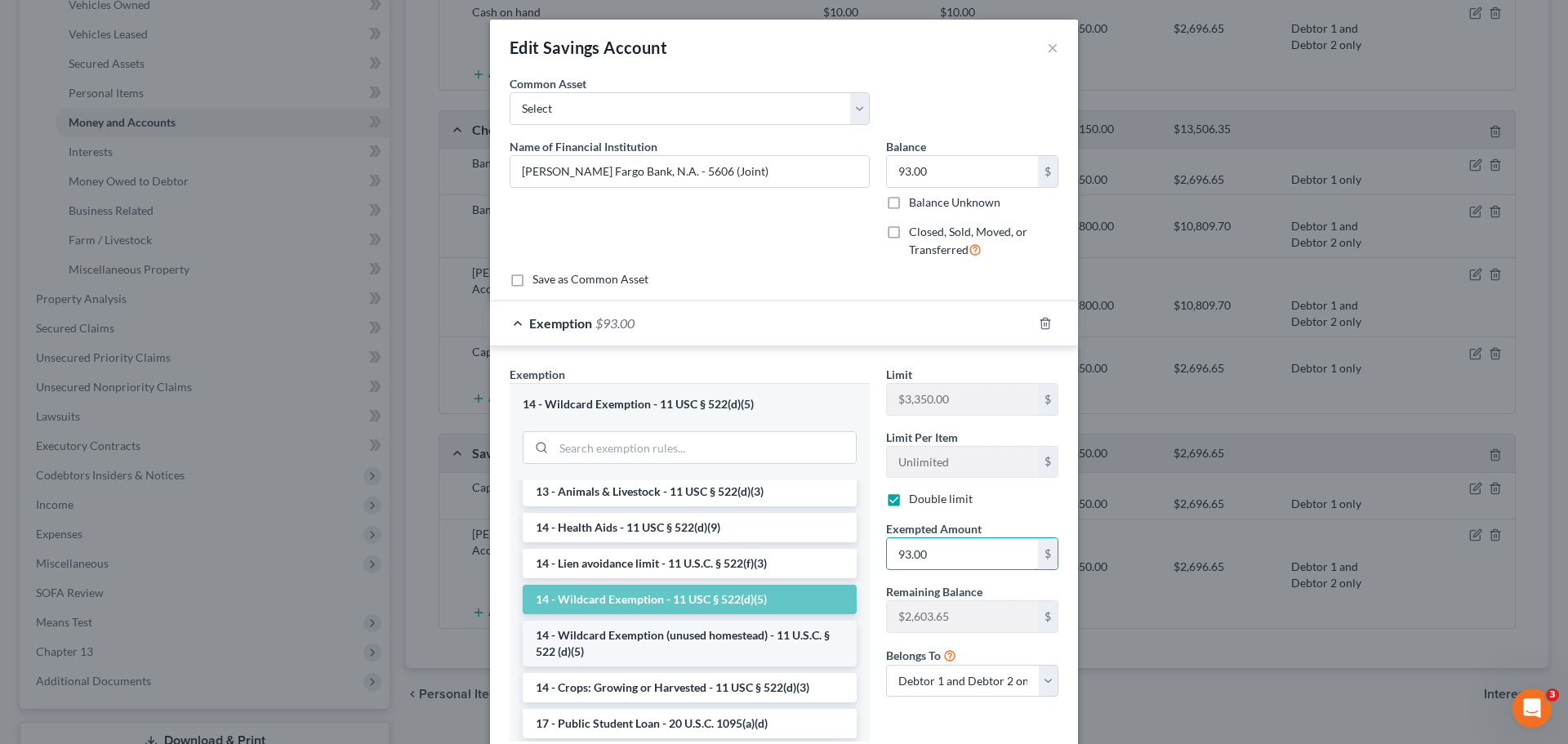
type input "93.00"
click at [733, 667] on li "14 - Wildcard Exemption (unused homestead) - 11 U.S.C. § 522 (d)(5)" at bounding box center [689, 644] width 334 height 46
checkbox input "false"
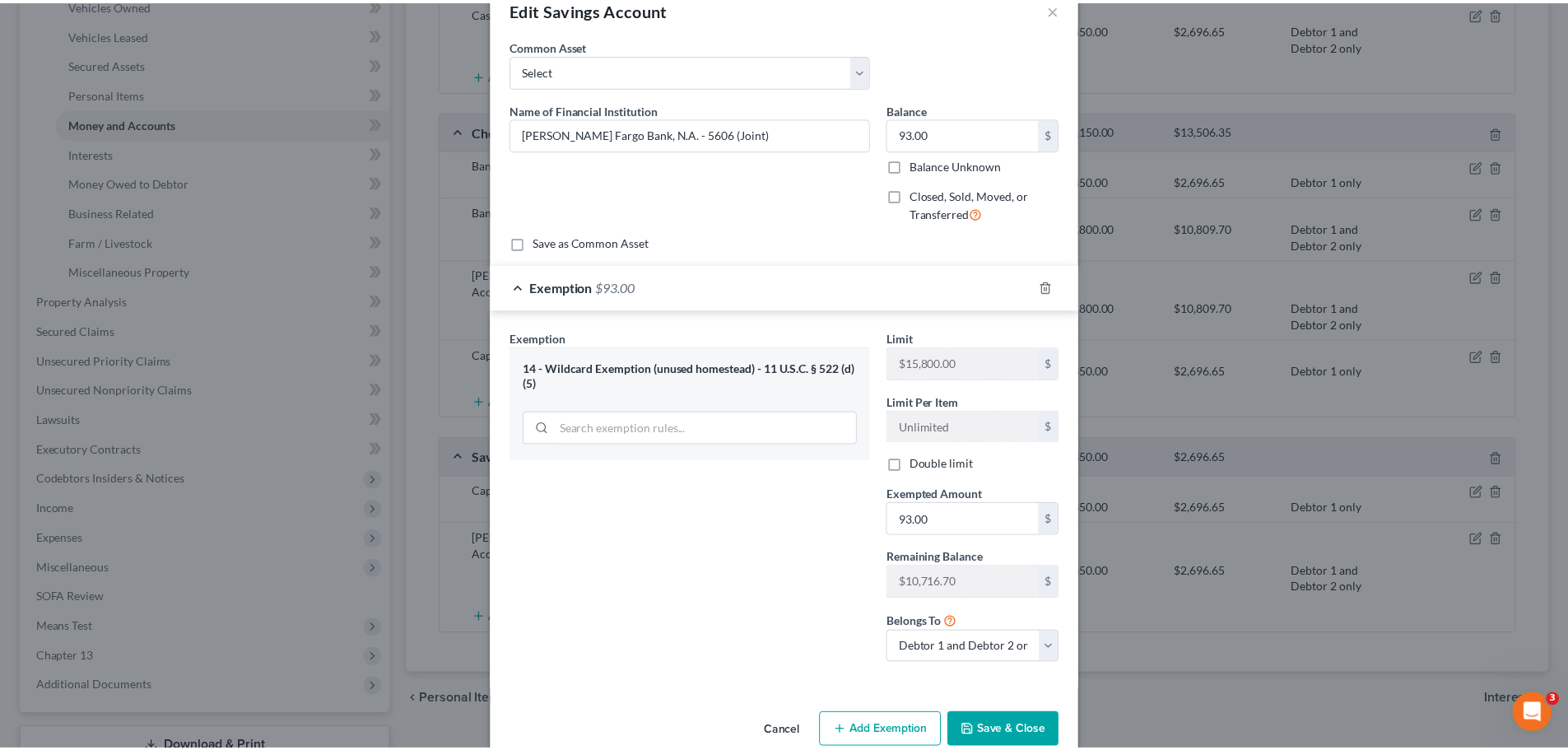
scroll to position [70, 0]
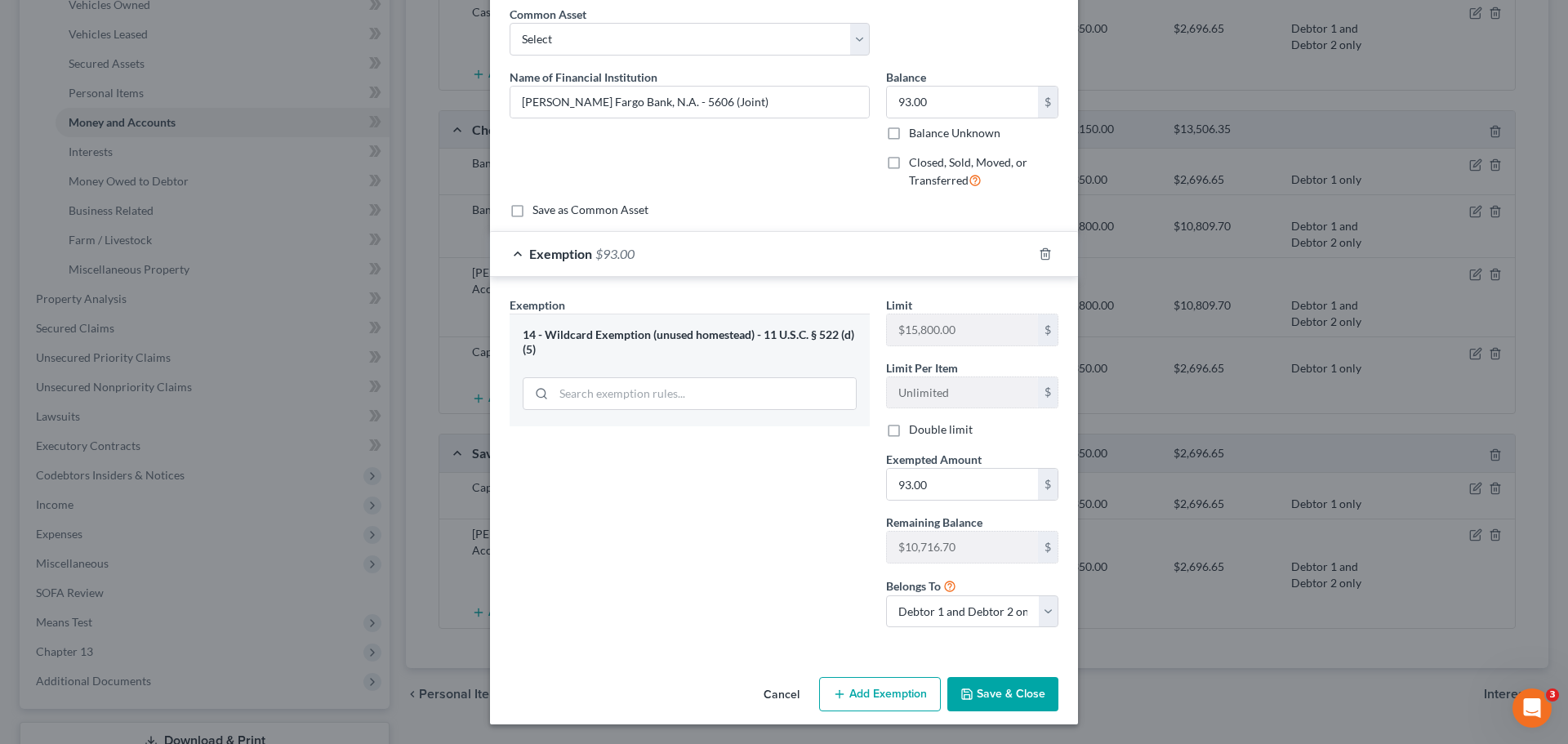
click at [1026, 701] on button "Save & Close" at bounding box center [1002, 695] width 111 height 34
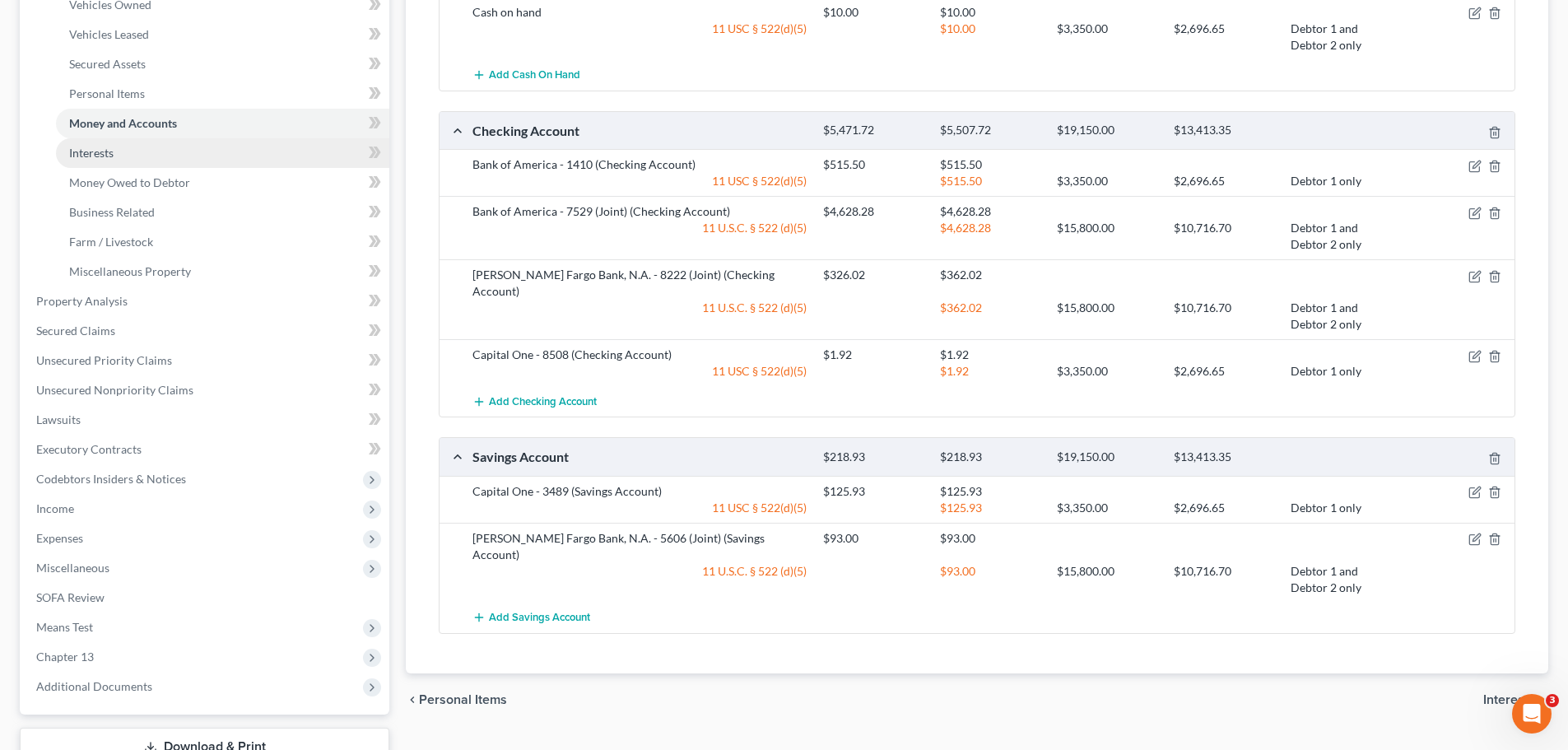
click at [98, 162] on link "Interests" at bounding box center [222, 153] width 334 height 30
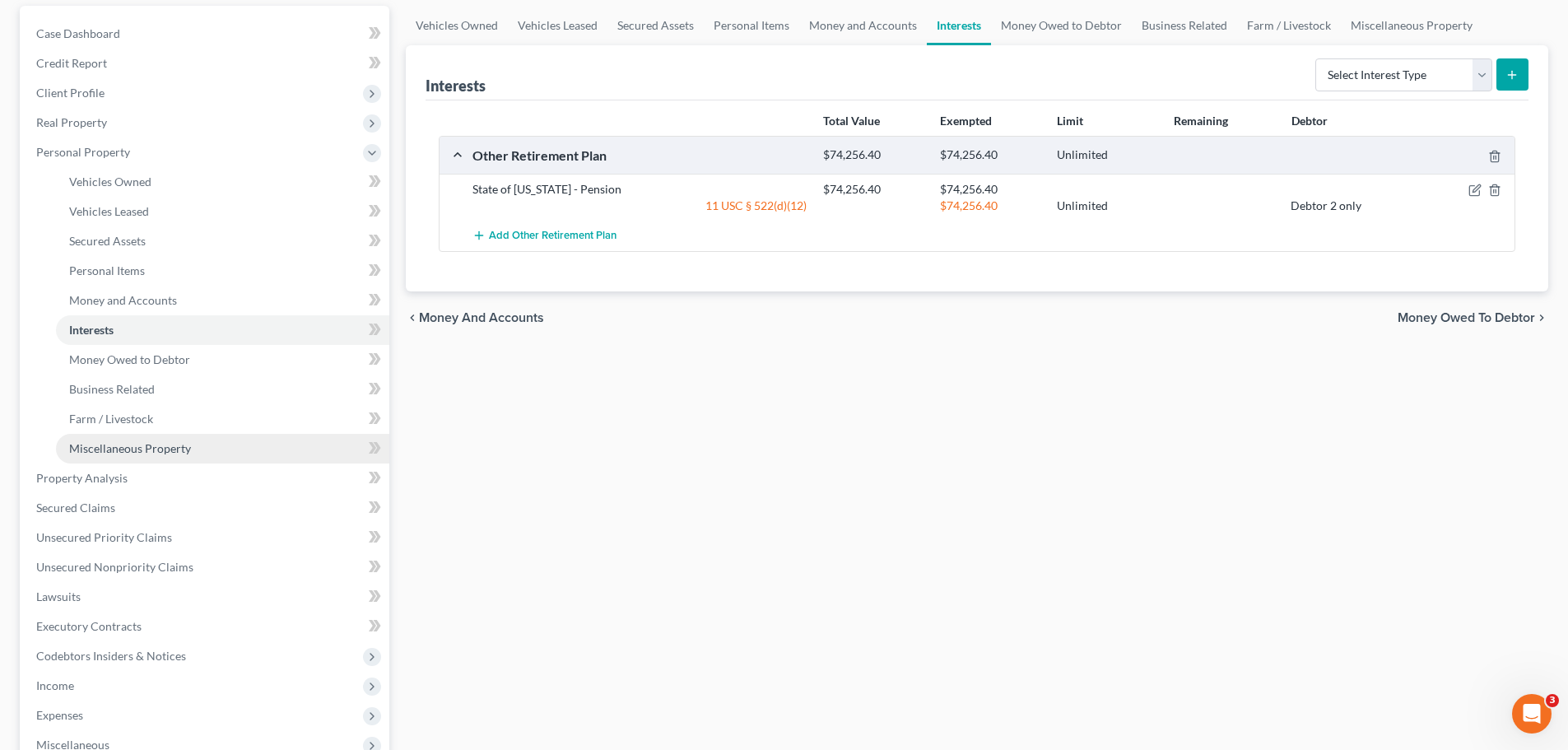
scroll to position [165, 0]
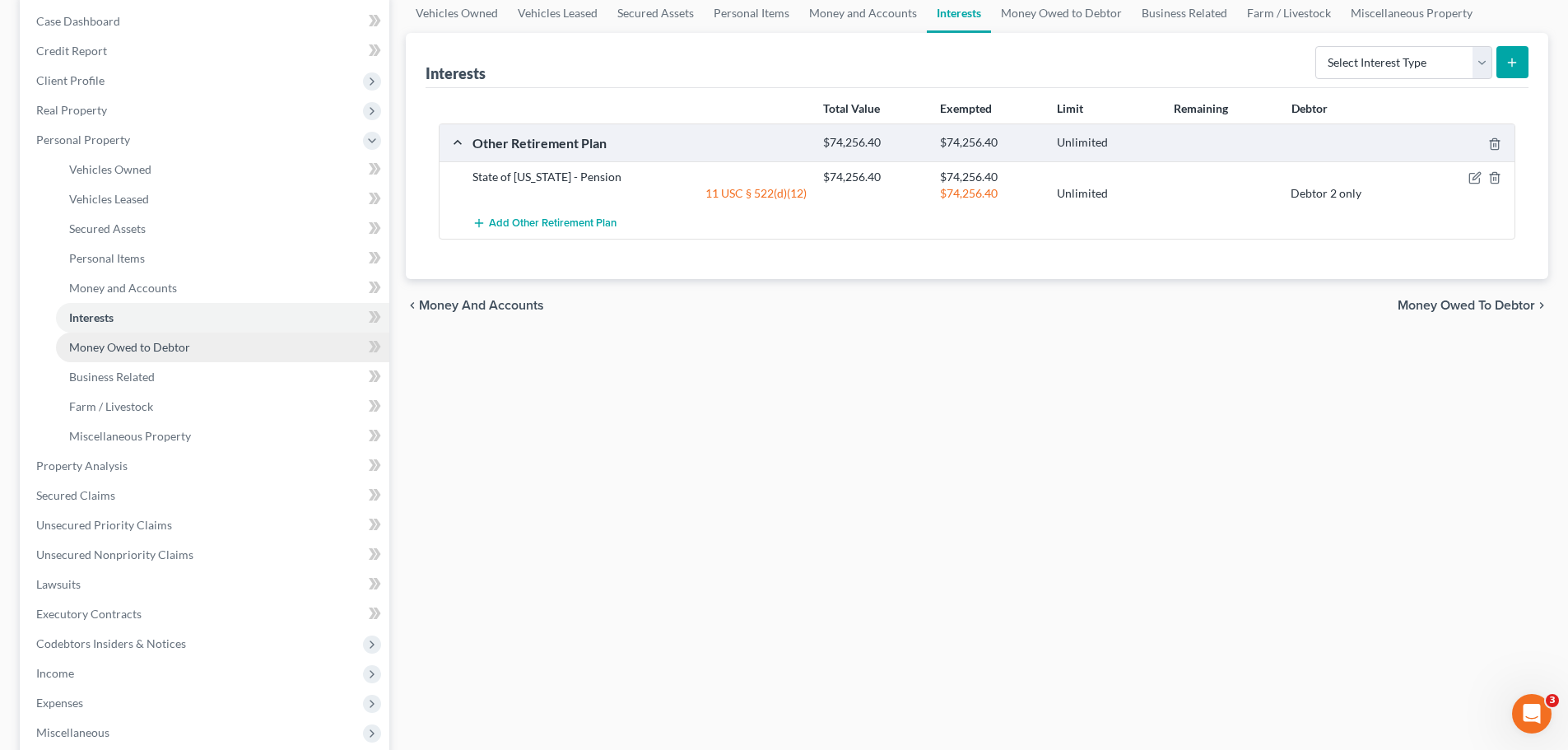
click at [107, 350] on span "Money Owed to Debtor" at bounding box center [130, 347] width 121 height 14
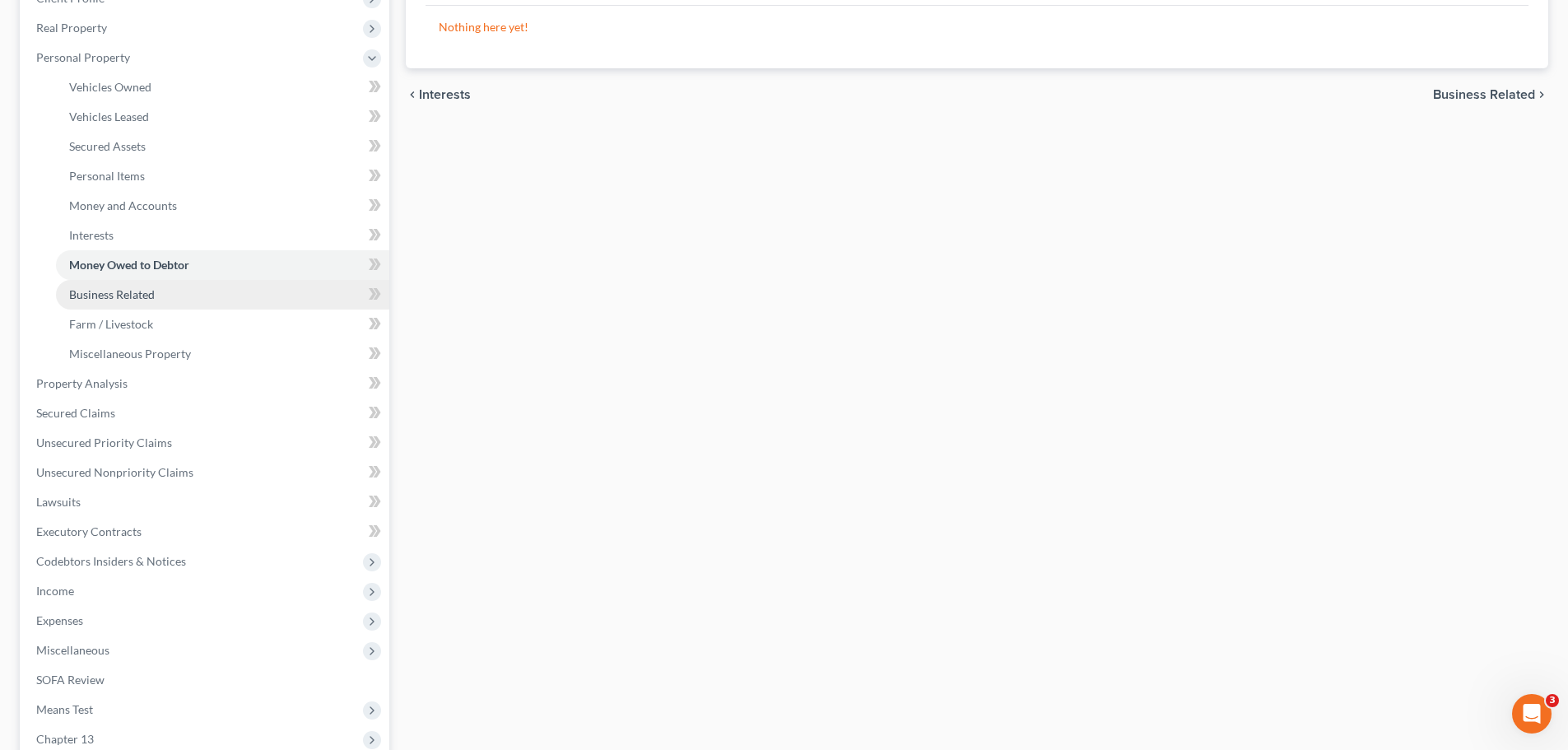
click at [124, 293] on span "Business Related" at bounding box center [112, 294] width 86 height 14
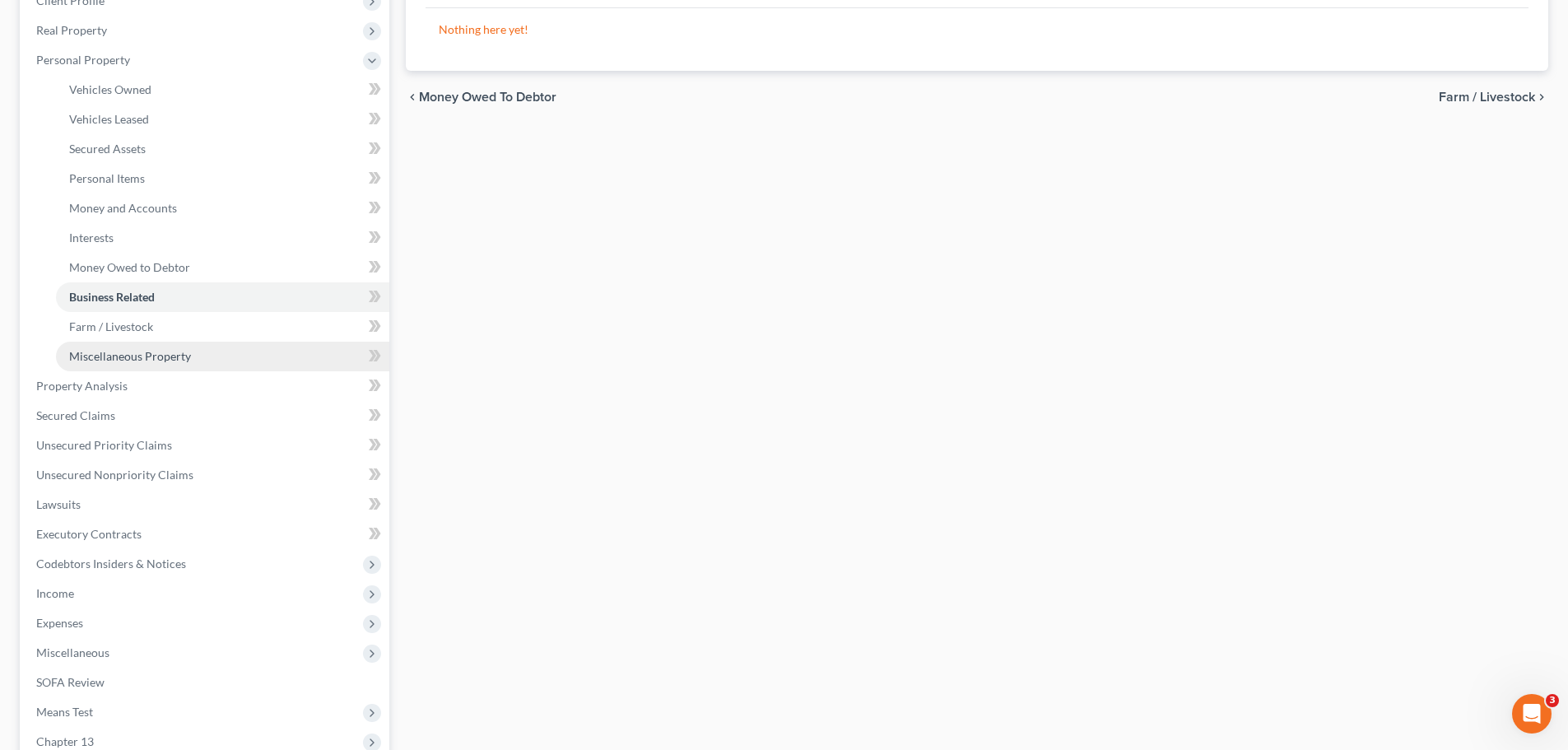
scroll to position [247, 0]
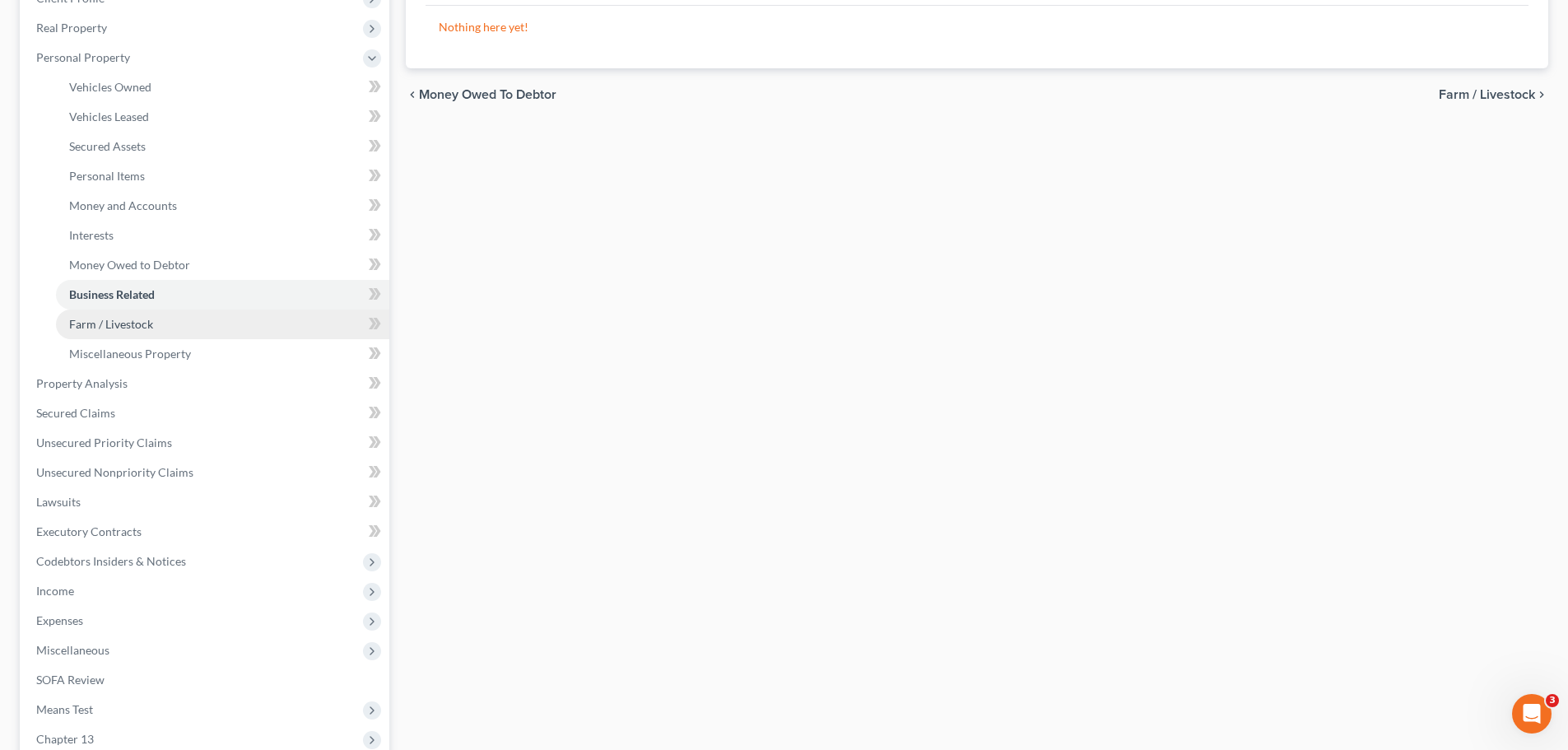
click at [146, 329] on span "Farm / Livestock" at bounding box center [112, 324] width 84 height 14
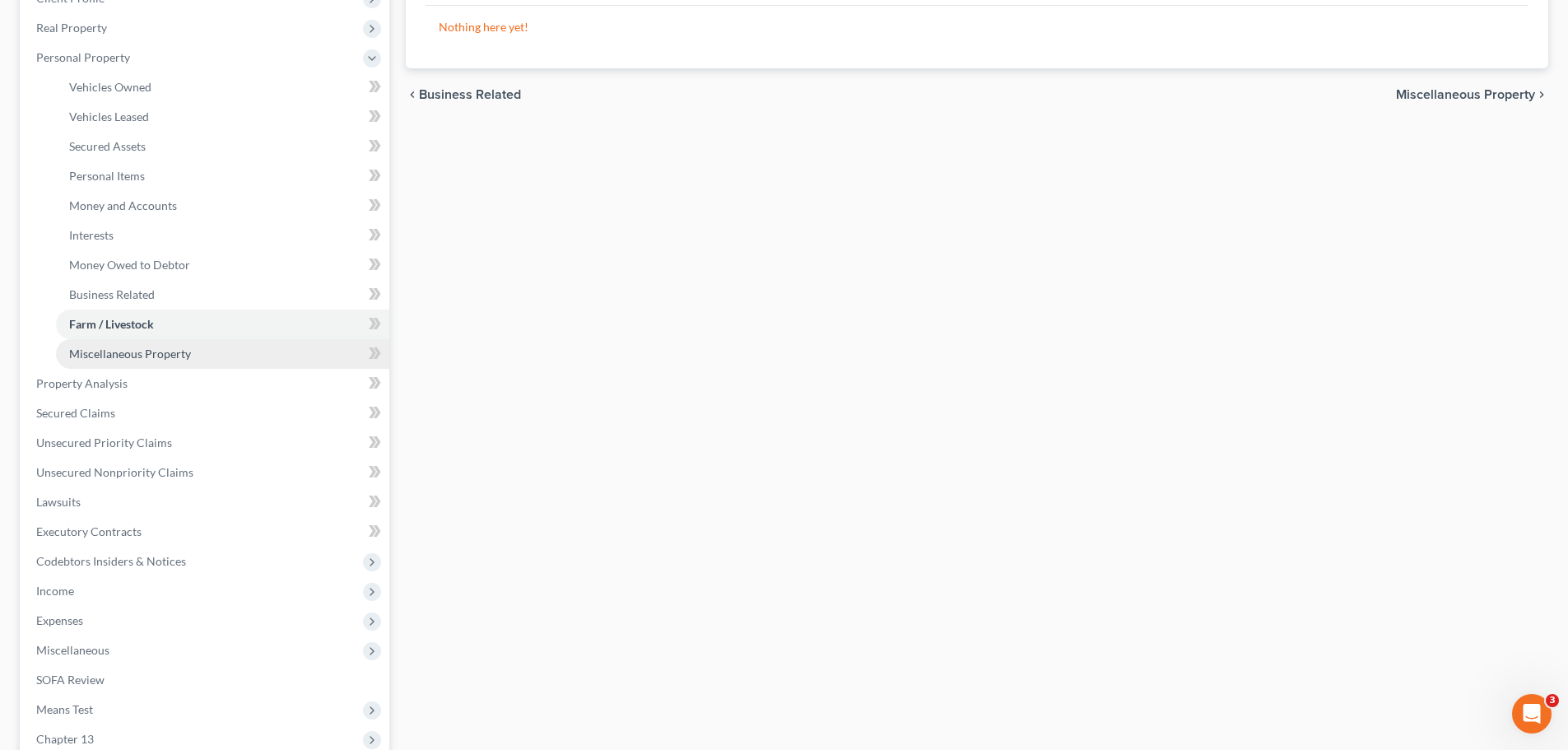
click at [172, 360] on span "Miscellaneous Property" at bounding box center [130, 354] width 122 height 14
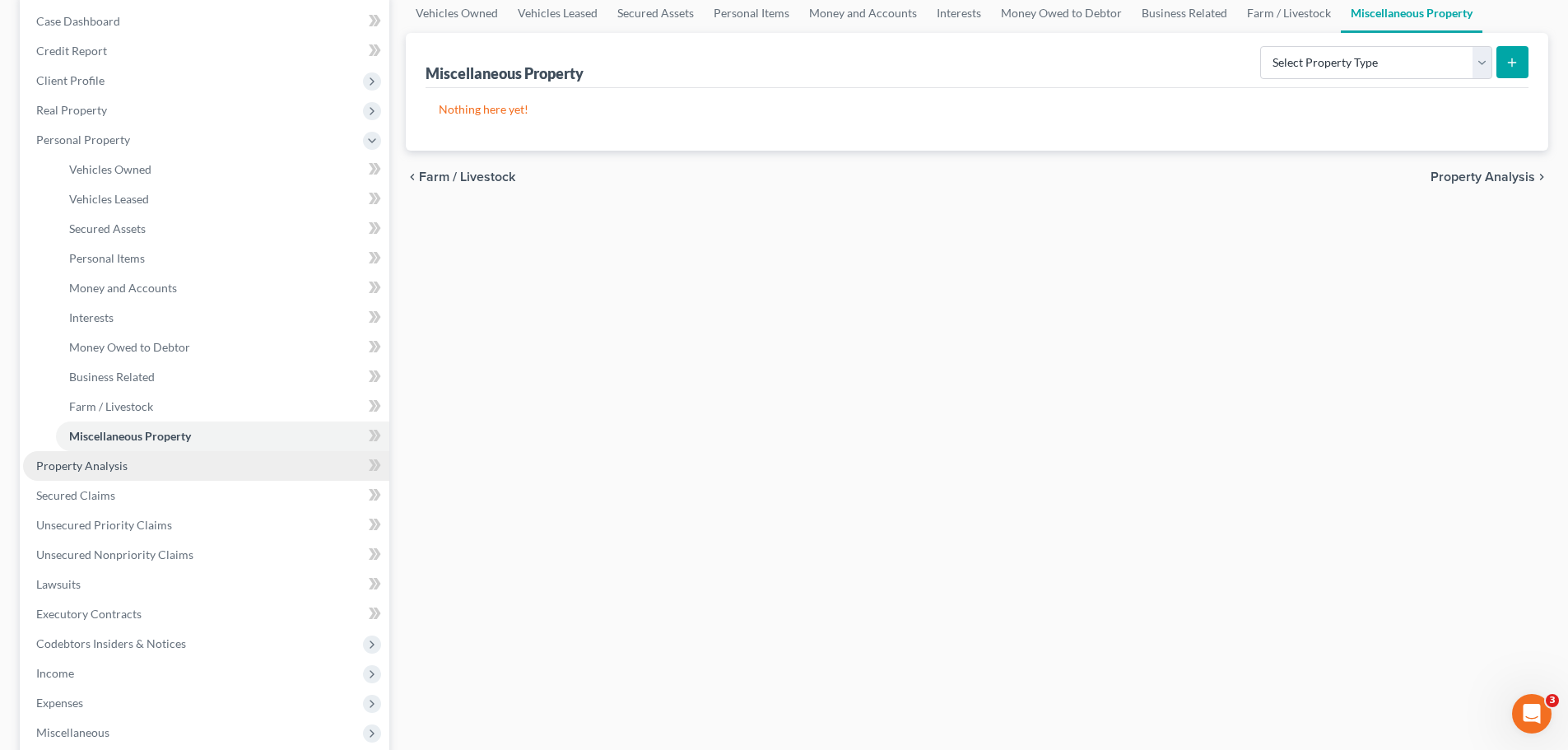
click at [96, 473] on link "Property Analysis" at bounding box center [206, 466] width 366 height 30
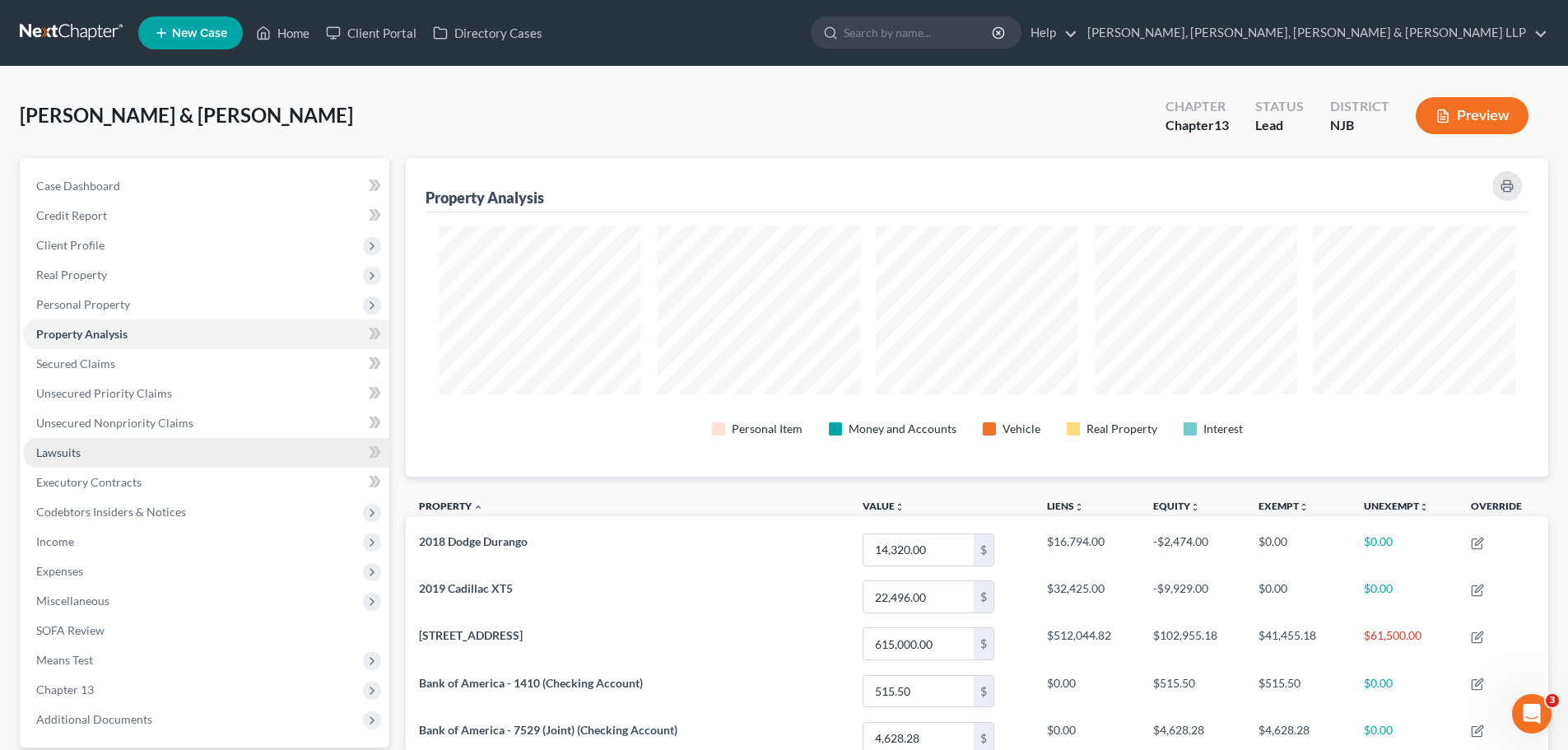
scroll to position [82, 0]
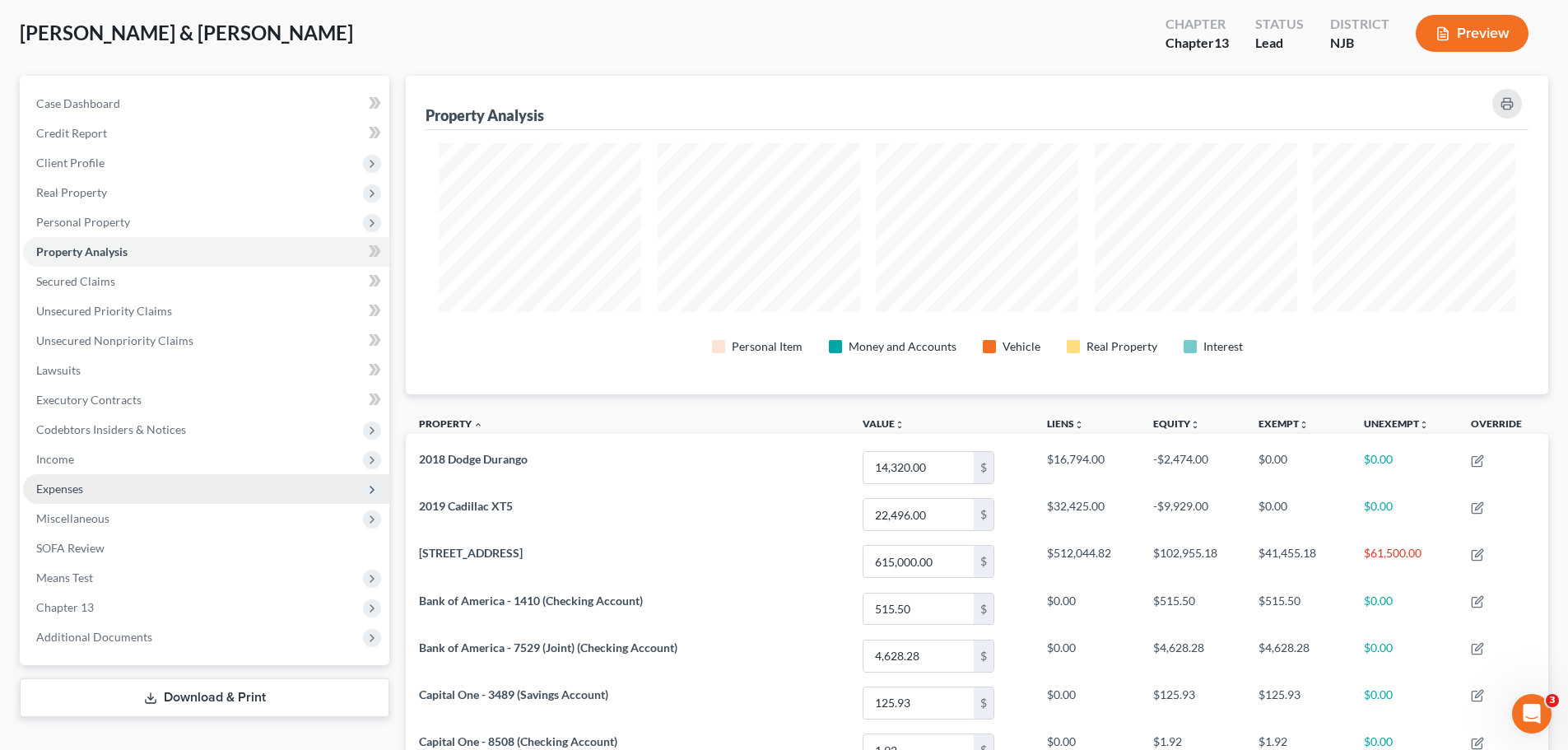
click at [91, 493] on span "Expenses" at bounding box center [206, 489] width 366 height 30
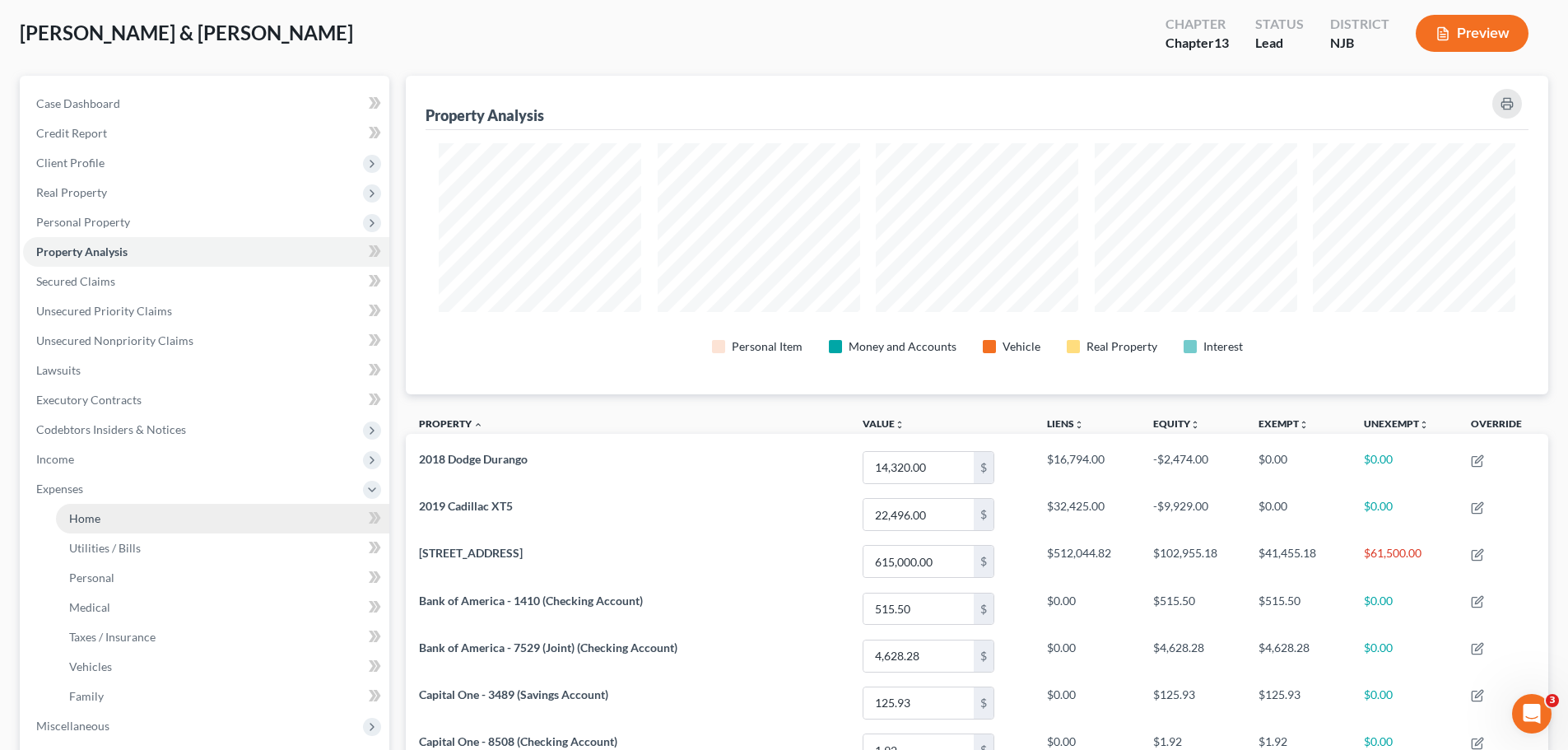
click at [119, 517] on link "Home" at bounding box center [222, 518] width 334 height 30
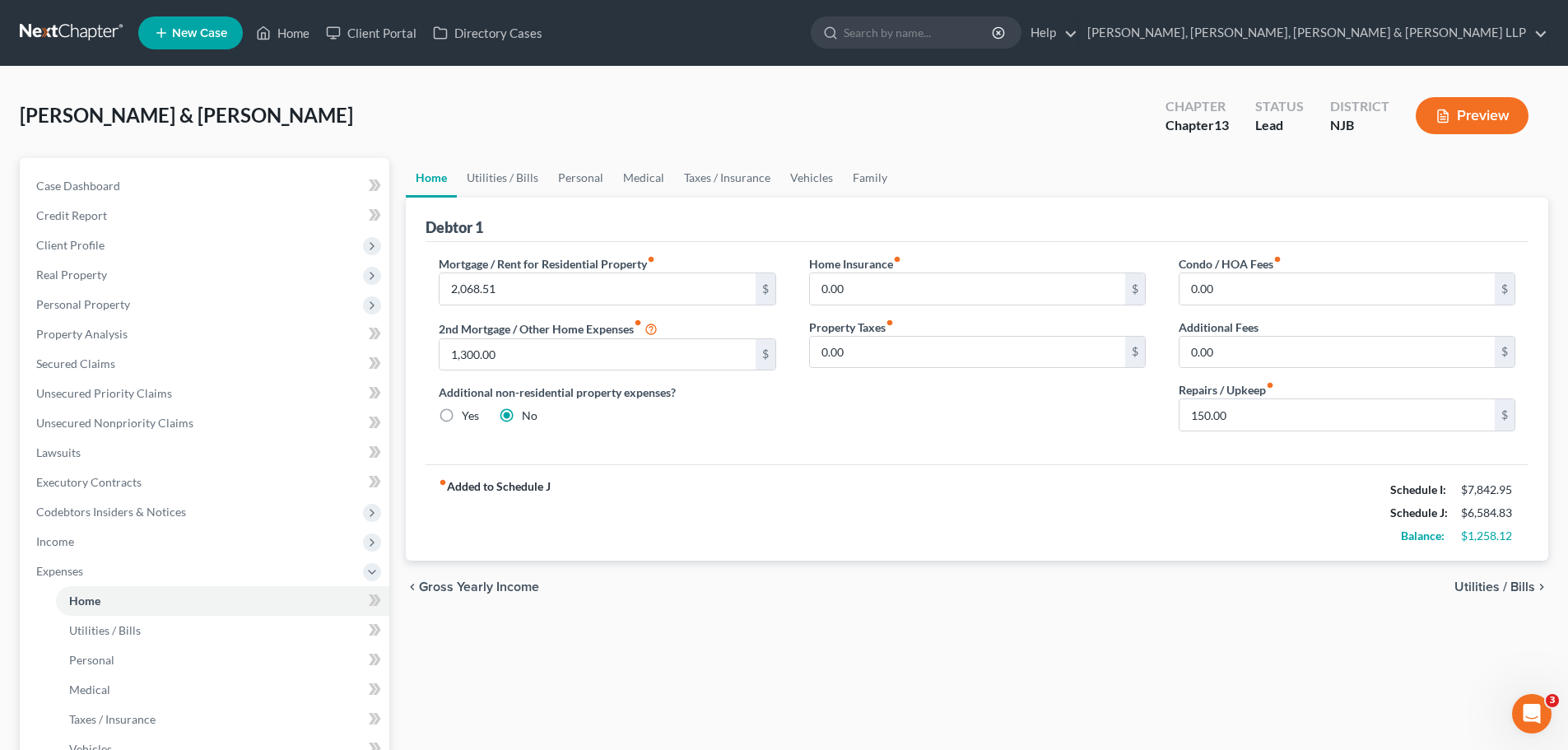
click at [1489, 593] on span "Utilities / Bills" at bounding box center [1495, 587] width 81 height 13
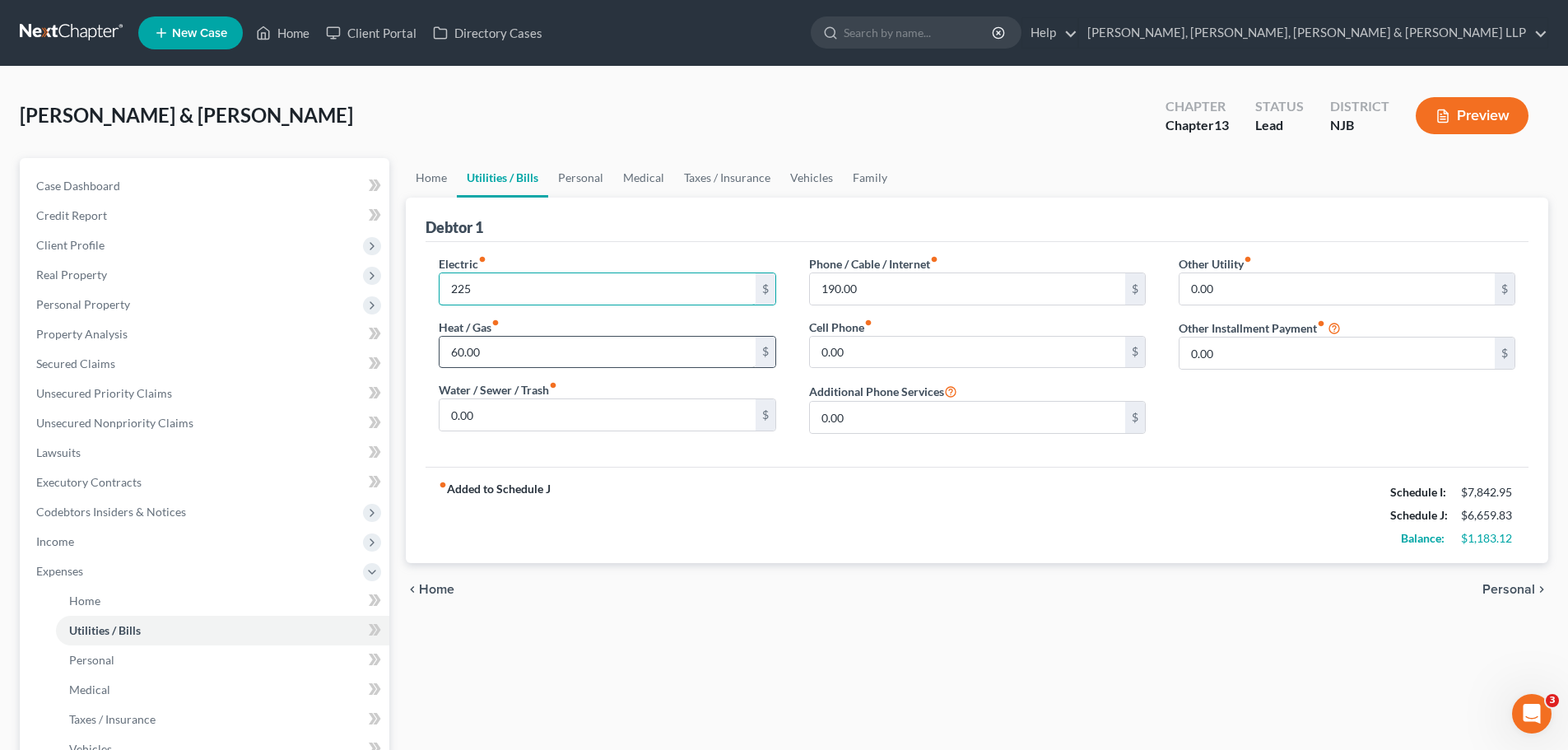
type input "225"
click at [505, 349] on input "60.00" at bounding box center [598, 353] width 316 height 31
type input "100.00"
click at [516, 415] on input "0.00" at bounding box center [598, 415] width 316 height 31
click at [541, 360] on input "100.00" at bounding box center [598, 353] width 316 height 31
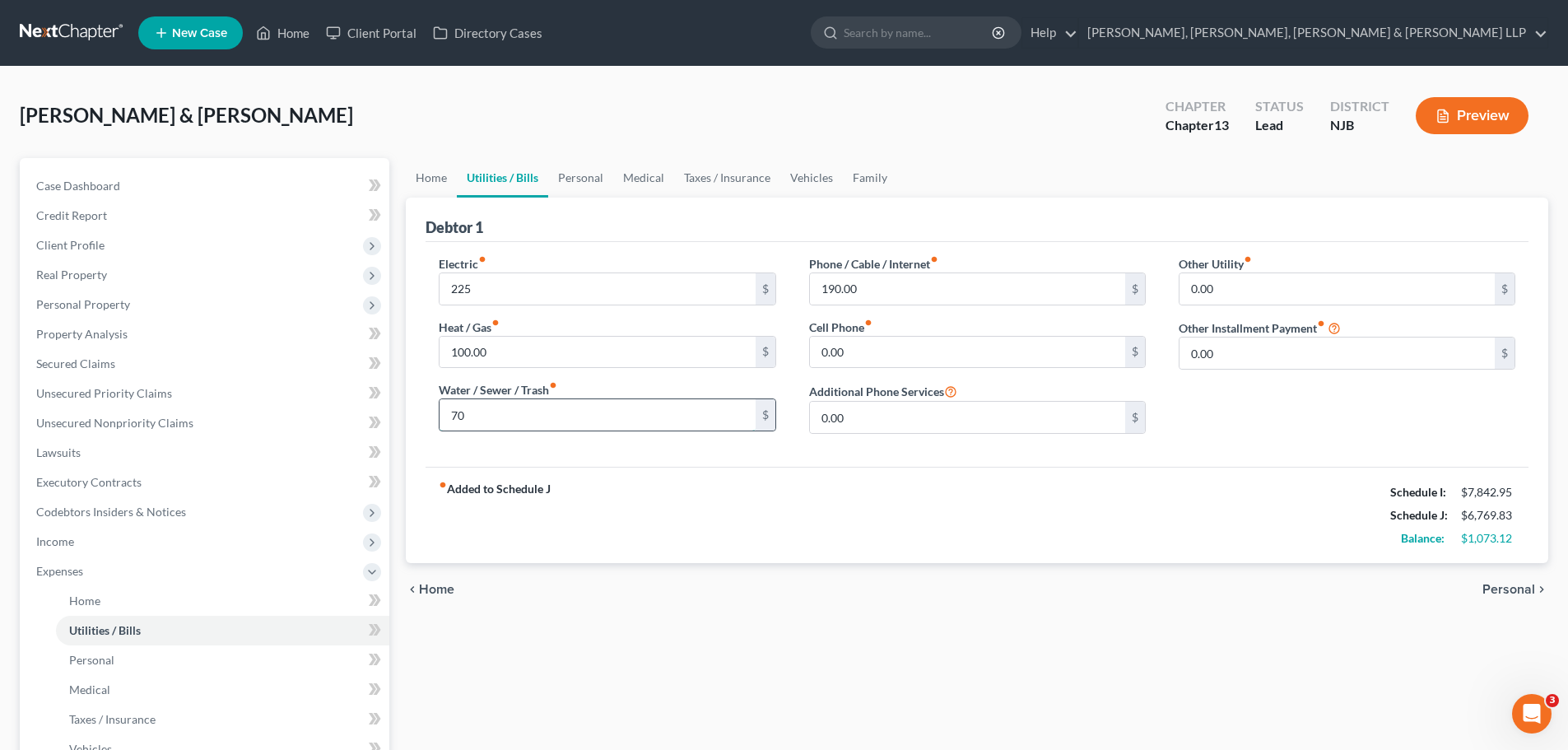
click at [530, 418] on input "70" at bounding box center [598, 415] width 316 height 31
click at [530, 417] on input "70" at bounding box center [598, 415] width 316 height 31
type input "70.00"
click at [1508, 591] on span "Personal" at bounding box center [1509, 590] width 52 height 13
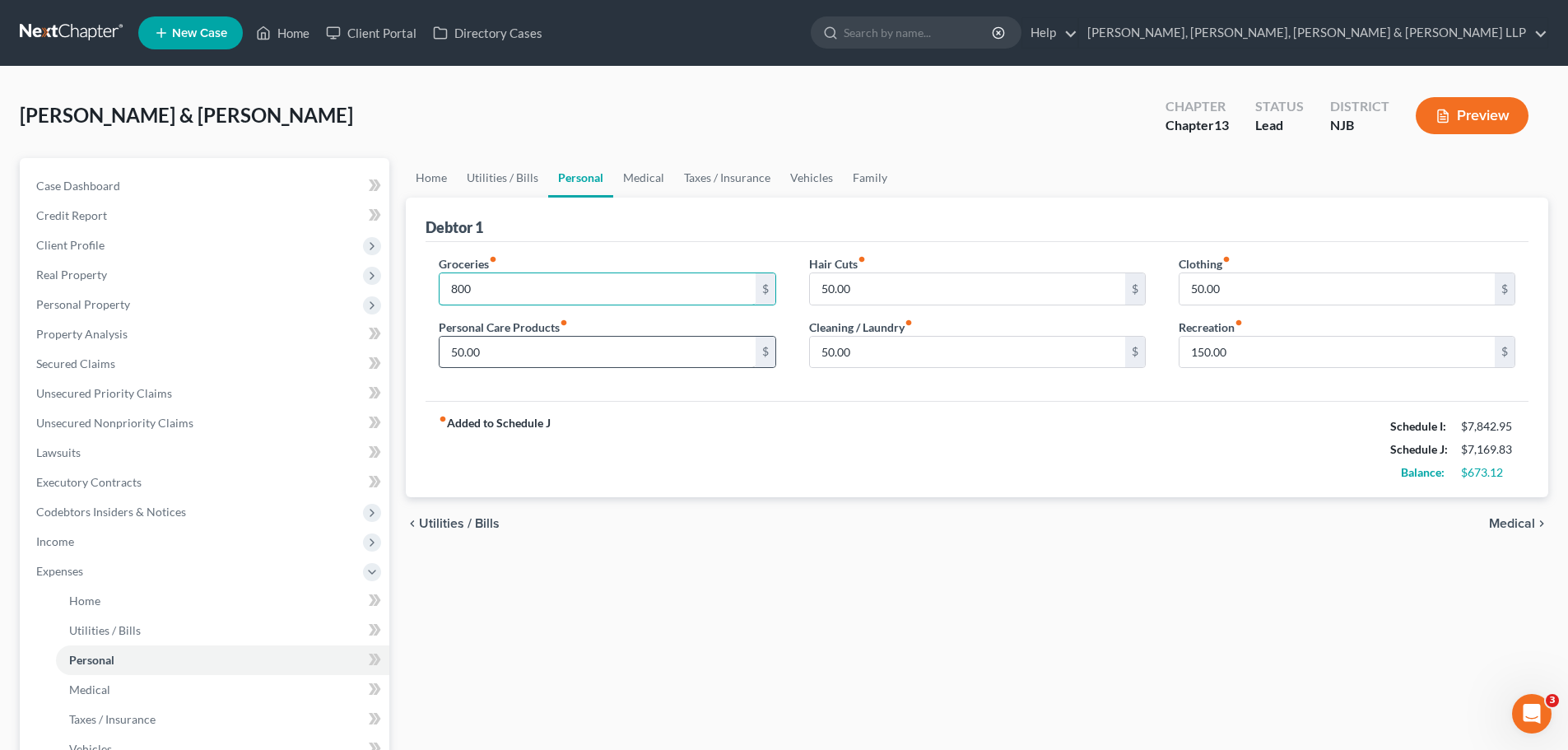
type input "800.00"
click at [1512, 529] on span "Medical" at bounding box center [1512, 523] width 46 height 13
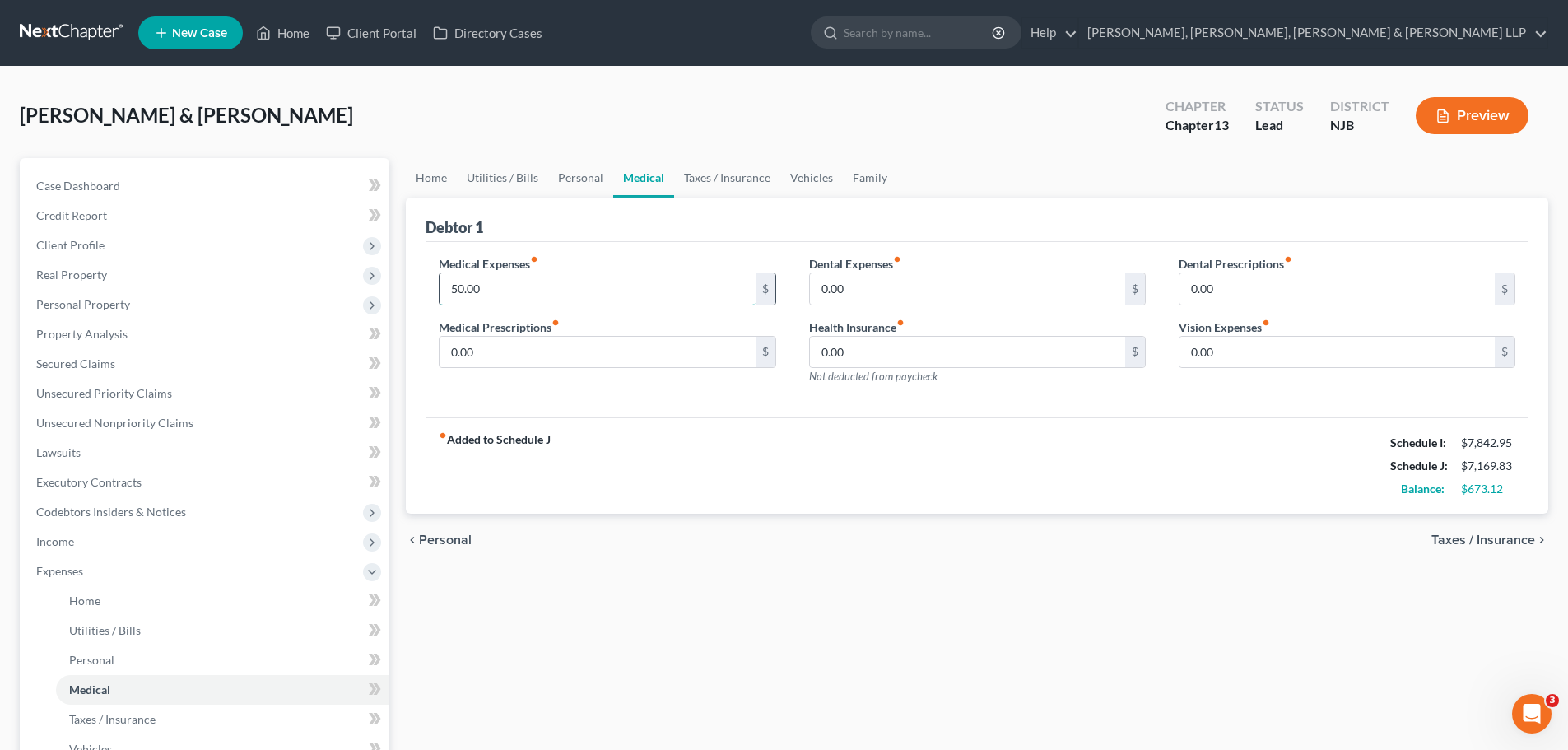
click at [549, 298] on input "50.00" at bounding box center [598, 289] width 316 height 31
type input "150.00"
click at [912, 288] on input "0.00" at bounding box center [968, 289] width 316 height 31
click at [1449, 537] on span "Taxes / Insurance" at bounding box center [1483, 540] width 104 height 13
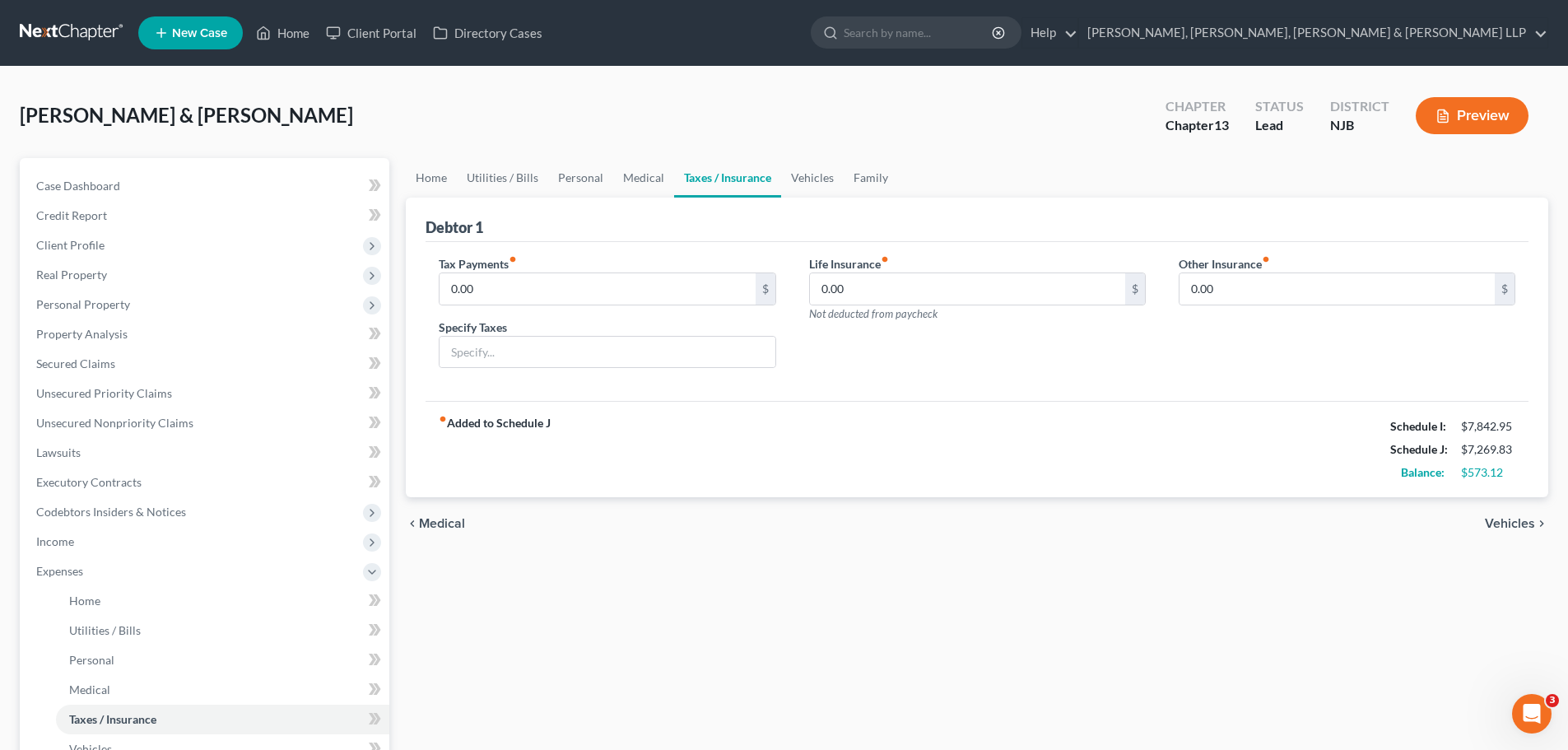
click at [1517, 526] on span "Vehicles" at bounding box center [1511, 523] width 51 height 13
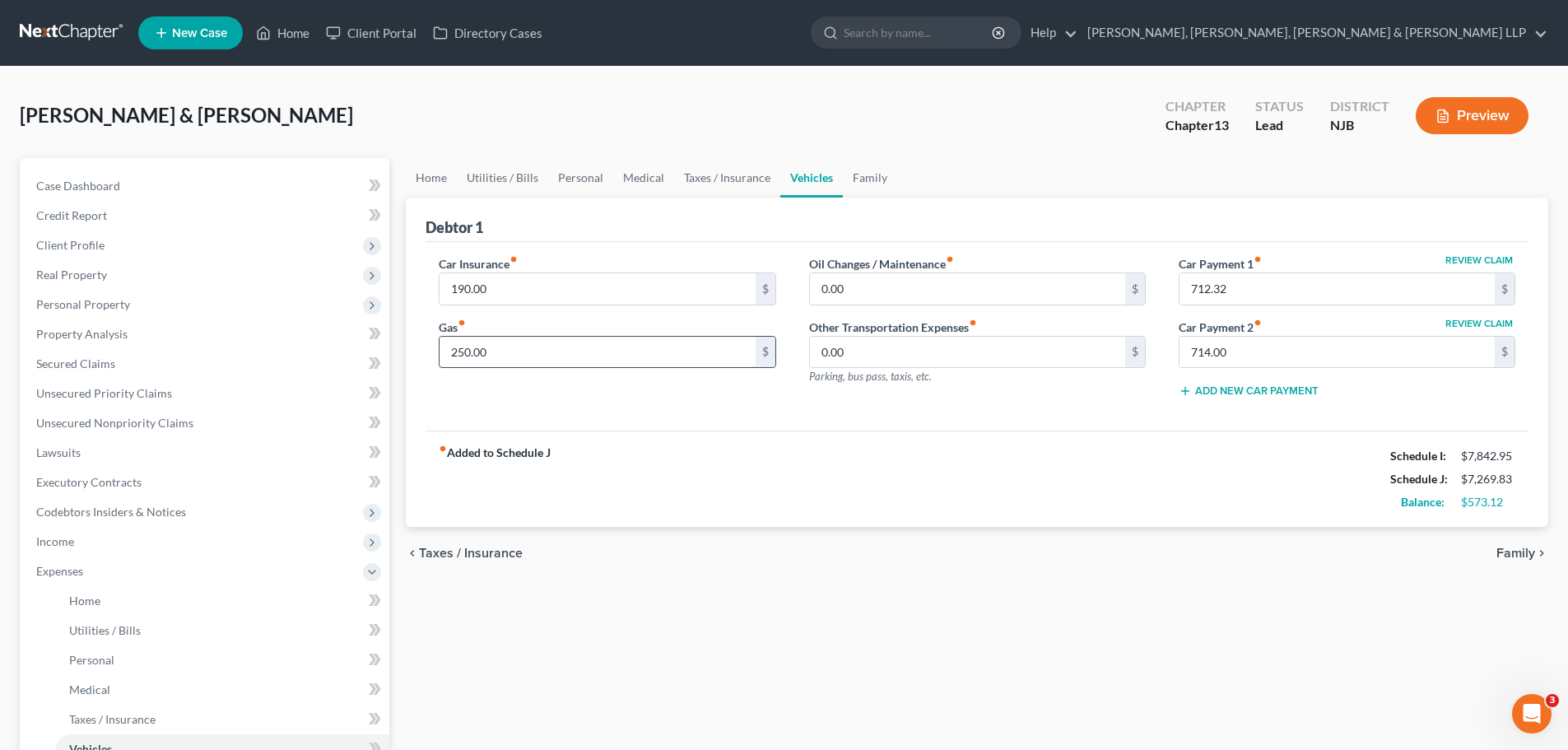
click at [551, 351] on input "250.00" at bounding box center [598, 353] width 316 height 31
type input "300.00"
click at [1525, 555] on span "Family" at bounding box center [1516, 553] width 39 height 13
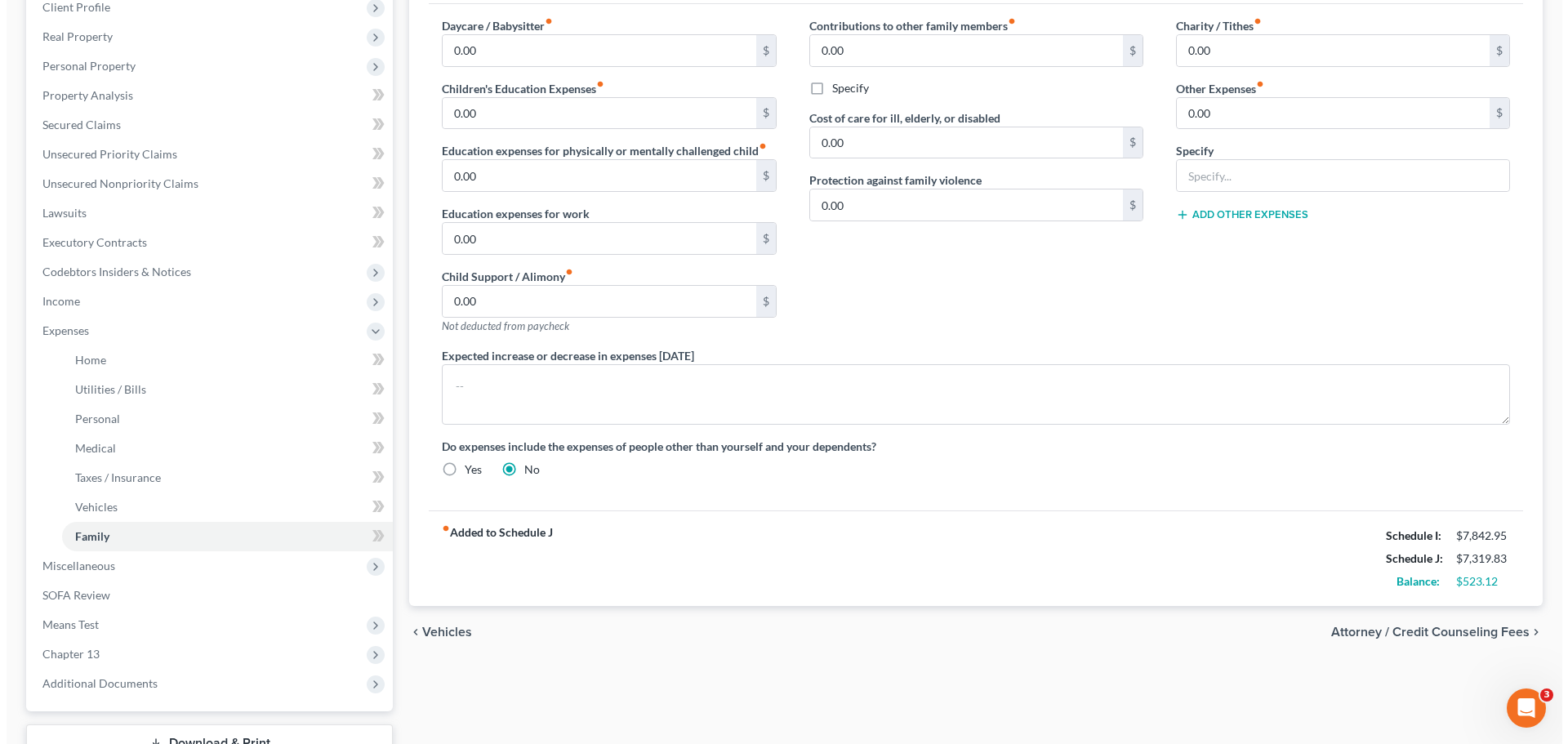
scroll to position [245, 0]
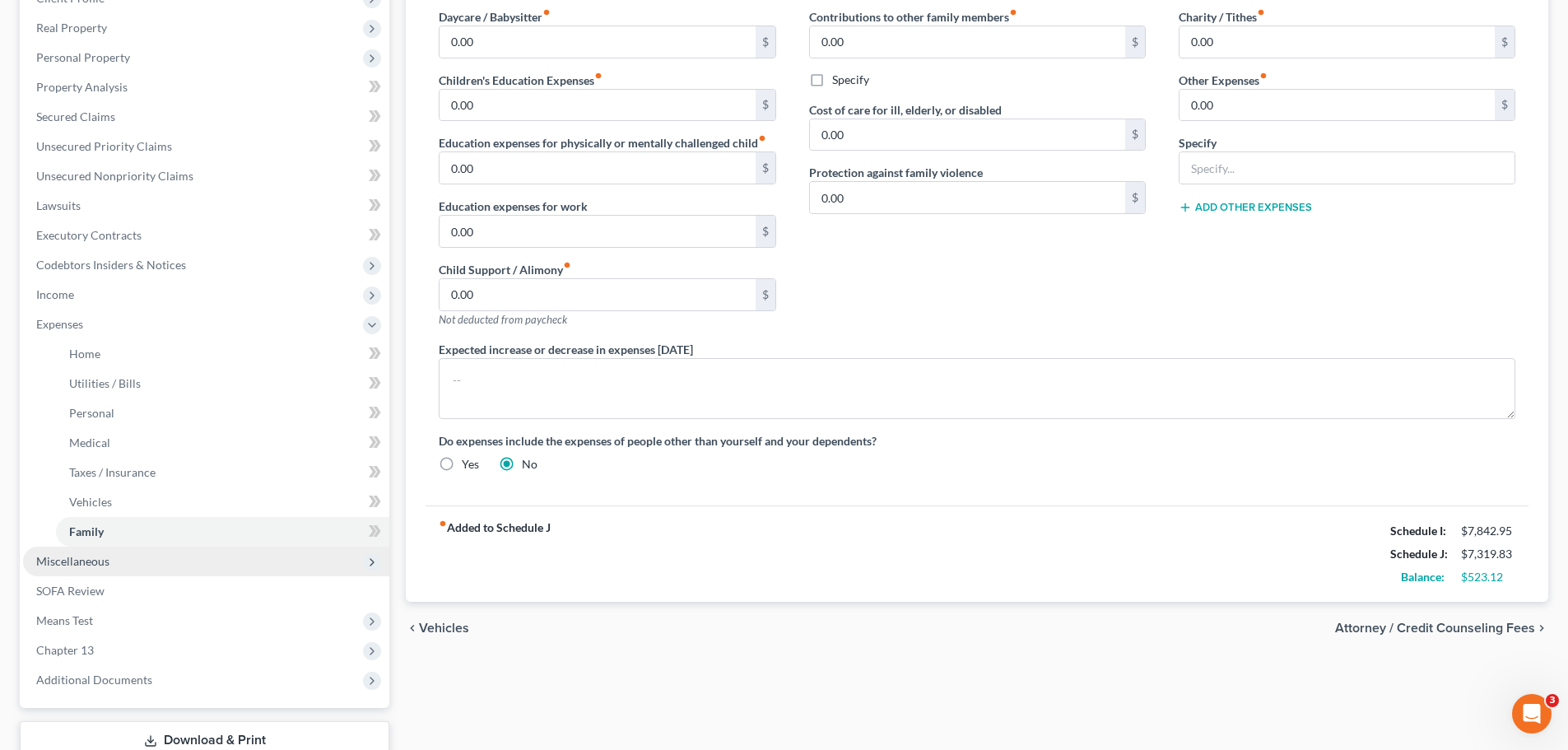
click at [87, 574] on span "Miscellaneous" at bounding box center [206, 561] width 366 height 30
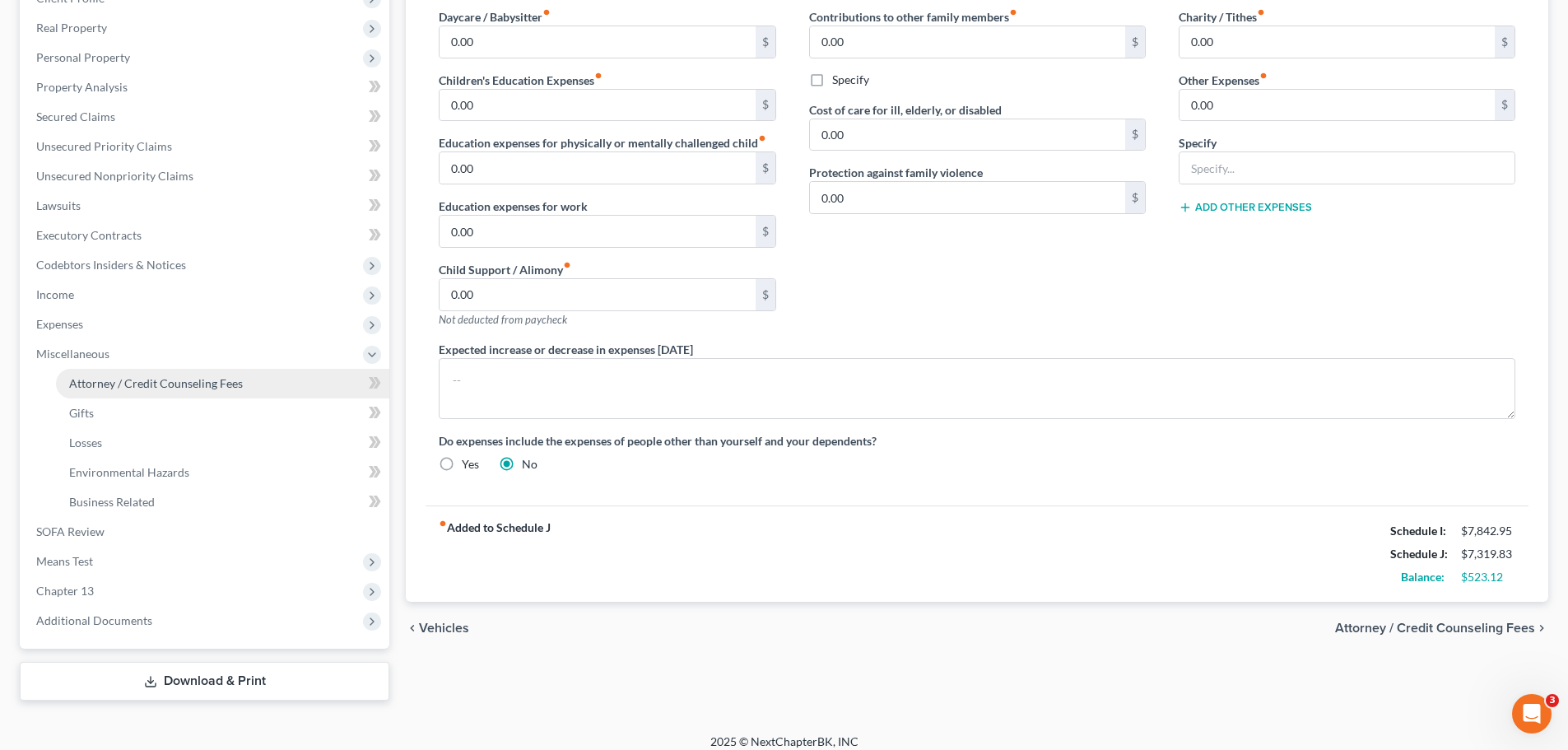
drag, startPoint x: 103, startPoint y: 380, endPoint x: 131, endPoint y: 388, distance: 29.1
click at [103, 380] on span "Attorney / Credit Counseling Fees" at bounding box center [156, 384] width 174 height 14
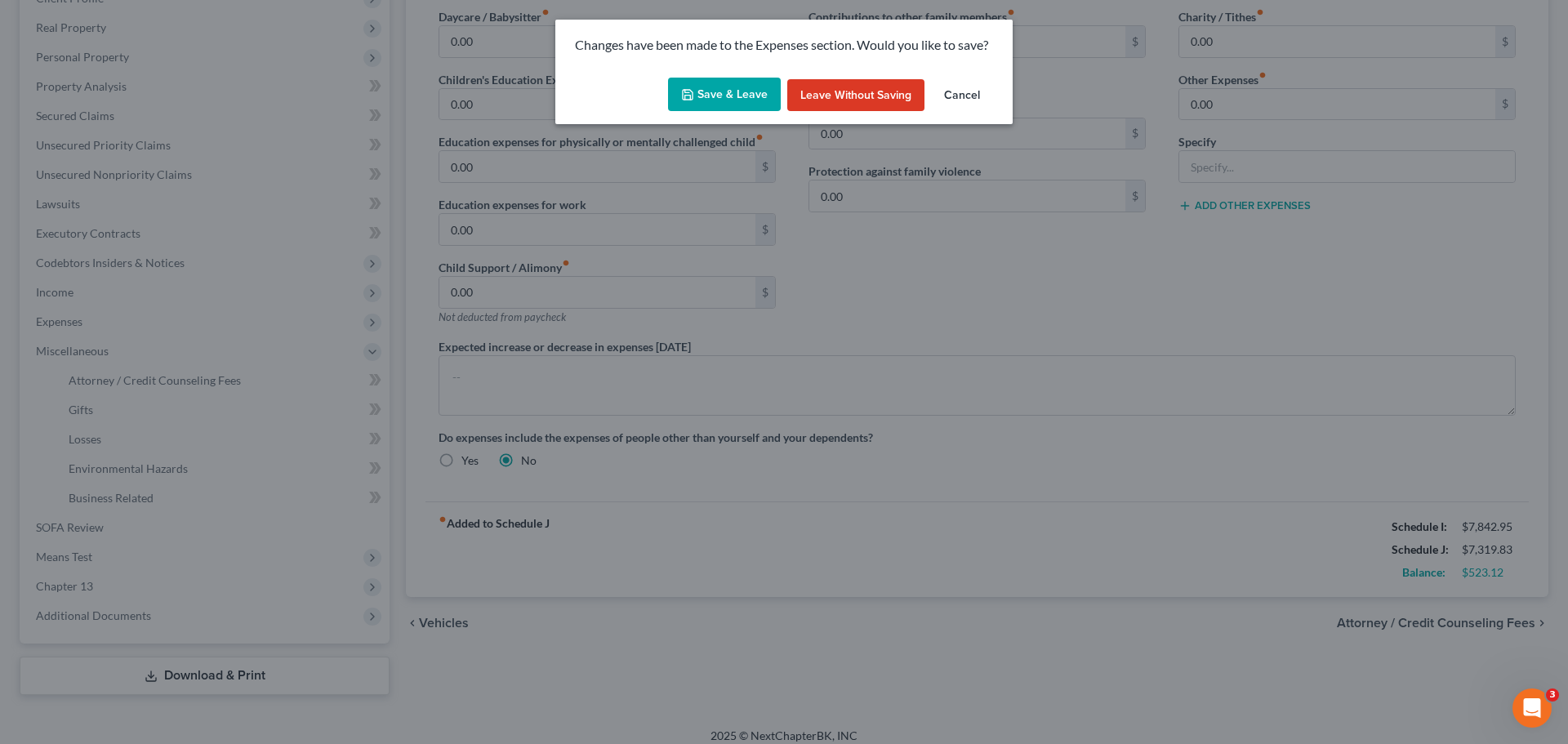
drag, startPoint x: 723, startPoint y: 92, endPoint x: 734, endPoint y: 106, distance: 17.8
click at [724, 92] on button "Save & Leave" at bounding box center [724, 94] width 112 height 34
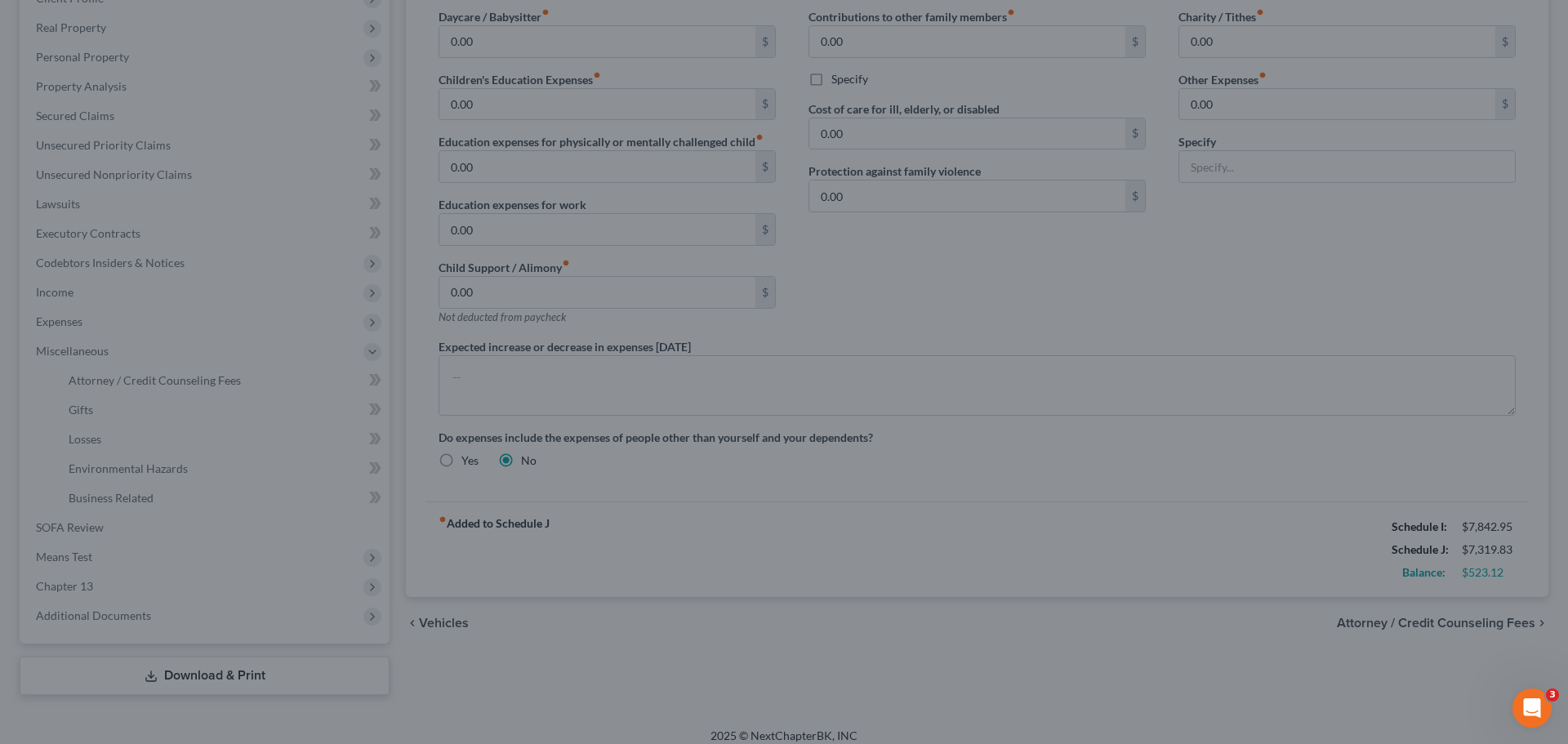
select select "0"
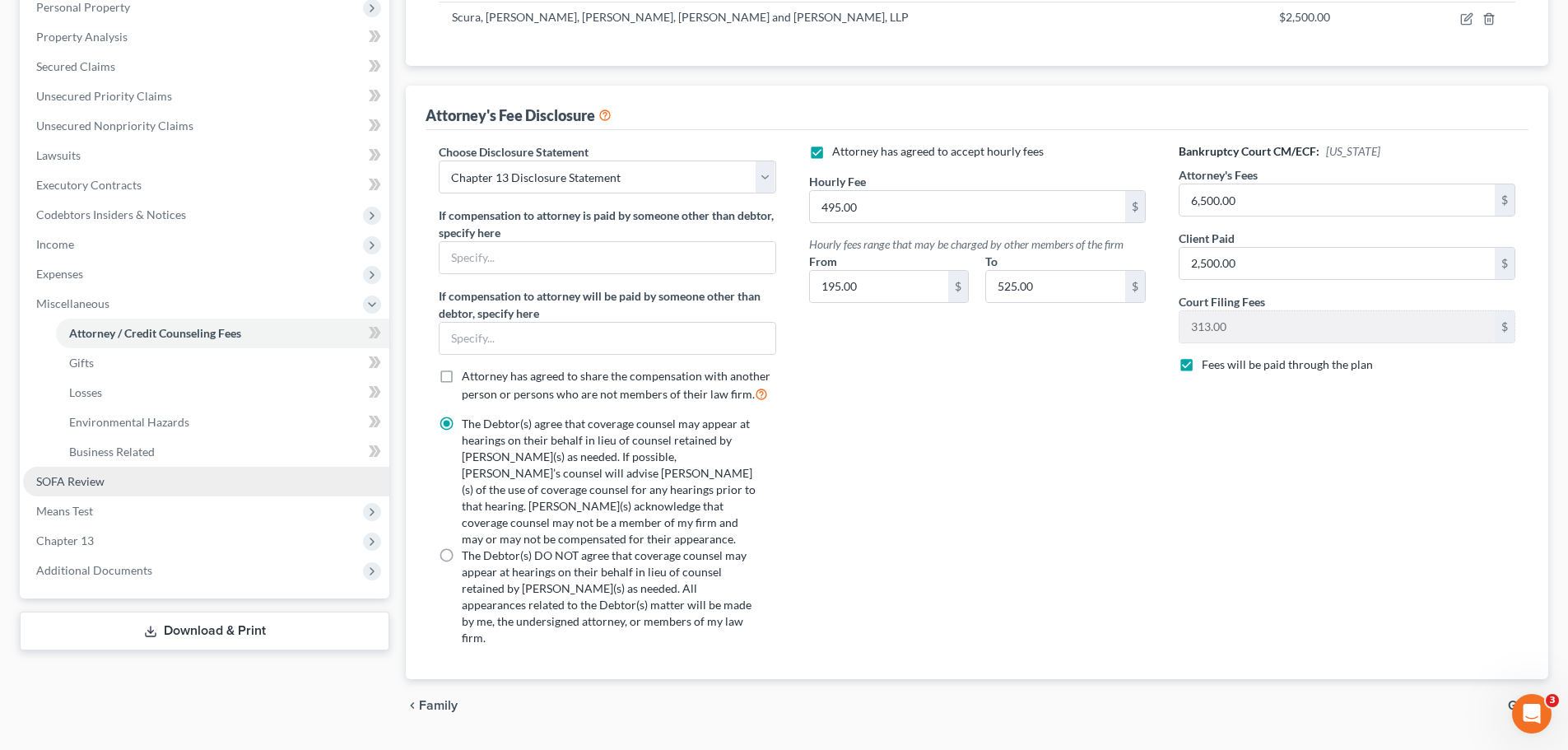
scroll to position [309, 0]
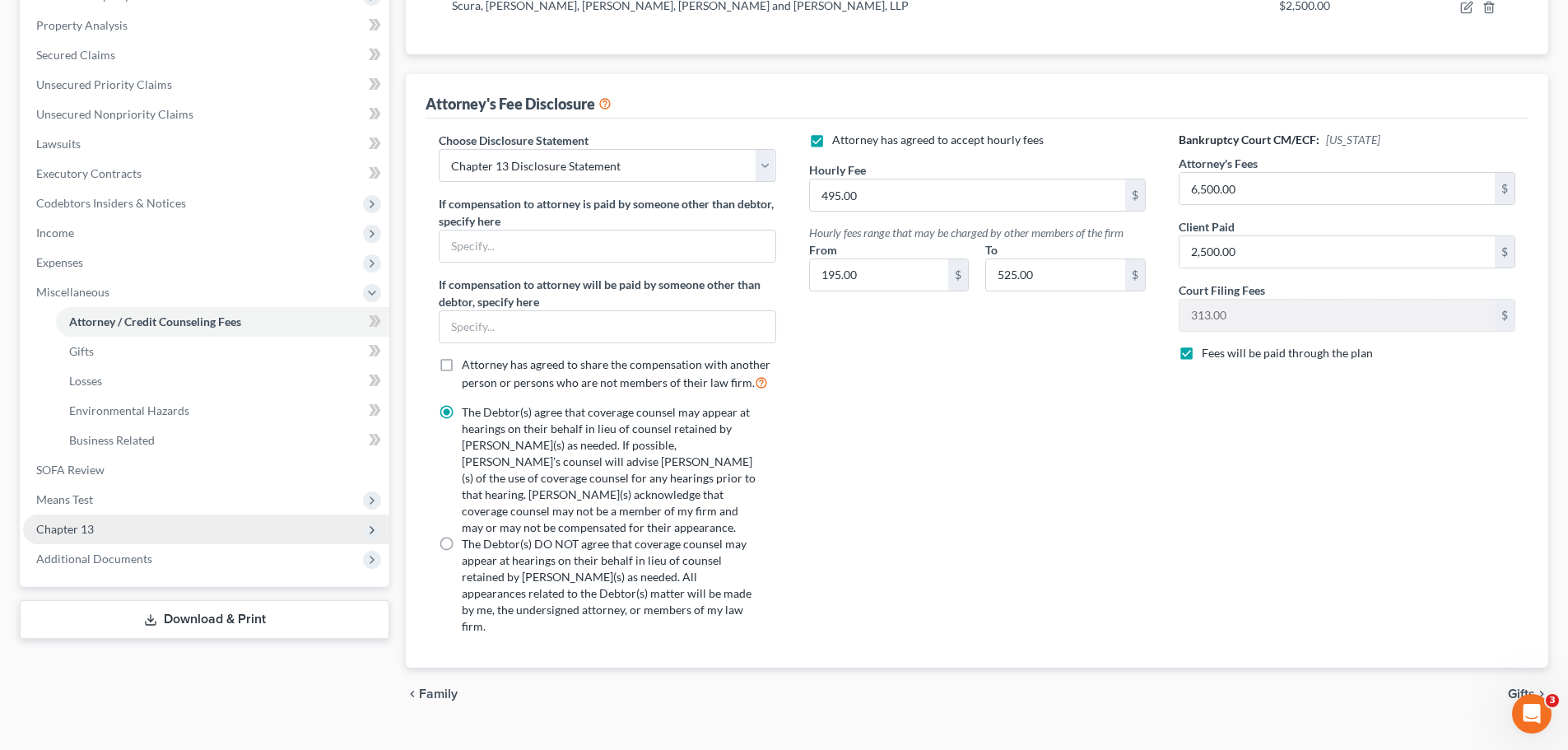
click at [104, 533] on span "Chapter 13" at bounding box center [206, 529] width 366 height 30
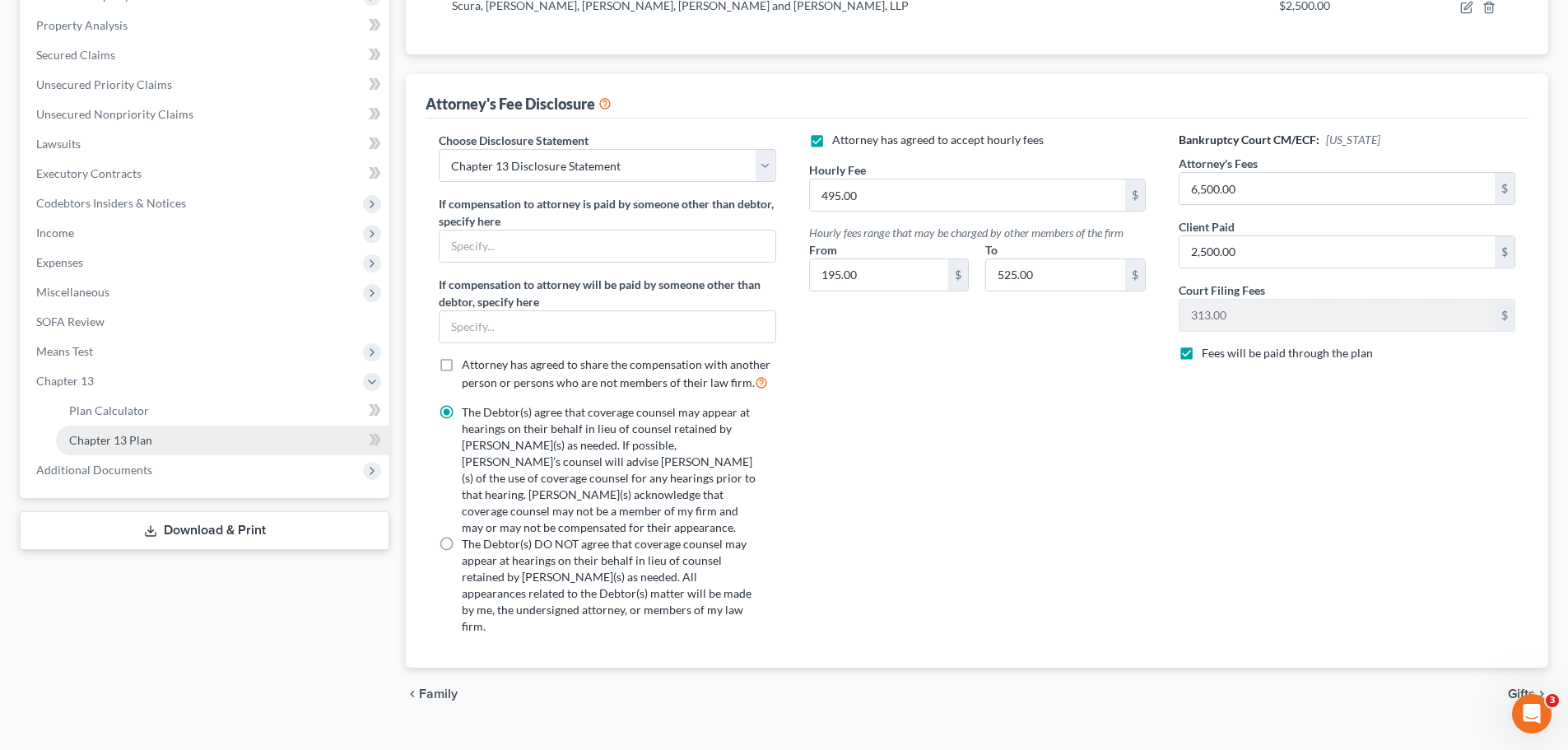
click at [110, 443] on span "Chapter 13 Plan" at bounding box center [111, 440] width 83 height 14
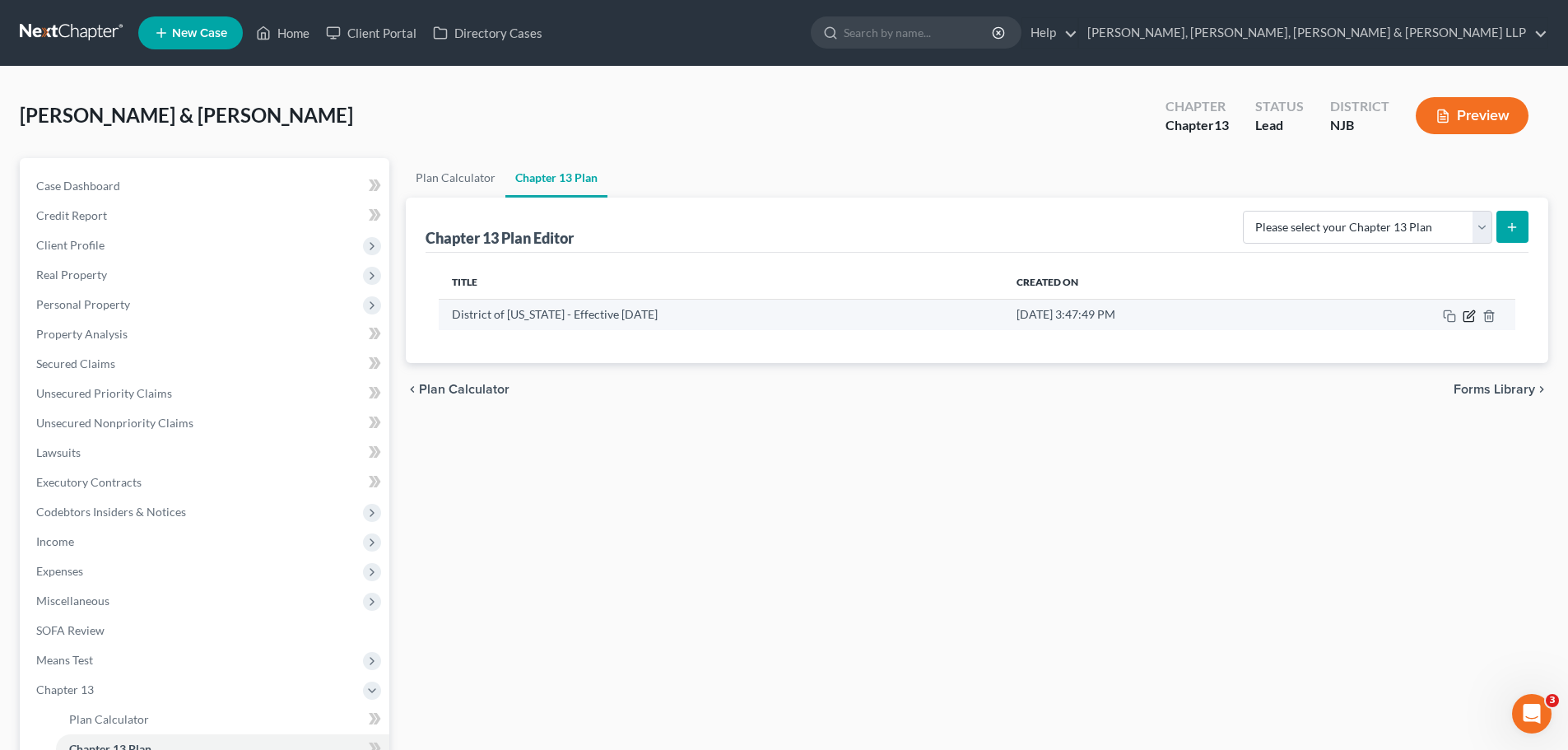
click at [1470, 318] on icon "button" at bounding box center [1469, 316] width 13 height 13
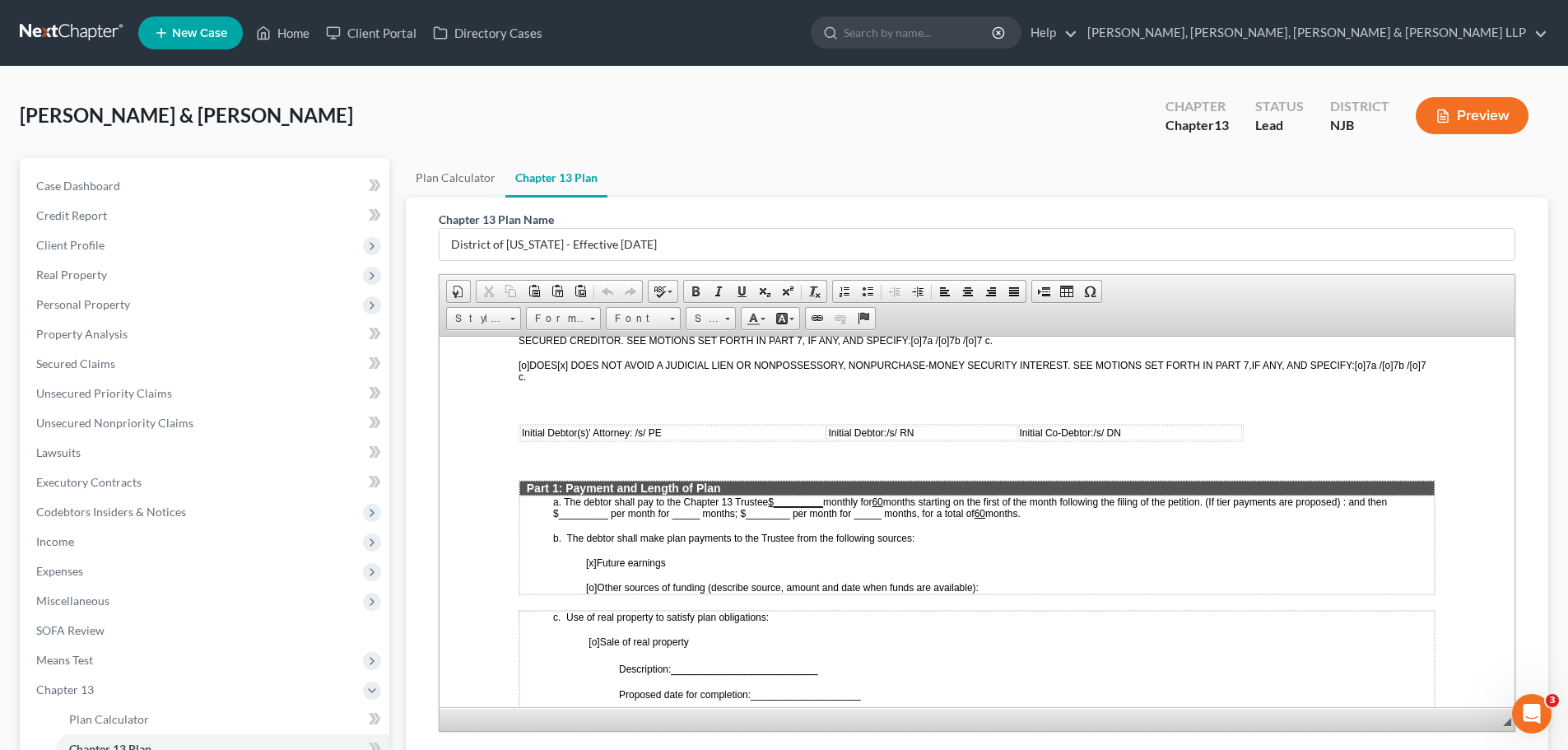
scroll to position [659, 0]
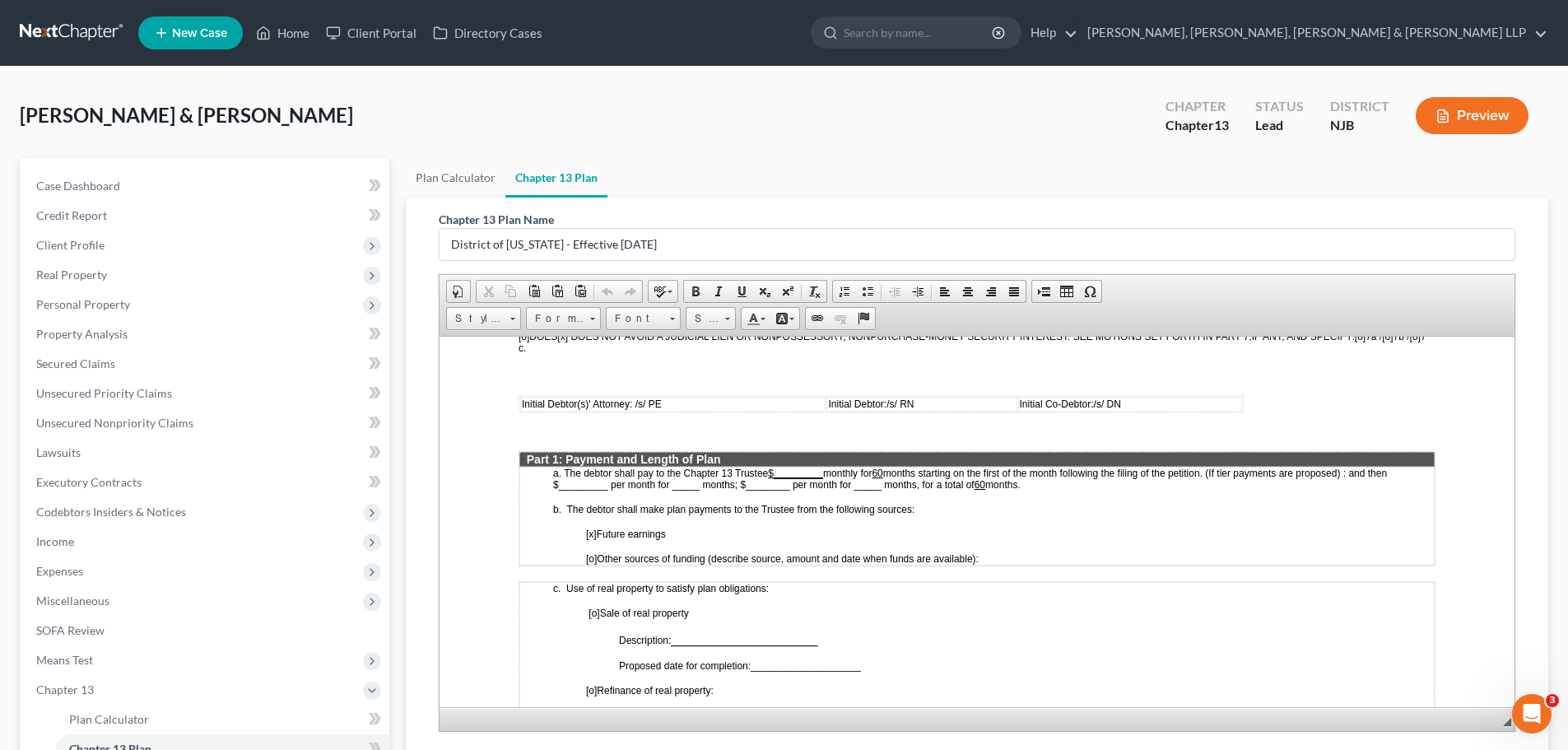
click at [789, 470] on u "$_________" at bounding box center [796, 472] width 55 height 11
click at [906, 468] on span "months starting on the first of the month following the filing of the petition.…" at bounding box center [977, 478] width 848 height 23
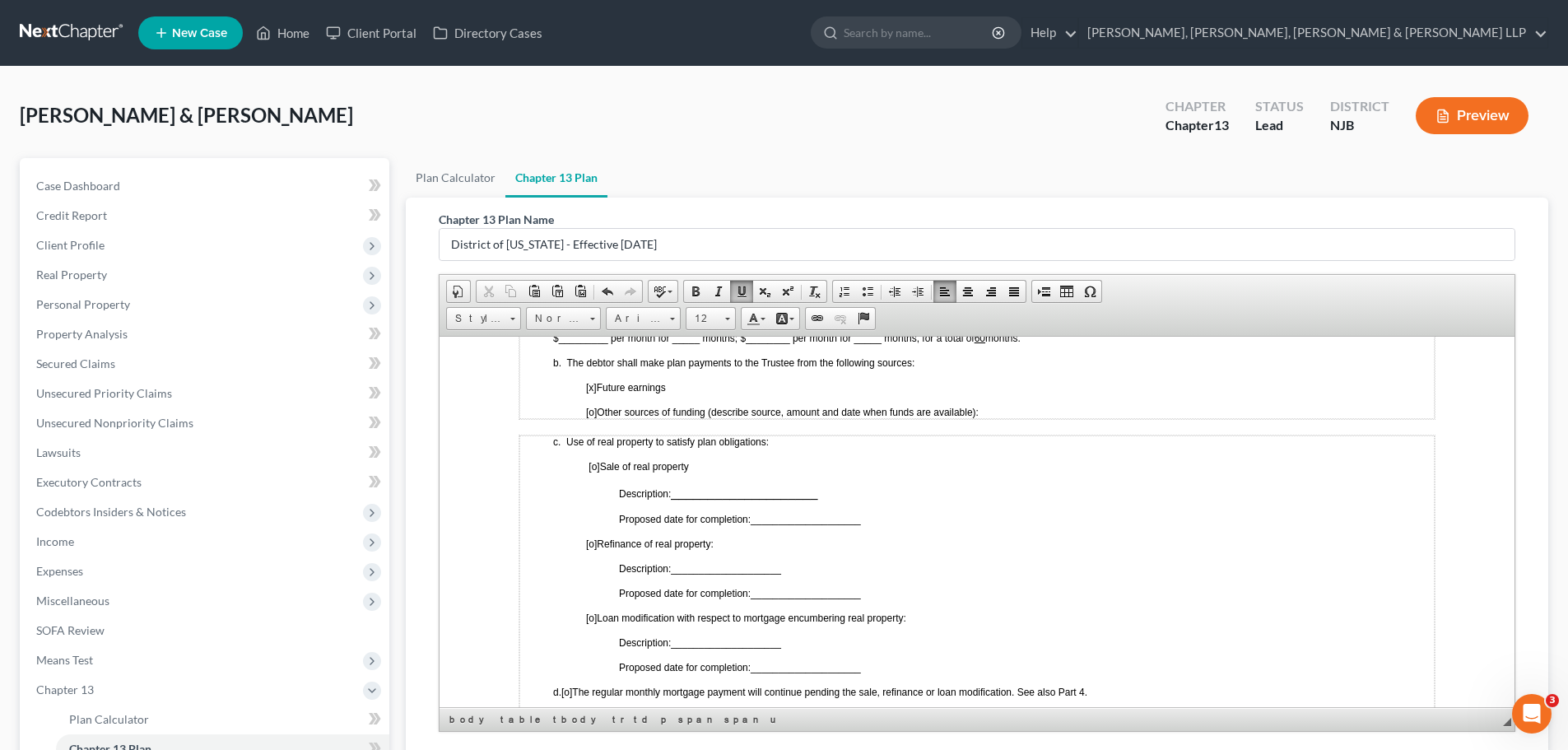
scroll to position [824, 0]
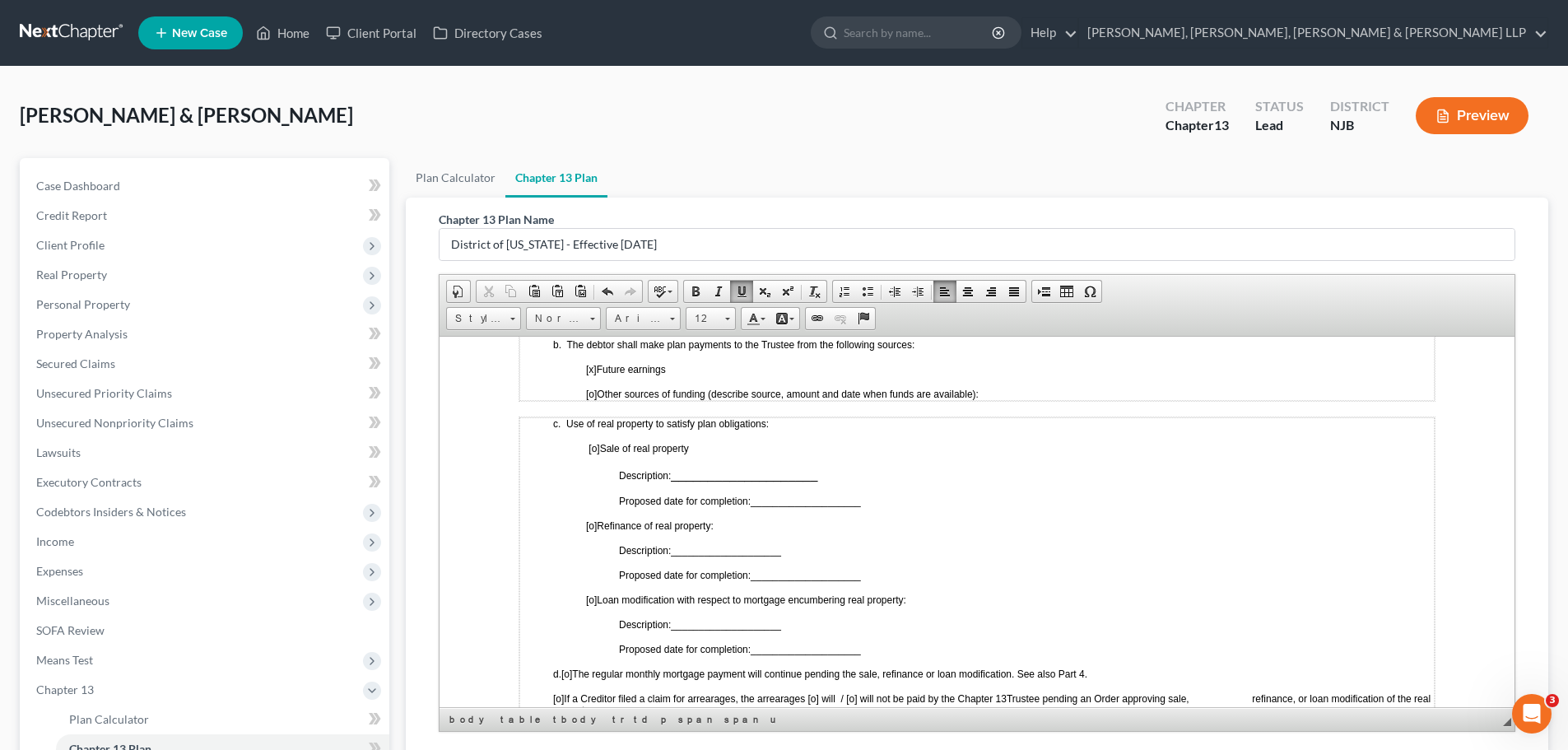
click at [592, 598] on span "[o]" at bounding box center [591, 599] width 10 height 11
click at [591, 523] on span "[o]" at bounding box center [591, 525] width 10 height 11
click at [691, 544] on span "____________________" at bounding box center [726, 549] width 110 height 11
click at [691, 547] on span "____________________" at bounding box center [726, 549] width 110 height 11
drag, startPoint x: 691, startPoint y: 548, endPoint x: 841, endPoint y: 547, distance: 150.0
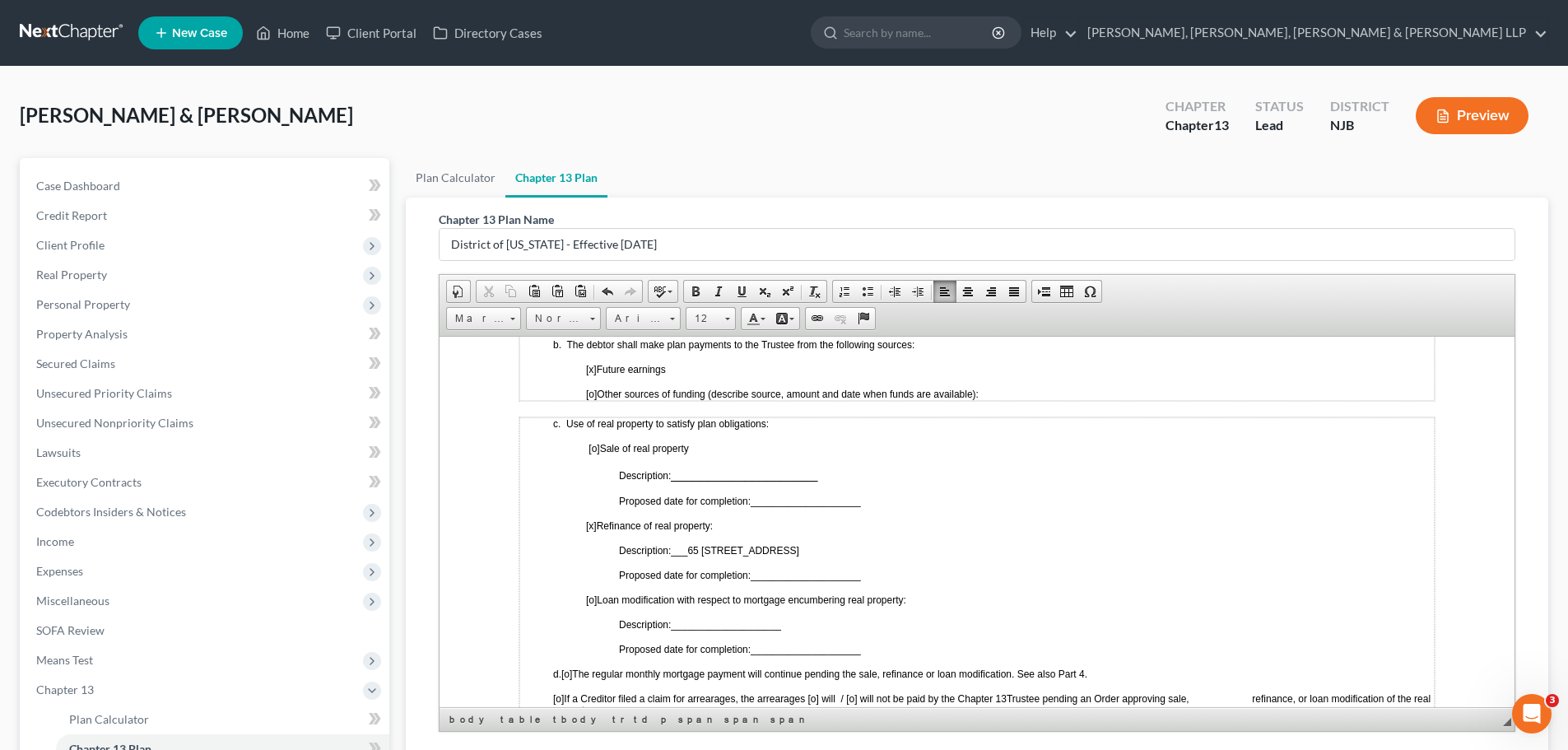
click at [799, 547] on span "___65 West 57th Street, Bayonne, NJ_________________" at bounding box center [734, 549] width 128 height 11
click at [743, 293] on span at bounding box center [741, 291] width 13 height 13
click at [1020, 561] on td "c. Use of real property to satisfy plan obligations: [o] Sale of real property …" at bounding box center [977, 638] width 915 height 441
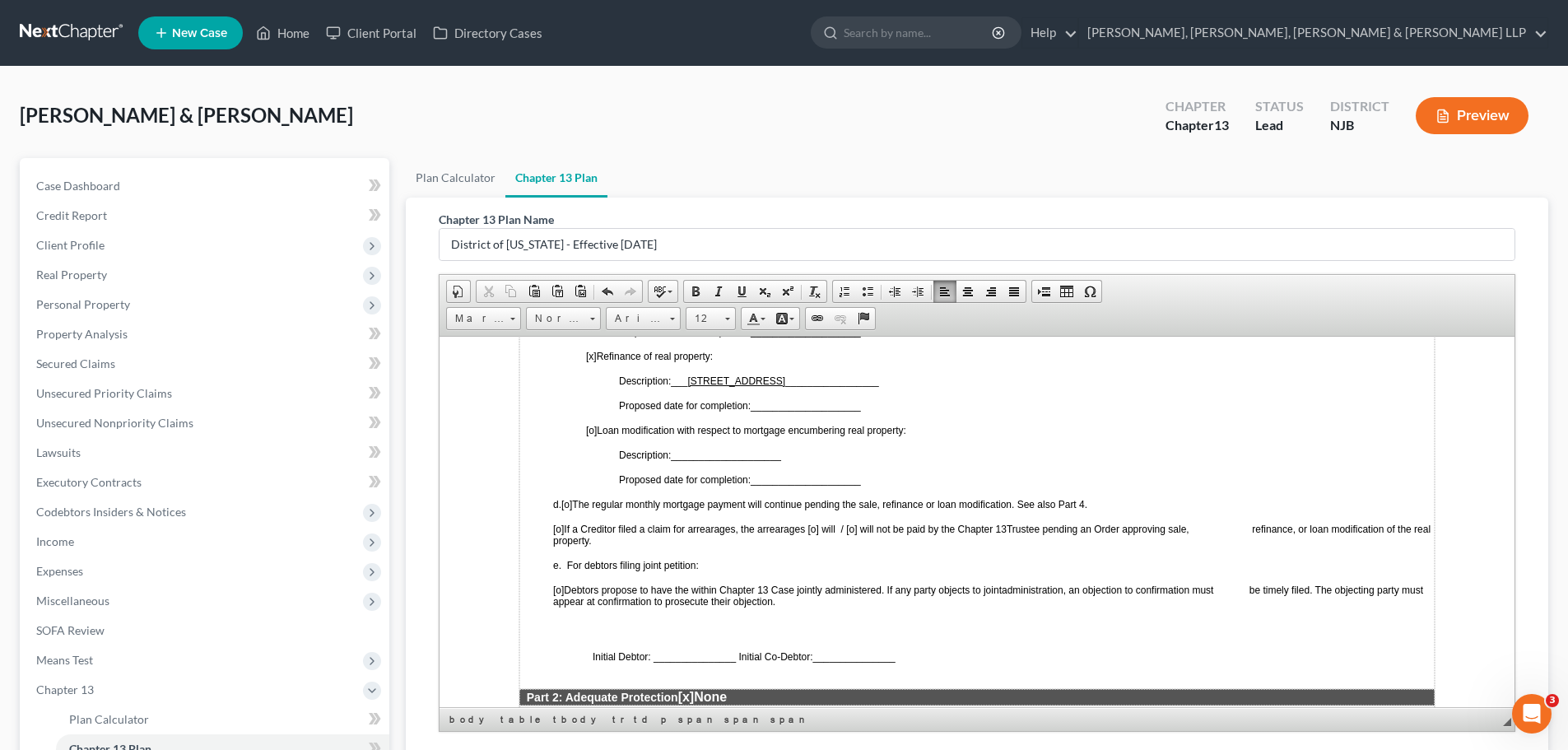
scroll to position [906, 0]
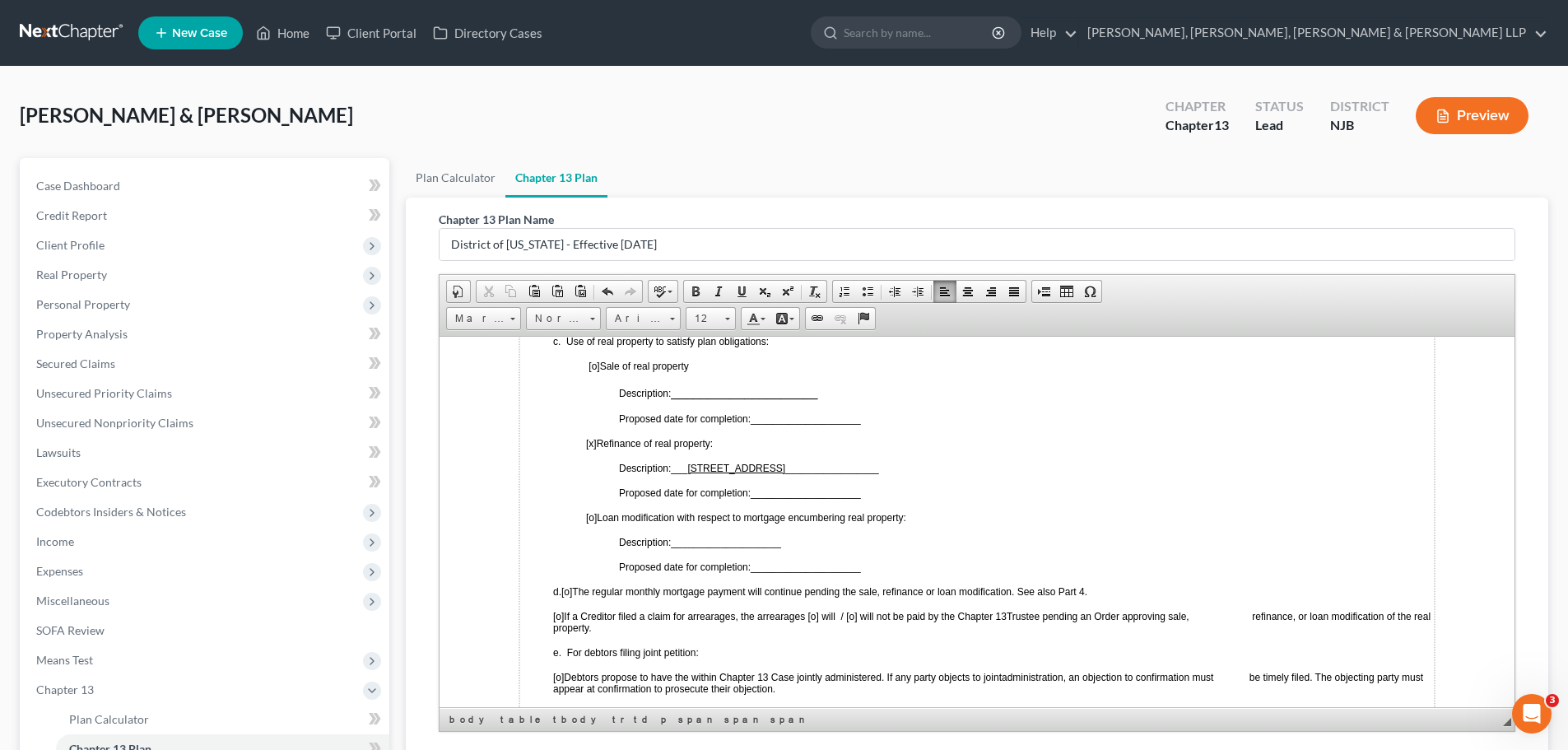
click at [789, 482] on td "c. Use of real property to satisfy plan obligations: [o] Sale of real property …" at bounding box center [977, 555] width 915 height 441
drag, startPoint x: 789, startPoint y: 491, endPoint x: 828, endPoint y: 497, distance: 39.5
click at [828, 497] on span "______12 months from confirmation ______________" at bounding box center [868, 492] width 236 height 11
click at [827, 493] on span "______12 months from confirmation ______________" at bounding box center [868, 492] width 236 height 11
drag, startPoint x: 789, startPoint y: 492, endPoint x: 836, endPoint y: 494, distance: 47.0
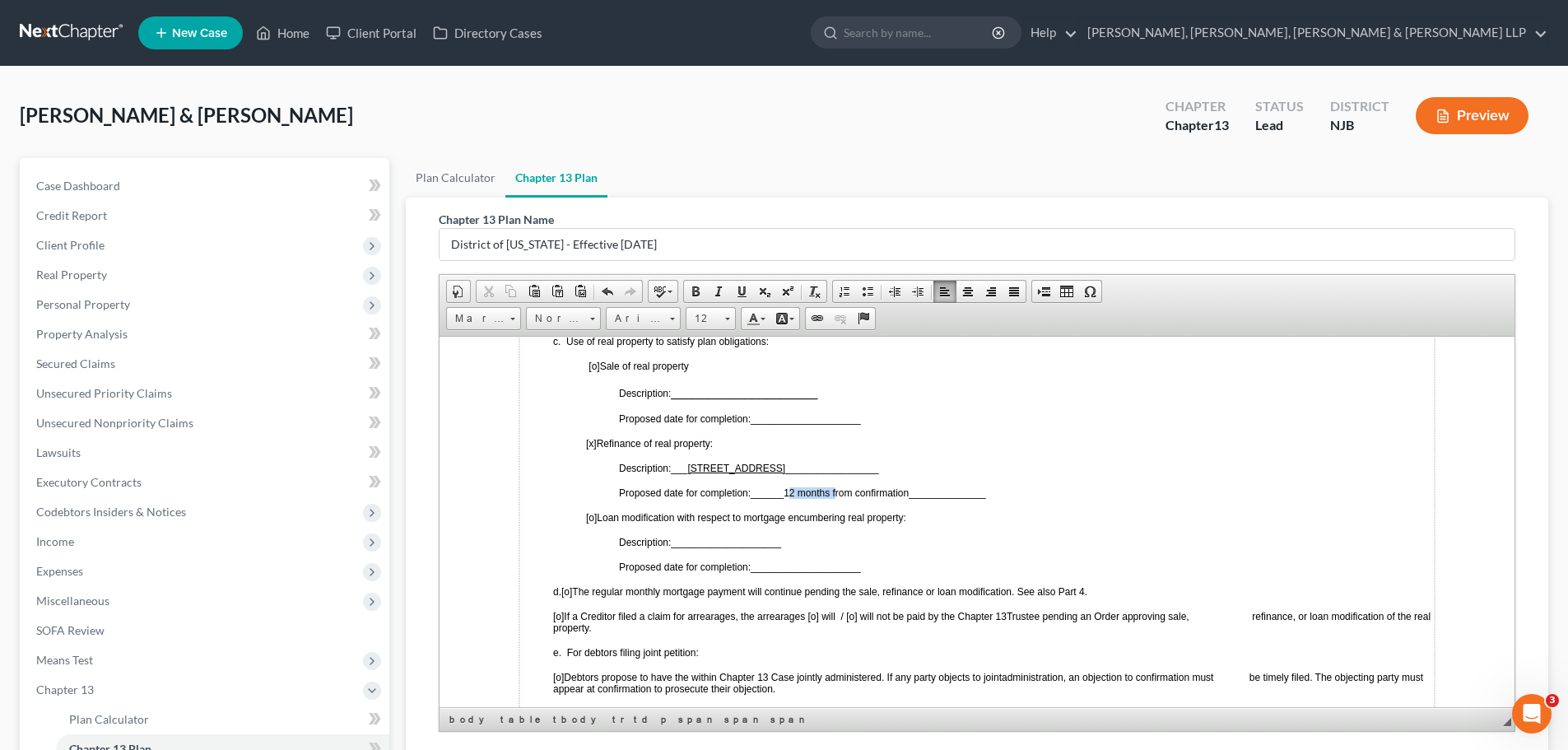
click at [836, 494] on span "______12 months from confirmation ______________" at bounding box center [868, 492] width 236 height 11
click at [788, 488] on span "______12 months from confirmation ______________" at bounding box center [868, 492] width 236 height 11
drag, startPoint x: 787, startPoint y: 488, endPoint x: 911, endPoint y: 494, distance: 124.1
click at [911, 494] on span "______12 months from confirmation ______________" at bounding box center [868, 492] width 236 height 11
drag, startPoint x: 740, startPoint y: 287, endPoint x: 748, endPoint y: 298, distance: 13.6
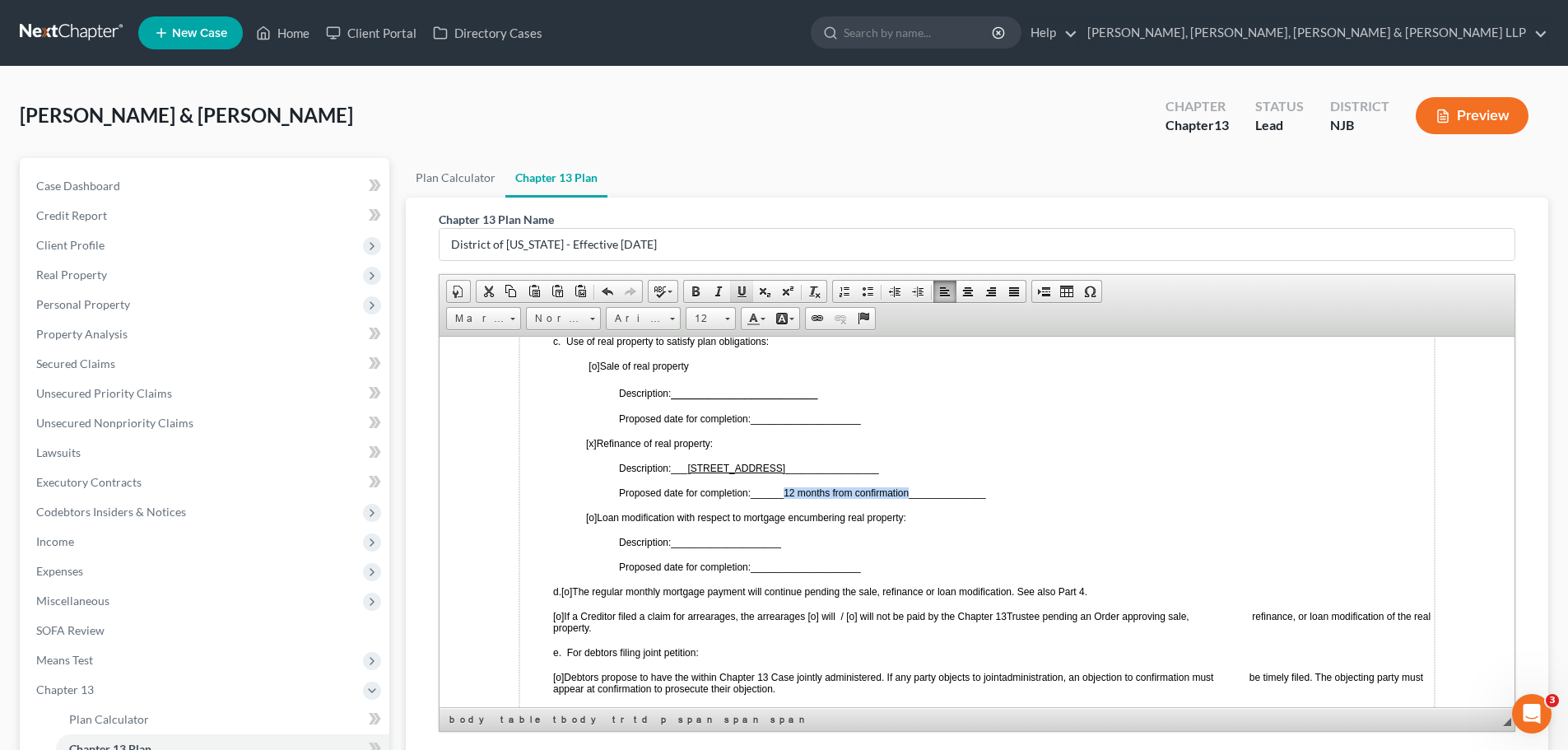
click at [742, 289] on span at bounding box center [741, 291] width 13 height 13
click at [1046, 507] on td "c. Use of real property to satisfy plan obligations: [o] Sale of real property …" at bounding box center [977, 555] width 915 height 441
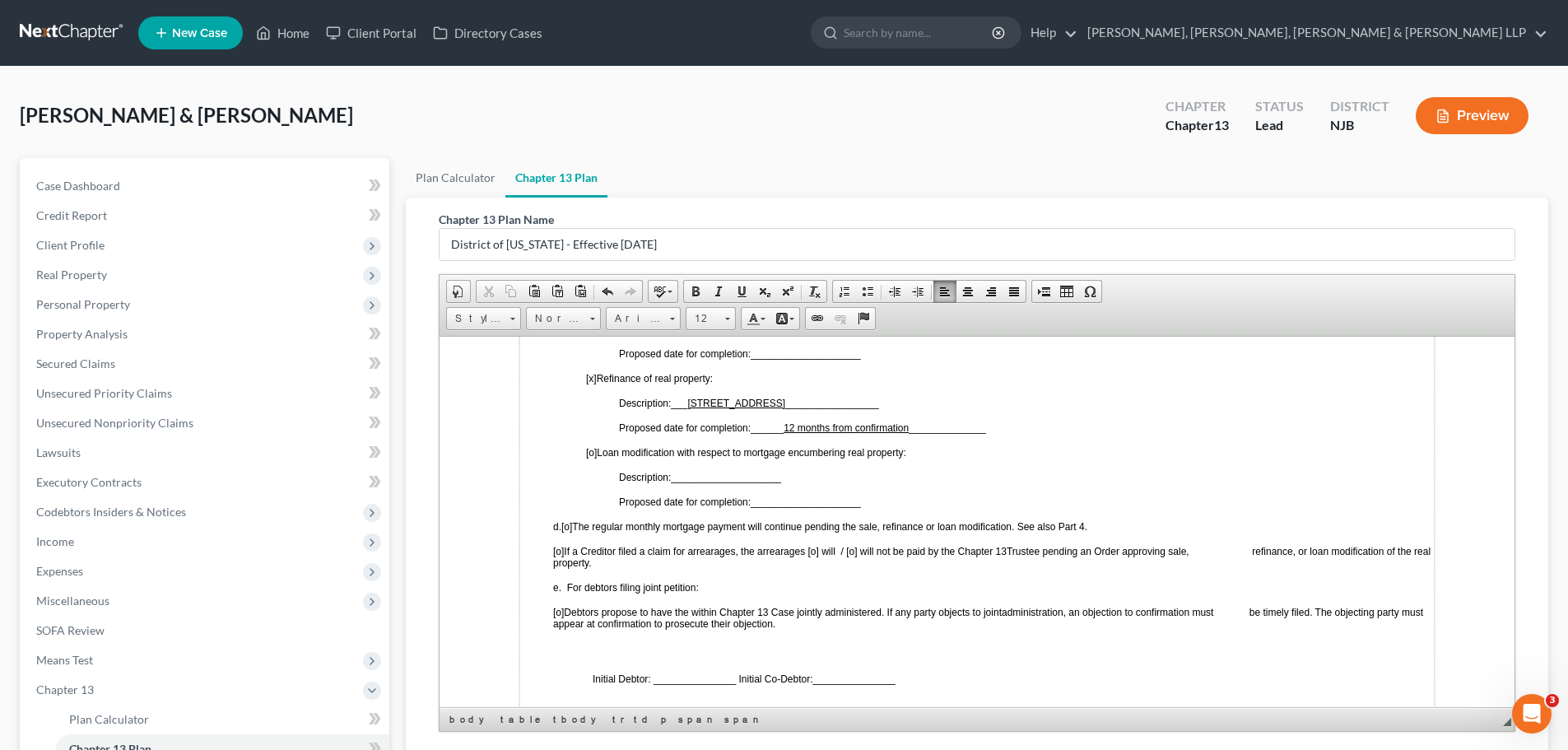
scroll to position [989, 0]
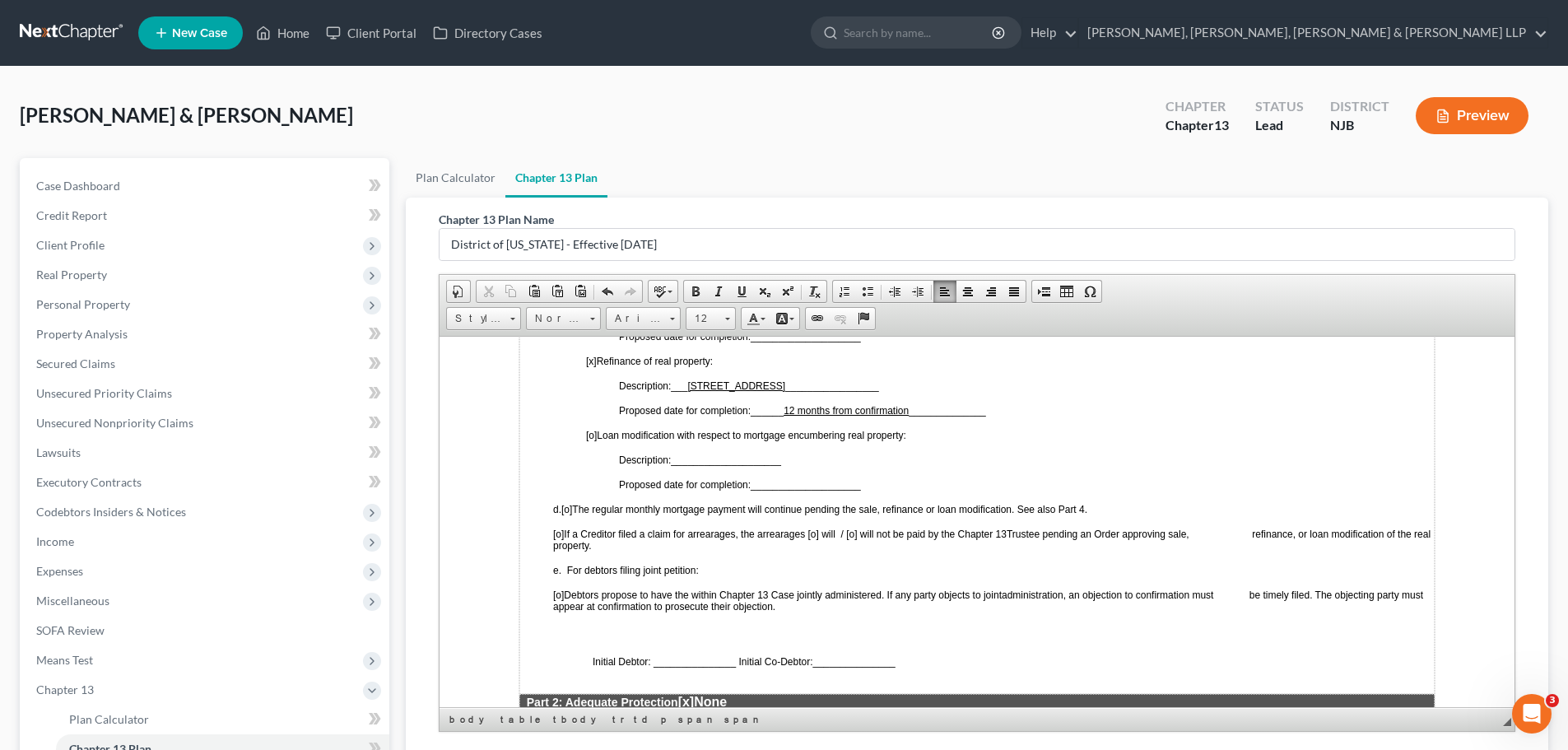
click at [572, 510] on span "[o]" at bounding box center [567, 508] width 10 height 11
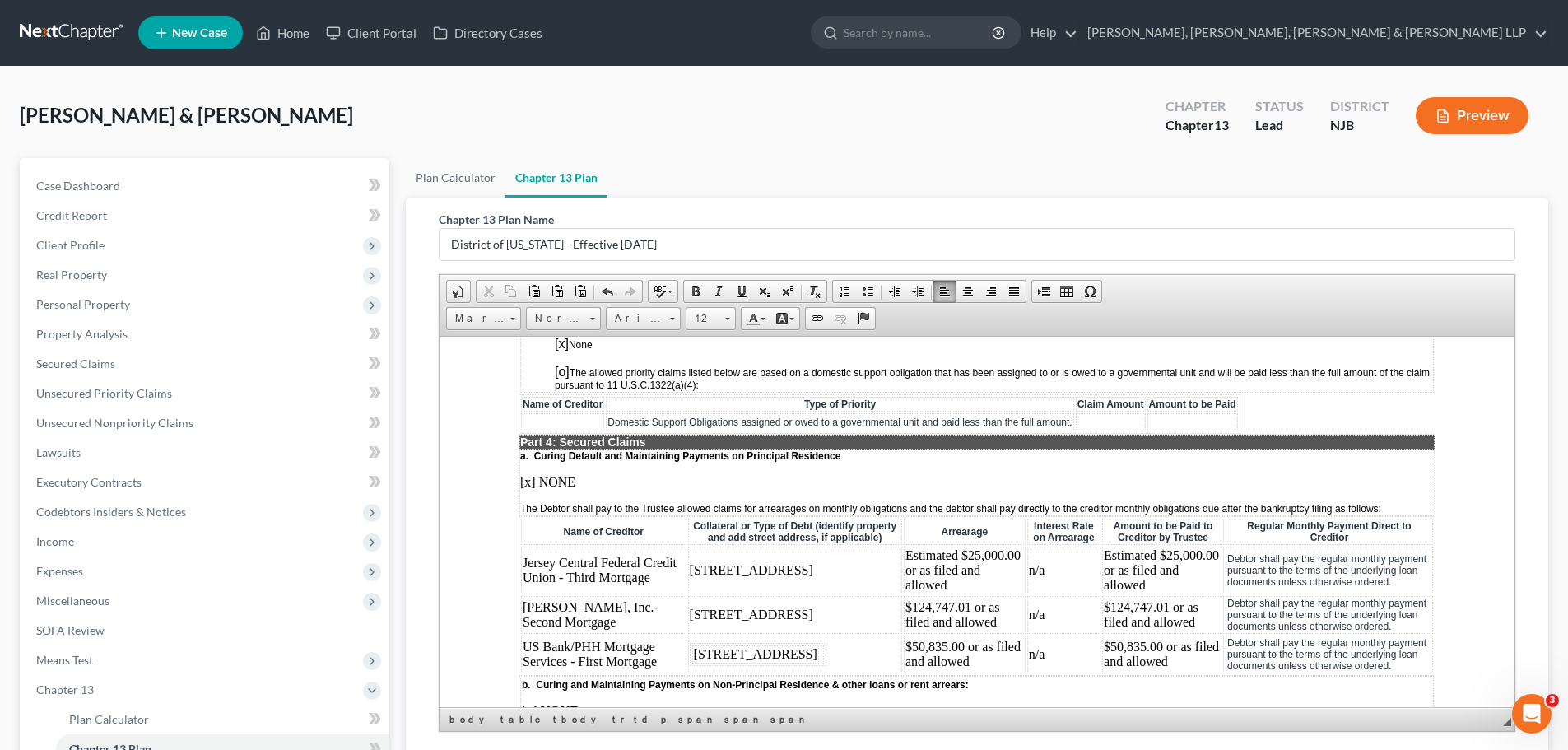
scroll to position [1648, 0]
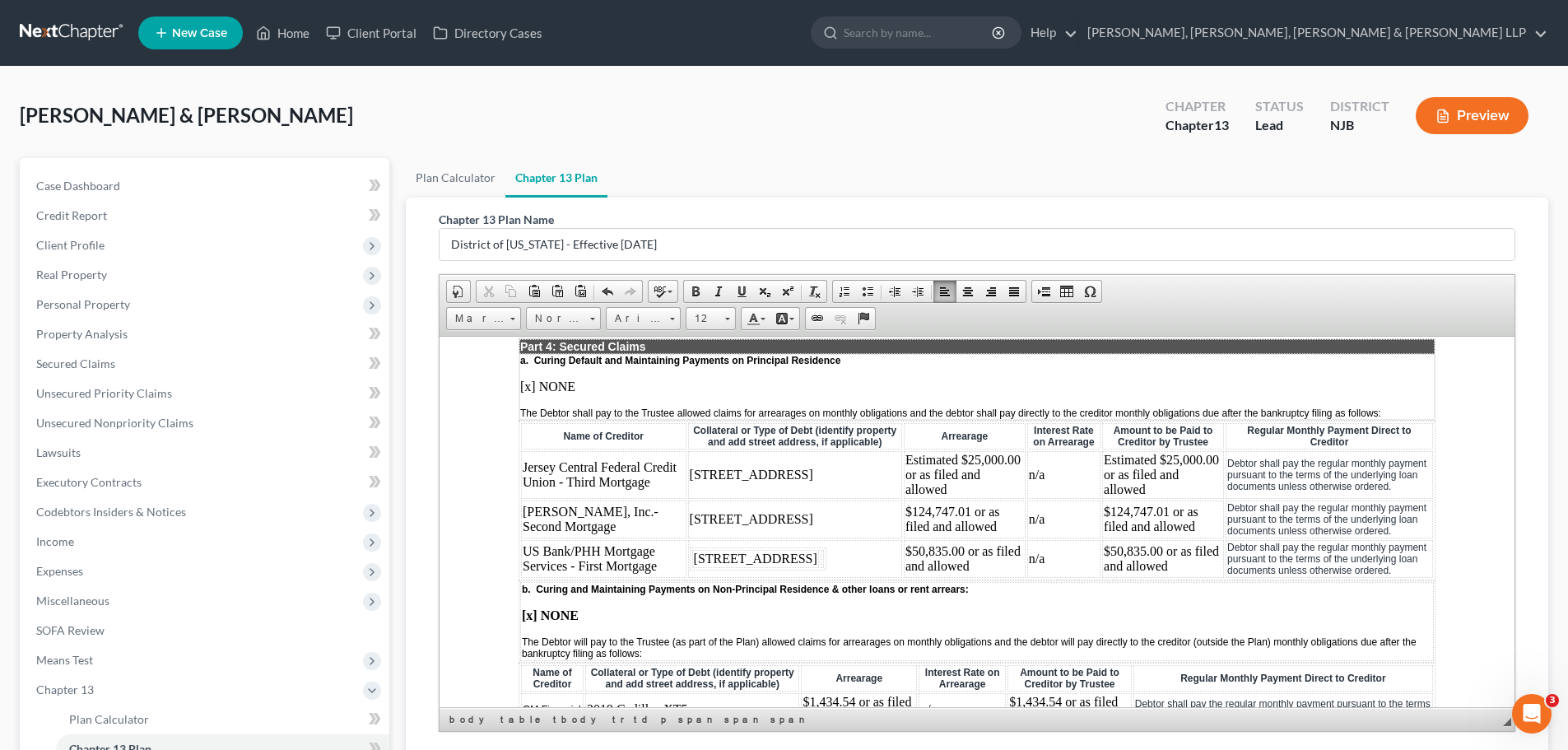
click at [1178, 492] on td "Estimated $25,000.00 or as filed and allowed" at bounding box center [1163, 475] width 122 height 48
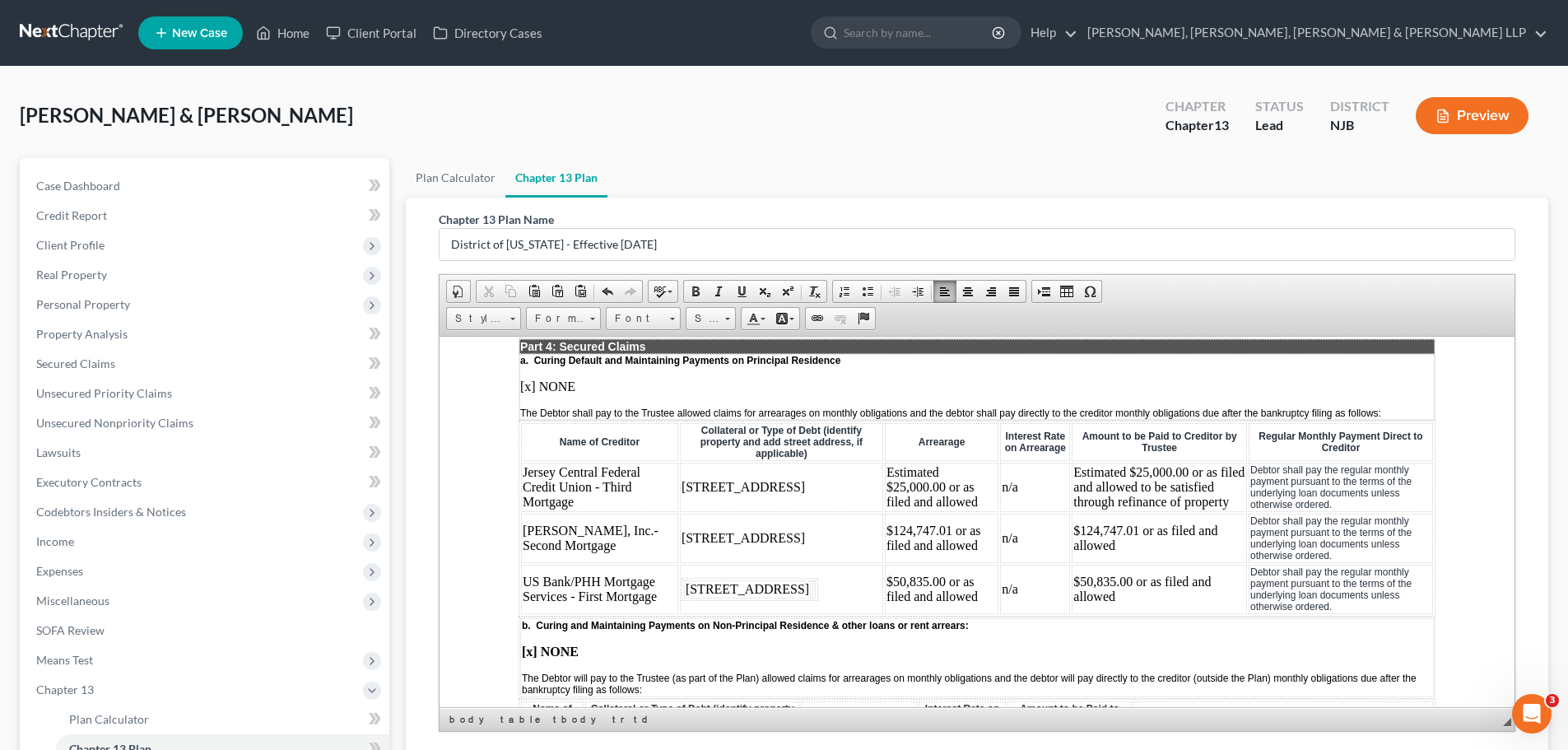
click at [1207, 523] on td "$124,747.01 or as filed and allowed" at bounding box center [1160, 538] width 175 height 50
click at [1202, 584] on td "$50,835.00 or as filed and allowed" at bounding box center [1160, 589] width 175 height 50
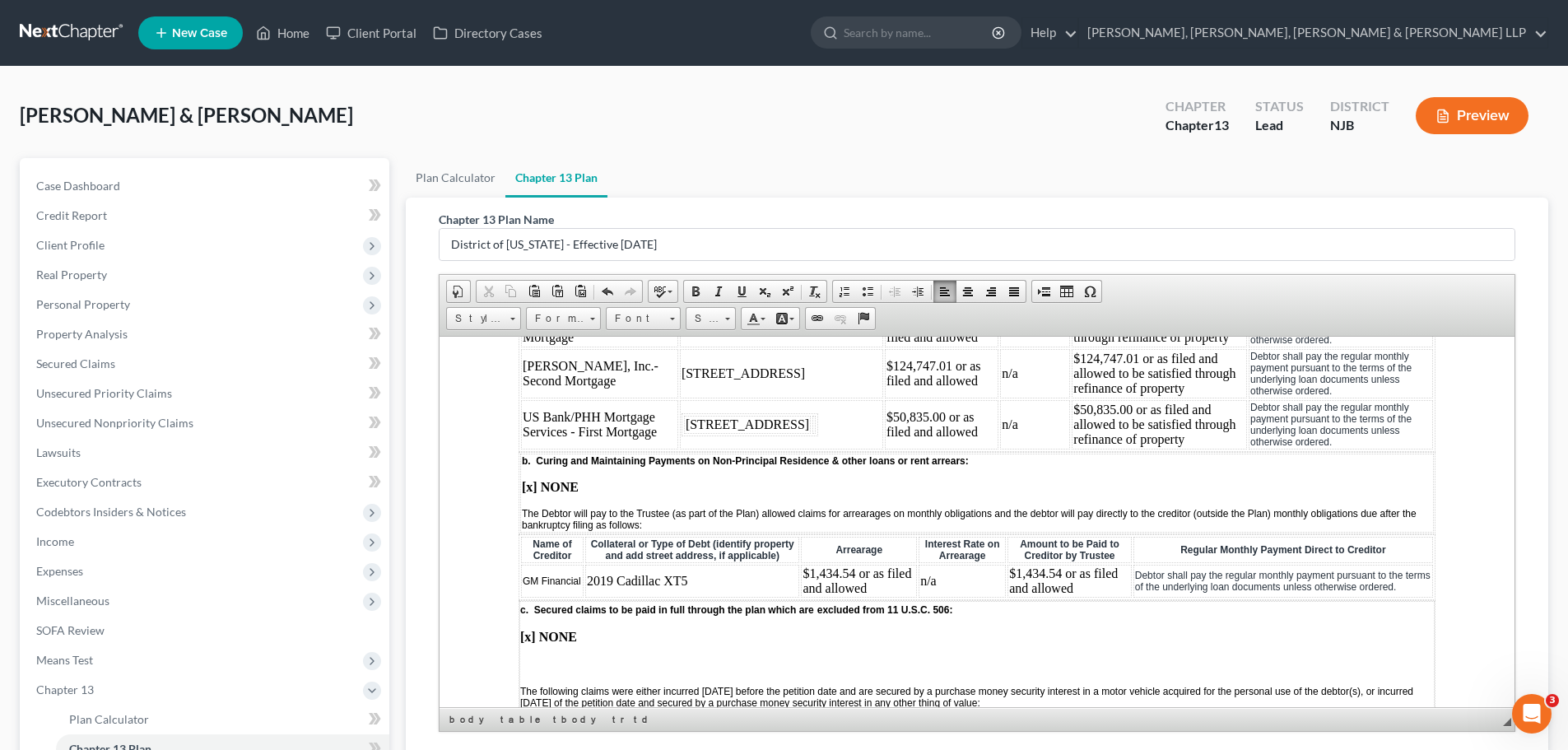
scroll to position [1565, 0]
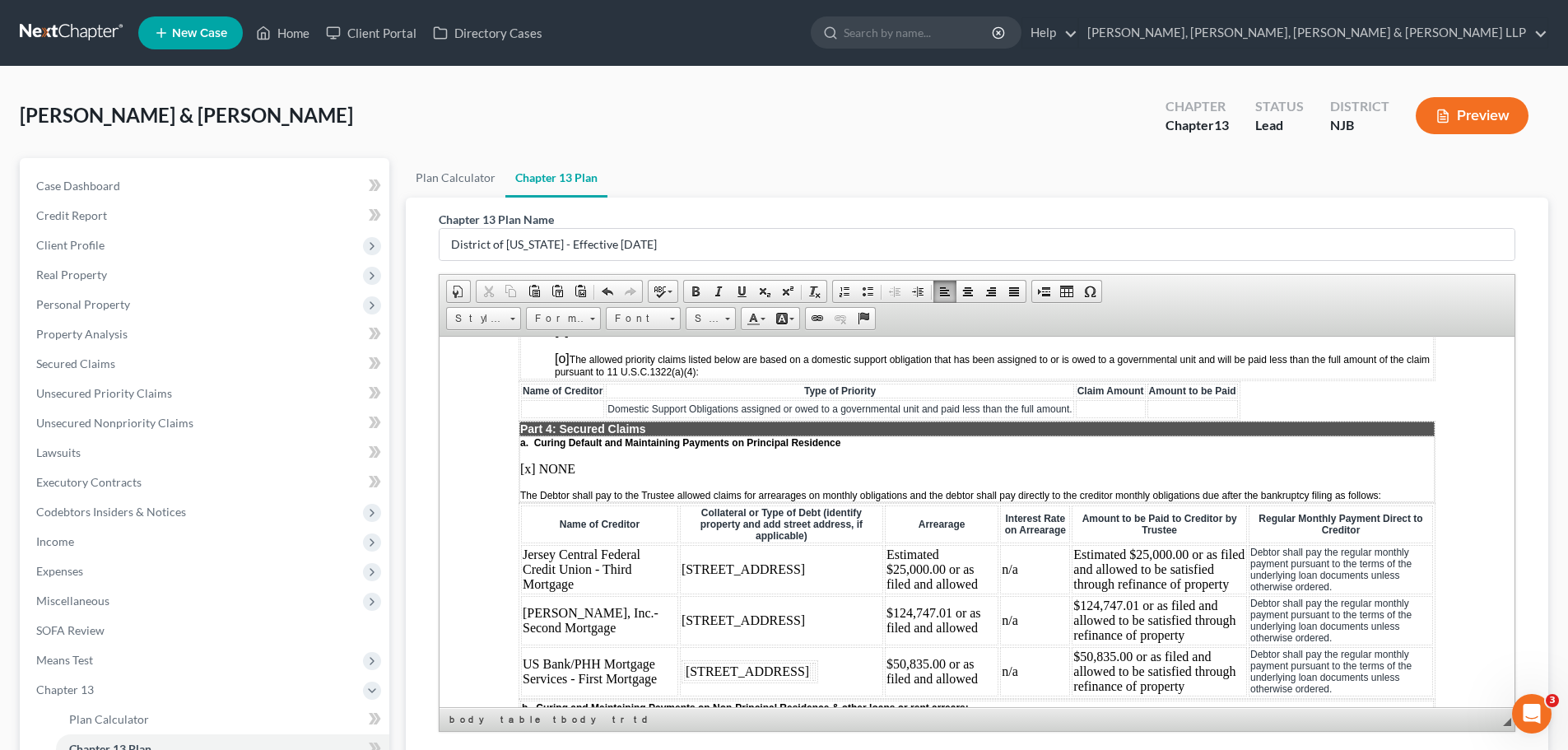
click at [531, 471] on p "[x] NONE" at bounding box center [977, 469] width 914 height 15
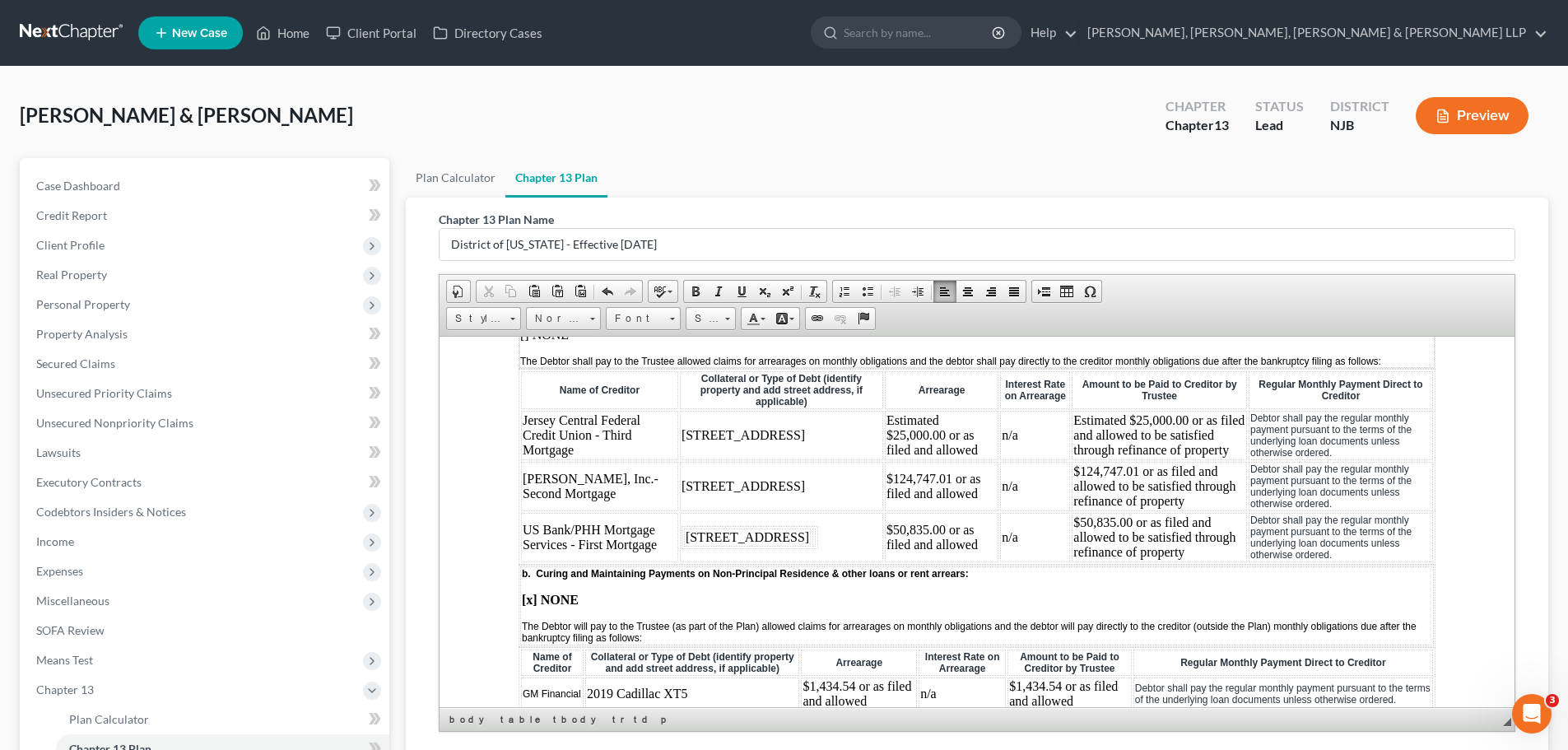
scroll to position [1730, 0]
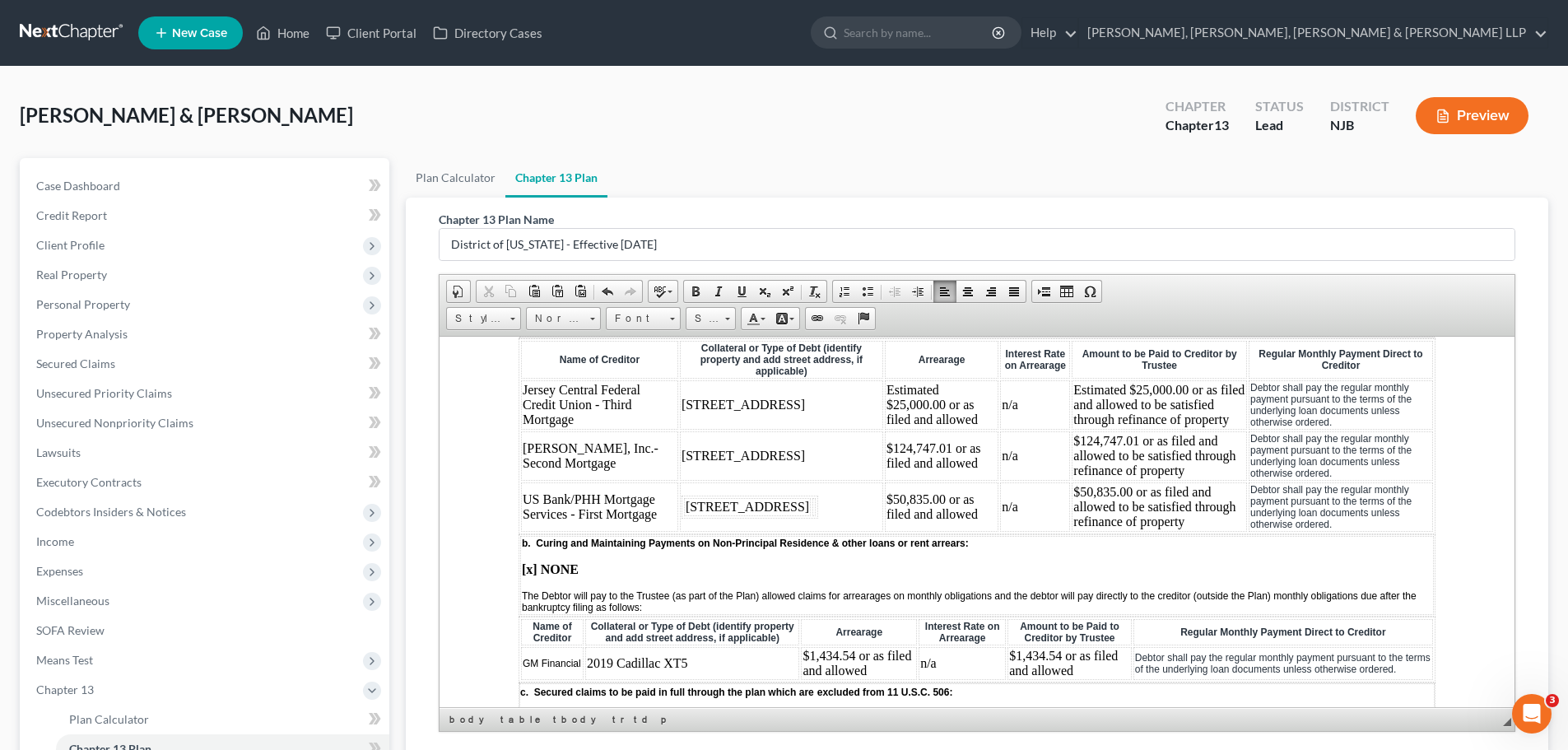
click at [533, 566] on strong "[x] NONE" at bounding box center [551, 569] width 57 height 14
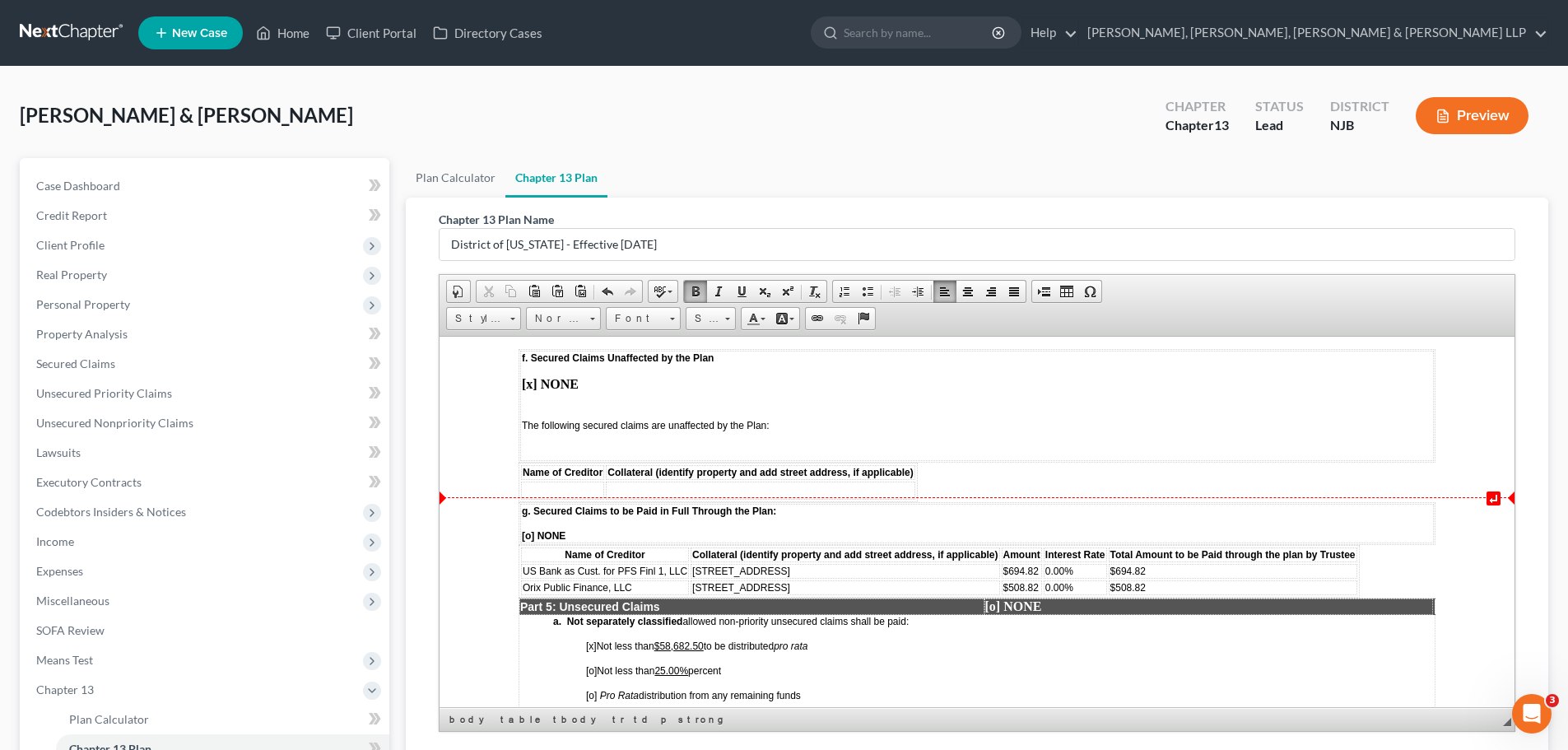
scroll to position [2635, 0]
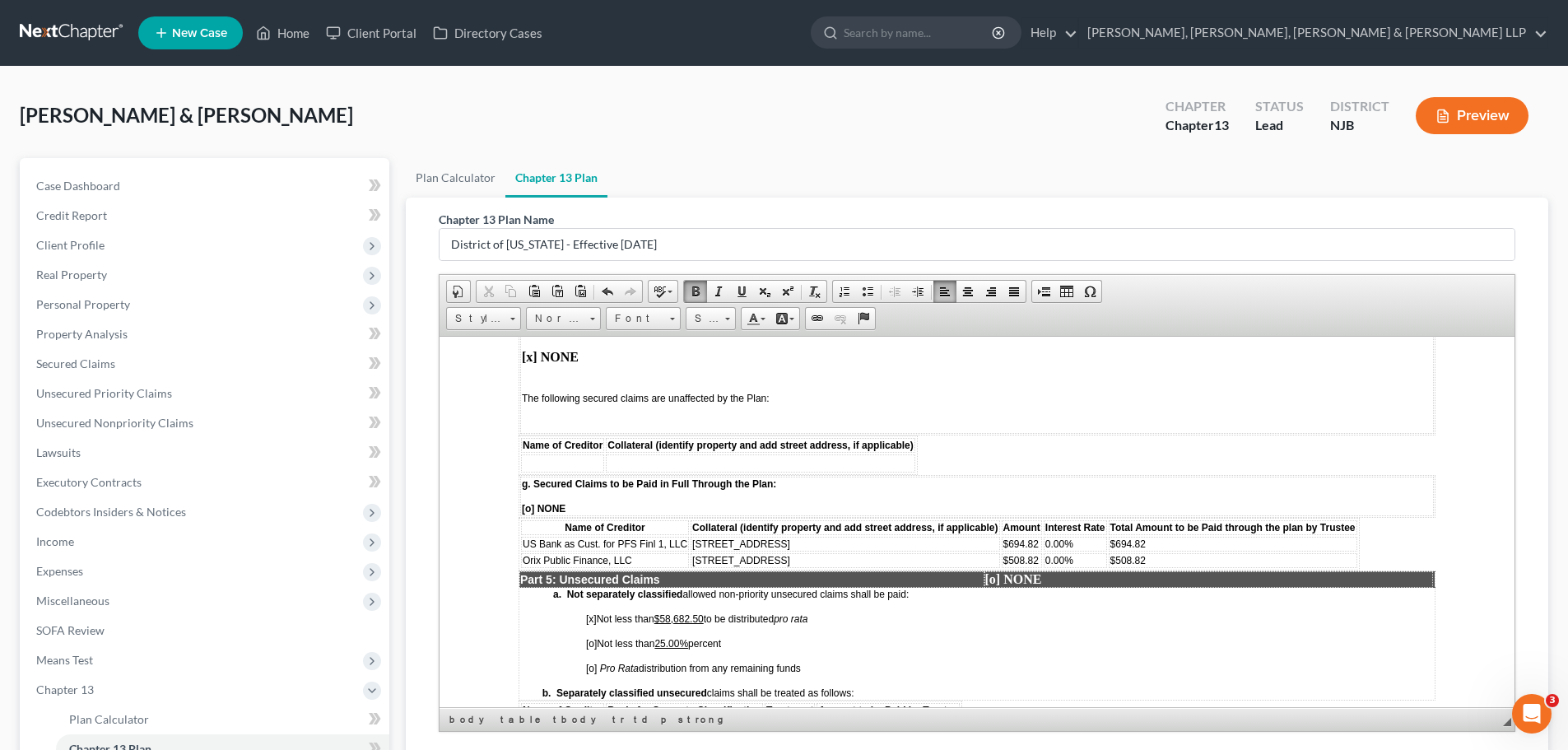
click at [592, 663] on span "[o]" at bounding box center [591, 668] width 10 height 11
click at [694, 638] on span "[o] Not less than 25.00% percent" at bounding box center [653, 643] width 135 height 11
click at [590, 613] on span "[x]" at bounding box center [591, 618] width 10 height 11
click at [593, 613] on span "[x]" at bounding box center [591, 618] width 10 height 11
click at [705, 602] on td "a. Not separately classified allowed non-priority unsecured claims shall be pai…" at bounding box center [753, 643] width 467 height 112
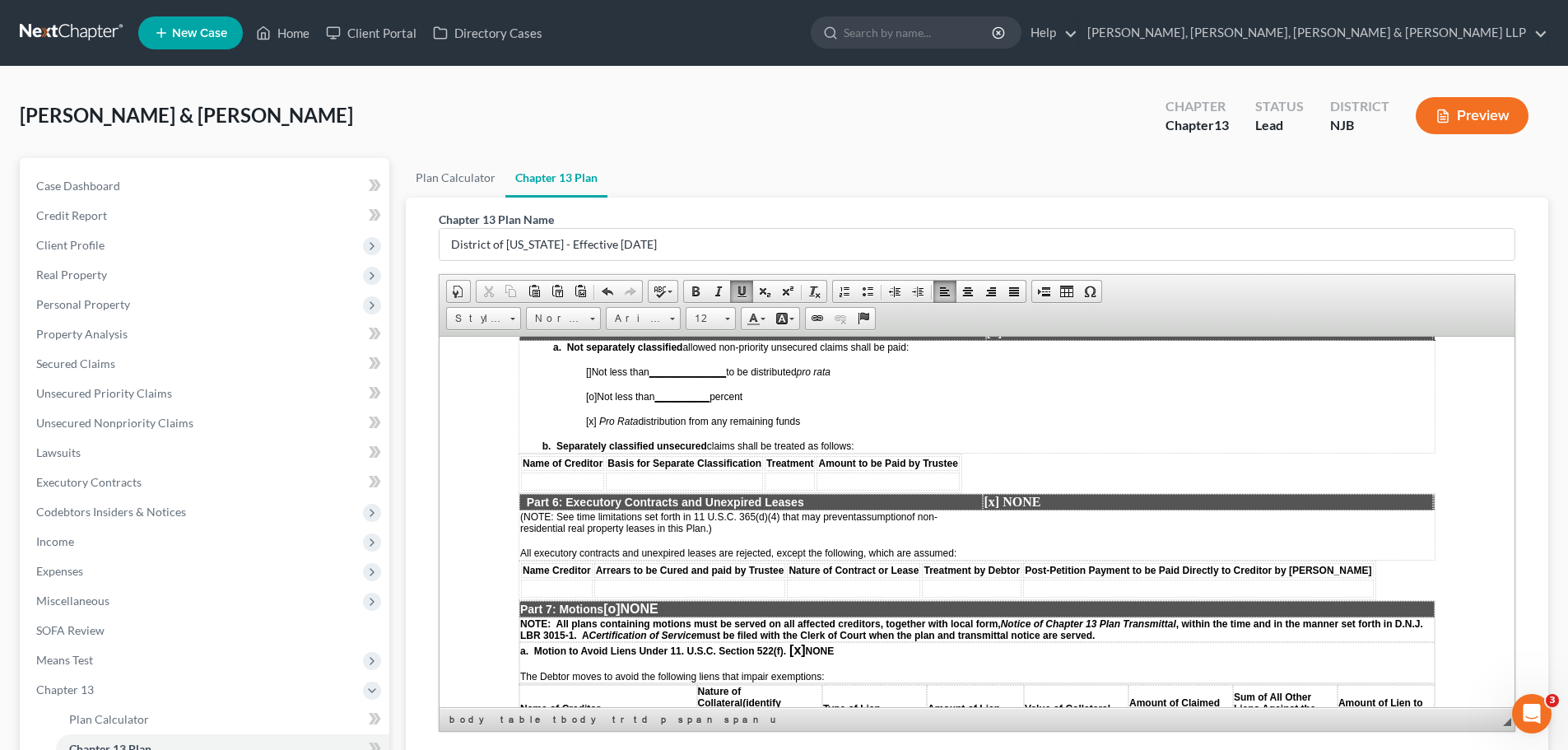
scroll to position [2965, 0]
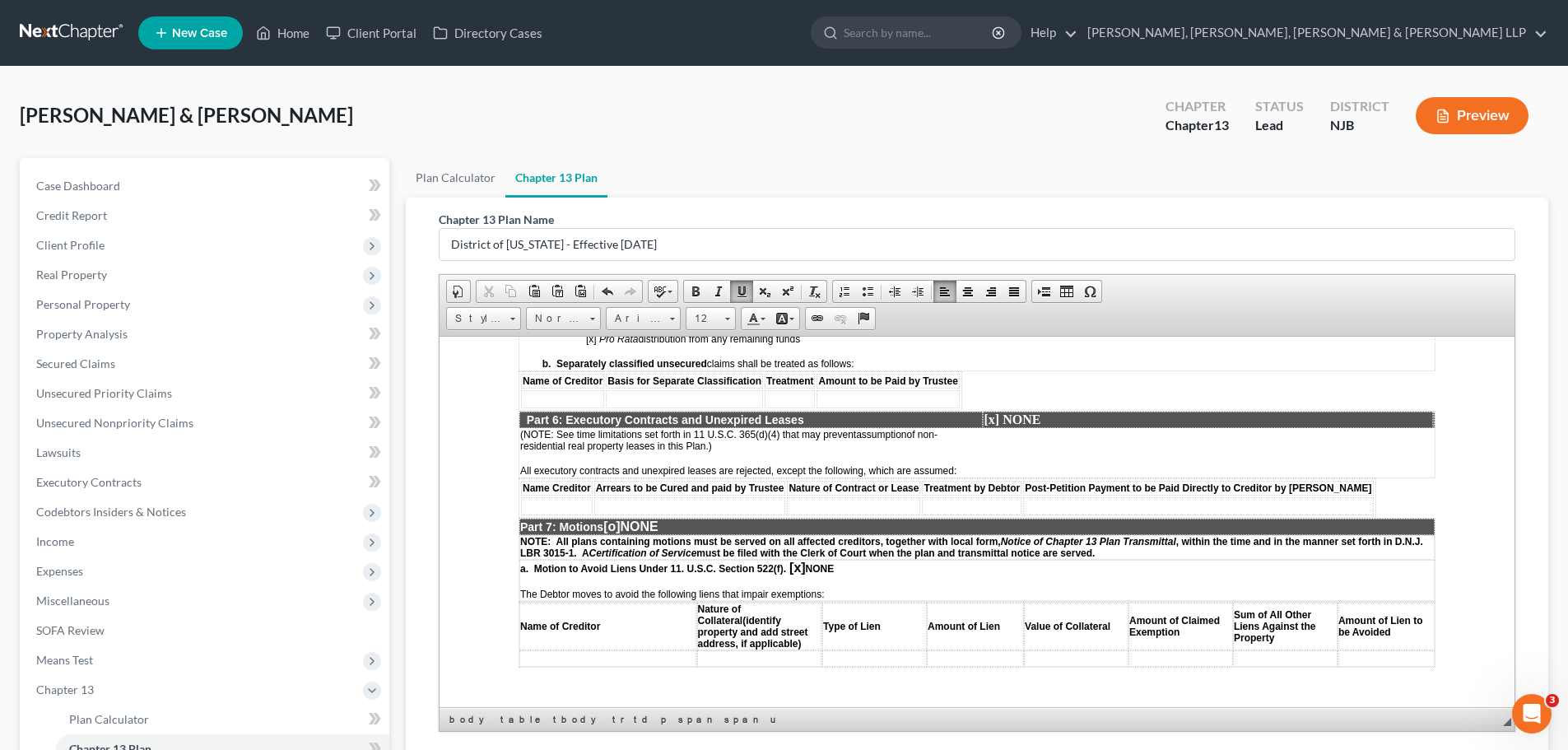
click at [620, 523] on span "[o]" at bounding box center [612, 526] width 16 height 14
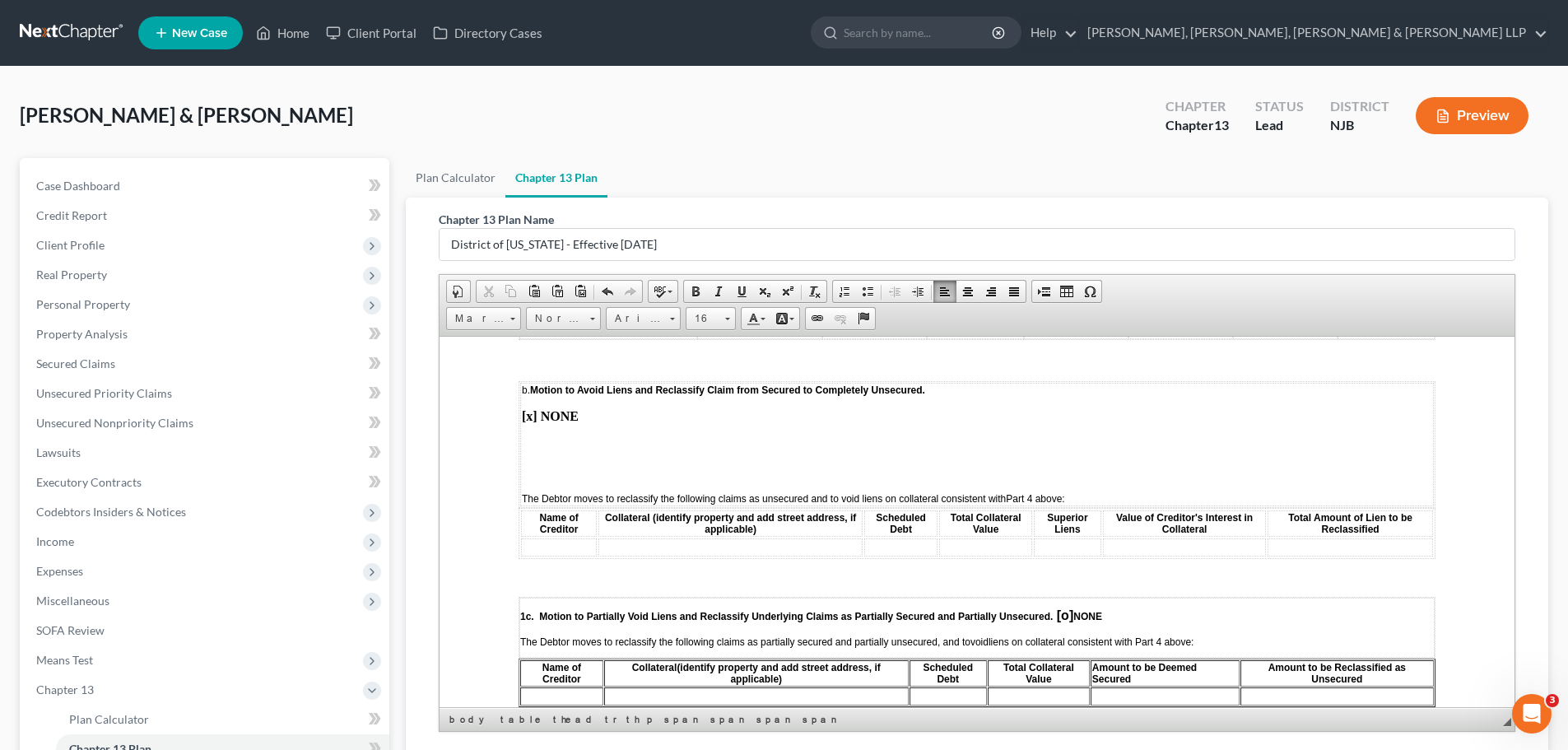
scroll to position [3294, 0]
click at [1069, 611] on span "[o]" at bounding box center [1064, 613] width 16 height 14
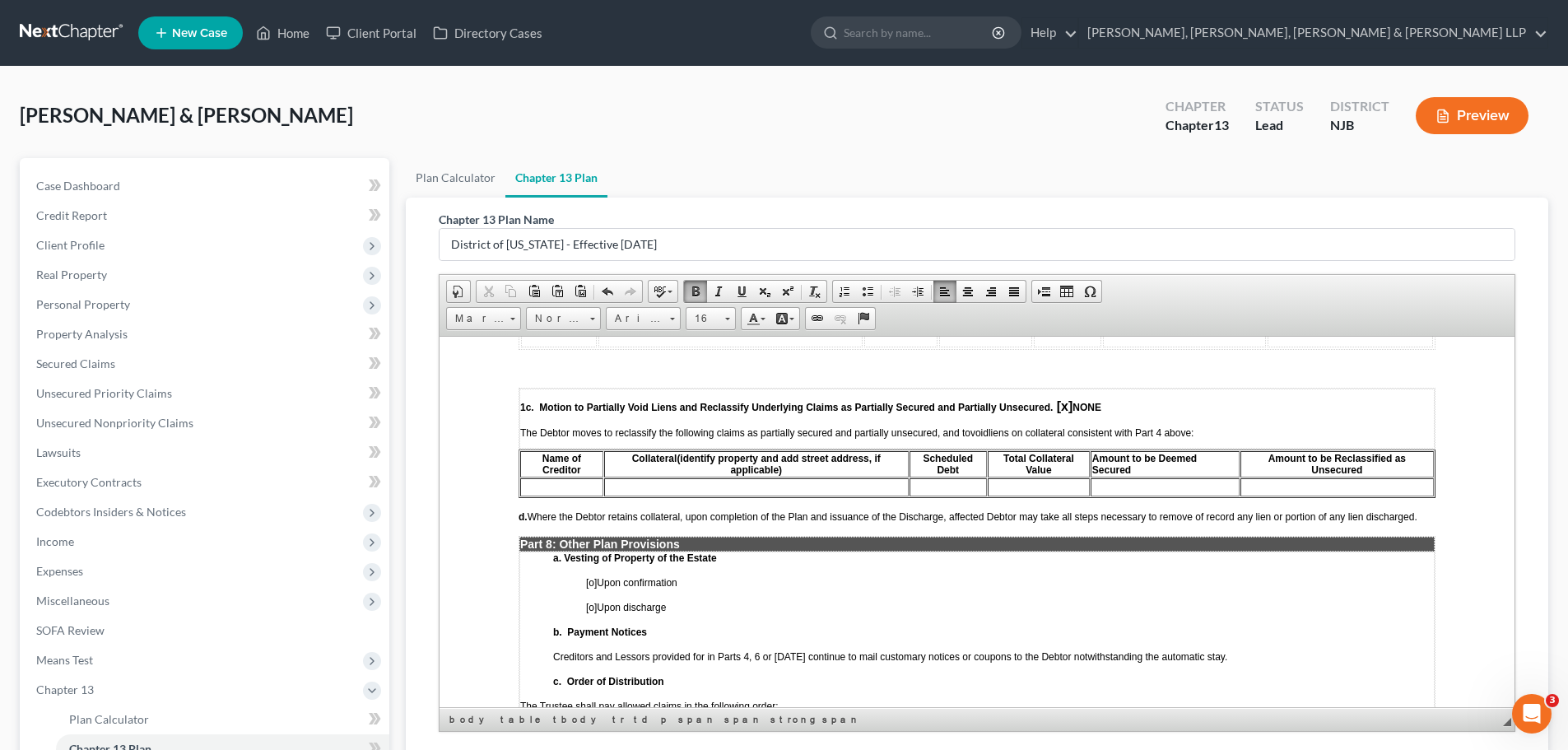
scroll to position [3541, 0]
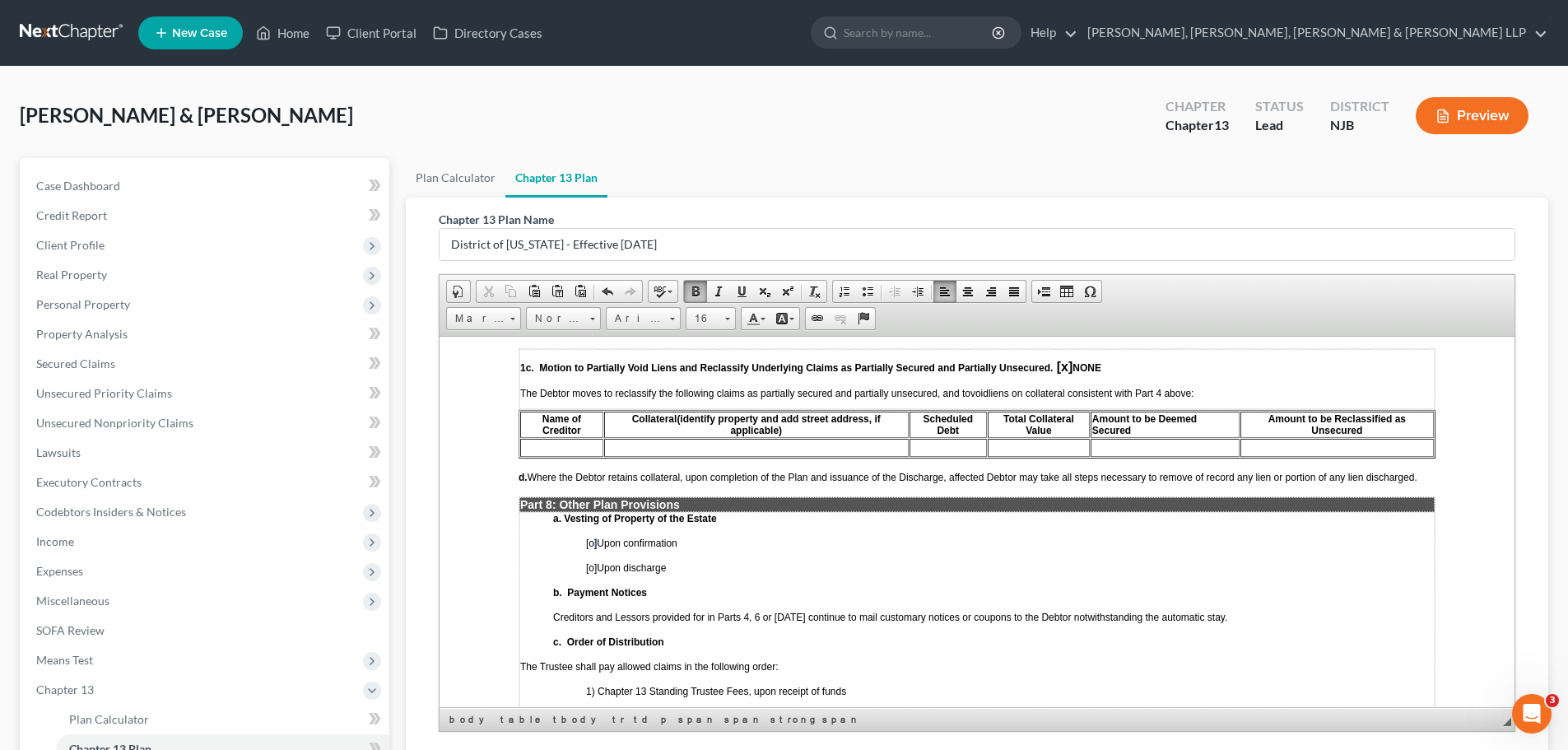
drag, startPoint x: 594, startPoint y: 535, endPoint x: 611, endPoint y: 535, distance: 17.0
click at [596, 537] on span "[o] Upon confirmation" at bounding box center [631, 542] width 92 height 11
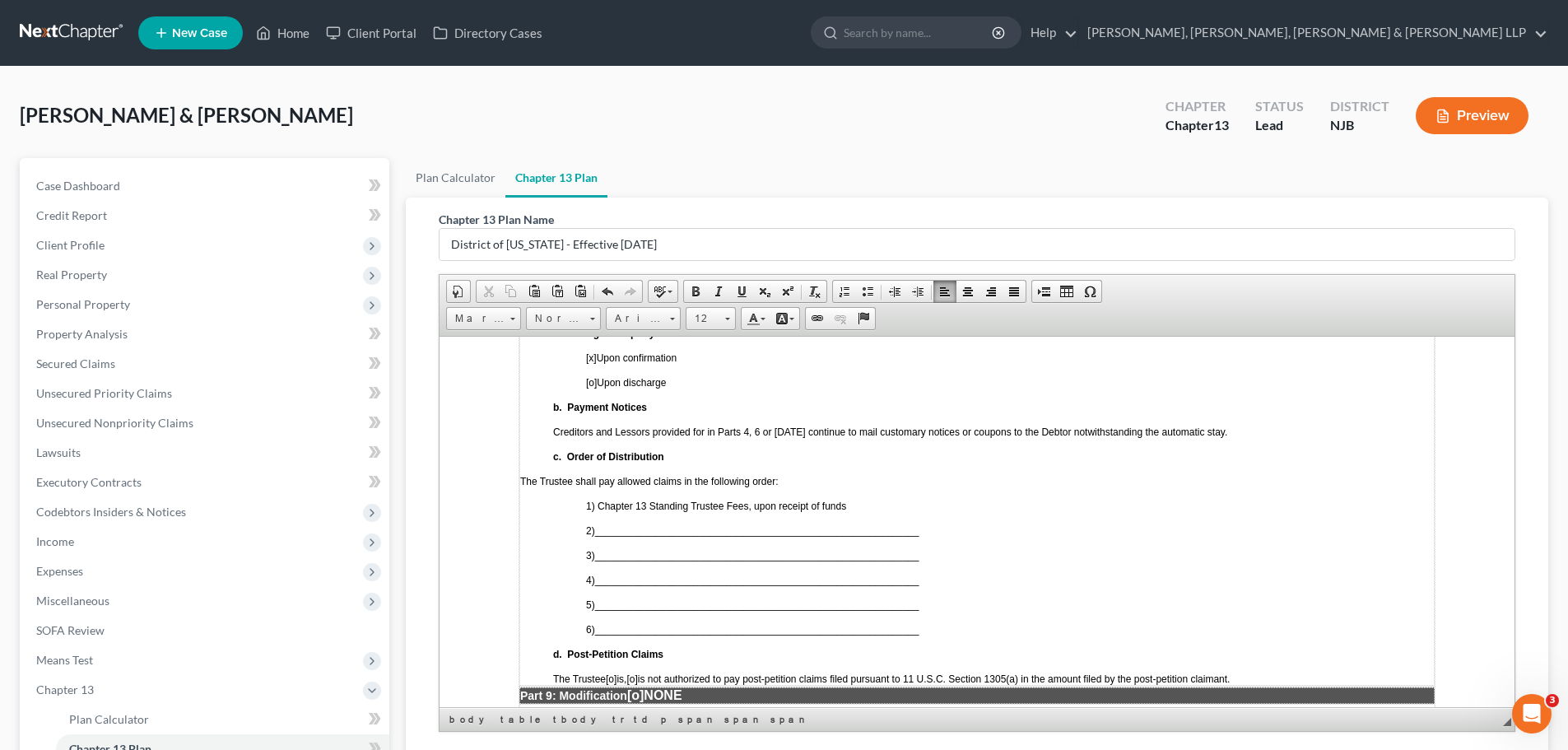
scroll to position [3789, 0]
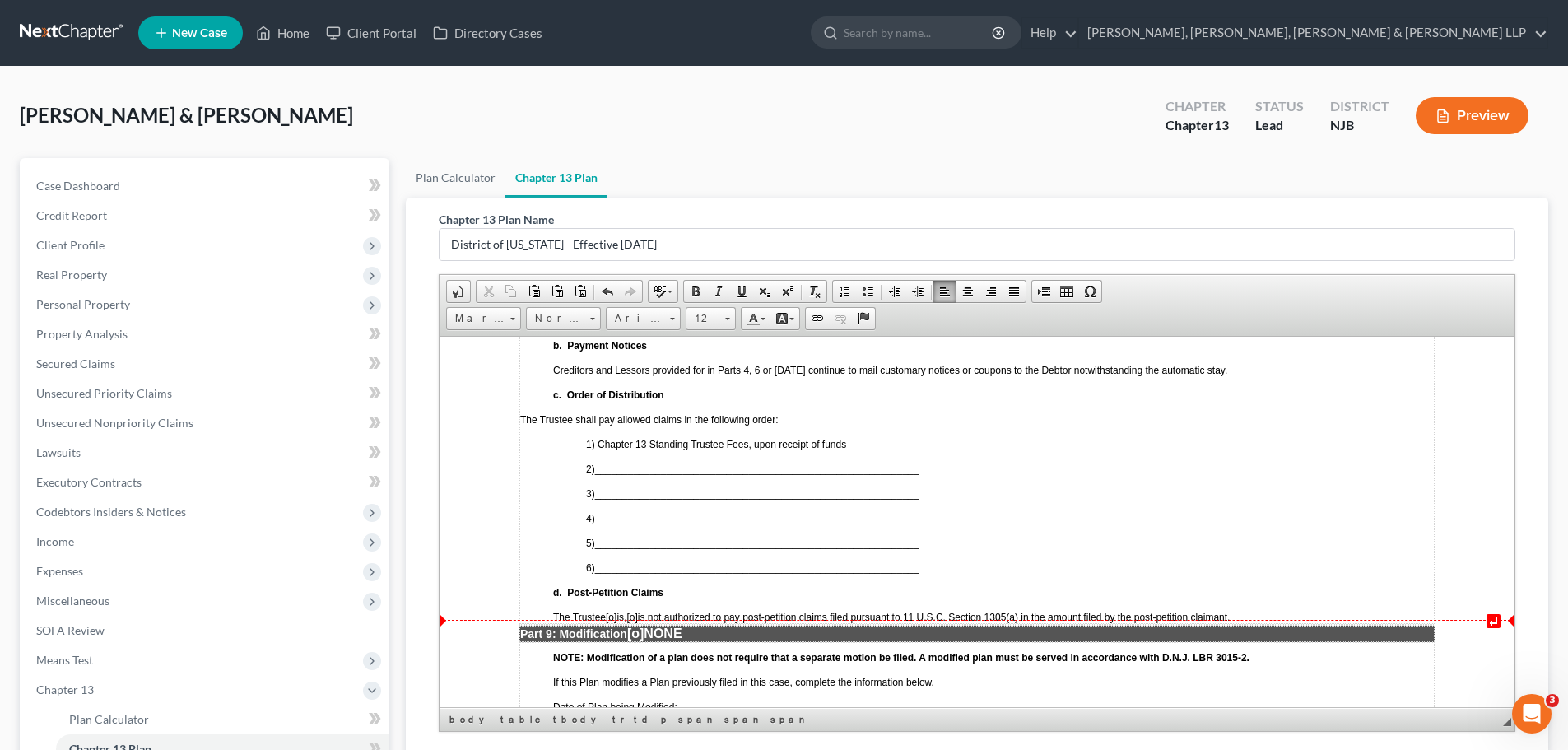
click at [637, 611] on span "[o]" at bounding box center [631, 616] width 10 height 11
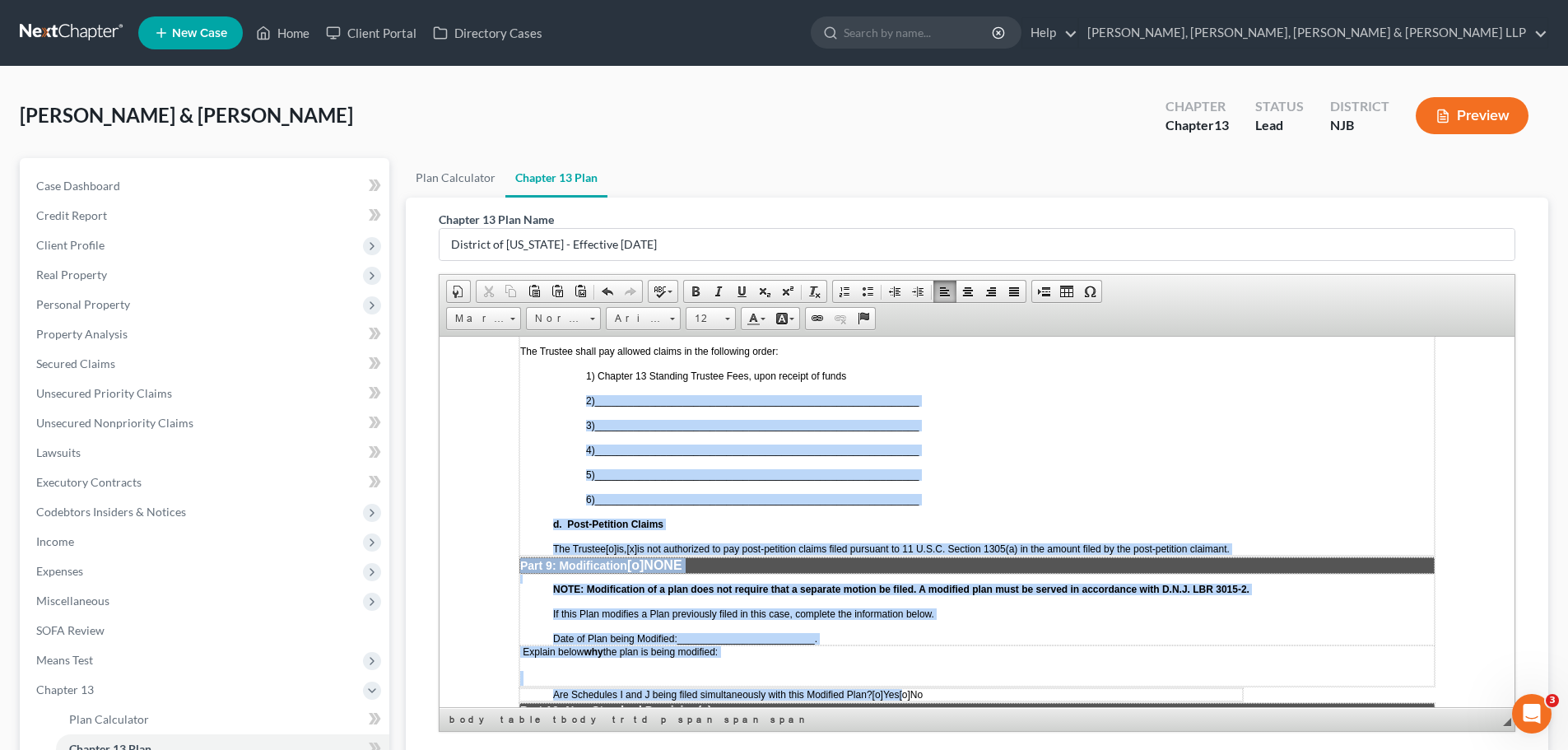
scroll to position [3866, 0]
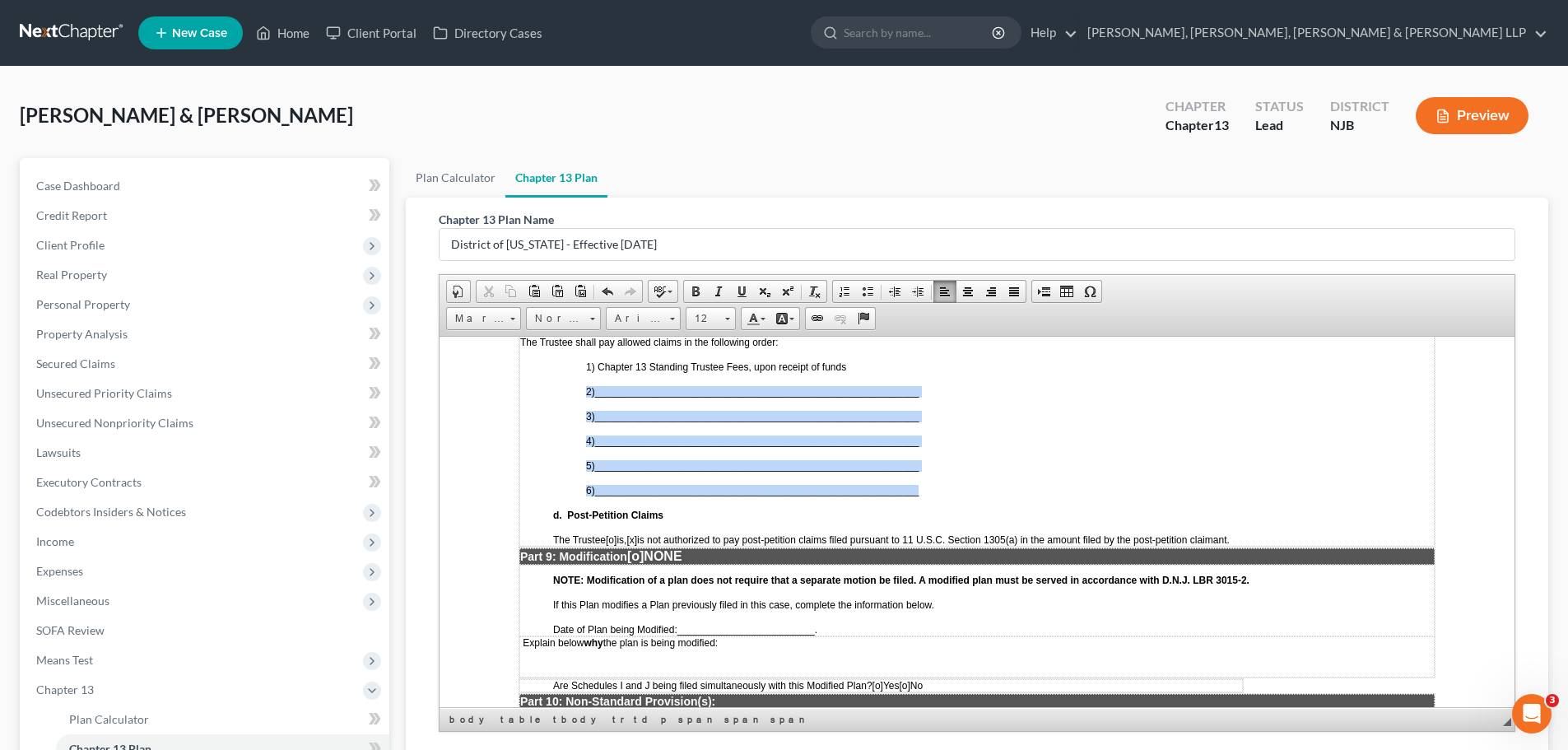
drag, startPoint x: 576, startPoint y: 602, endPoint x: 955, endPoint y: 484, distance: 396.9
click at [955, 484] on td "a. Vesting of Property of the Estate [x] Upon confirmation [o] Upon discharge b…" at bounding box center [977, 366] width 915 height 359
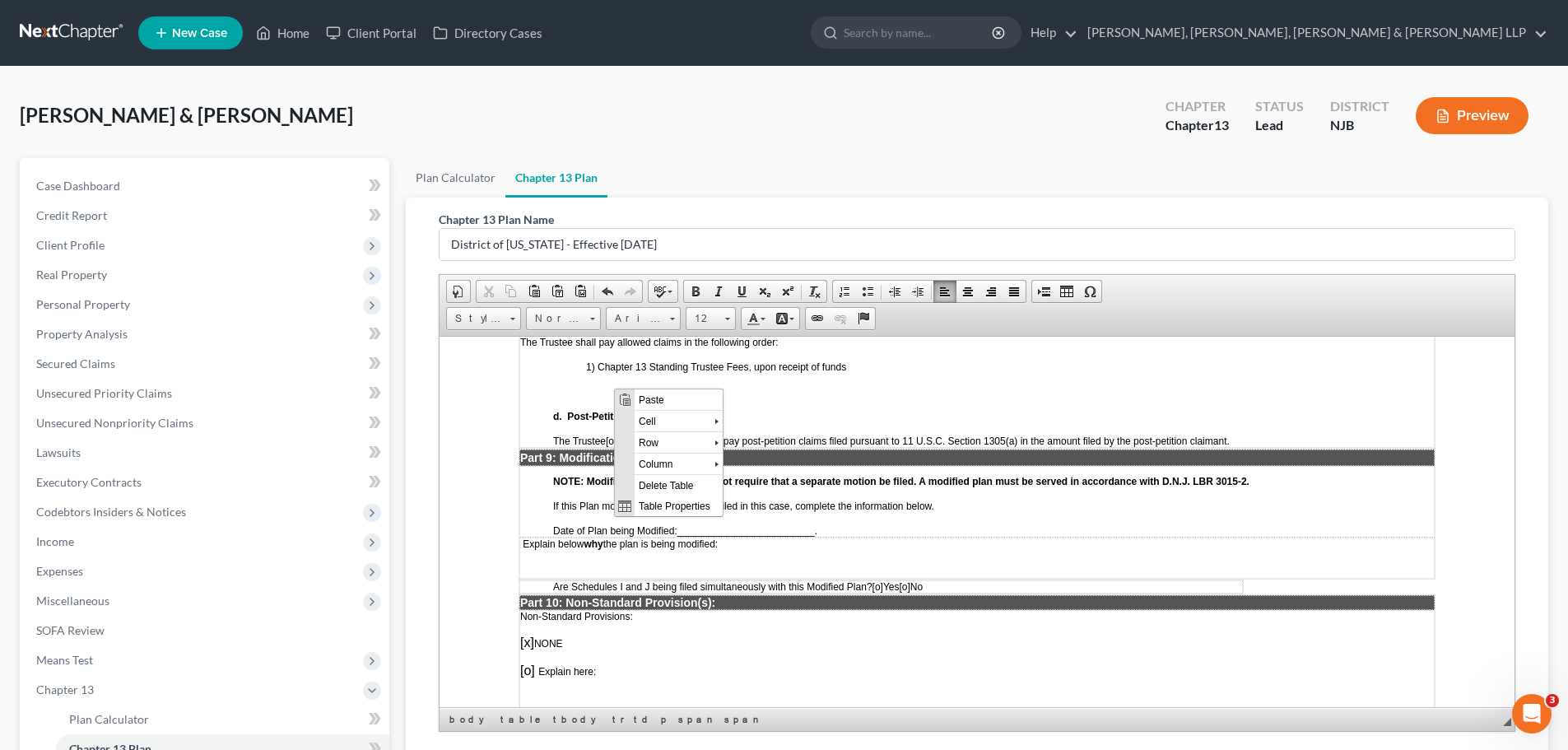
scroll to position [0, 0]
click at [661, 402] on span "Paste" at bounding box center [678, 399] width 88 height 21
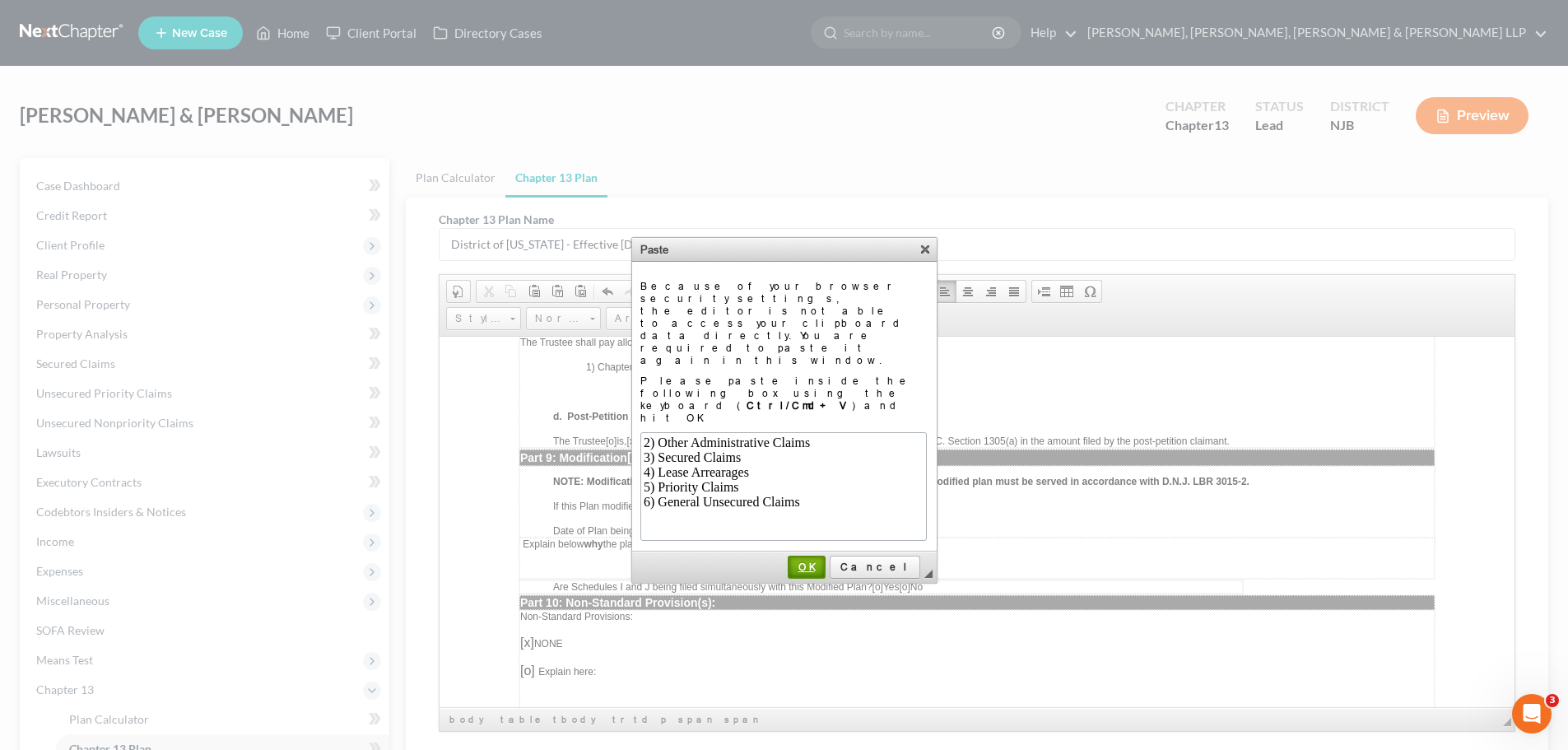
click at [824, 561] on span "OK" at bounding box center [806, 567] width 34 height 12
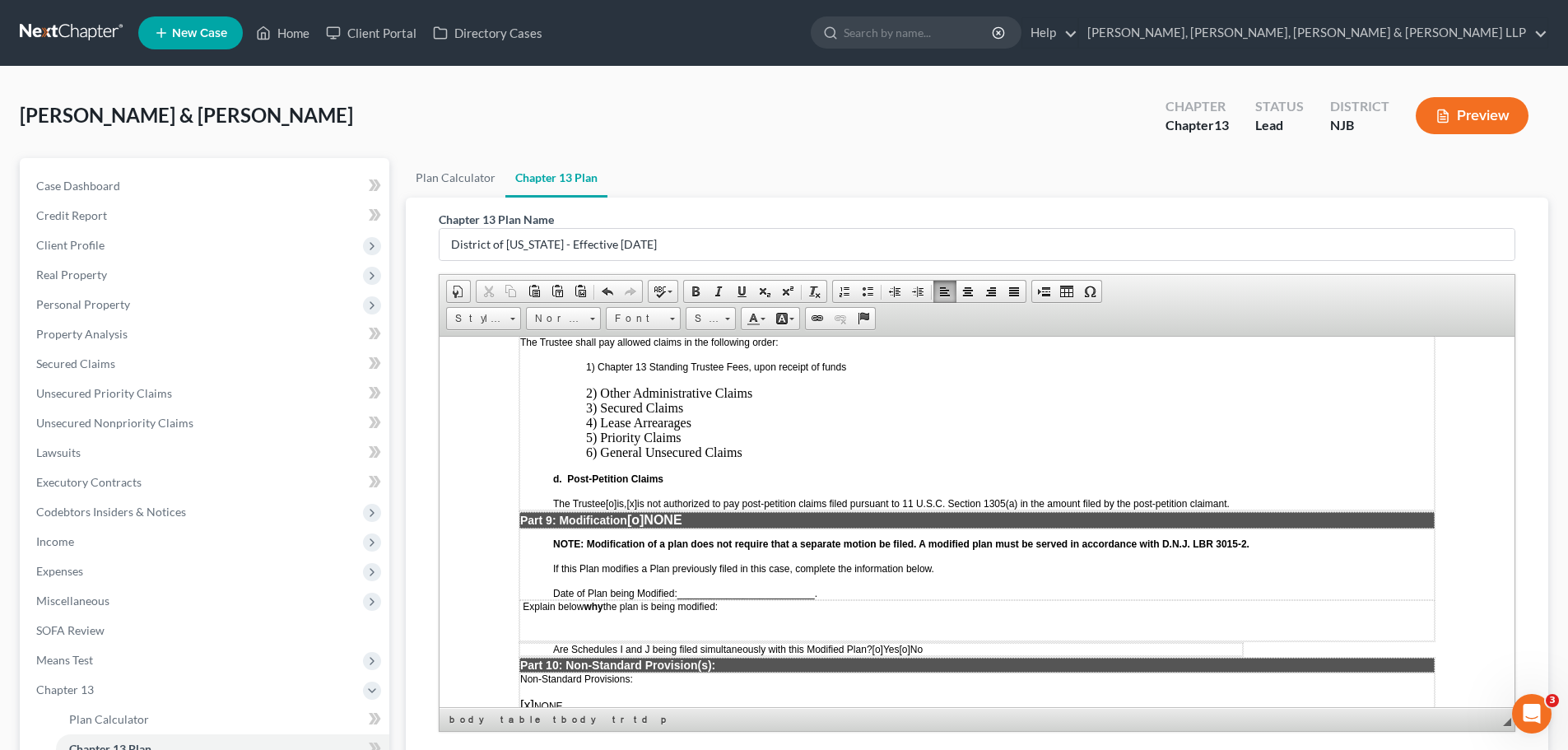
click at [767, 387] on p "2) Other Administrative Claims 3) Secured Claims 4) Lease Arrearages 5) Priorit…" at bounding box center [1010, 422] width 848 height 74
click at [644, 522] on p "Part 9: Modification [o] NONE" at bounding box center [977, 519] width 914 height 15
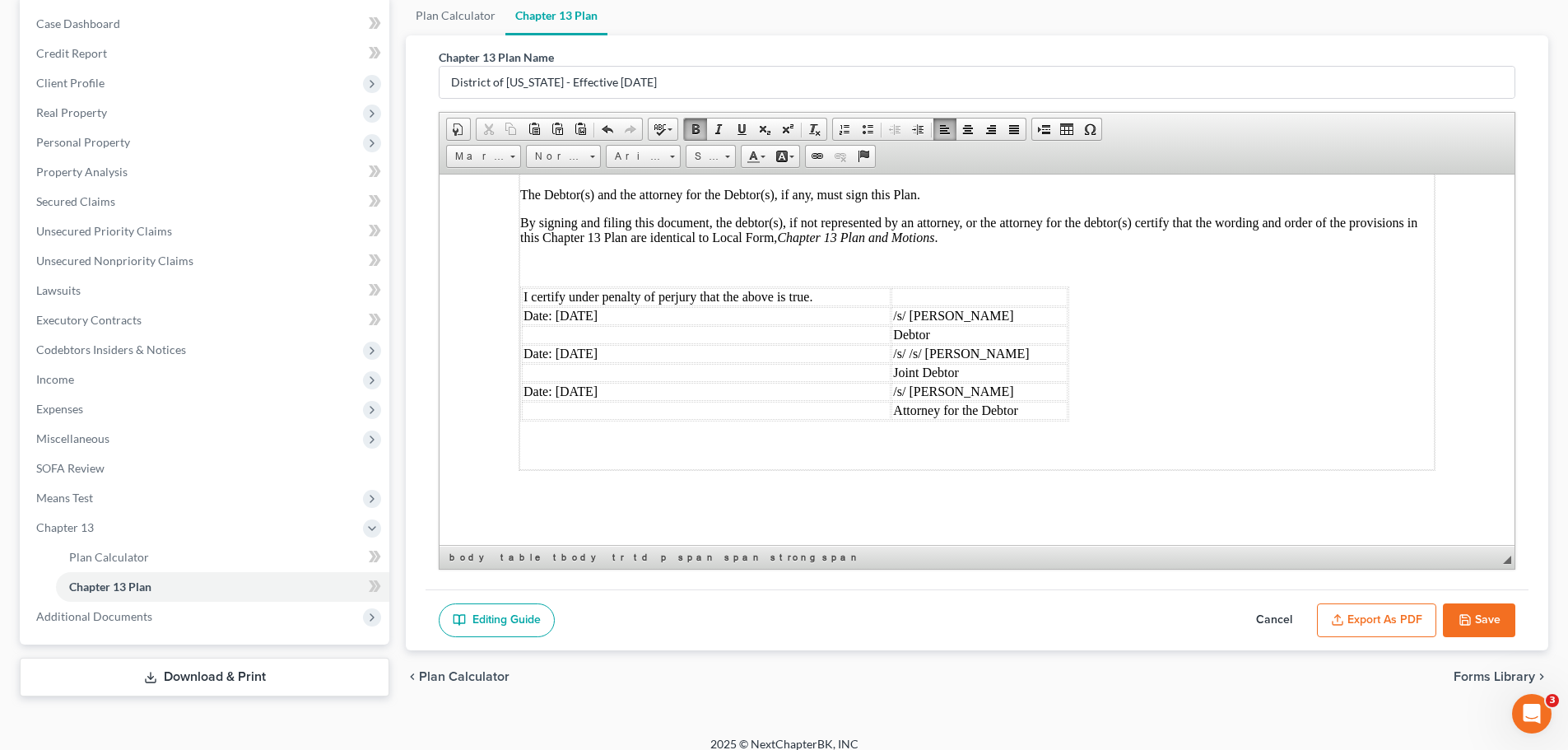
scroll to position [176, 0]
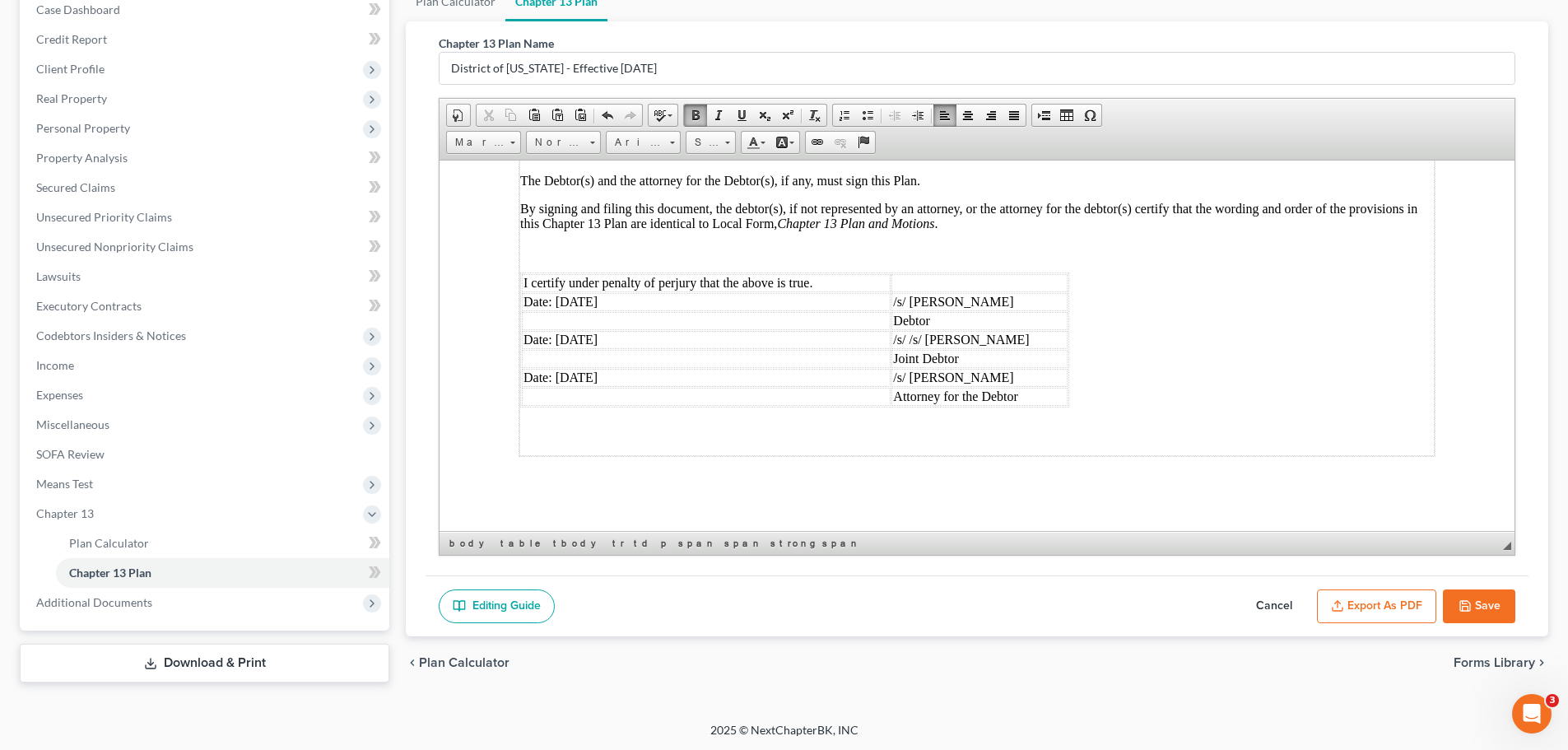
click at [528, 336] on td "Date: 09/04/2025" at bounding box center [707, 339] width 369 height 18
click at [1485, 605] on button "Save" at bounding box center [1480, 607] width 72 height 34
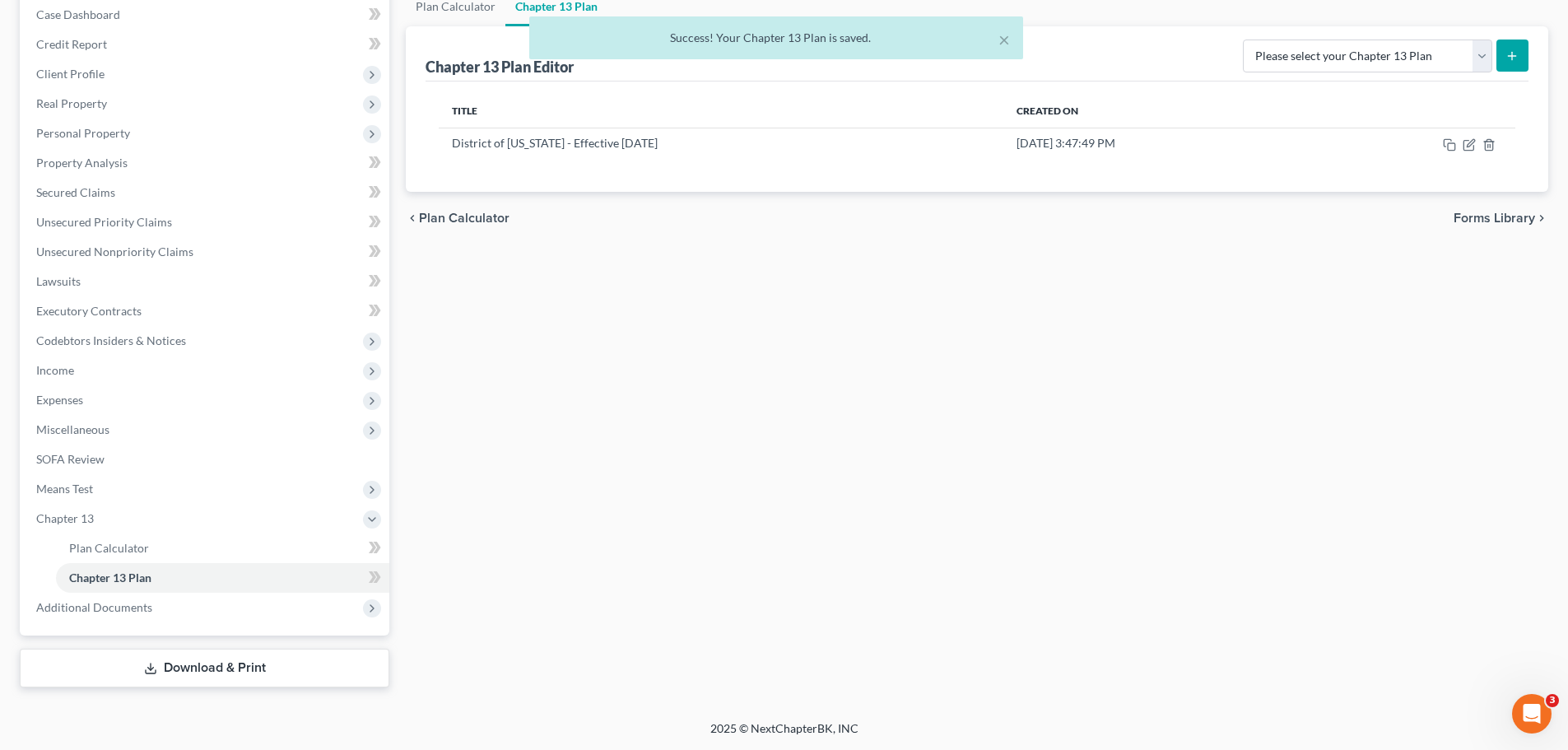
scroll to position [172, 0]
